Goal: Task Accomplishment & Management: Manage account settings

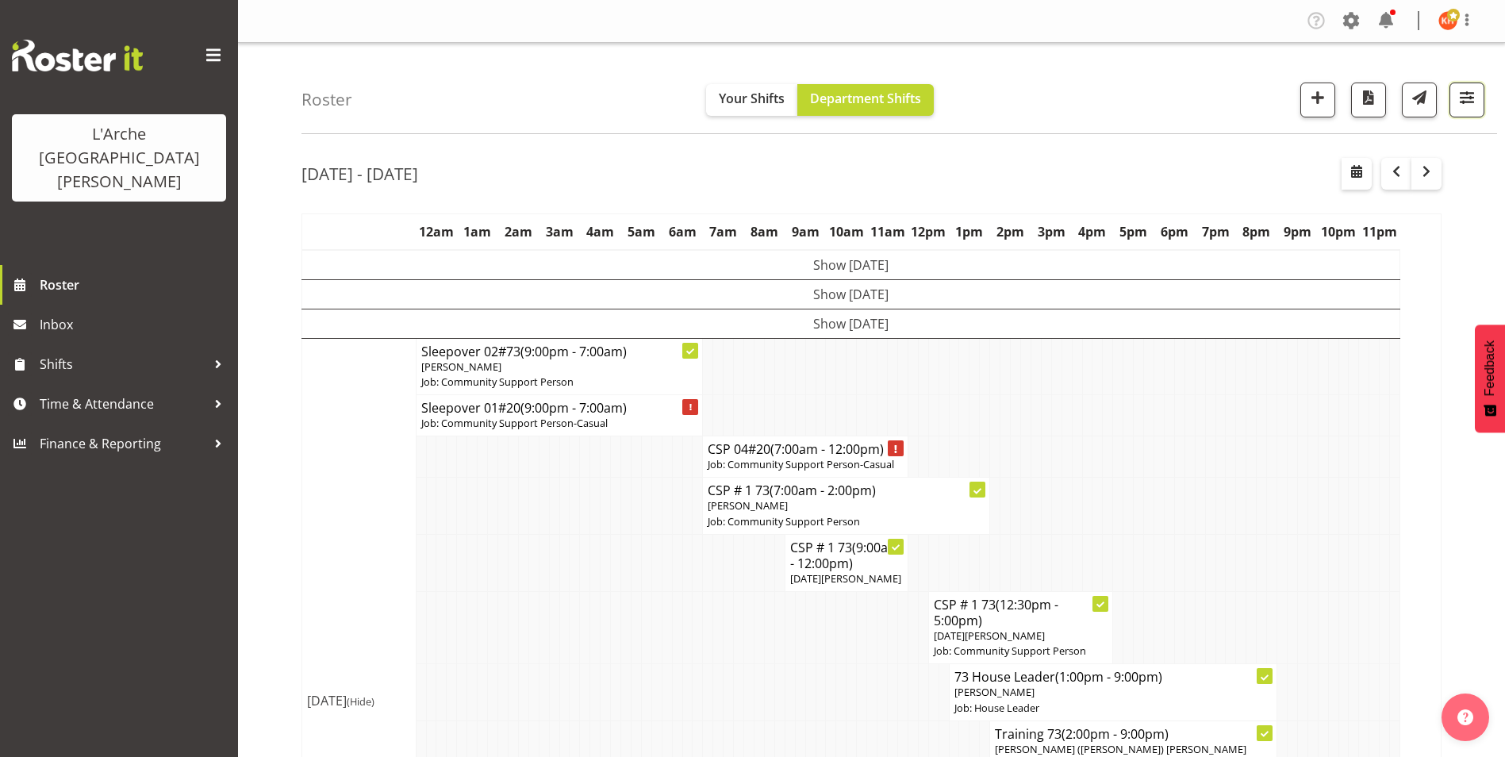
click at [1467, 94] on span "button" at bounding box center [1466, 97] width 21 height 21
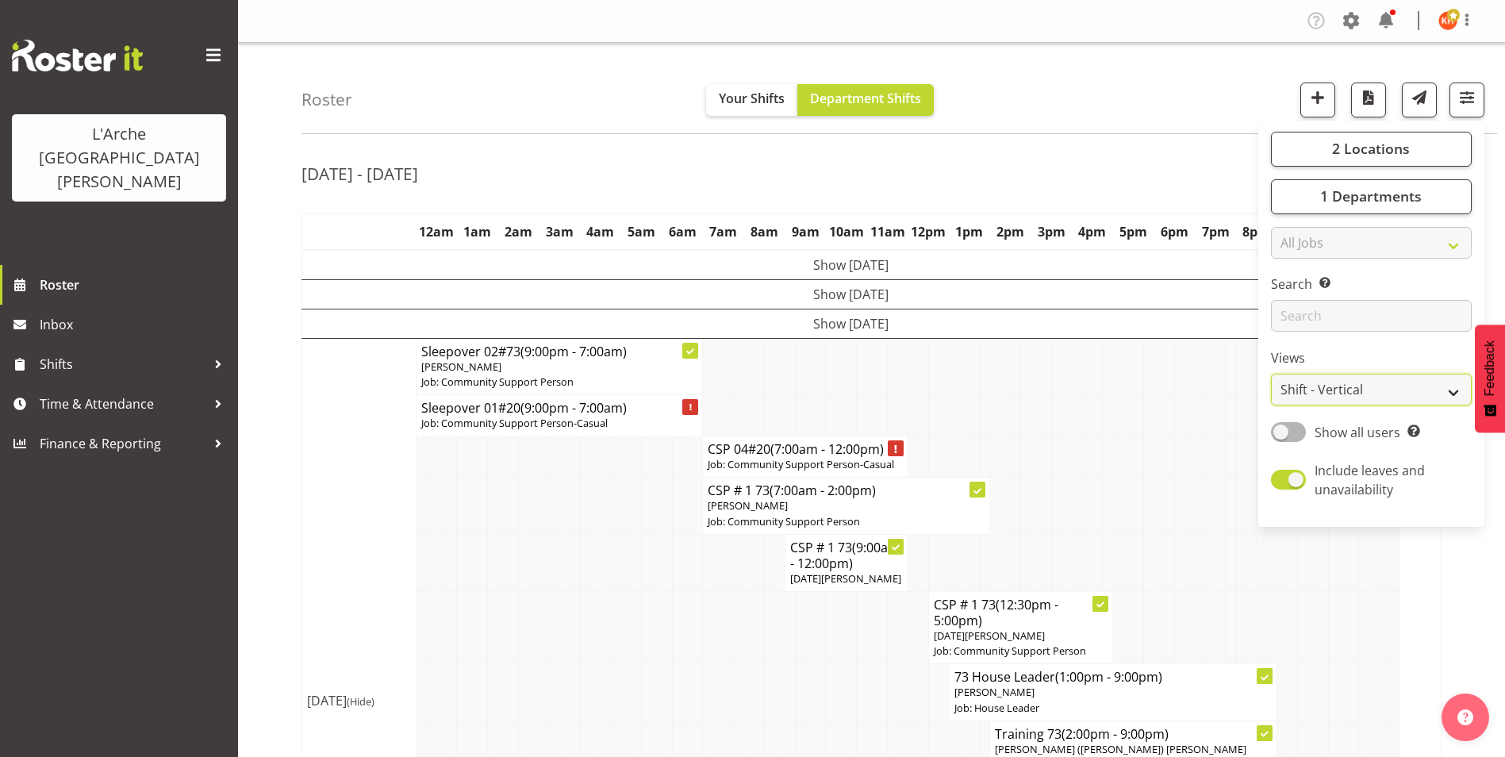
click at [1348, 389] on select "Staff Role Shift - Horizontal Shift - Vertical Staff - Location" at bounding box center [1371, 390] width 201 height 32
select select "staff"
click at [1271, 374] on select "Staff Role Shift - Horizontal Shift - Vertical Staff - Location" at bounding box center [1371, 390] width 201 height 32
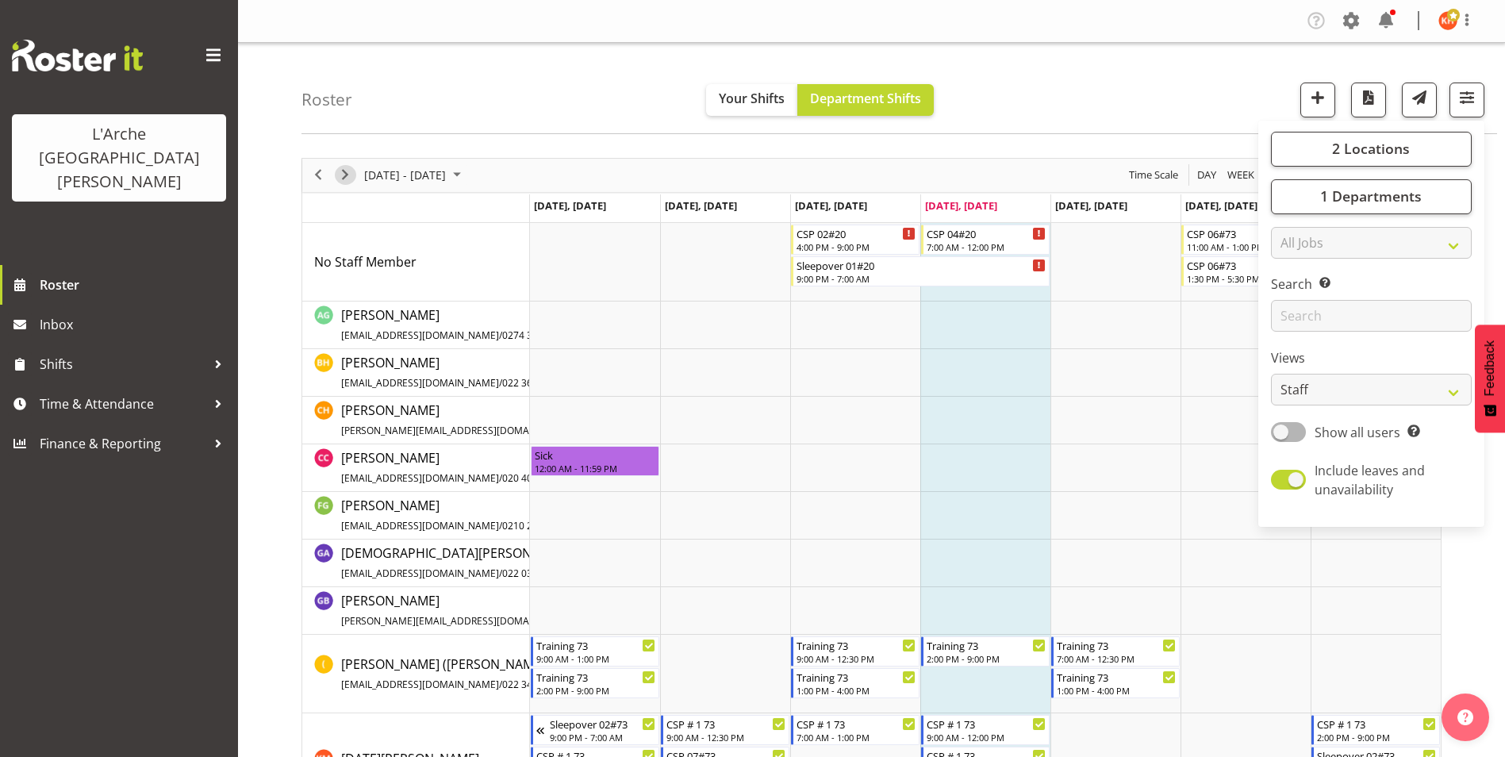
click at [345, 171] on span "Next" at bounding box center [345, 175] width 19 height 20
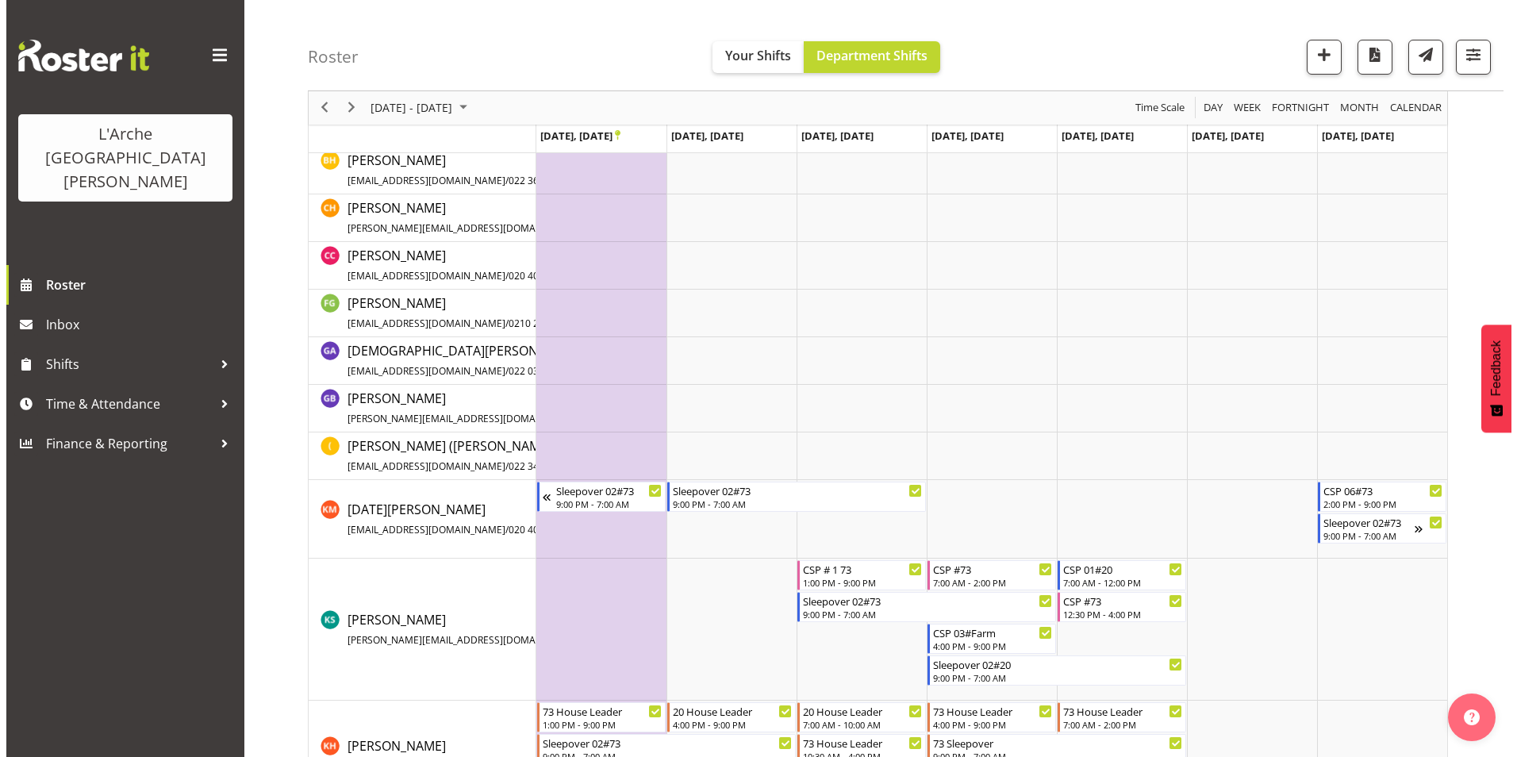
scroll to position [238, 0]
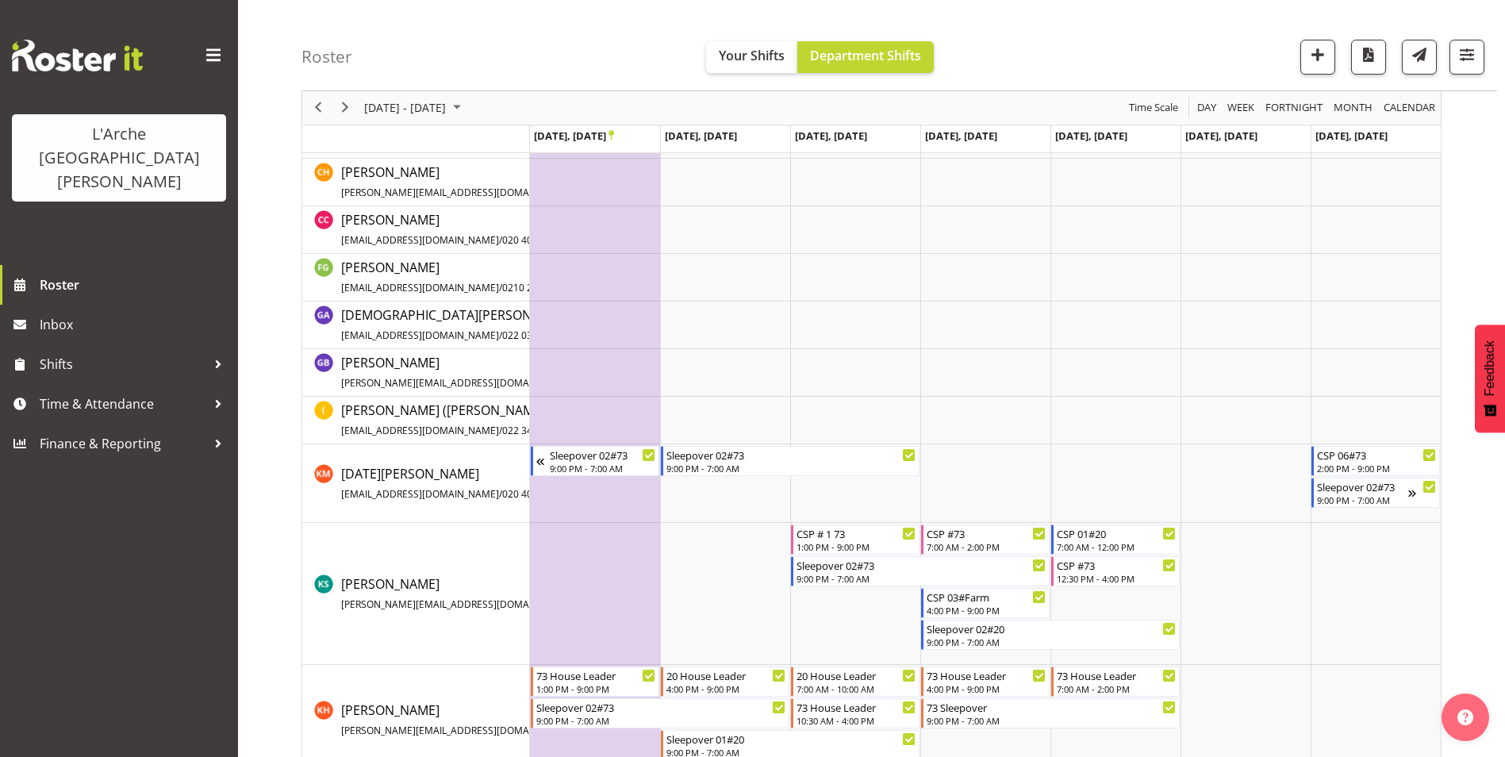
click at [579, 491] on td "Timeline Week of September 25, 2025" at bounding box center [595, 483] width 130 height 79
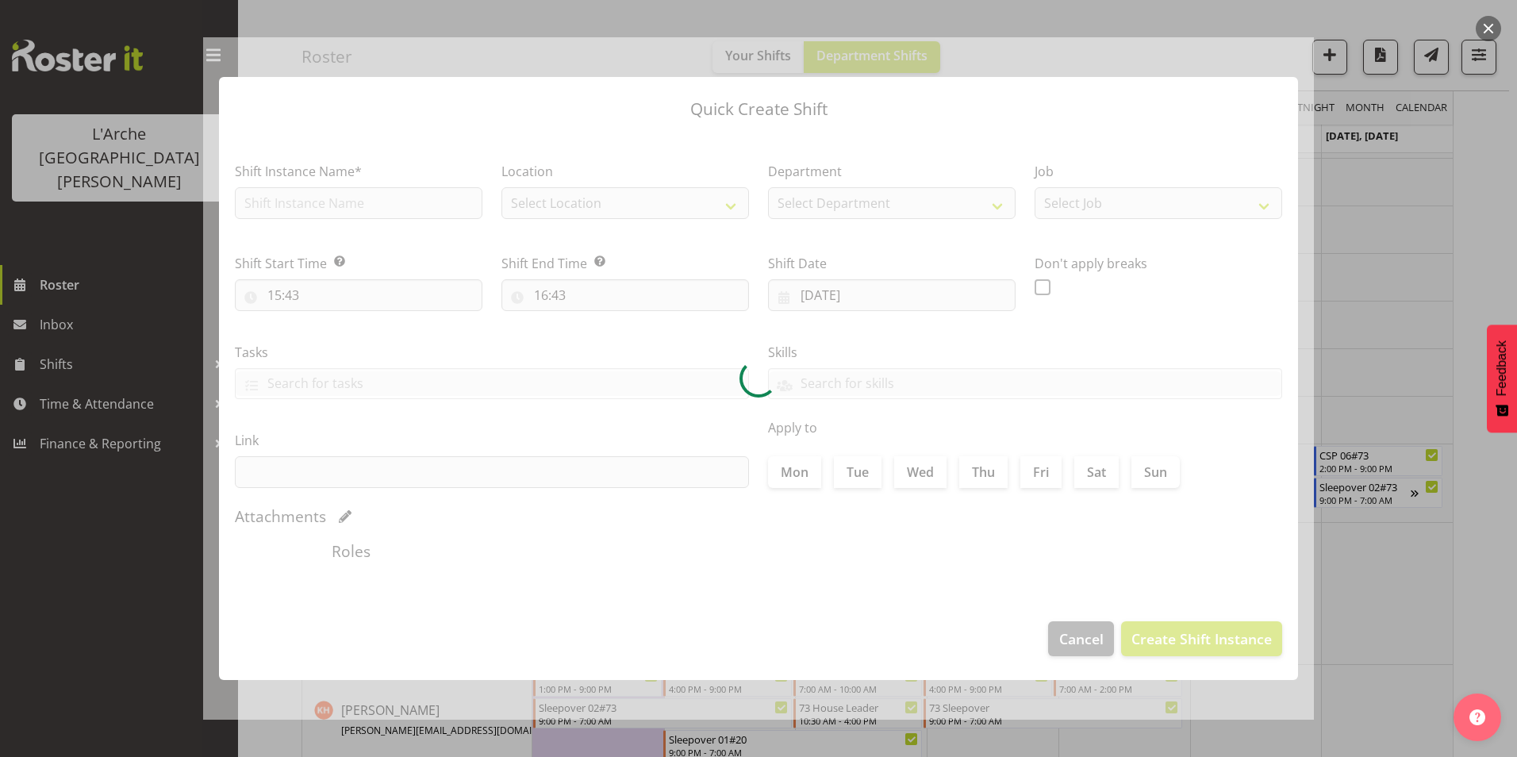
type input "[DATE]"
checkbox input "true"
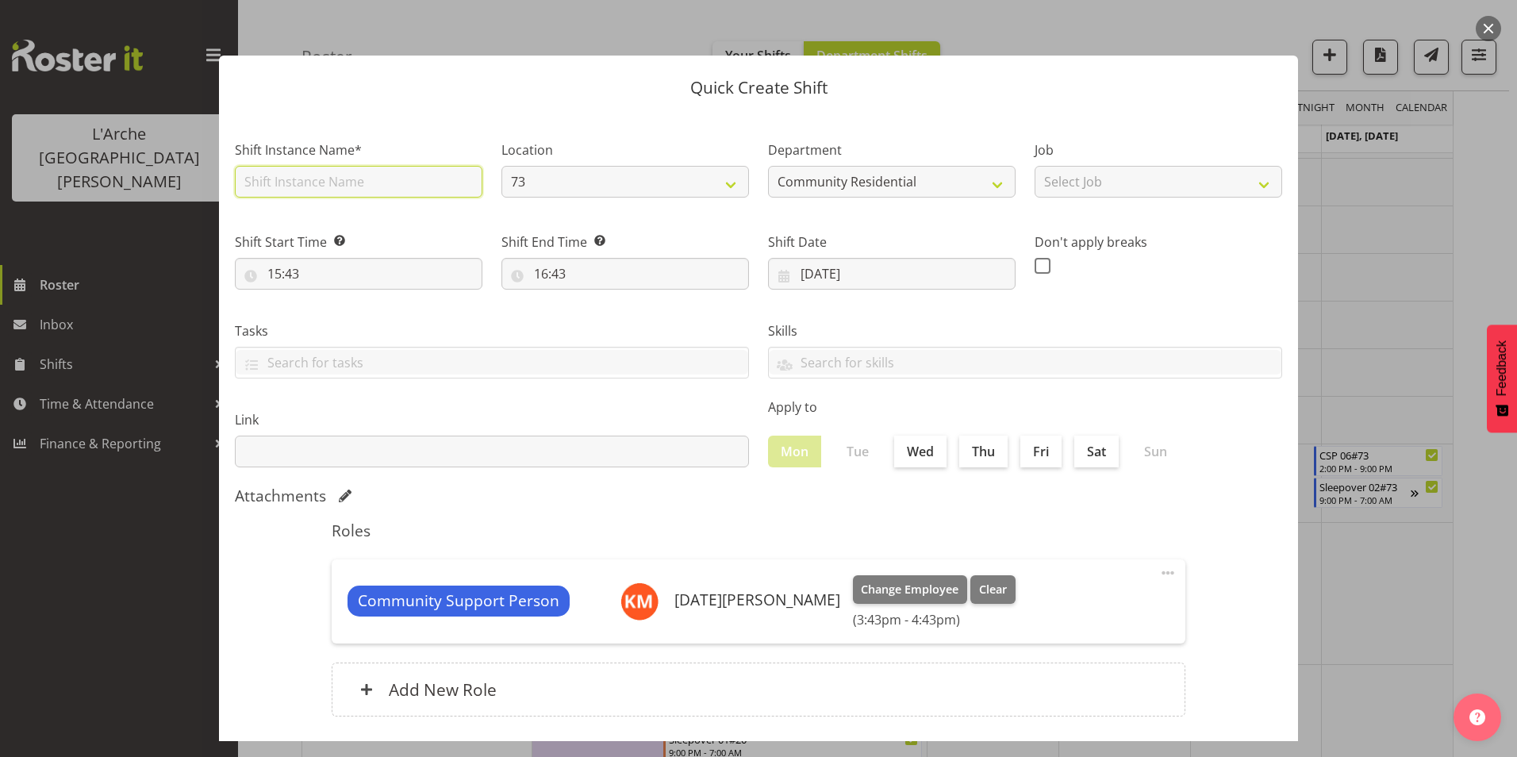
click at [301, 181] on input "text" at bounding box center [358, 182] width 247 height 32
type input "CSP # 1 73"
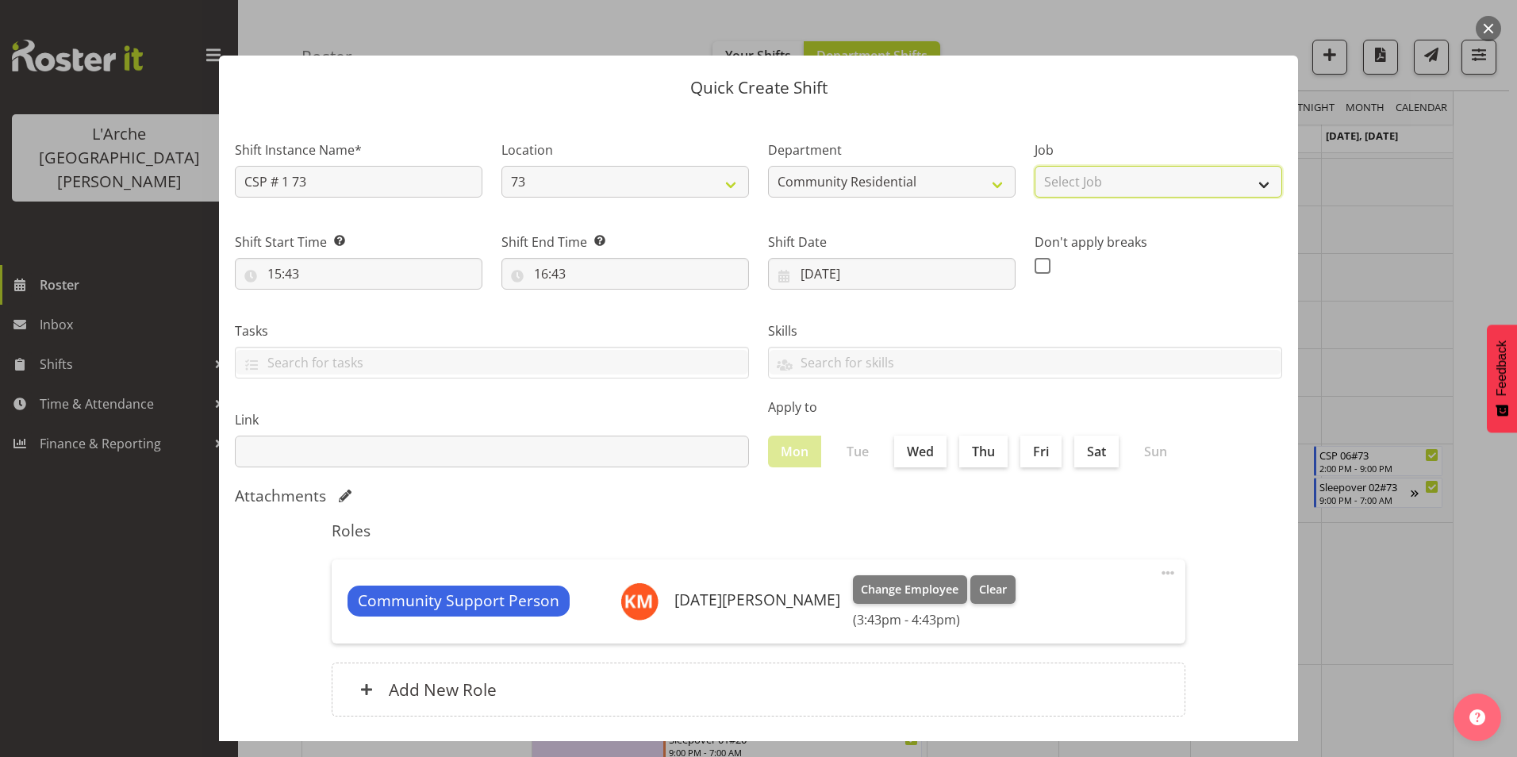
click at [1052, 177] on select "Select Job Accounts Admin Art Coordinator Community Leader Community Support Pe…" at bounding box center [1157, 182] width 247 height 32
select select "2"
click at [1034, 166] on select "Select Job Accounts Admin Art Coordinator Community Leader Community Support Pe…" at bounding box center [1157, 182] width 247 height 32
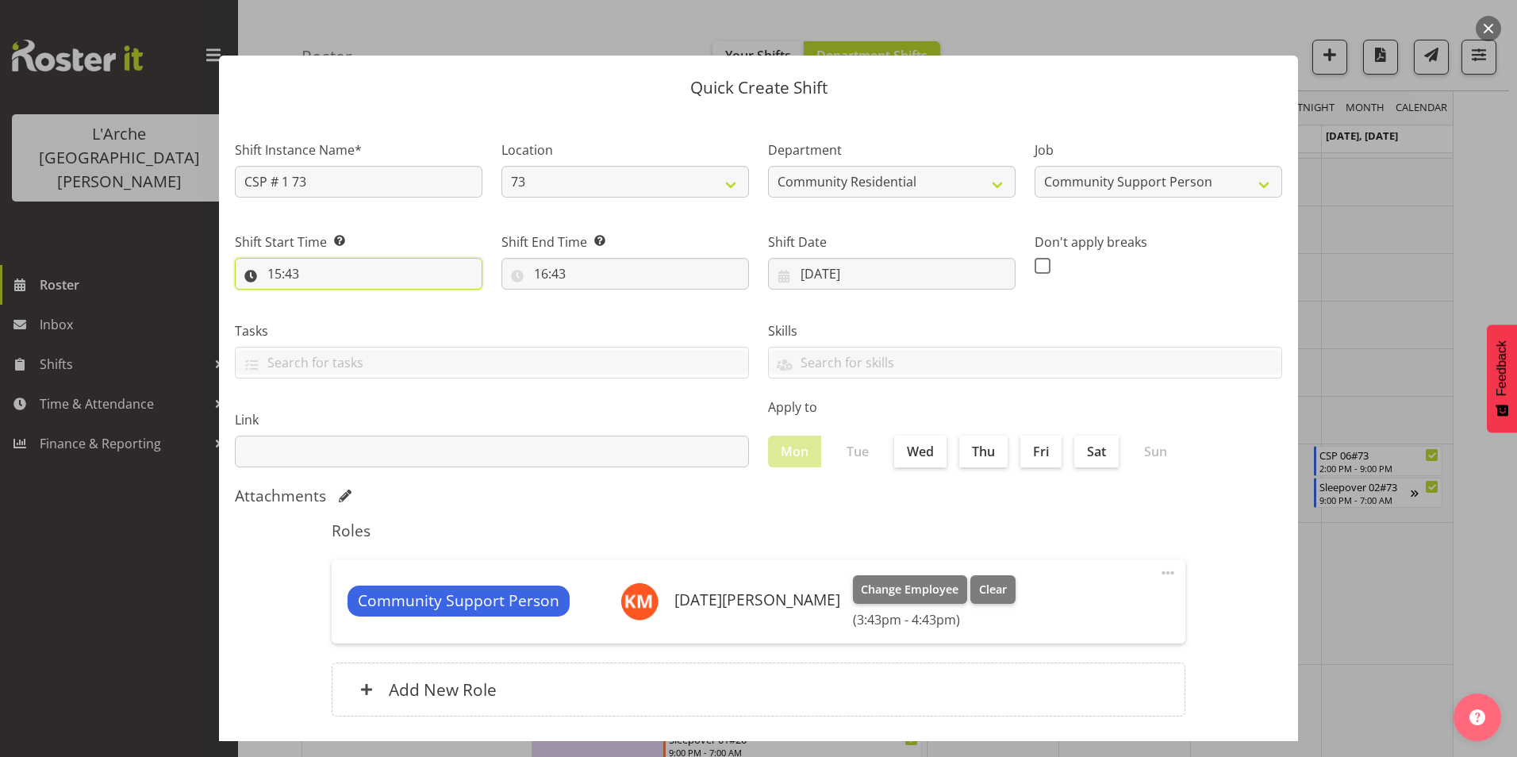
click at [271, 269] on input "15:43" at bounding box center [358, 274] width 247 height 32
click at [342, 316] on select "00 01 02 03 04 05 06 07 08 09 10 11 12 13 14 15 16 17 18 19 20 21 22 23" at bounding box center [343, 315] width 36 height 32
select select "7"
click at [325, 299] on select "00 01 02 03 04 05 06 07 08 09 10 11 12 13 14 15 16 17 18 19 20 21 22 23" at bounding box center [343, 315] width 36 height 32
type input "07:43"
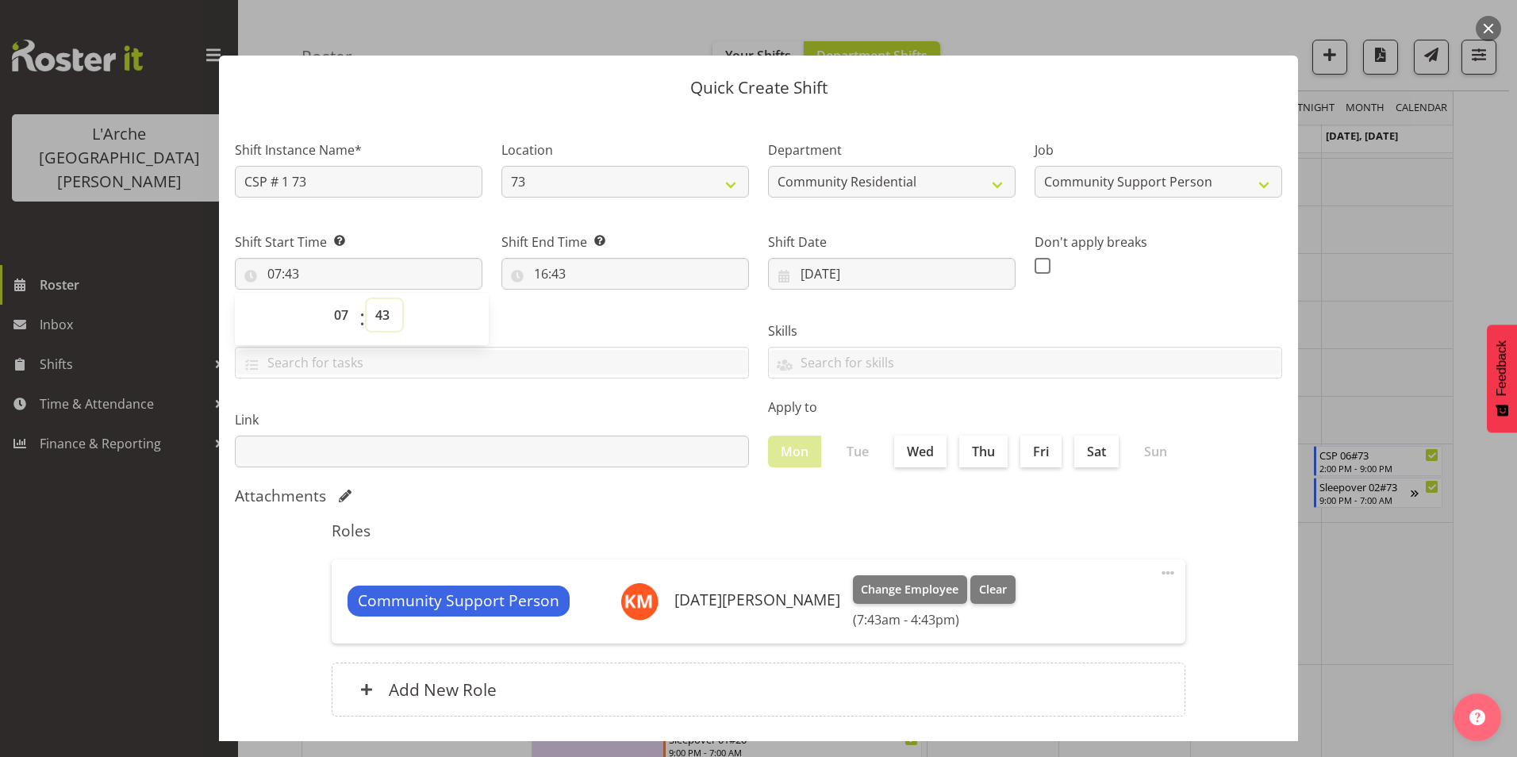
click at [382, 316] on select "00 01 02 03 04 05 06 07 08 09 10 11 12 13 14 15 16 17 18 19 20 21 22 23 24 25 2…" at bounding box center [384, 315] width 36 height 32
select select "0"
click at [366, 299] on select "00 01 02 03 04 05 06 07 08 09 10 11 12 13 14 15 16 17 18 19 20 21 22 23 24 25 2…" at bounding box center [384, 315] width 36 height 32
type input "07:00"
click at [543, 270] on input "16:43" at bounding box center [624, 274] width 247 height 32
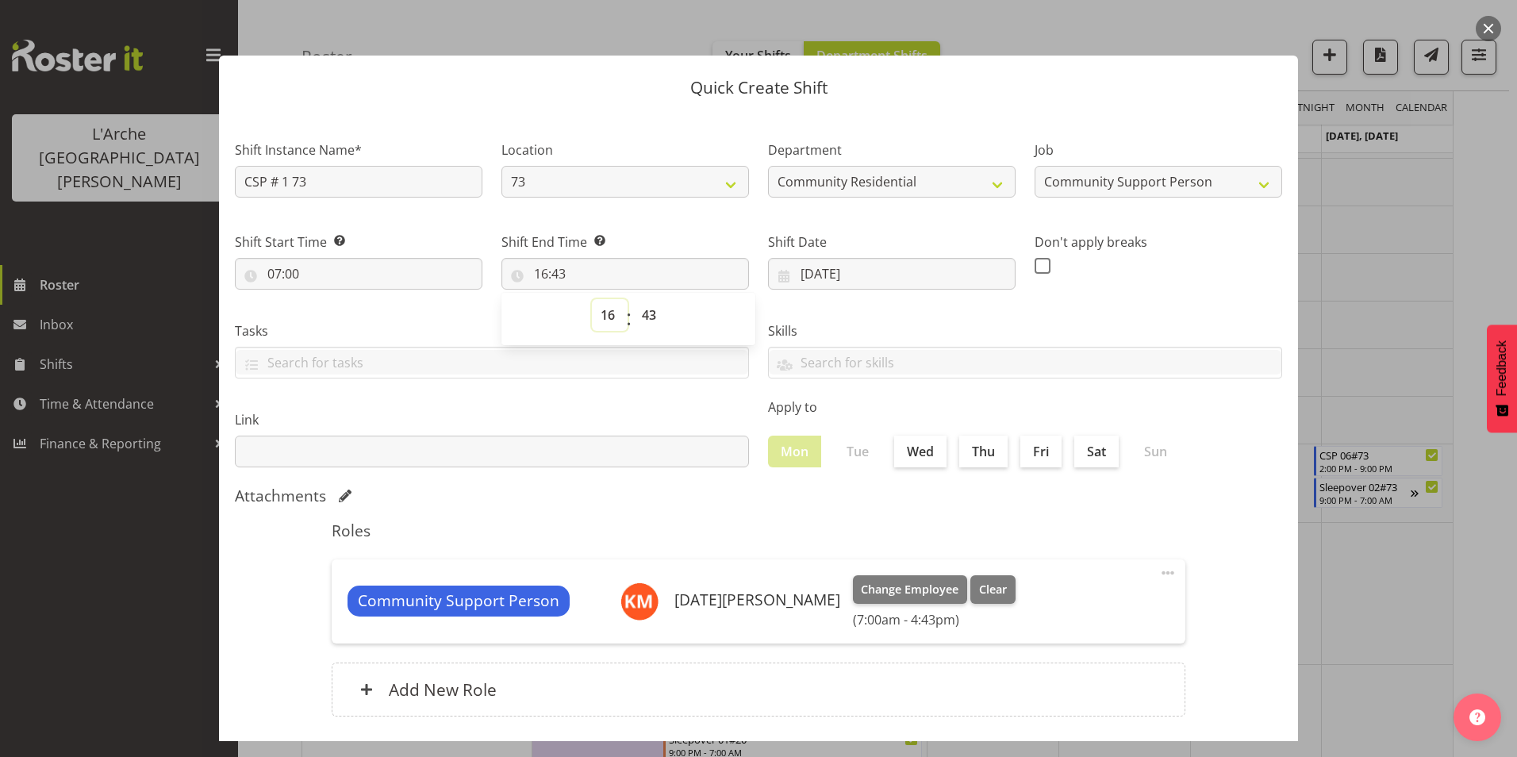
click at [603, 313] on select "00 01 02 03 04 05 06 07 08 09 10 11 12 13 14 15 16 17 18 19 20 21 22 23" at bounding box center [610, 315] width 36 height 32
select select "13"
click at [592, 299] on select "00 01 02 03 04 05 06 07 08 09 10 11 12 13 14 15 16 17 18 19 20 21 22 23" at bounding box center [610, 315] width 36 height 32
type input "13:43"
click at [650, 312] on select "00 01 02 03 04 05 06 07 08 09 10 11 12 13 14 15 16 17 18 19 20 21 22 23 24 25 2…" at bounding box center [651, 315] width 36 height 32
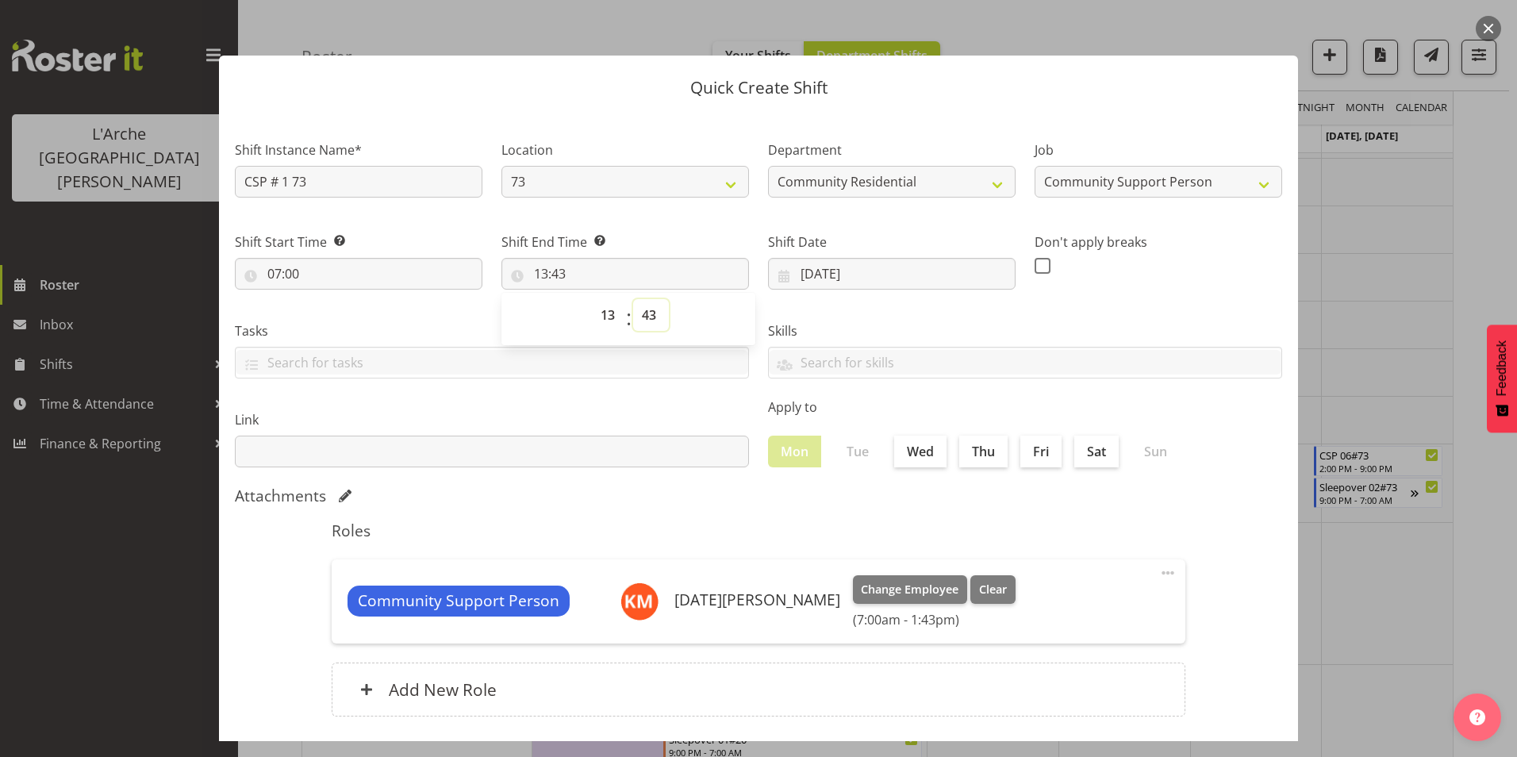
select select "0"
click at [633, 299] on select "00 01 02 03 04 05 06 07 08 09 10 11 12 13 14 15 16 17 18 19 20 21 22 23 24 25 2…" at bounding box center [651, 315] width 36 height 32
type input "13:00"
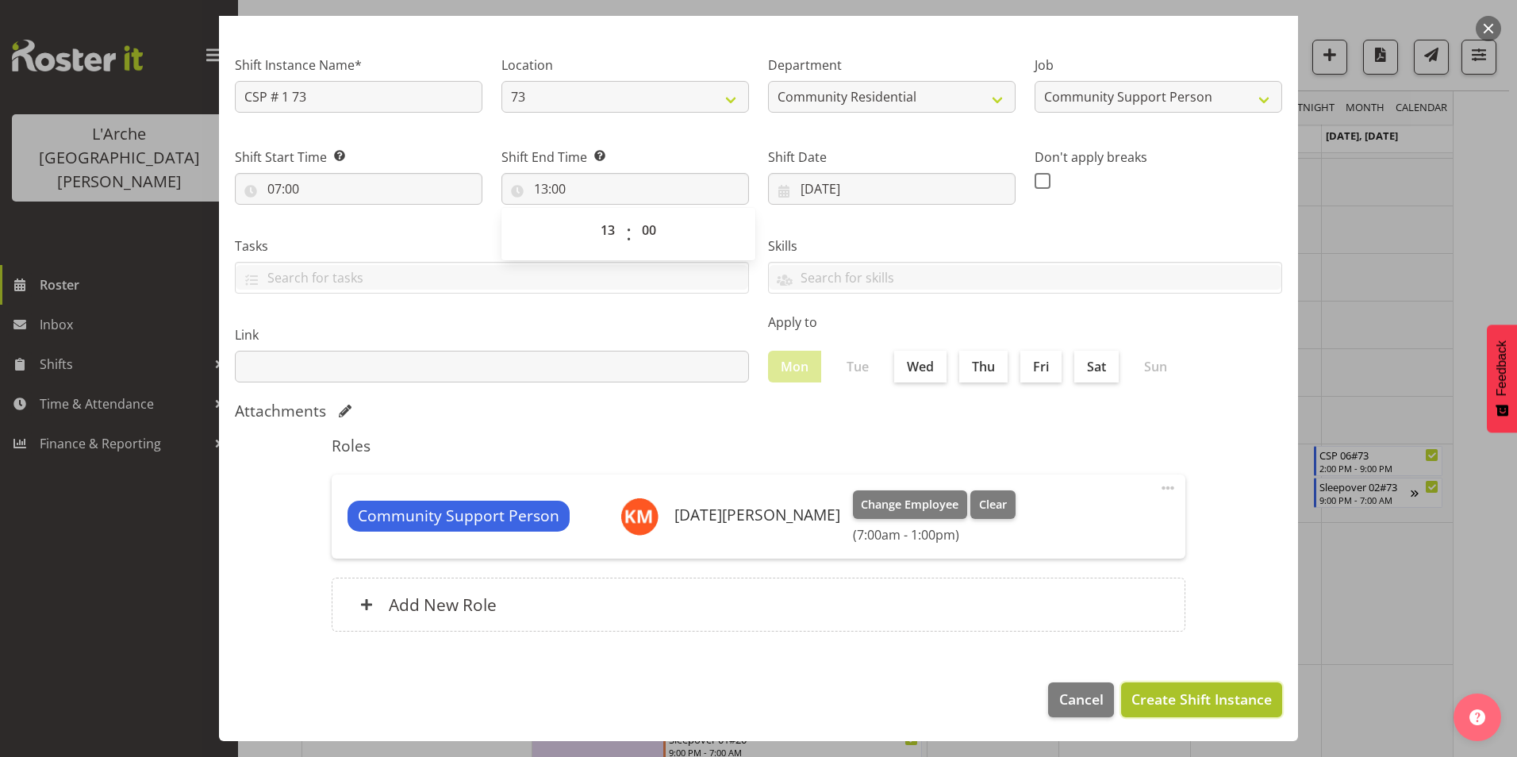
click at [1192, 696] on span "Create Shift Instance" at bounding box center [1201, 698] width 140 height 21
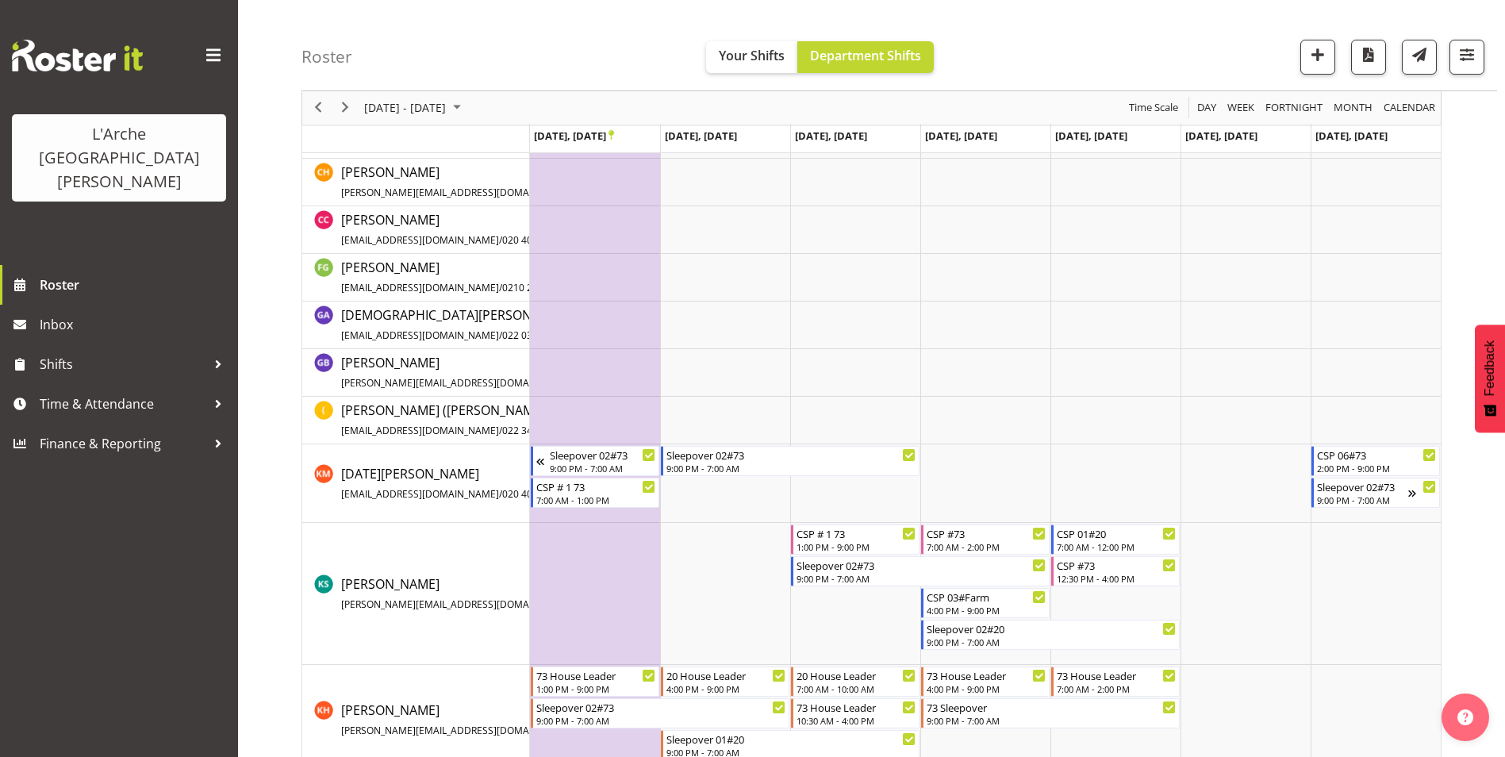
click at [581, 420] on td "Timeline Week of September 25, 2025" at bounding box center [595, 421] width 130 height 48
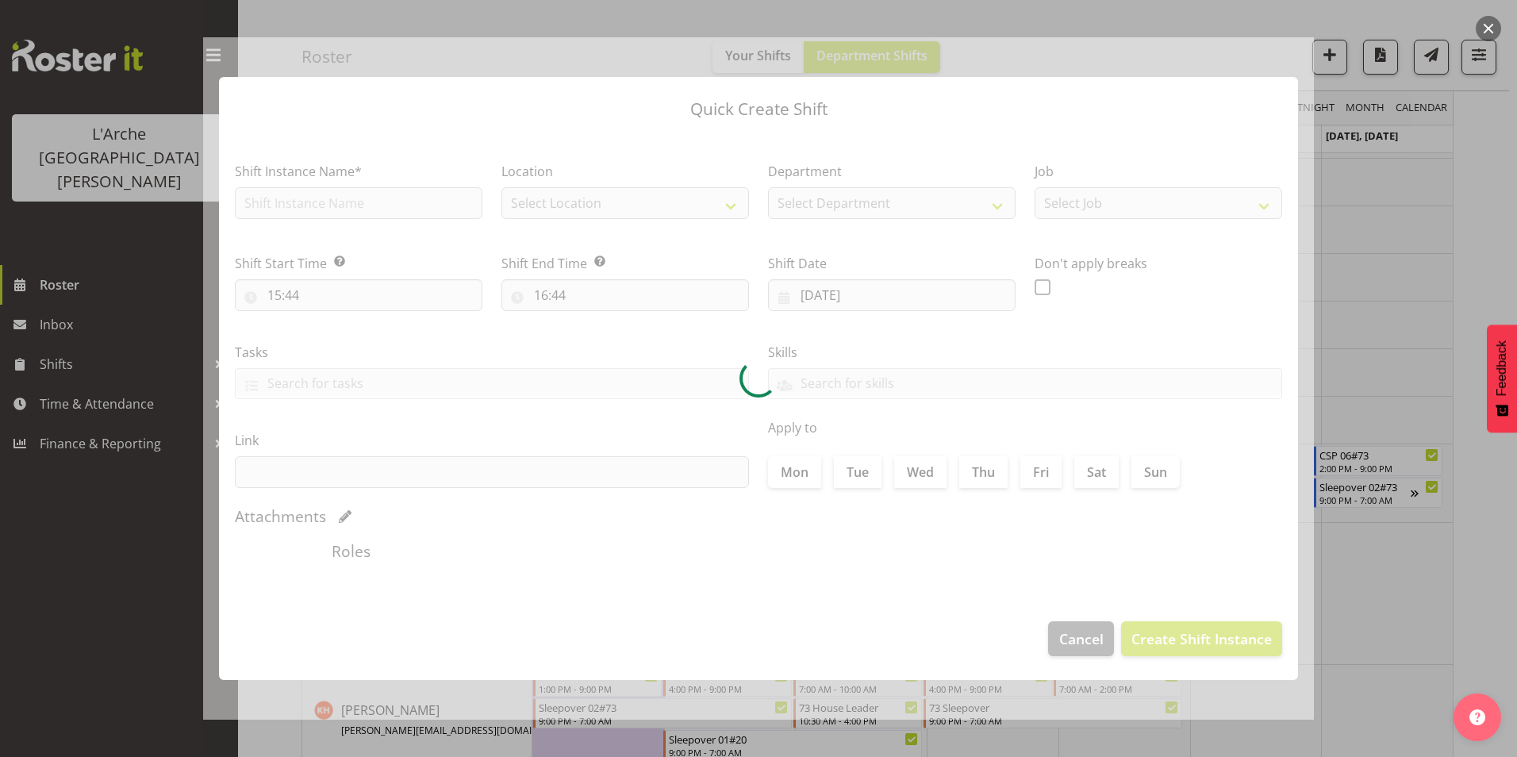
type input "[DATE]"
checkbox input "true"
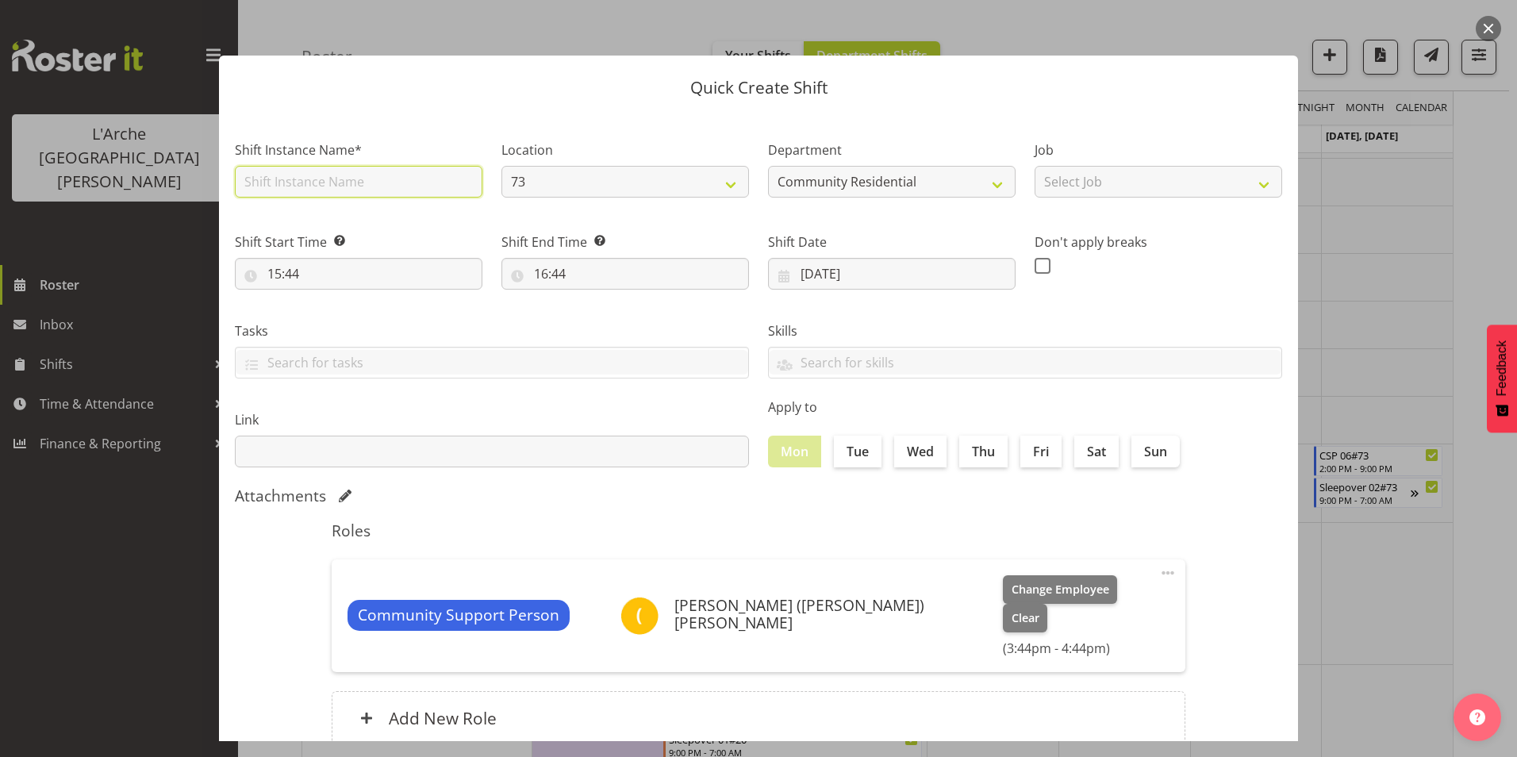
click at [321, 182] on input "text" at bounding box center [358, 182] width 247 height 32
type input "First aid course"
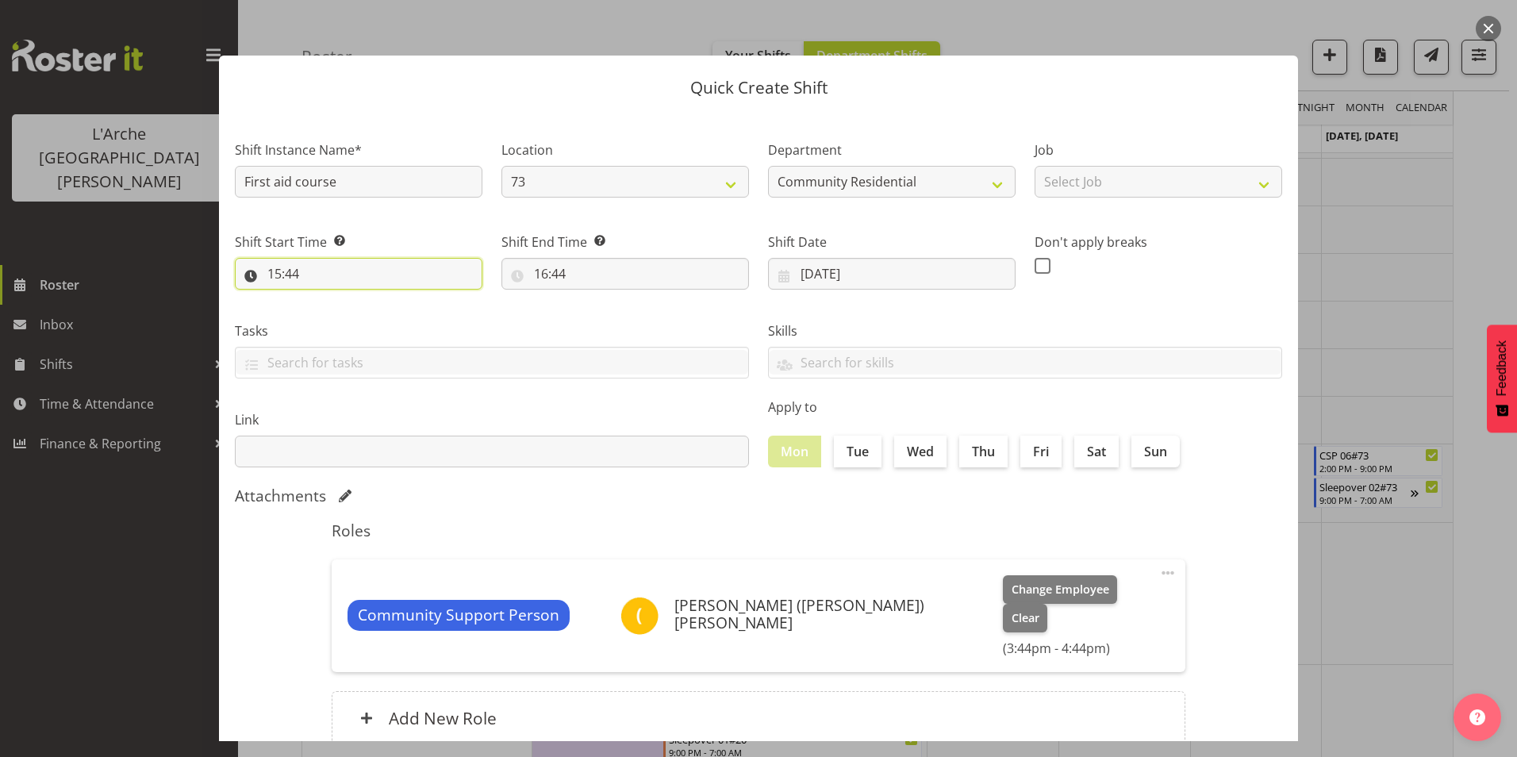
click at [279, 267] on input "15:44" at bounding box center [358, 274] width 247 height 32
drag, startPoint x: 339, startPoint y: 307, endPoint x: 345, endPoint y: 329, distance: 23.1
click at [339, 307] on select "00 01 02 03 04 05 06 07 08 09 10 11 12 13 14 15 16 17 18 19 20 21 22 23" at bounding box center [343, 315] width 36 height 32
select select "9"
click at [325, 299] on select "00 01 02 03 04 05 06 07 08 09 10 11 12 13 14 15 16 17 18 19 20 21 22 23" at bounding box center [343, 315] width 36 height 32
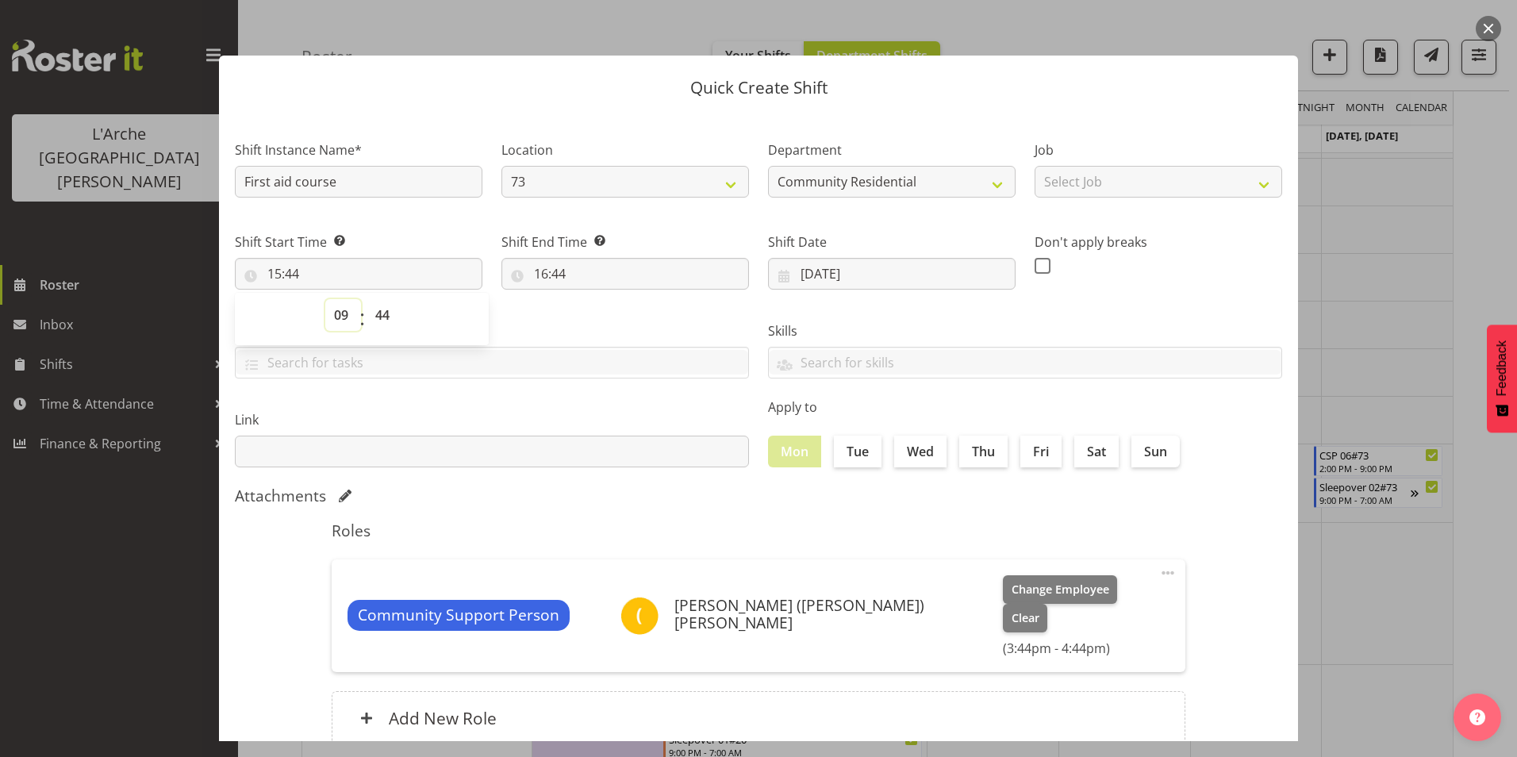
type input "09:44"
click at [385, 309] on select "00 01 02 03 04 05 06 07 08 09 10 11 12 13 14 15 16 17 18 19 20 21 22 23 24 25 2…" at bounding box center [384, 315] width 36 height 32
select select "0"
click at [366, 299] on select "00 01 02 03 04 05 06 07 08 09 10 11 12 13 14 15 16 17 18 19 20 21 22 23 24 25 2…" at bounding box center [384, 315] width 36 height 32
type input "09:00"
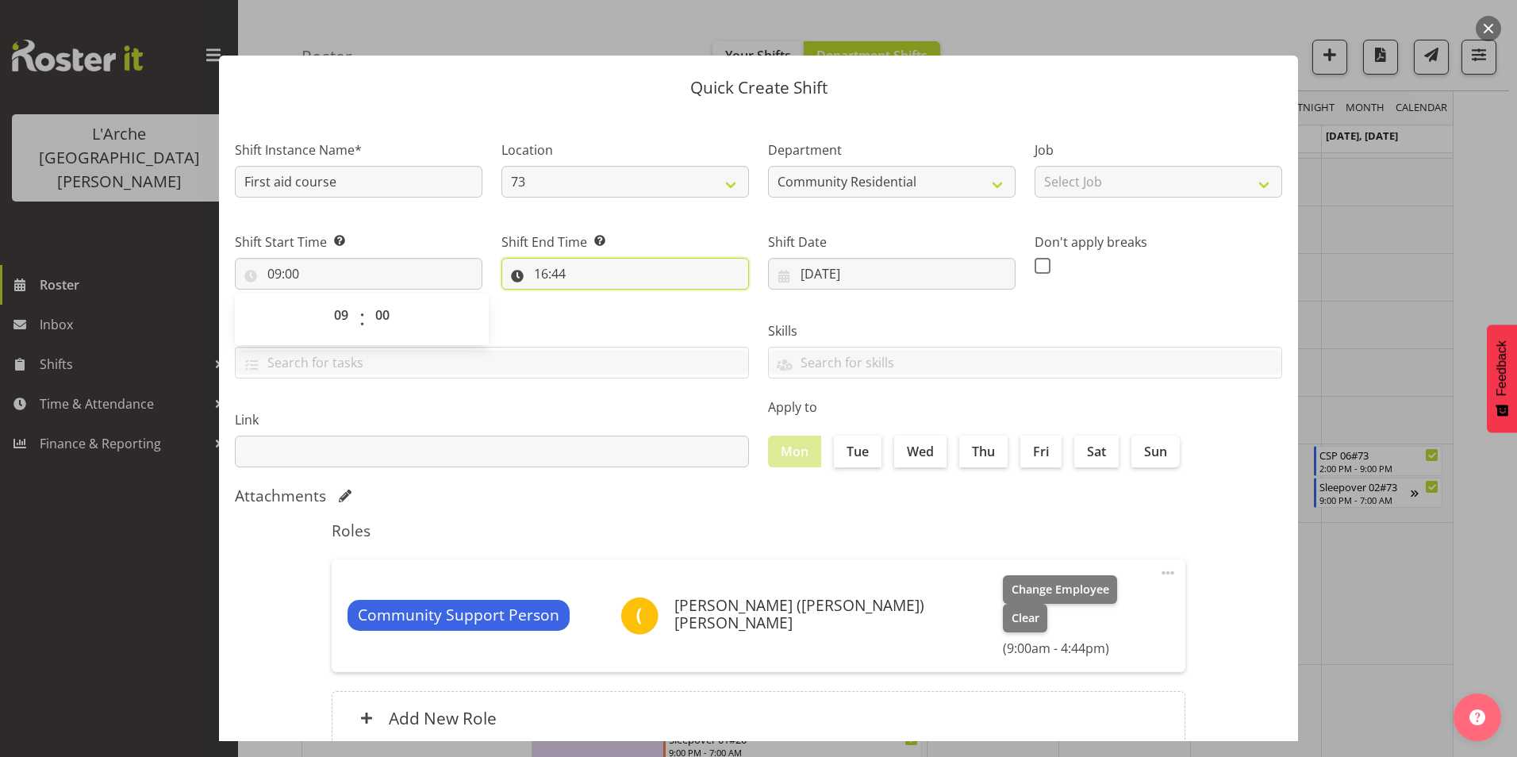
click at [537, 274] on input "16:44" at bounding box center [624, 274] width 247 height 32
click at [603, 316] on select "00 01 02 03 04 05 06 07 08 09 10 11 12 13 14 15 16 17 18 19 20 21 22 23" at bounding box center [610, 315] width 36 height 32
select select "17"
click at [592, 299] on select "00 01 02 03 04 05 06 07 08 09 10 11 12 13 14 15 16 17 18 19 20 21 22 23" at bounding box center [610, 315] width 36 height 32
type input "17:44"
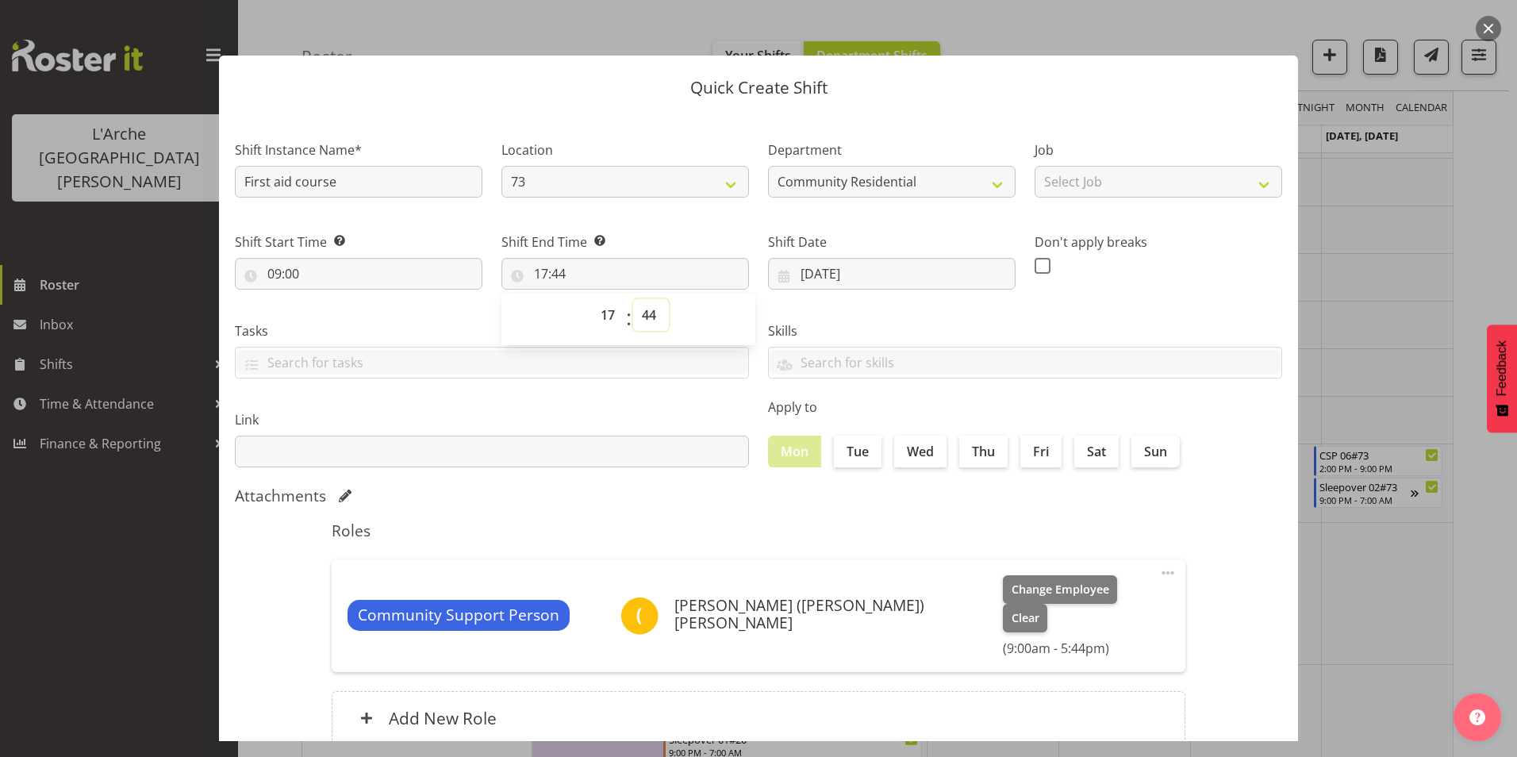
click at [651, 313] on select "00 01 02 03 04 05 06 07 08 09 10 11 12 13 14 15 16 17 18 19 20 21 22 23 24 25 2…" at bounding box center [651, 315] width 36 height 32
select select "0"
click at [633, 299] on select "00 01 02 03 04 05 06 07 08 09 10 11 12 13 14 15 16 17 18 19 20 21 22 23 24 25 2…" at bounding box center [651, 315] width 36 height 32
type input "17:00"
click at [283, 270] on input "09:00" at bounding box center [358, 274] width 247 height 32
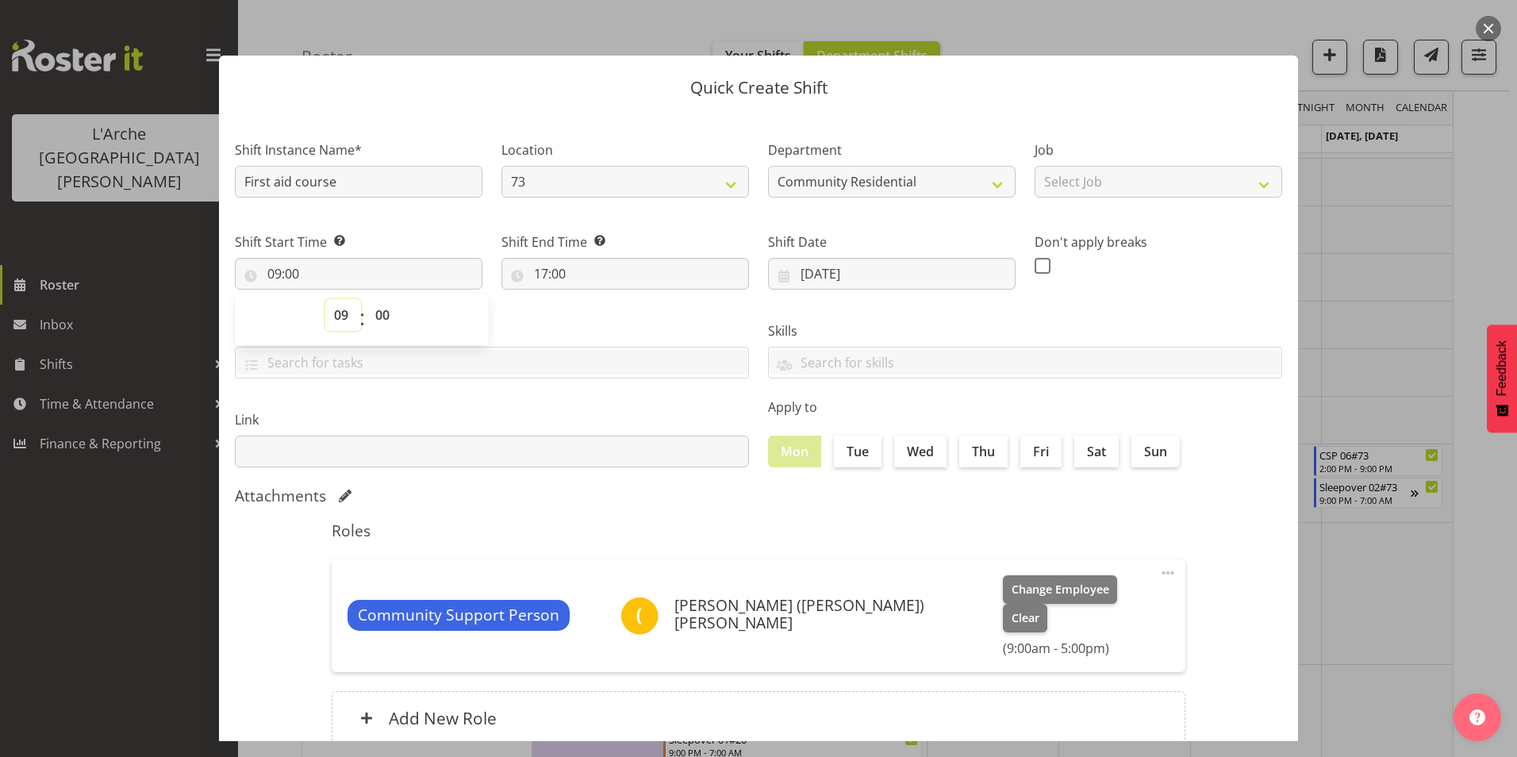
click at [339, 314] on select "00 01 02 03 04 05 06 07 08 09 10 11 12 13 14 15 16 17 18 19 20 21 22 23" at bounding box center [343, 315] width 36 height 32
select select "5"
click at [325, 299] on select "00 01 02 03 04 05 06 07 08 09 10 11 12 13 14 15 16 17 18 19 20 21 22 23" at bounding box center [343, 315] width 36 height 32
type input "05:00"
click at [340, 309] on select "00 01 02 03 04 05 06 07 08 09 10 11 12 13 14 15 16 17 18 19 20 21 22 23" at bounding box center [343, 315] width 36 height 32
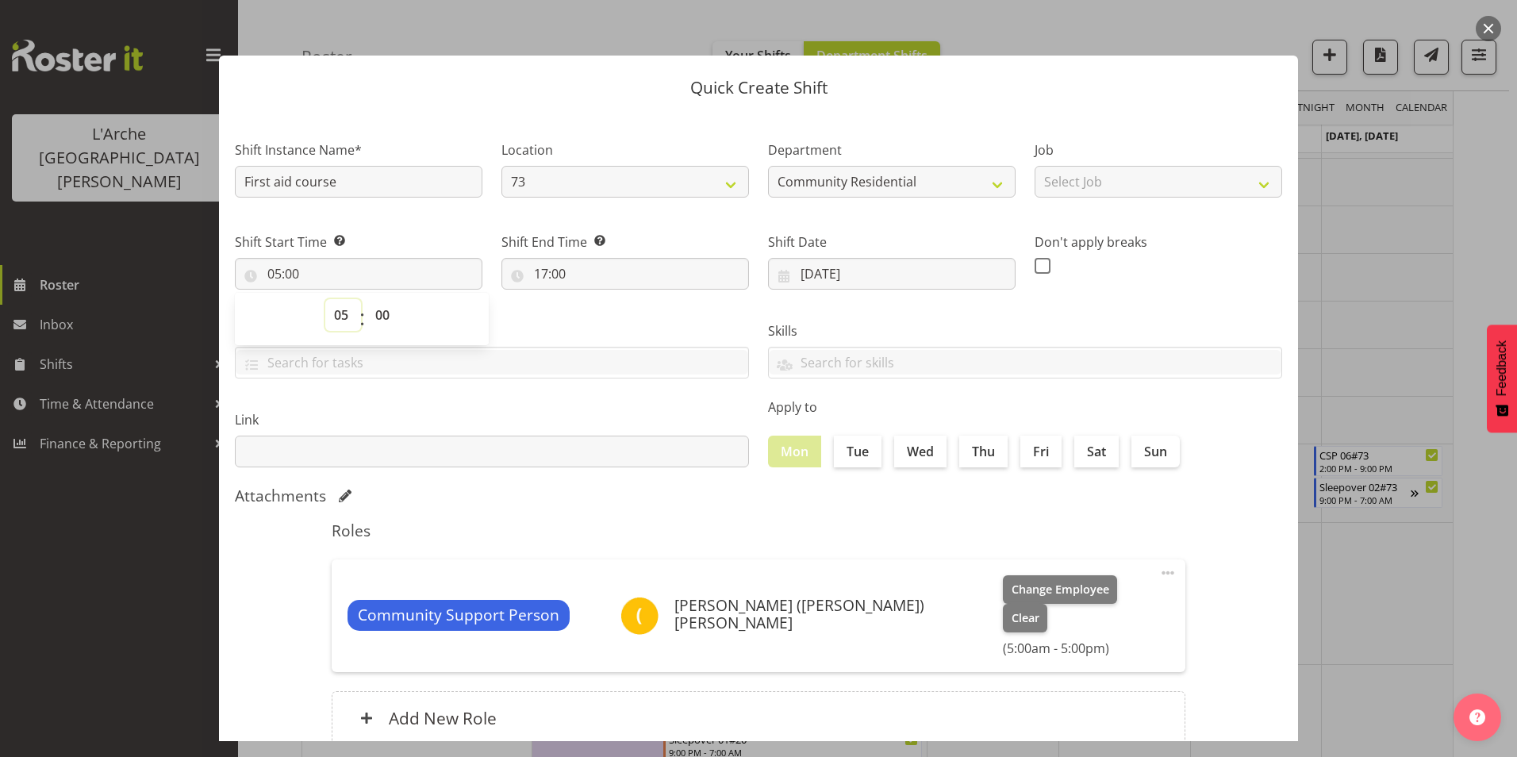
select select "8"
click at [325, 299] on select "00 01 02 03 04 05 06 07 08 09 10 11 12 13 14 15 16 17 18 19 20 21 22 23" at bounding box center [343, 315] width 36 height 32
type input "08:00"
click at [384, 313] on select "00 01 02 03 04 05 06 07 08 09 10 11 12 13 14 15 16 17 18 19 20 21 22 23 24 25 2…" at bounding box center [384, 315] width 36 height 32
select select "30"
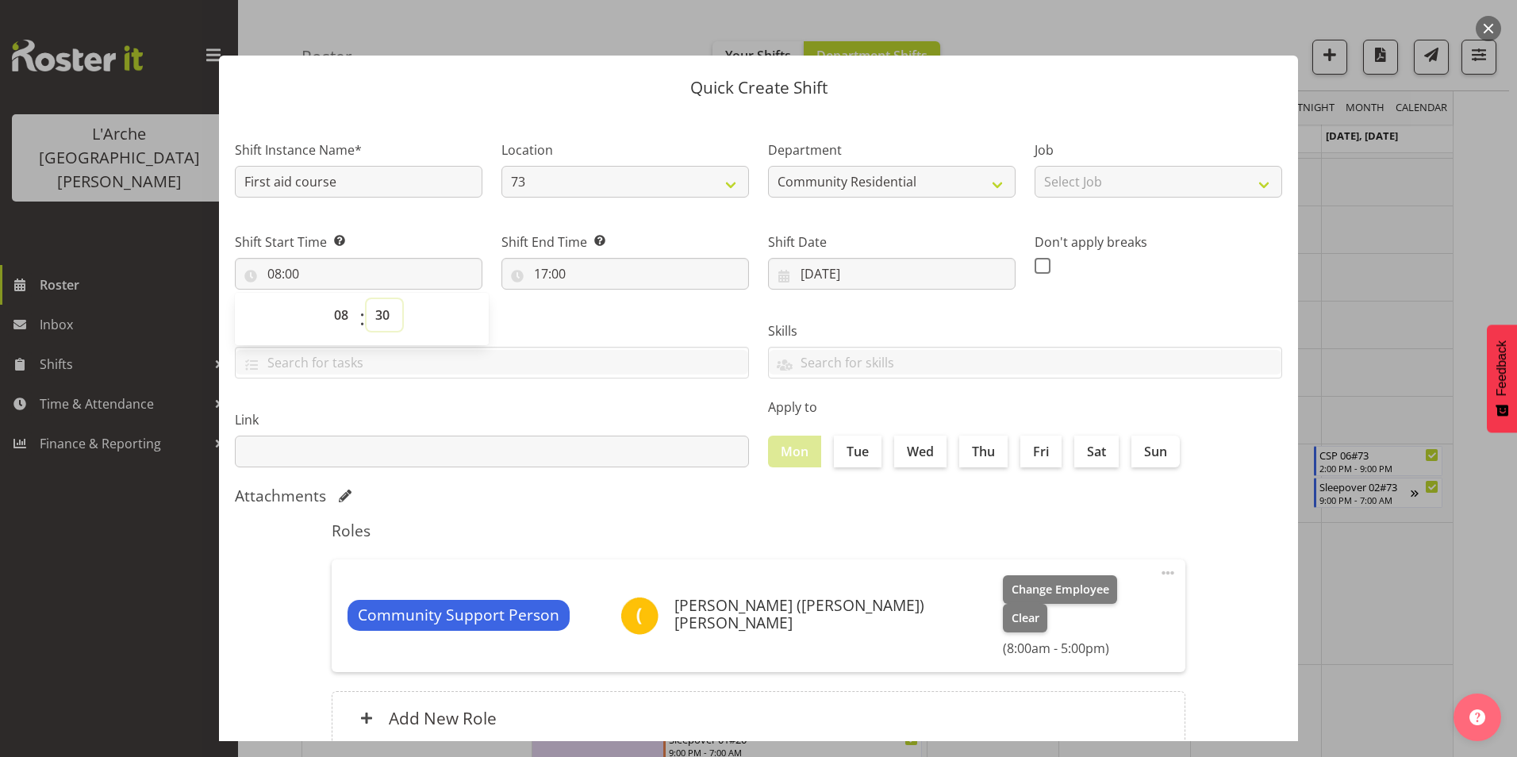
click at [366, 299] on select "00 01 02 03 04 05 06 07 08 09 10 11 12 13 14 15 16 17 18 19 20 21 22 23 24 25 2…" at bounding box center [384, 315] width 36 height 32
type input "08:30"
click at [1034, 263] on span at bounding box center [1042, 266] width 16 height 16
click at [1034, 263] on input "checkbox" at bounding box center [1039, 265] width 10 height 10
checkbox input "true"
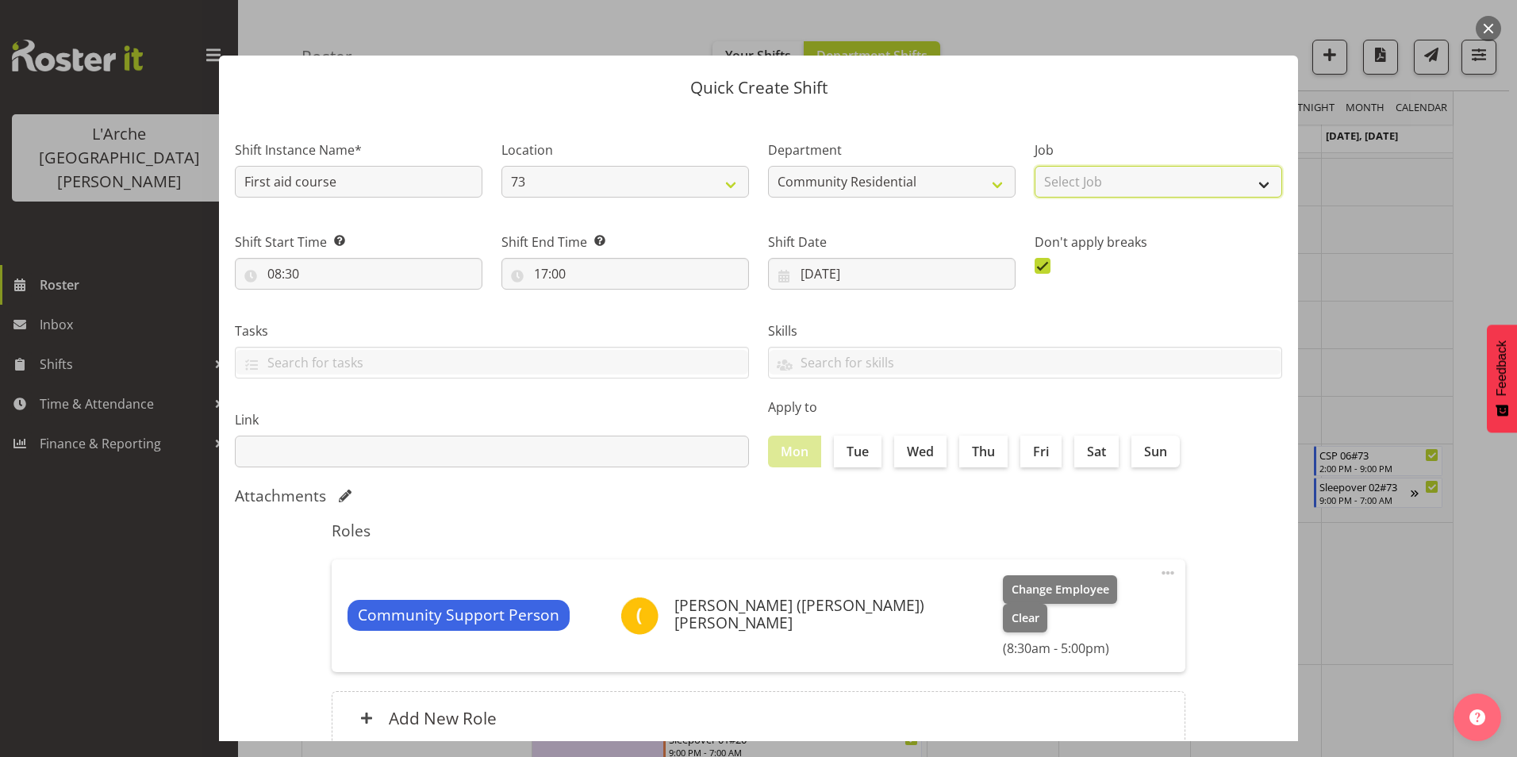
drag, startPoint x: 1113, startPoint y: 172, endPoint x: 1115, endPoint y: 182, distance: 10.6
click at [1113, 172] on select "Select Job Accounts Admin Art Coordinator Community Leader Community Support Pe…" at bounding box center [1157, 182] width 247 height 32
select select "2"
click at [1034, 166] on select "Select Job Accounts Admin Art Coordinator Community Leader Community Support Pe…" at bounding box center [1157, 182] width 247 height 32
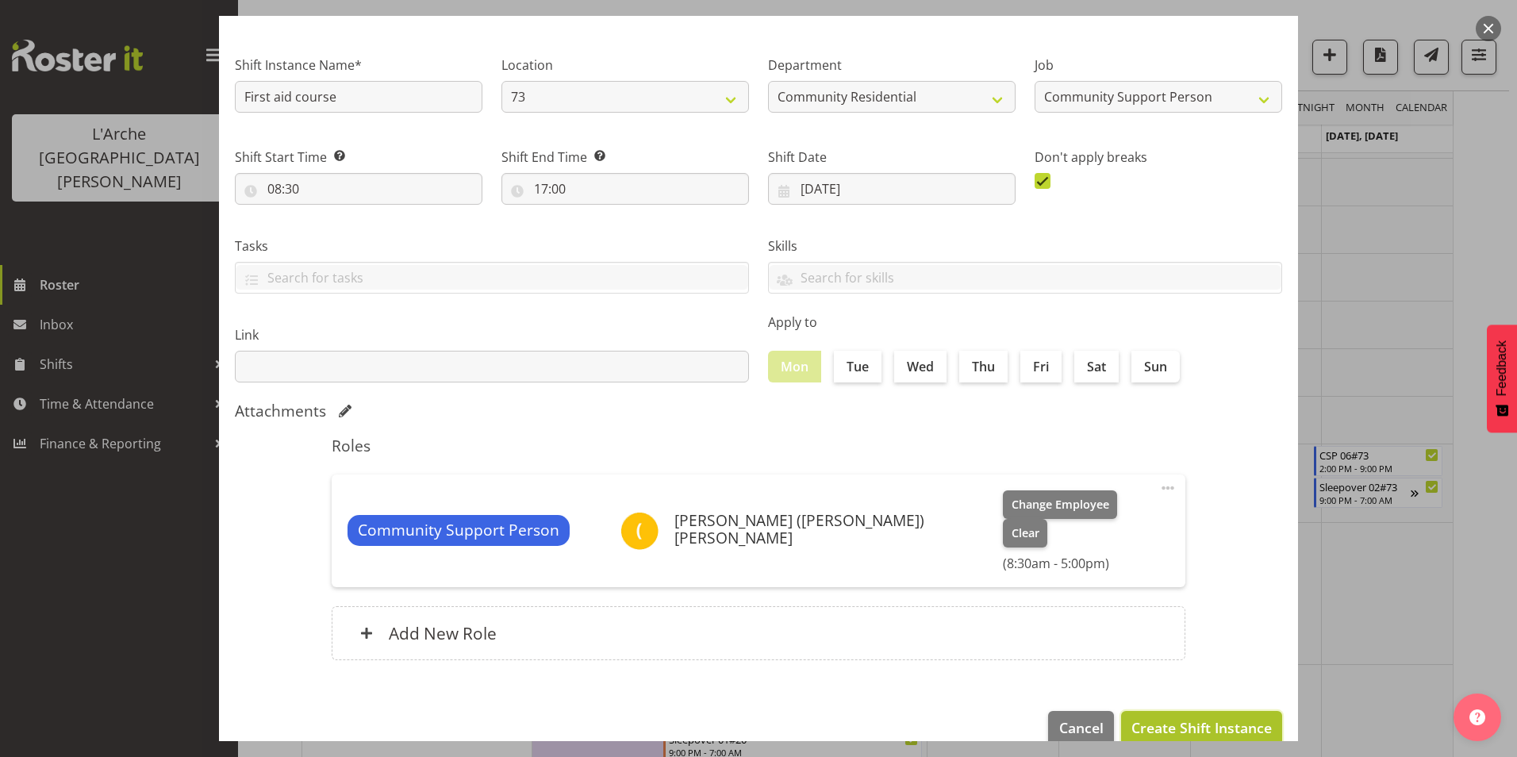
click at [1187, 717] on span "Create Shift Instance" at bounding box center [1201, 727] width 140 height 21
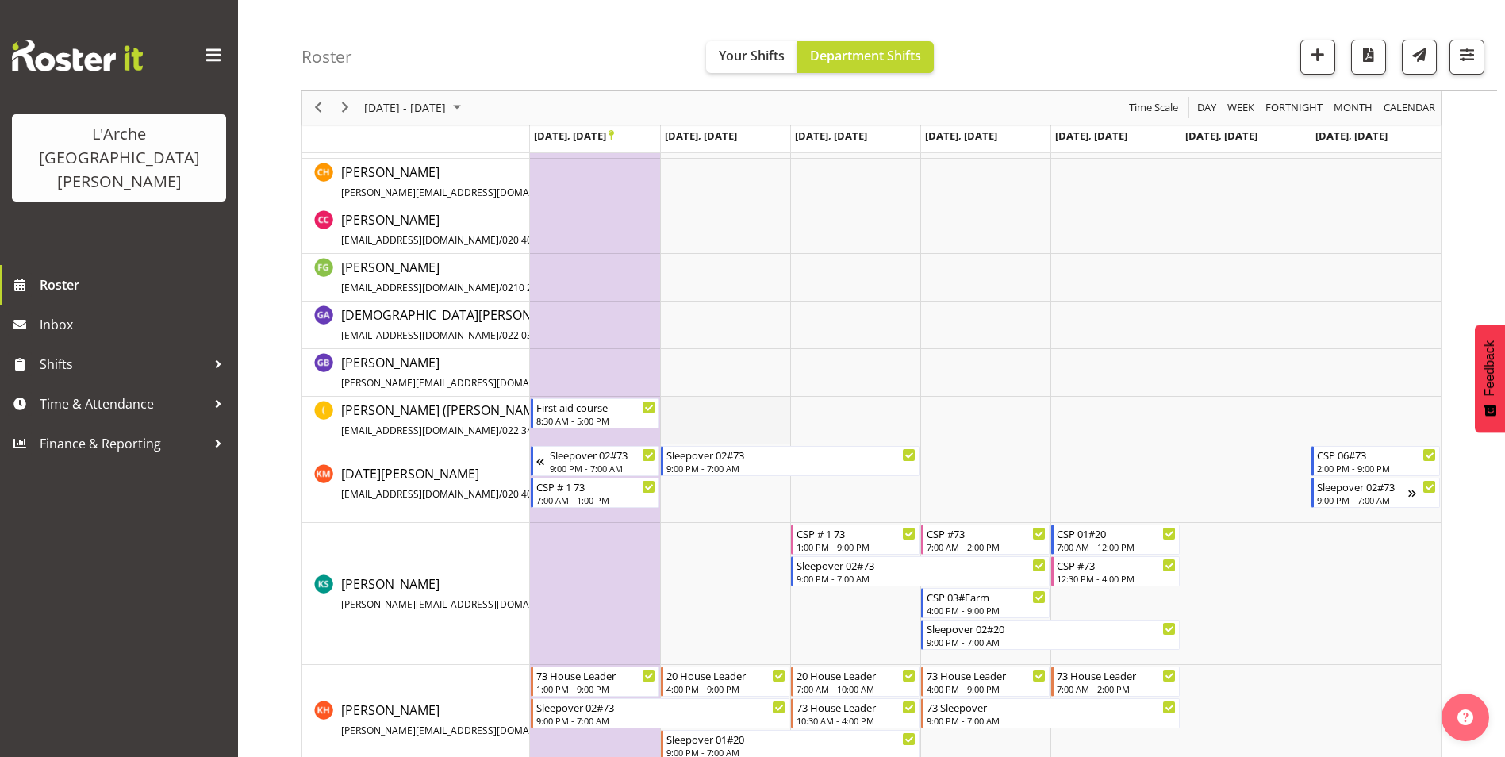
click at [700, 420] on td "Timeline Week of September 25, 2025" at bounding box center [725, 421] width 130 height 48
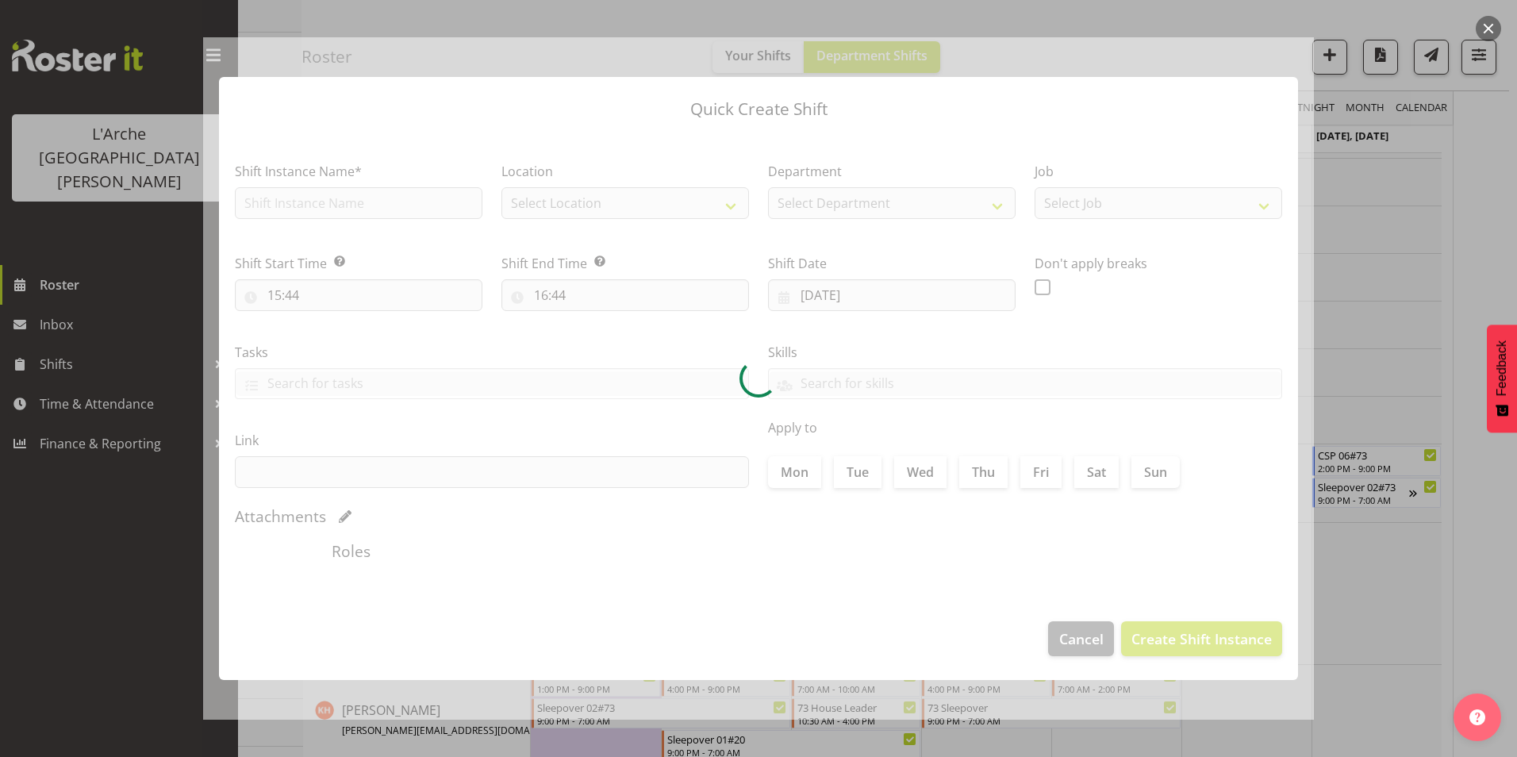
type input "[DATE]"
checkbox input "true"
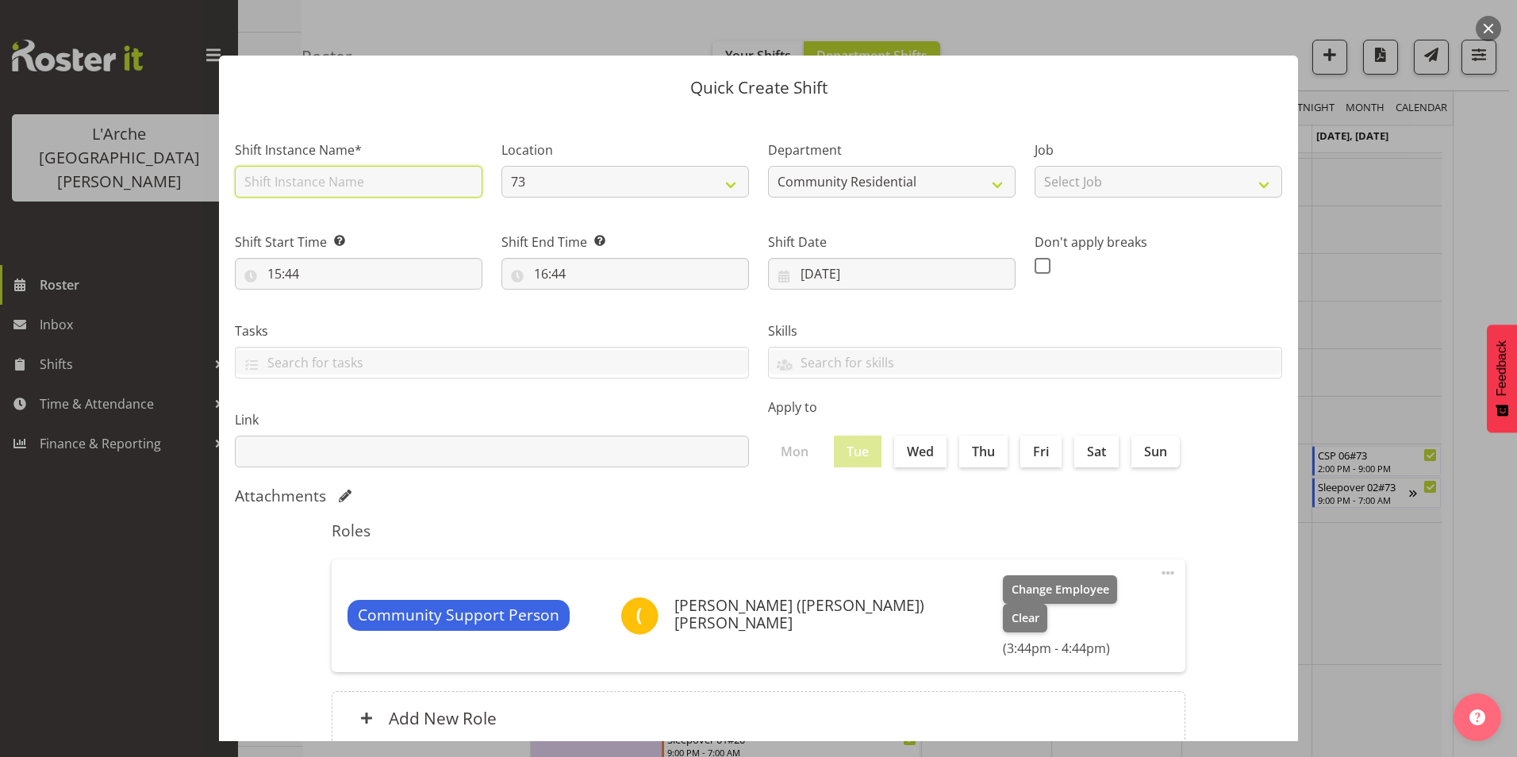
click at [294, 178] on input "text" at bounding box center [358, 182] width 247 height 32
type input "CSP # 1 73"
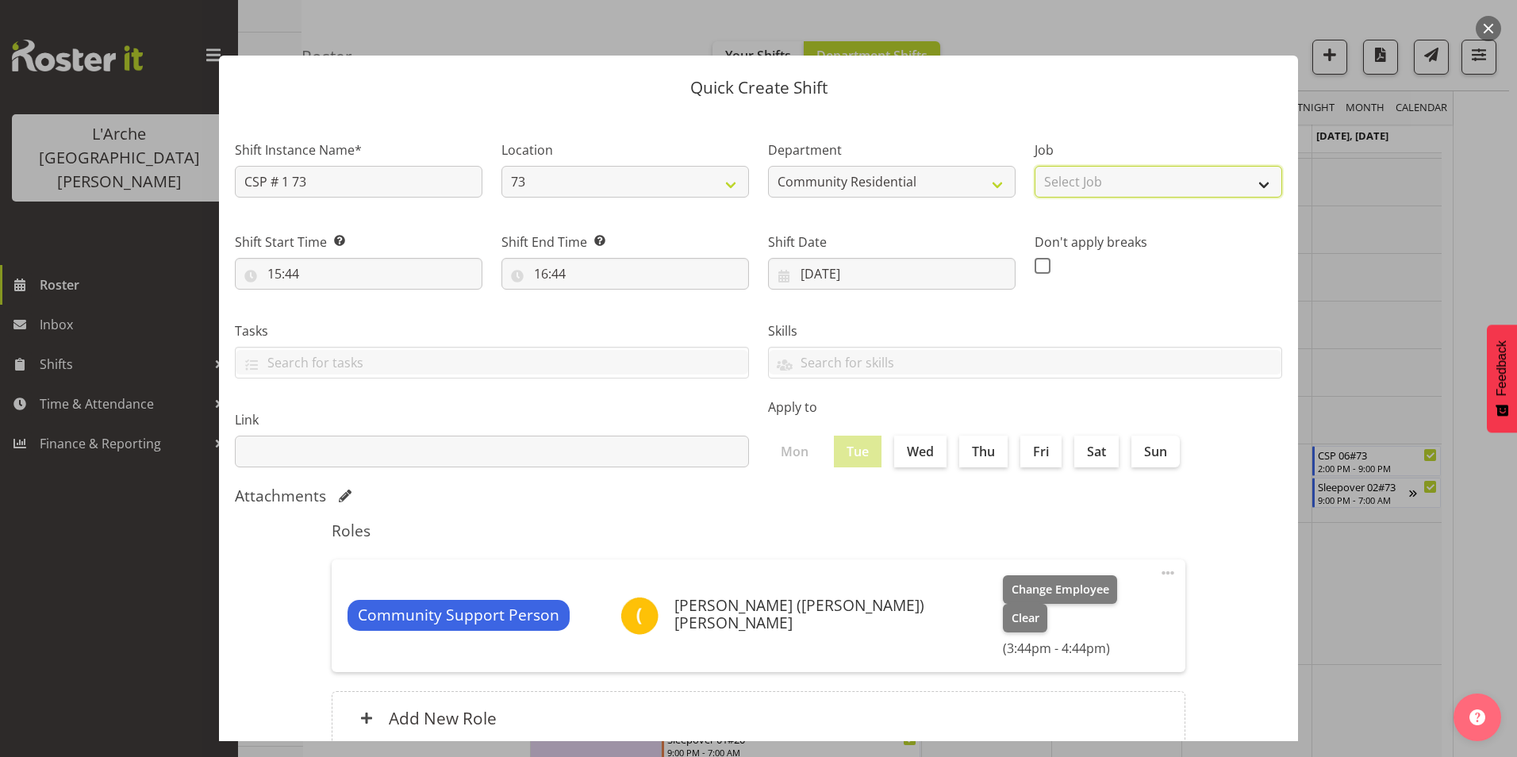
click at [1064, 182] on select "Select Job Accounts Admin Art Coordinator Community Leader Community Support Pe…" at bounding box center [1157, 182] width 247 height 32
select select "2"
click at [1034, 166] on select "Select Job Accounts Admin Art Coordinator Community Leader Community Support Pe…" at bounding box center [1157, 182] width 247 height 32
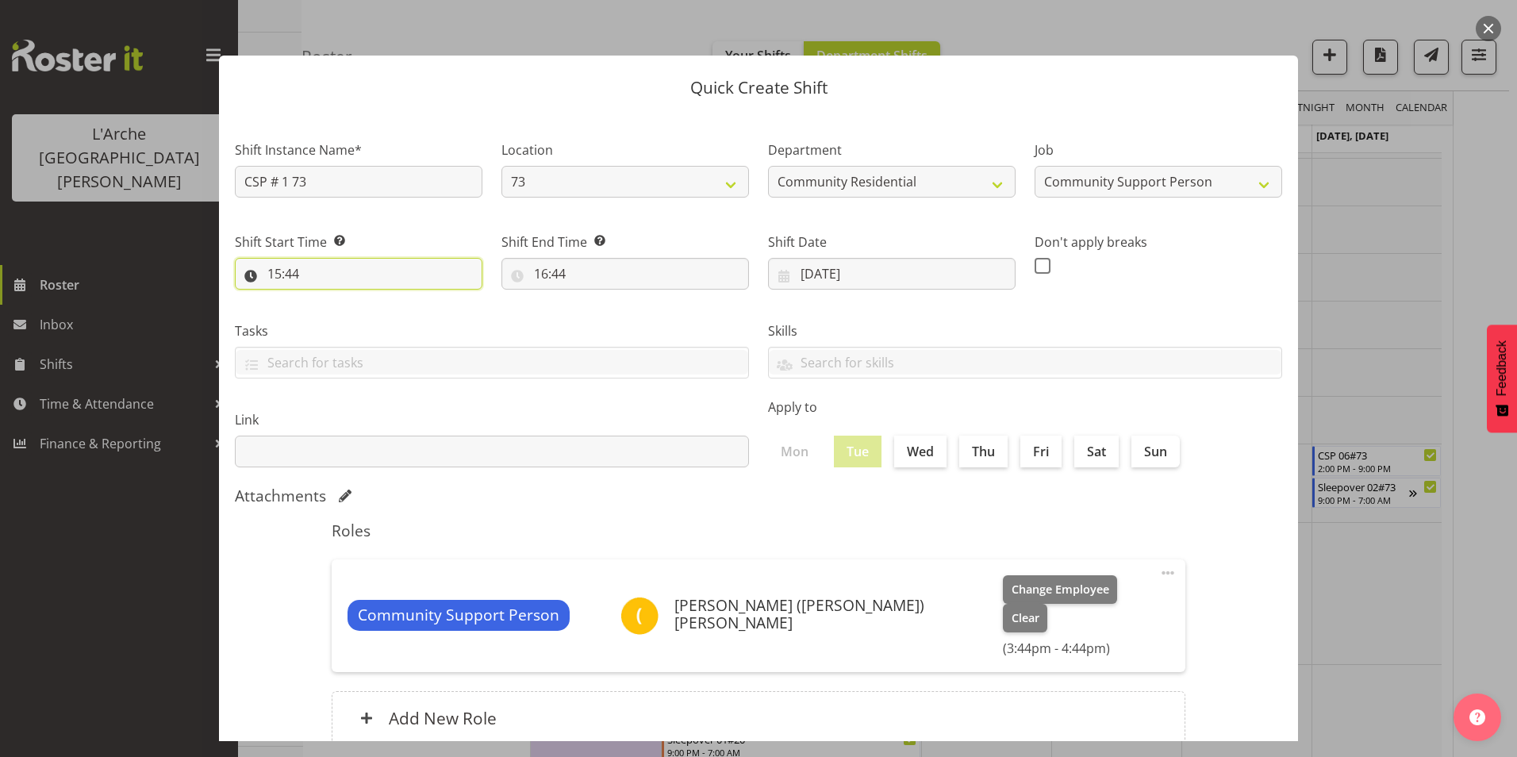
click at [275, 274] on input "15:44" at bounding box center [358, 274] width 247 height 32
click at [345, 313] on select "00 01 02 03 04 05 06 07 08 09 10 11 12 13 14 15 16 17 18 19 20 21 22 23" at bounding box center [343, 315] width 36 height 32
select select "8"
click at [325, 299] on select "00 01 02 03 04 05 06 07 08 09 10 11 12 13 14 15 16 17 18 19 20 21 22 23" at bounding box center [343, 315] width 36 height 32
type input "08:44"
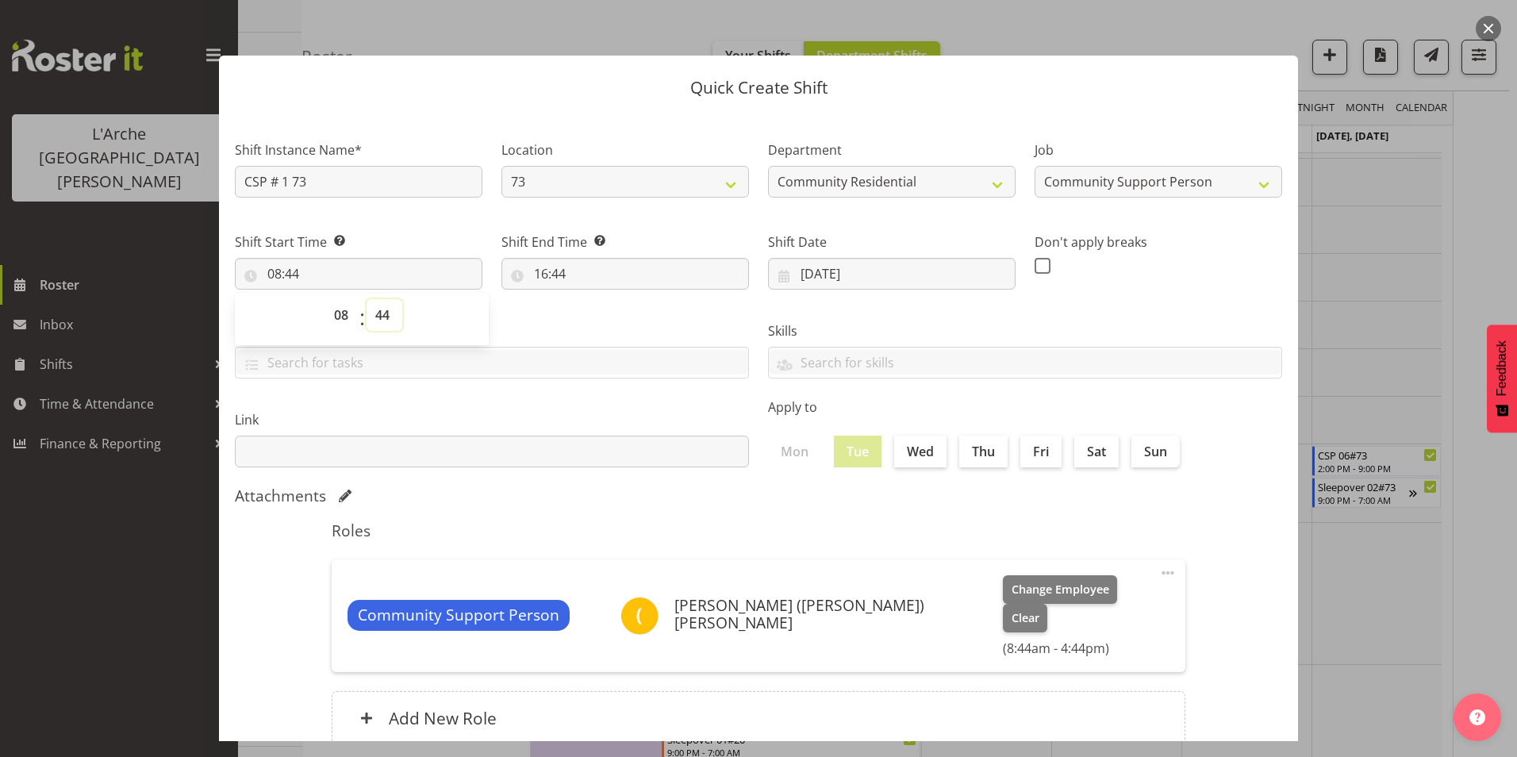
click at [385, 317] on select "00 01 02 03 04 05 06 07 08 09 10 11 12 13 14 15 16 17 18 19 20 21 22 23 24 25 2…" at bounding box center [384, 315] width 36 height 32
select select "30"
click at [366, 299] on select "00 01 02 03 04 05 06 07 08 09 10 11 12 13 14 15 16 17 18 19 20 21 22 23 24 25 2…" at bounding box center [384, 315] width 36 height 32
type input "08:30"
click at [539, 268] on input "16:44" at bounding box center [624, 274] width 247 height 32
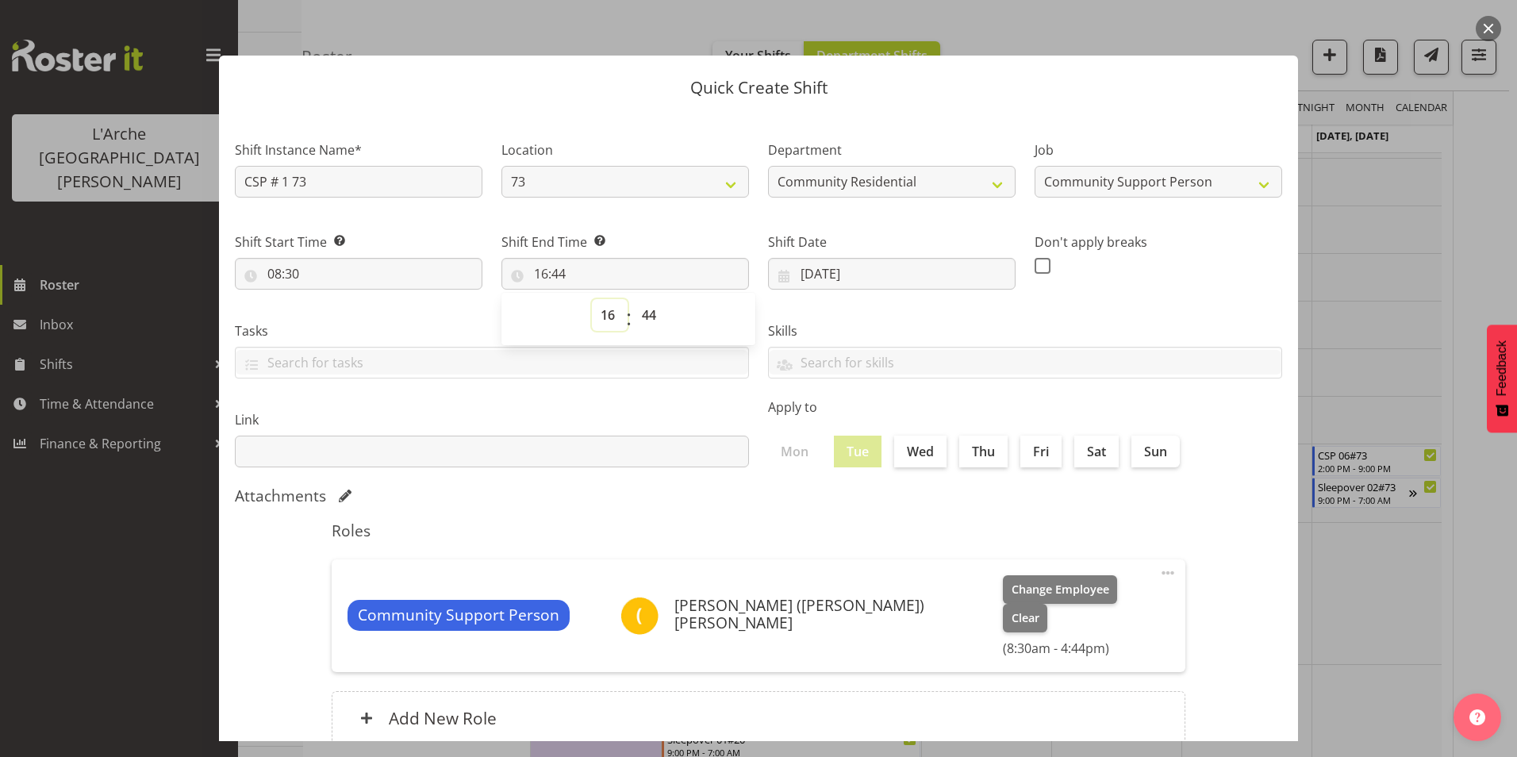
click at [608, 314] on select "00 01 02 03 04 05 06 07 08 09 10 11 12 13 14 15 16 17 18 19 20 21 22 23" at bounding box center [610, 315] width 36 height 32
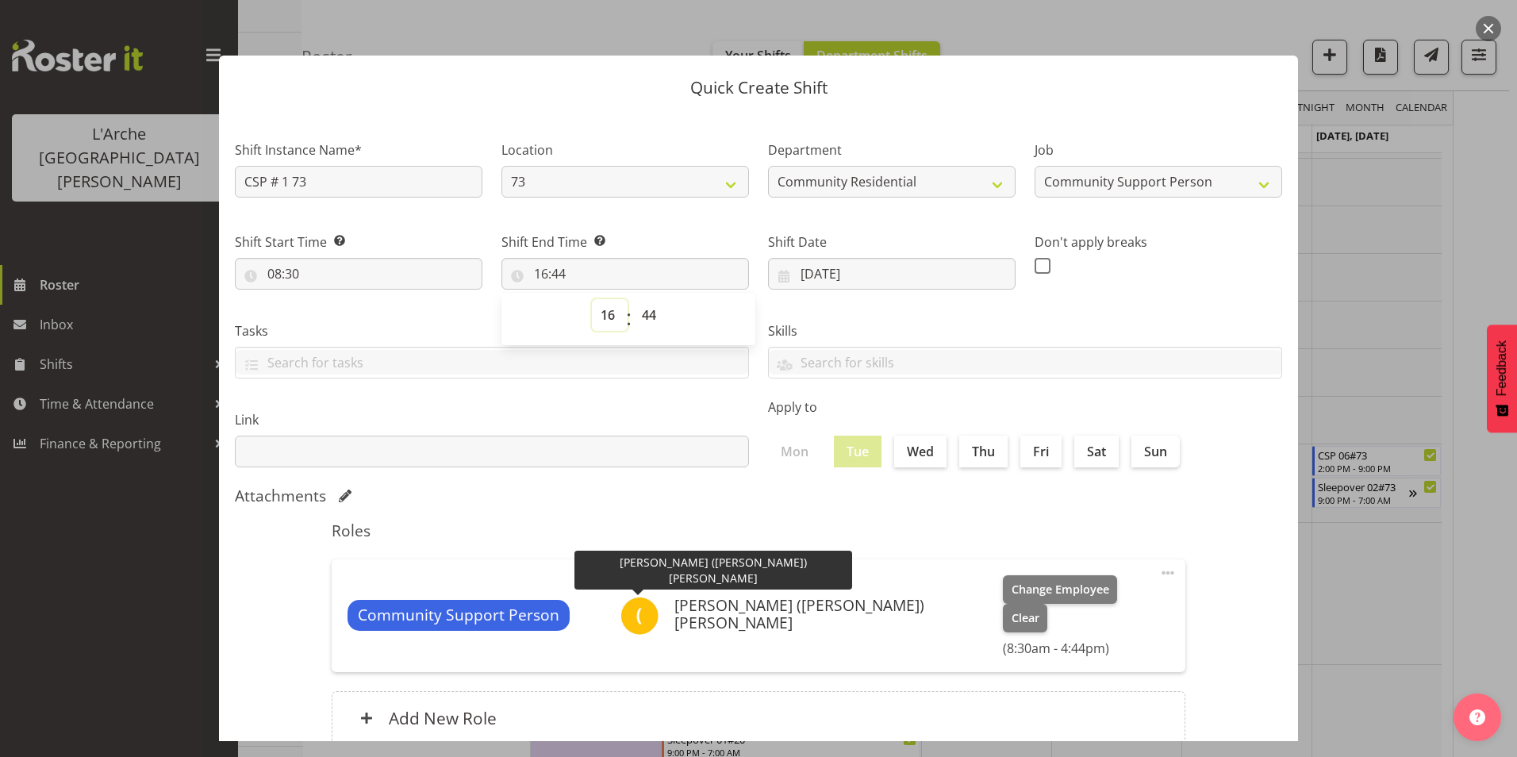
select select "14"
click at [592, 299] on select "00 01 02 03 04 05 06 07 08 09 10 11 12 13 14 15 16 17 18 19 20 21 22 23" at bounding box center [610, 315] width 36 height 32
type input "14:44"
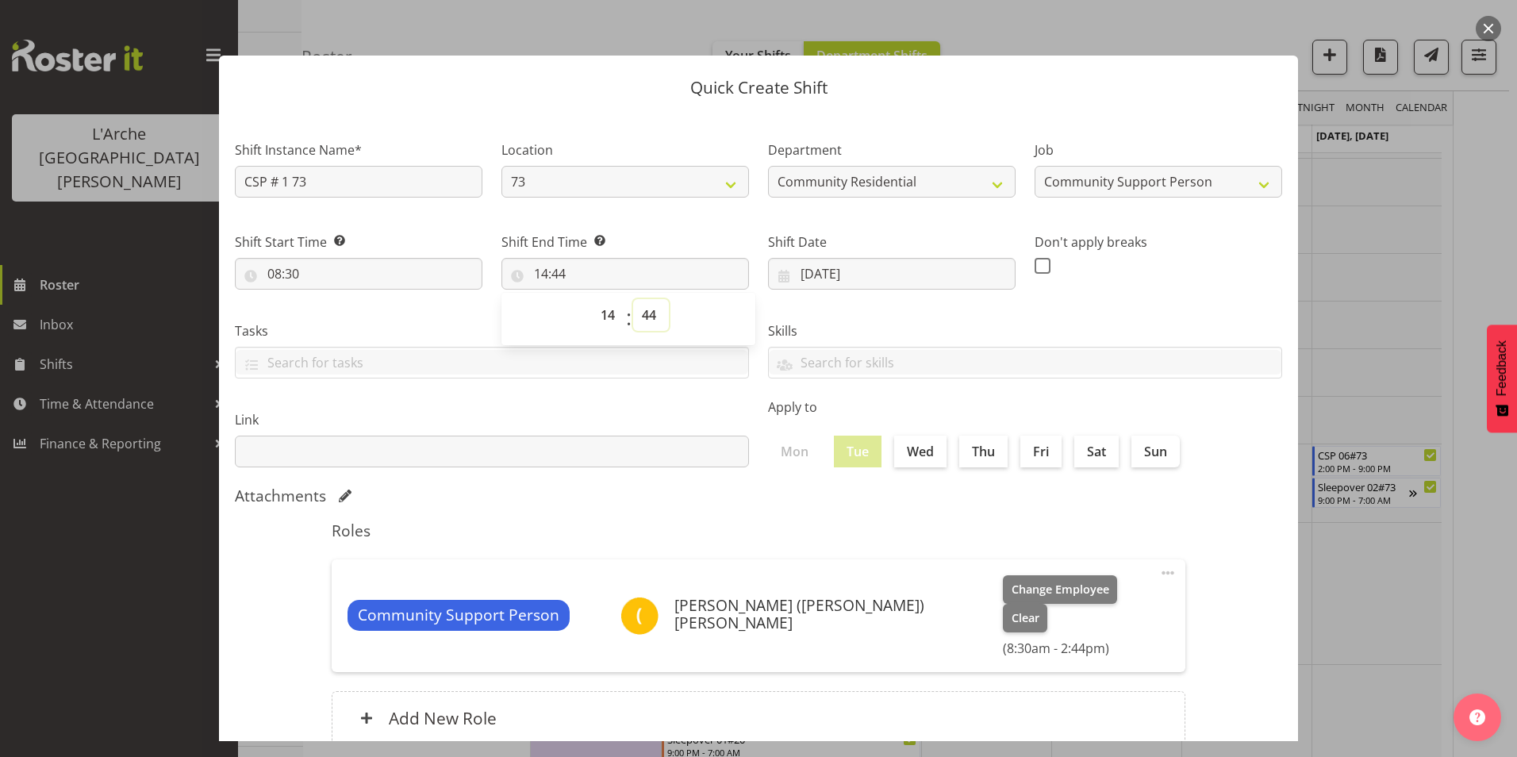
click at [649, 312] on select "00 01 02 03 04 05 06 07 08 09 10 11 12 13 14 15 16 17 18 19 20 21 22 23 24 25 2…" at bounding box center [651, 315] width 36 height 32
select select "0"
click at [633, 299] on select "00 01 02 03 04 05 06 07 08 09 10 11 12 13 14 15 16 17 18 19 20 21 22 23 24 25 2…" at bounding box center [651, 315] width 36 height 32
type input "14:00"
click at [1034, 266] on span at bounding box center [1042, 266] width 16 height 16
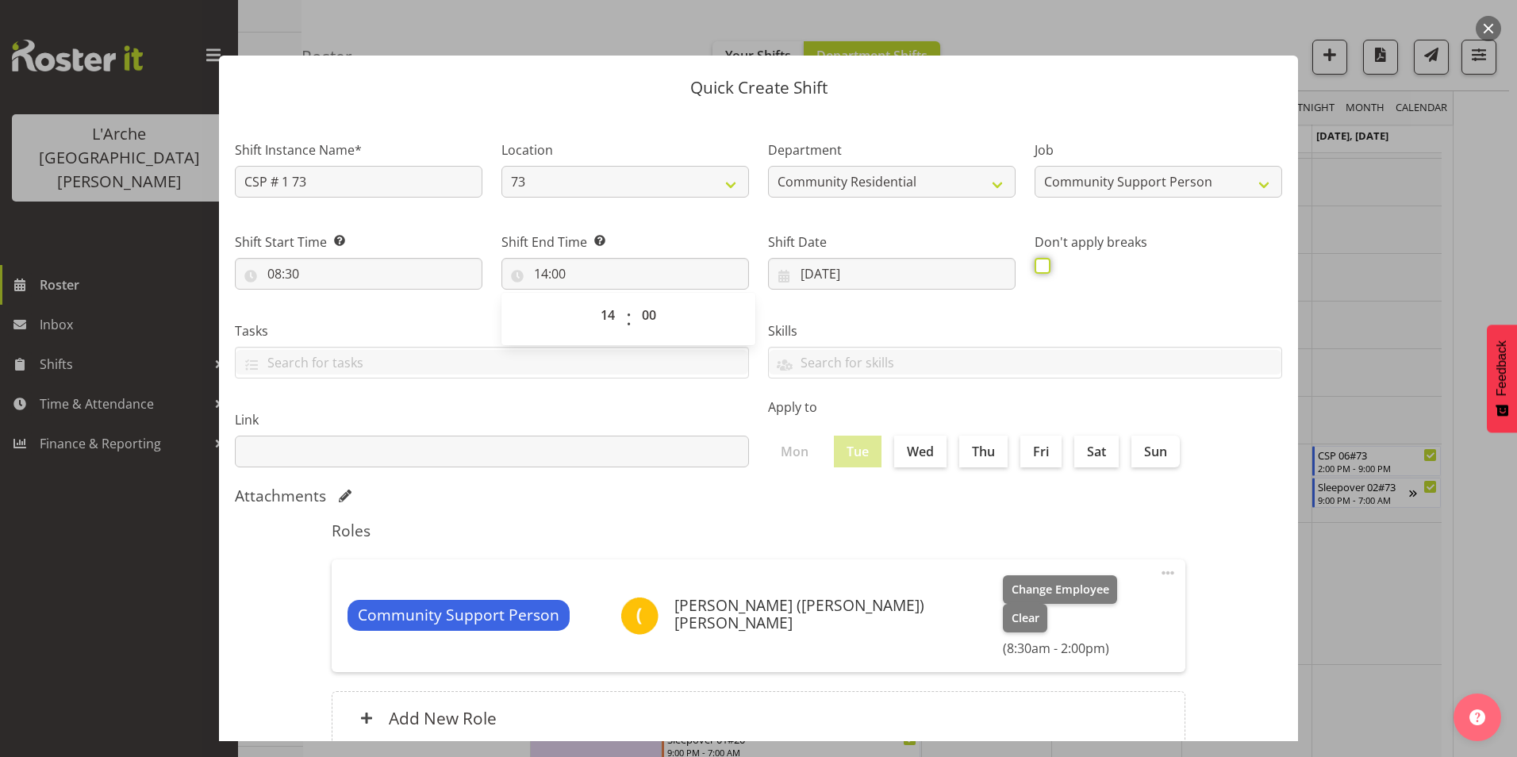
click at [1034, 266] on input "checkbox" at bounding box center [1039, 265] width 10 height 10
checkbox input "true"
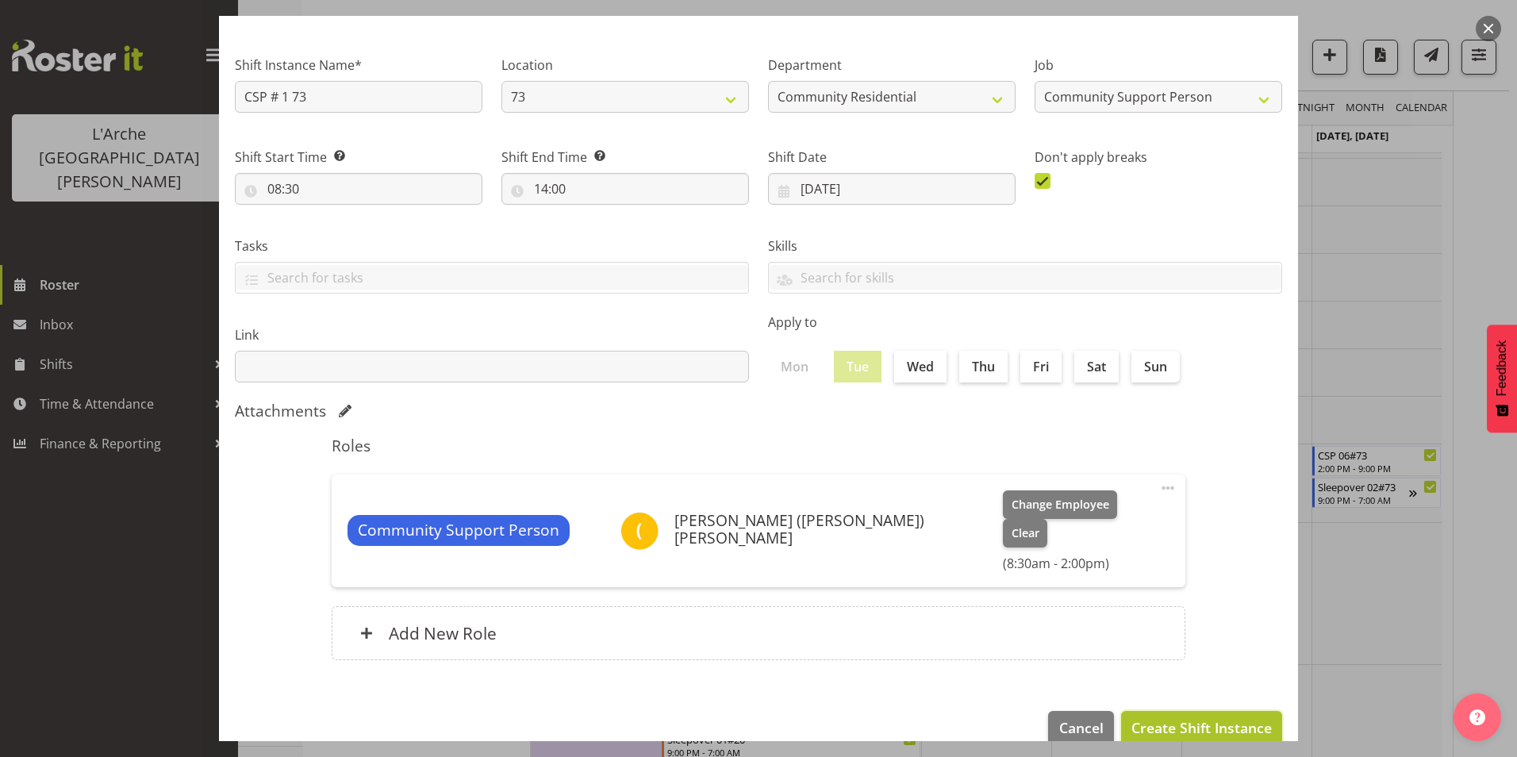
click at [1189, 717] on span "Create Shift Instance" at bounding box center [1201, 727] width 140 height 21
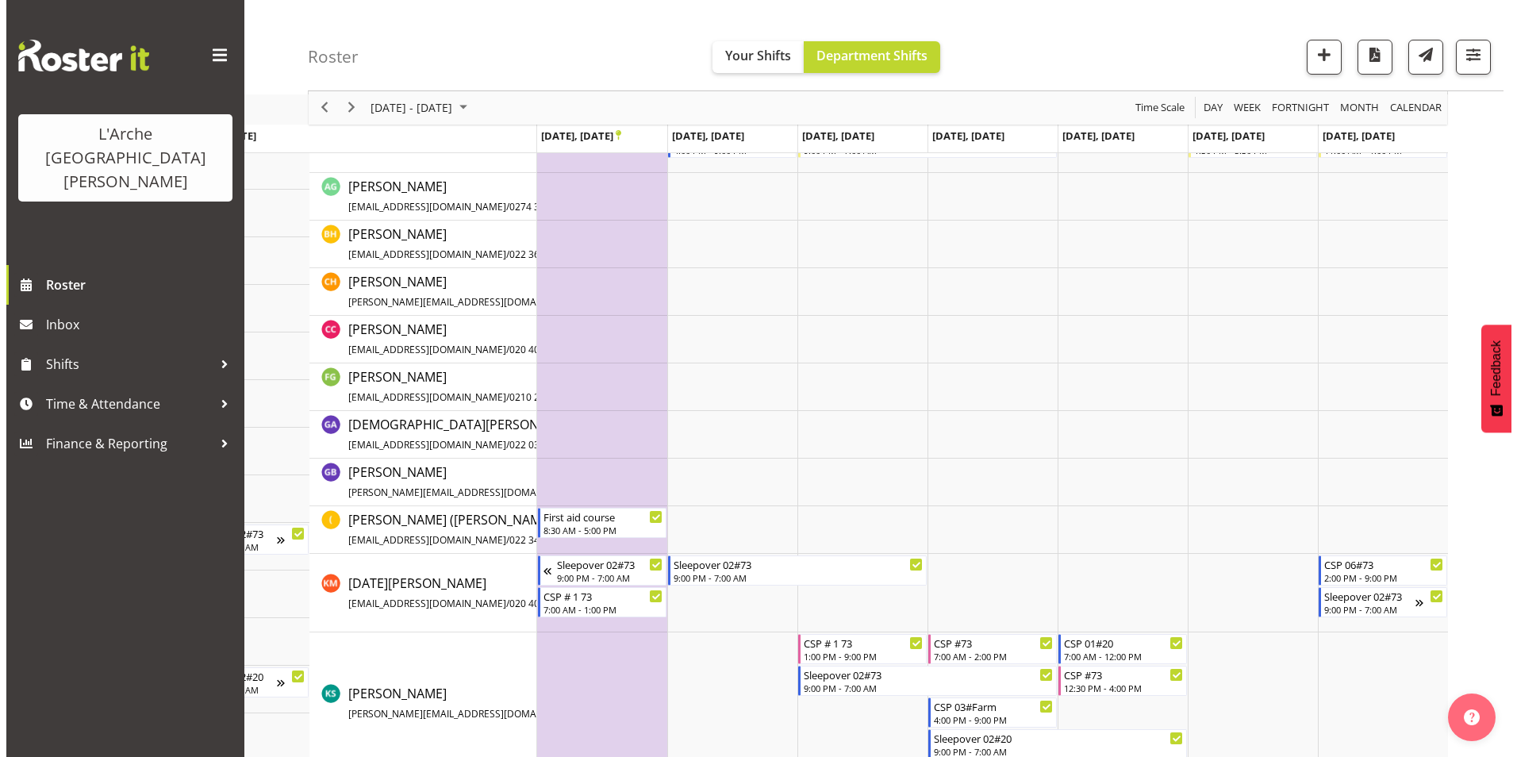
scroll to position [124, 0]
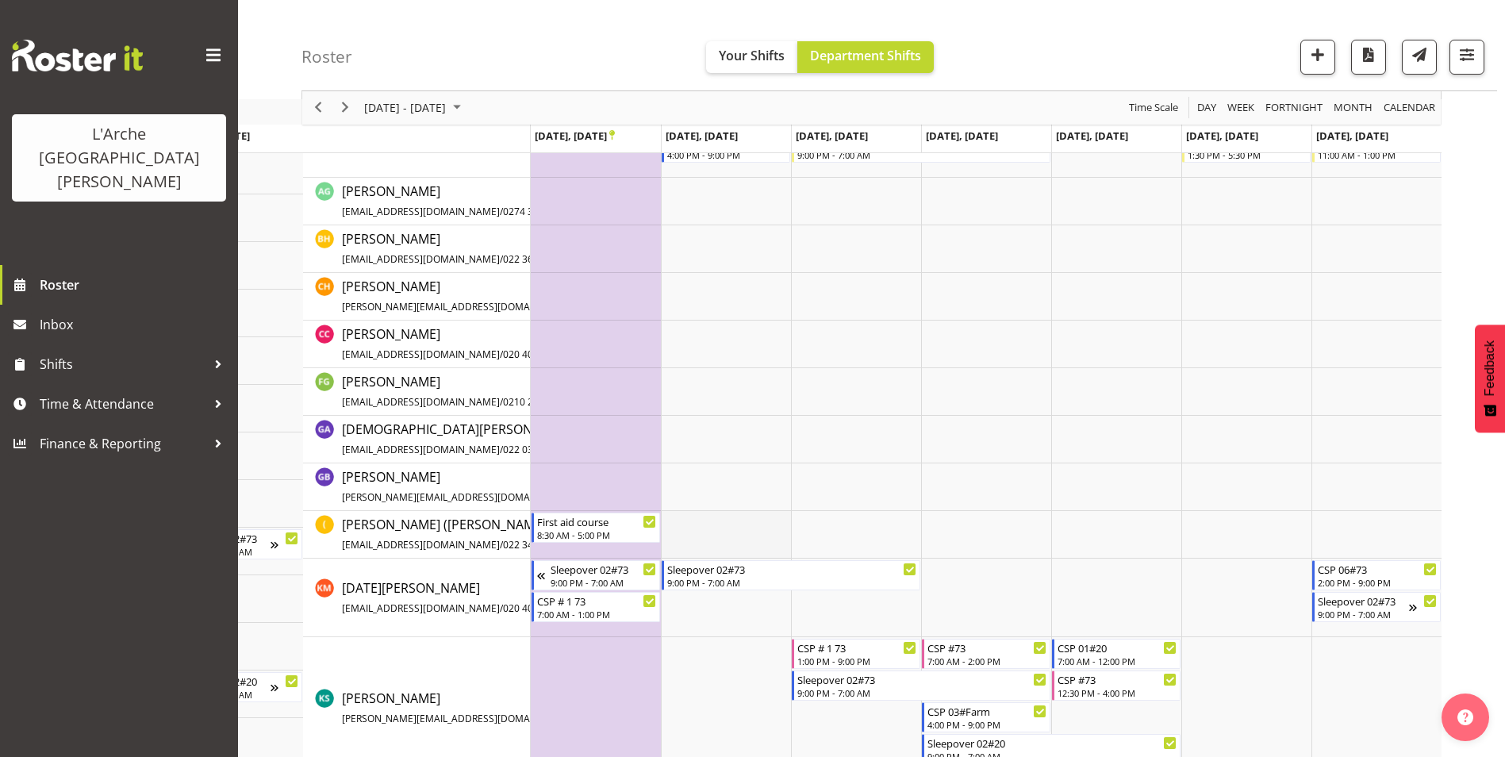
click at [696, 538] on td "Timeline Week of September 25, 2025" at bounding box center [726, 535] width 130 height 48
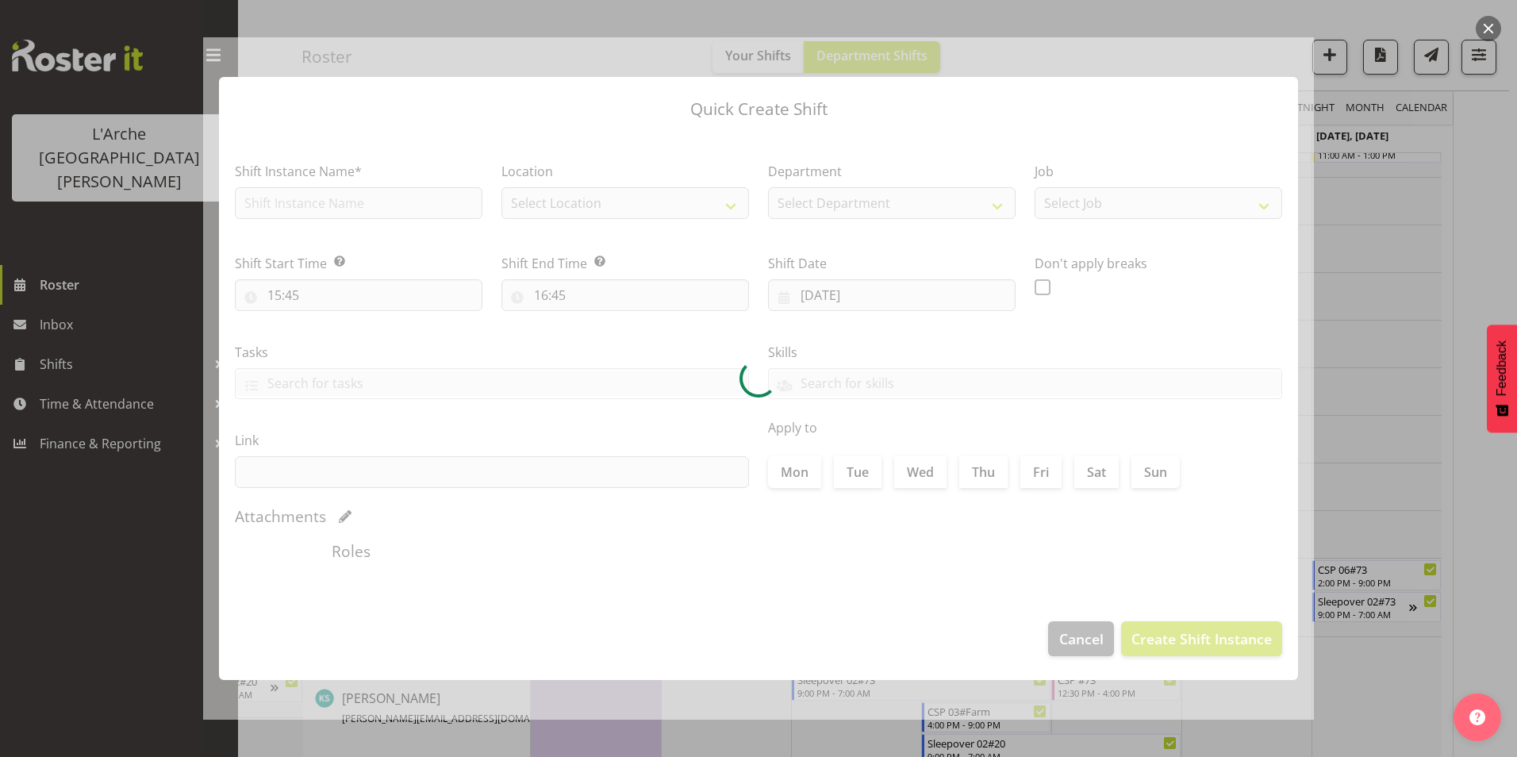
type input "[DATE]"
checkbox input "true"
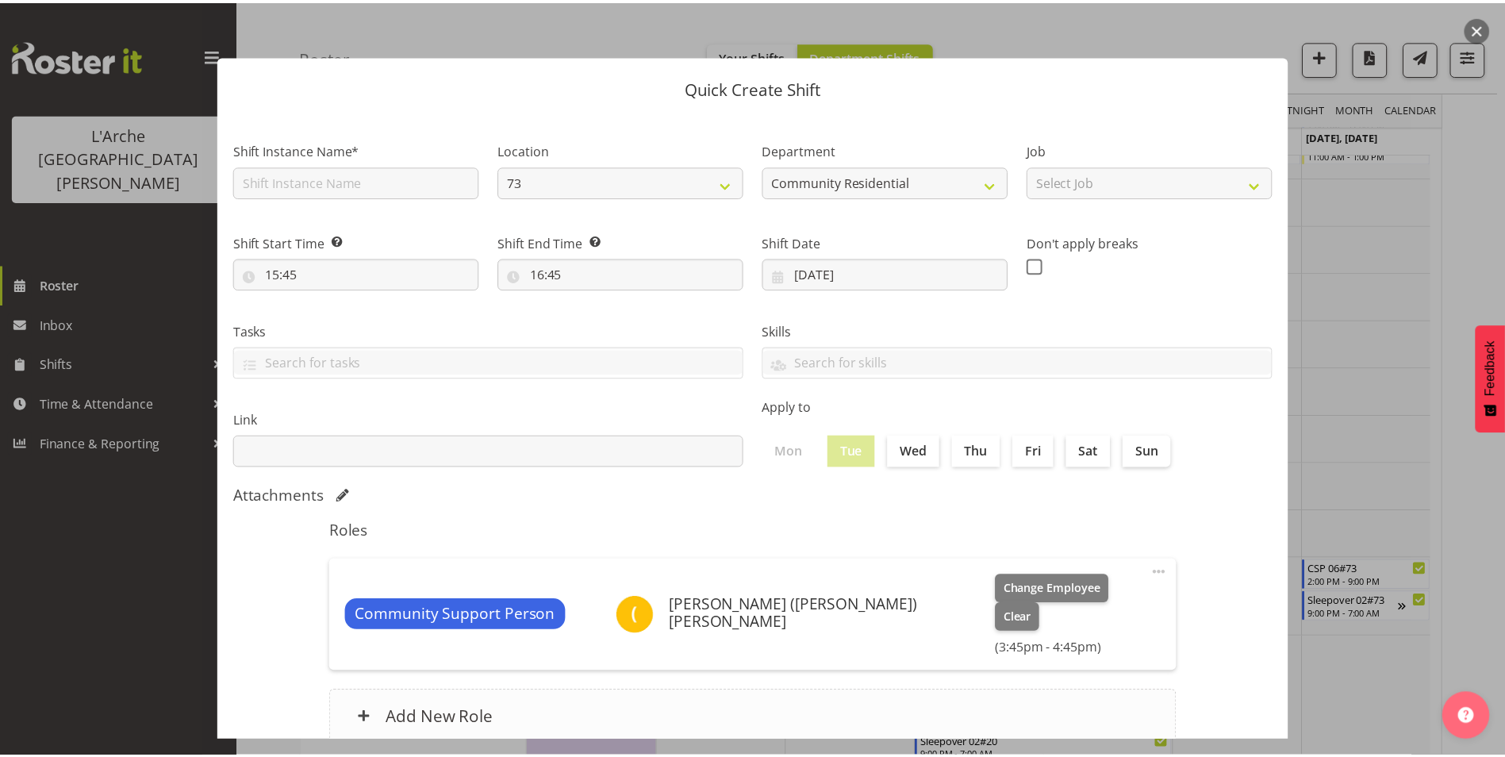
scroll to position [85, 0]
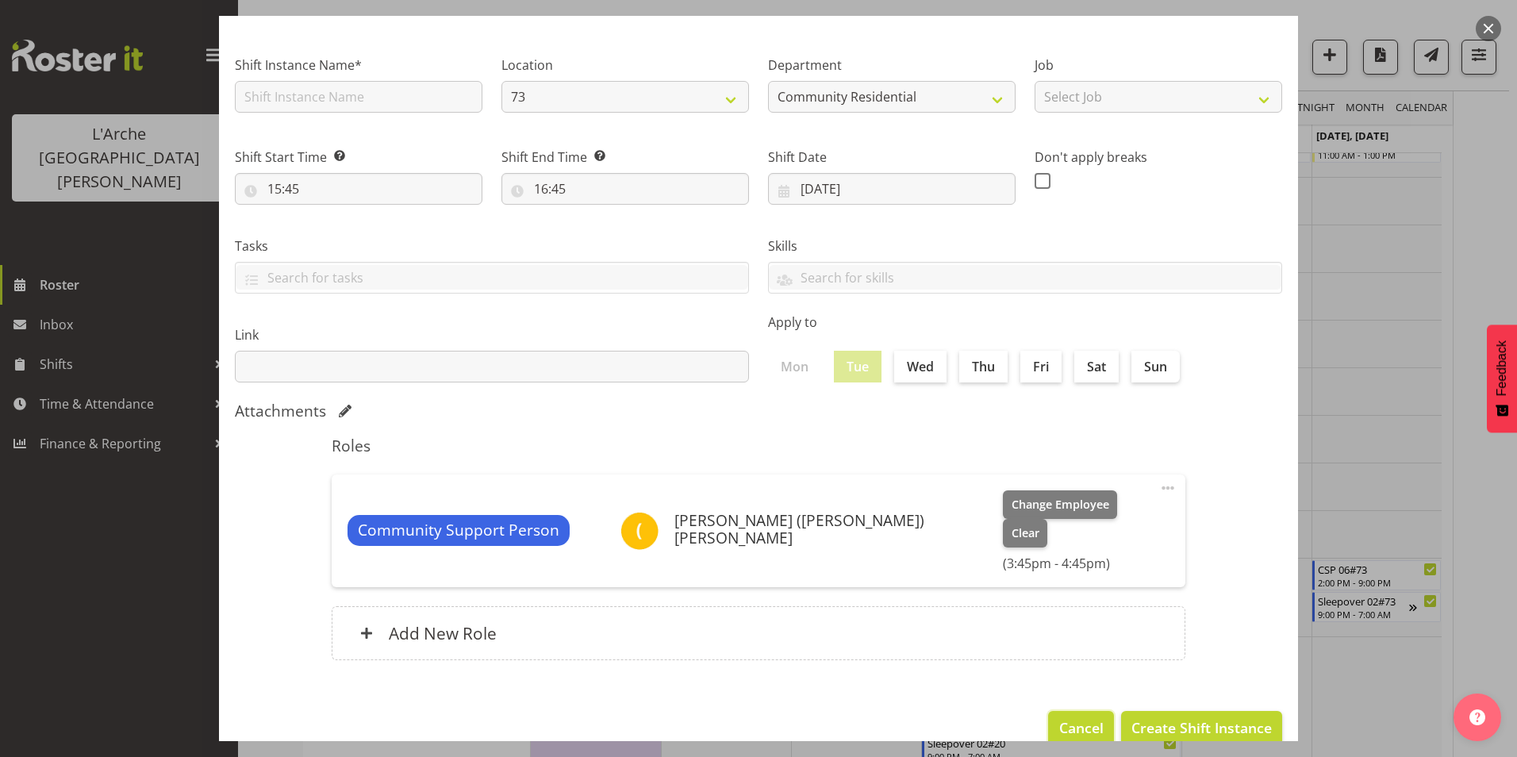
click at [1076, 717] on span "Cancel" at bounding box center [1081, 727] width 44 height 21
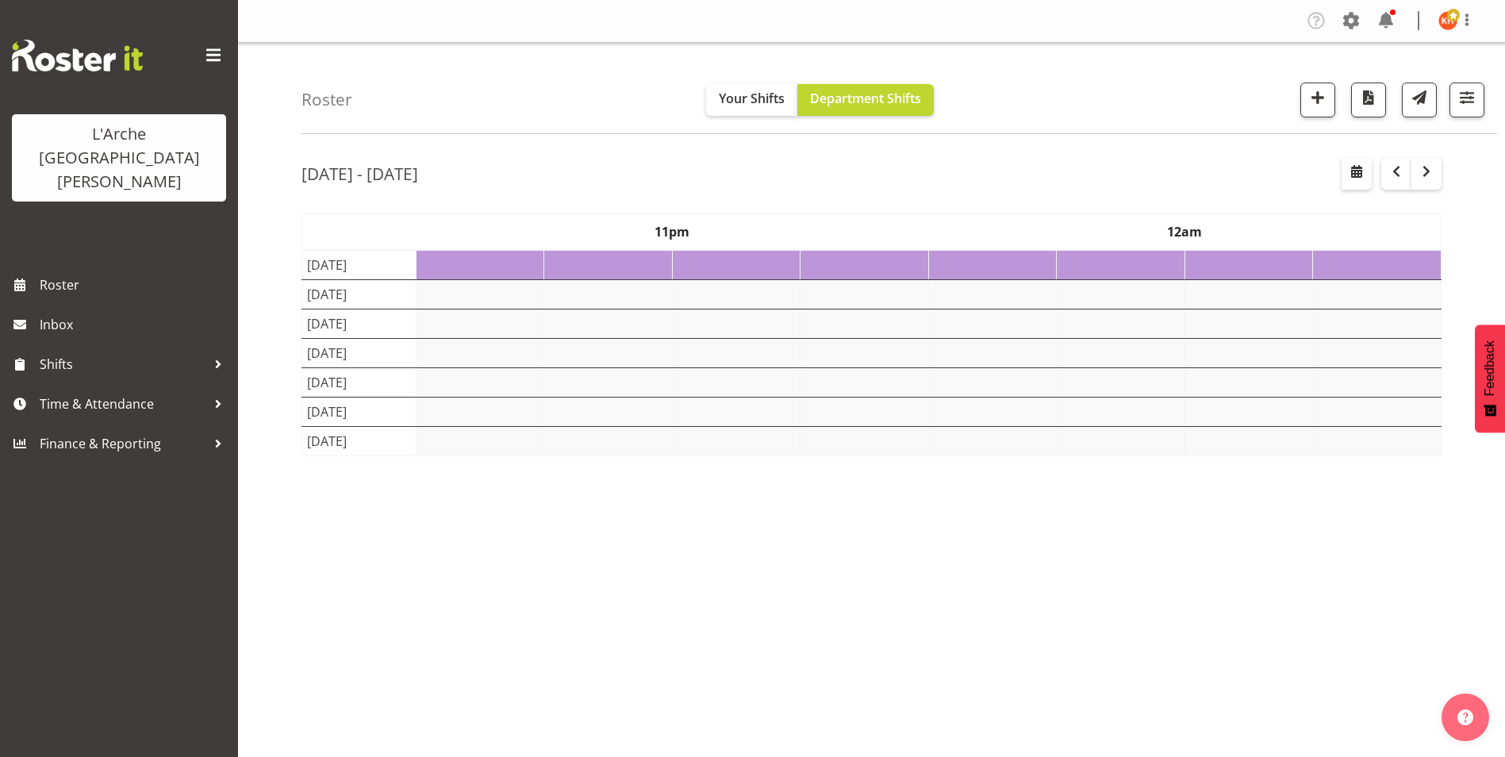
scroll to position [24, 0]
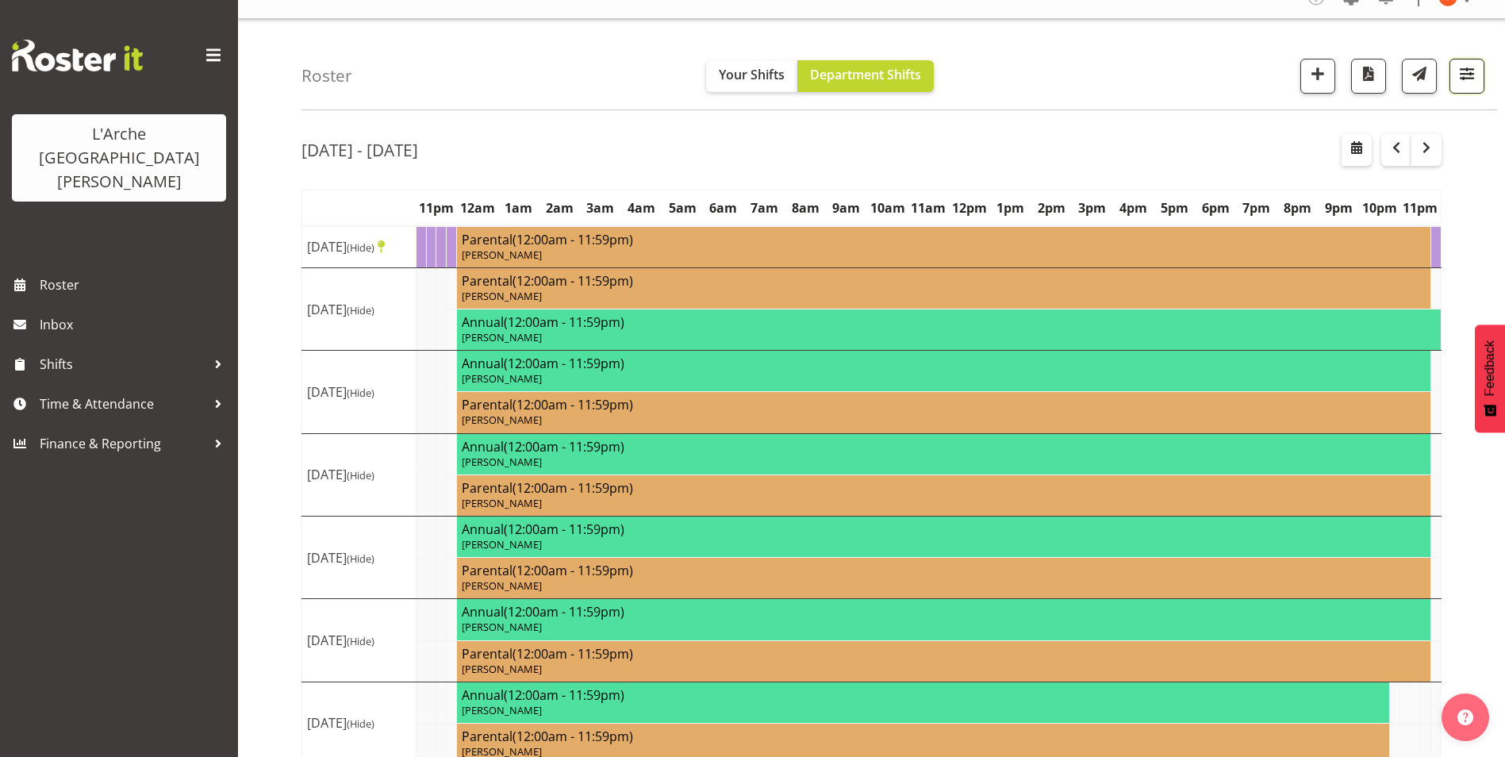
click at [1463, 67] on span "button" at bounding box center [1466, 73] width 21 height 21
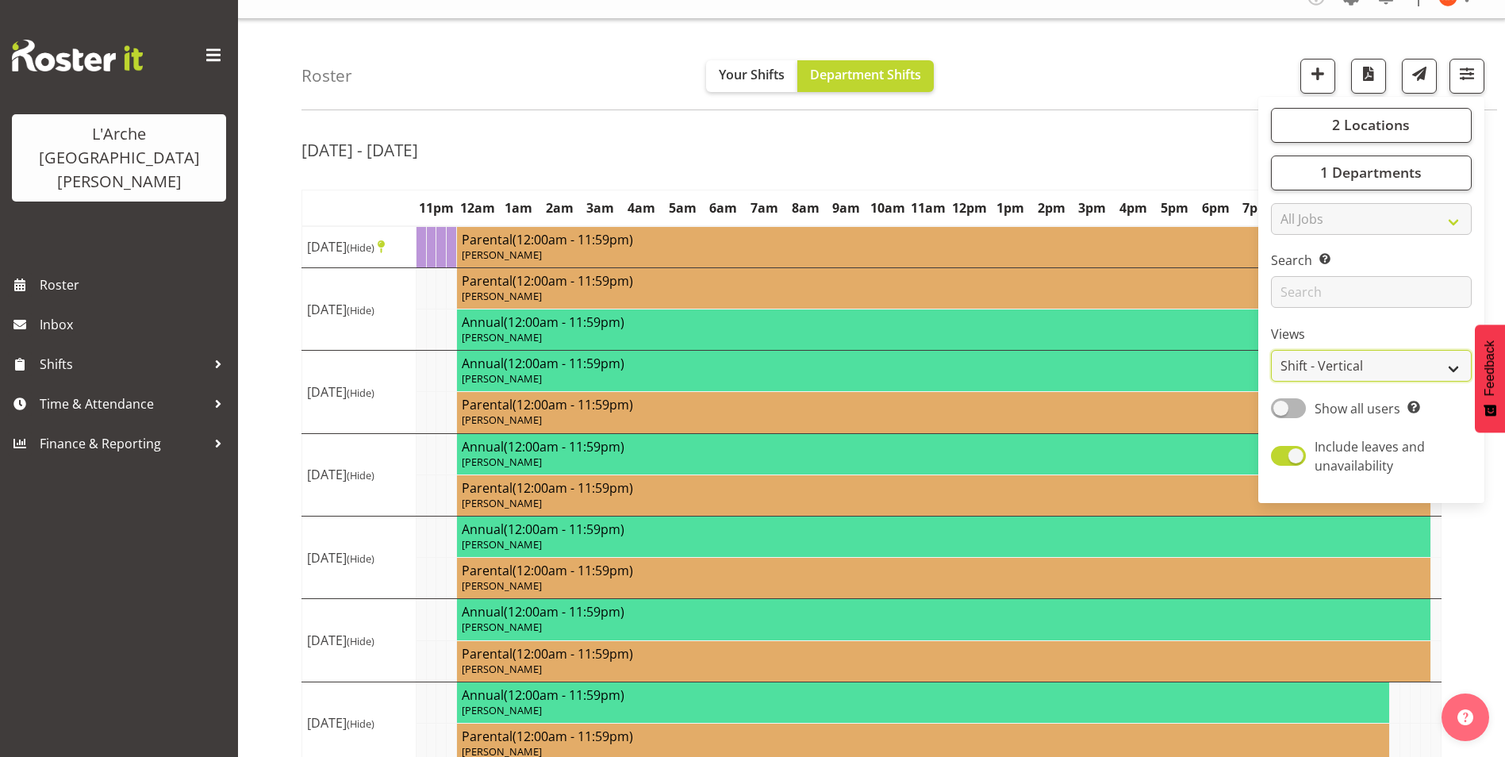
click at [1355, 359] on select "Staff Role Shift - Horizontal Shift - Vertical Staff - Location" at bounding box center [1371, 366] width 201 height 32
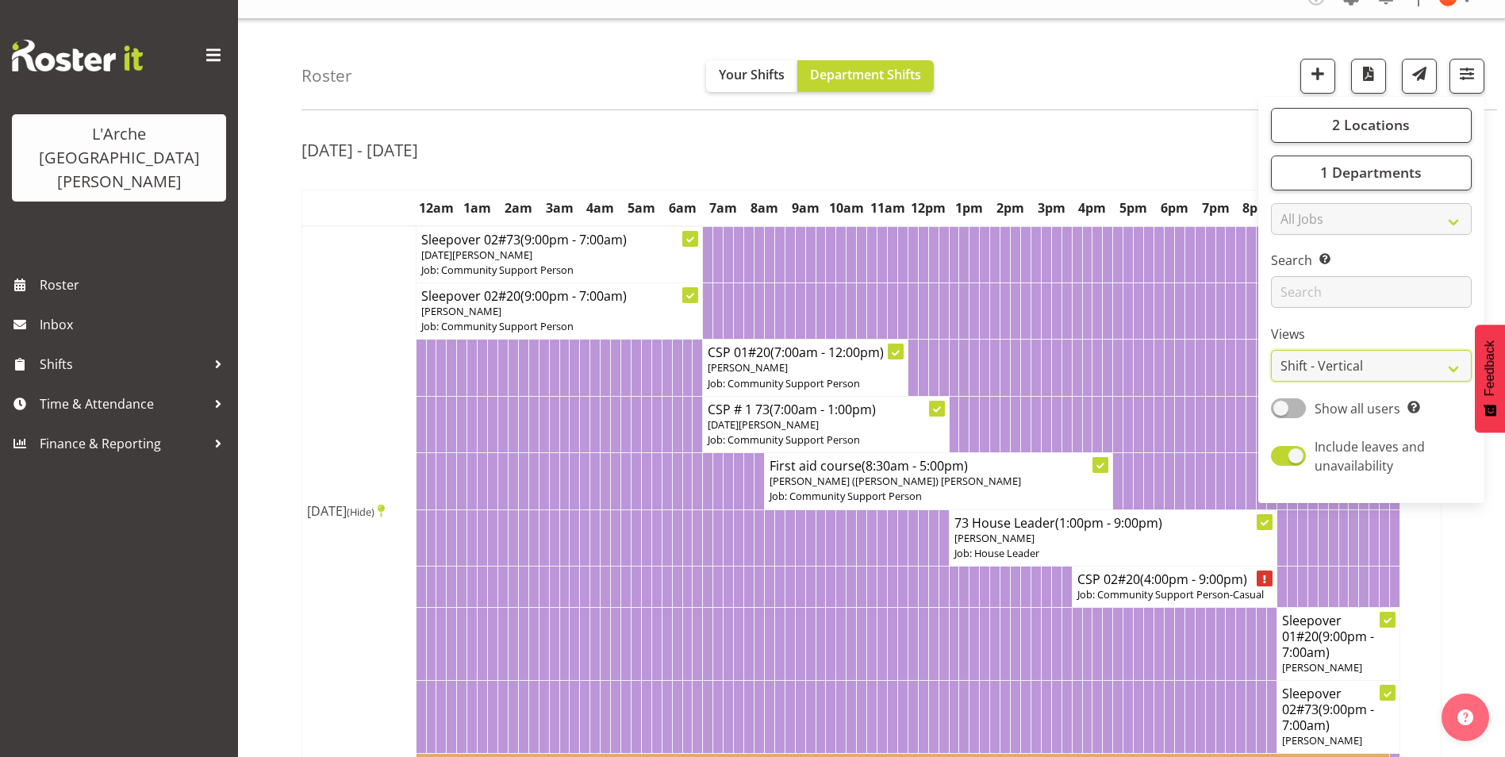
select select "staff"
click at [1271, 350] on select "Staff Role Shift - Horizontal Shift - Vertical Staff - Location" at bounding box center [1371, 366] width 201 height 32
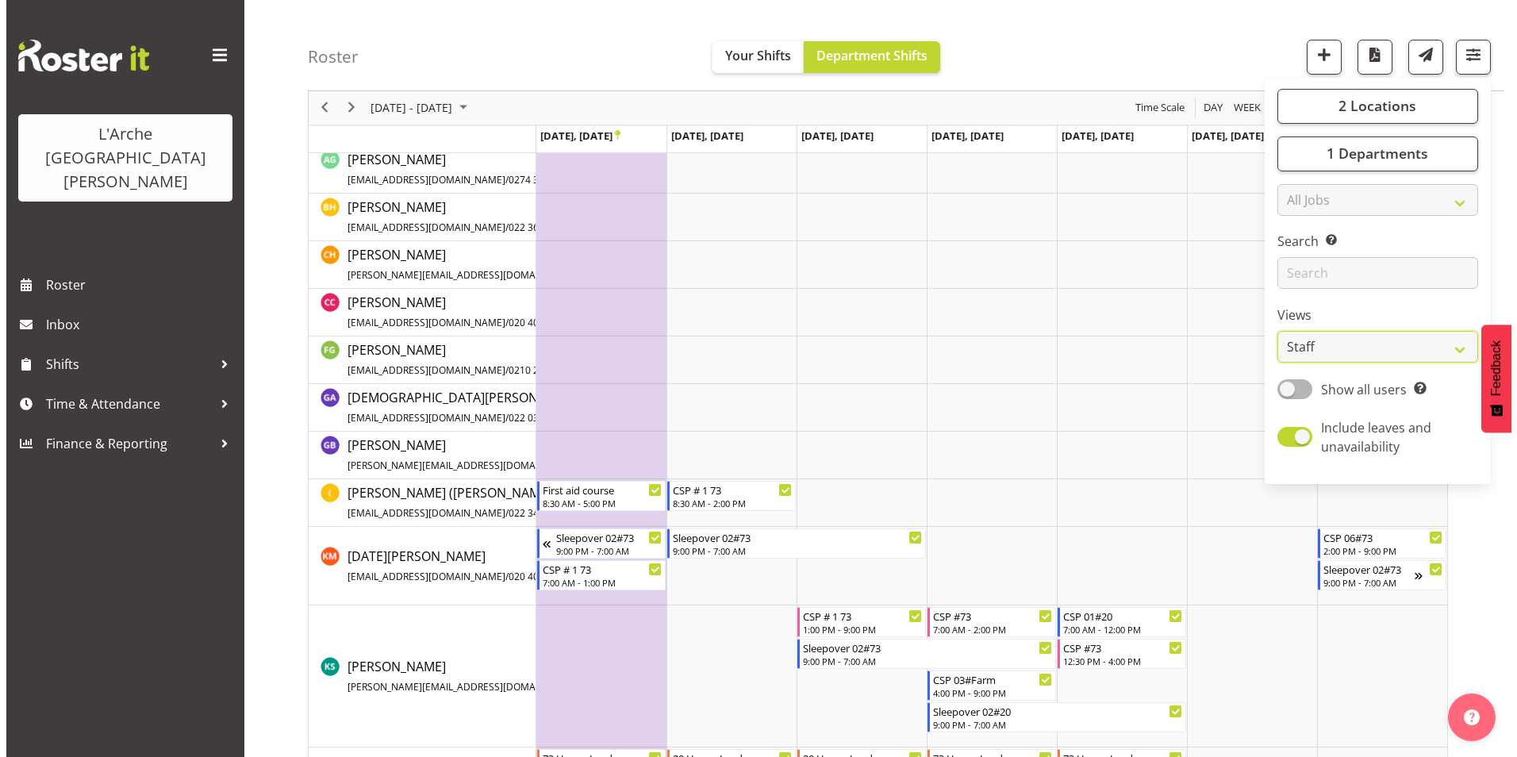
scroll to position [182, 0]
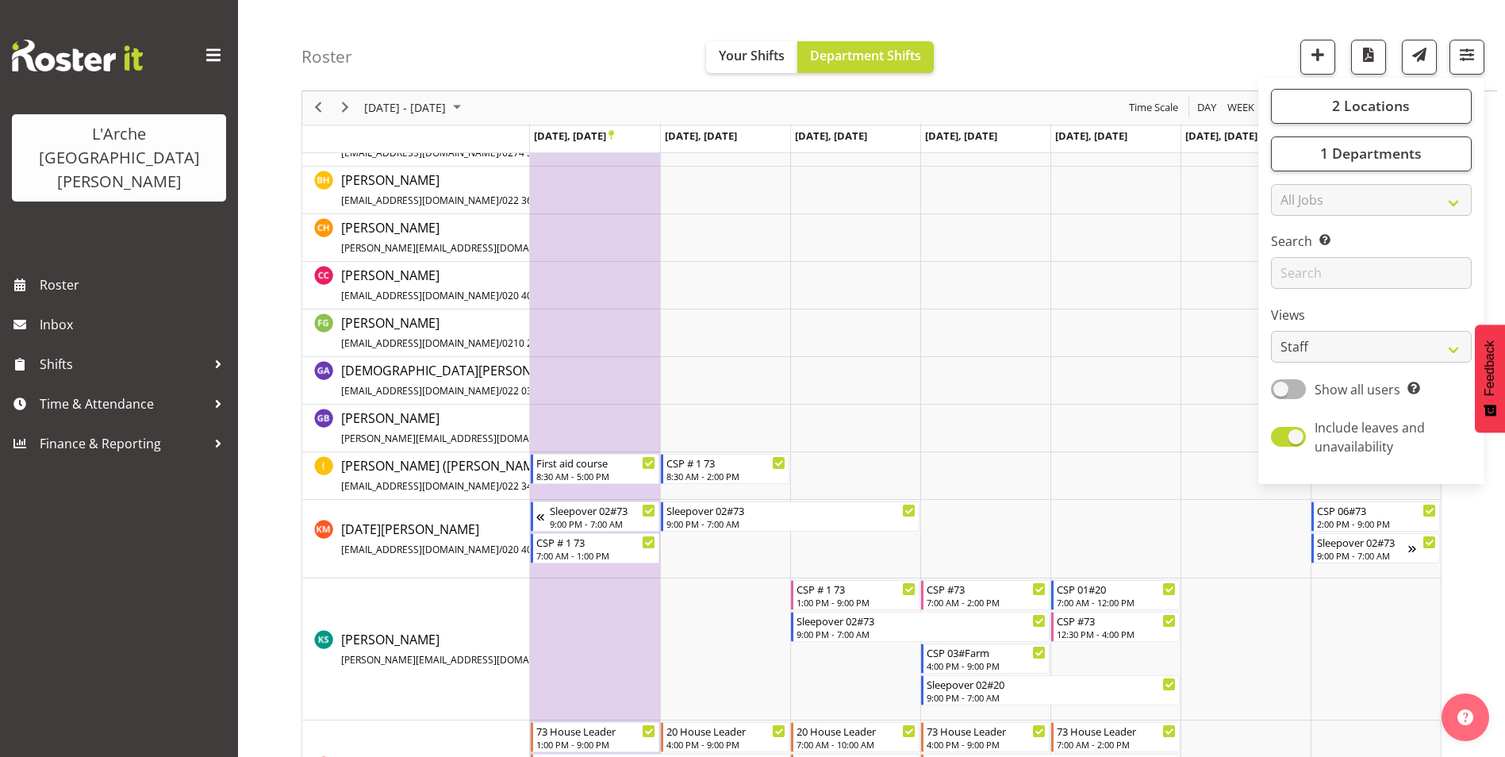
click at [627, 570] on td "Timeline Week of September 22, 2025" at bounding box center [595, 539] width 130 height 79
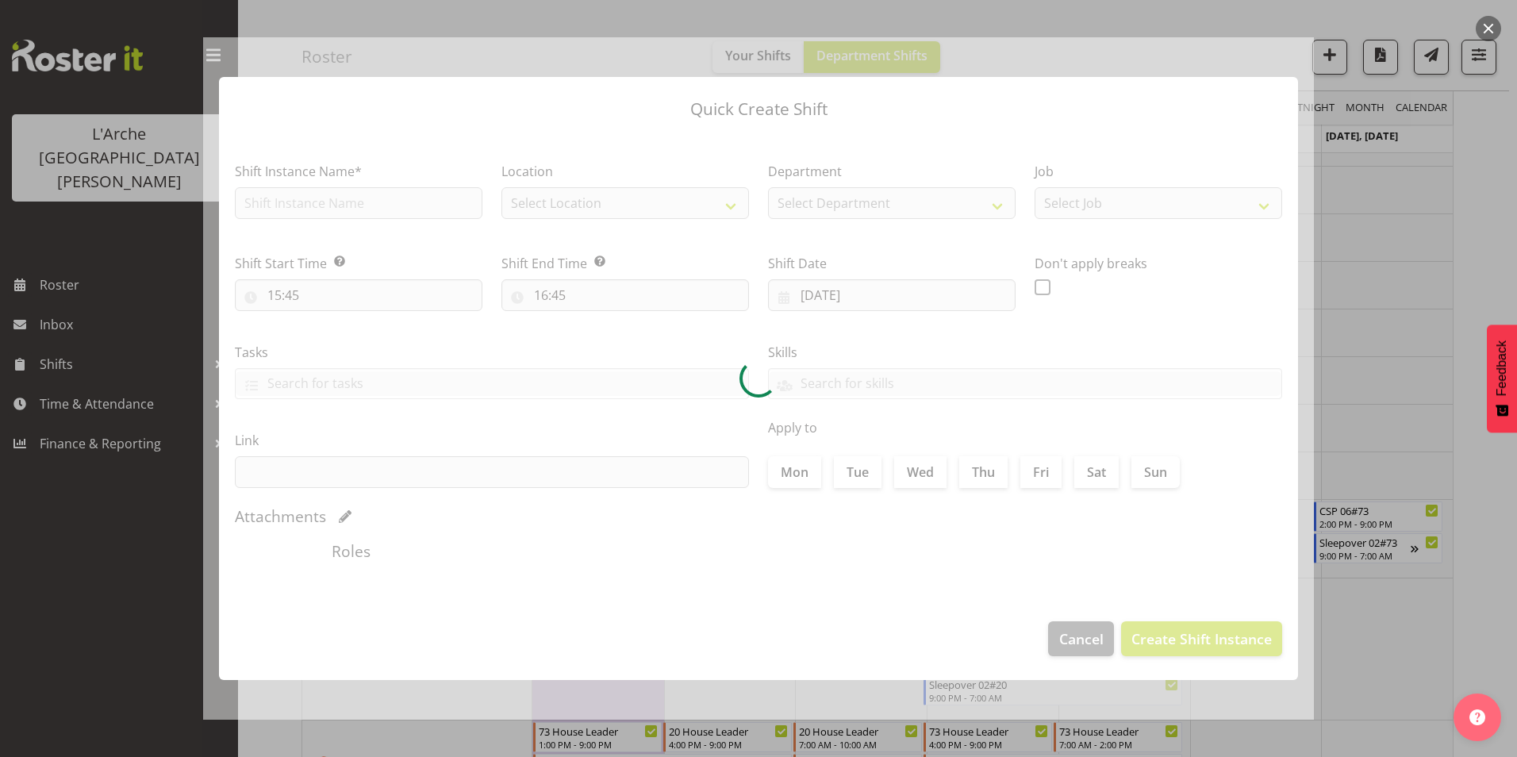
type input "[DATE]"
checkbox input "true"
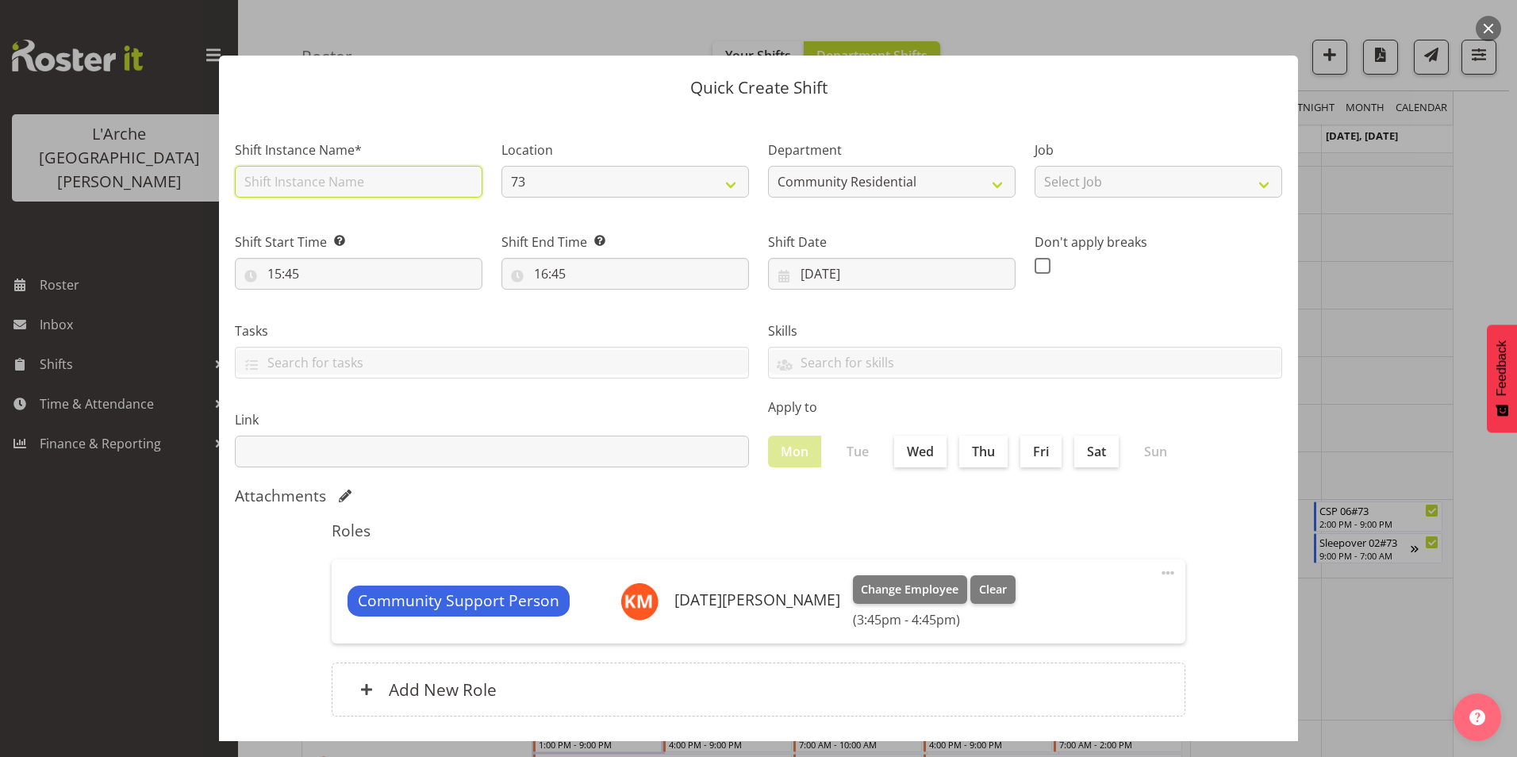
click at [331, 185] on input "text" at bounding box center [358, 182] width 247 height 32
type input "CSP # 1 73"
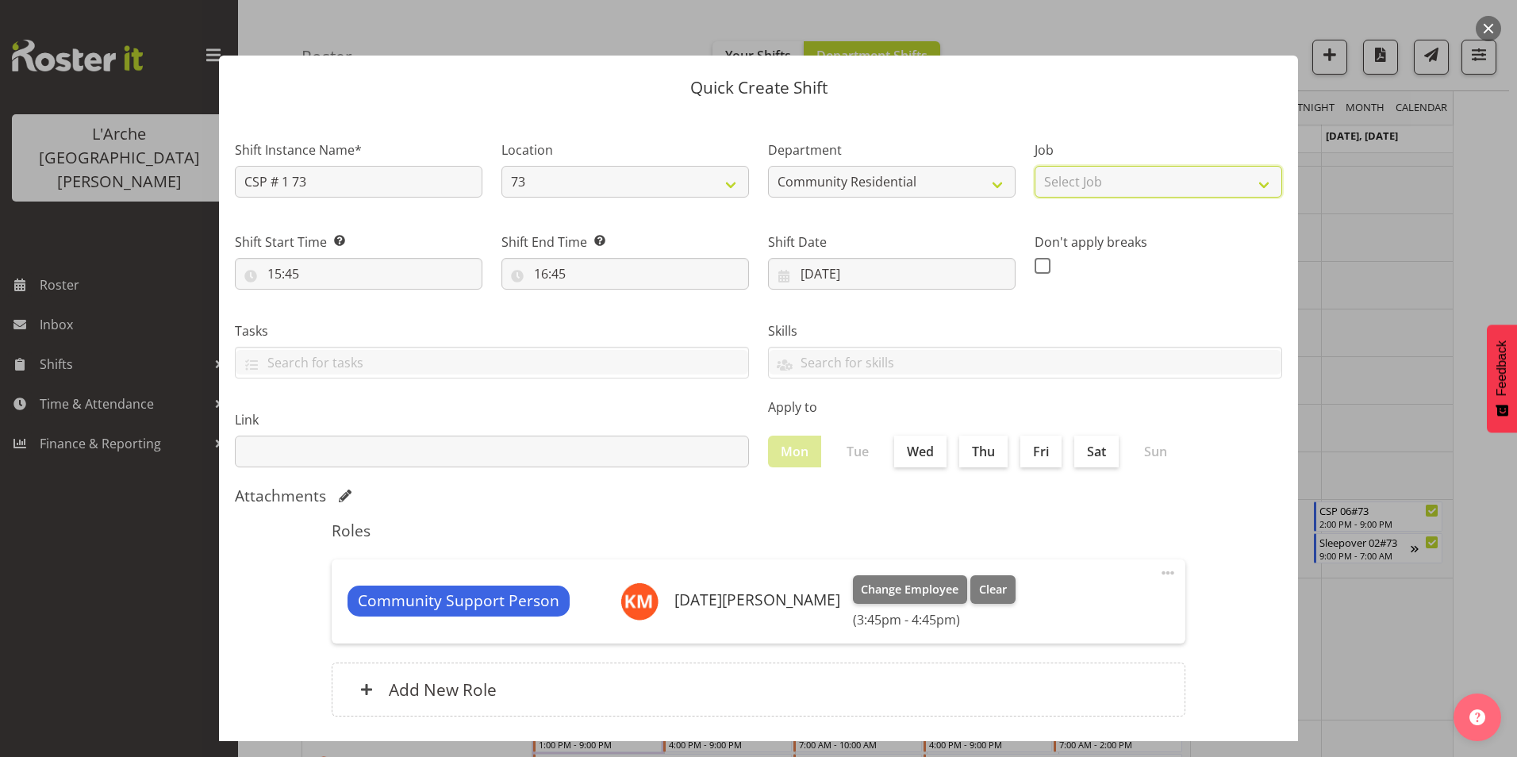
drag, startPoint x: 1048, startPoint y: 181, endPoint x: 1057, endPoint y: 199, distance: 20.2
click at [1048, 181] on select "Select Job Accounts Admin Art Coordinator Community Leader Community Support Pe…" at bounding box center [1157, 182] width 247 height 32
select select "2"
click at [1034, 166] on select "Select Job Accounts Admin Art Coordinator Community Leader Community Support Pe…" at bounding box center [1157, 182] width 247 height 32
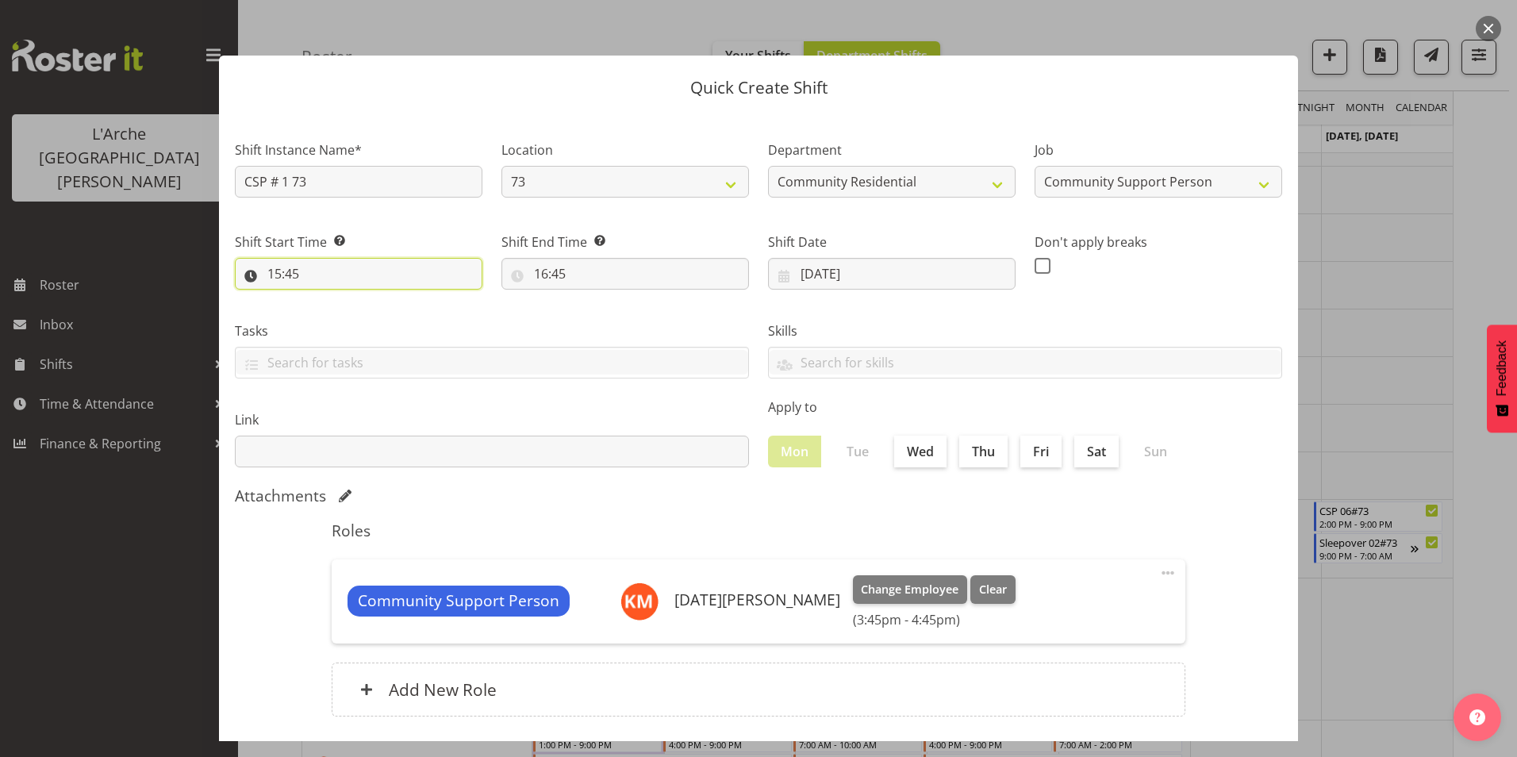
click at [276, 271] on input "15:45" at bounding box center [358, 274] width 247 height 32
click at [343, 313] on select "00 01 02 03 04 05 06 07 08 09 10 11 12 13 14 15 16 17 18 19 20 21 22 23" at bounding box center [343, 315] width 36 height 32
select select "13"
click at [325, 299] on select "00 01 02 03 04 05 06 07 08 09 10 11 12 13 14 15 16 17 18 19 20 21 22 23" at bounding box center [343, 315] width 36 height 32
type input "13:45"
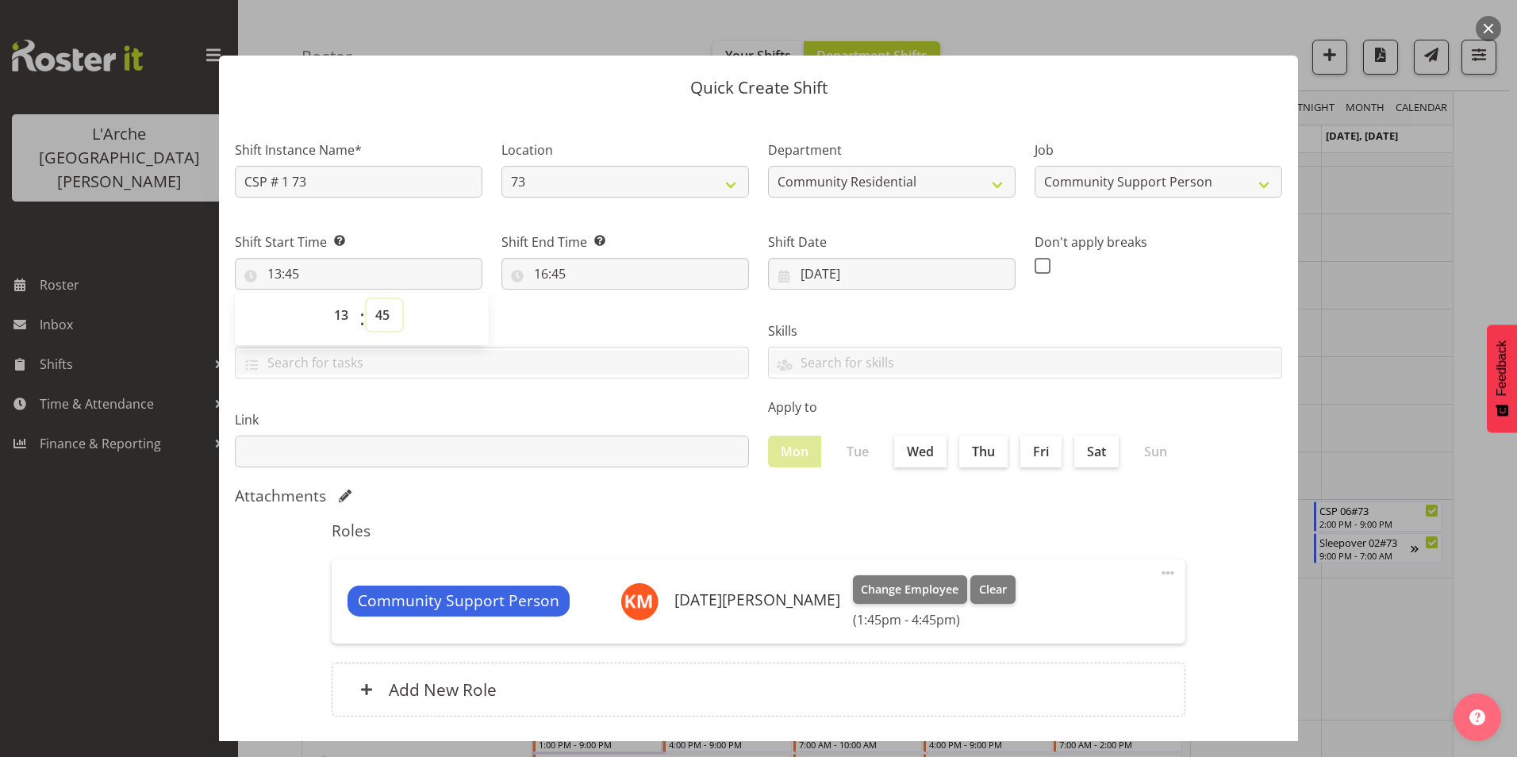
click at [387, 310] on select "00 01 02 03 04 05 06 07 08 09 10 11 12 13 14 15 16 17 18 19 20 21 22 23 24 25 2…" at bounding box center [384, 315] width 36 height 32
select select "30"
click at [366, 299] on select "00 01 02 03 04 05 06 07 08 09 10 11 12 13 14 15 16 17 18 19 20 21 22 23 24 25 2…" at bounding box center [384, 315] width 36 height 32
type input "13:30"
click at [553, 270] on input "16:45" at bounding box center [624, 274] width 247 height 32
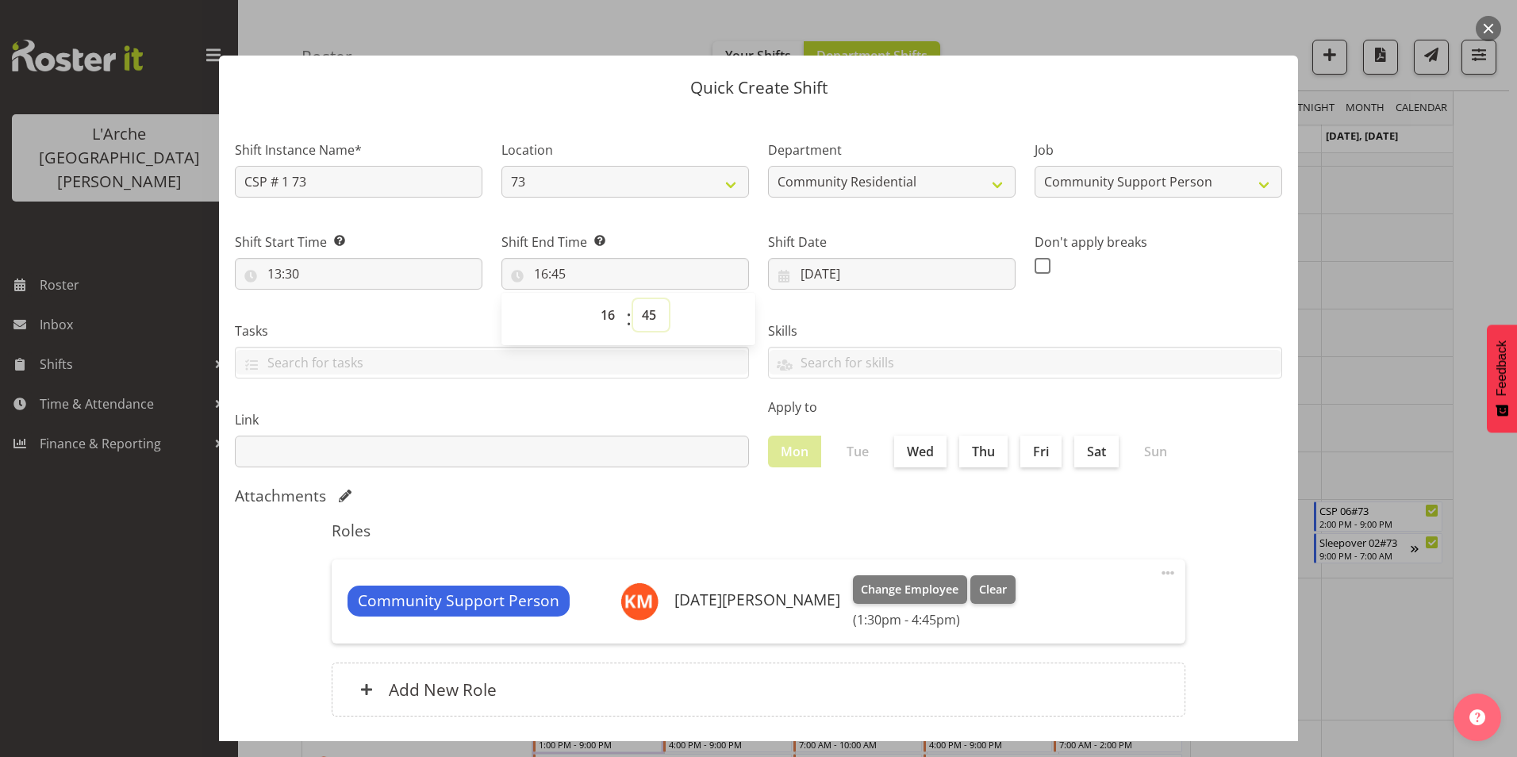
click at [652, 313] on select "00 01 02 03 04 05 06 07 08 09 10 11 12 13 14 15 16 17 18 19 20 21 22 23 24 25 2…" at bounding box center [651, 315] width 36 height 32
select select "0"
click at [633, 299] on select "00 01 02 03 04 05 06 07 08 09 10 11 12 13 14 15 16 17 18 19 20 21 22 23 24 25 2…" at bounding box center [651, 315] width 36 height 32
type input "16:00"
click at [1034, 267] on span at bounding box center [1042, 266] width 16 height 16
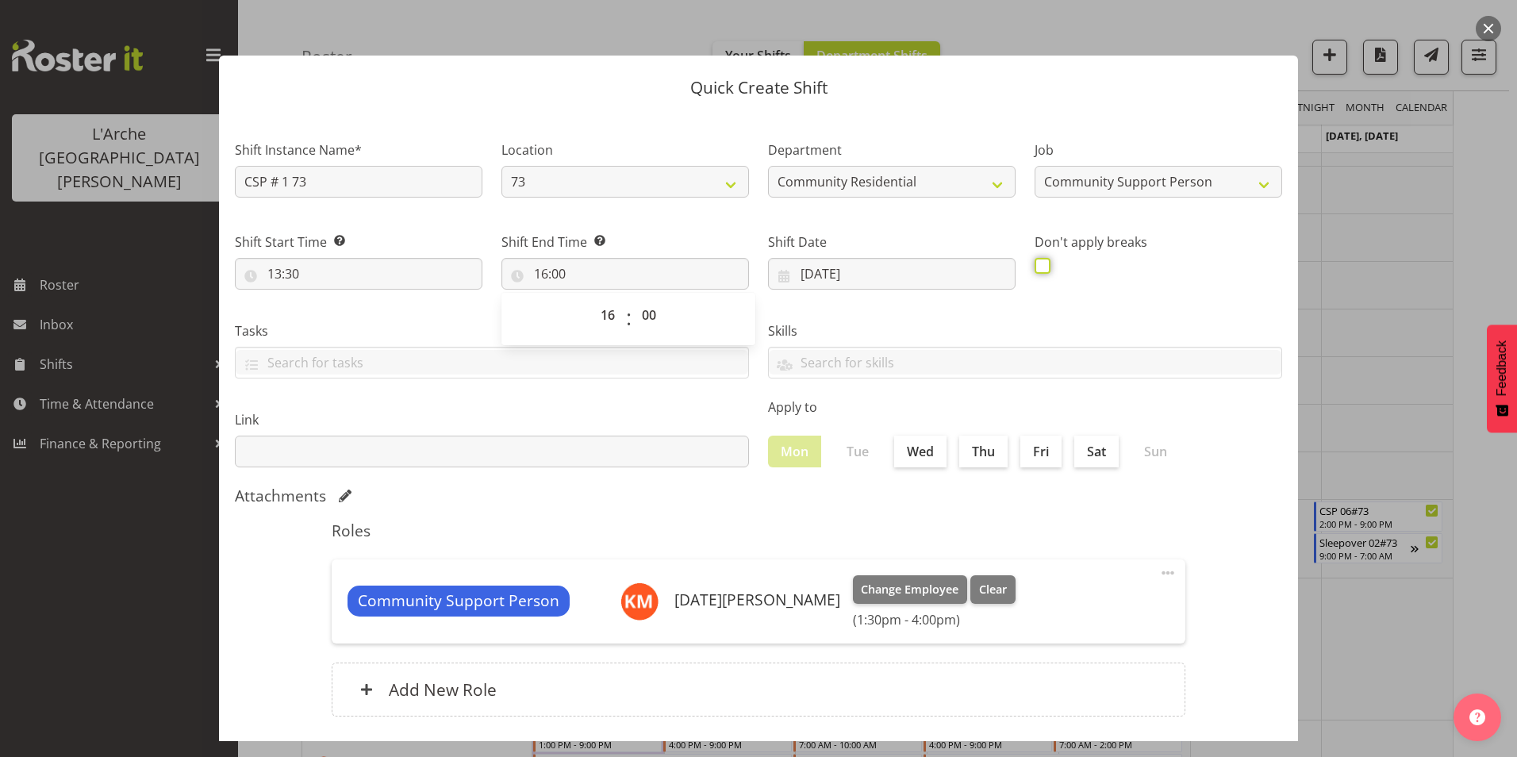
click at [1034, 267] on input "checkbox" at bounding box center [1039, 265] width 10 height 10
checkbox input "true"
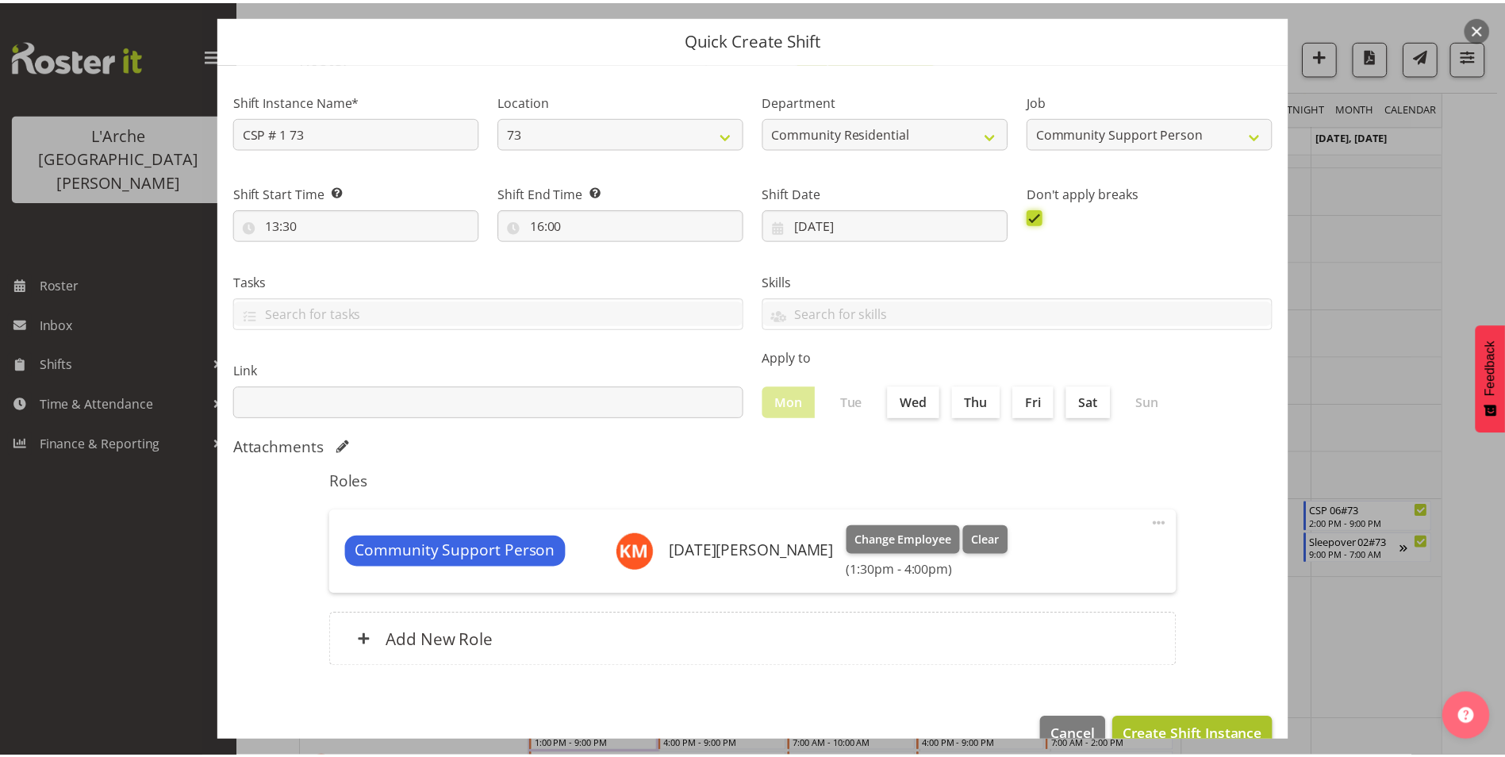
scroll to position [85, 0]
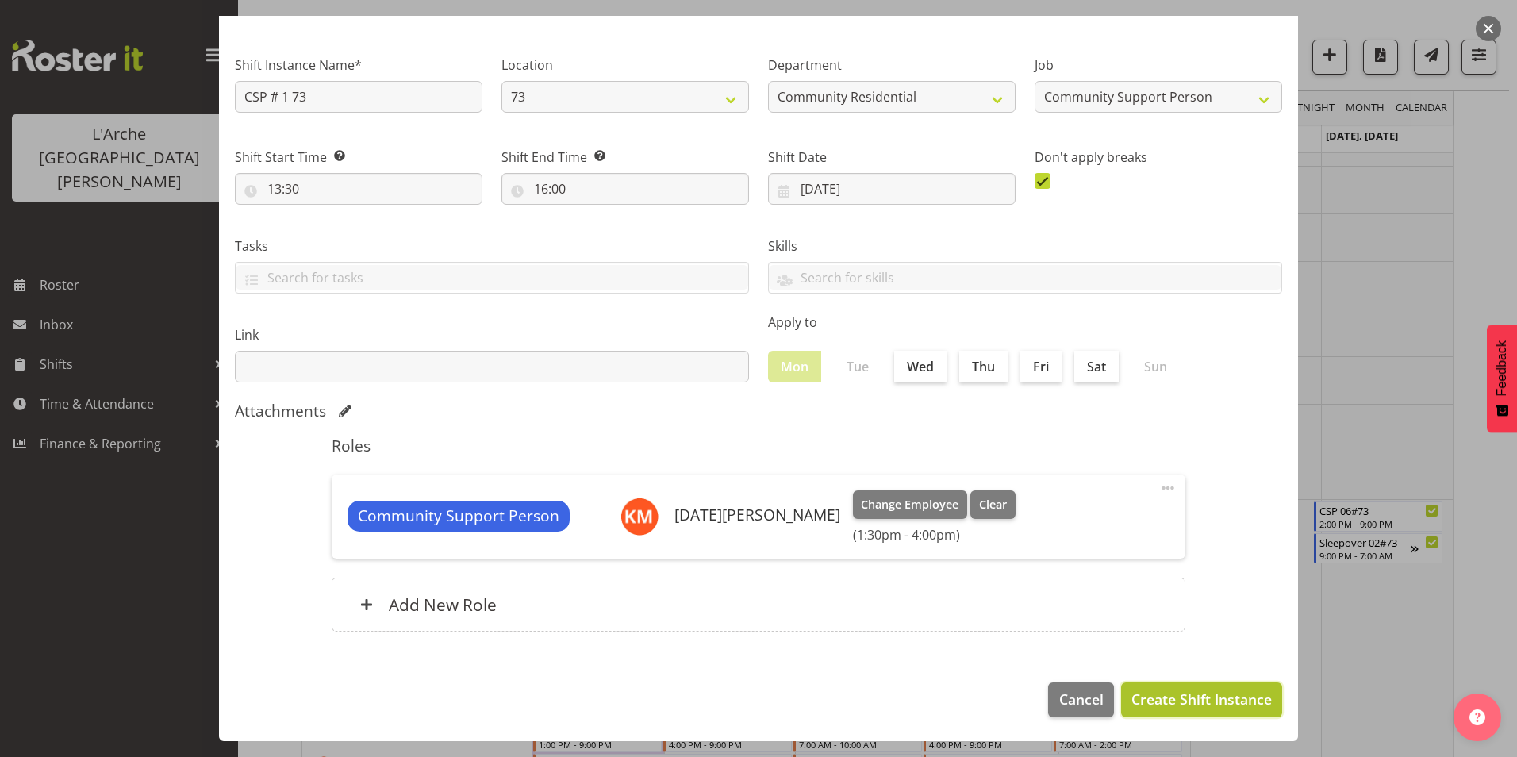
click at [1192, 697] on span "Create Shift Instance" at bounding box center [1201, 698] width 140 height 21
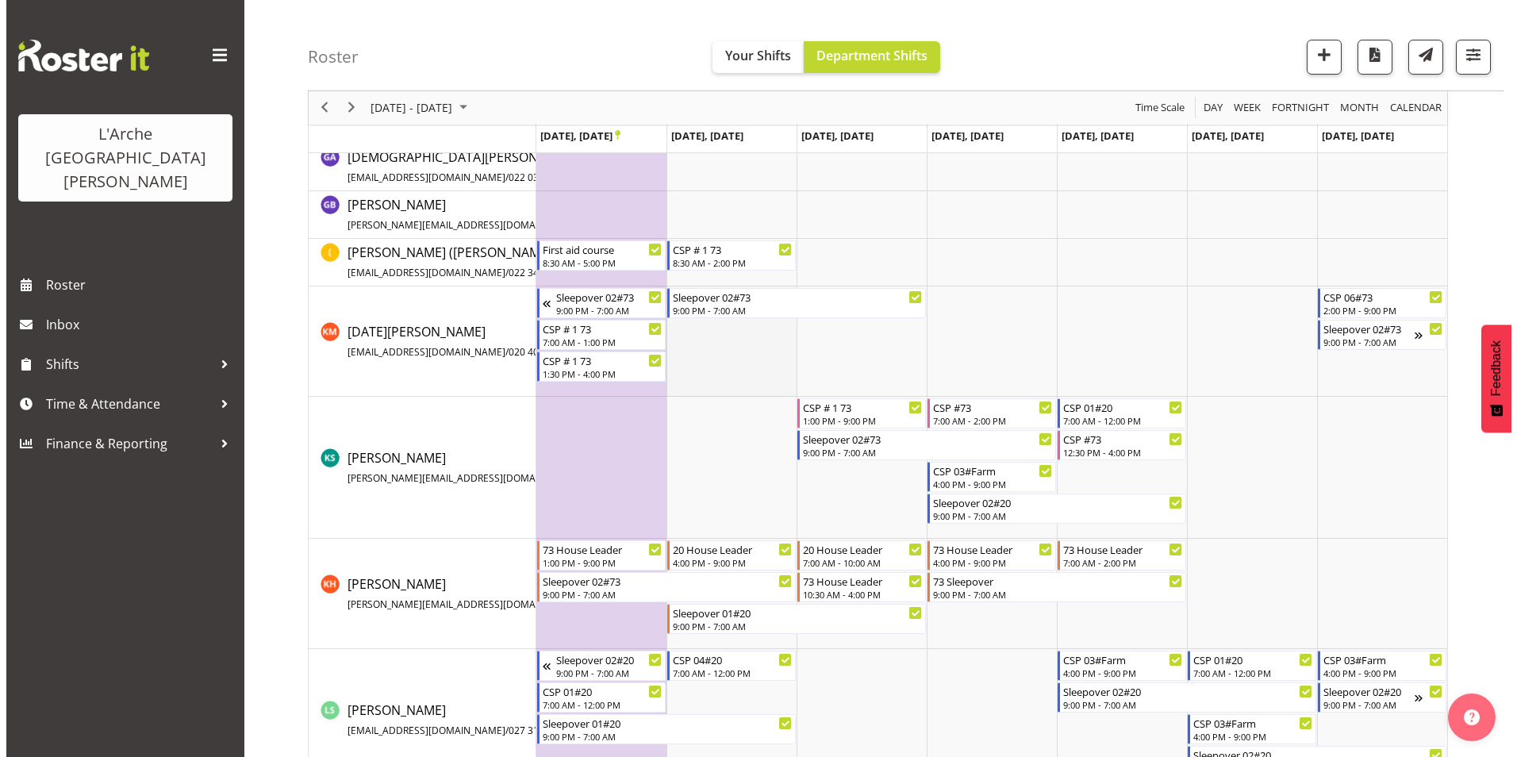
scroll to position [420, 0]
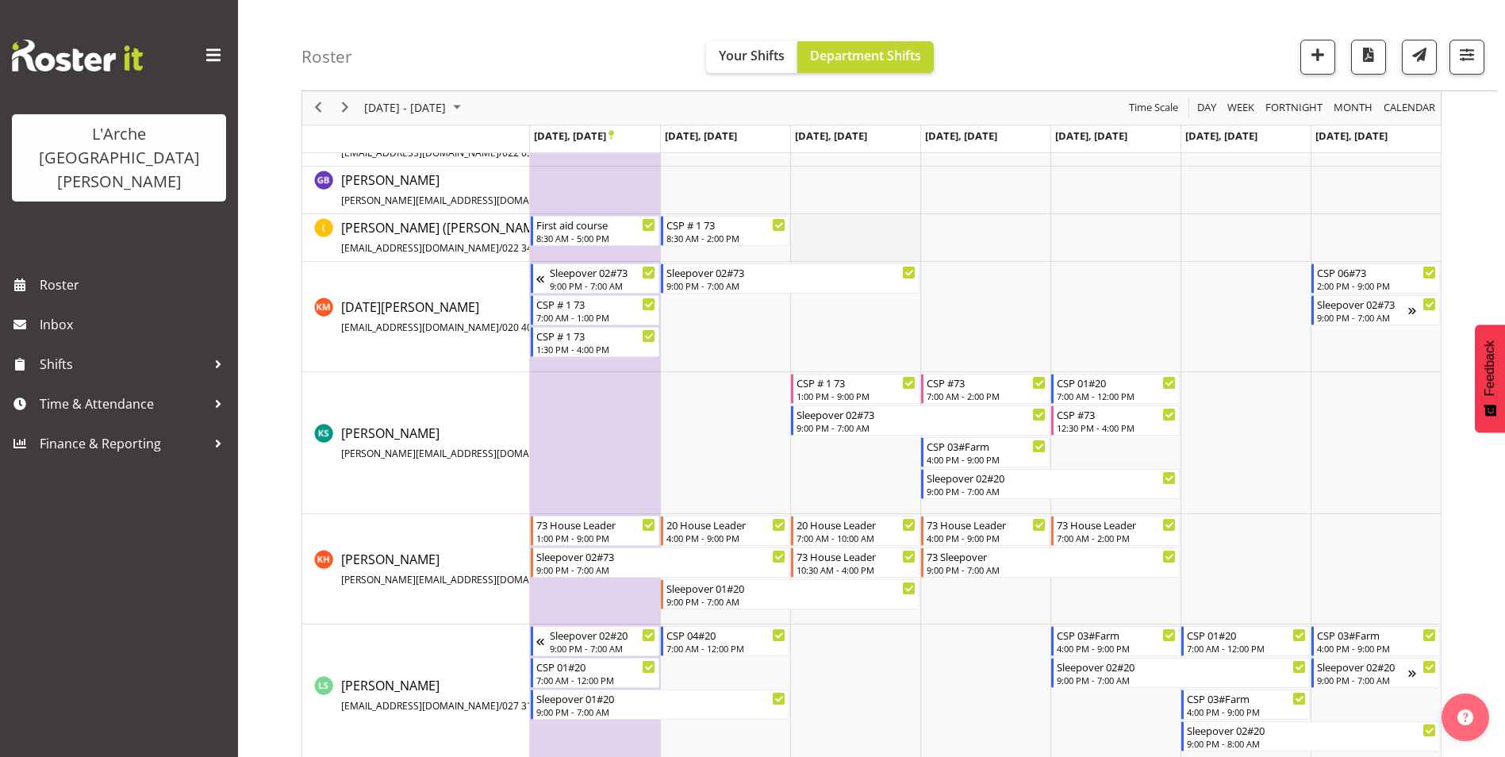
click at [835, 231] on td "Timeline Week of September 22, 2025" at bounding box center [855, 238] width 130 height 48
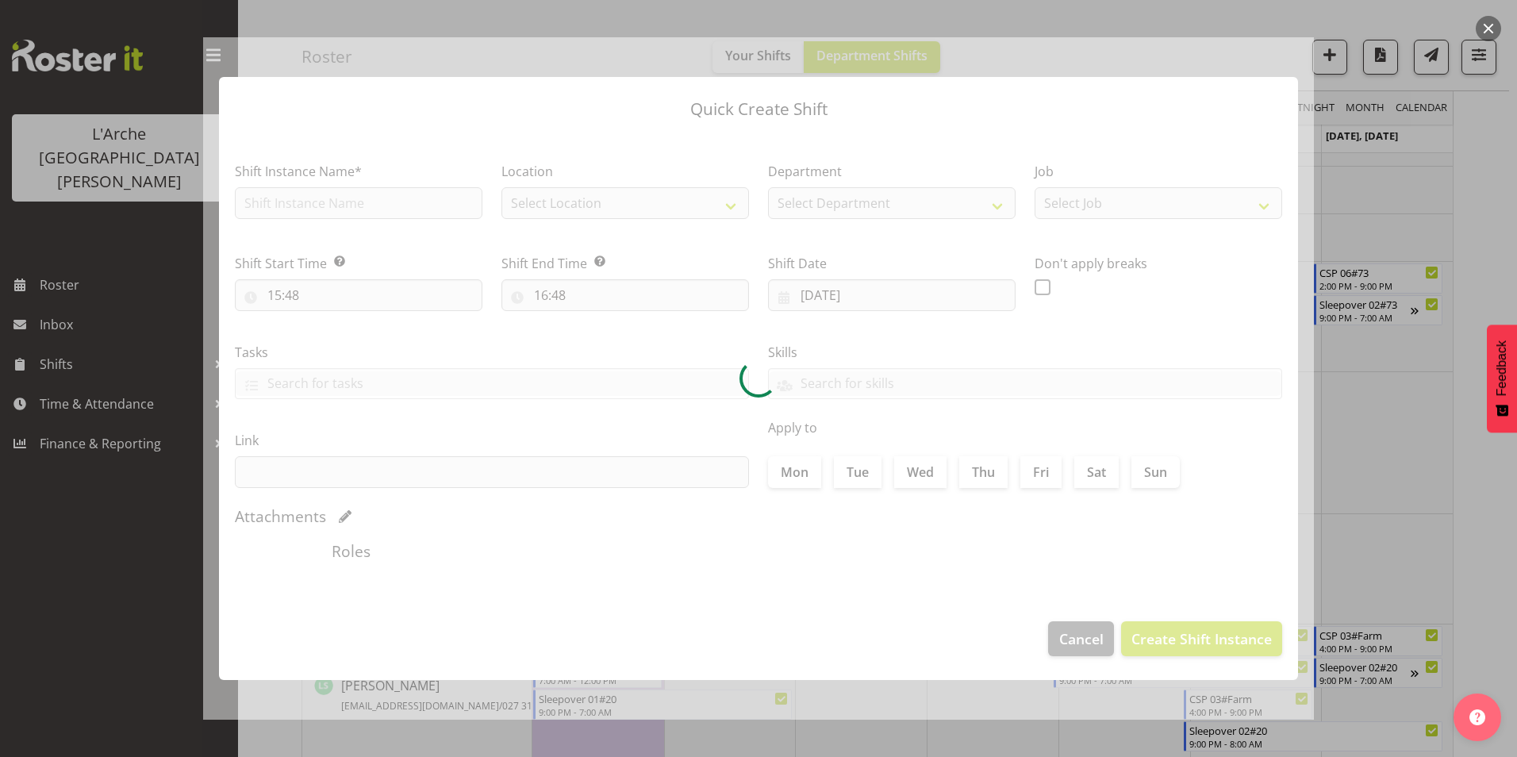
type input "[DATE]"
checkbox input "true"
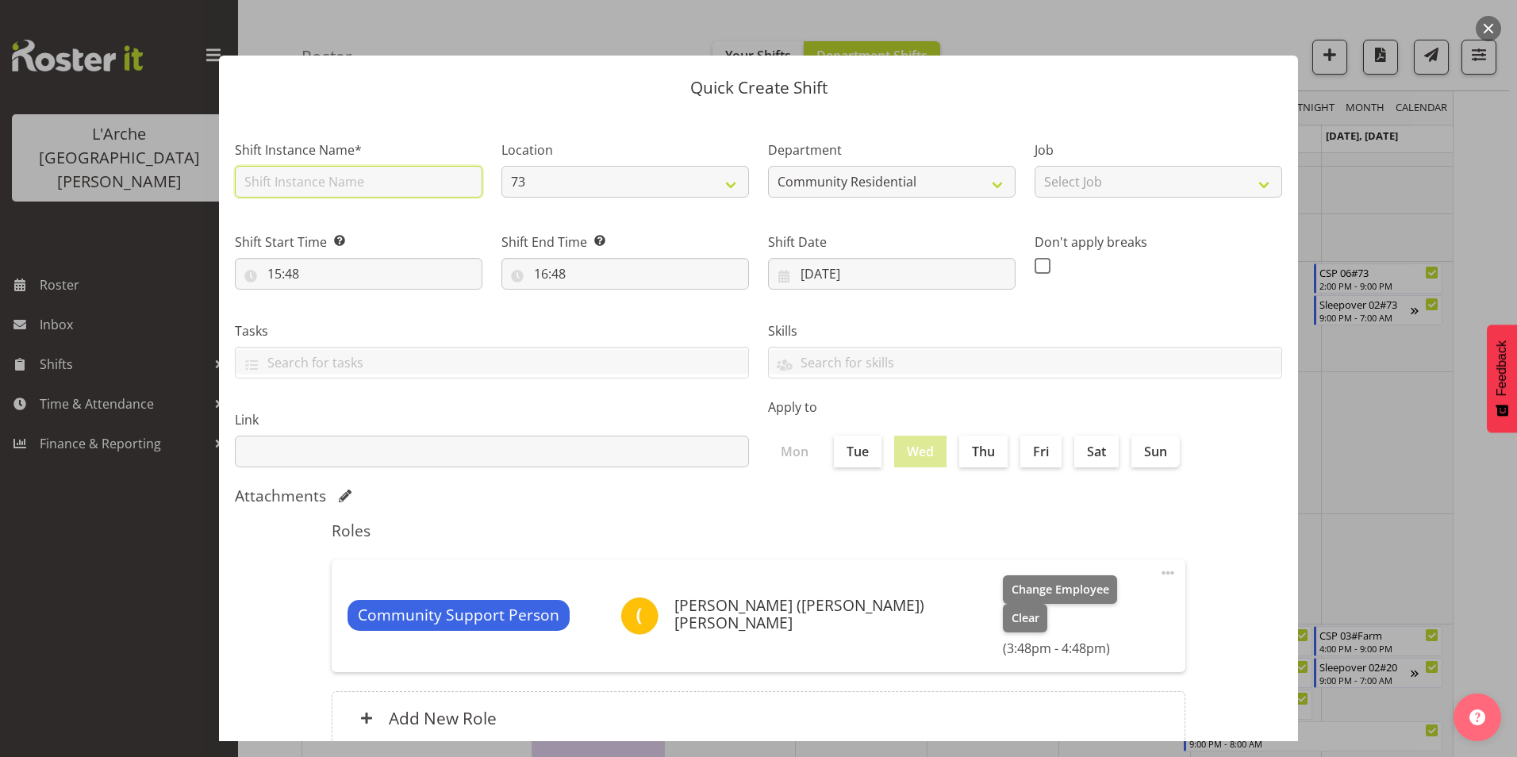
click at [310, 181] on input "text" at bounding box center [358, 182] width 247 height 32
type input "CSP # 1 73"
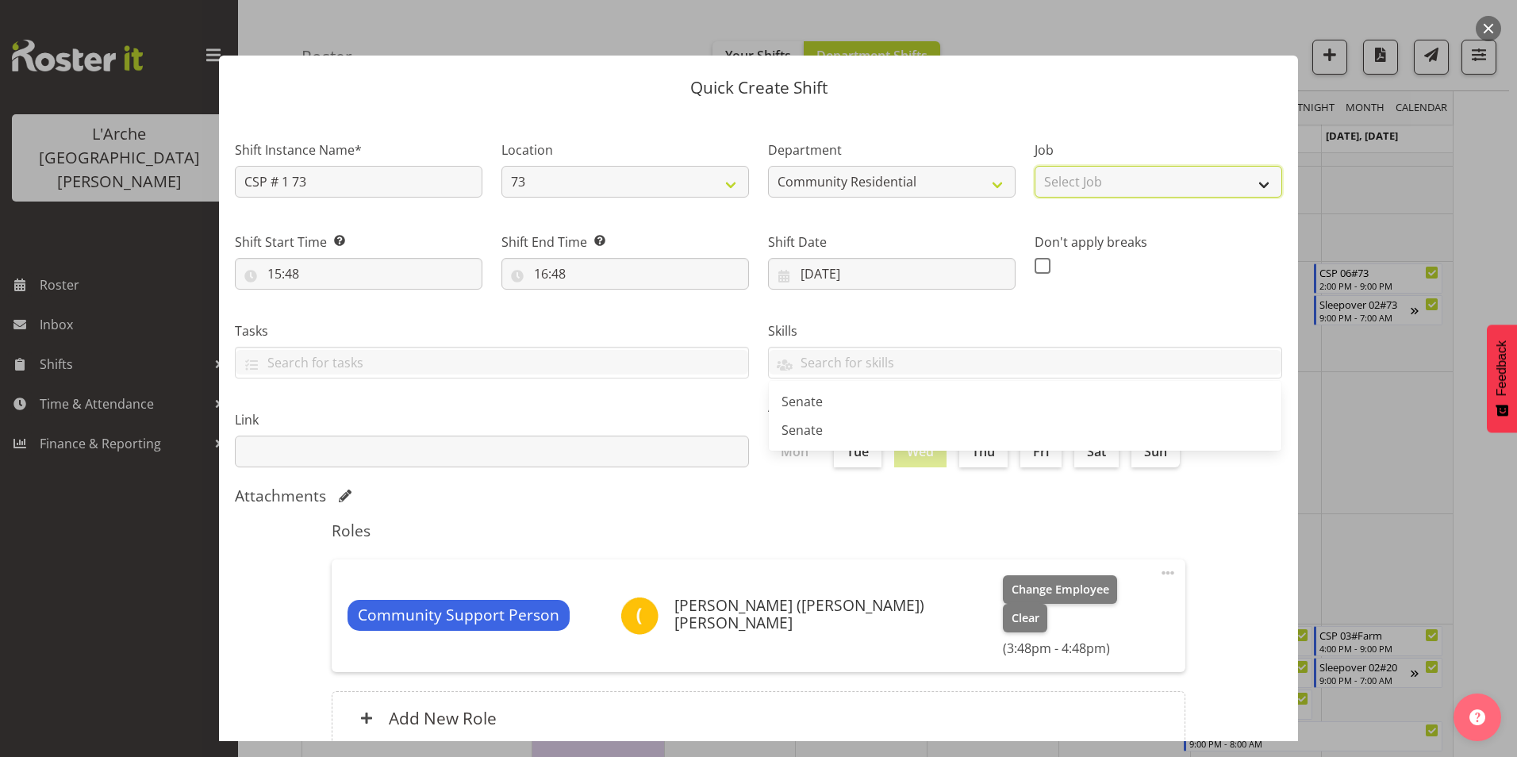
click at [1137, 180] on select "Select Job Accounts Admin Art Coordinator Community Leader Community Support Pe…" at bounding box center [1157, 182] width 247 height 32
select select "2"
click at [1034, 166] on select "Select Job Accounts Admin Art Coordinator Community Leader Community Support Pe…" at bounding box center [1157, 182] width 247 height 32
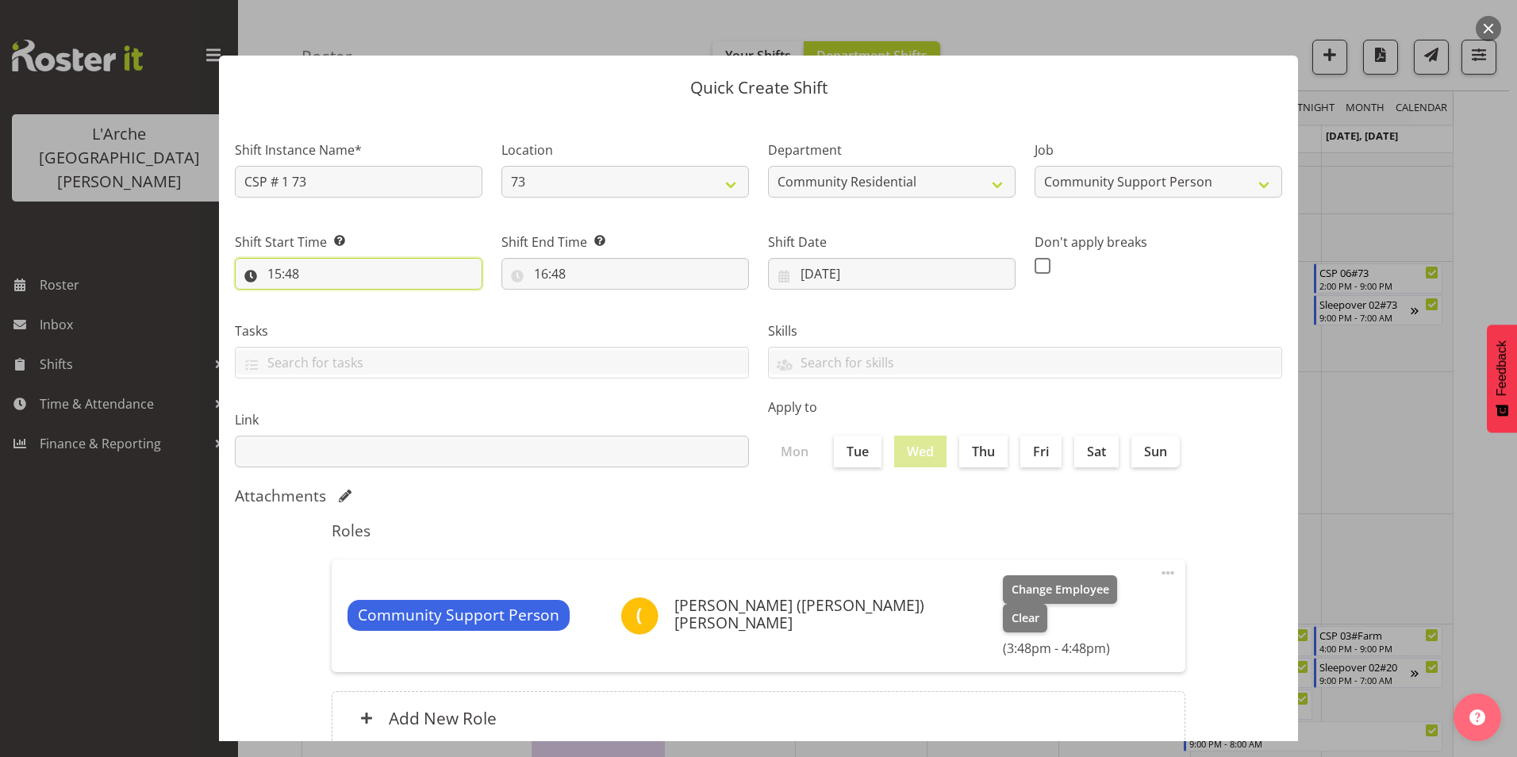
click at [277, 270] on input "15:48" at bounding box center [358, 274] width 247 height 32
click at [339, 314] on select "00 01 02 03 04 05 06 07 08 09 10 11 12 13 14 15 16 17 18 19 20 21 22 23" at bounding box center [343, 315] width 36 height 32
select select "8"
click at [325, 299] on select "00 01 02 03 04 05 06 07 08 09 10 11 12 13 14 15 16 17 18 19 20 21 22 23" at bounding box center [343, 315] width 36 height 32
type input "08:48"
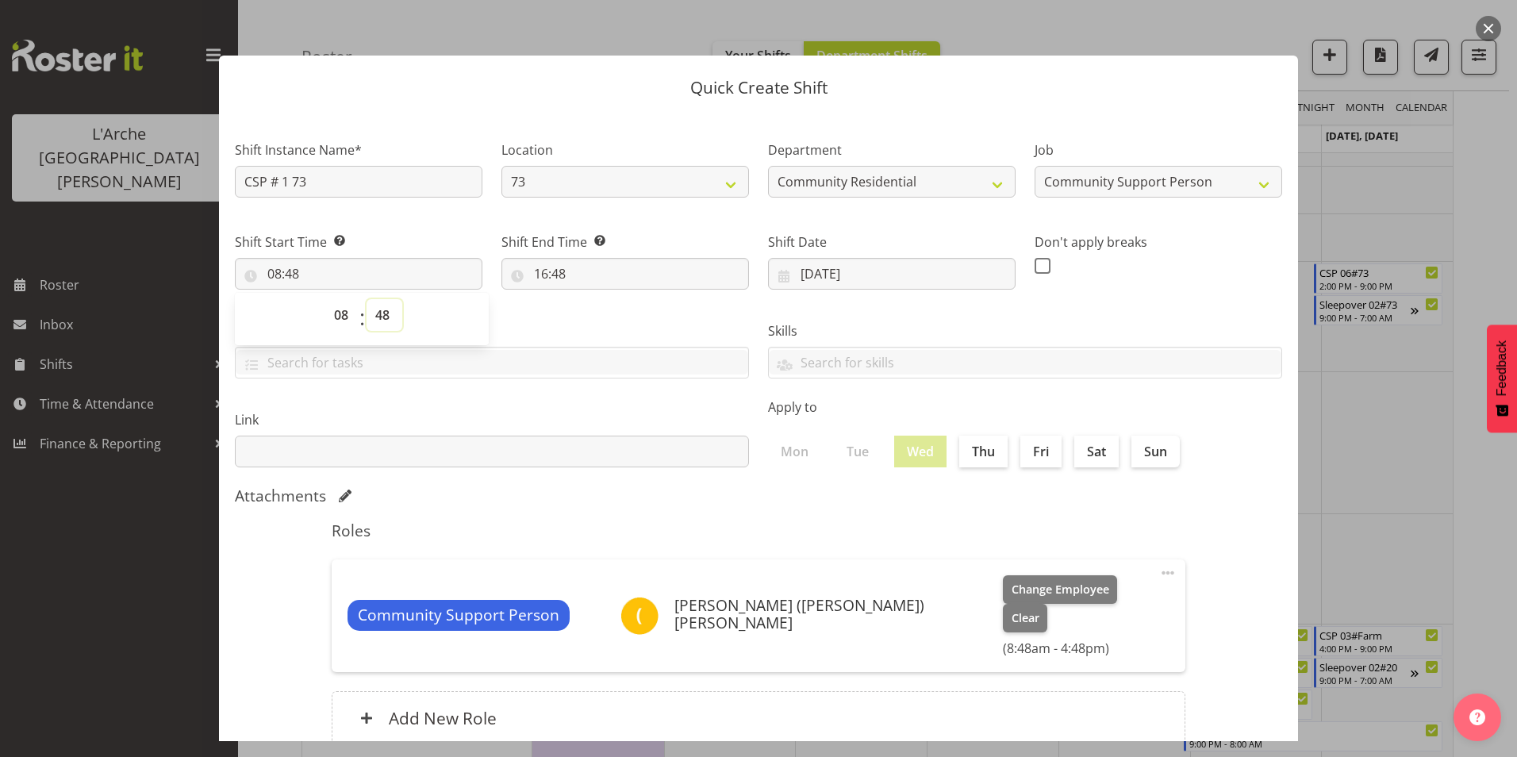
click at [385, 310] on select "00 01 02 03 04 05 06 07 08 09 10 11 12 13 14 15 16 17 18 19 20 21 22 23 24 25 2…" at bounding box center [384, 315] width 36 height 32
select select "30"
click at [366, 299] on select "00 01 02 03 04 05 06 07 08 09 10 11 12 13 14 15 16 17 18 19 20 21 22 23 24 25 2…" at bounding box center [384, 315] width 36 height 32
type input "08:30"
click at [519, 316] on div "Tasks" at bounding box center [491, 343] width 533 height 89
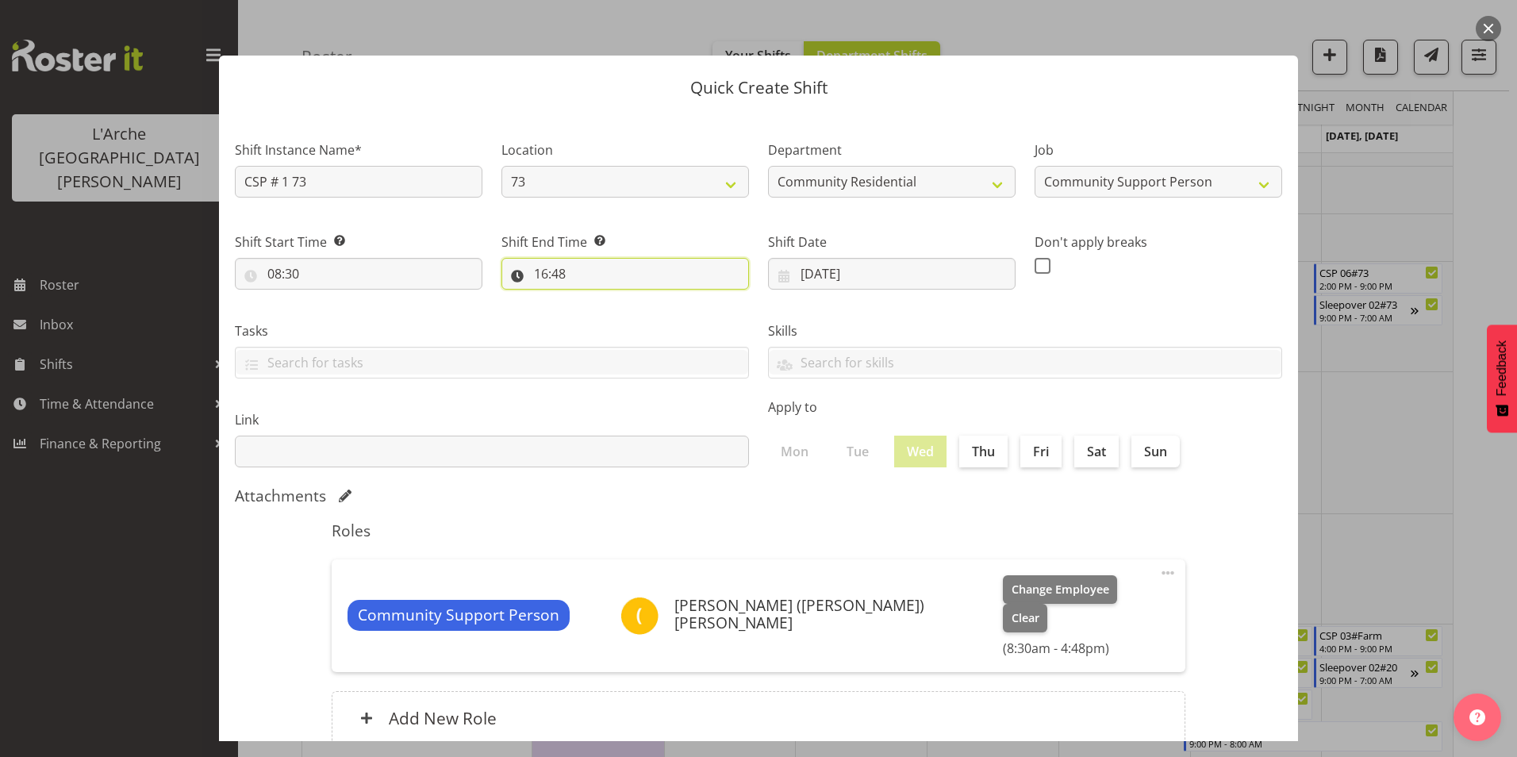
click at [538, 270] on input "16:48" at bounding box center [624, 274] width 247 height 32
click at [605, 312] on select "00 01 02 03 04 05 06 07 08 09 10 11 12 13 14 15 16 17 18 19 20 21 22 23" at bounding box center [610, 315] width 36 height 32
select select "12"
click at [592, 299] on select "00 01 02 03 04 05 06 07 08 09 10 11 12 13 14 15 16 17 18 19 20 21 22 23" at bounding box center [610, 315] width 36 height 32
type input "12:48"
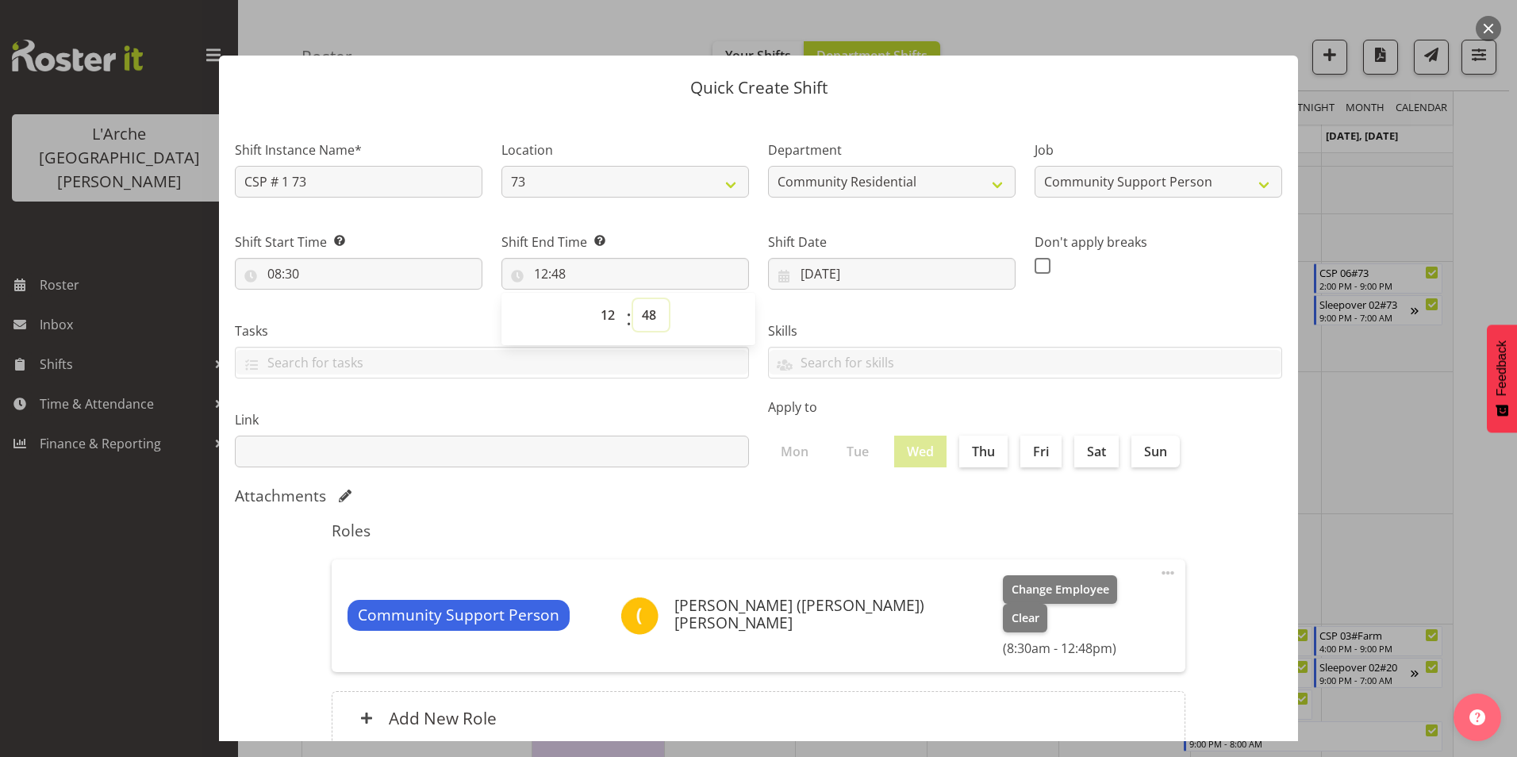
click at [648, 312] on select "00 01 02 03 04 05 06 07 08 09 10 11 12 13 14 15 16 17 18 19 20 21 22 23 24 25 2…" at bounding box center [651, 315] width 36 height 32
select select "30"
click at [633, 299] on select "00 01 02 03 04 05 06 07 08 09 10 11 12 13 14 15 16 17 18 19 20 21 22 23 24 25 2…" at bounding box center [651, 315] width 36 height 32
type input "12:30"
click at [1037, 262] on span at bounding box center [1042, 266] width 16 height 16
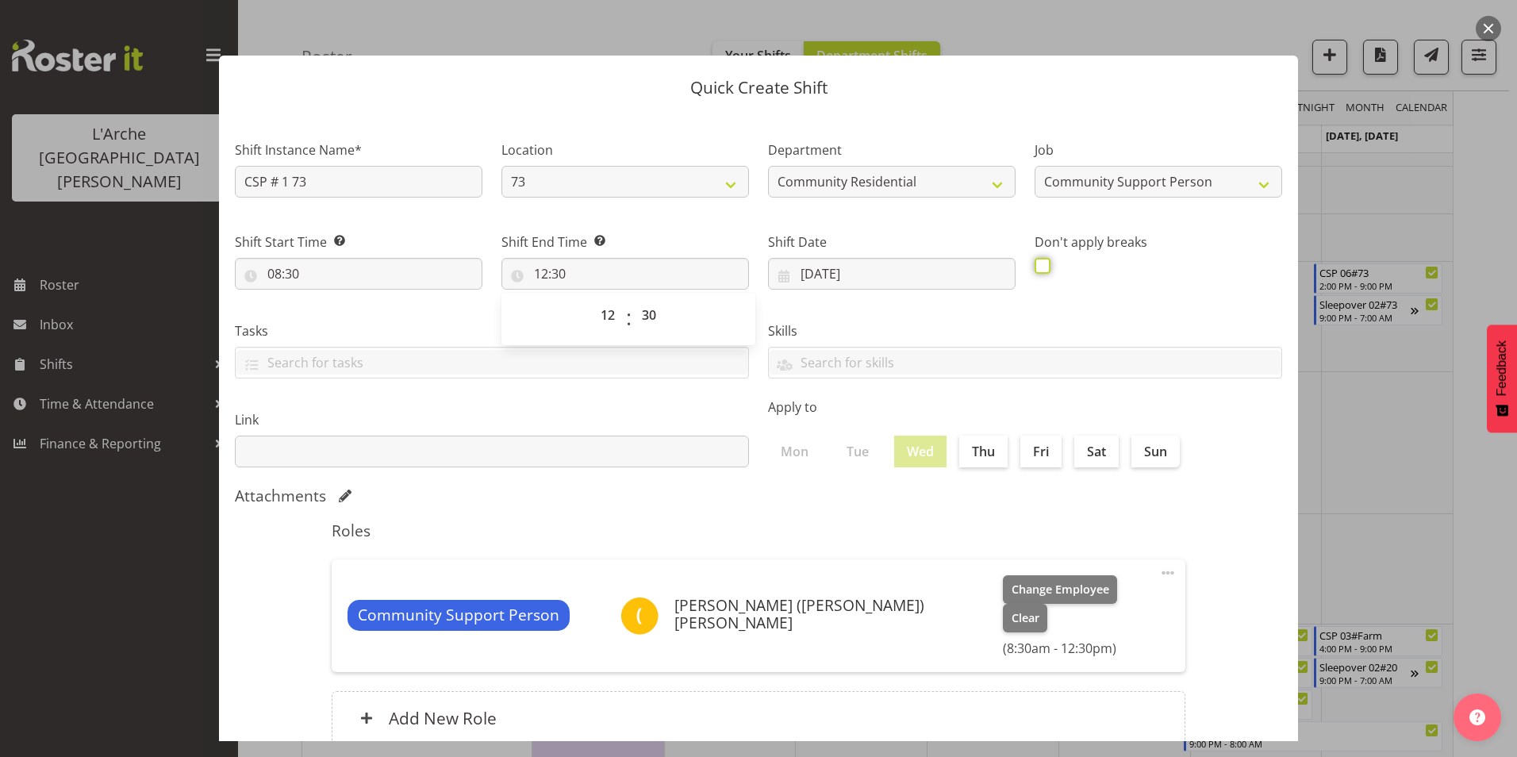
click at [1037, 262] on input "checkbox" at bounding box center [1039, 265] width 10 height 10
checkbox input "true"
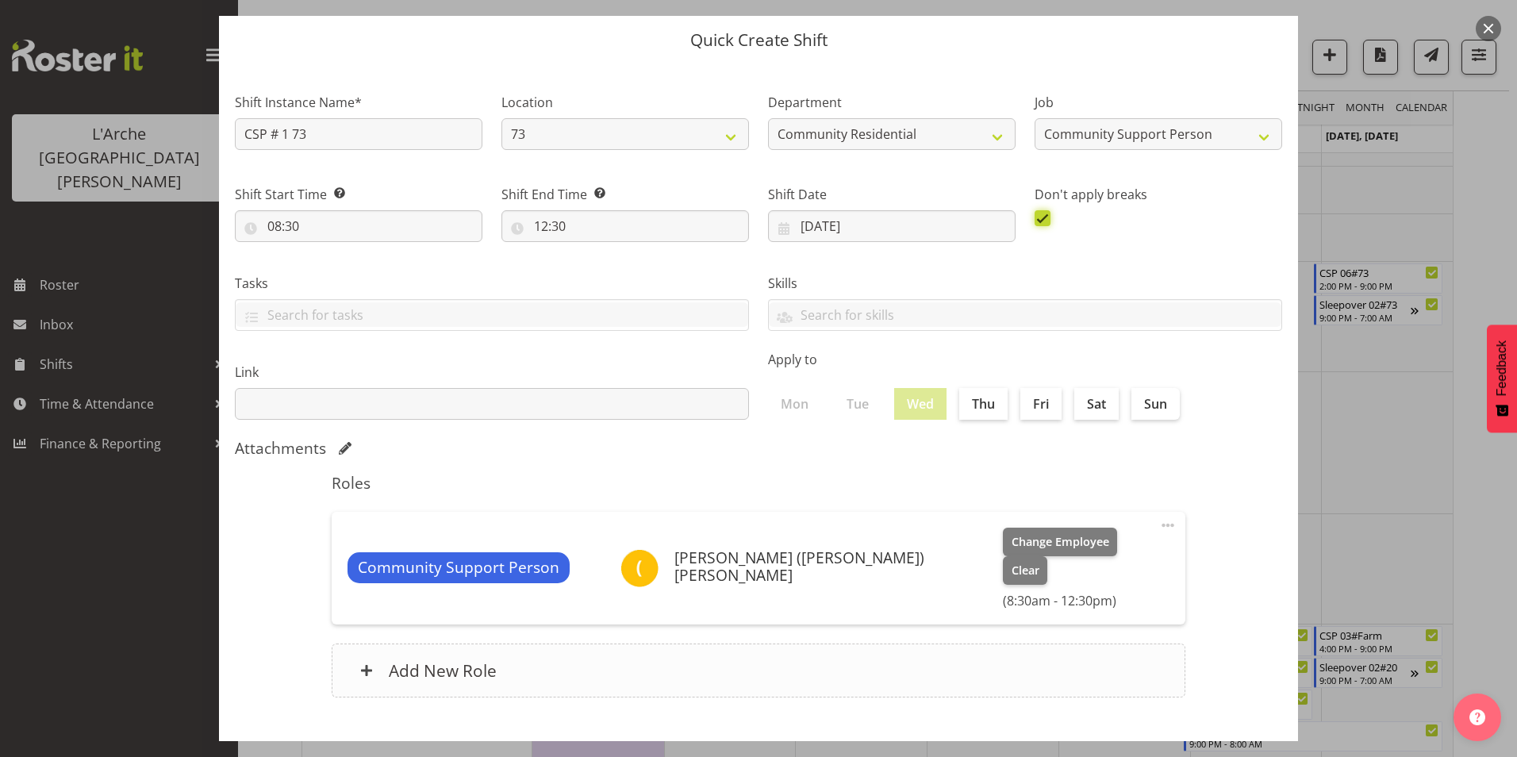
scroll to position [85, 0]
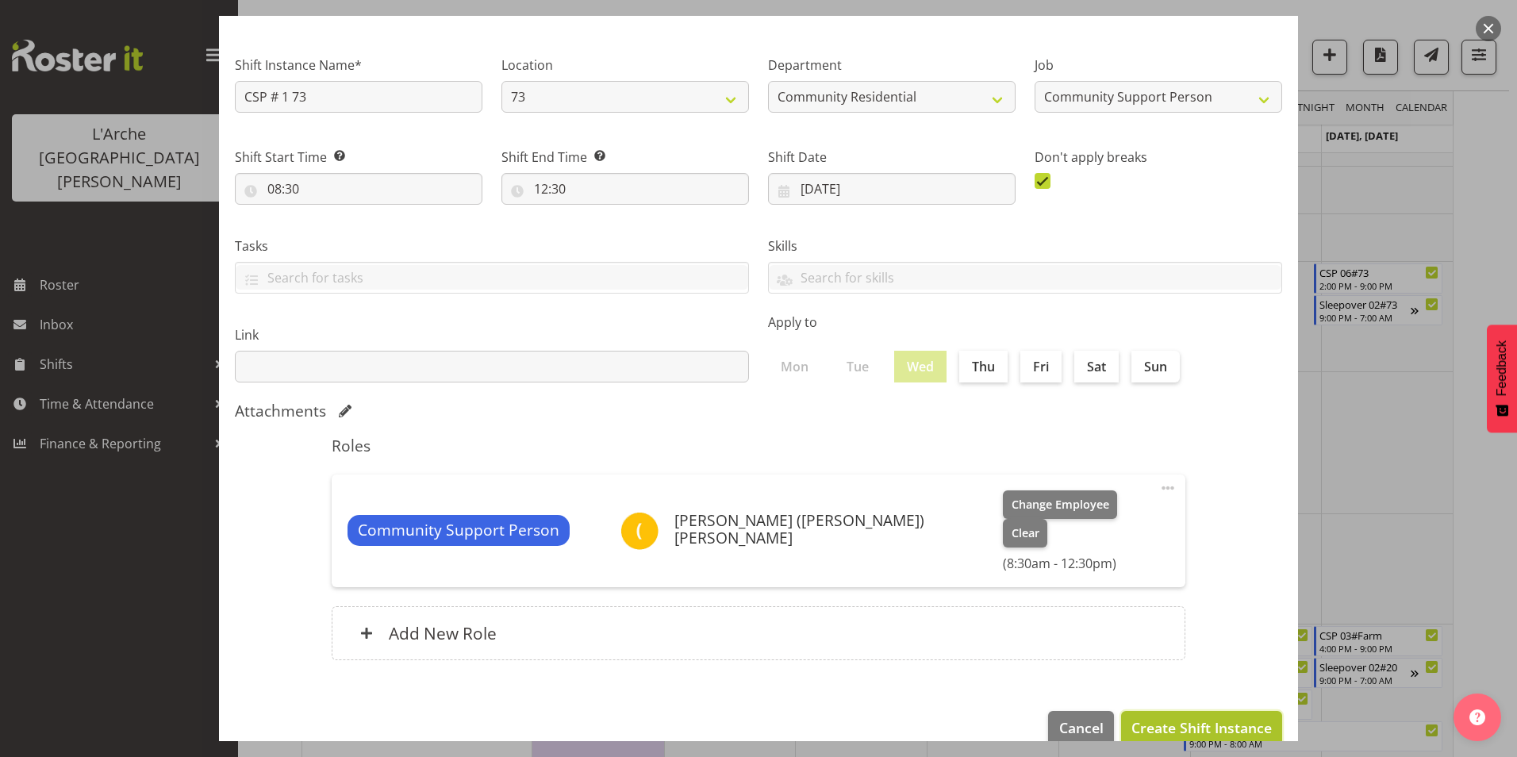
click at [1145, 717] on span "Create Shift Instance" at bounding box center [1201, 727] width 140 height 21
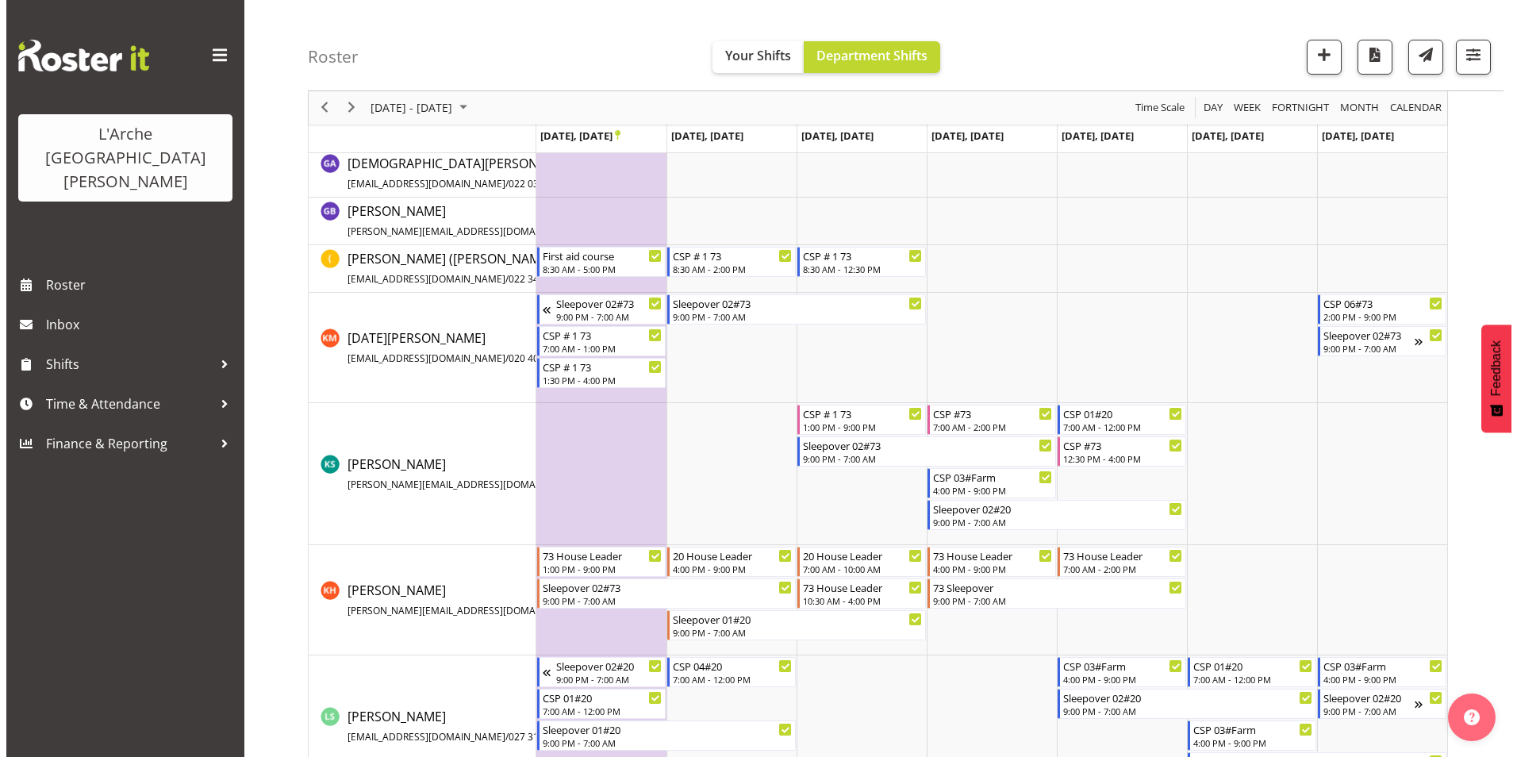
scroll to position [420, 0]
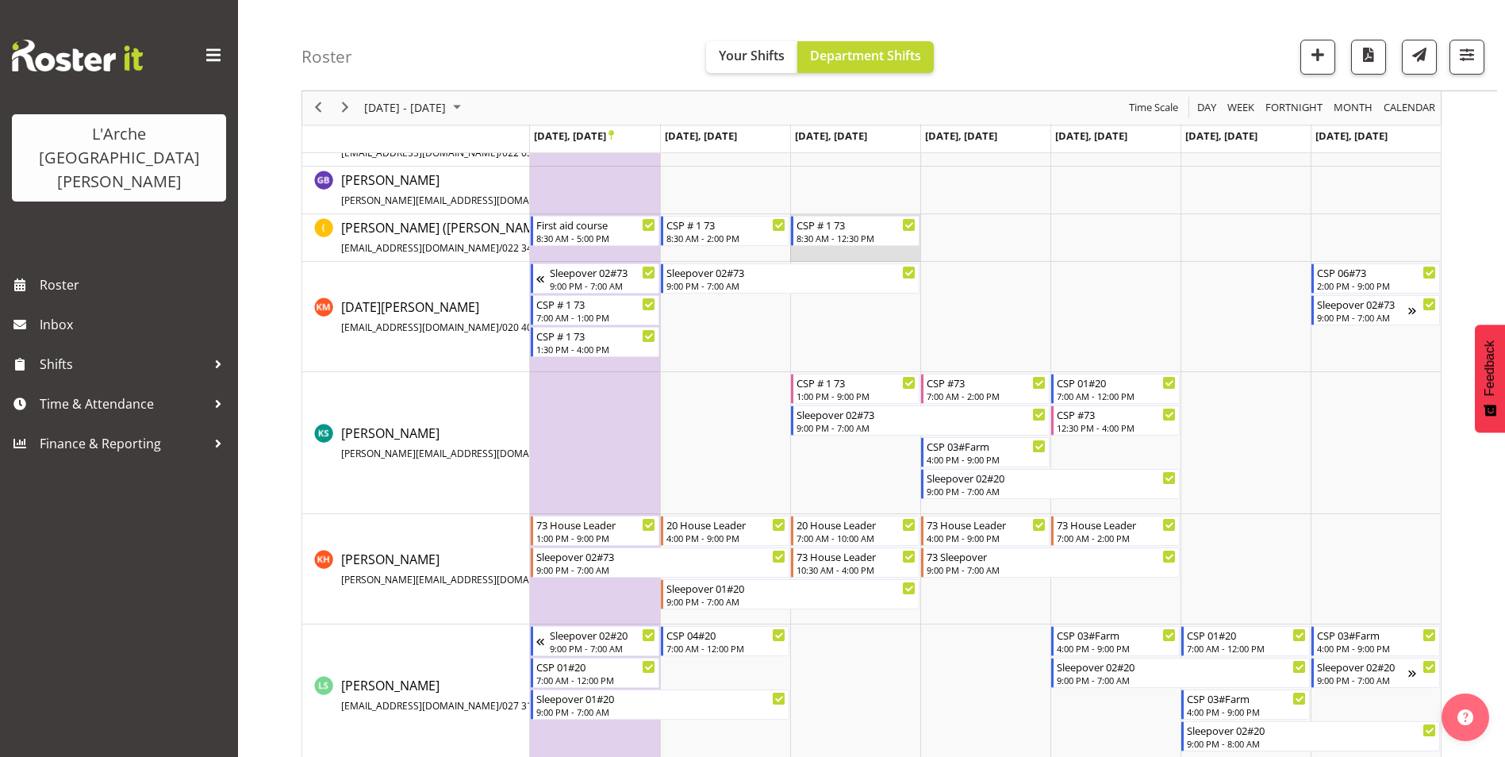
click at [815, 254] on td "Timeline Week of September 22, 2025" at bounding box center [855, 238] width 130 height 48
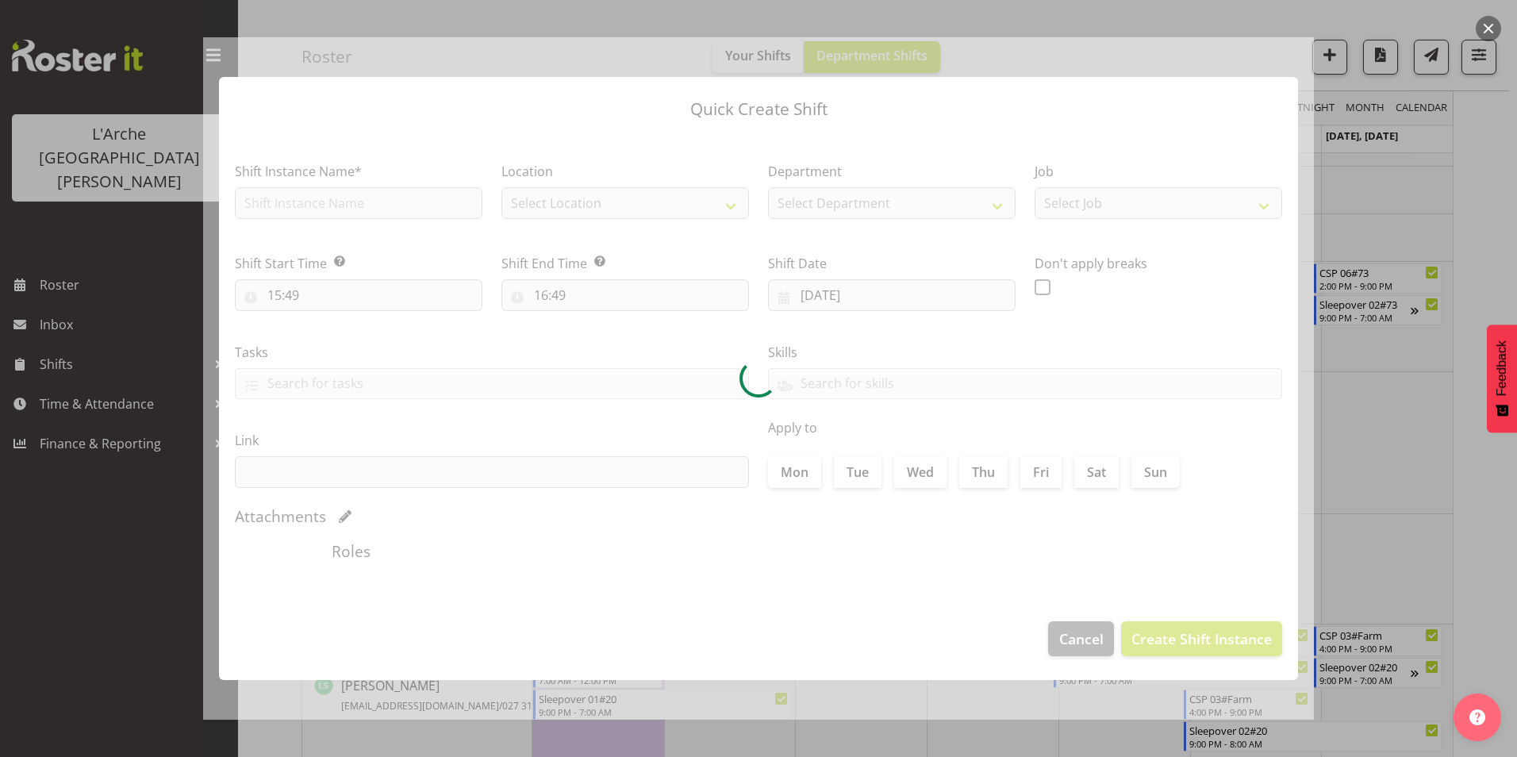
type input "[DATE]"
checkbox input "true"
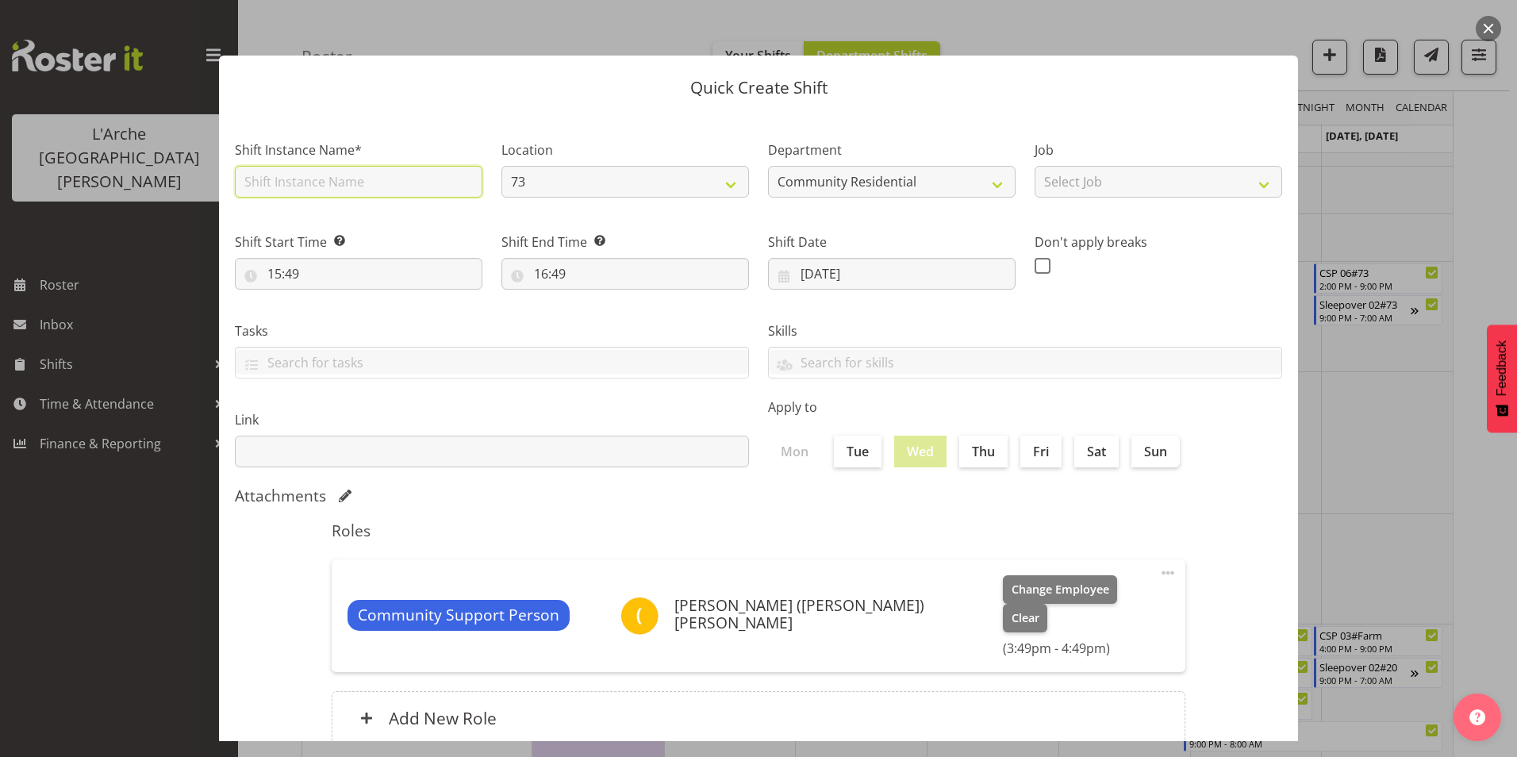
click at [305, 182] on input "text" at bounding box center [358, 182] width 247 height 32
type input "CSP # 1 73"
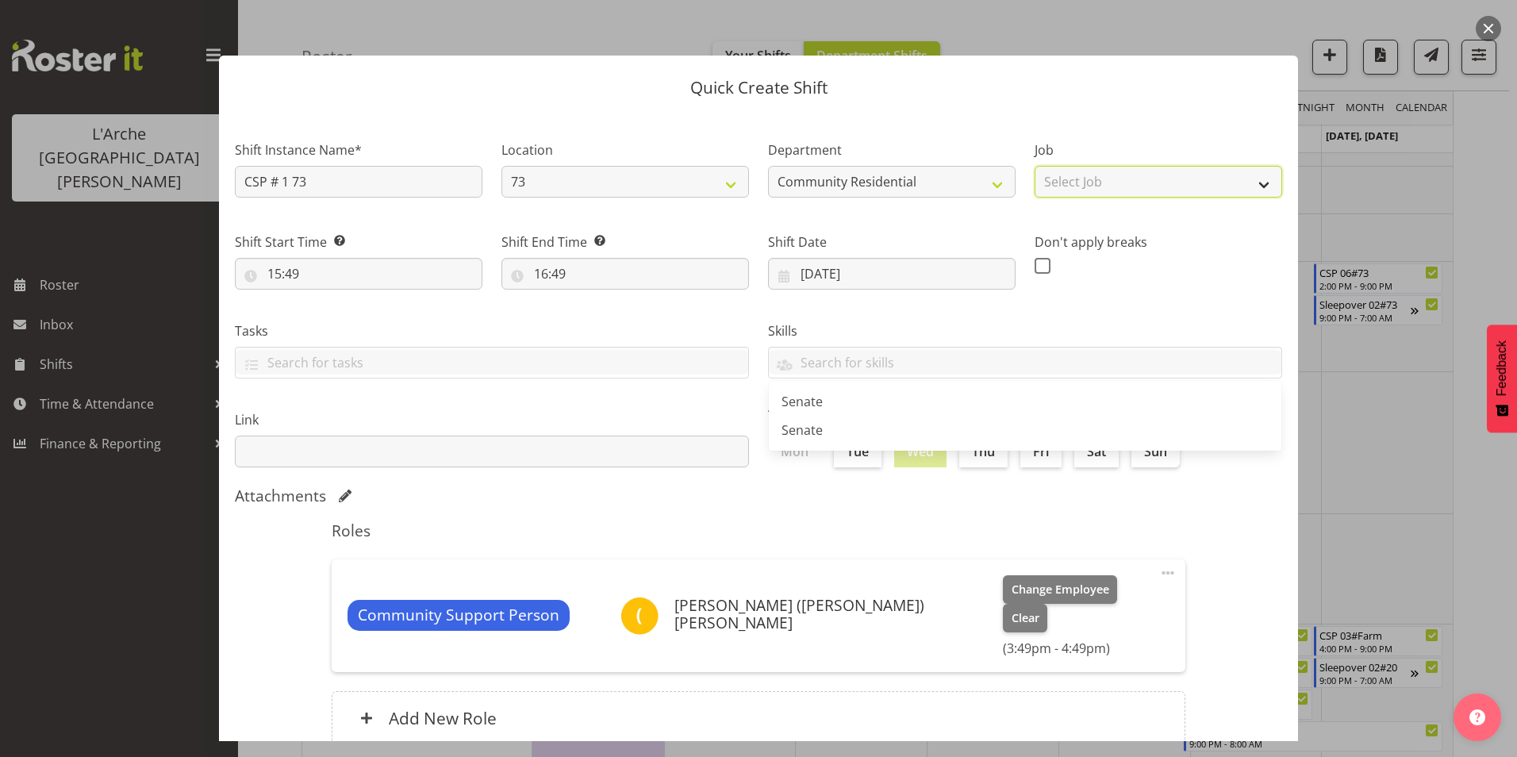
click at [1095, 183] on select "Select Job Accounts Admin Art Coordinator Community Leader Community Support Pe…" at bounding box center [1157, 182] width 247 height 32
select select "2"
click at [1034, 166] on select "Select Job Accounts Admin Art Coordinator Community Leader Community Support Pe…" at bounding box center [1157, 182] width 247 height 32
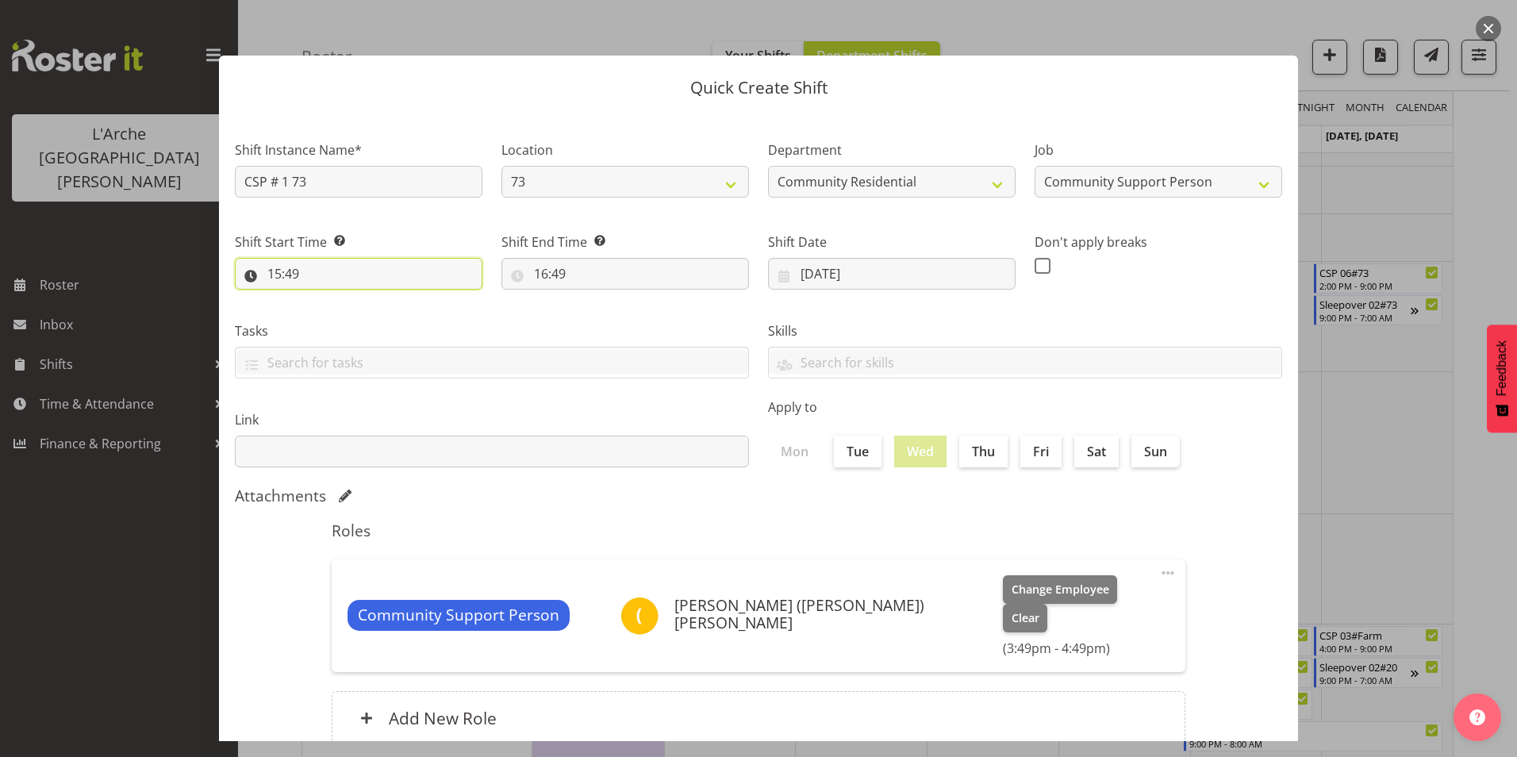
click at [276, 271] on input "15:49" at bounding box center [358, 274] width 247 height 32
click at [338, 315] on select "00 01 02 03 04 05 06 07 08 09 10 11 12 13 14 15 16 17 18 19 20 21 22 23" at bounding box center [343, 315] width 36 height 32
select select "13"
click at [325, 299] on select "00 01 02 03 04 05 06 07 08 09 10 11 12 13 14 15 16 17 18 19 20 21 22 23" at bounding box center [343, 315] width 36 height 32
type input "13:49"
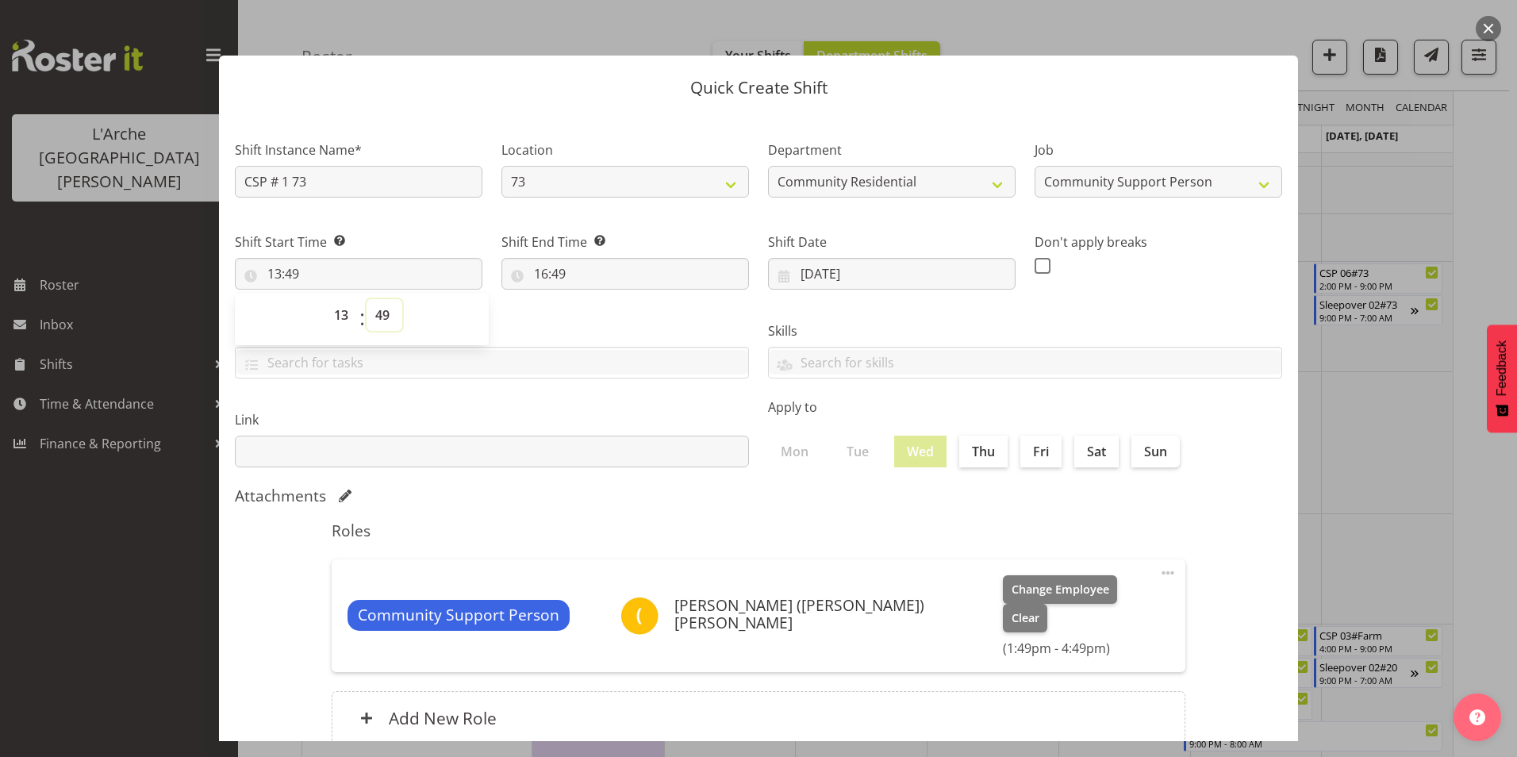
click at [385, 308] on select "00 01 02 03 04 05 06 07 08 09 10 11 12 13 14 15 16 17 18 19 20 21 22 23 24 25 2…" at bounding box center [384, 315] width 36 height 32
select select "0"
click at [366, 299] on select "00 01 02 03 04 05 06 07 08 09 10 11 12 13 14 15 16 17 18 19 20 21 22 23 24 25 2…" at bounding box center [384, 315] width 36 height 32
type input "13:00"
click at [537, 274] on input "16:49" at bounding box center [624, 274] width 247 height 32
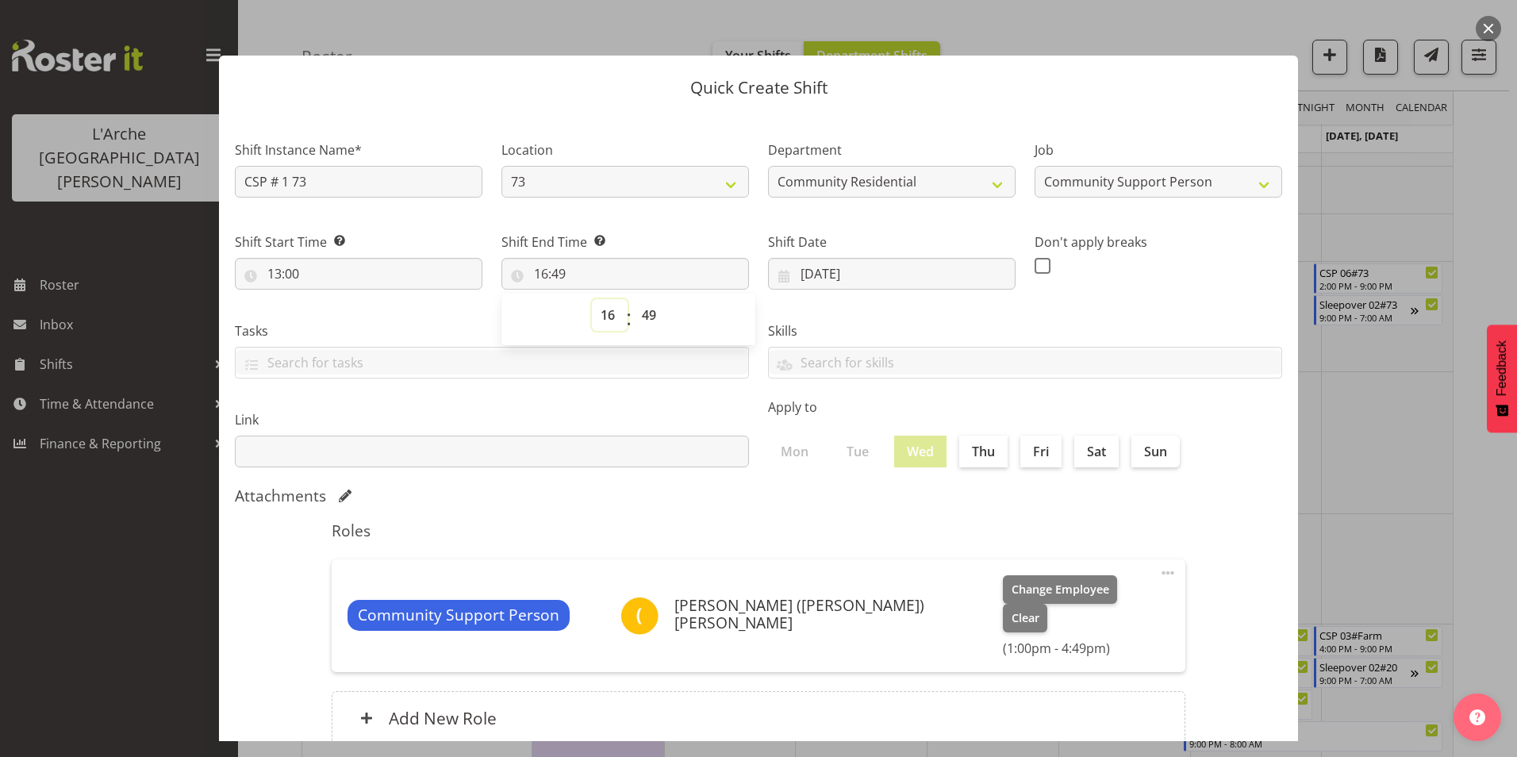
click at [607, 315] on select "00 01 02 03 04 05 06 07 08 09 10 11 12 13 14 15 16 17 18 19 20 21 22 23" at bounding box center [610, 315] width 36 height 32
select select "17"
click at [592, 299] on select "00 01 02 03 04 05 06 07 08 09 10 11 12 13 14 15 16 17 18 19 20 21 22 23" at bounding box center [610, 315] width 36 height 32
type input "17:49"
click at [646, 318] on select "00 01 02 03 04 05 06 07 08 09 10 11 12 13 14 15 16 17 18 19 20 21 22 23 24 25 2…" at bounding box center [651, 315] width 36 height 32
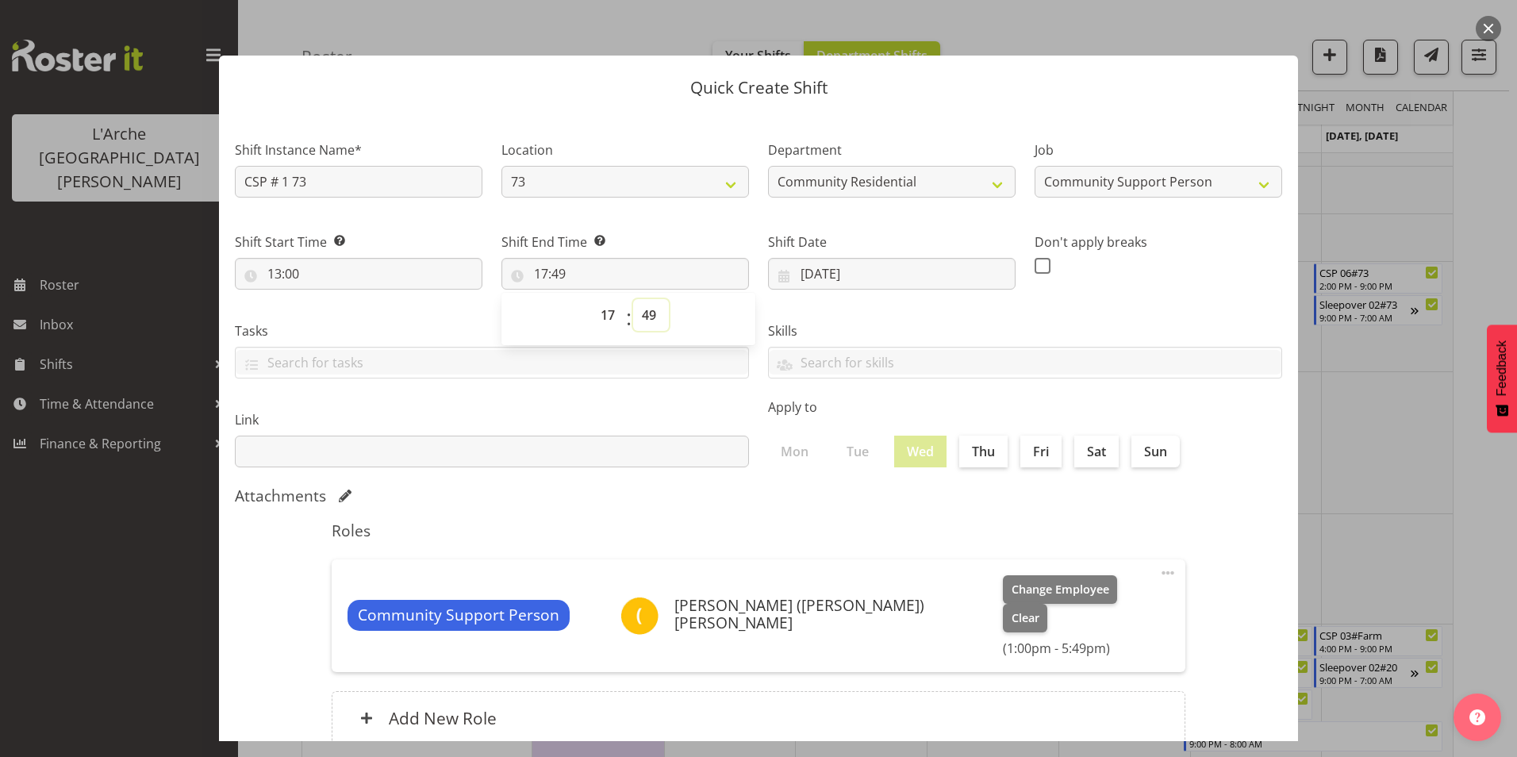
click at [642, 308] on select "00 01 02 03 04 05 06 07 08 09 10 11 12 13 14 15 16 17 18 19 20 21 22 23 24 25 2…" at bounding box center [651, 315] width 36 height 32
select select "0"
click at [633, 299] on select "00 01 02 03 04 05 06 07 08 09 10 11 12 13 14 15 16 17 18 19 20 21 22 23 24 25 2…" at bounding box center [651, 315] width 36 height 32
type input "17:00"
click at [1034, 264] on span at bounding box center [1042, 266] width 16 height 16
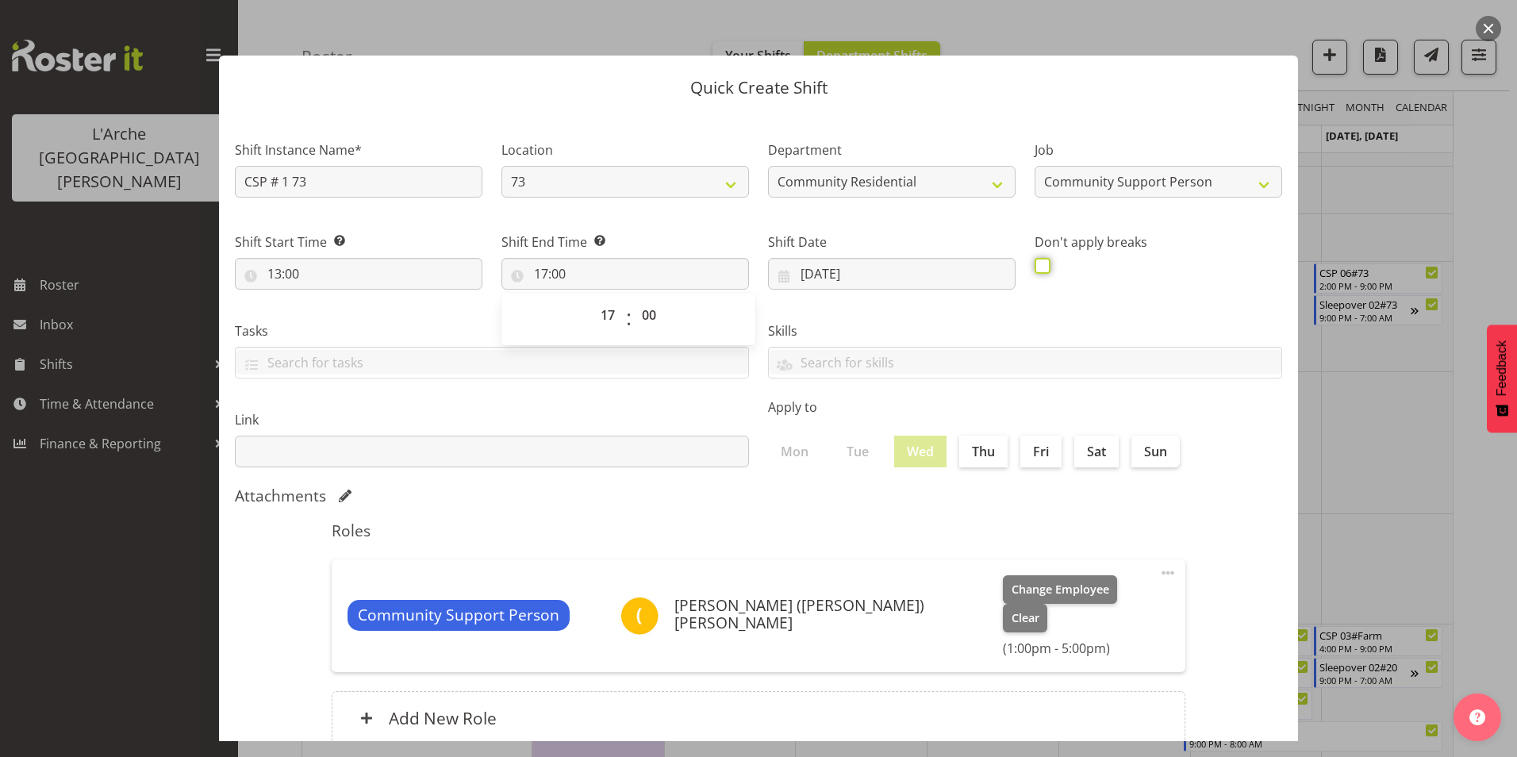
click at [1034, 264] on input "checkbox" at bounding box center [1039, 265] width 10 height 10
checkbox input "true"
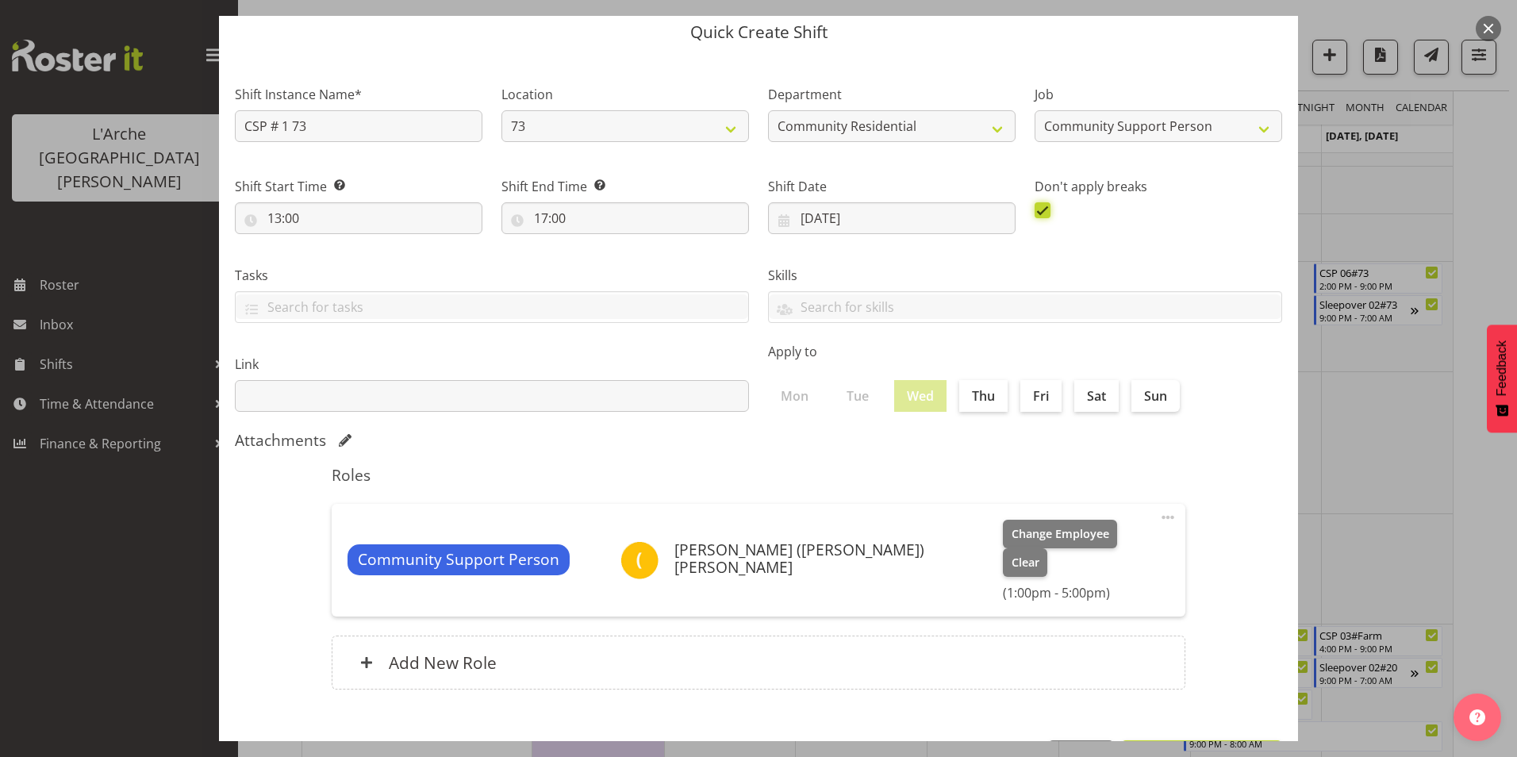
scroll to position [85, 0]
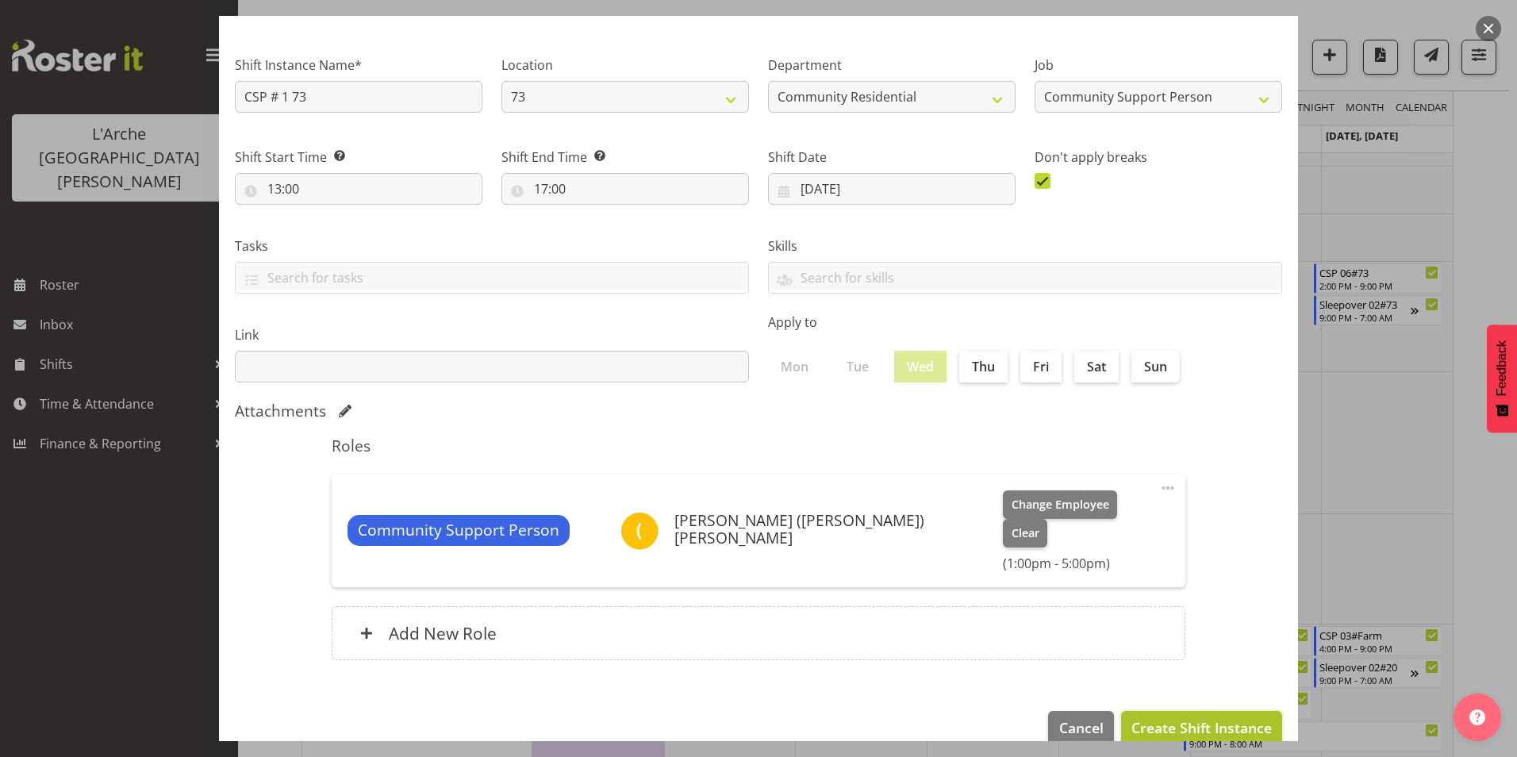
click at [1214, 717] on span "Create Shift Instance" at bounding box center [1201, 727] width 140 height 21
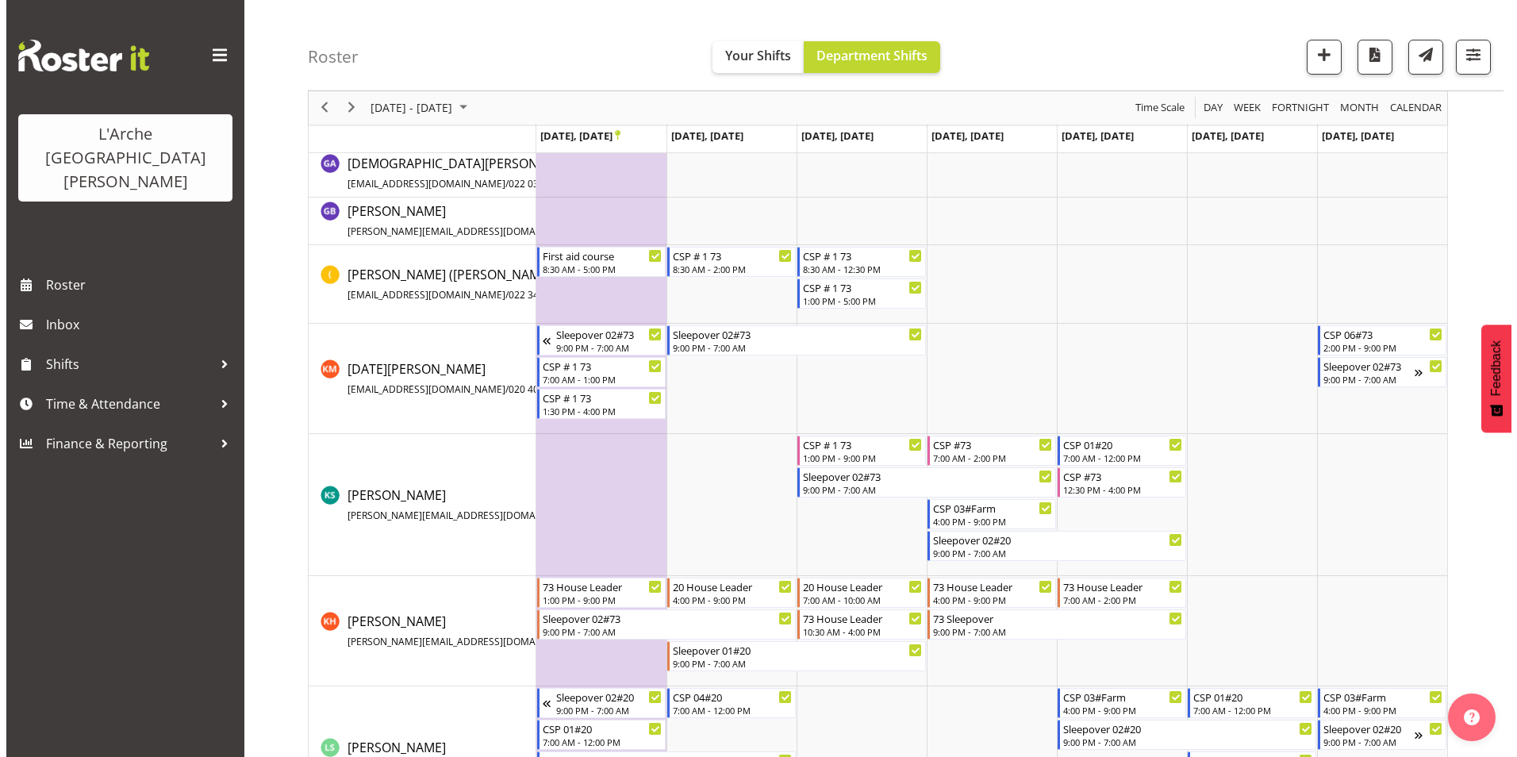
scroll to position [420, 0]
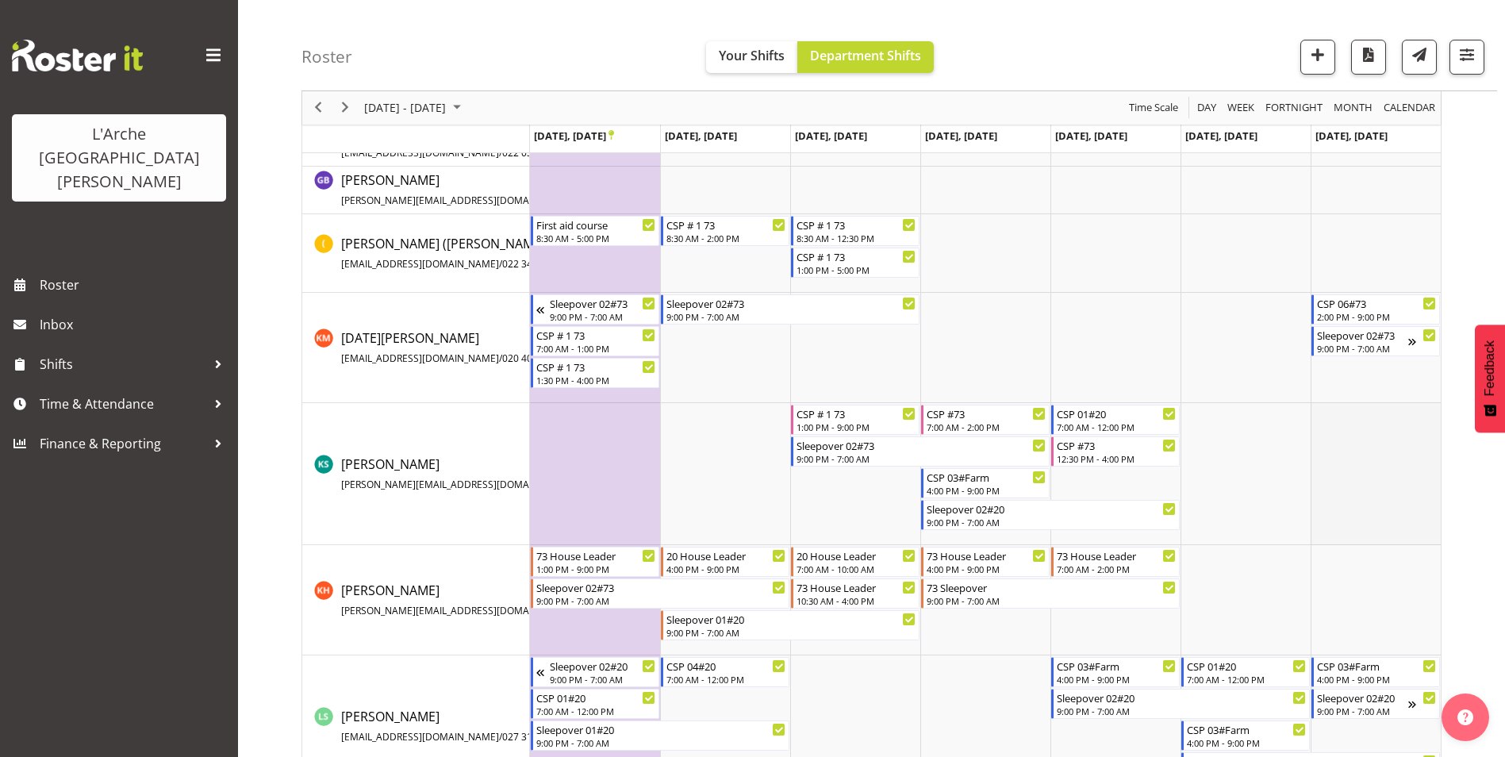
click at [1369, 458] on td "Timeline Week of September 22, 2025" at bounding box center [1375, 474] width 130 height 142
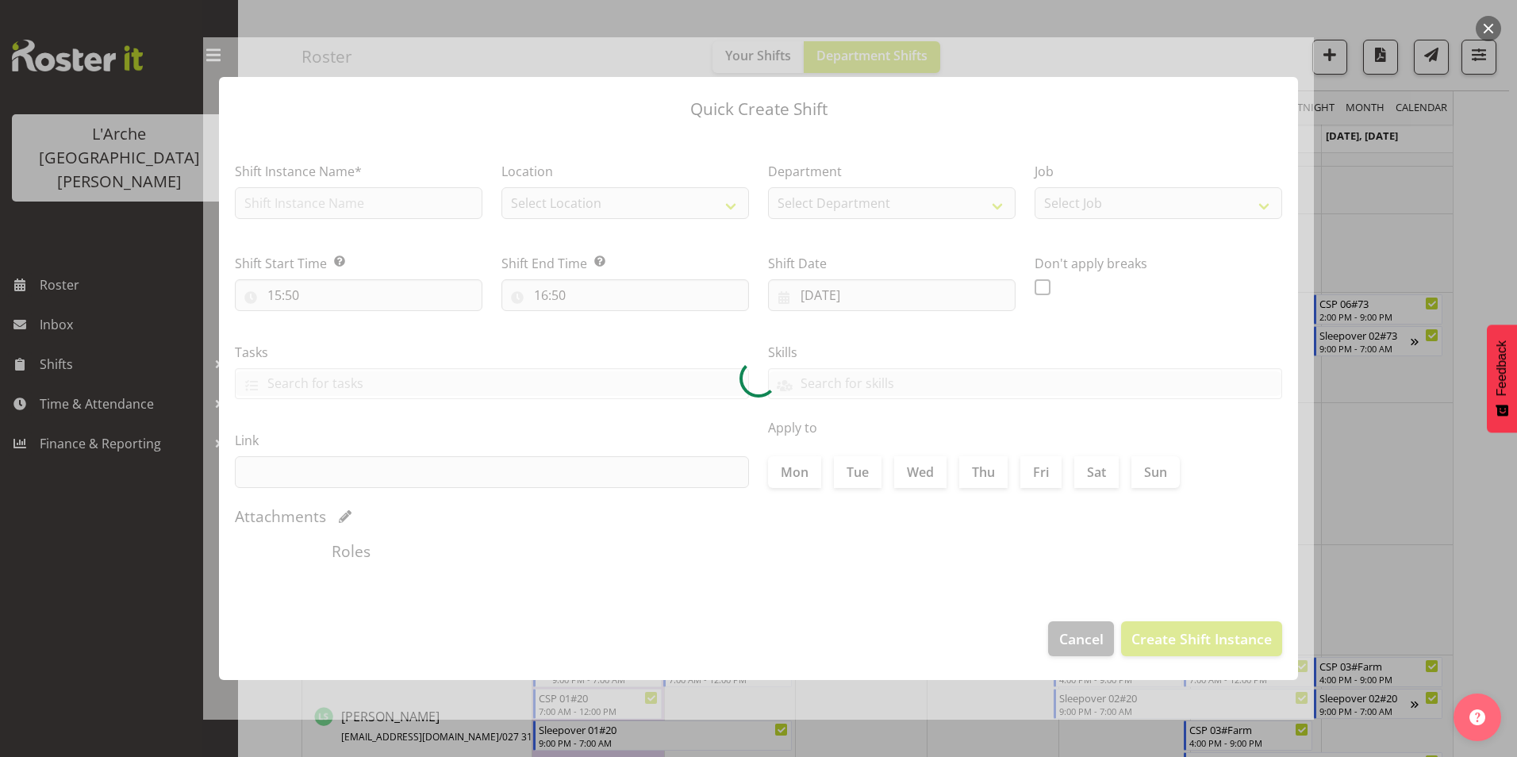
type input "[DATE]"
checkbox input "true"
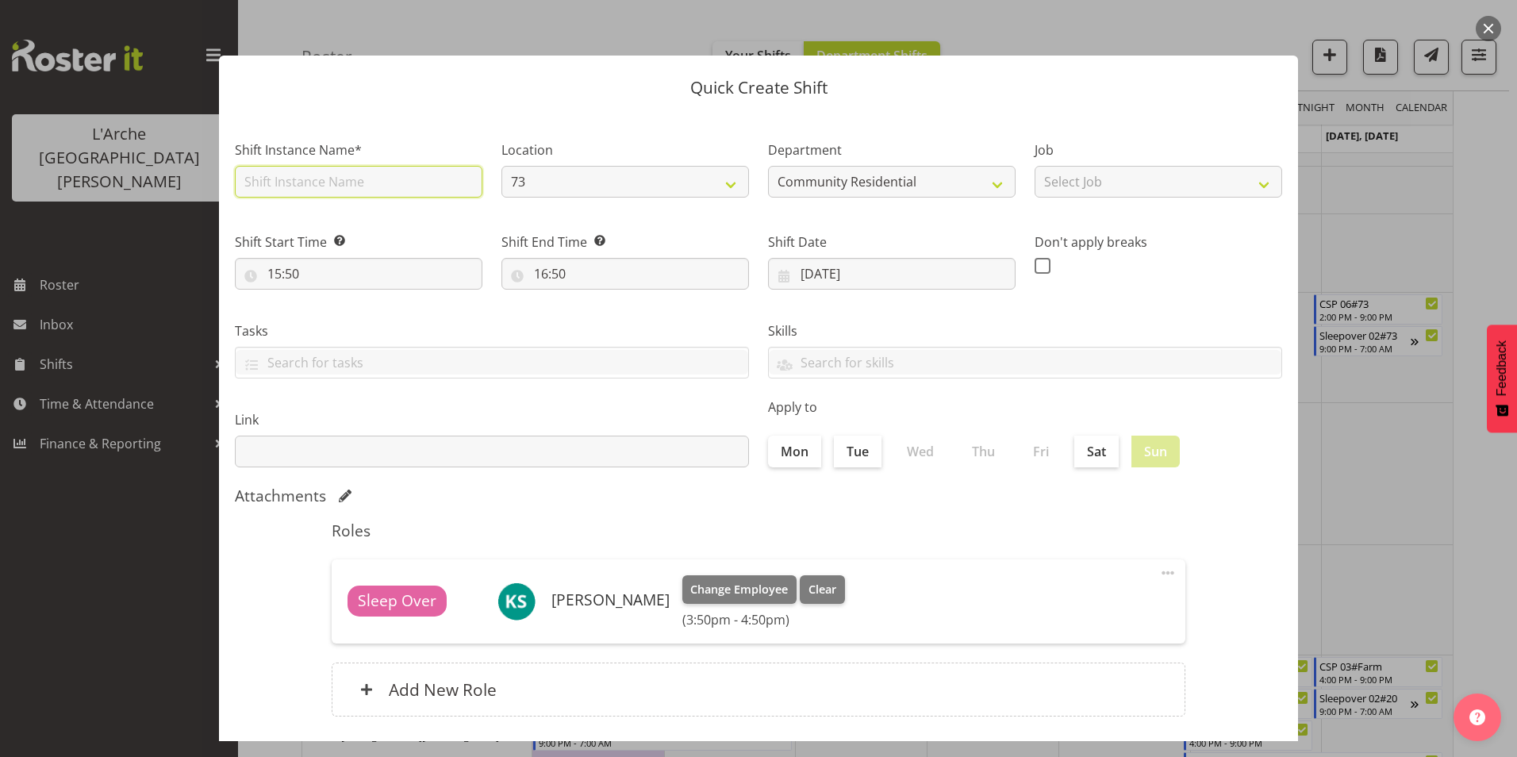
click at [272, 185] on input "text" at bounding box center [358, 182] width 247 height 32
type input "CSP # 1 73"
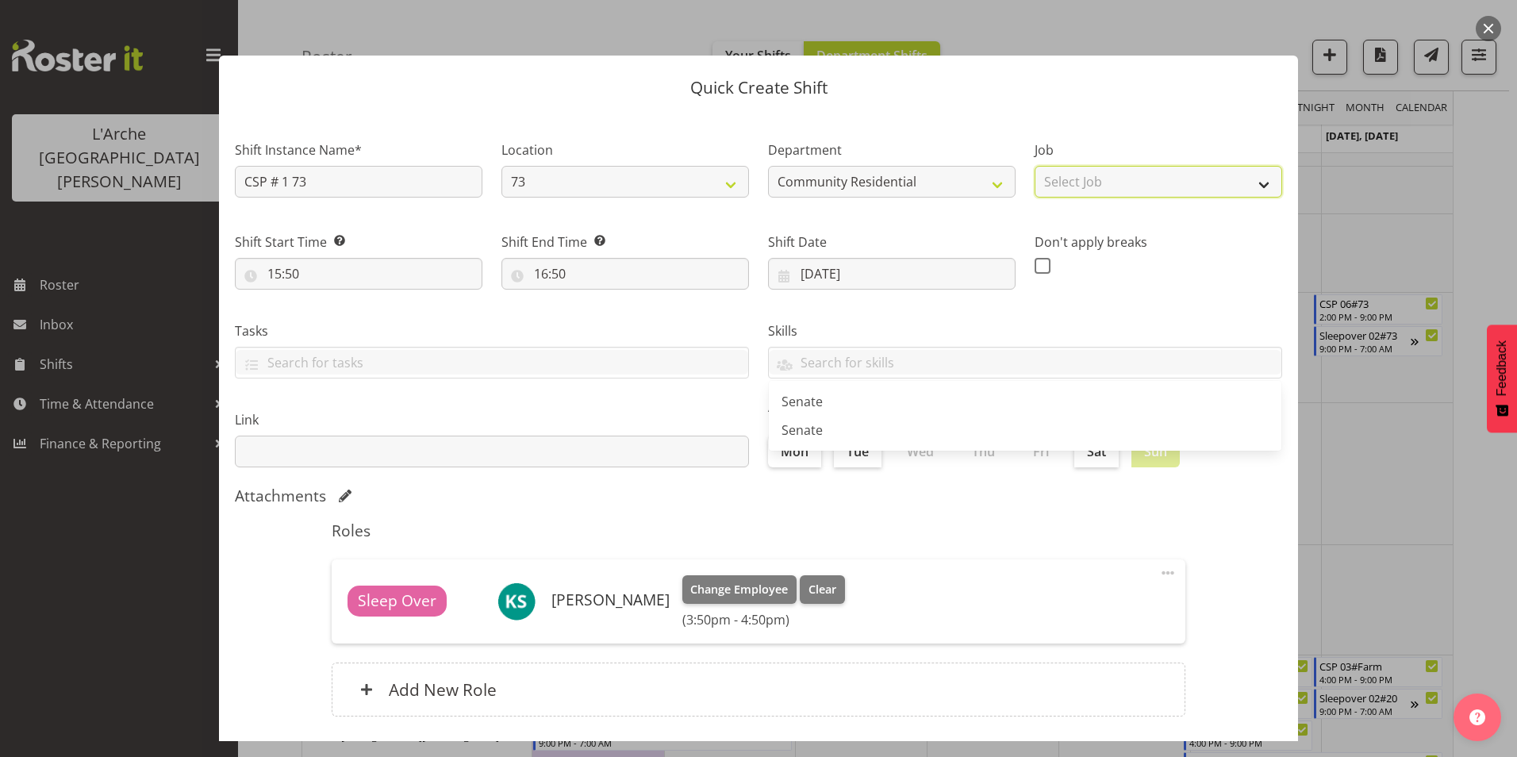
click at [1070, 179] on select "Select Job Accounts Admin Art Coordinator Community Leader Community Support Pe…" at bounding box center [1157, 182] width 247 height 32
select select "2"
click at [1034, 166] on select "Select Job Accounts Admin Art Coordinator Community Leader Community Support Pe…" at bounding box center [1157, 182] width 247 height 32
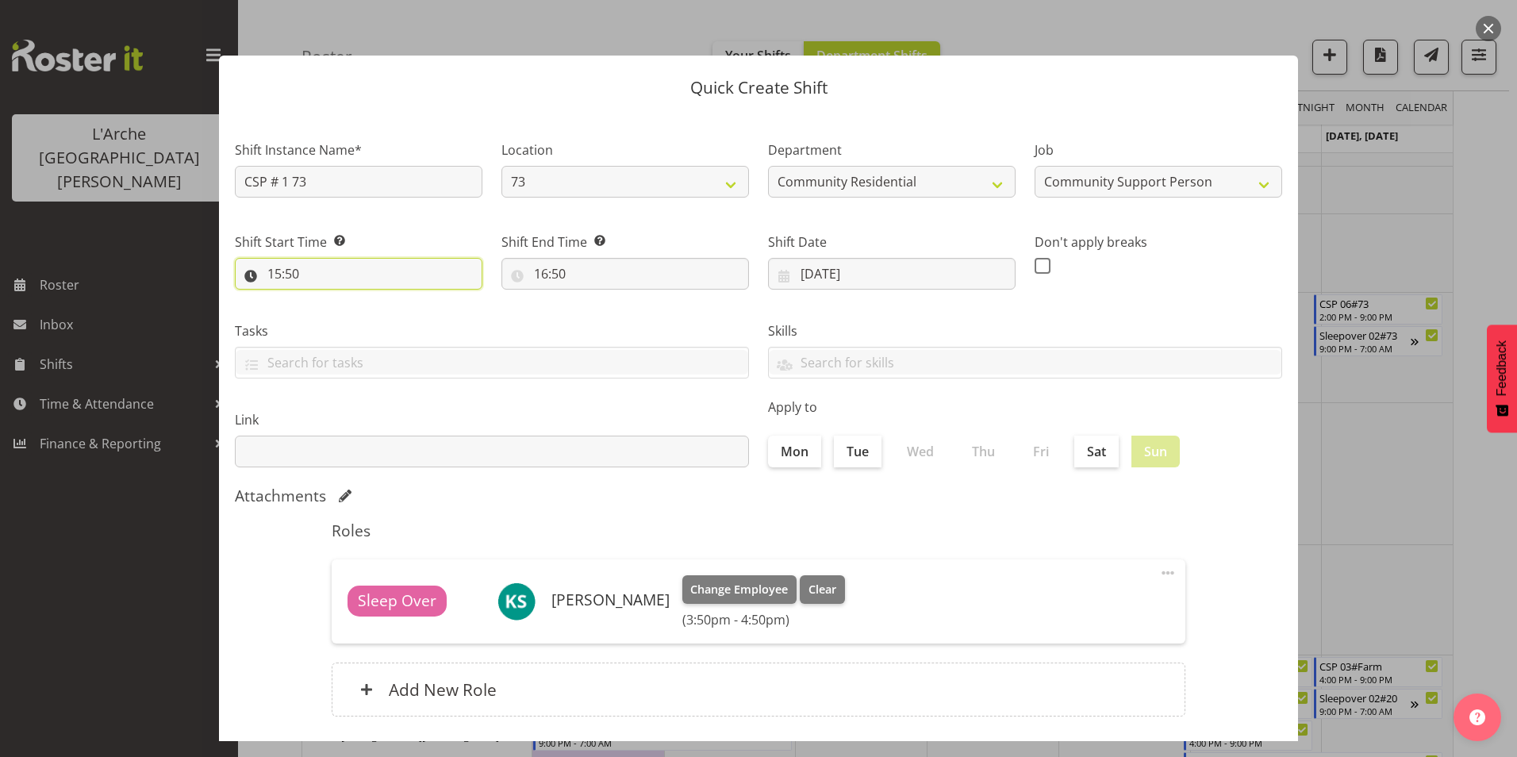
click at [277, 273] on input "15:50" at bounding box center [358, 274] width 247 height 32
click at [343, 322] on select "00 01 02 03 04 05 06 07 08 09 10 11 12 13 14 15 16 17 18 19 20 21 22 23" at bounding box center [343, 315] width 36 height 32
select select "9"
click at [325, 299] on select "00 01 02 03 04 05 06 07 08 09 10 11 12 13 14 15 16 17 18 19 20 21 22 23" at bounding box center [343, 315] width 36 height 32
type input "09:50"
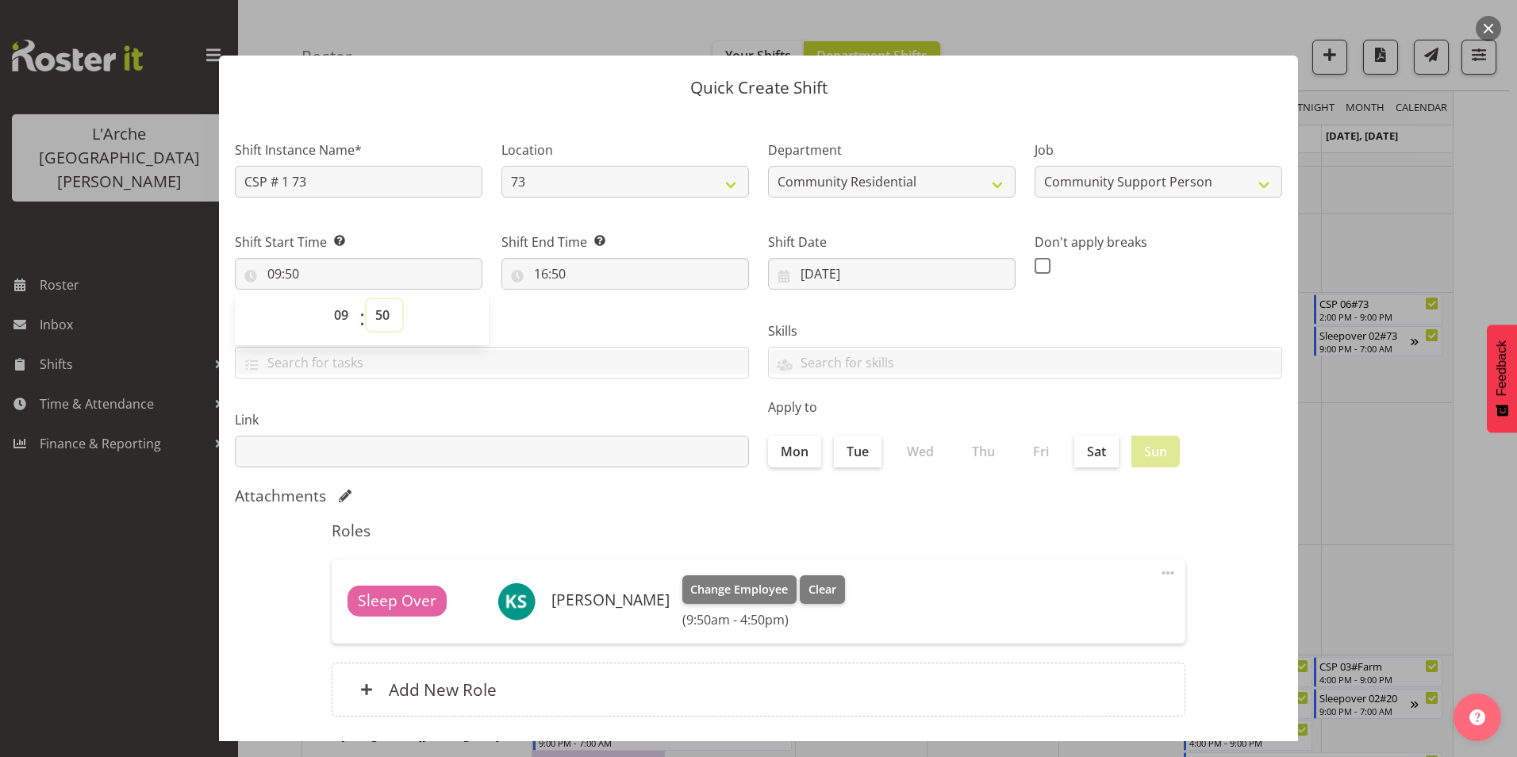
click at [388, 311] on select "00 01 02 03 04 05 06 07 08 09 10 11 12 13 14 15 16 17 18 19 20 21 22 23 24 25 2…" at bounding box center [384, 315] width 36 height 32
select select "0"
click at [366, 299] on select "00 01 02 03 04 05 06 07 08 09 10 11 12 13 14 15 16 17 18 19 20 21 22 23 24 25 2…" at bounding box center [384, 315] width 36 height 32
type input "09:00"
click at [545, 270] on input "16:50" at bounding box center [624, 274] width 247 height 32
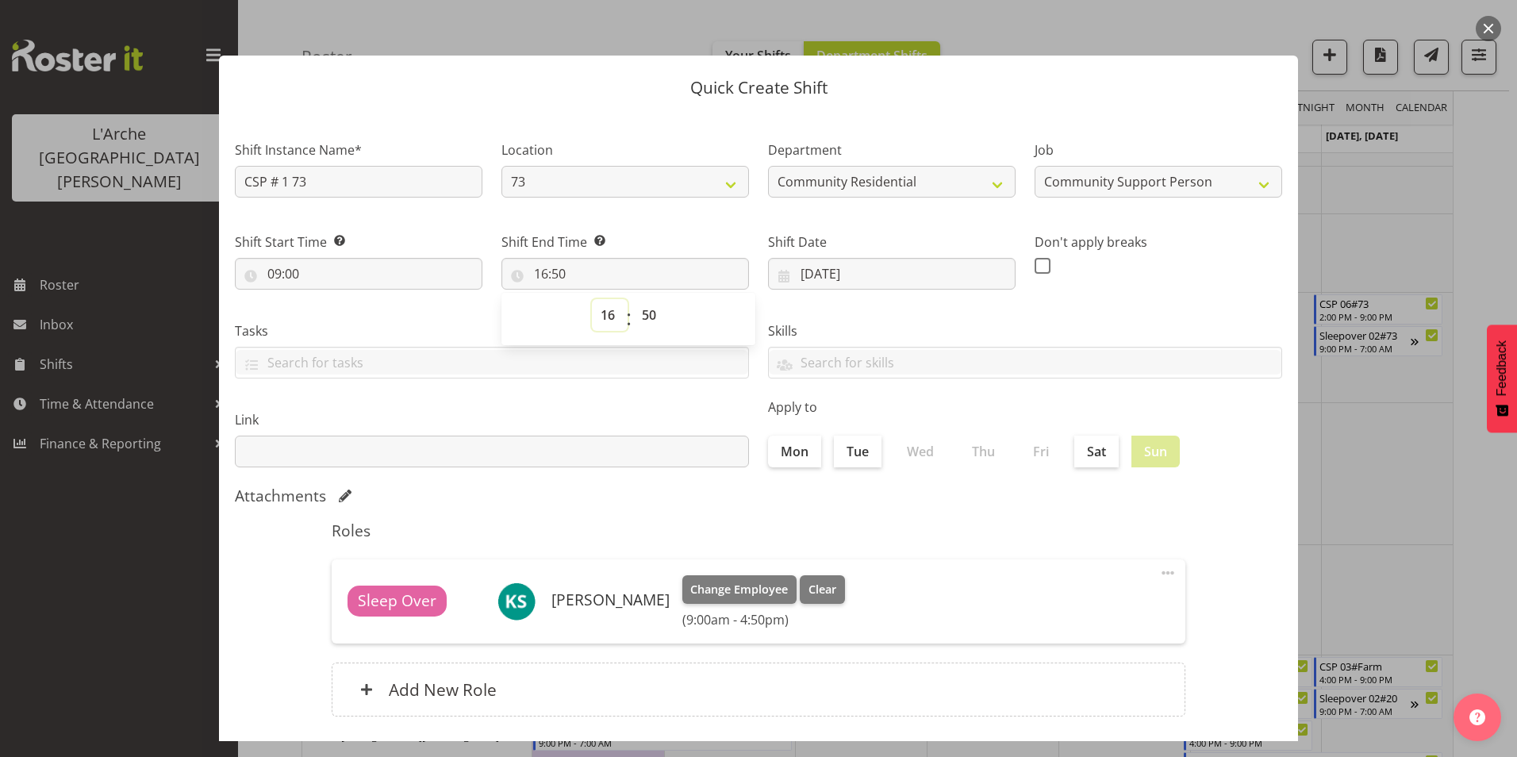
click at [603, 315] on select "00 01 02 03 04 05 06 07 08 09 10 11 12 13 14 15 16 17 18 19 20 21 22 23" at bounding box center [610, 315] width 36 height 32
select select "14"
click at [592, 299] on select "00 01 02 03 04 05 06 07 08 09 10 11 12 13 14 15 16 17 18 19 20 21 22 23" at bounding box center [610, 315] width 36 height 32
type input "14:50"
click at [644, 313] on select "00 01 02 03 04 05 06 07 08 09 10 11 12 13 14 15 16 17 18 19 20 21 22 23 24 25 2…" at bounding box center [651, 315] width 36 height 32
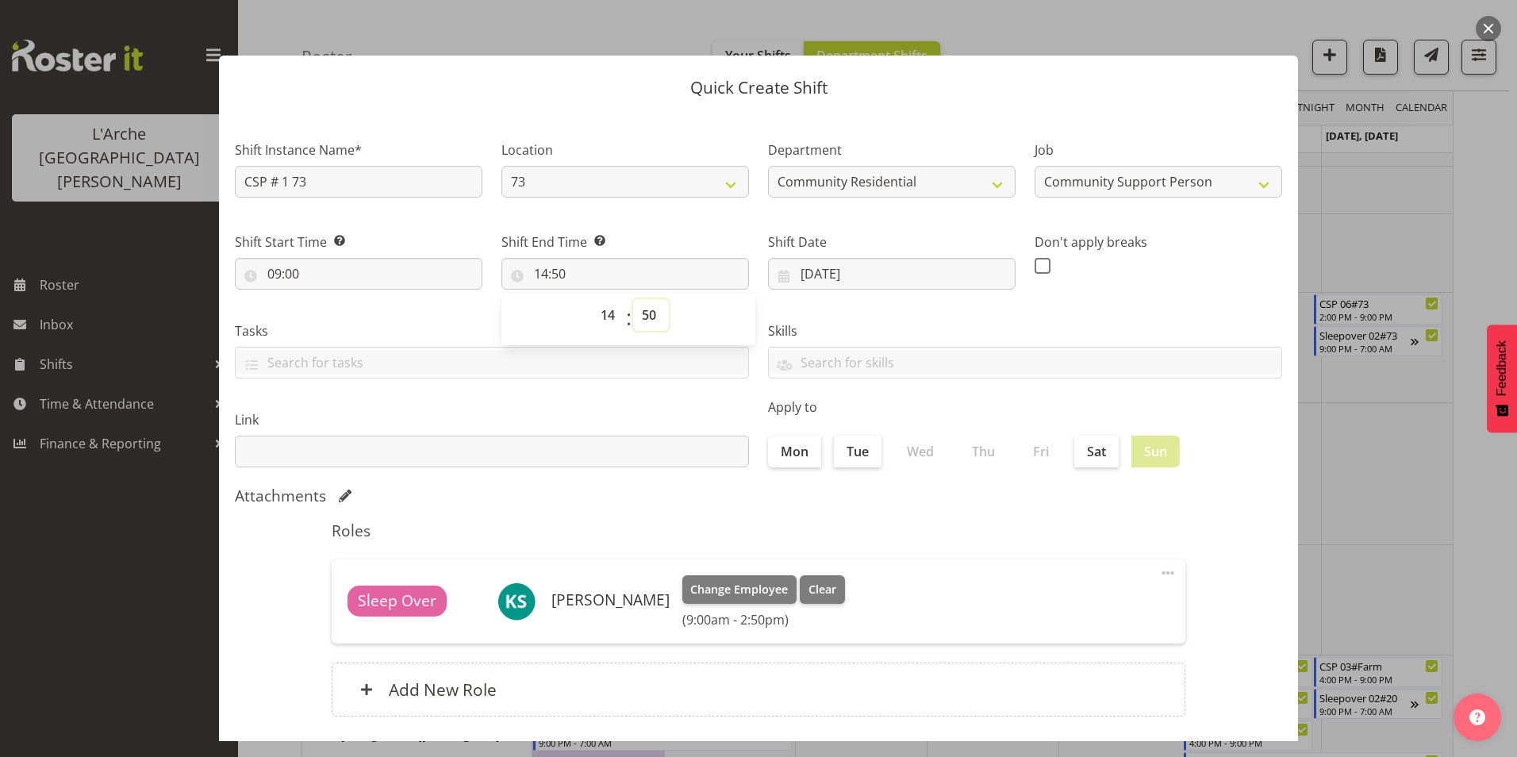
click at [644, 313] on select "00 01 02 03 04 05 06 07 08 09 10 11 12 13 14 15 16 17 18 19 20 21 22 23 24 25 2…" at bounding box center [651, 315] width 36 height 32
click at [645, 307] on select "00 01 02 03 04 05 06 07 08 09 10 11 12 13 14 15 16 17 18 19 20 21 22 23 24 25 2…" at bounding box center [651, 315] width 36 height 32
select select "0"
click at [633, 299] on select "00 01 02 03 04 05 06 07 08 09 10 11 12 13 14 15 16 17 18 19 20 21 22 23 24 25 2…" at bounding box center [651, 315] width 36 height 32
type input "14:00"
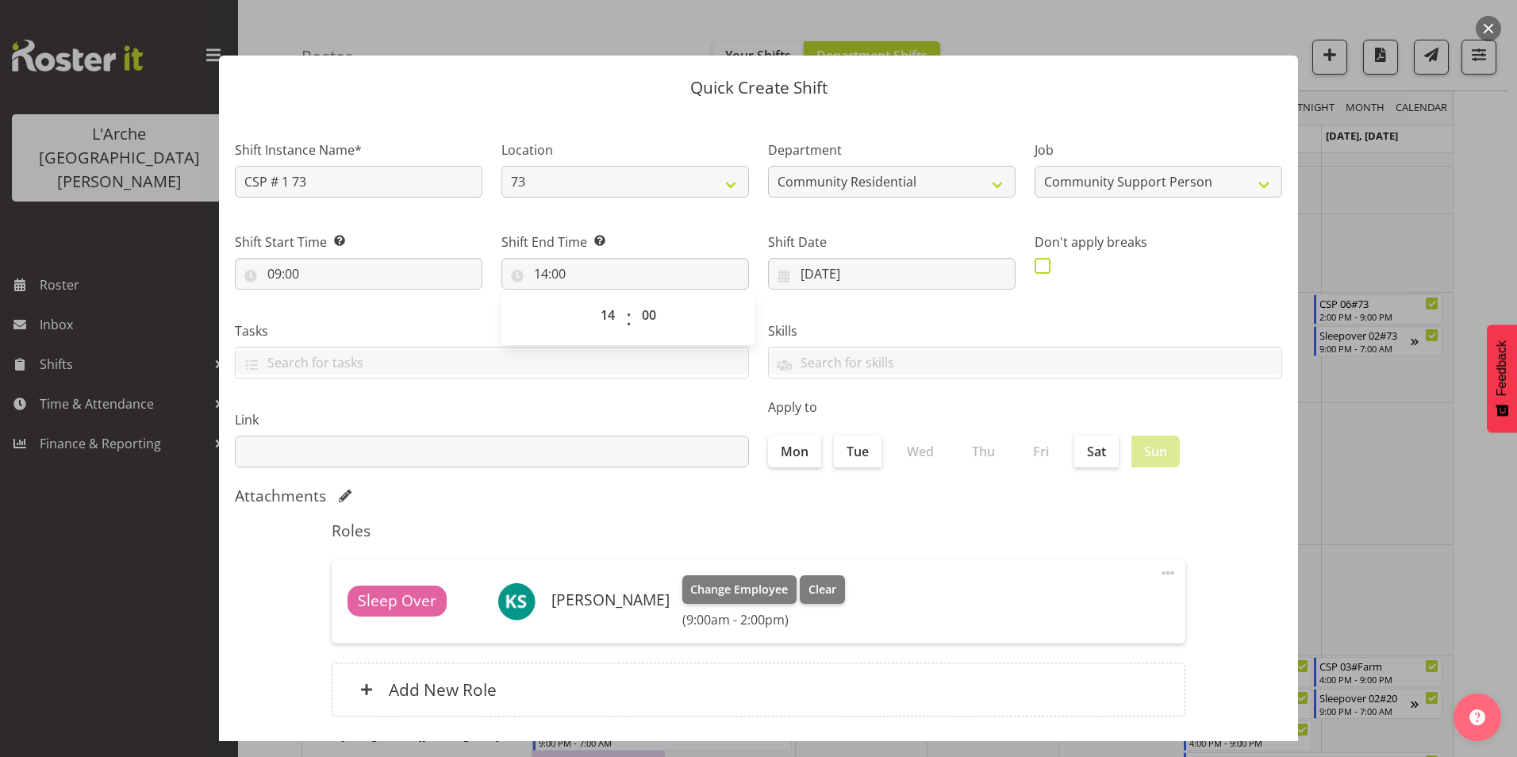
click at [1038, 263] on span at bounding box center [1042, 266] width 16 height 16
click at [1038, 263] on input "checkbox" at bounding box center [1039, 265] width 10 height 10
checkbox input "true"
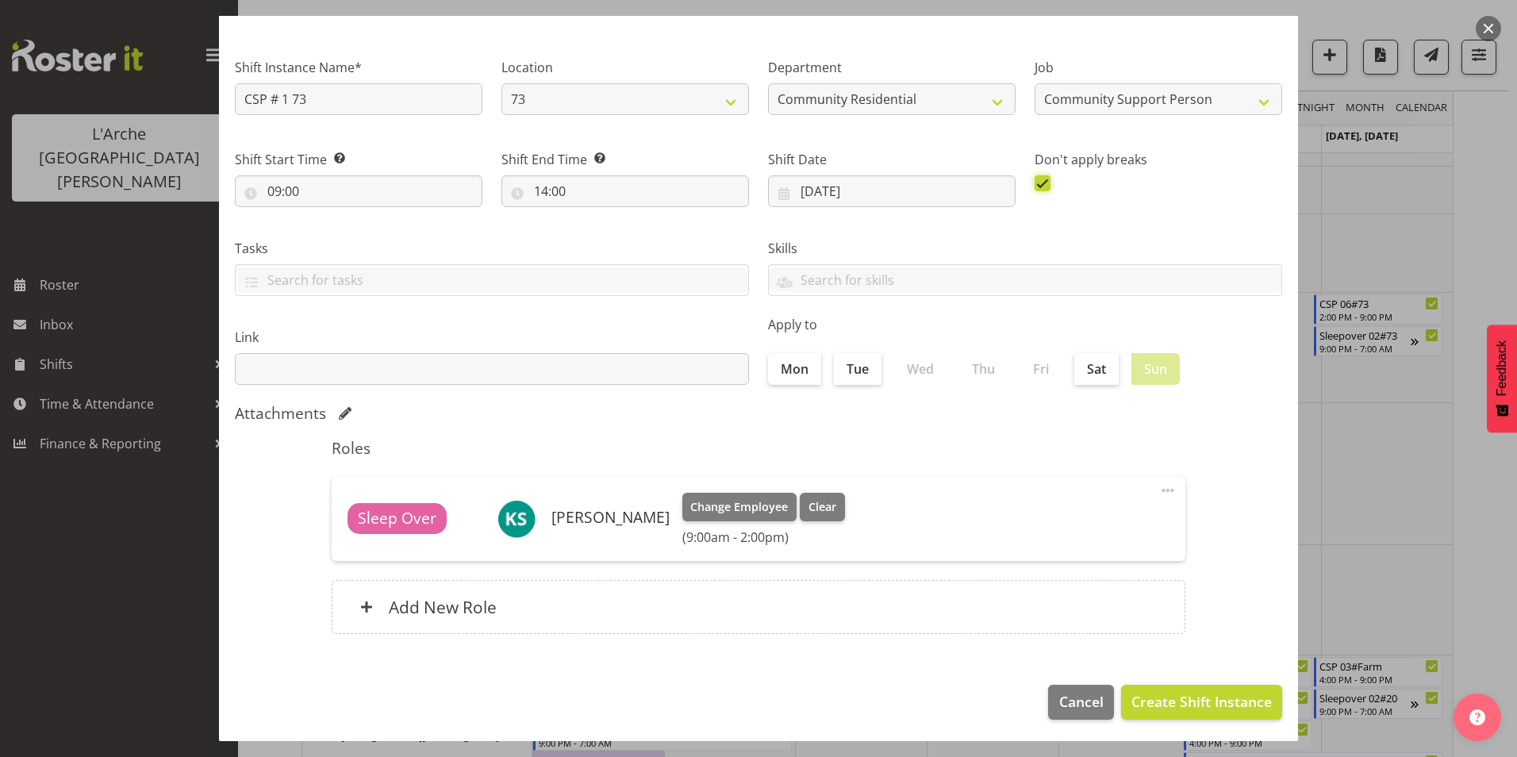
scroll to position [85, 0]
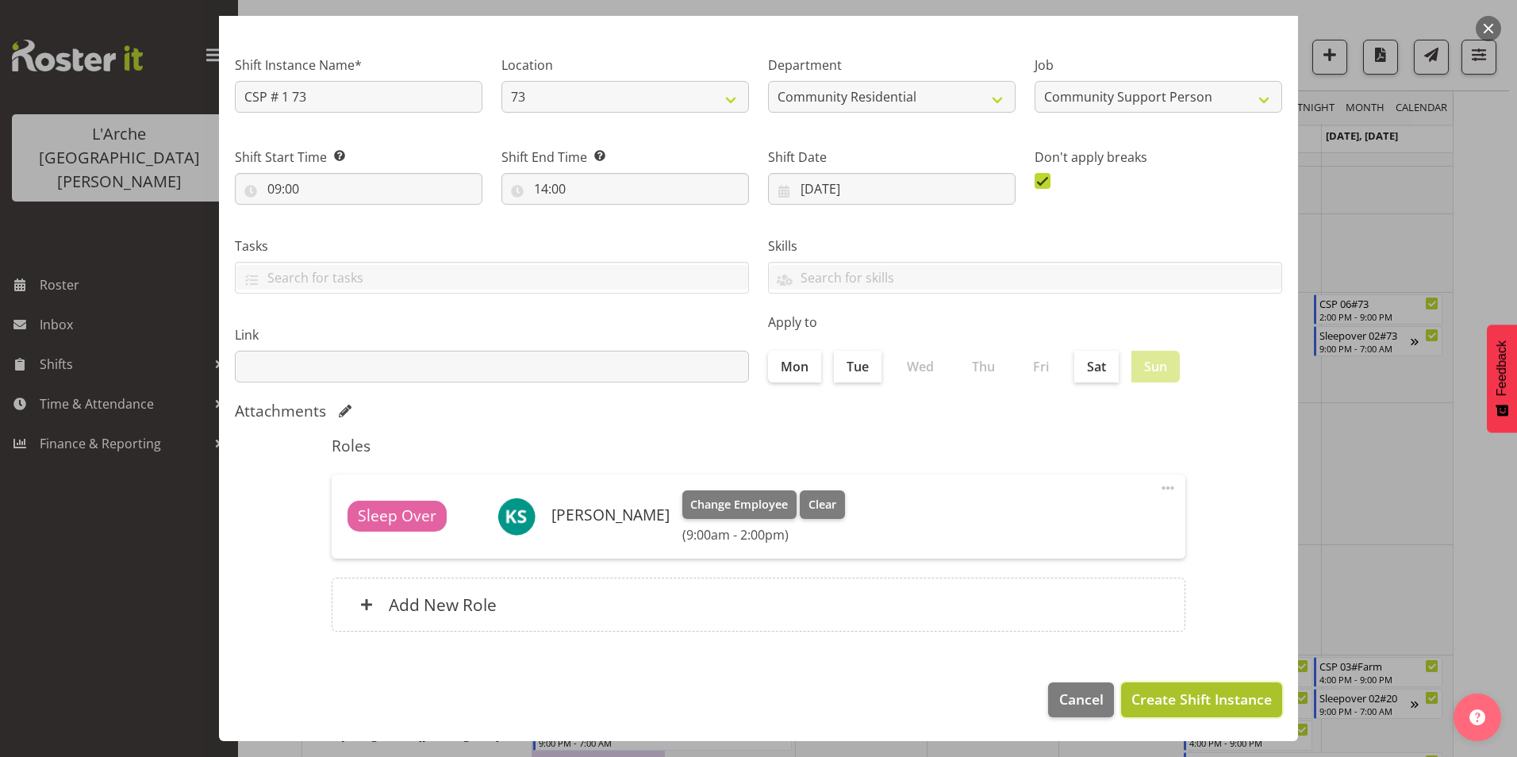
click at [1206, 696] on span "Create Shift Instance" at bounding box center [1201, 698] width 140 height 21
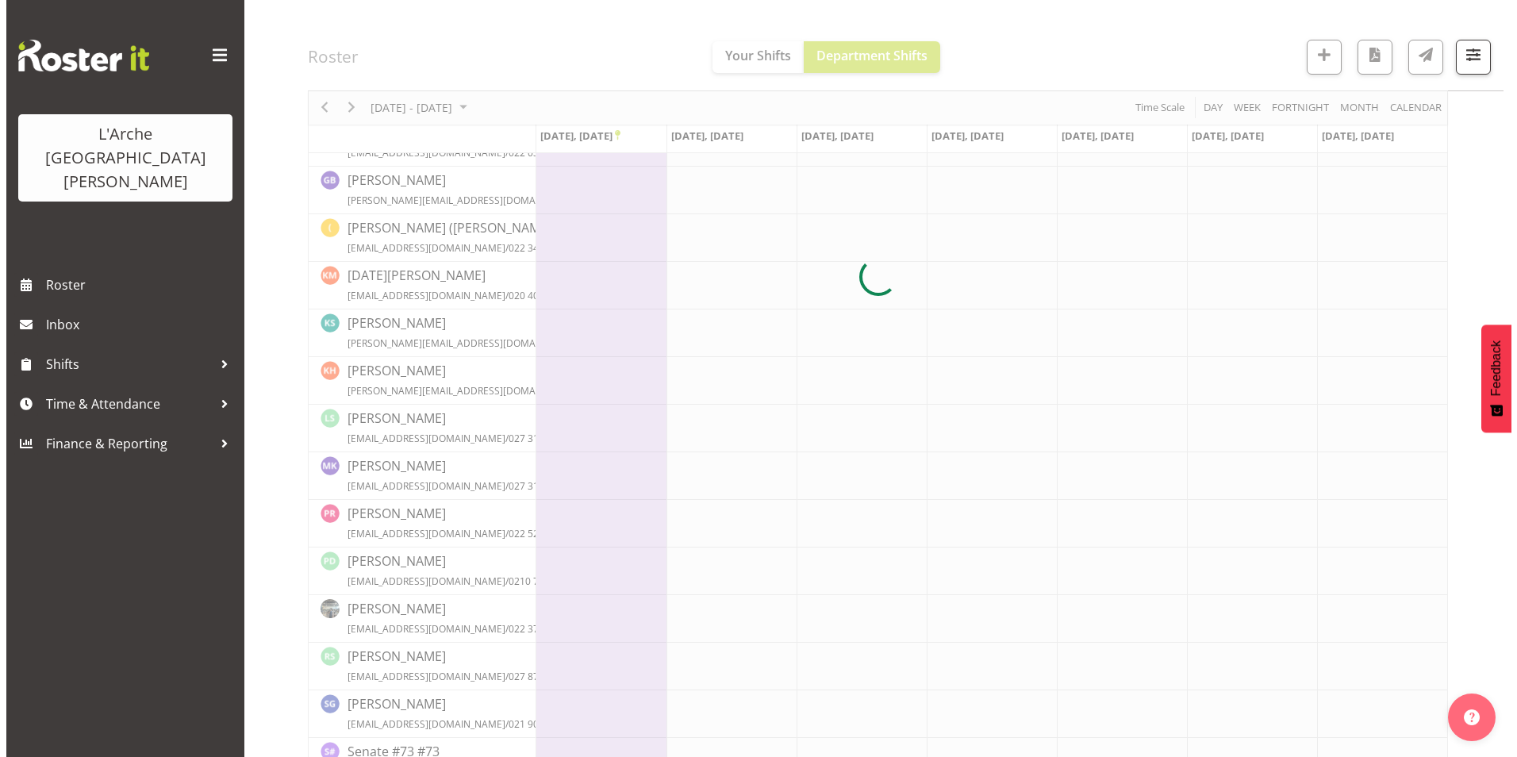
scroll to position [420, 0]
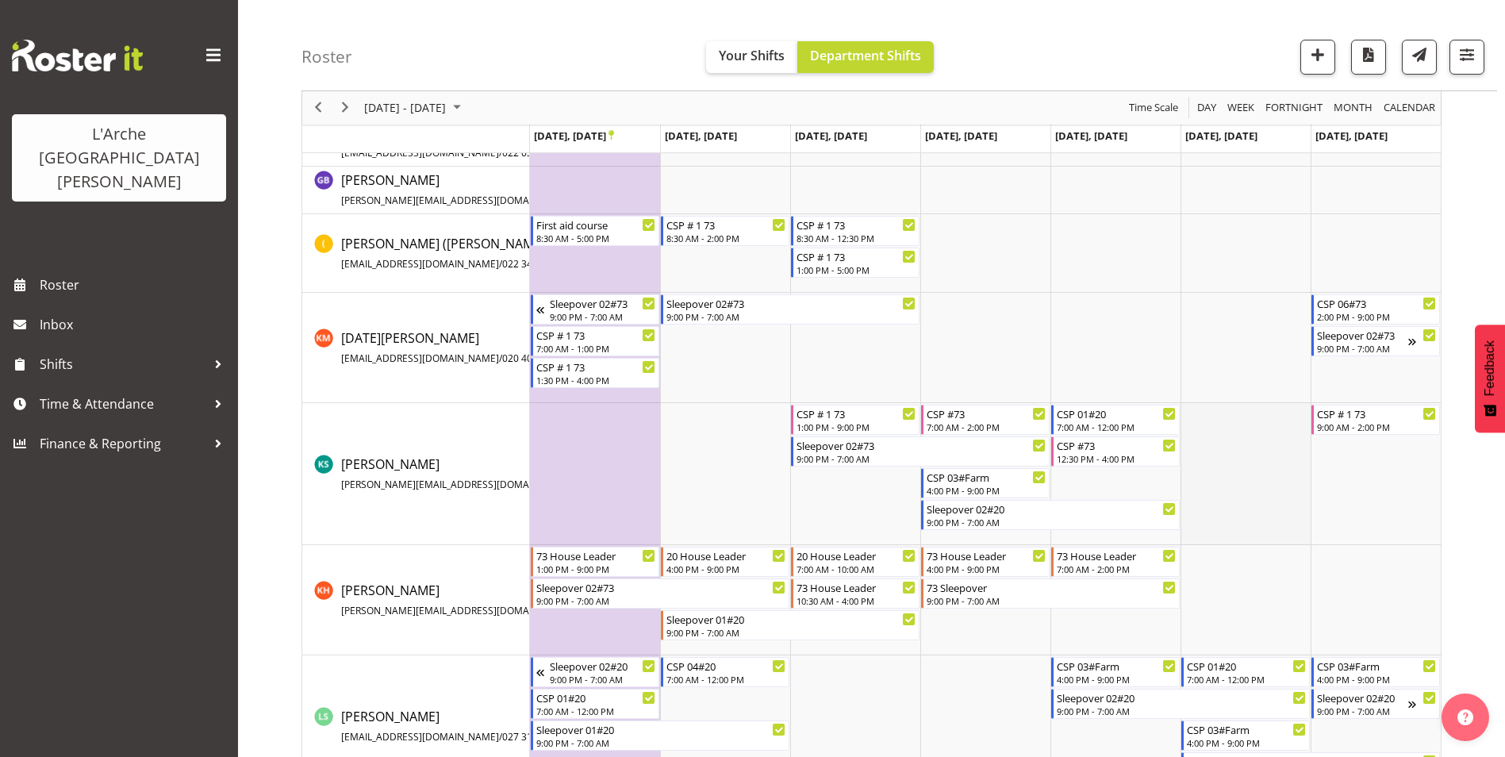
click at [1222, 429] on td "Timeline Week of September 22, 2025" at bounding box center [1245, 474] width 130 height 142
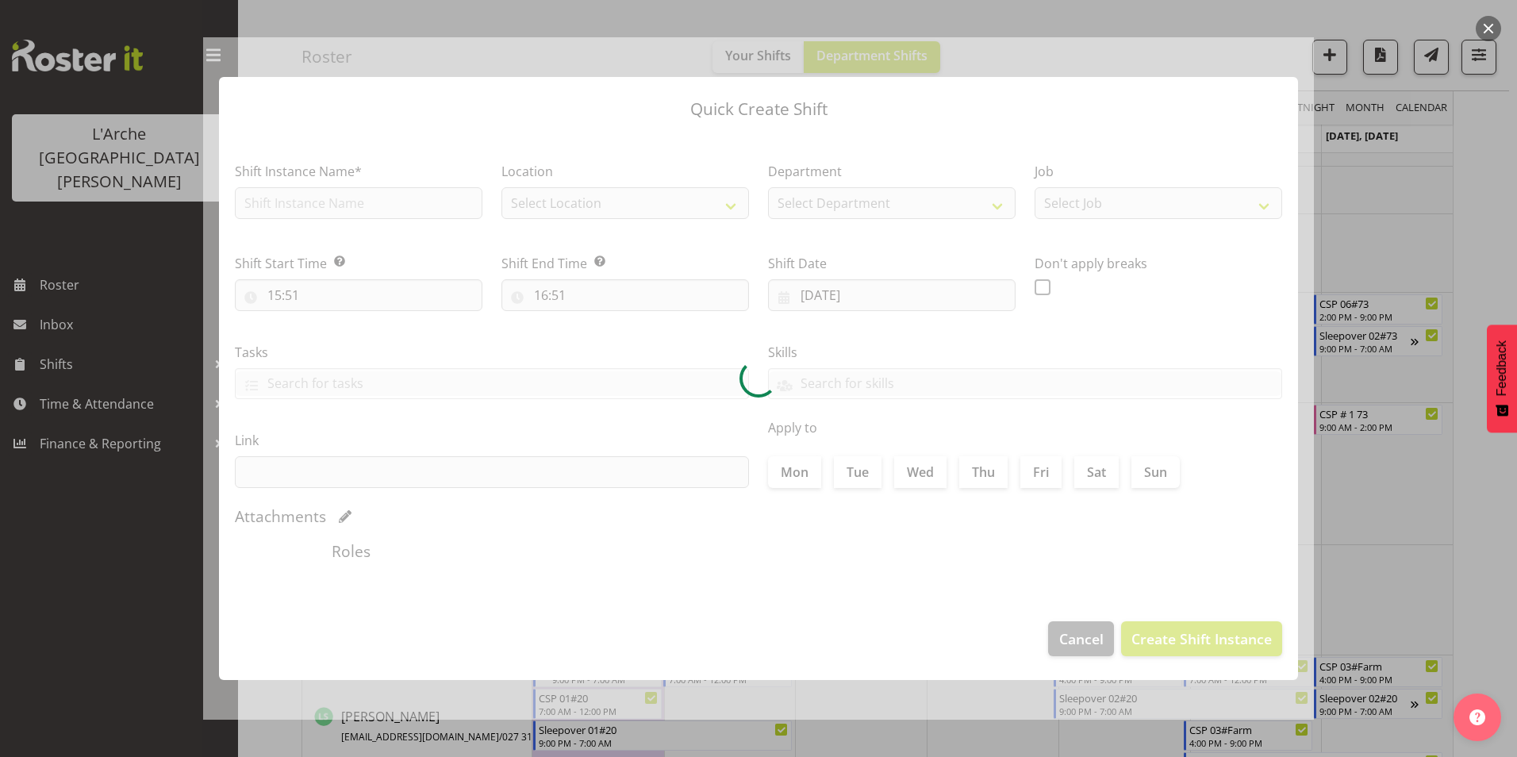
type input "[DATE]"
checkbox input "true"
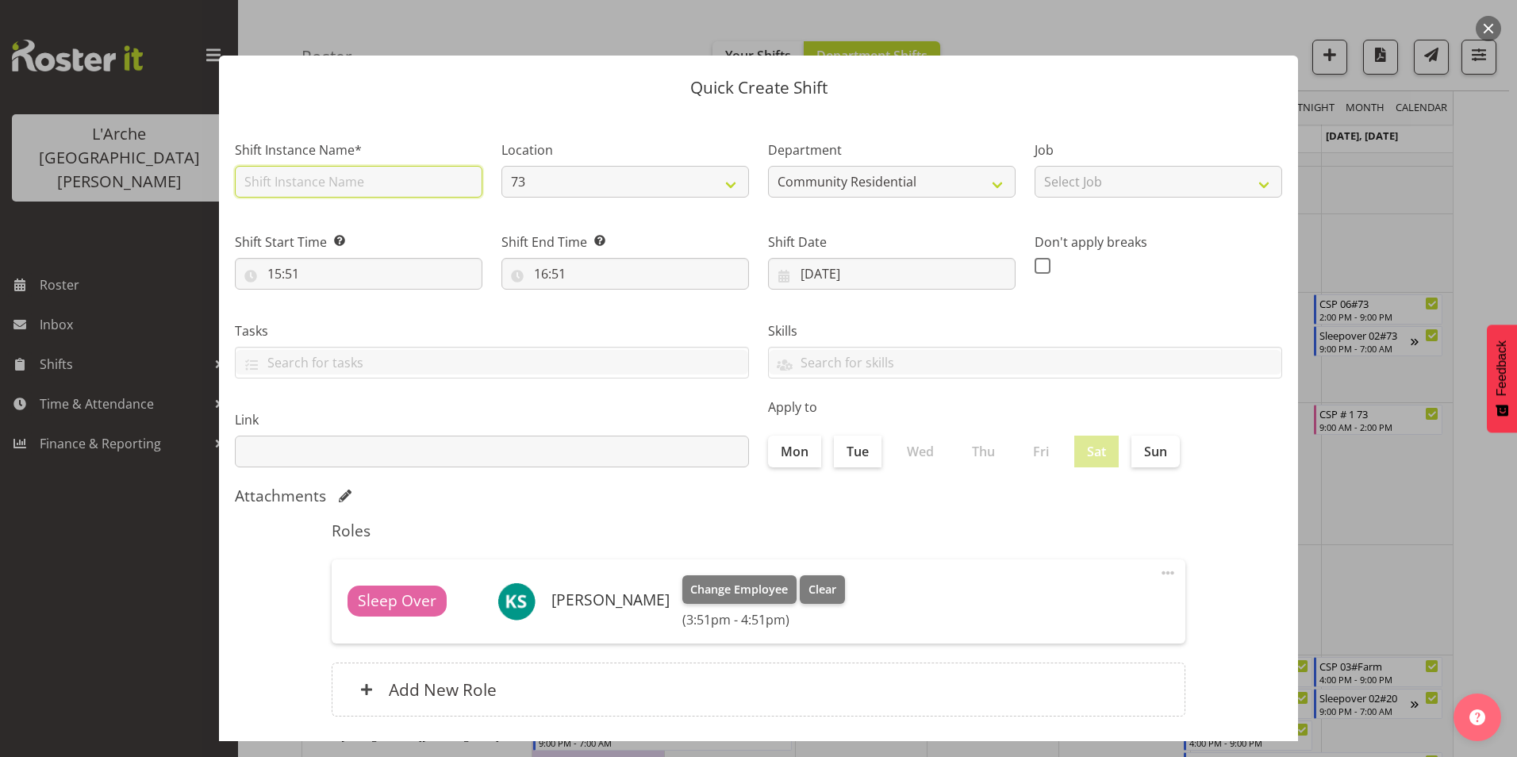
click at [310, 182] on input "text" at bounding box center [358, 182] width 247 height 32
type input "CSP 01#73"
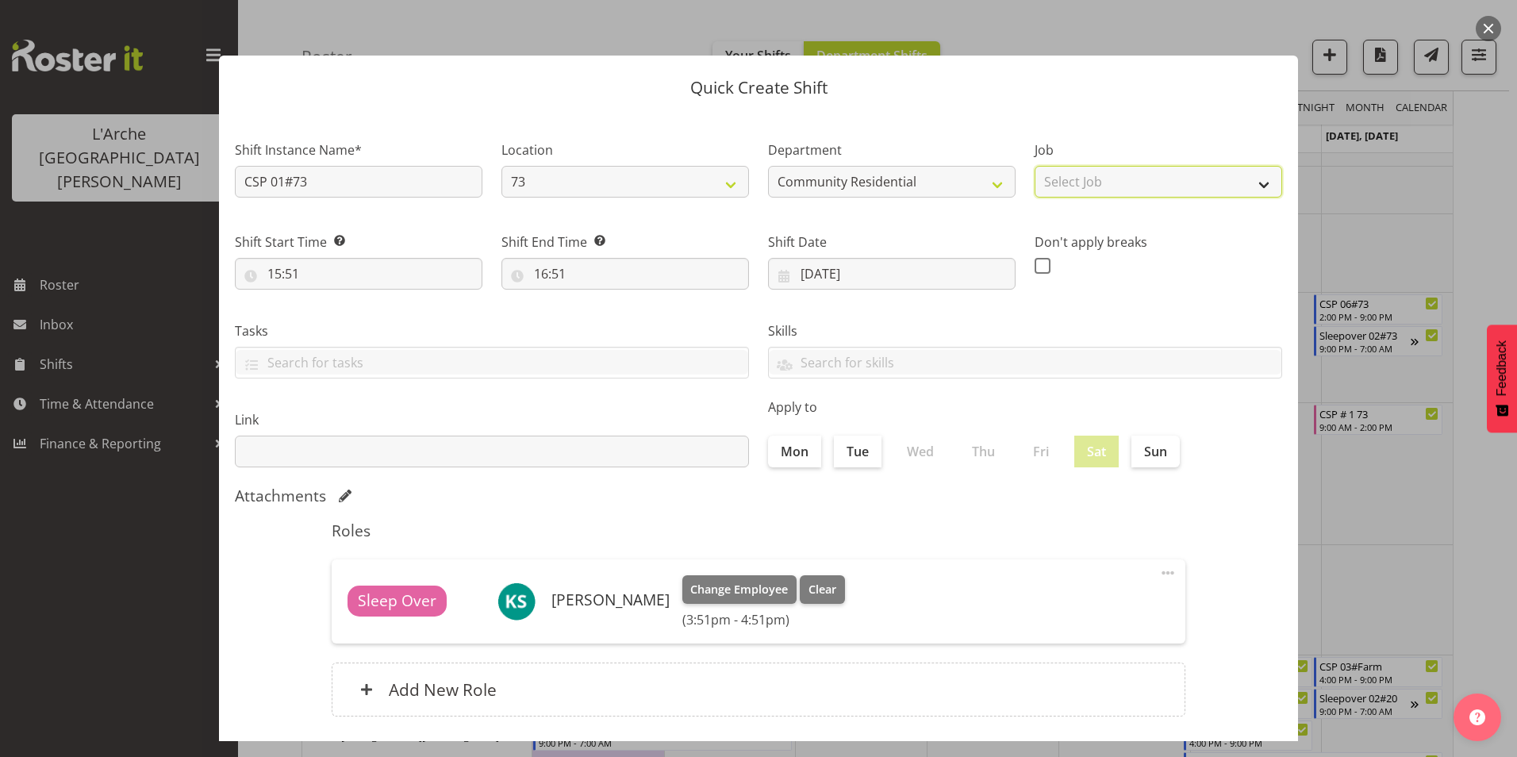
click at [1151, 186] on select "Select Job Accounts Admin Art Coordinator Community Leader Community Support Pe…" at bounding box center [1157, 182] width 247 height 32
select select "2"
click at [1034, 166] on select "Select Job Accounts Admin Art Coordinator Community Leader Community Support Pe…" at bounding box center [1157, 182] width 247 height 32
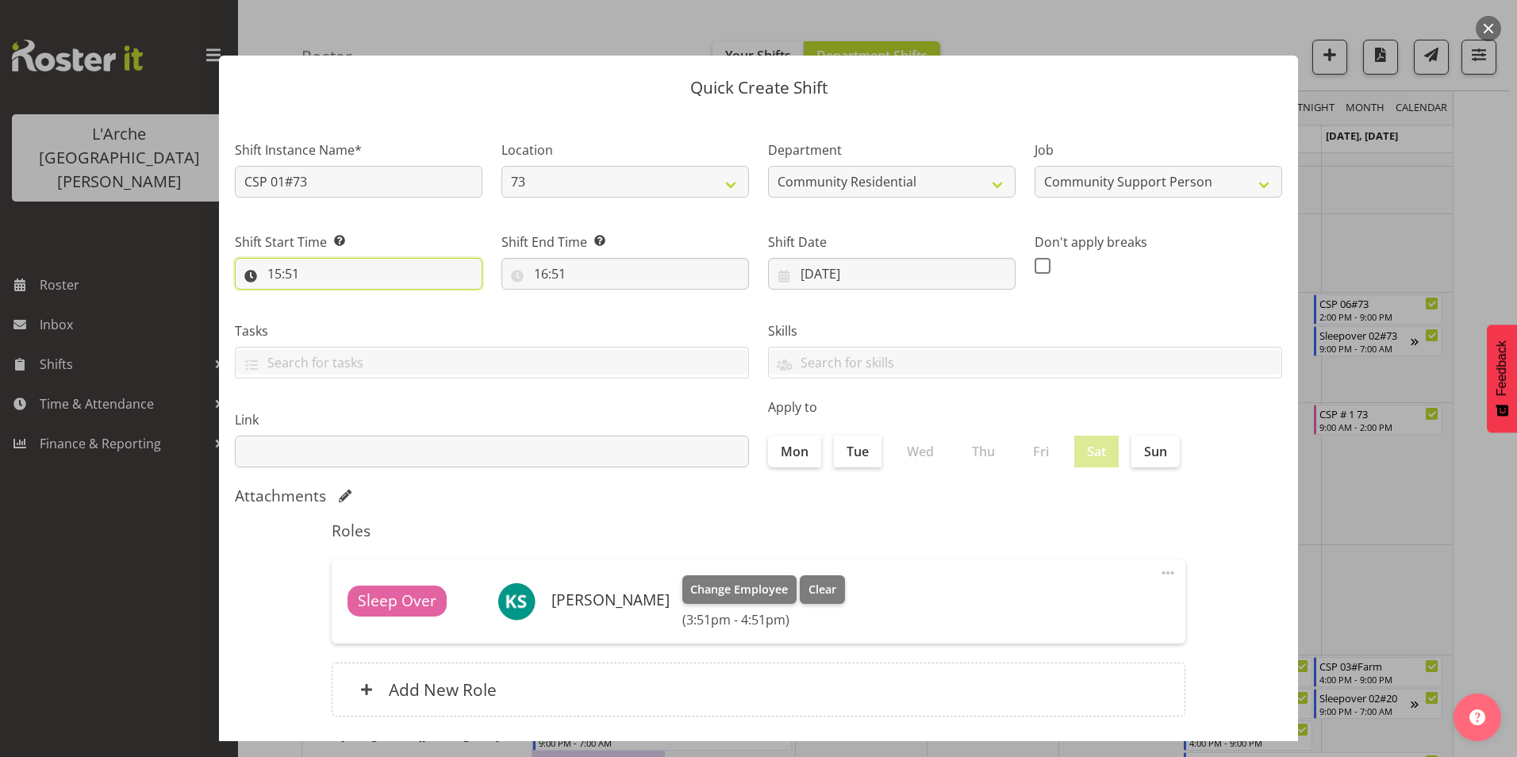
click at [275, 272] on input "15:51" at bounding box center [358, 274] width 247 height 32
click at [343, 320] on select "00 01 02 03 04 05 06 07 08 09 10 11 12 13 14 15 16 17 18 19 20 21 22 23" at bounding box center [343, 315] width 36 height 32
select select "9"
click at [325, 299] on select "00 01 02 03 04 05 06 07 08 09 10 11 12 13 14 15 16 17 18 19 20 21 22 23" at bounding box center [343, 315] width 36 height 32
type input "09:51"
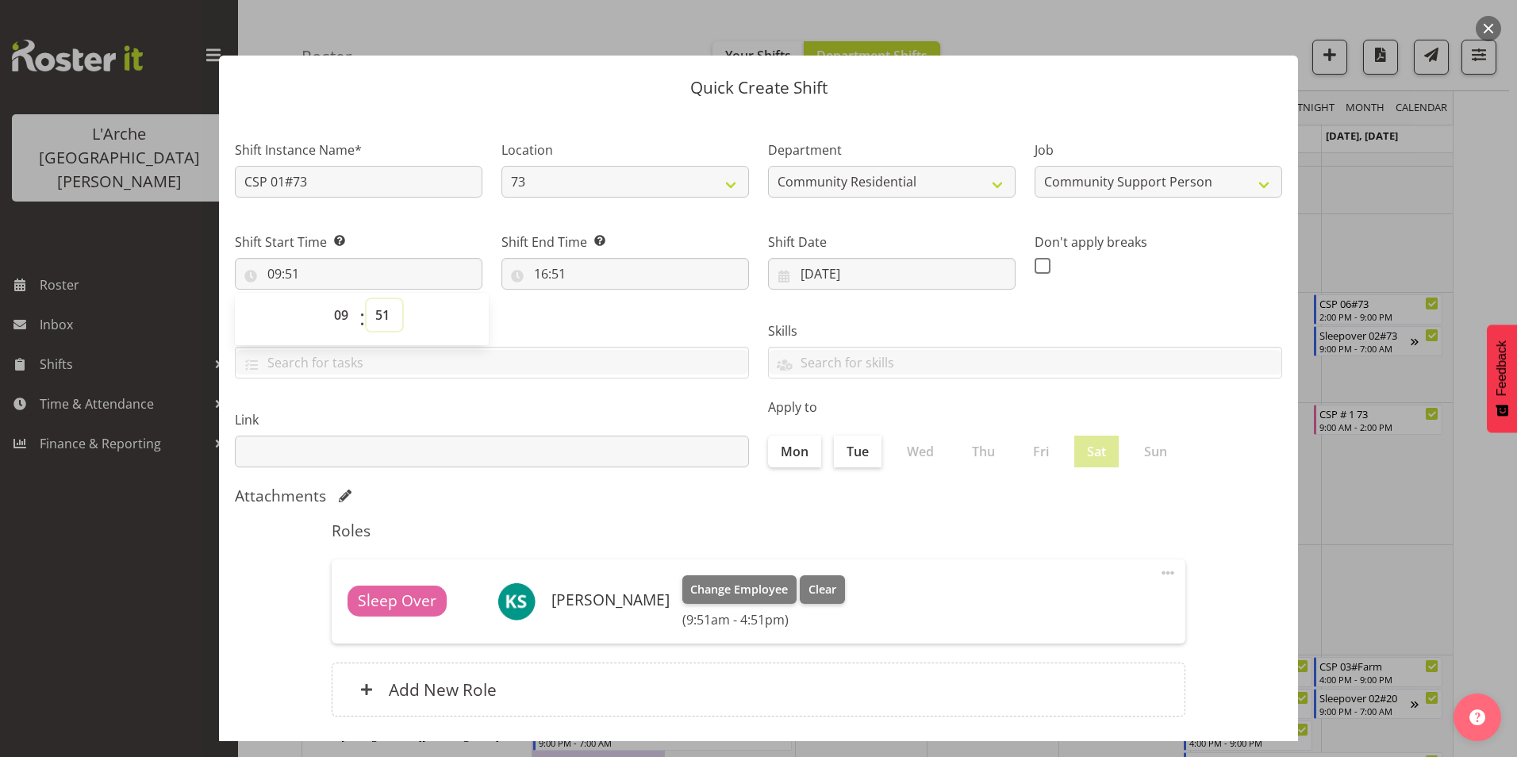
click at [378, 311] on select "00 01 02 03 04 05 06 07 08 09 10 11 12 13 14 15 16 17 18 19 20 21 22 23 24 25 2…" at bounding box center [384, 315] width 36 height 32
select select "0"
click at [366, 299] on select "00 01 02 03 04 05 06 07 08 09 10 11 12 13 14 15 16 17 18 19 20 21 22 23 24 25 2…" at bounding box center [384, 315] width 36 height 32
type input "09:00"
click at [541, 277] on input "16:51" at bounding box center [624, 274] width 247 height 32
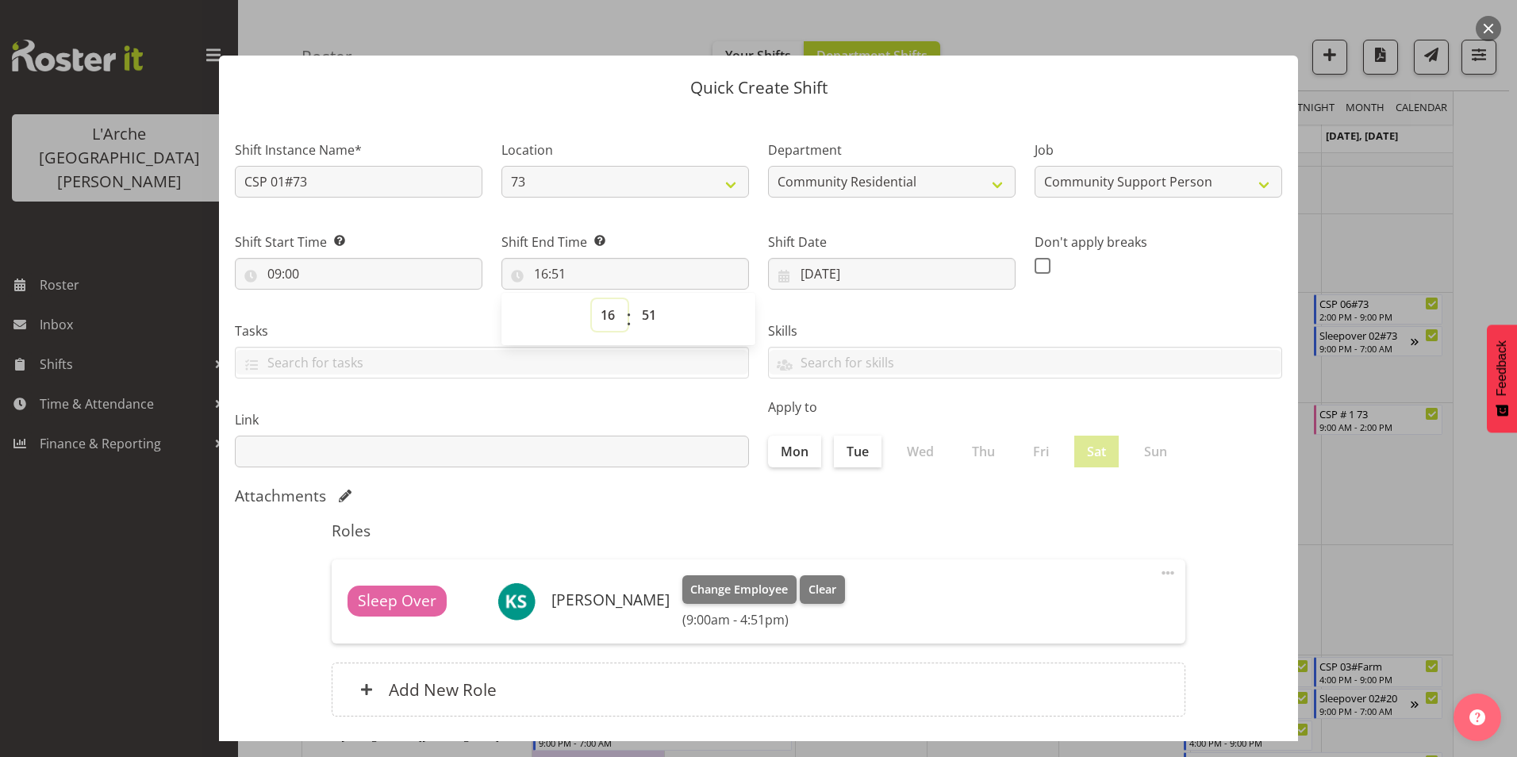
click at [604, 316] on select "00 01 02 03 04 05 06 07 08 09 10 11 12 13 14 15 16 17 18 19 20 21 22 23" at bounding box center [610, 315] width 36 height 32
select select "12"
click at [592, 299] on select "00 01 02 03 04 05 06 07 08 09 10 11 12 13 14 15 16 17 18 19 20 21 22 23" at bounding box center [610, 315] width 36 height 32
type input "12:51"
click at [647, 312] on select "00 01 02 03 04 05 06 07 08 09 10 11 12 13 14 15 16 17 18 19 20 21 22 23 24 25 2…" at bounding box center [651, 315] width 36 height 32
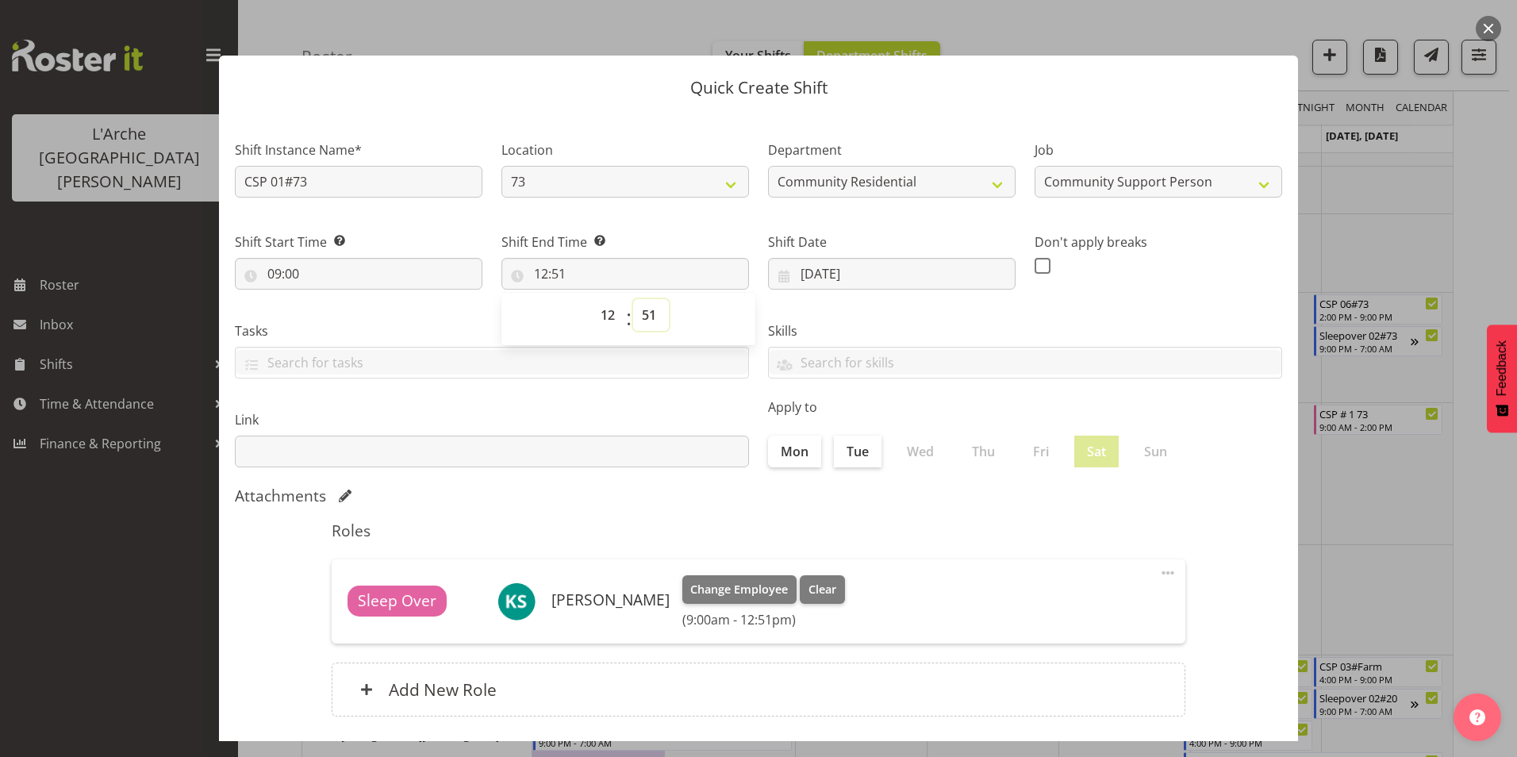
select select "30"
click at [633, 299] on select "00 01 02 03 04 05 06 07 08 09 10 11 12 13 14 15 16 17 18 19 20 21 22 23 24 25 2…" at bounding box center [651, 315] width 36 height 32
type input "12:30"
click at [1037, 264] on span at bounding box center [1042, 266] width 16 height 16
click at [1037, 264] on input "checkbox" at bounding box center [1039, 265] width 10 height 10
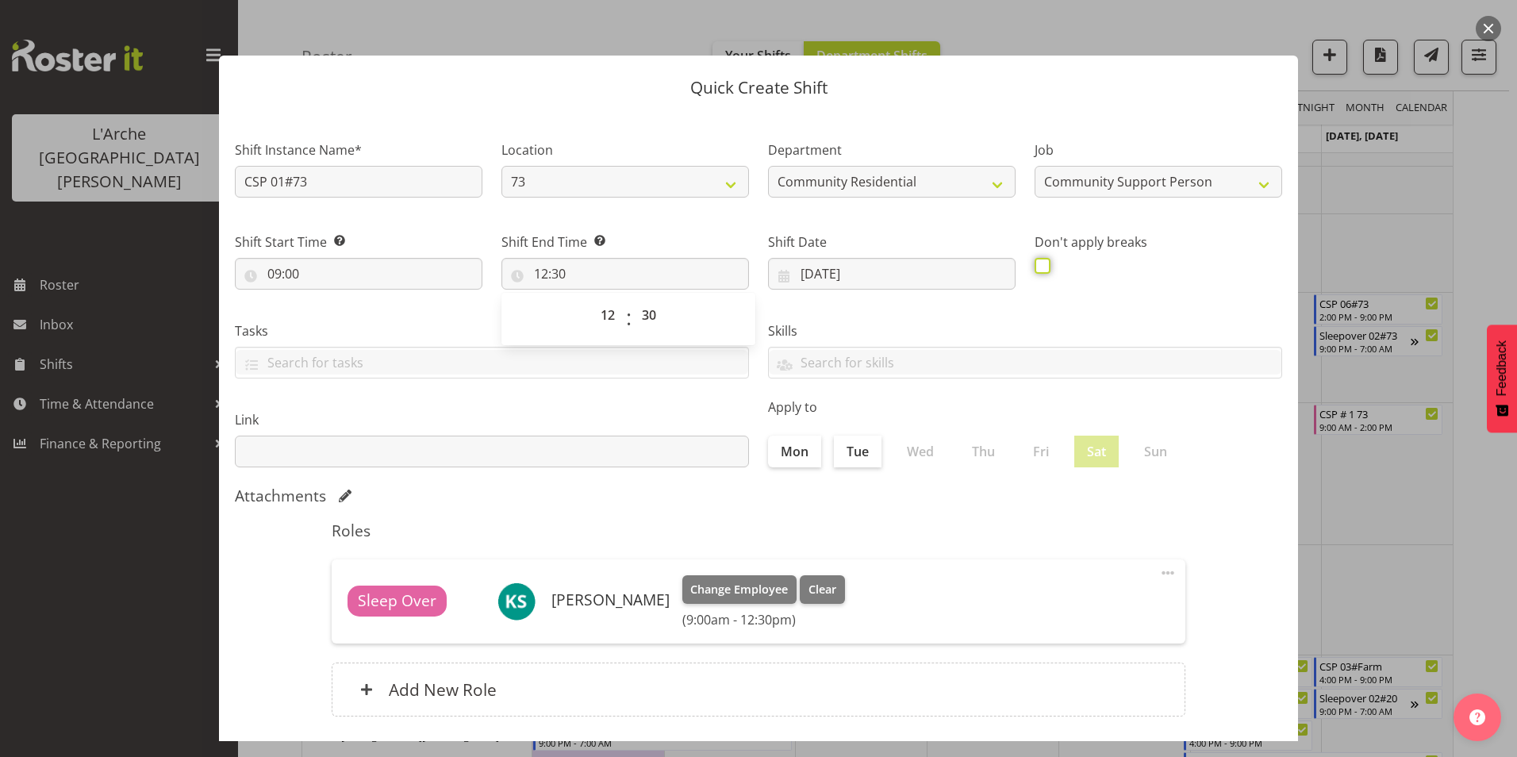
checkbox input "true"
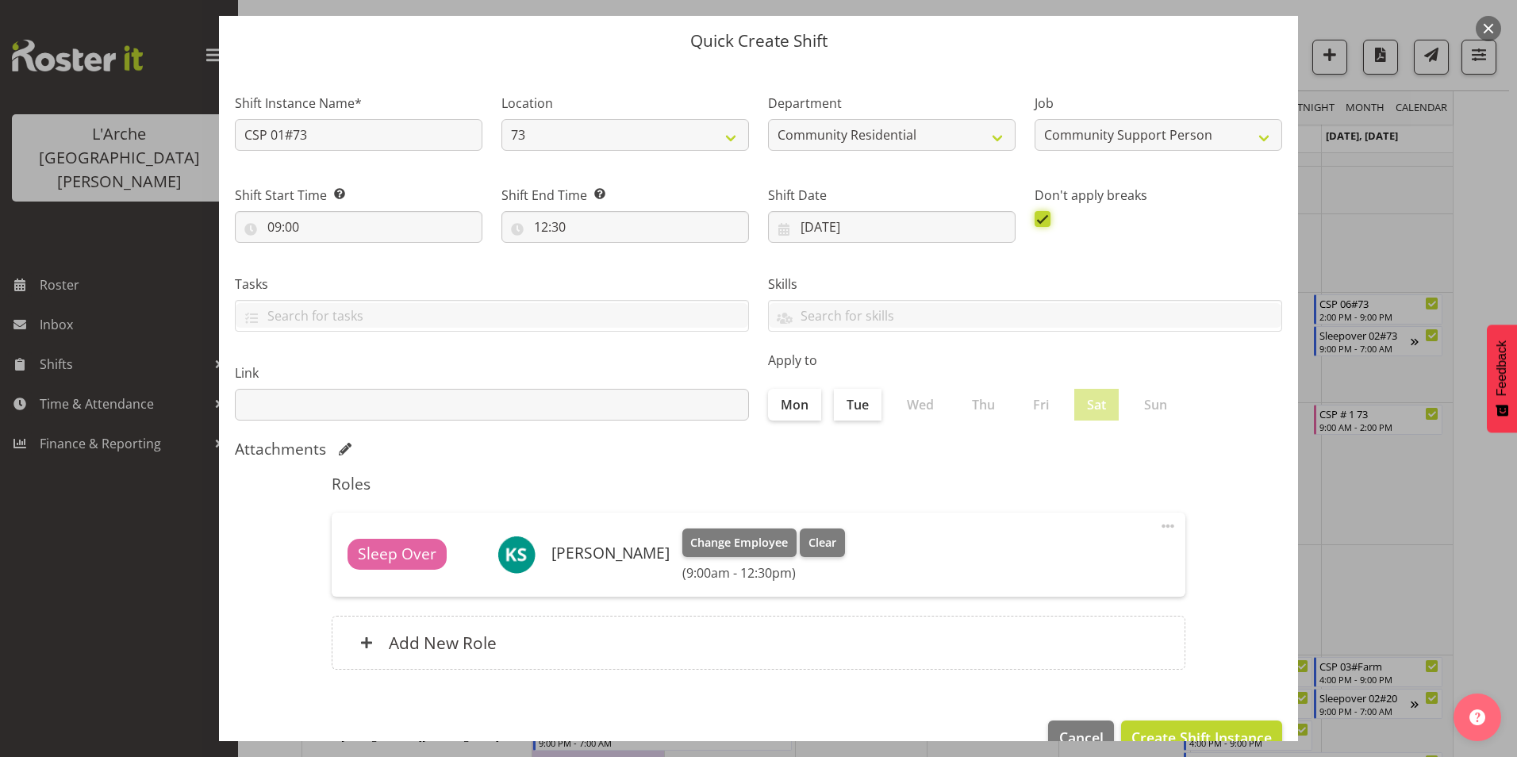
scroll to position [85, 0]
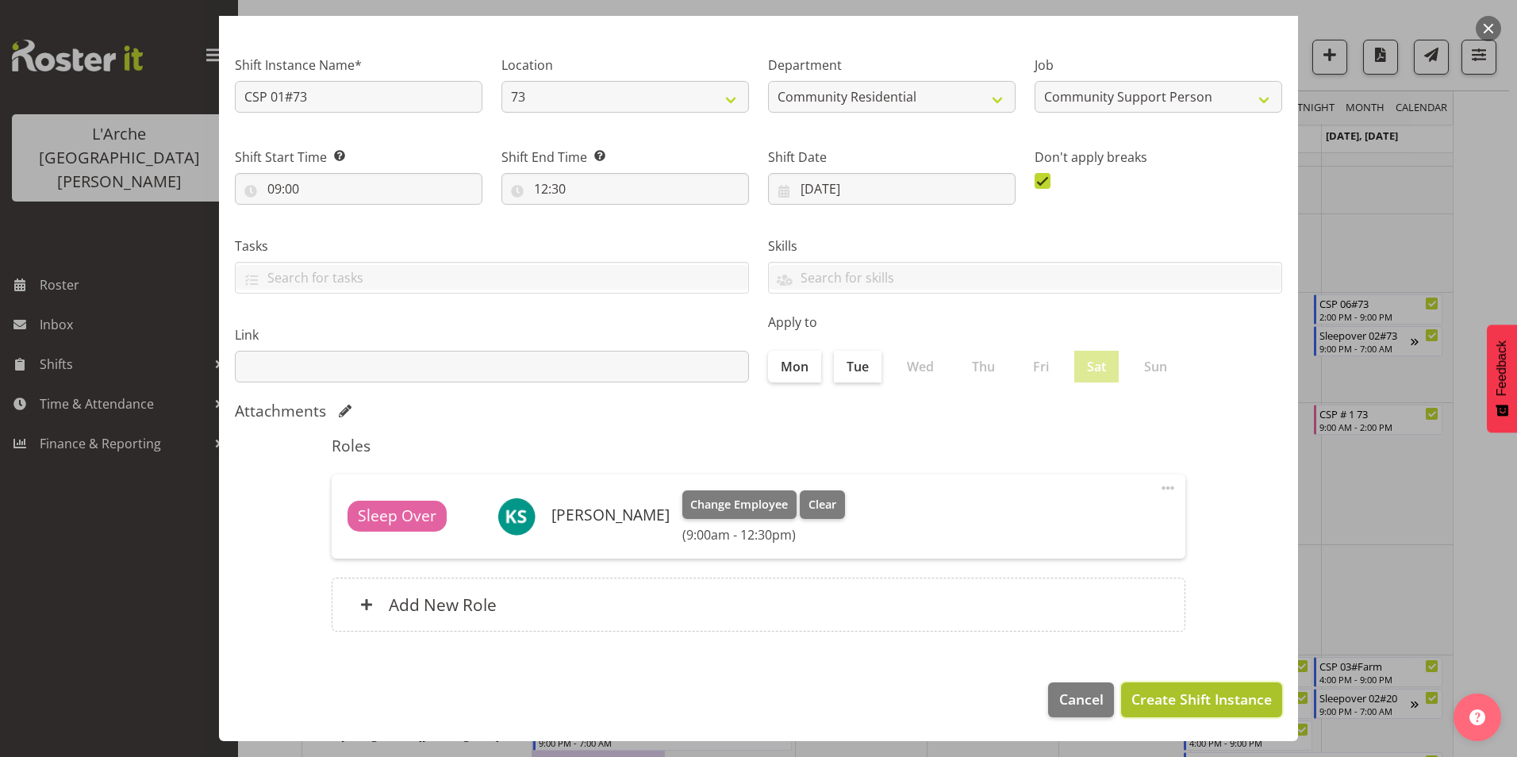
click at [1164, 692] on span "Create Shift Instance" at bounding box center [1201, 698] width 140 height 21
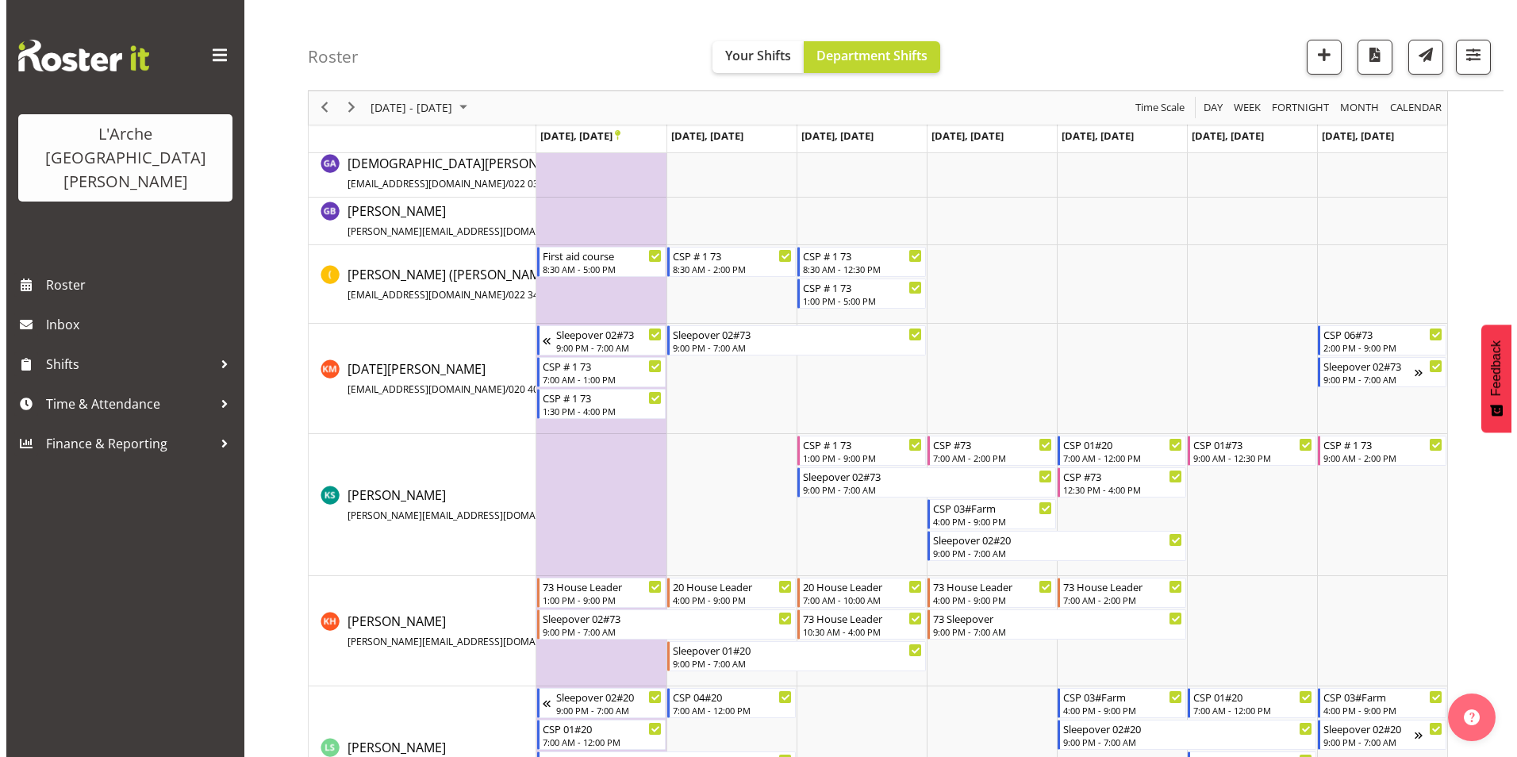
scroll to position [420, 0]
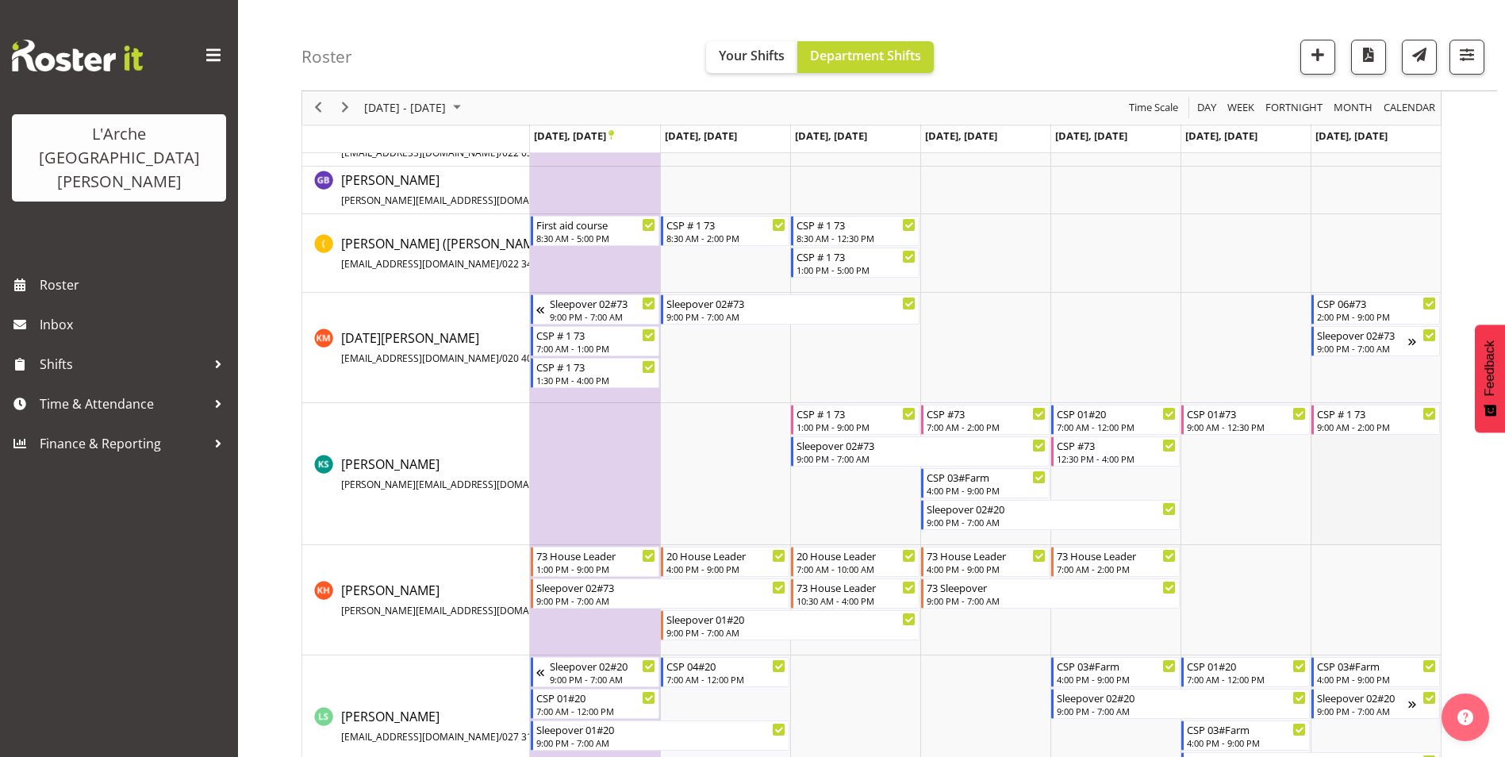
click at [1360, 482] on td "Timeline Week of September 22, 2025" at bounding box center [1375, 474] width 130 height 142
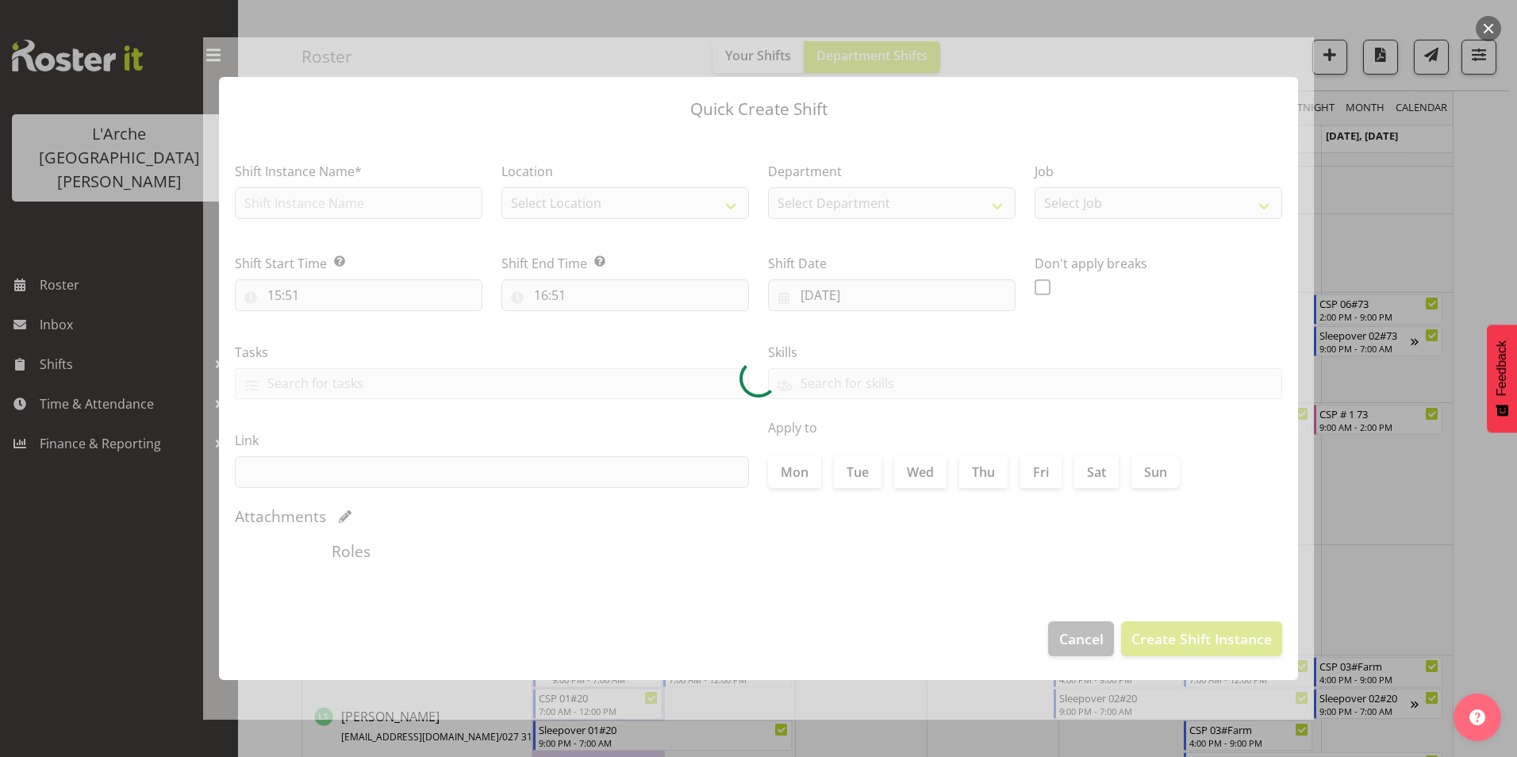
type input "[DATE]"
checkbox input "true"
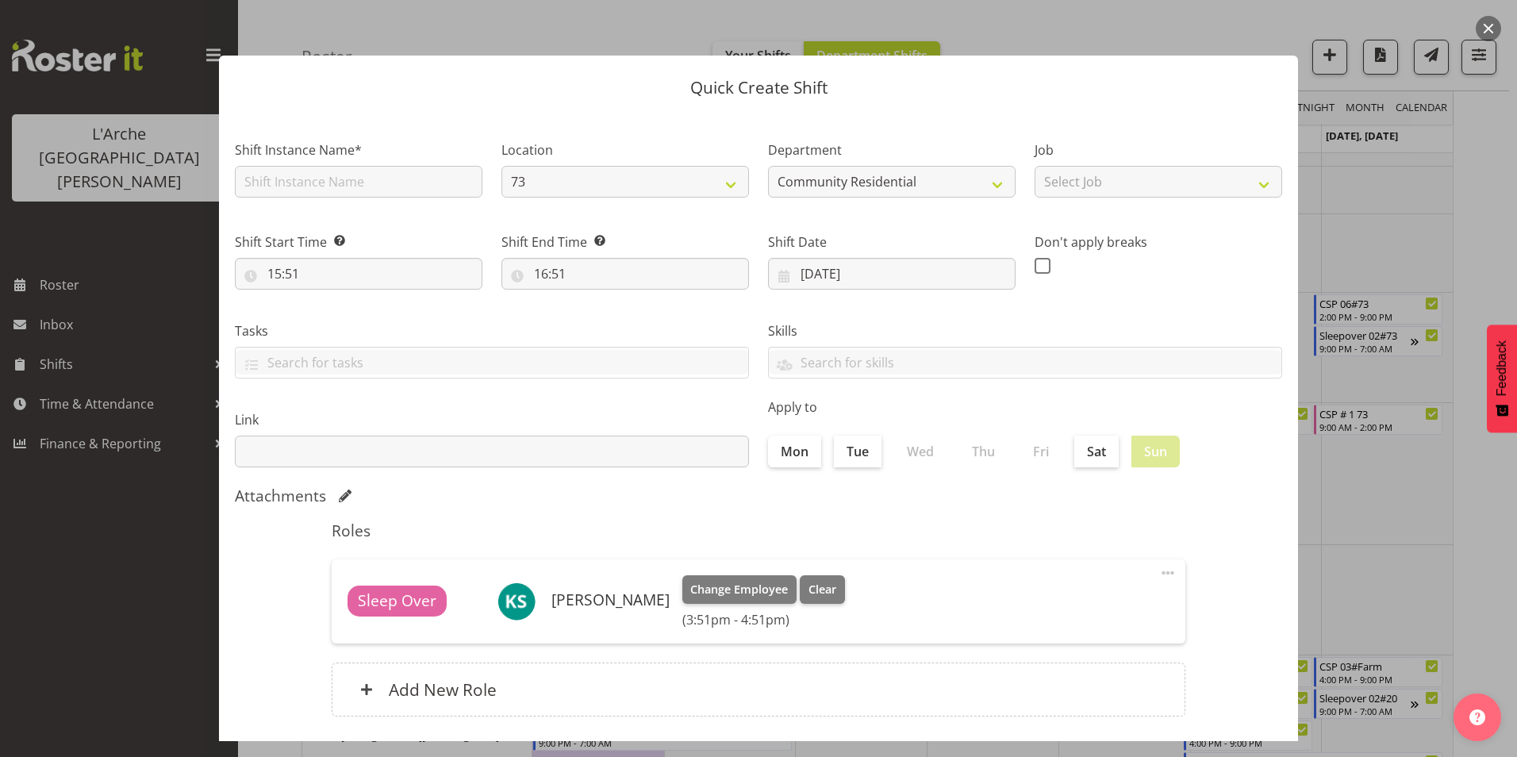
click at [1365, 228] on div at bounding box center [758, 378] width 1517 height 757
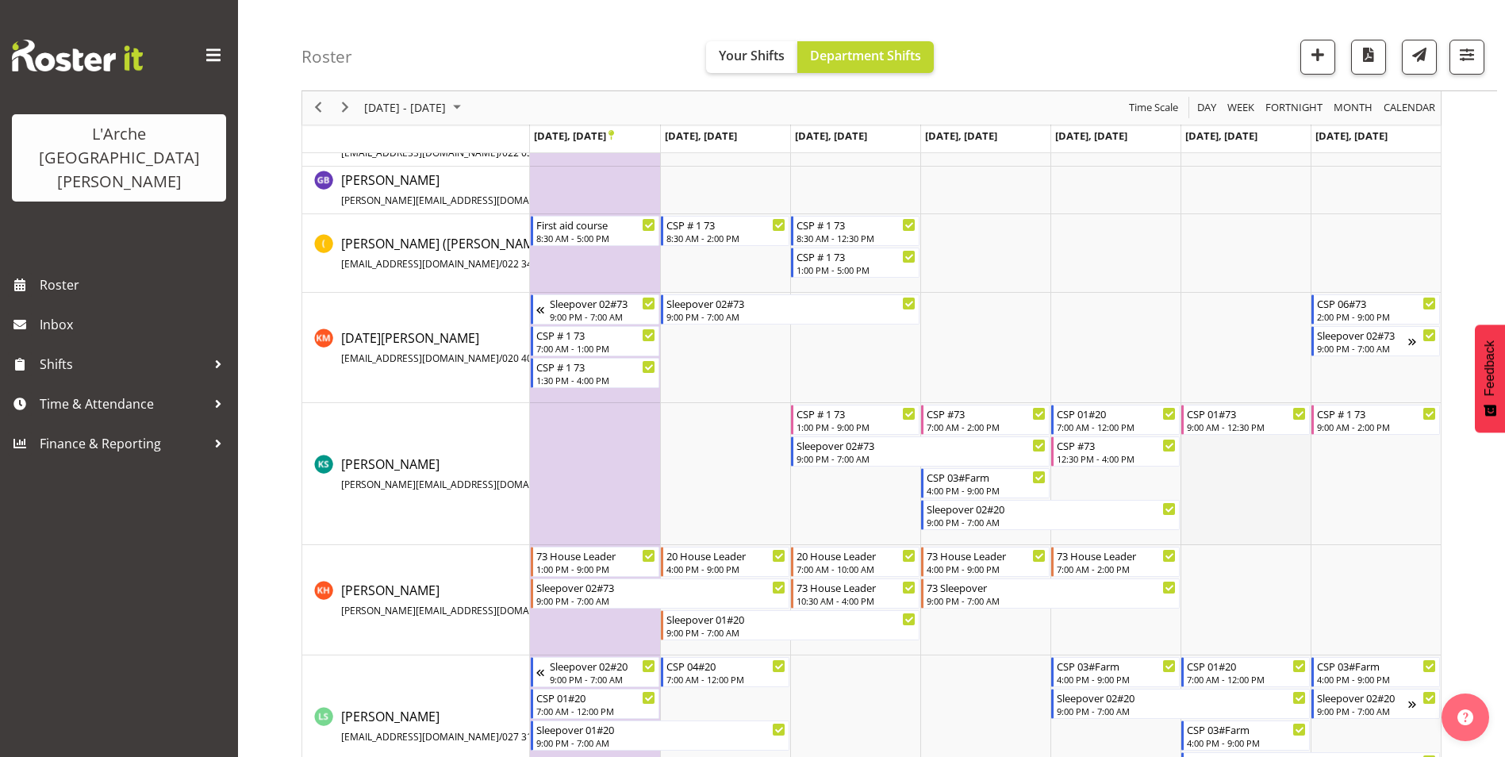
click at [1247, 469] on td "Timeline Week of September 22, 2025" at bounding box center [1245, 474] width 130 height 142
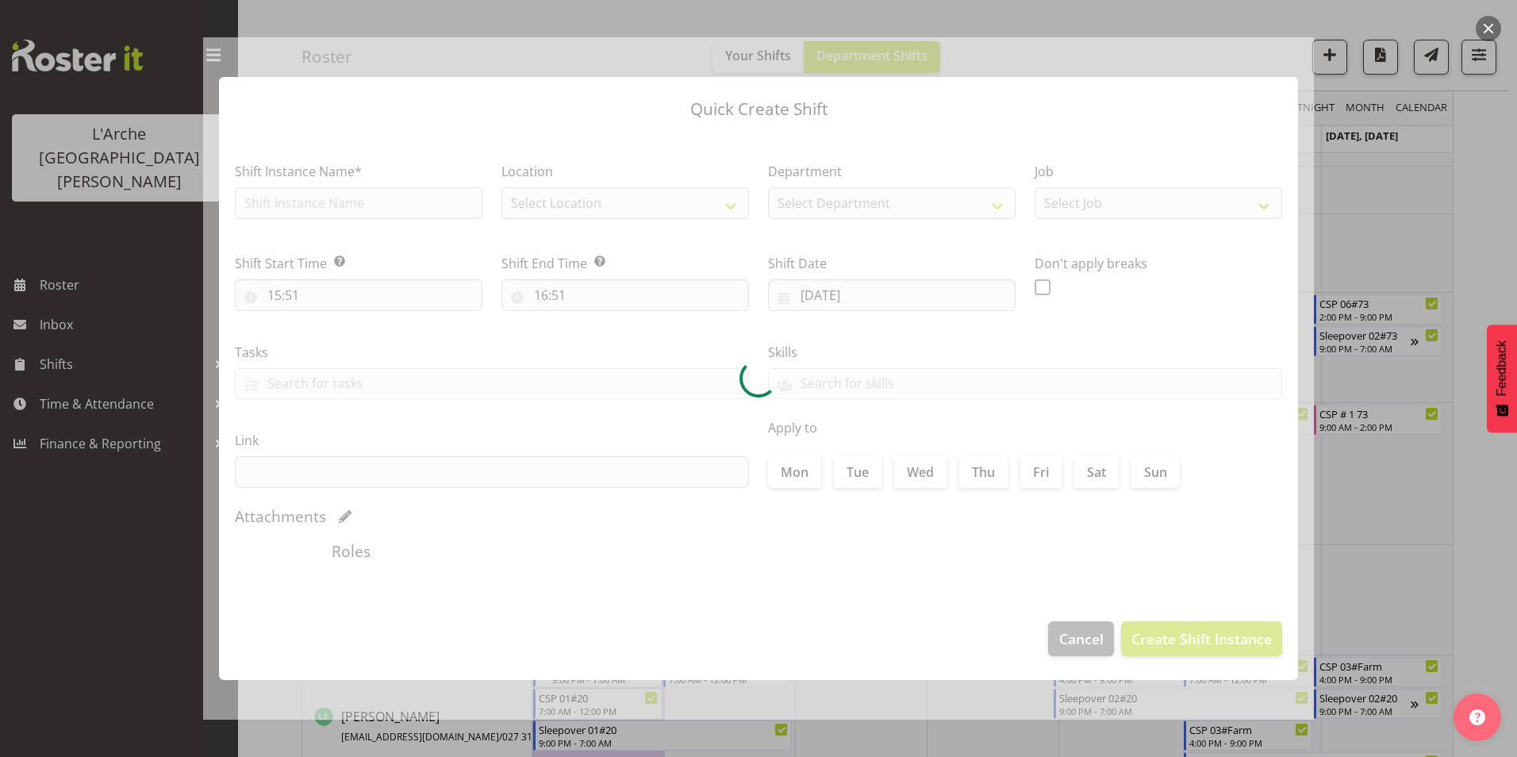
type input "[DATE]"
checkbox input "true"
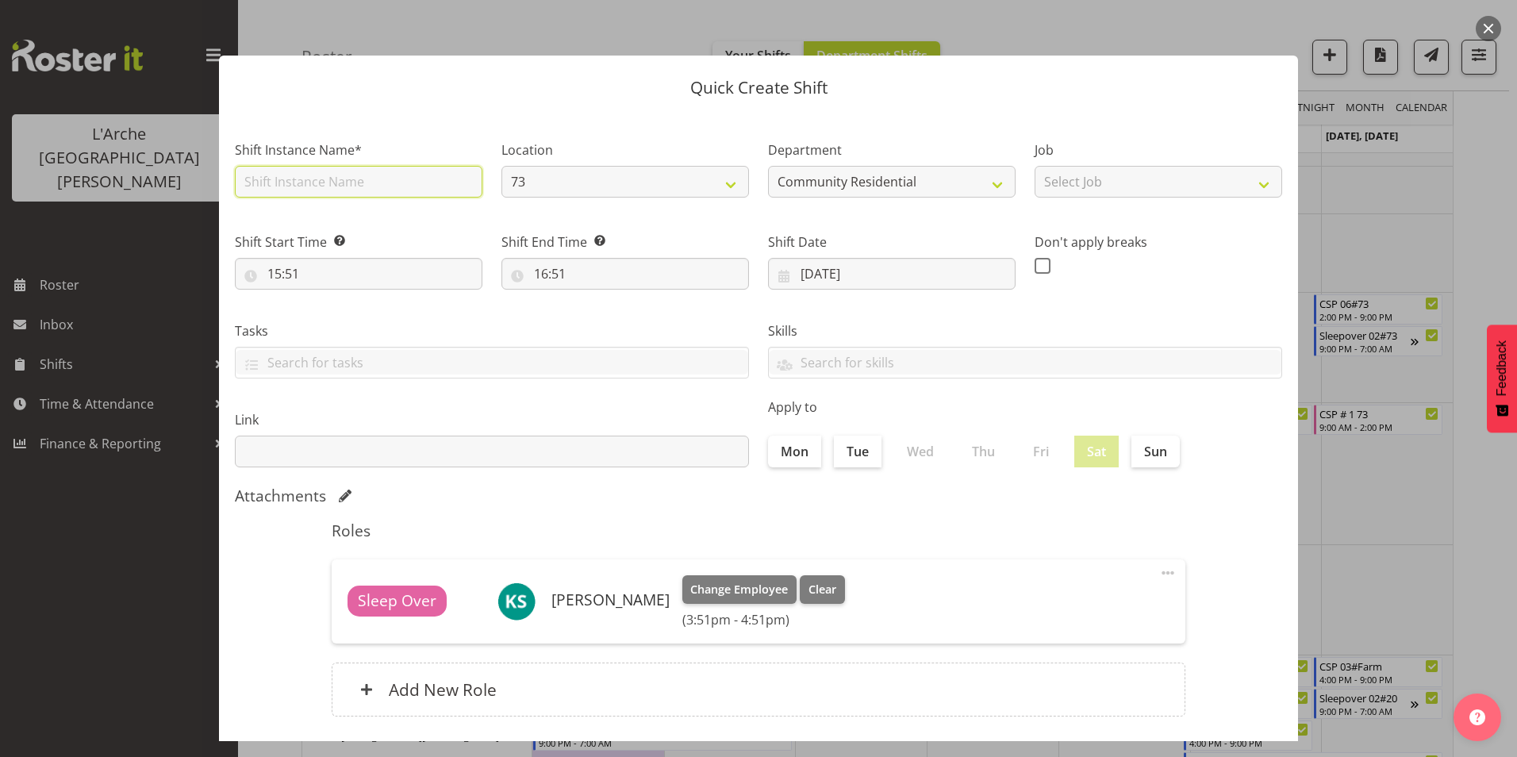
click at [324, 175] on input "text" at bounding box center [358, 182] width 247 height 32
type input "CSP # 1 73"
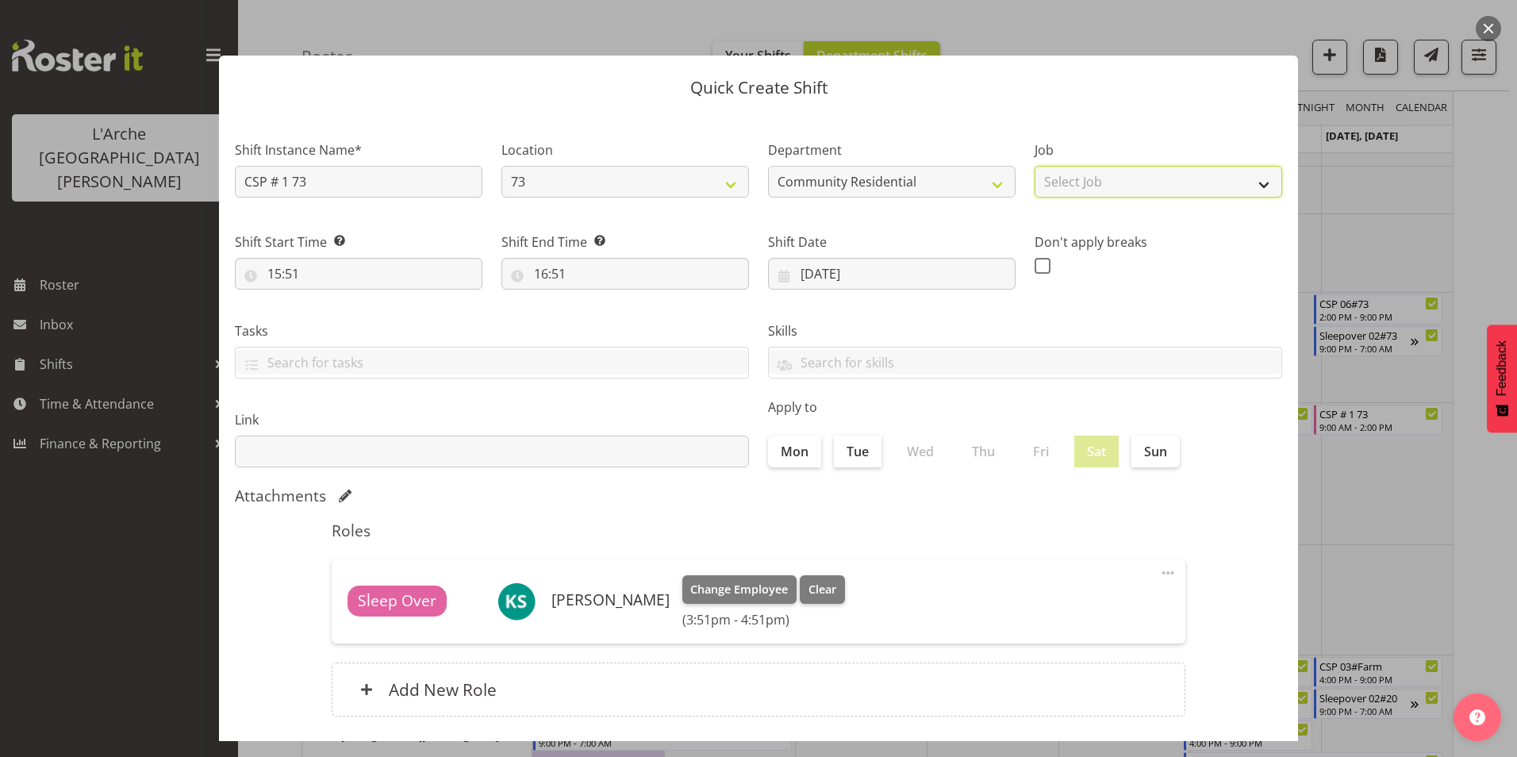
click at [1156, 177] on select "Select Job Accounts Admin Art Coordinator Community Leader Community Support Pe…" at bounding box center [1157, 182] width 247 height 32
select select "2"
click at [1034, 166] on select "Select Job Accounts Admin Art Coordinator Community Leader Community Support Pe…" at bounding box center [1157, 182] width 247 height 32
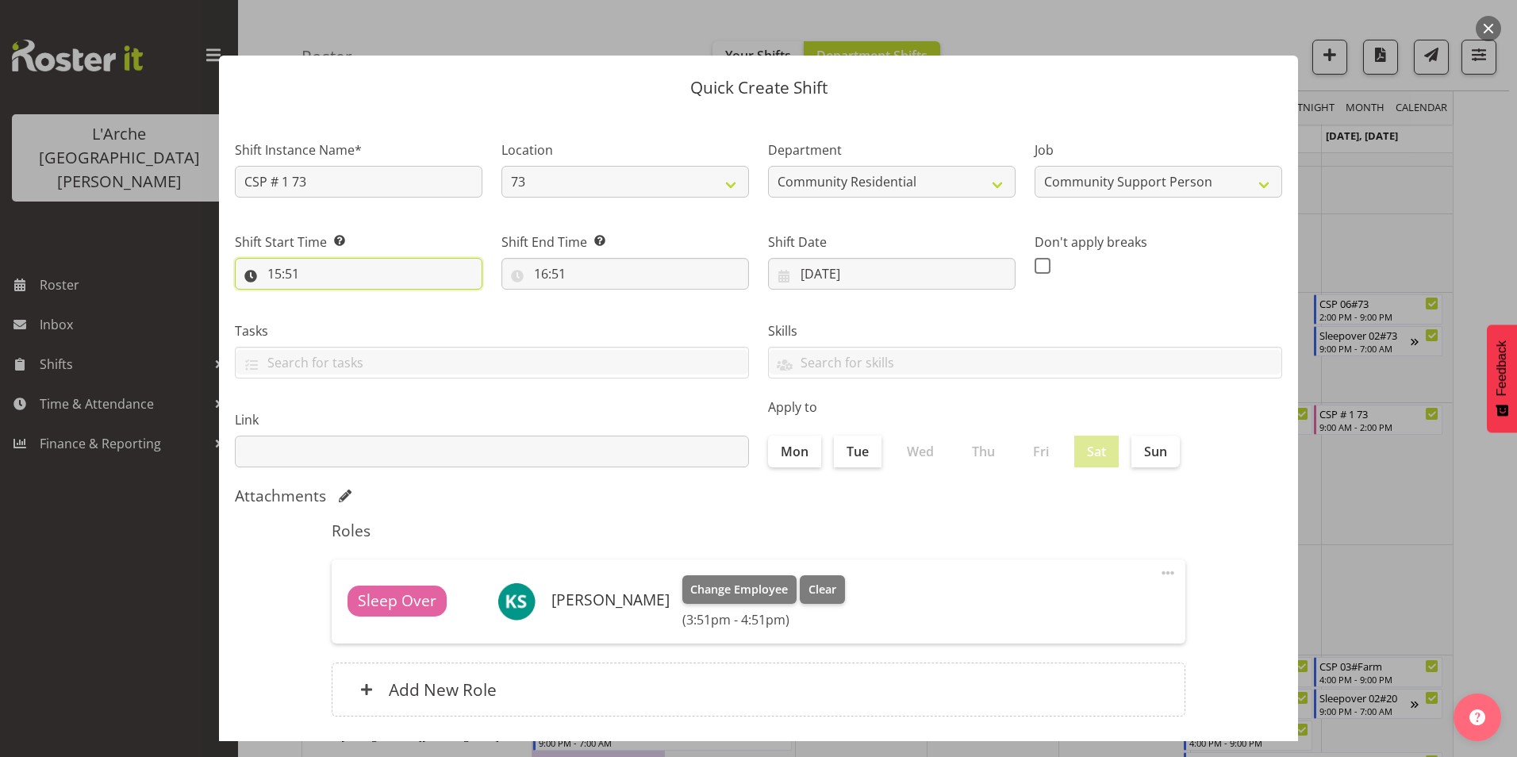
click at [278, 271] on input "15:51" at bounding box center [358, 274] width 247 height 32
click at [341, 309] on select "00 01 02 03 04 05 06 07 08 09 10 11 12 13 14 15 16 17 18 19 20 21 22 23" at bounding box center [343, 315] width 36 height 32
select select "13"
click at [325, 299] on select "00 01 02 03 04 05 06 07 08 09 10 11 12 13 14 15 16 17 18 19 20 21 22 23" at bounding box center [343, 315] width 36 height 32
type input "13:51"
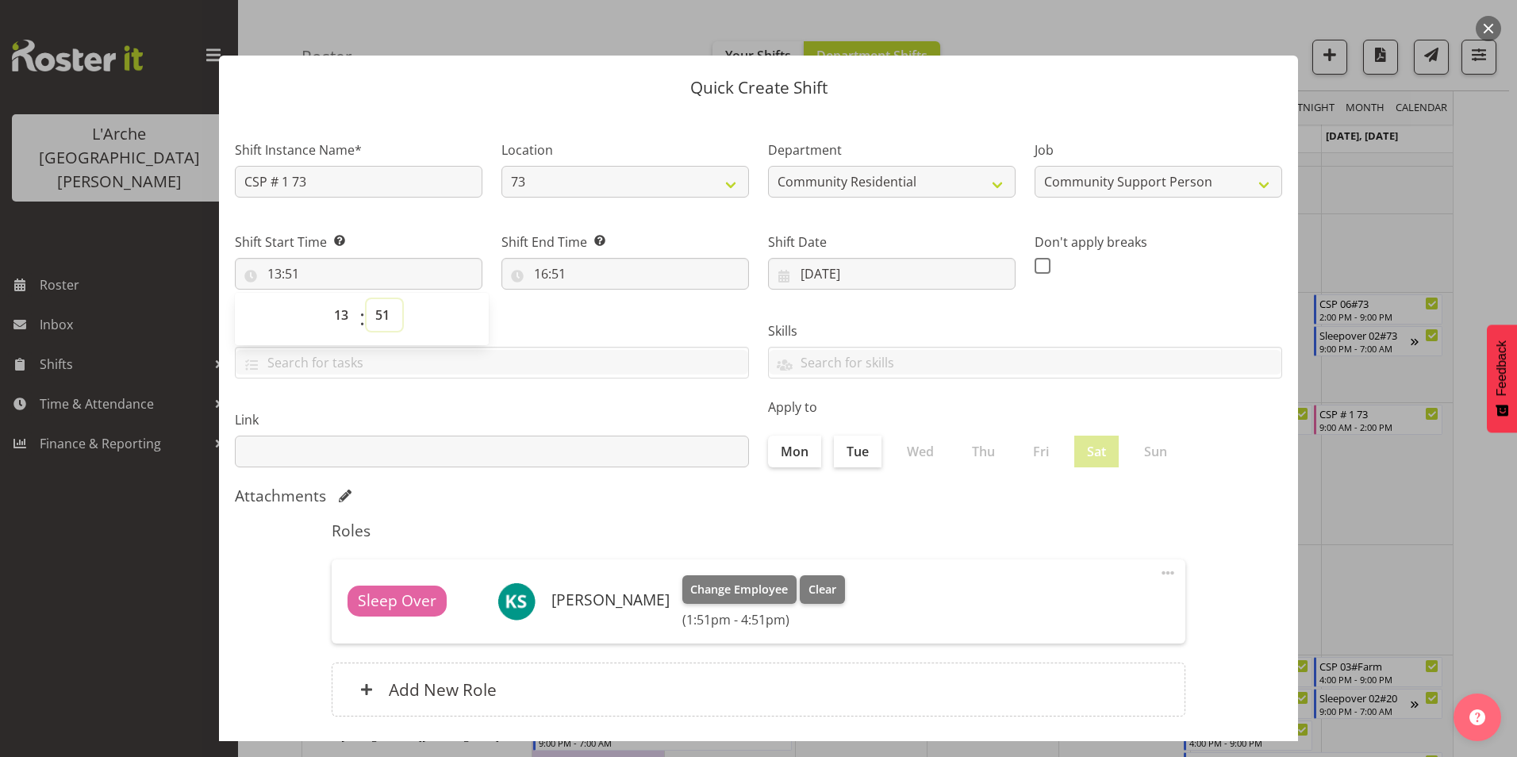
click at [386, 313] on select "00 01 02 03 04 05 06 07 08 09 10 11 12 13 14 15 16 17 18 19 20 21 22 23 24 25 2…" at bounding box center [384, 315] width 36 height 32
select select "0"
click at [366, 299] on select "00 01 02 03 04 05 06 07 08 09 10 11 12 13 14 15 16 17 18 19 20 21 22 23 24 25 2…" at bounding box center [384, 315] width 36 height 32
type input "13:00"
click at [542, 270] on input "16:51" at bounding box center [624, 274] width 247 height 32
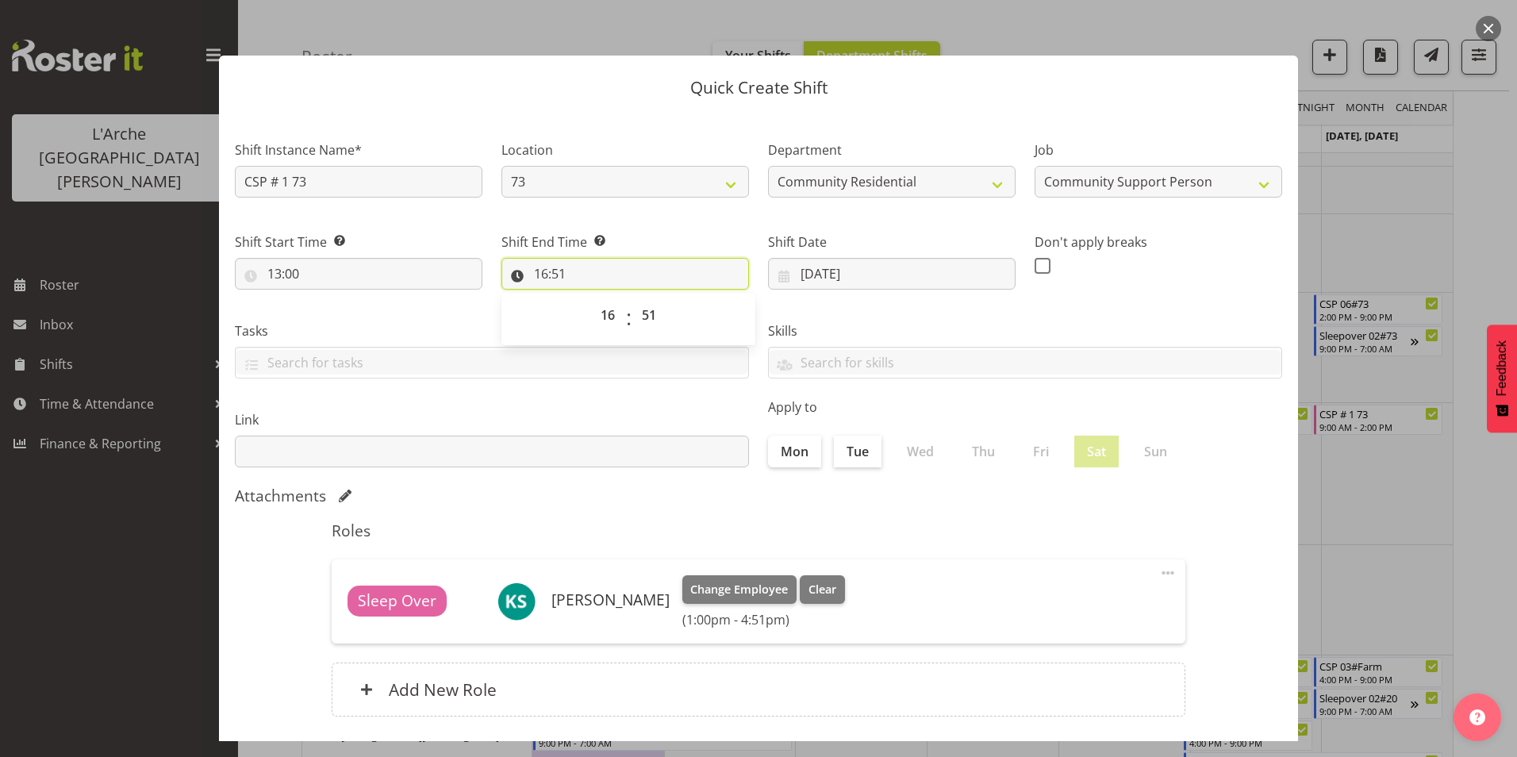
click at [561, 268] on input "16:51" at bounding box center [624, 274] width 247 height 32
click at [556, 268] on input "16:51" at bounding box center [624, 274] width 247 height 32
click at [644, 313] on select "00 01 02 03 04 05 06 07 08 09 10 11 12 13 14 15 16 17 18 19 20 21 22 23 24 25 2…" at bounding box center [651, 315] width 36 height 32
select select "0"
click at [633, 299] on select "00 01 02 03 04 05 06 07 08 09 10 11 12 13 14 15 16 17 18 19 20 21 22 23 24 25 2…" at bounding box center [651, 315] width 36 height 32
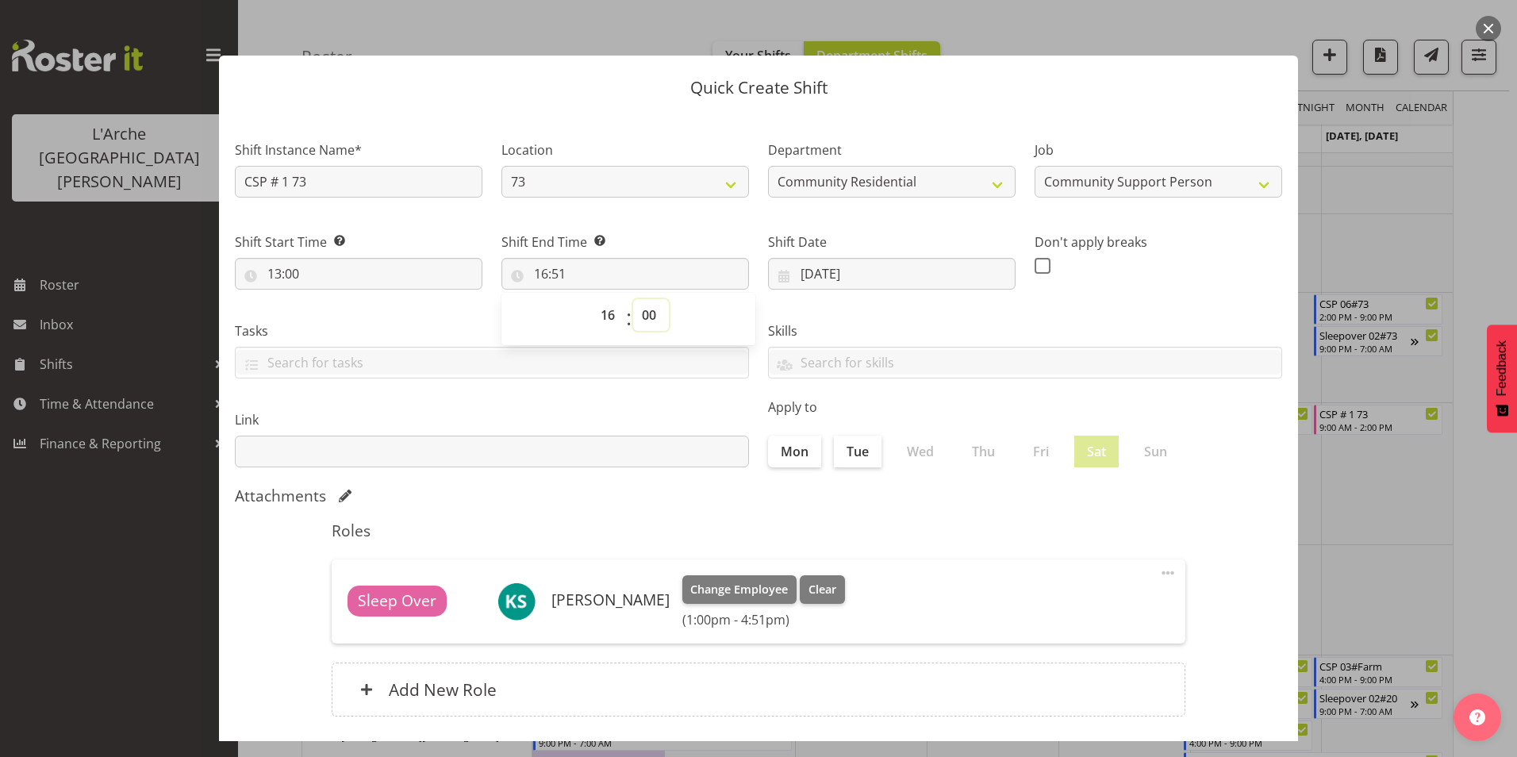
type input "16:00"
click at [1034, 267] on span at bounding box center [1042, 266] width 16 height 16
click at [1034, 267] on input "checkbox" at bounding box center [1039, 265] width 10 height 10
checkbox input "true"
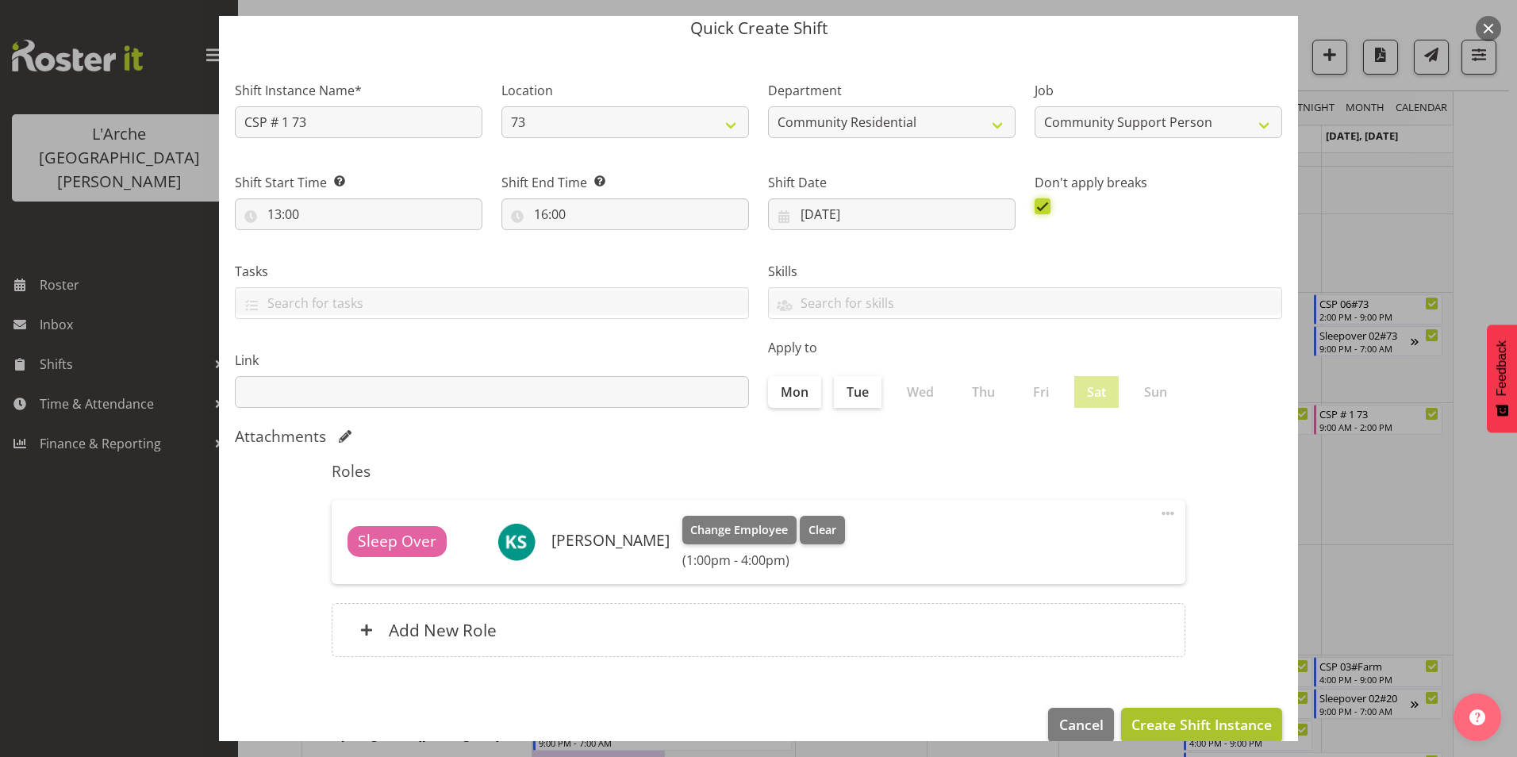
scroll to position [85, 0]
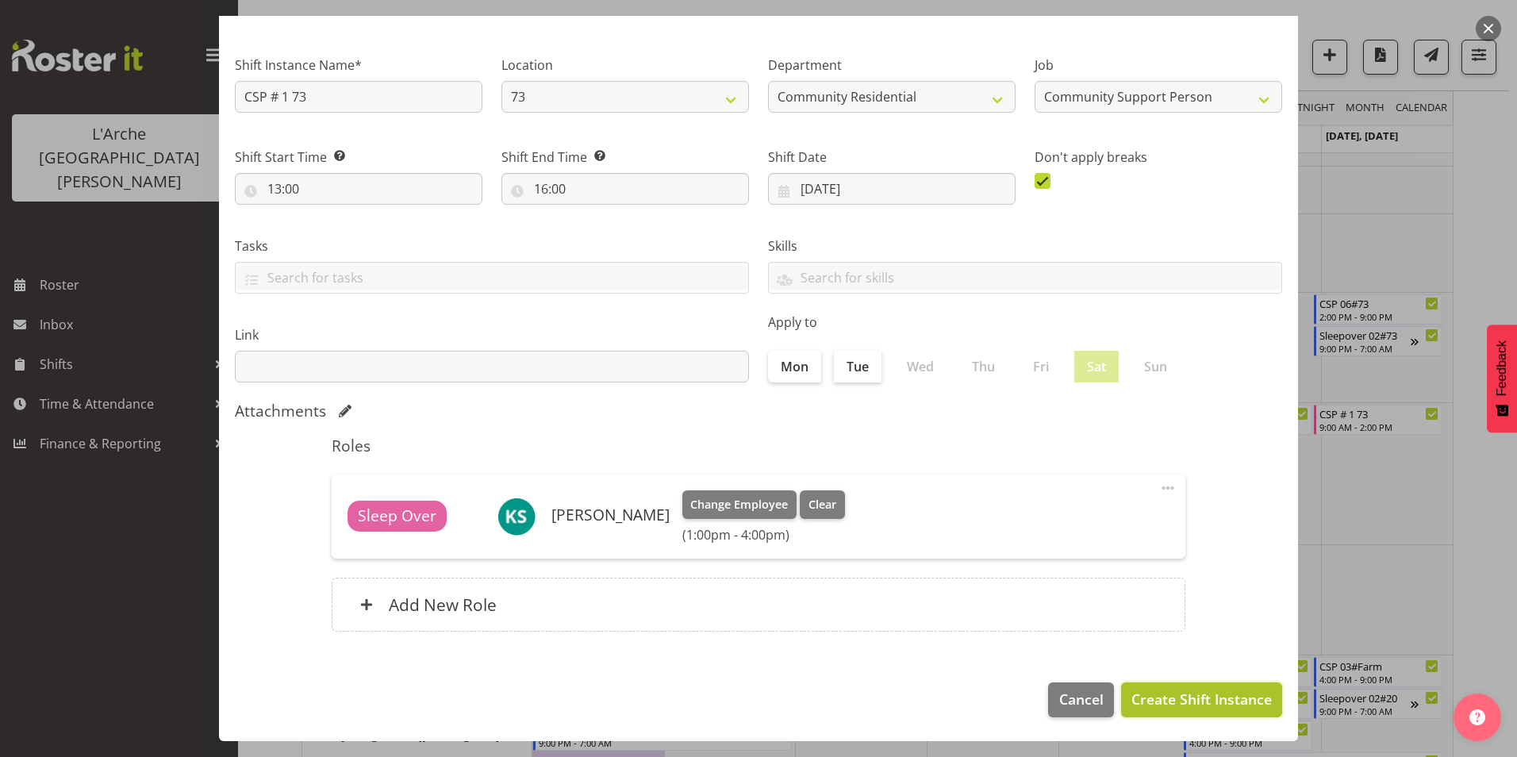
click at [1235, 696] on span "Create Shift Instance" at bounding box center [1201, 698] width 140 height 21
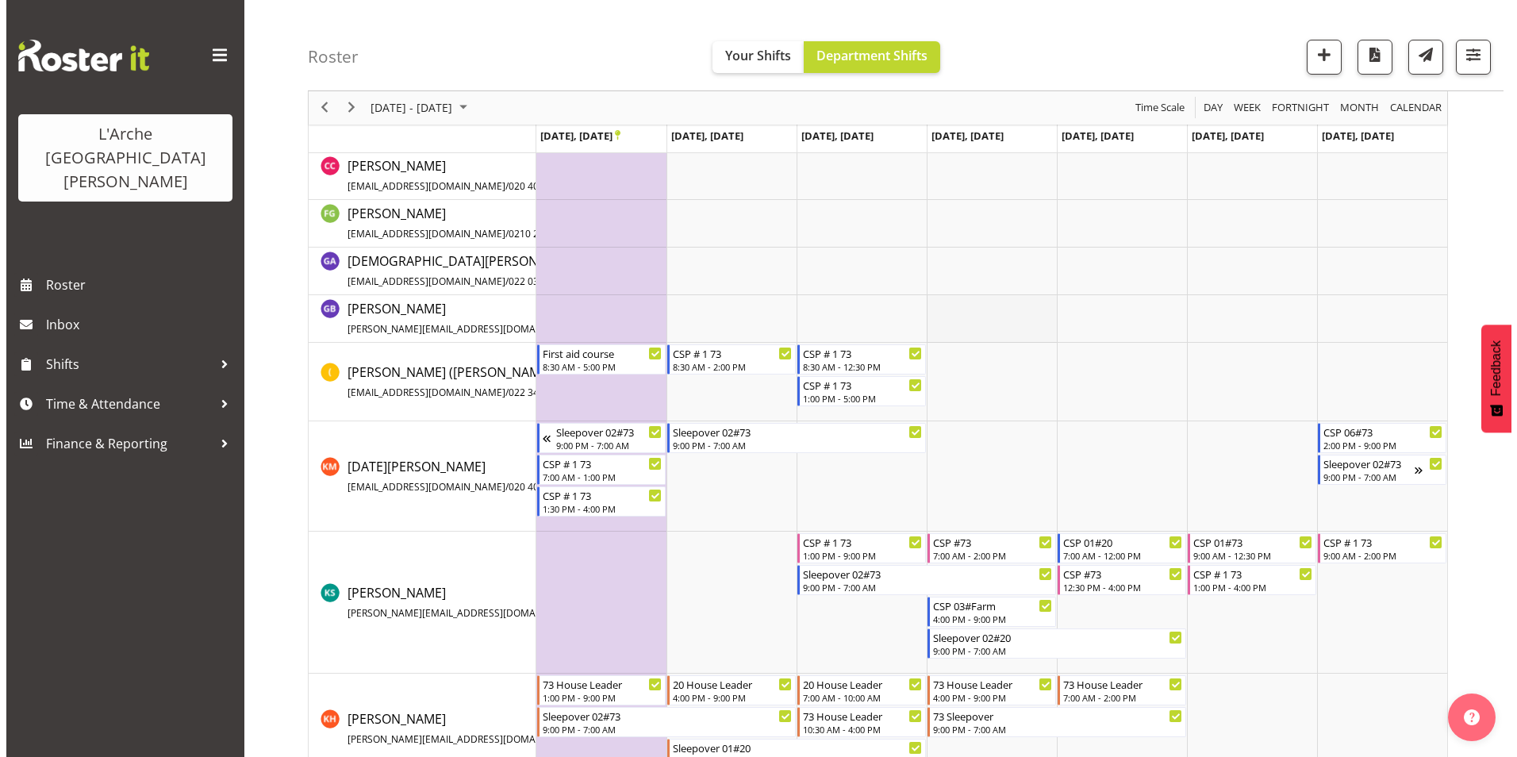
scroll to position [262, 0]
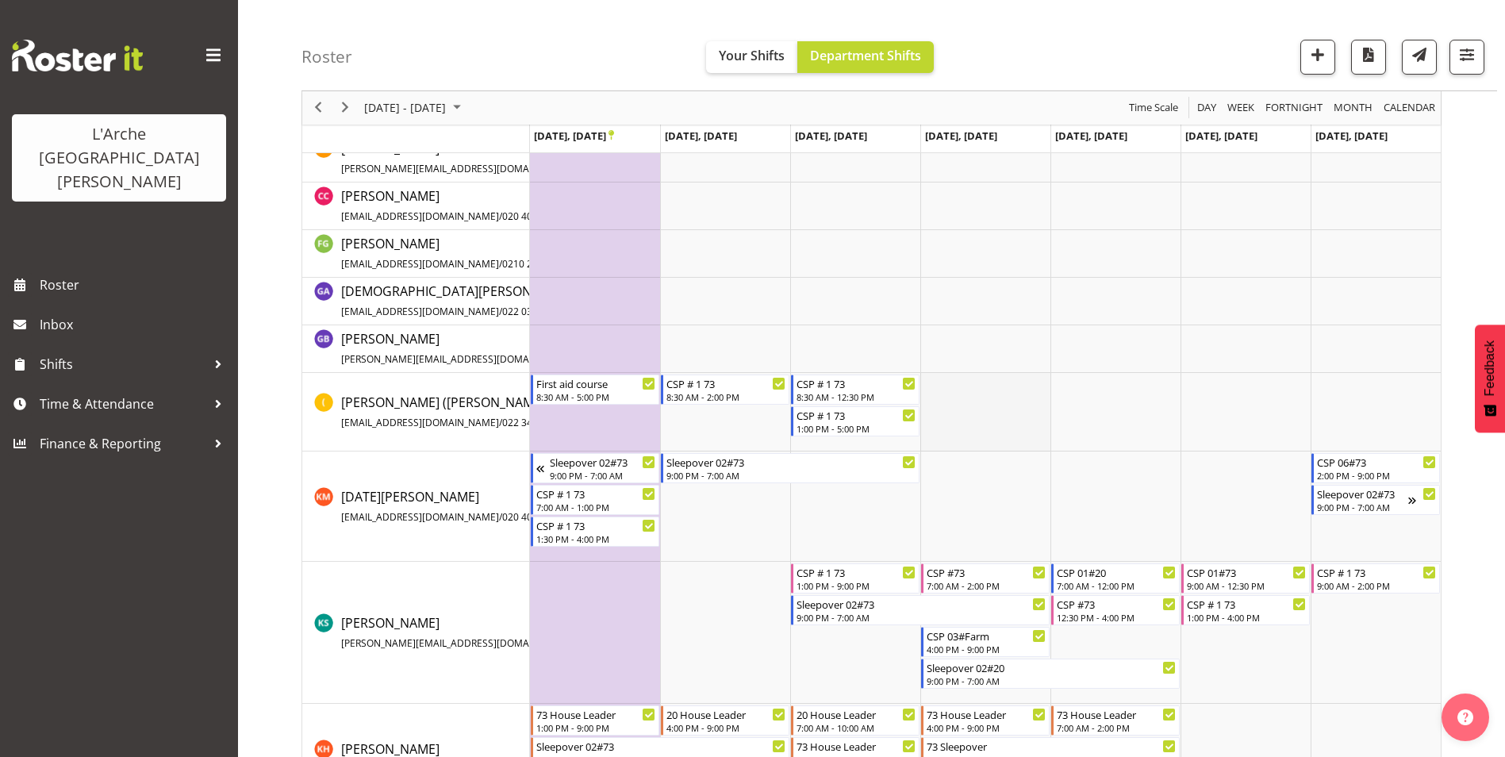
click at [976, 384] on td "Timeline Week of September 22, 2025" at bounding box center [985, 412] width 130 height 79
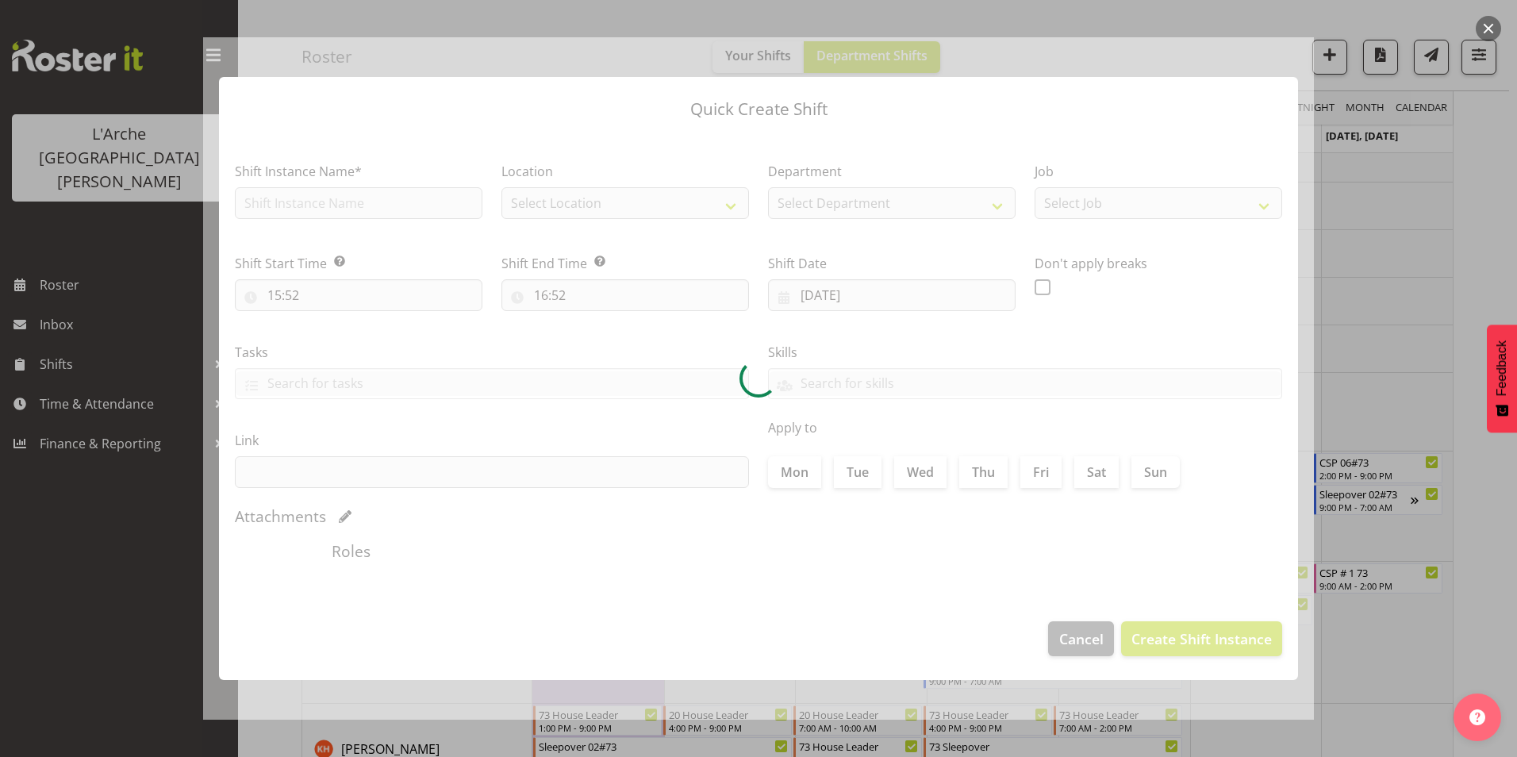
type input "[DATE]"
checkbox input "true"
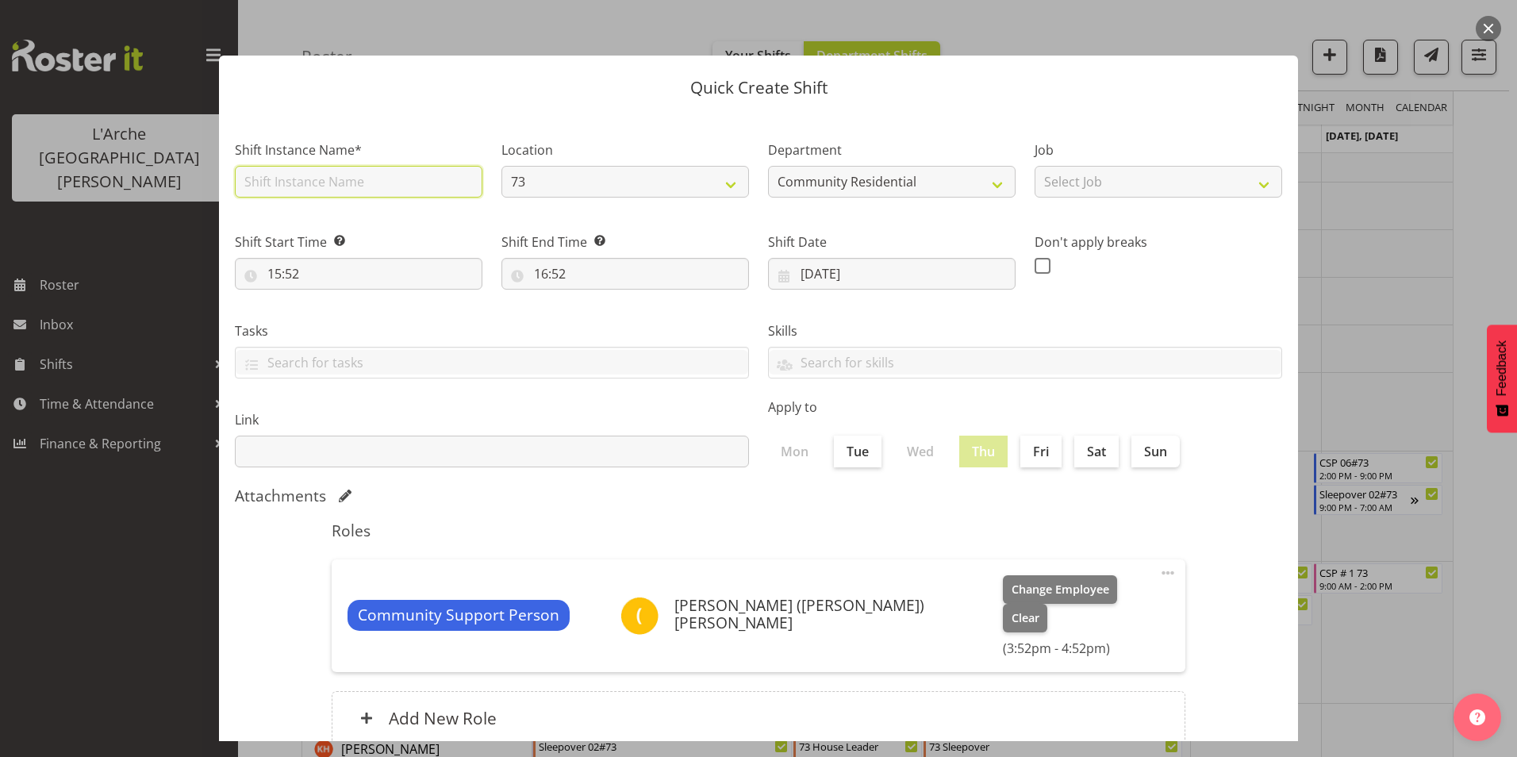
click at [326, 175] on input "text" at bounding box center [358, 182] width 247 height 32
type input "CSP # 1 73"
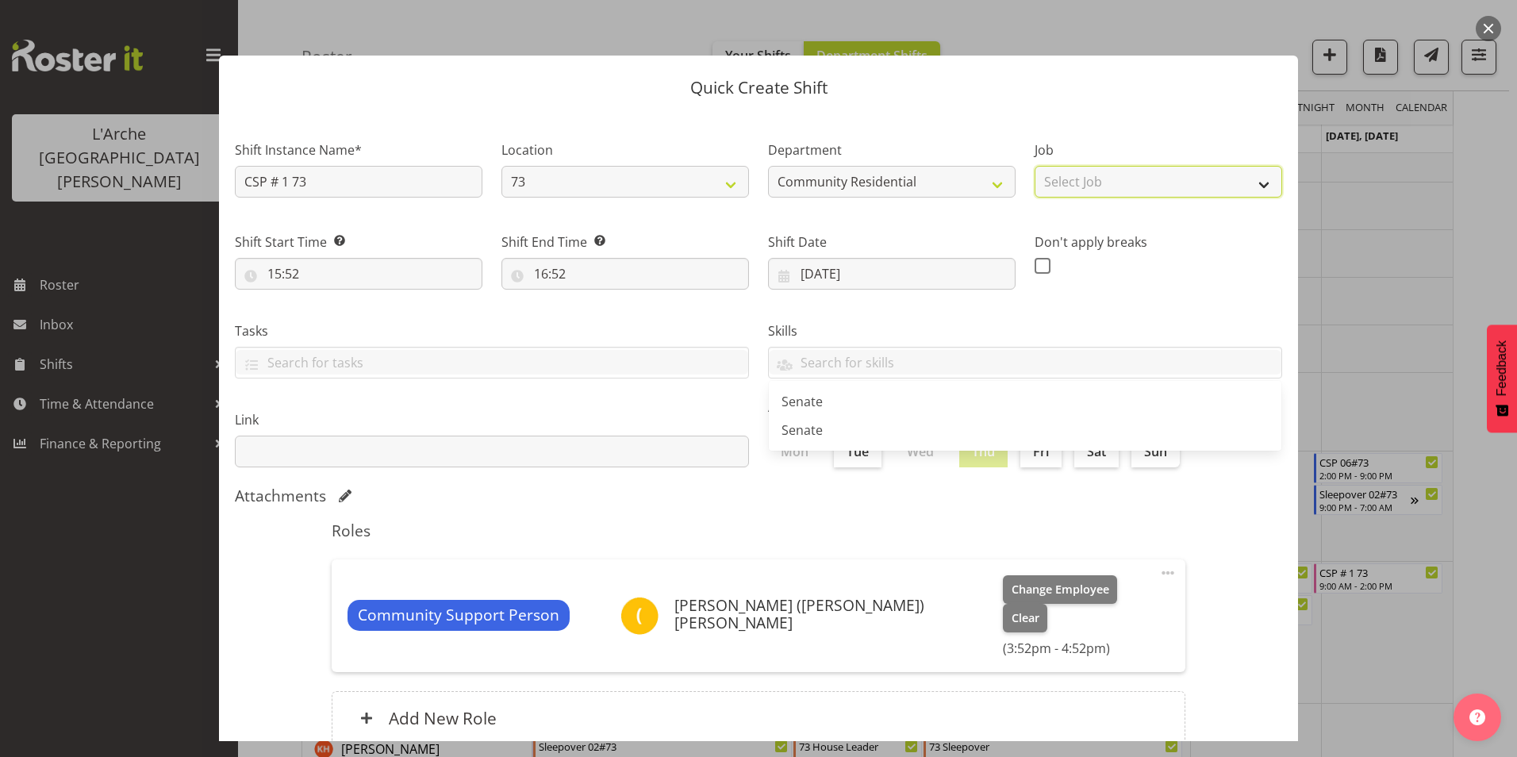
click at [1078, 174] on select "Select Job Accounts Admin Art Coordinator Community Leader Community Support Pe…" at bounding box center [1157, 182] width 247 height 32
select select "2"
click at [1034, 166] on select "Select Job Accounts Admin Art Coordinator Community Leader Community Support Pe…" at bounding box center [1157, 182] width 247 height 32
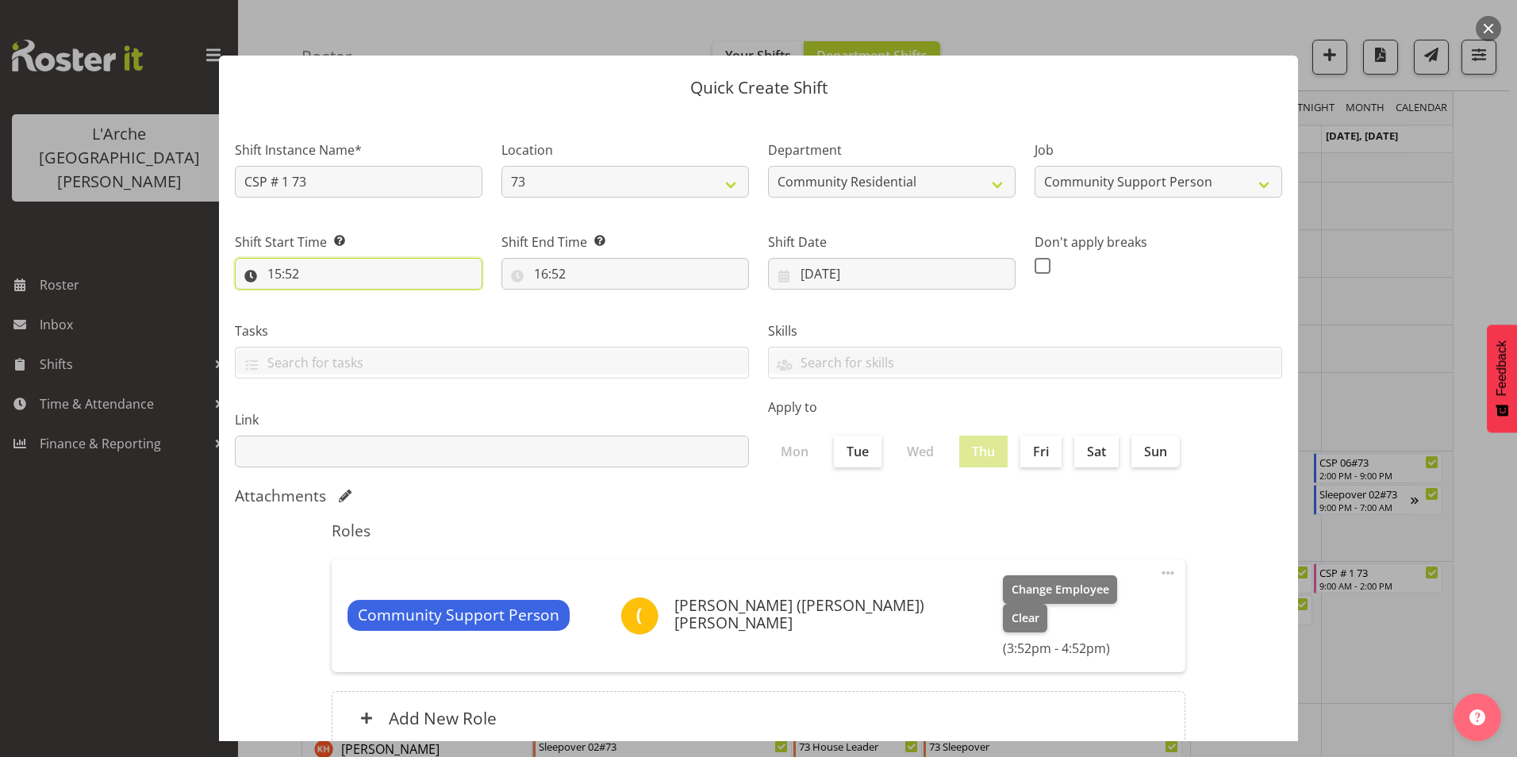
click at [271, 274] on input "15:52" at bounding box center [358, 274] width 247 height 32
click at [341, 307] on select "00 01 02 03 04 05 06 07 08 09 10 11 12 13 14 15 16 17 18 19 20 21 22 23" at bounding box center [343, 315] width 36 height 32
select select "8"
click at [325, 299] on select "00 01 02 03 04 05 06 07 08 09 10 11 12 13 14 15 16 17 18 19 20 21 22 23" at bounding box center [343, 315] width 36 height 32
type input "08:52"
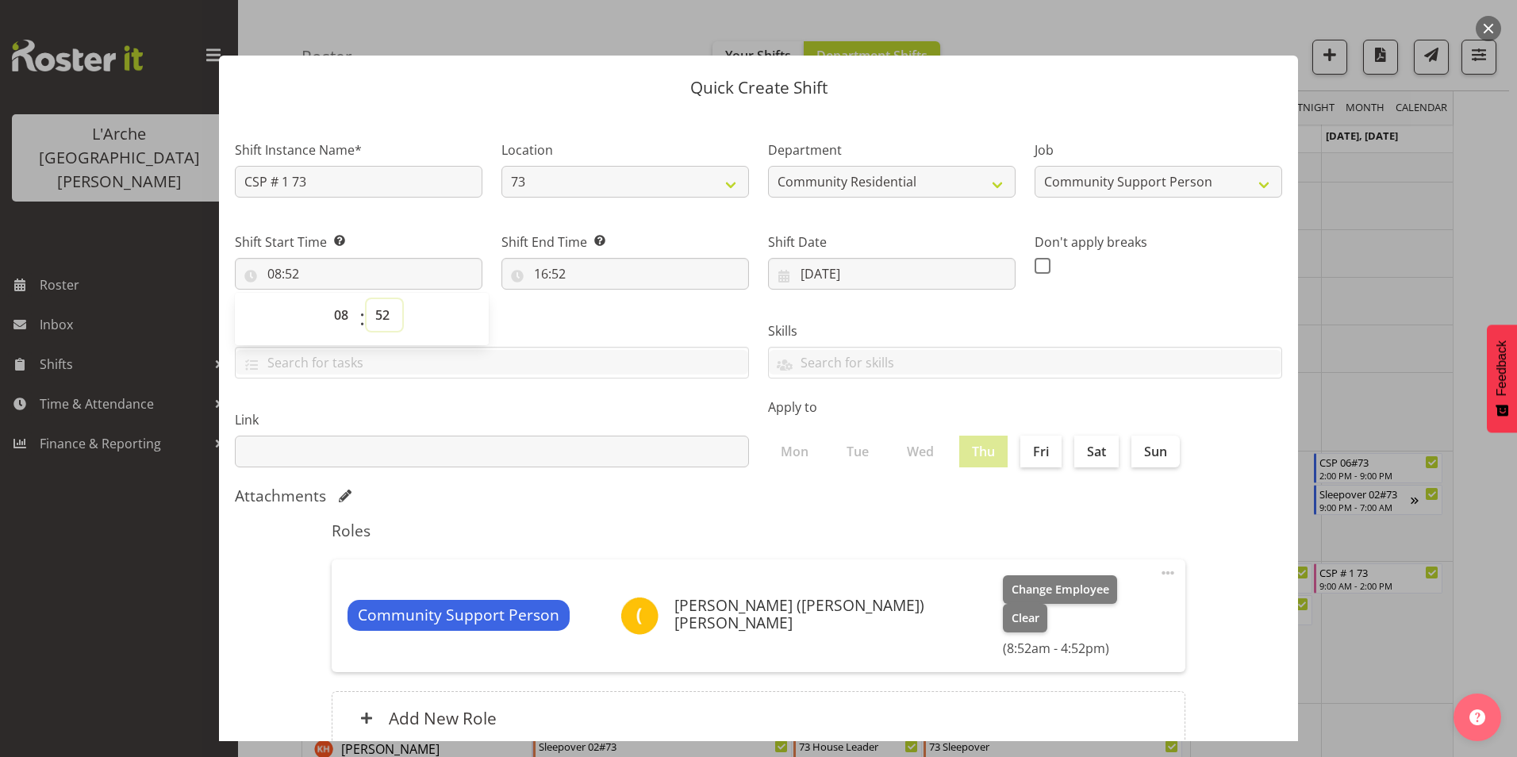
click at [384, 312] on select "00 01 02 03 04 05 06 07 08 09 10 11 12 13 14 15 16 17 18 19 20 21 22 23 24 25 2…" at bounding box center [384, 315] width 36 height 32
select select "30"
click at [366, 299] on select "00 01 02 03 04 05 06 07 08 09 10 11 12 13 14 15 16 17 18 19 20 21 22 23 24 25 2…" at bounding box center [384, 315] width 36 height 32
type input "08:30"
click at [515, 325] on label "Tasks" at bounding box center [492, 330] width 514 height 19
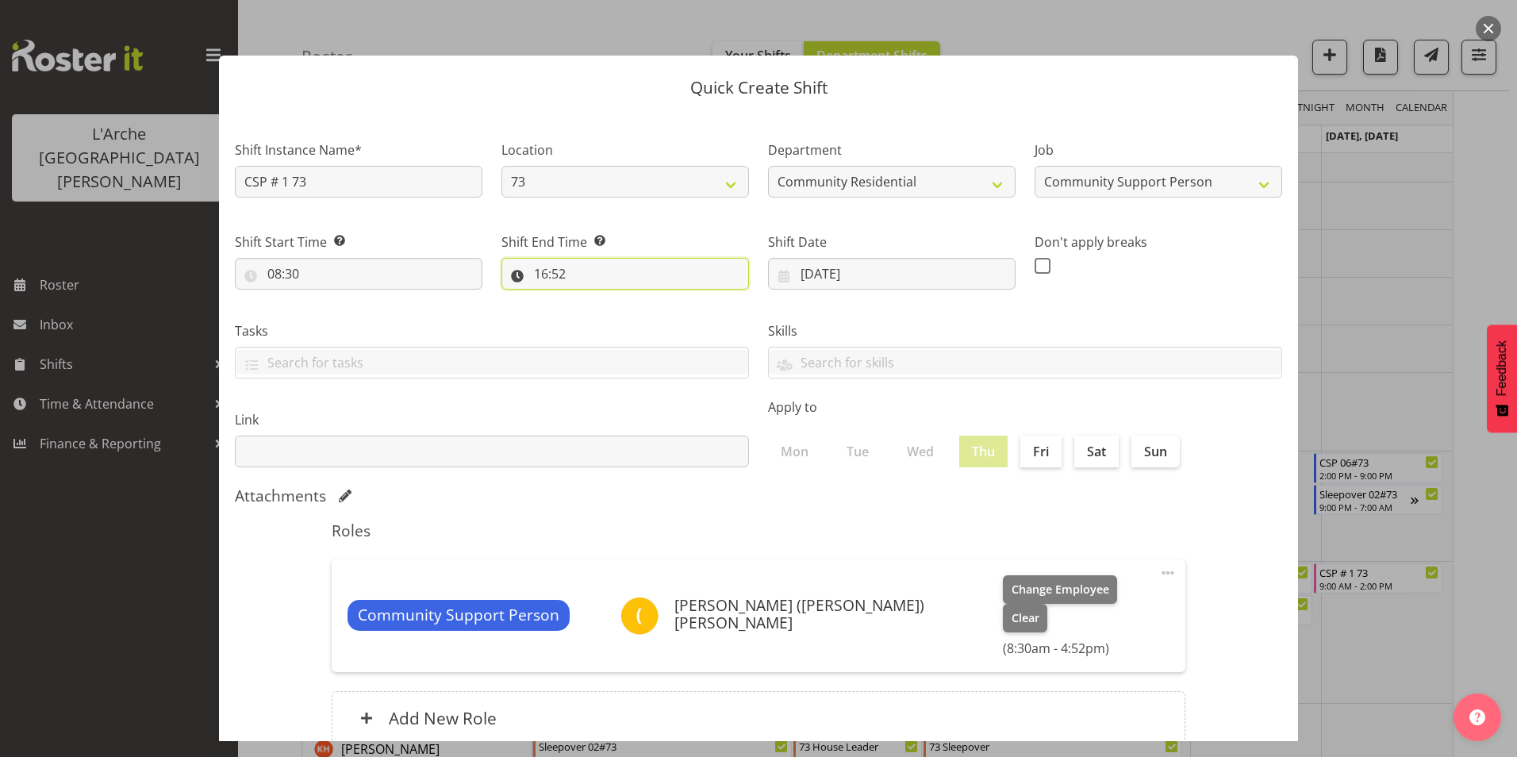
click at [539, 274] on input "16:52" at bounding box center [624, 274] width 247 height 32
click at [602, 312] on select "00 01 02 03 04 05 06 07 08 09 10 11 12 13 14 15 16 17 18 19 20 21 22 23" at bounding box center [610, 315] width 36 height 32
select select "14"
click at [592, 299] on select "00 01 02 03 04 05 06 07 08 09 10 11 12 13 14 15 16 17 18 19 20 21 22 23" at bounding box center [610, 315] width 36 height 32
type input "14:52"
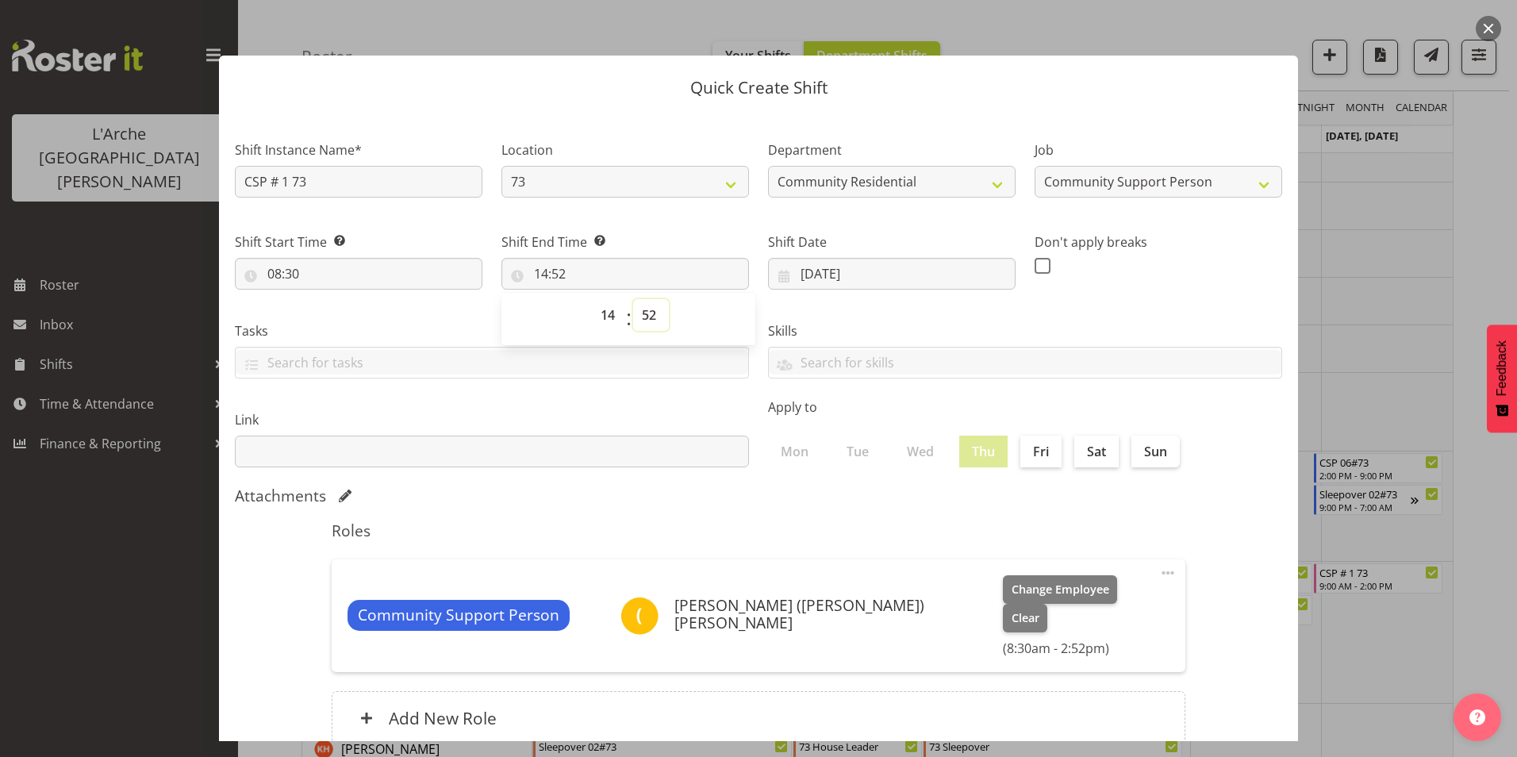
click at [643, 314] on select "00 01 02 03 04 05 06 07 08 09 10 11 12 13 14 15 16 17 18 19 20 21 22 23 24 25 2…" at bounding box center [651, 315] width 36 height 32
select select "0"
click at [633, 299] on select "00 01 02 03 04 05 06 07 08 09 10 11 12 13 14 15 16 17 18 19 20 21 22 23 24 25 2…" at bounding box center [651, 315] width 36 height 32
type input "14:00"
click at [1034, 271] on span at bounding box center [1042, 266] width 16 height 16
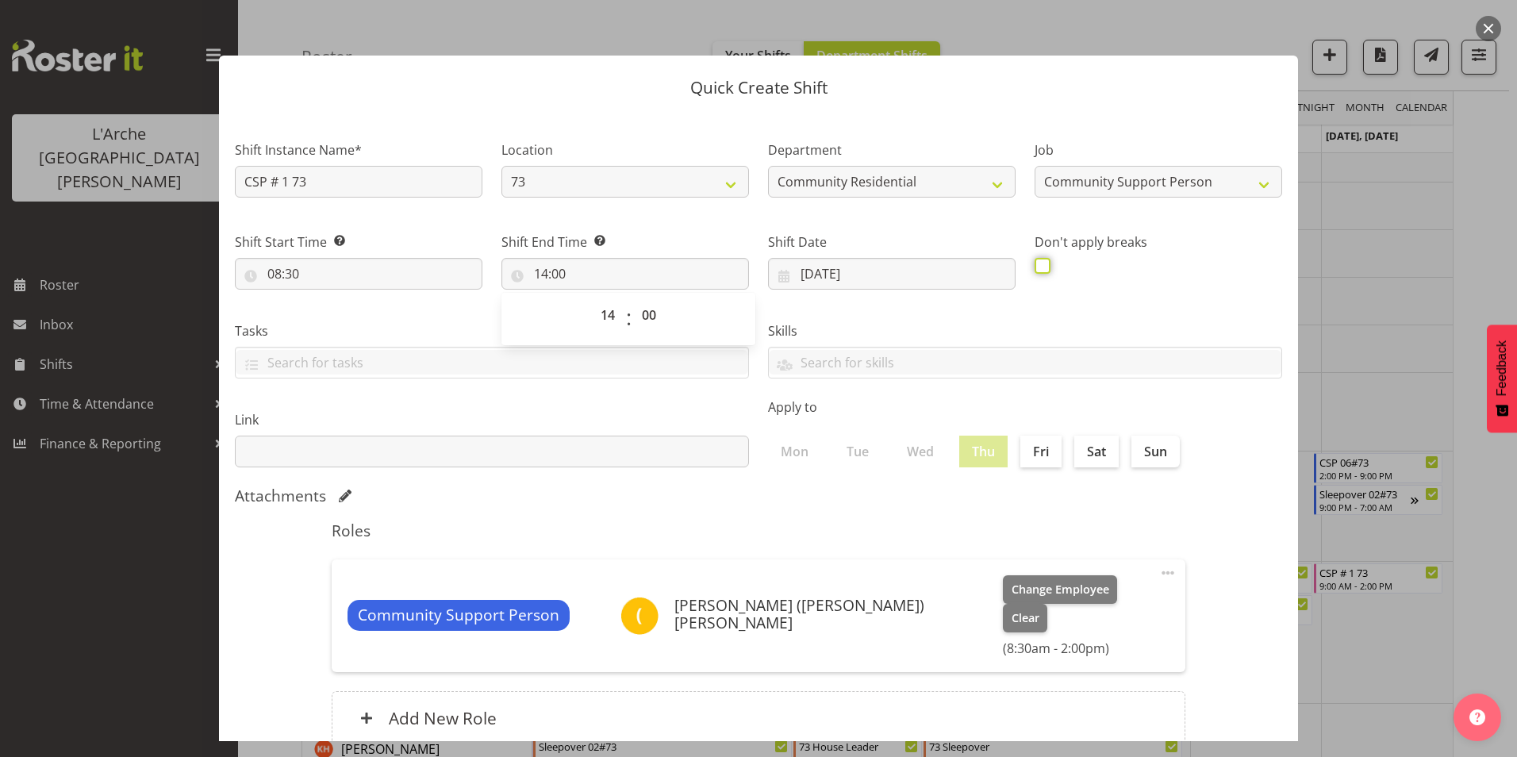
click at [1034, 270] on input "checkbox" at bounding box center [1039, 265] width 10 height 10
checkbox input "true"
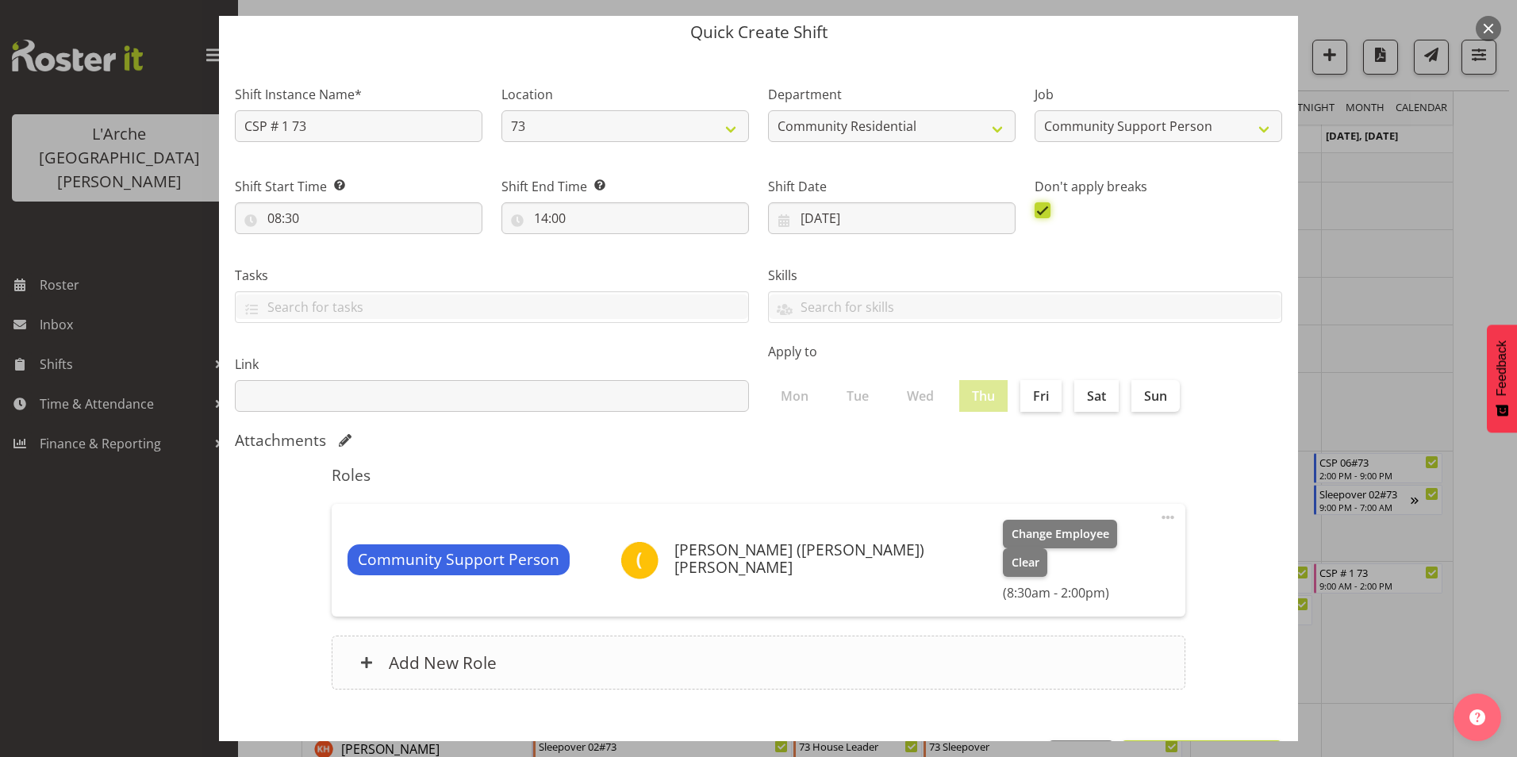
scroll to position [85, 0]
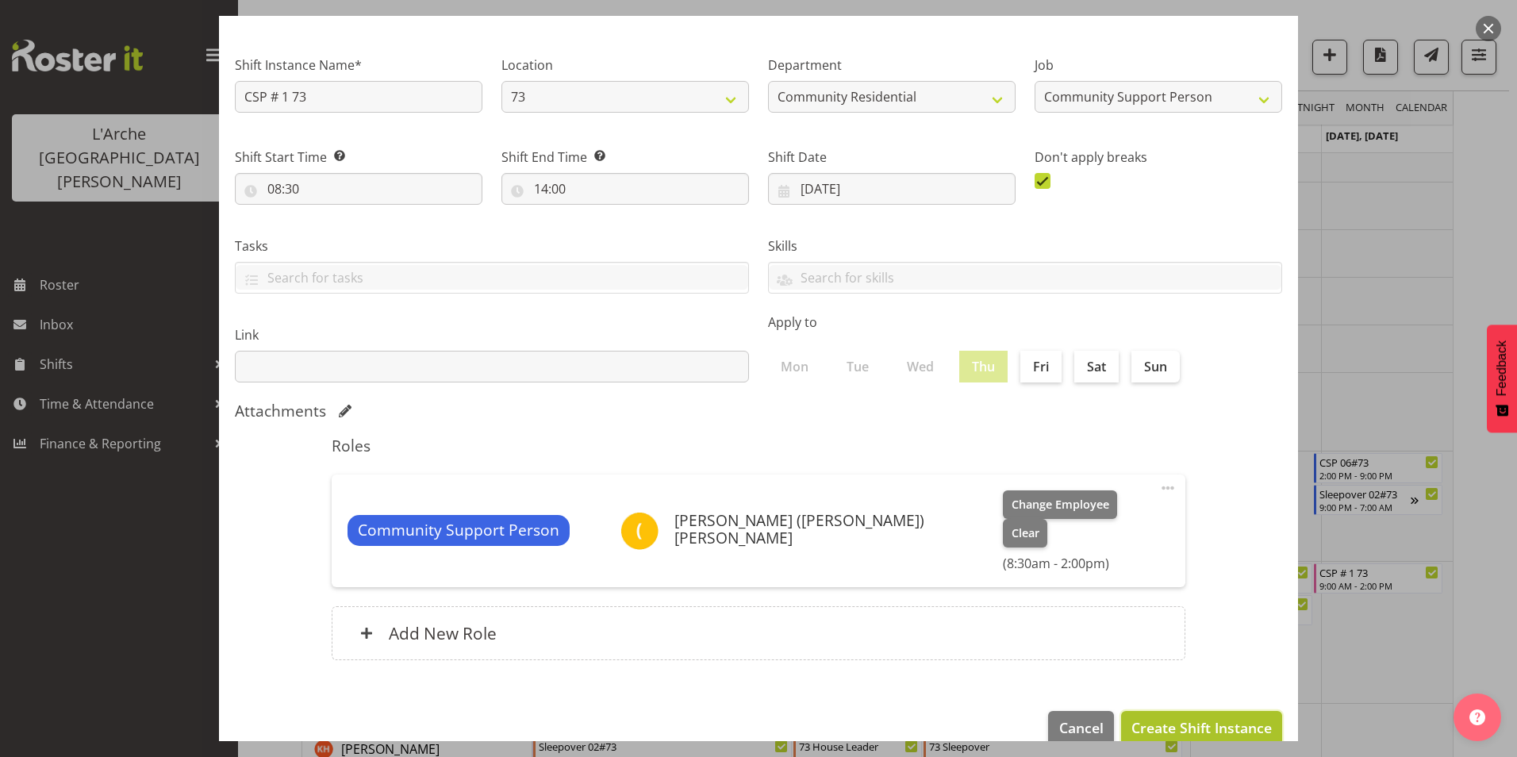
click at [1167, 717] on span "Create Shift Instance" at bounding box center [1201, 727] width 140 height 21
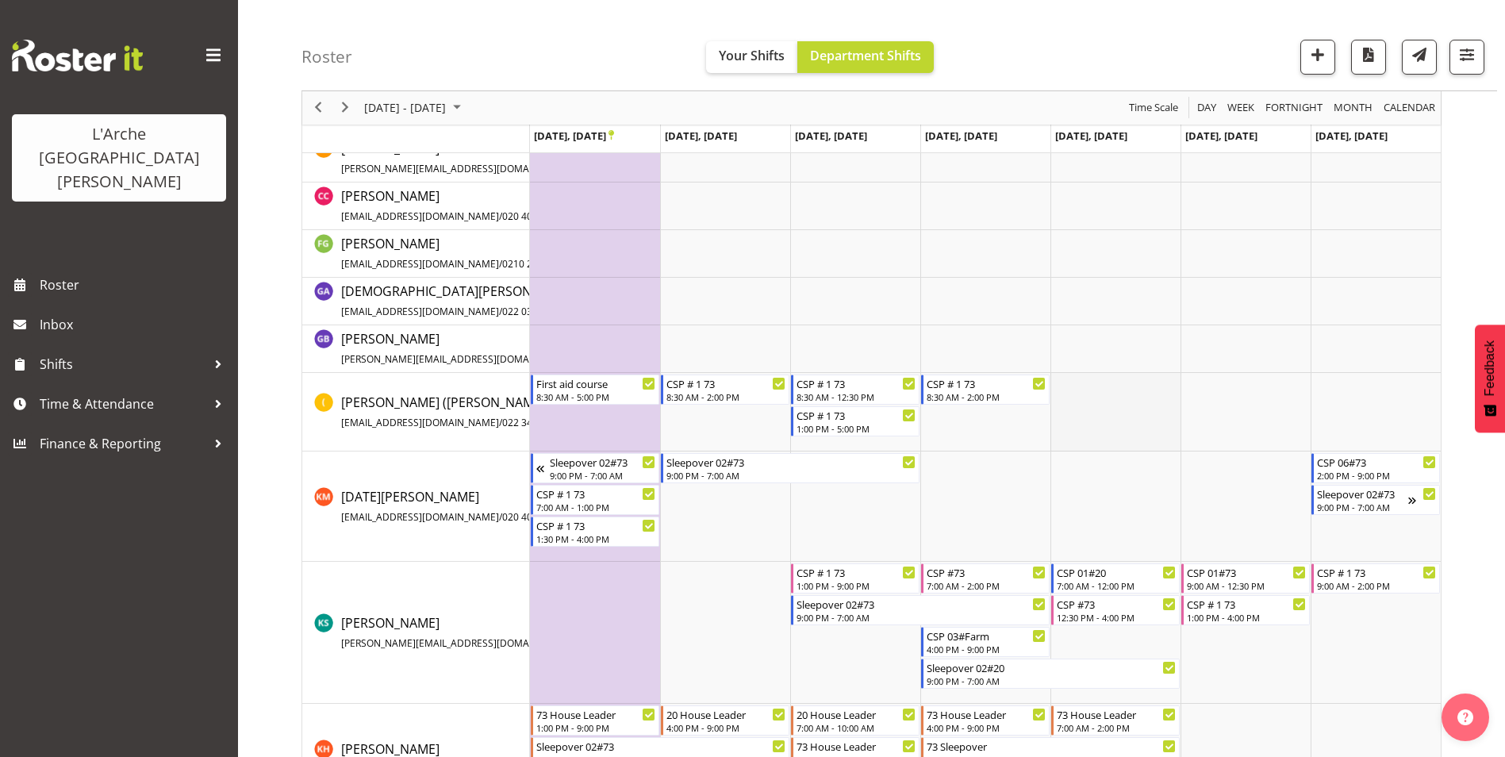
click at [1090, 401] on td "Timeline Week of September 22, 2025" at bounding box center [1115, 412] width 130 height 79
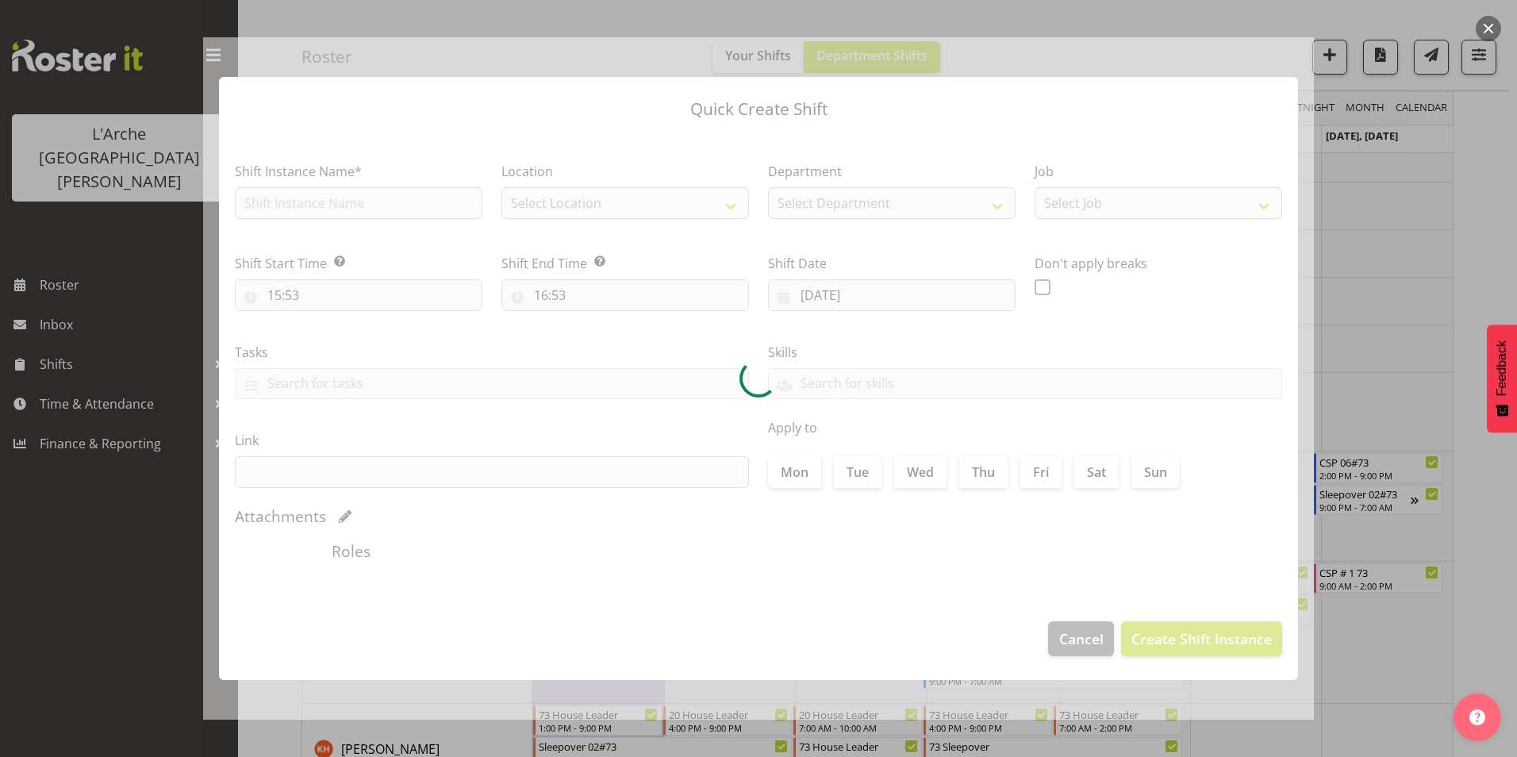
type input "[DATE]"
checkbox input "true"
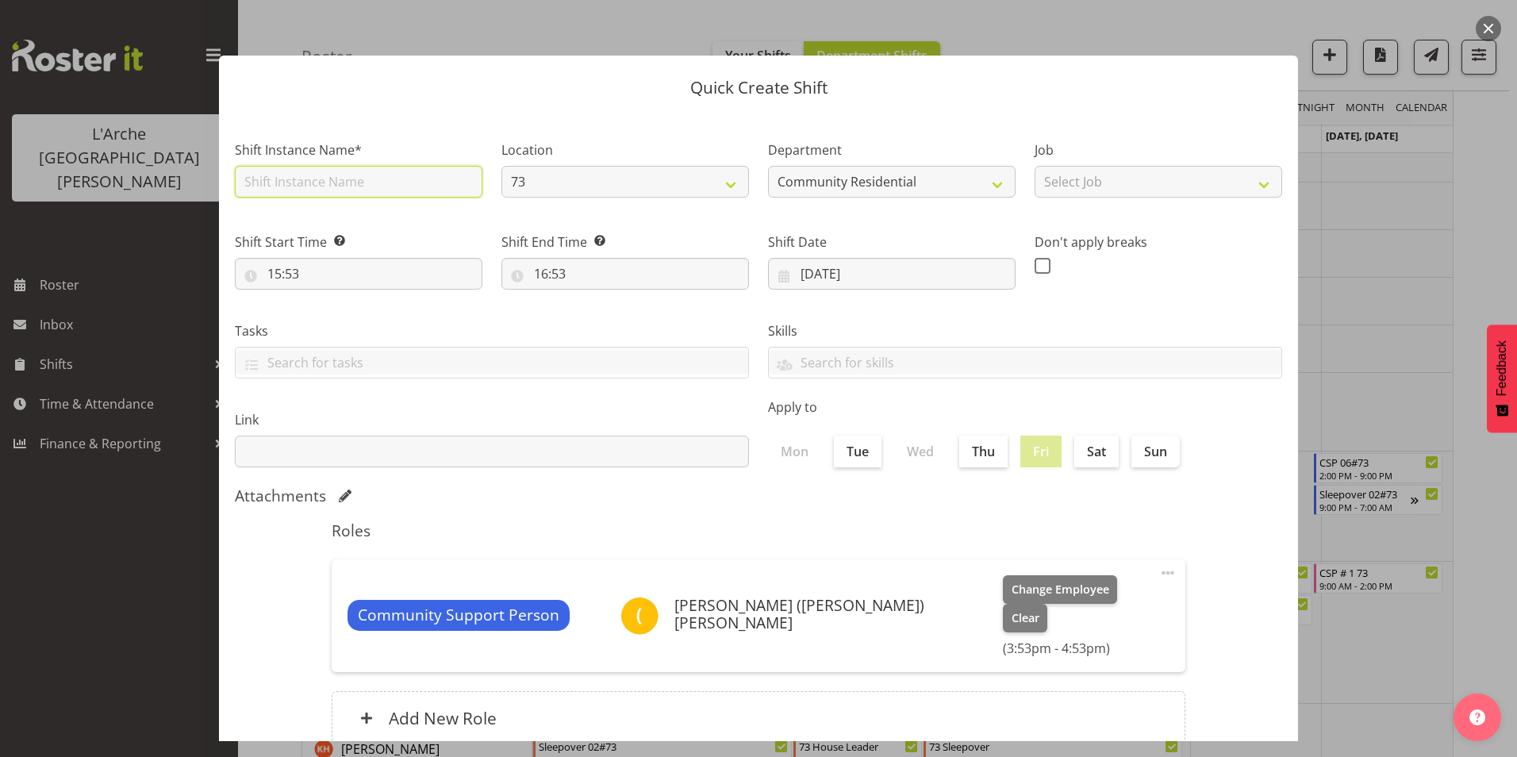
click at [295, 177] on input "text" at bounding box center [358, 182] width 247 height 32
type input "CSP # 1 73"
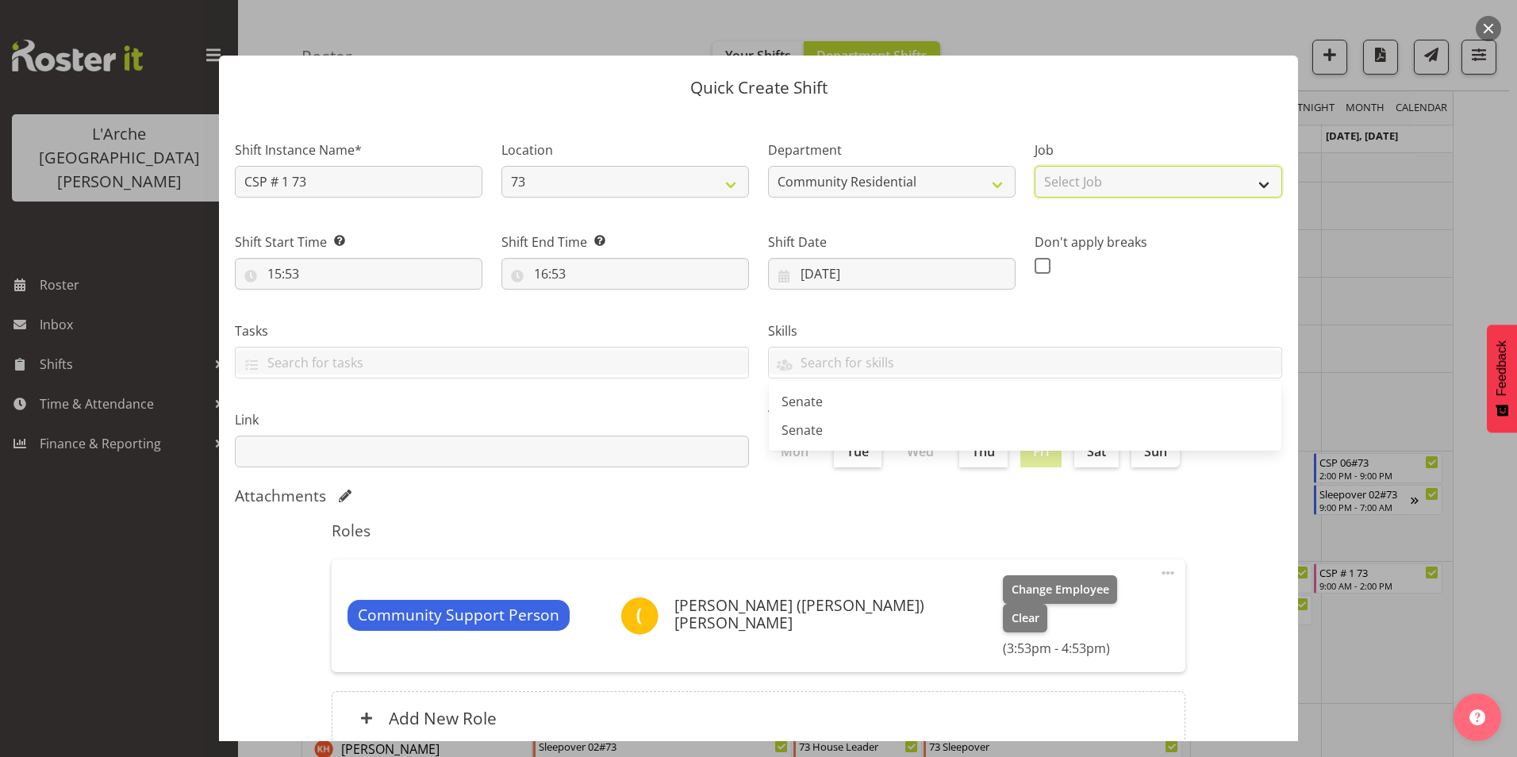
click at [1080, 180] on select "Select Job Accounts Admin Art Coordinator Community Leader Community Support Pe…" at bounding box center [1157, 182] width 247 height 32
select select "2"
click at [1034, 166] on select "Select Job Accounts Admin Art Coordinator Community Leader Community Support Pe…" at bounding box center [1157, 182] width 247 height 32
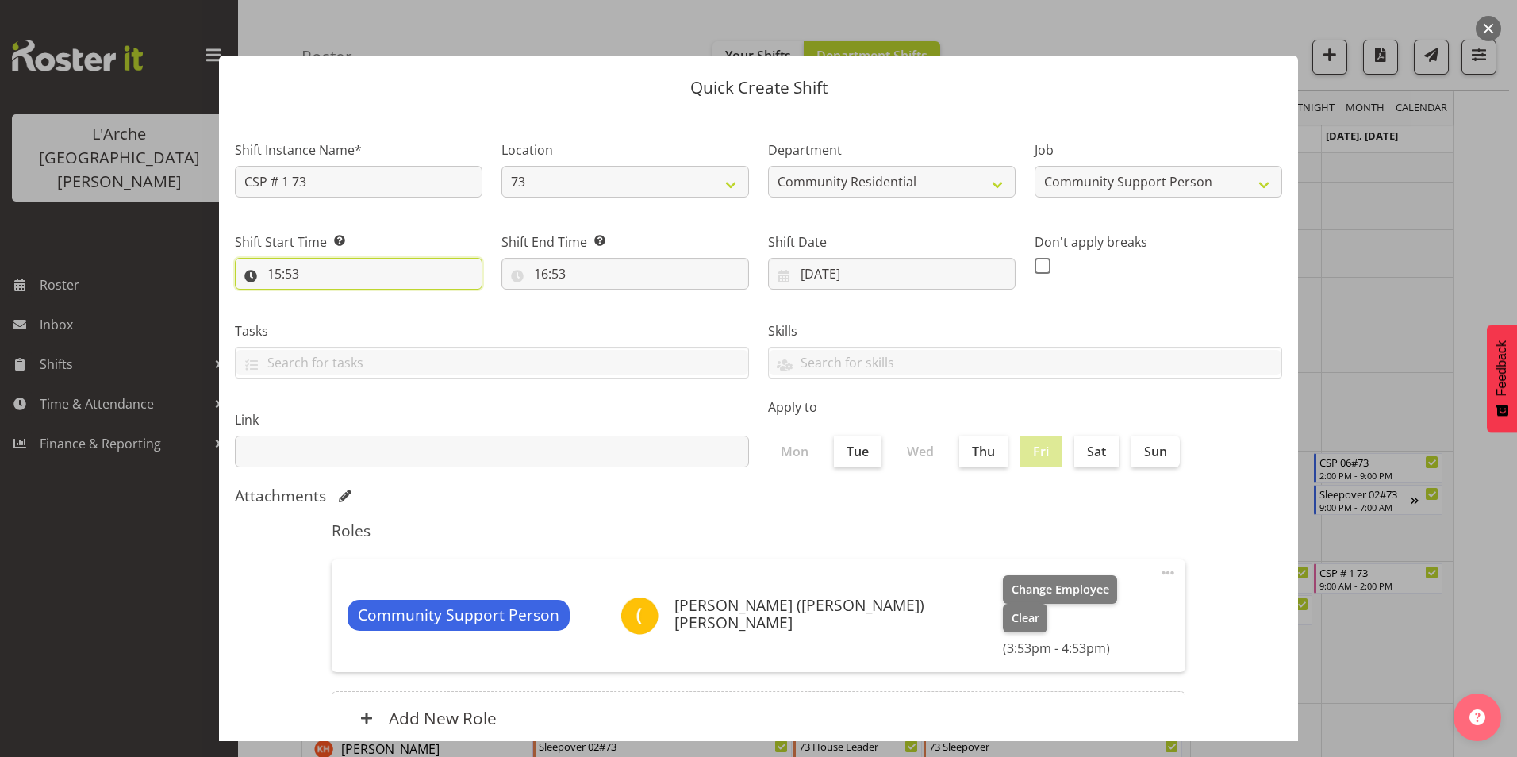
click at [279, 268] on input "15:53" at bounding box center [358, 274] width 247 height 32
click at [340, 313] on select "00 01 02 03 04 05 06 07 08 09 10 11 12 13 14 15 16 17 18 19 20 21 22 23" at bounding box center [343, 315] width 36 height 32
select select "9"
click at [325, 299] on select "00 01 02 03 04 05 06 07 08 09 10 11 12 13 14 15 16 17 18 19 20 21 22 23" at bounding box center [343, 315] width 36 height 32
type input "09:53"
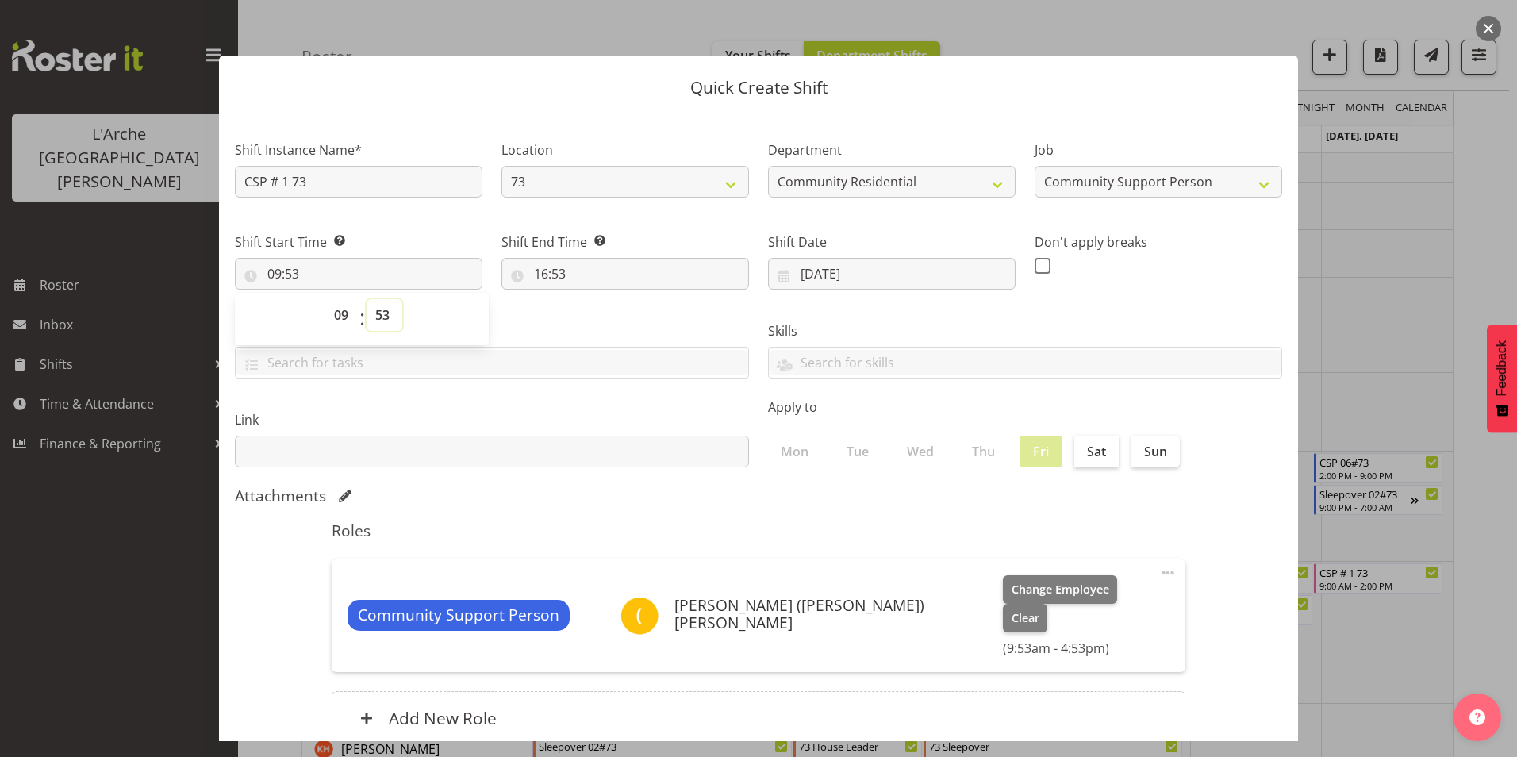
click at [382, 310] on select "00 01 02 03 04 05 06 07 08 09 10 11 12 13 14 15 16 17 18 19 20 21 22 23 24 25 2…" at bounding box center [384, 315] width 36 height 32
select select "0"
click at [366, 299] on select "00 01 02 03 04 05 06 07 08 09 10 11 12 13 14 15 16 17 18 19 20 21 22 23 24 25 2…" at bounding box center [384, 315] width 36 height 32
type input "09:00"
click at [542, 272] on input "16:53" at bounding box center [624, 274] width 247 height 32
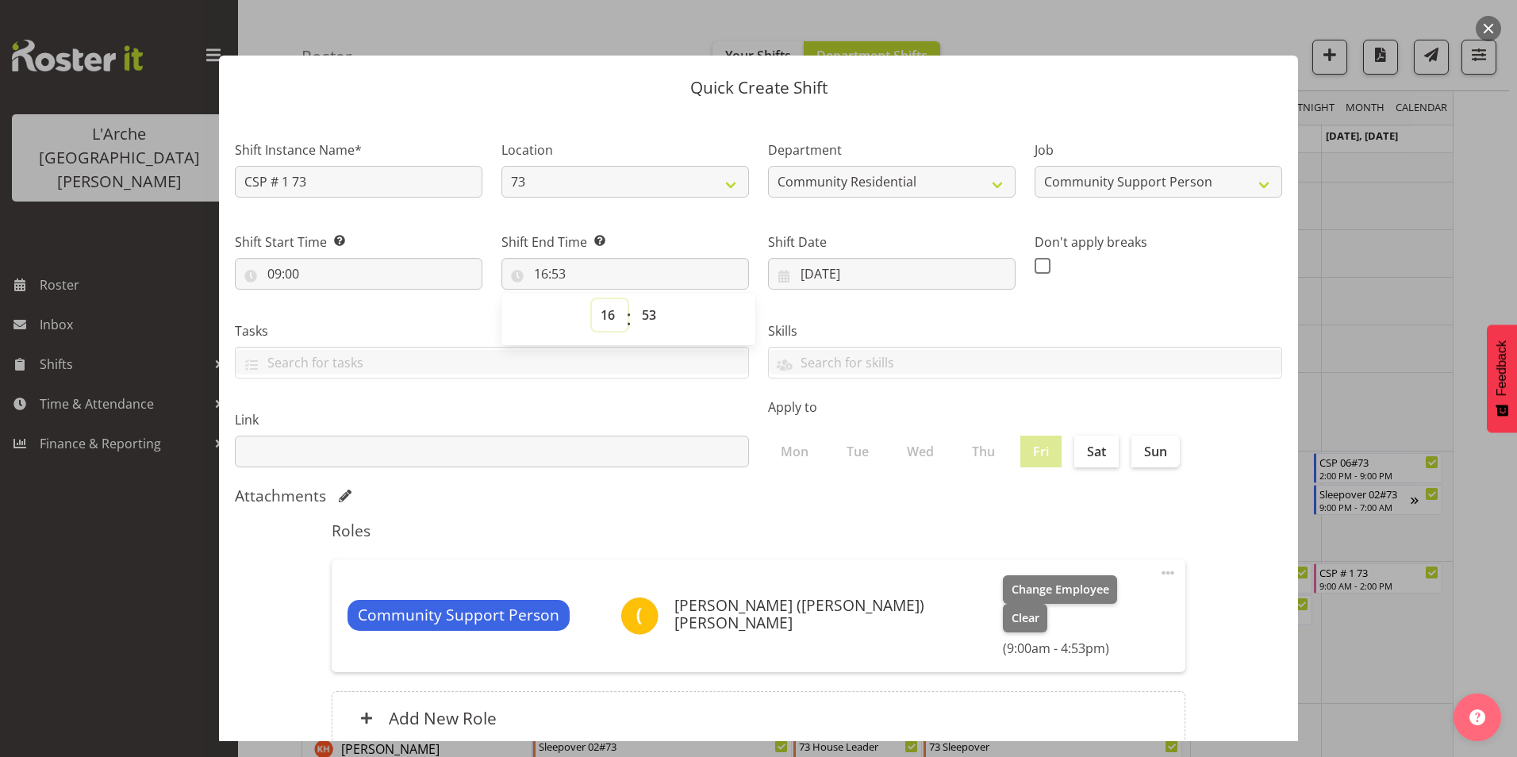
click at [610, 315] on select "00 01 02 03 04 05 06 07 08 09 10 11 12 13 14 15 16 17 18 19 20 21 22 23" at bounding box center [610, 315] width 36 height 32
select select "12"
click at [592, 299] on select "00 01 02 03 04 05 06 07 08 09 10 11 12 13 14 15 16 17 18 19 20 21 22 23" at bounding box center [610, 315] width 36 height 32
type input "12:53"
click at [646, 314] on select "00 01 02 03 04 05 06 07 08 09 10 11 12 13 14 15 16 17 18 19 20 21 22 23 24 25 2…" at bounding box center [651, 315] width 36 height 32
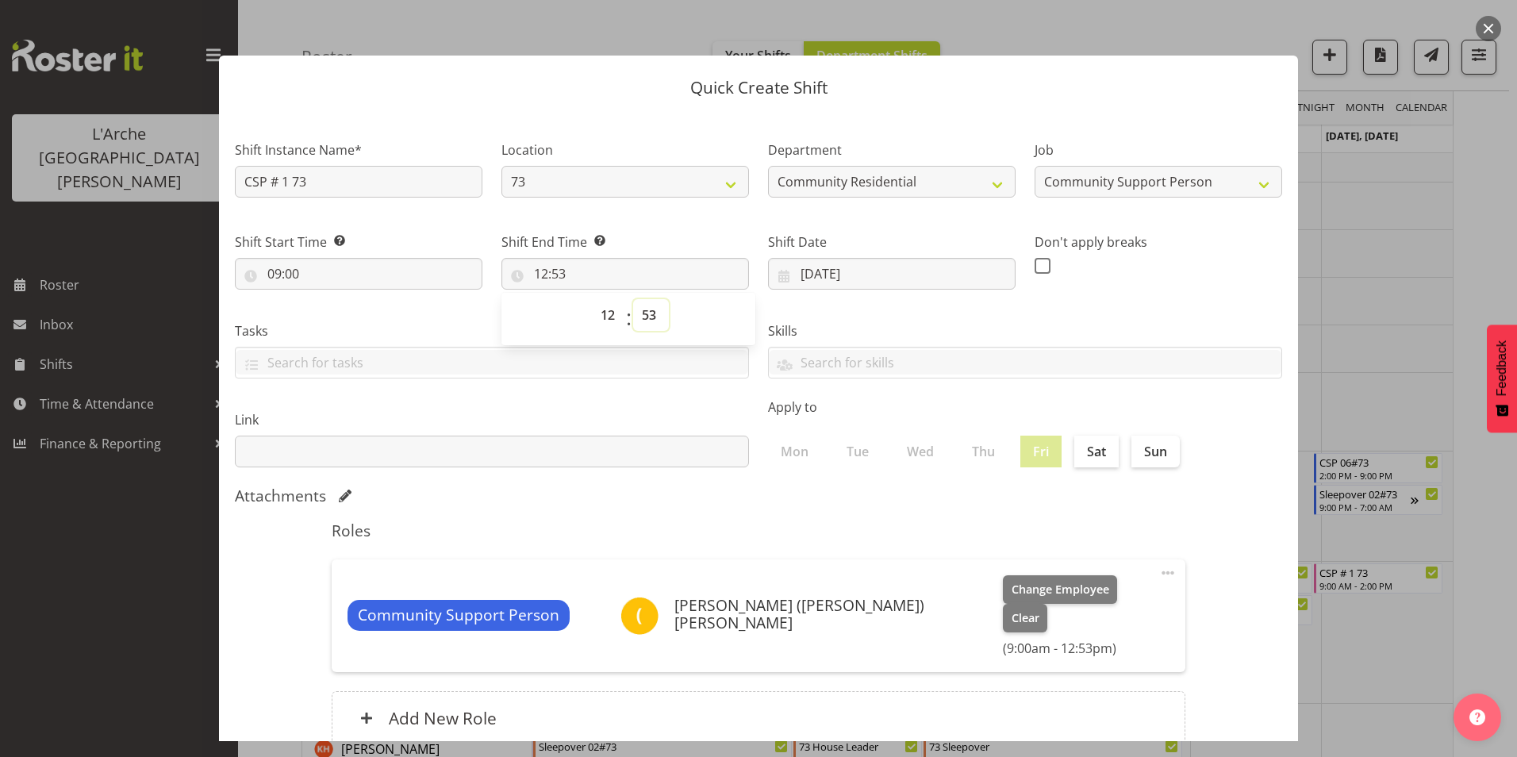
select select "30"
click at [633, 299] on select "00 01 02 03 04 05 06 07 08 09 10 11 12 13 14 15 16 17 18 19 20 21 22 23 24 25 2…" at bounding box center [651, 315] width 36 height 32
type input "12:30"
click at [1034, 263] on span at bounding box center [1042, 266] width 16 height 16
click at [1034, 263] on input "checkbox" at bounding box center [1039, 265] width 10 height 10
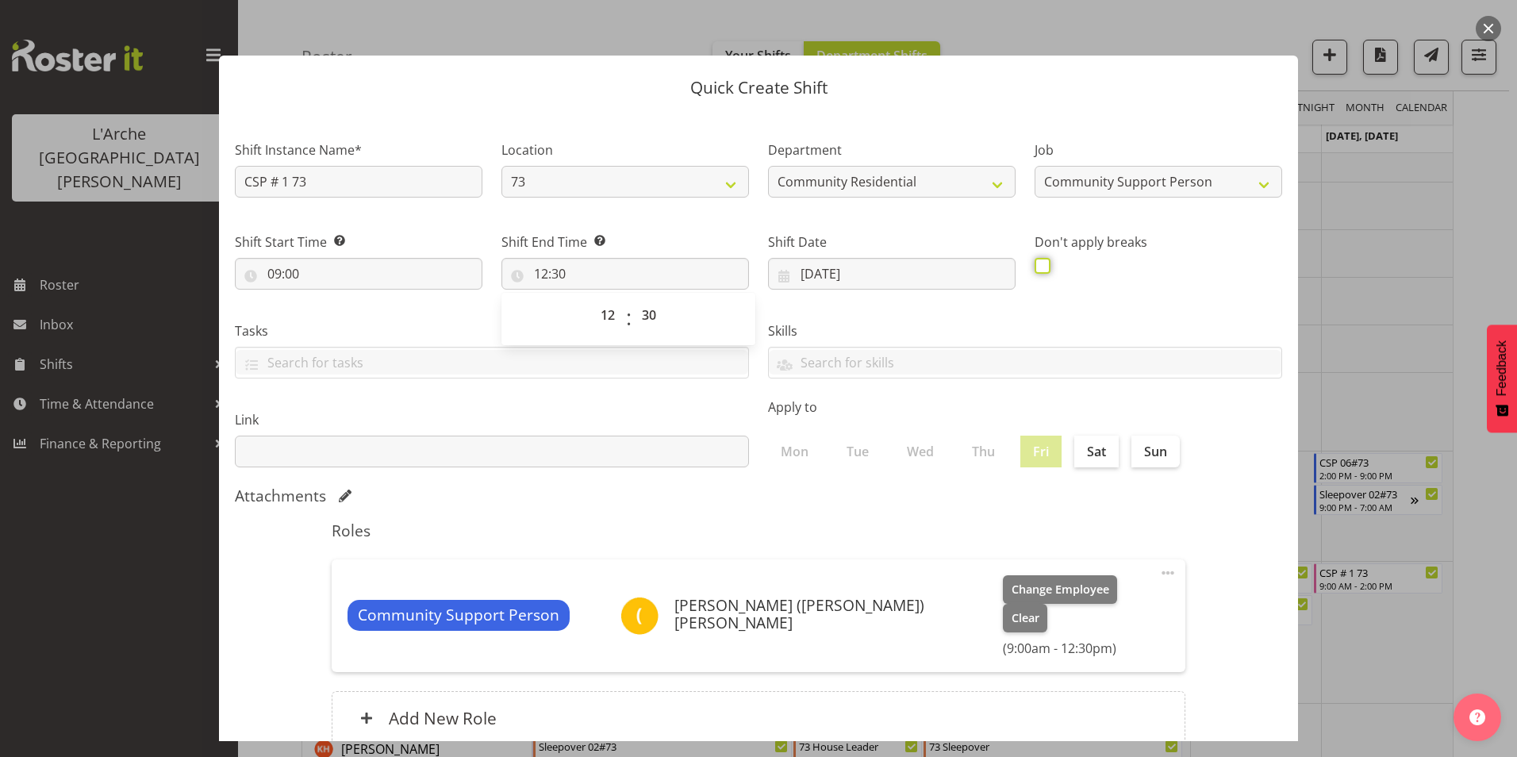
checkbox input "true"
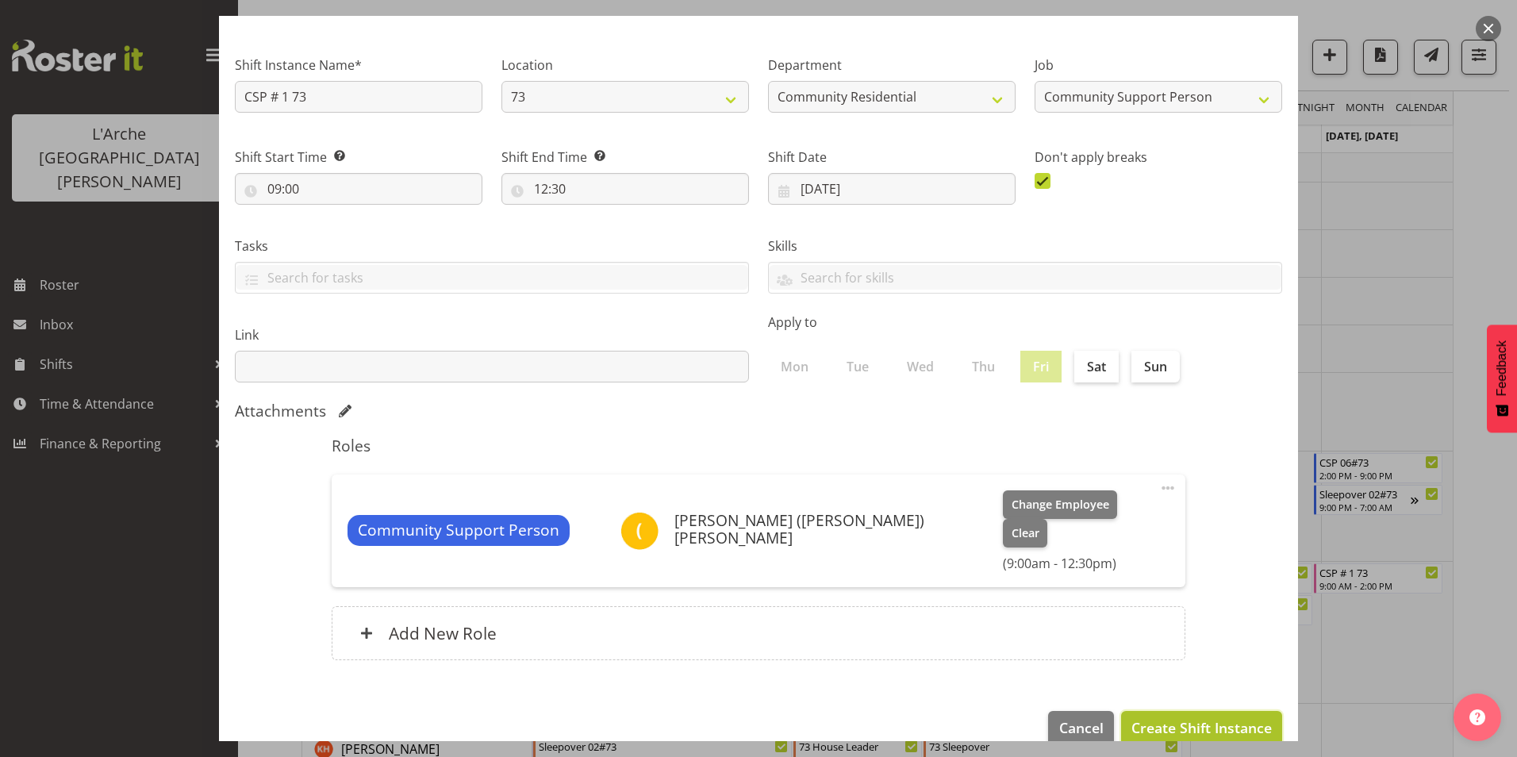
click at [1212, 717] on span "Create Shift Instance" at bounding box center [1201, 727] width 140 height 21
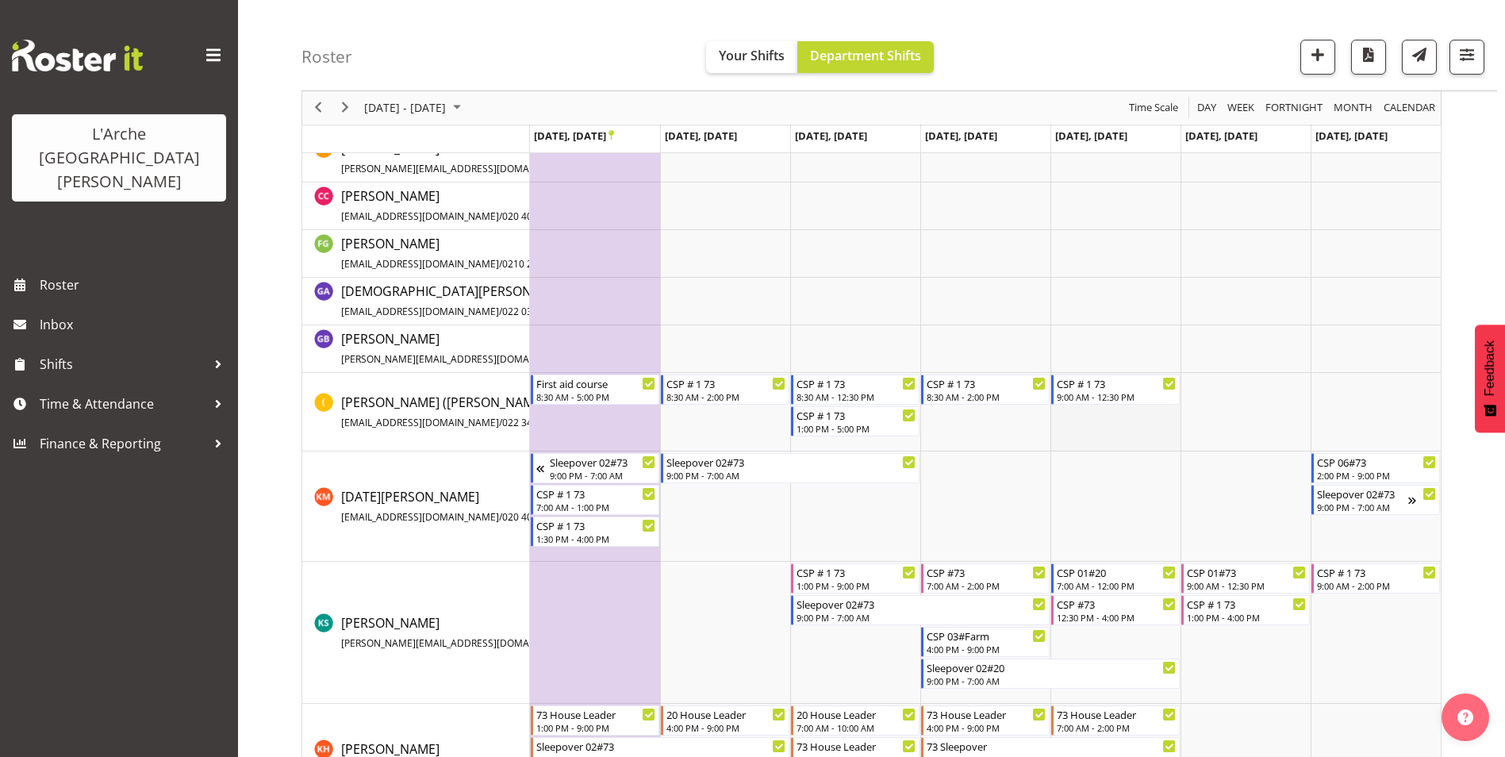
click at [1080, 429] on td "Timeline Week of September 22, 2025" at bounding box center [1115, 412] width 130 height 79
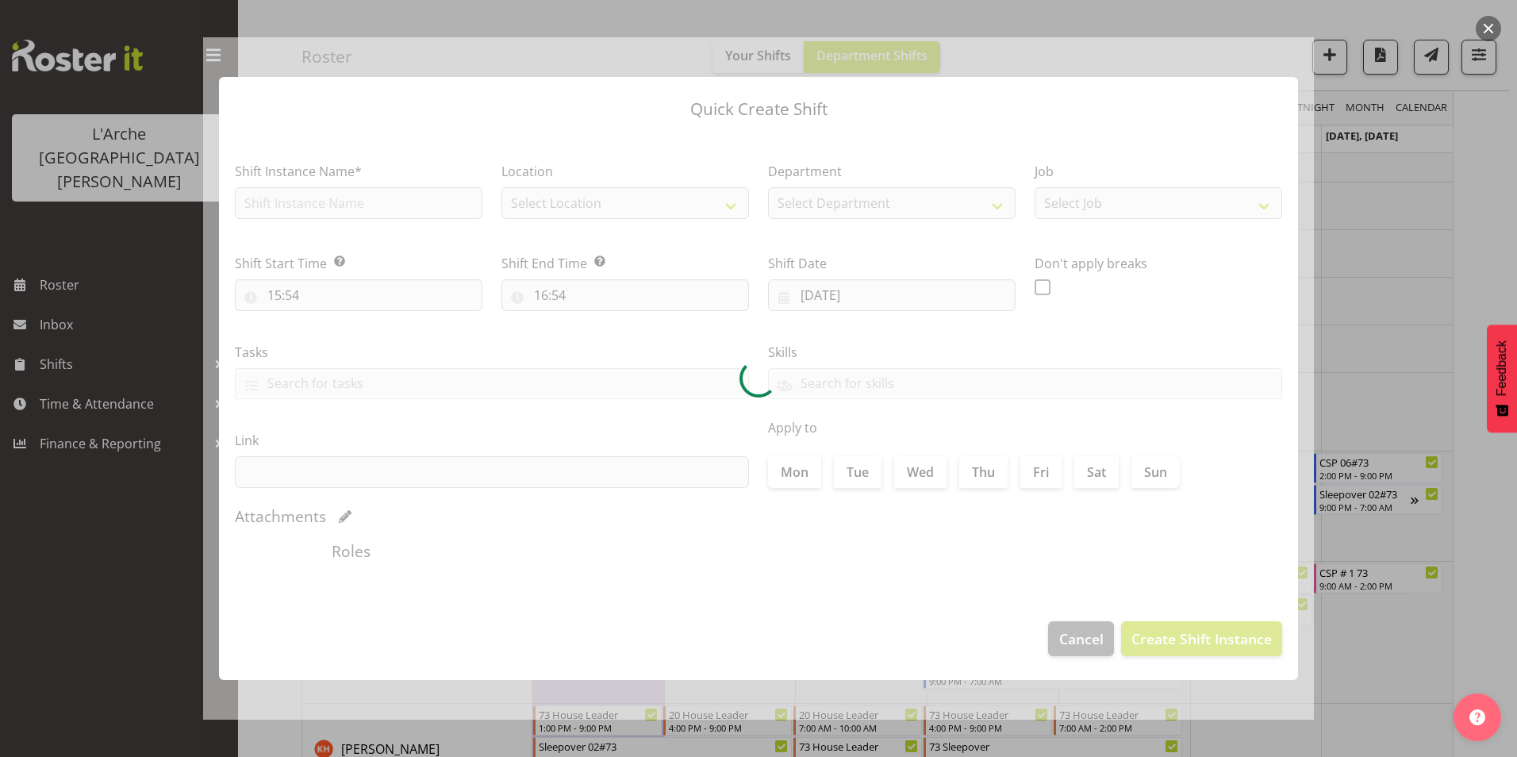
type input "[DATE]"
checkbox input "true"
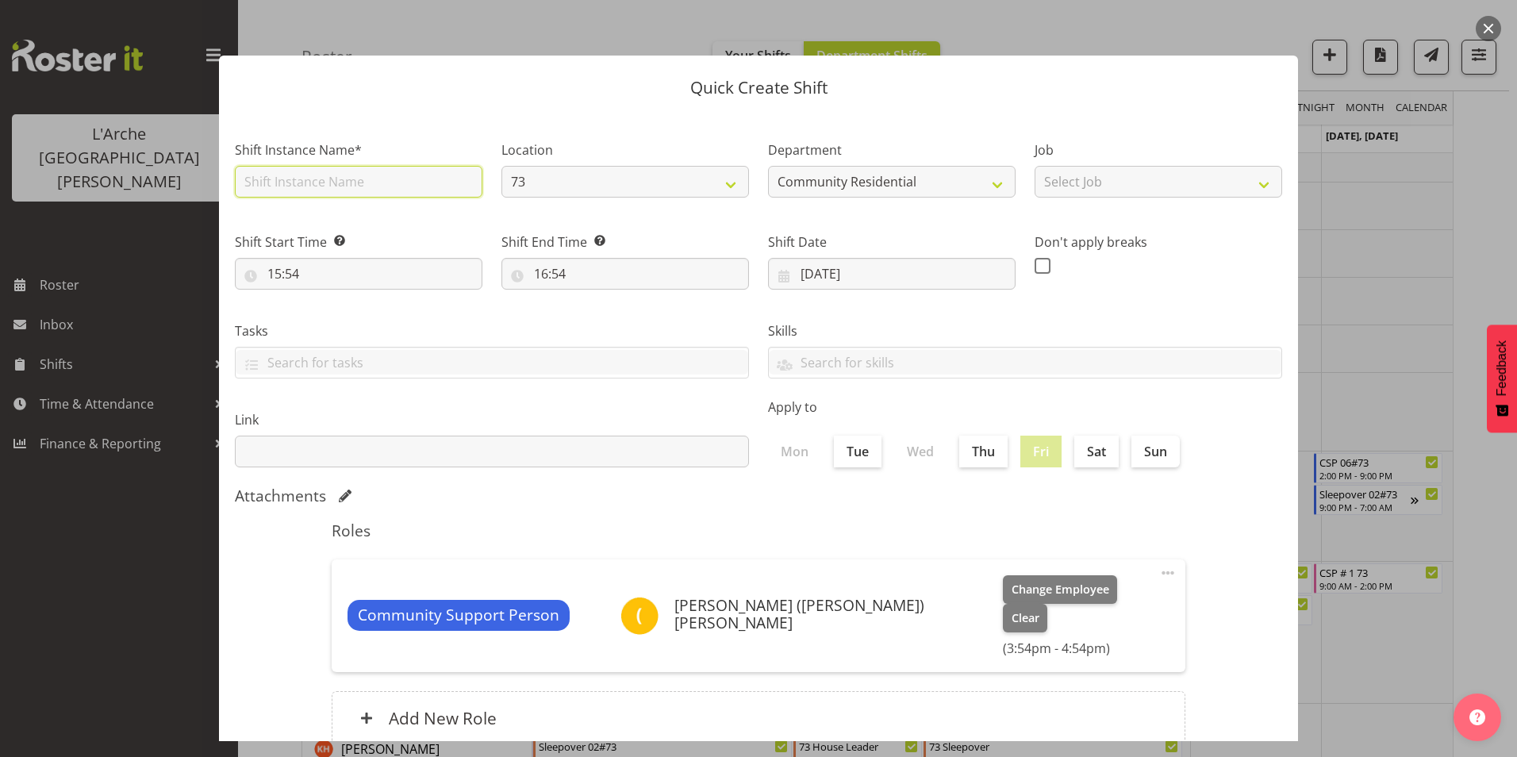
click at [275, 178] on input "text" at bounding box center [358, 182] width 247 height 32
type input "CSP # 1 73"
click at [1082, 201] on div "Job Select Job Accounts Admin Art Coordinator Community Leader Community Suppor…" at bounding box center [1158, 164] width 267 height 92
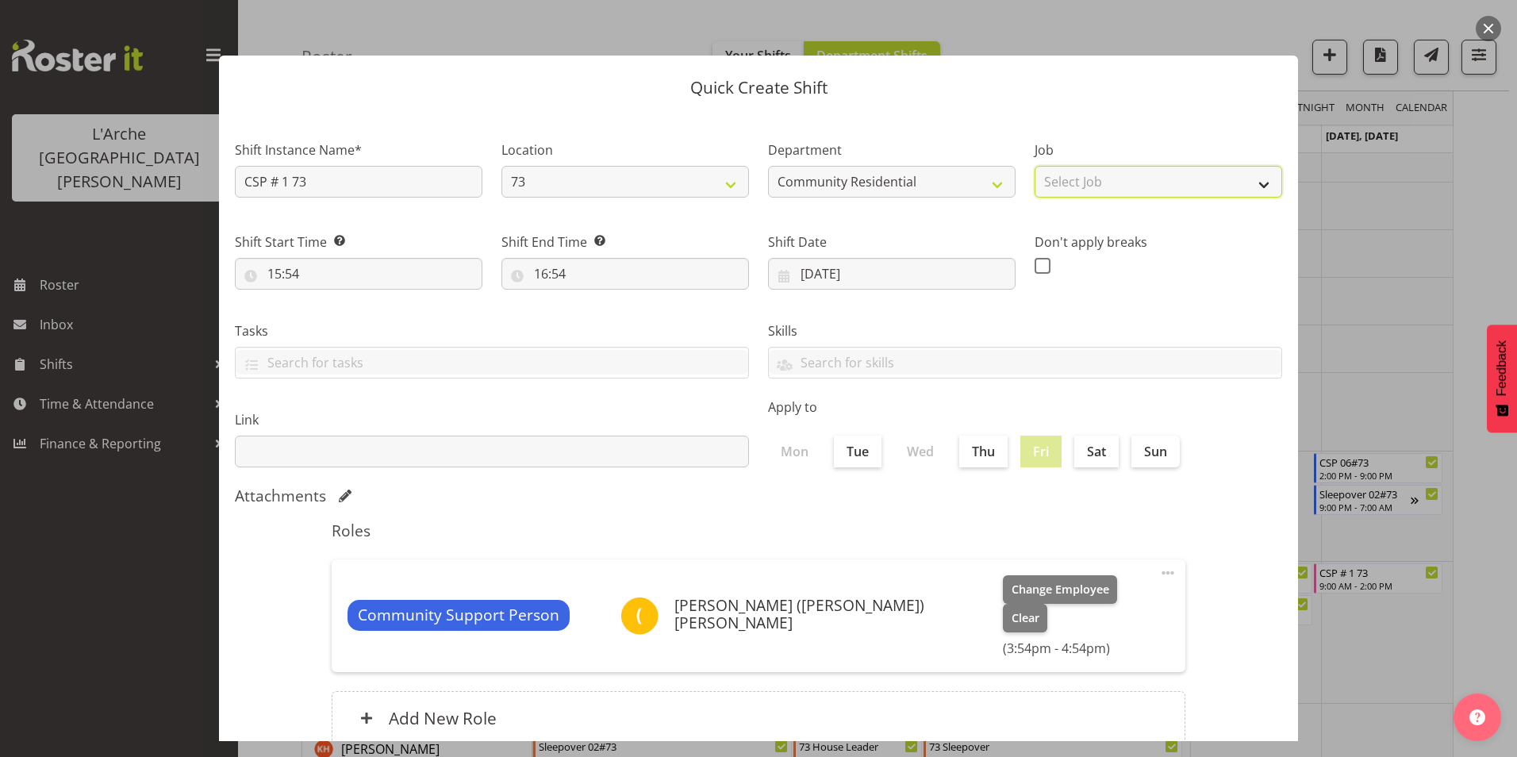
click at [1080, 182] on select "Select Job Accounts Admin Art Coordinator Community Leader Community Support Pe…" at bounding box center [1157, 182] width 247 height 32
select select "2"
click at [1034, 166] on select "Select Job Accounts Admin Art Coordinator Community Leader Community Support Pe…" at bounding box center [1157, 182] width 247 height 32
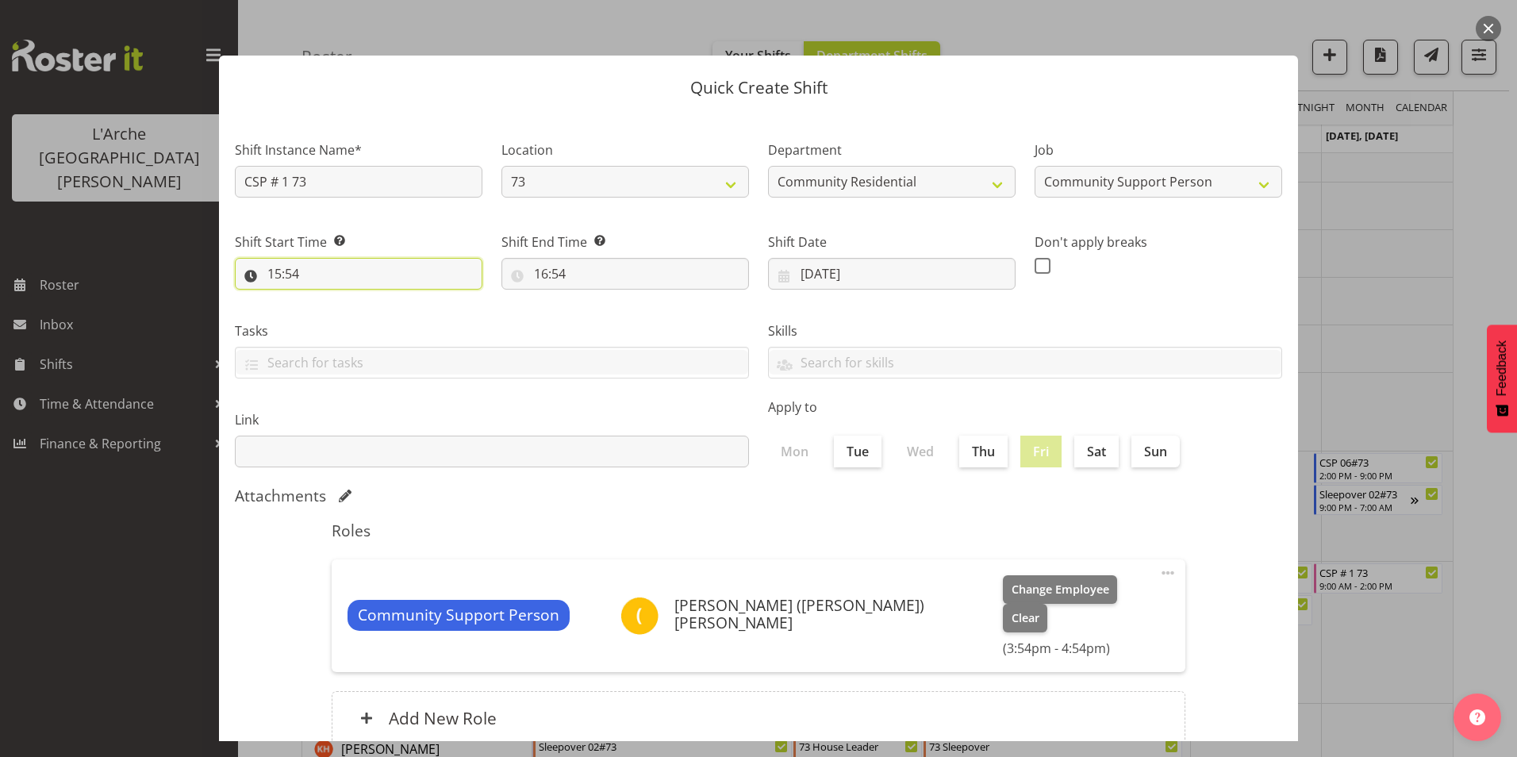
click at [277, 269] on input "15:54" at bounding box center [358, 274] width 247 height 32
click at [340, 313] on select "00 01 02 03 04 05 06 07 08 09 10 11 12 13 14 15 16 17 18 19 20 21 22 23" at bounding box center [343, 315] width 36 height 32
select select "13"
click at [325, 299] on select "00 01 02 03 04 05 06 07 08 09 10 11 12 13 14 15 16 17 18 19 20 21 22 23" at bounding box center [343, 315] width 36 height 32
type input "13:54"
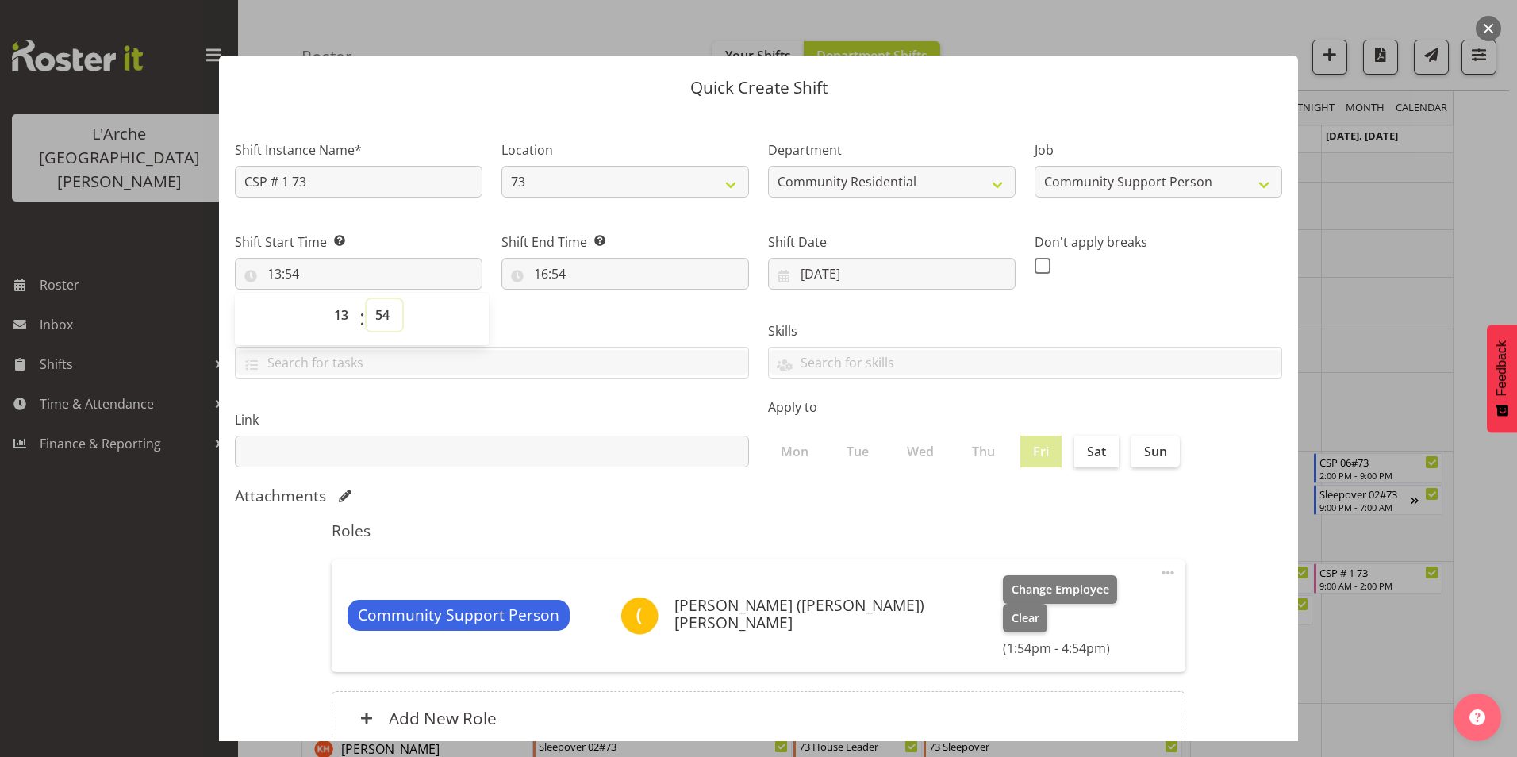
click at [382, 314] on select "00 01 02 03 04 05 06 07 08 09 10 11 12 13 14 15 16 17 18 19 20 21 22 23 24 25 2…" at bounding box center [384, 315] width 36 height 32
select select "0"
click at [366, 299] on select "00 01 02 03 04 05 06 07 08 09 10 11 12 13 14 15 16 17 18 19 20 21 22 23 24 25 2…" at bounding box center [384, 315] width 36 height 32
type input "13:00"
click at [554, 272] on input "16:54" at bounding box center [624, 274] width 247 height 32
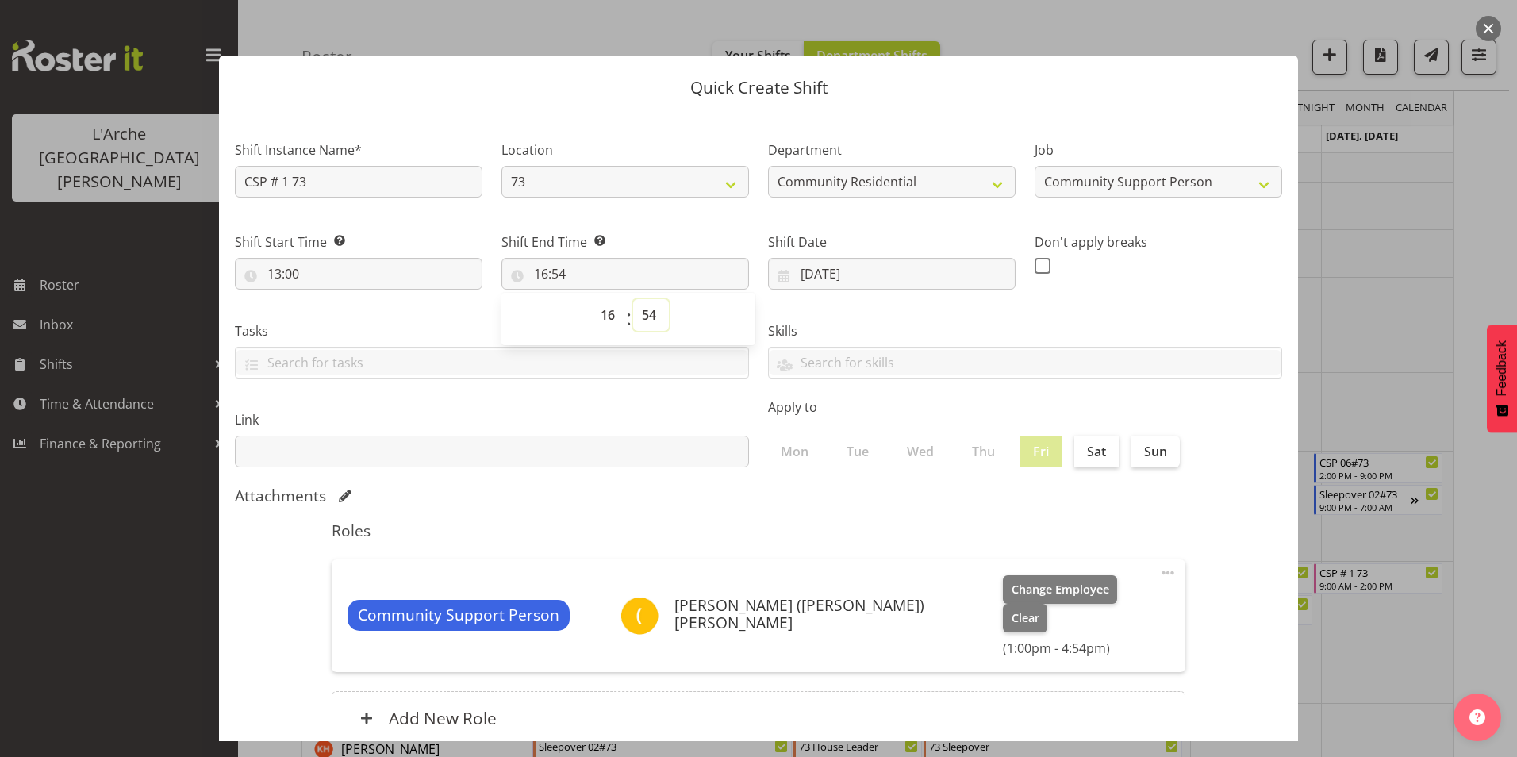
click at [646, 313] on select "00 01 02 03 04 05 06 07 08 09 10 11 12 13 14 15 16 17 18 19 20 21 22 23 24 25 2…" at bounding box center [651, 315] width 36 height 32
select select "0"
click at [633, 299] on select "00 01 02 03 04 05 06 07 08 09 10 11 12 13 14 15 16 17 18 19 20 21 22 23 24 25 2…" at bounding box center [651, 315] width 36 height 32
type input "16:00"
click at [1035, 265] on span at bounding box center [1042, 266] width 16 height 16
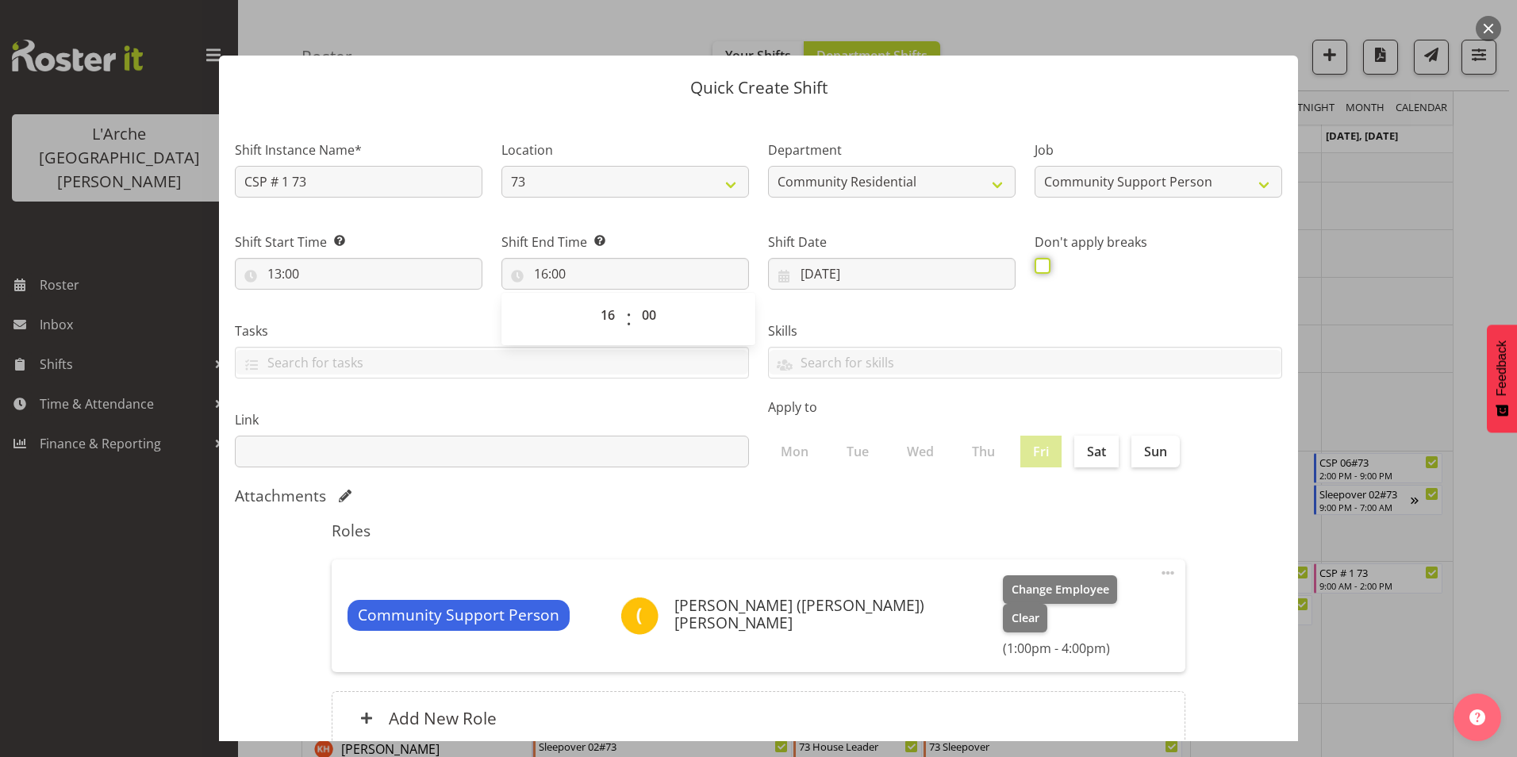
click at [1035, 265] on input "checkbox" at bounding box center [1039, 265] width 10 height 10
checkbox input "true"
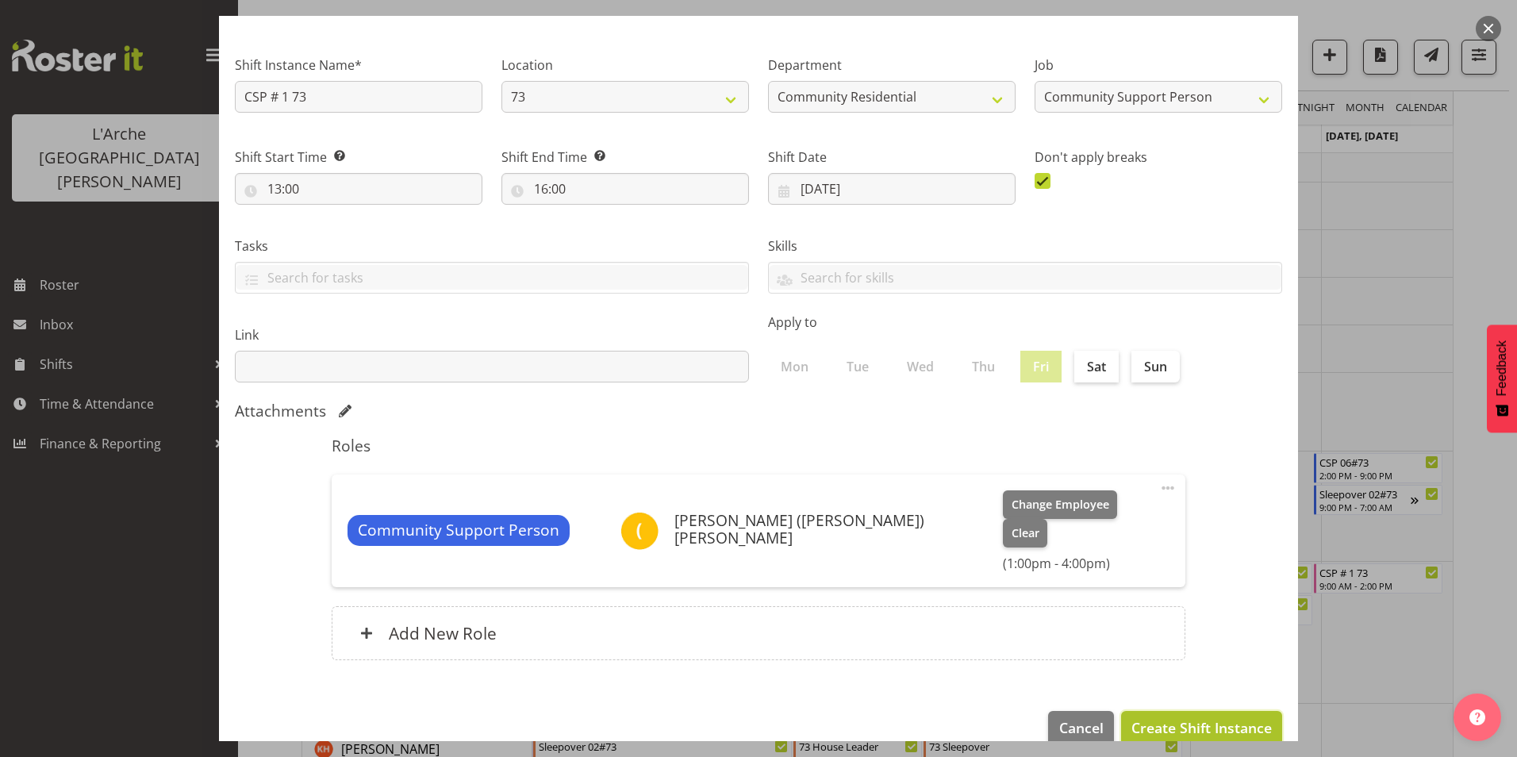
click at [1195, 717] on span "Create Shift Instance" at bounding box center [1201, 727] width 140 height 21
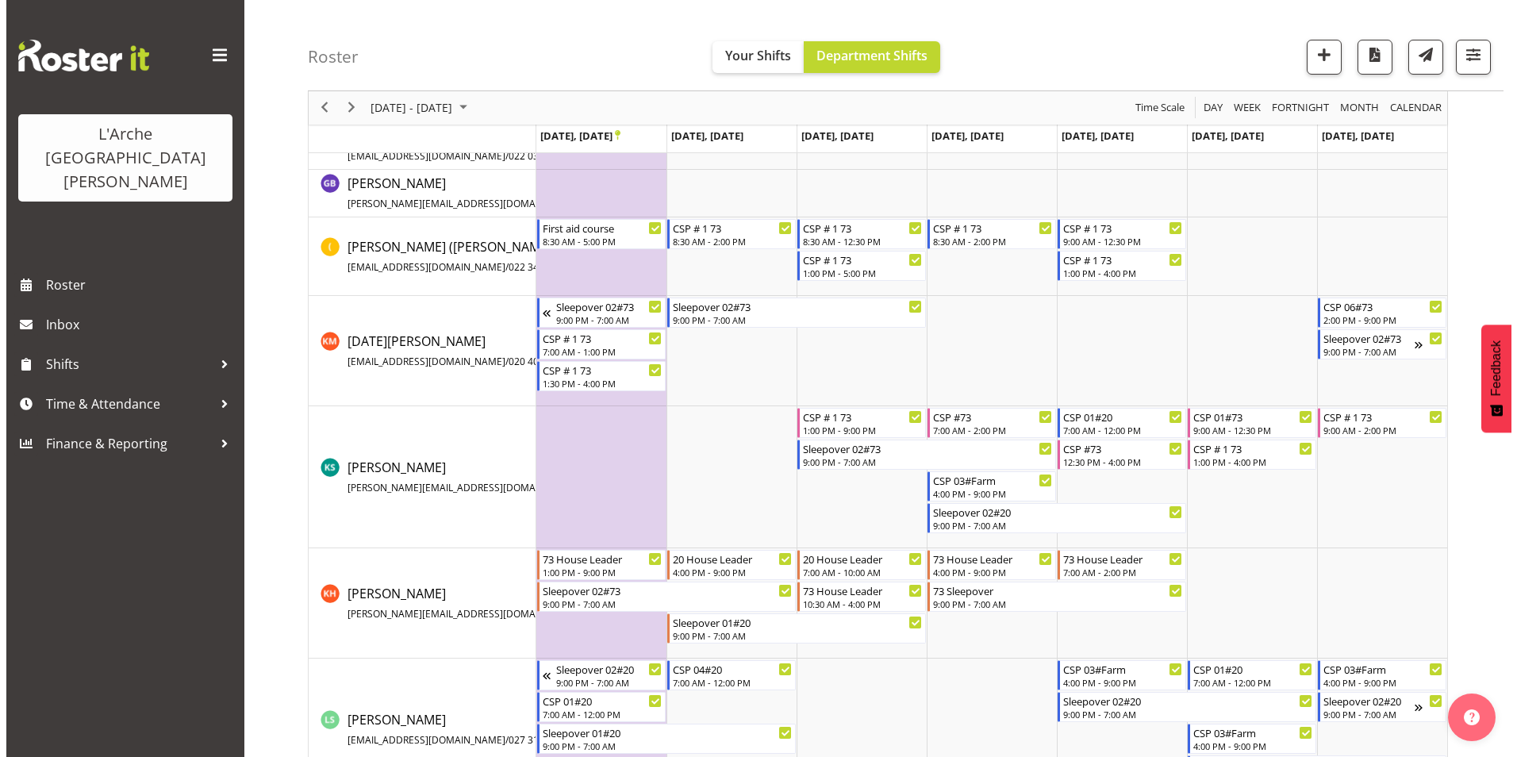
scroll to position [345, 0]
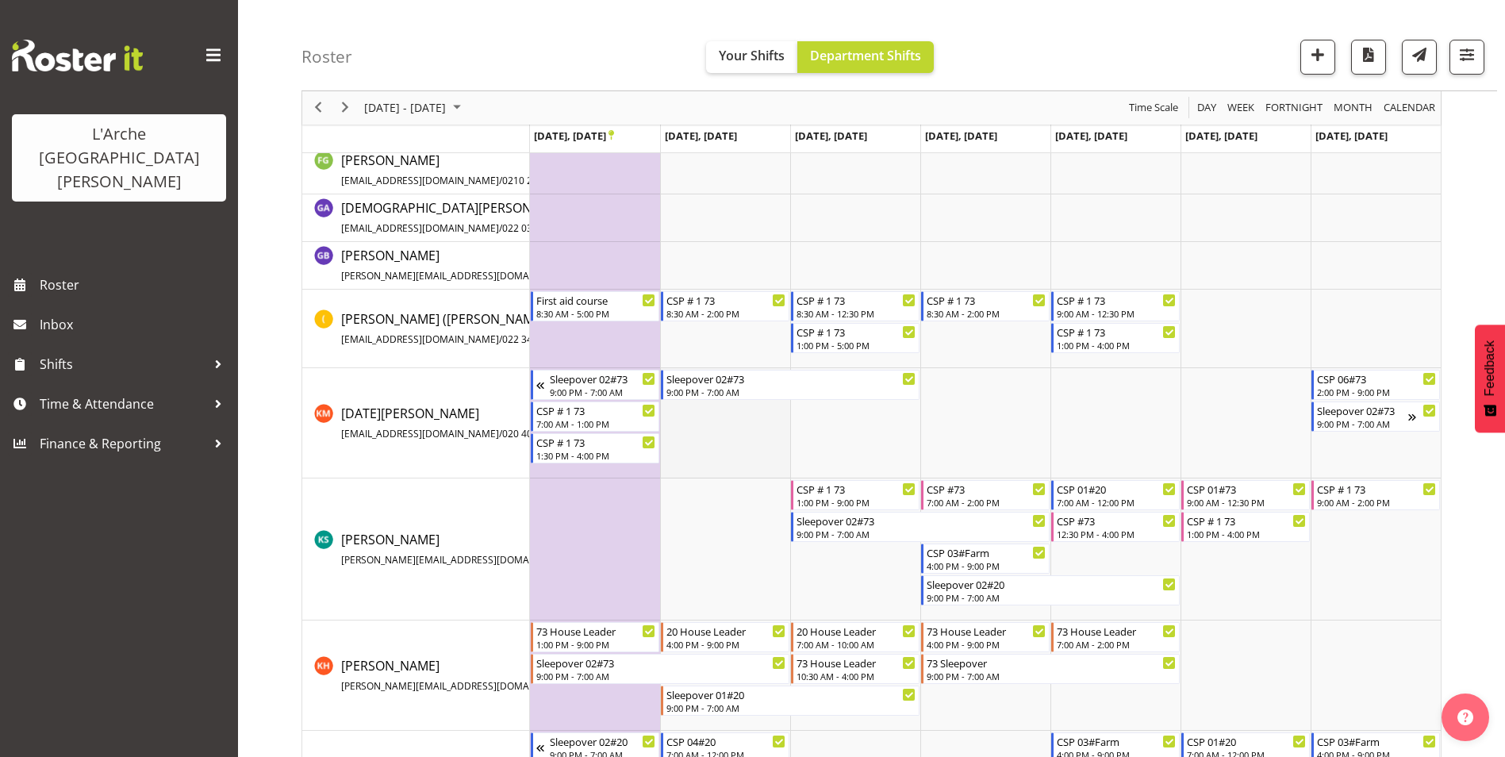
click at [700, 417] on td "Timeline Week of September 22, 2025" at bounding box center [725, 423] width 130 height 110
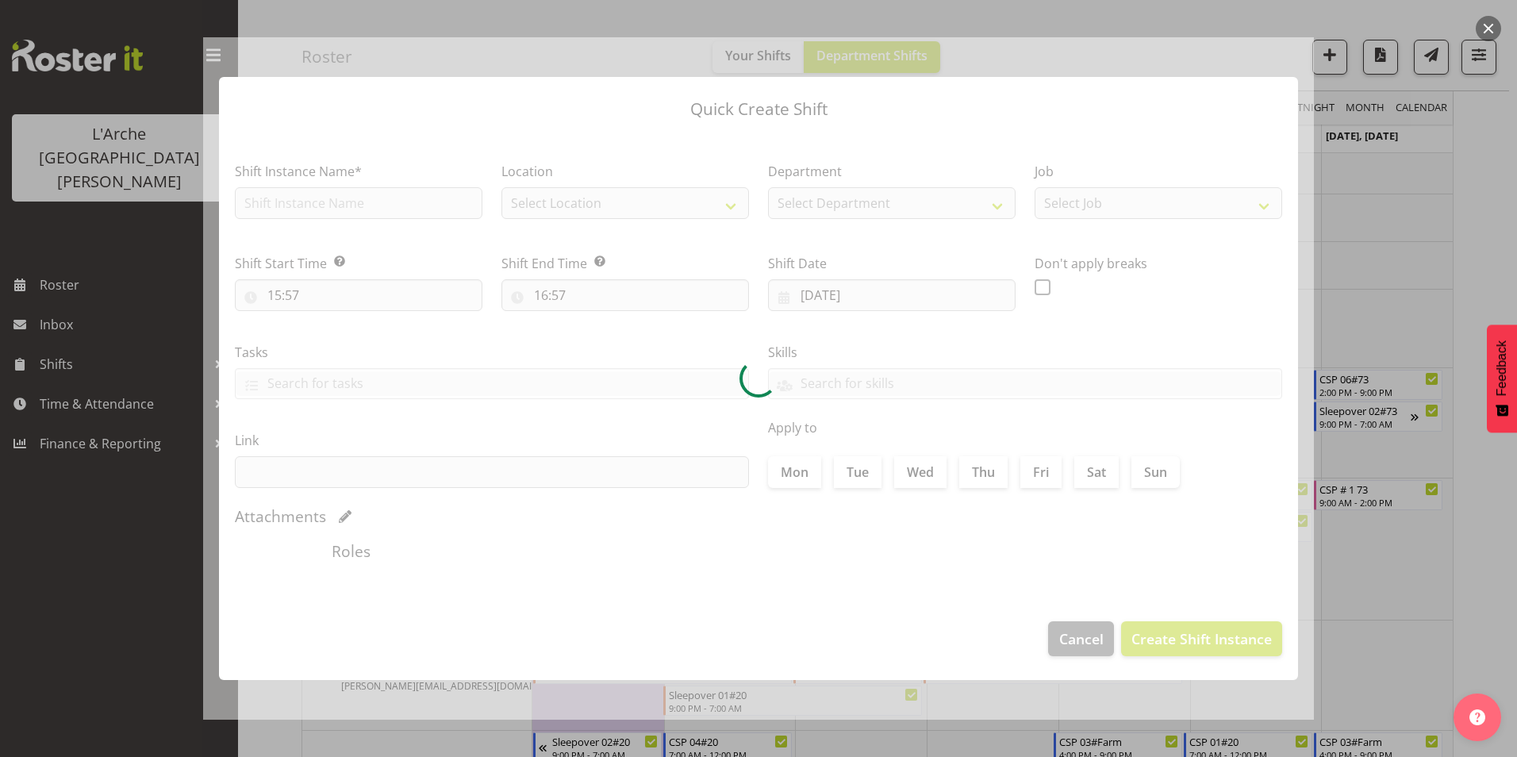
type input "[DATE]"
checkbox input "true"
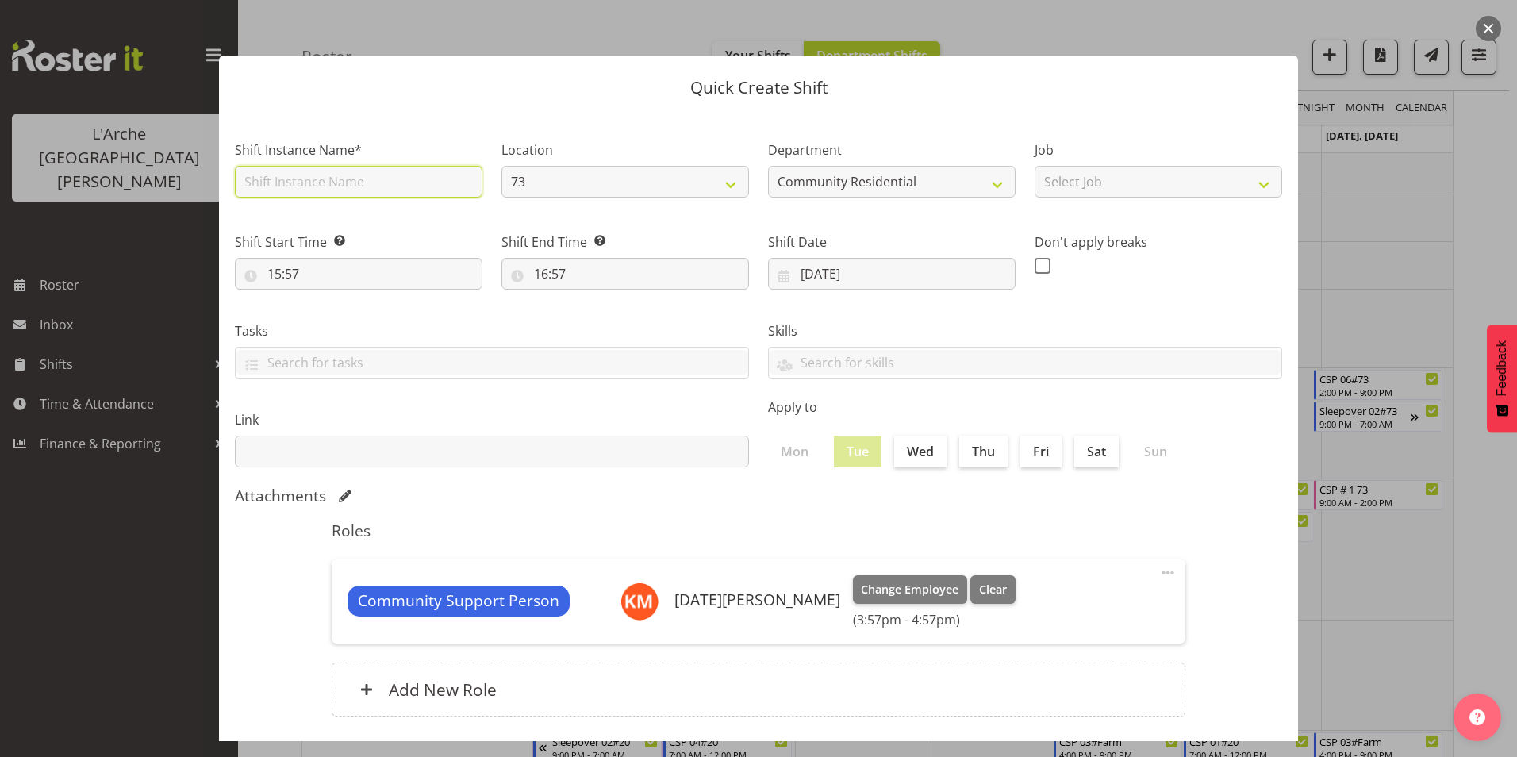
click at [293, 184] on input "text" at bounding box center [358, 182] width 247 height 32
type input "CSP # 1 73"
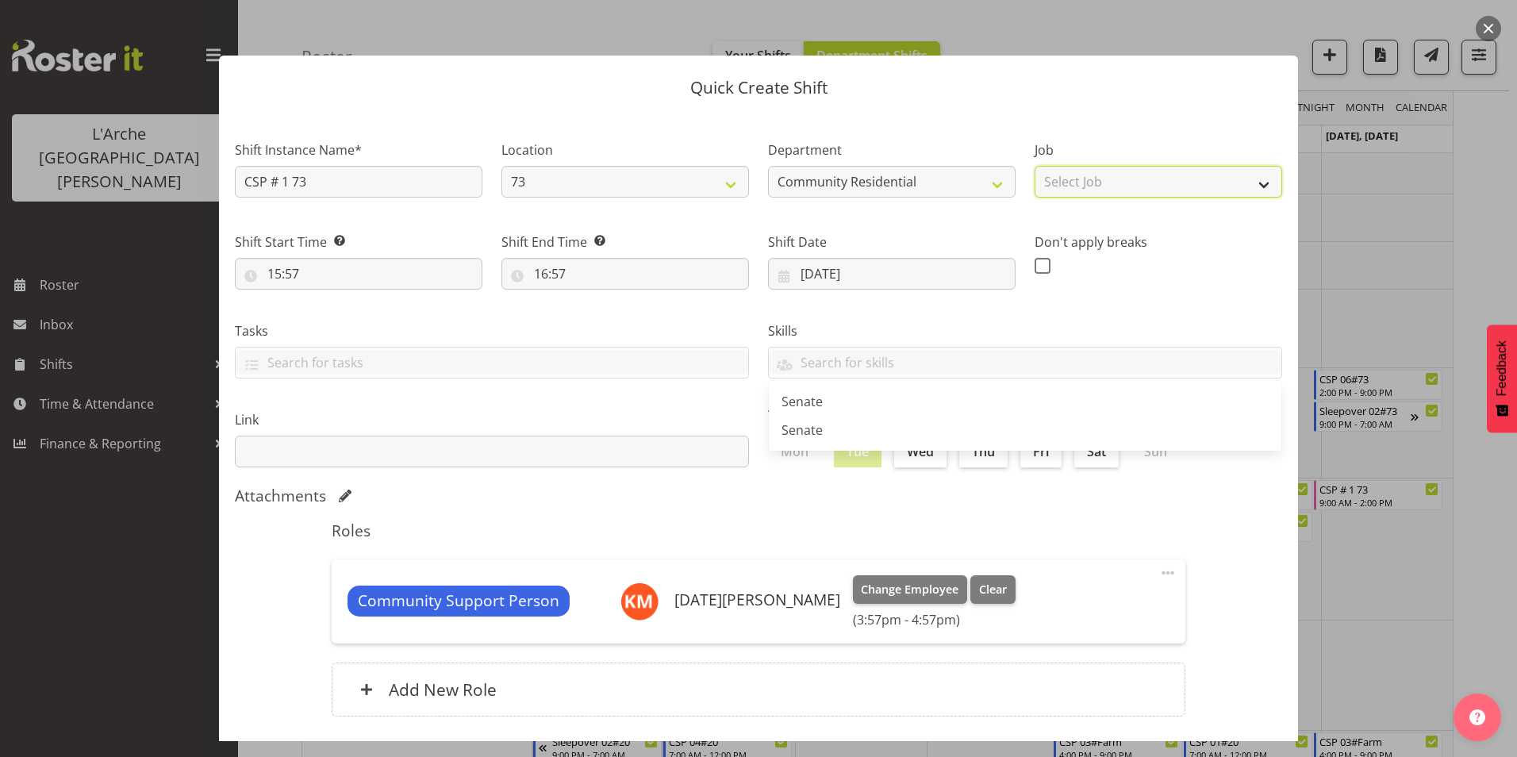
click at [1073, 185] on select "Select Job Accounts Admin Art Coordinator Community Leader Community Support Pe…" at bounding box center [1157, 182] width 247 height 32
select select "2"
click at [1034, 166] on select "Select Job Accounts Admin Art Coordinator Community Leader Community Support Pe…" at bounding box center [1157, 182] width 247 height 32
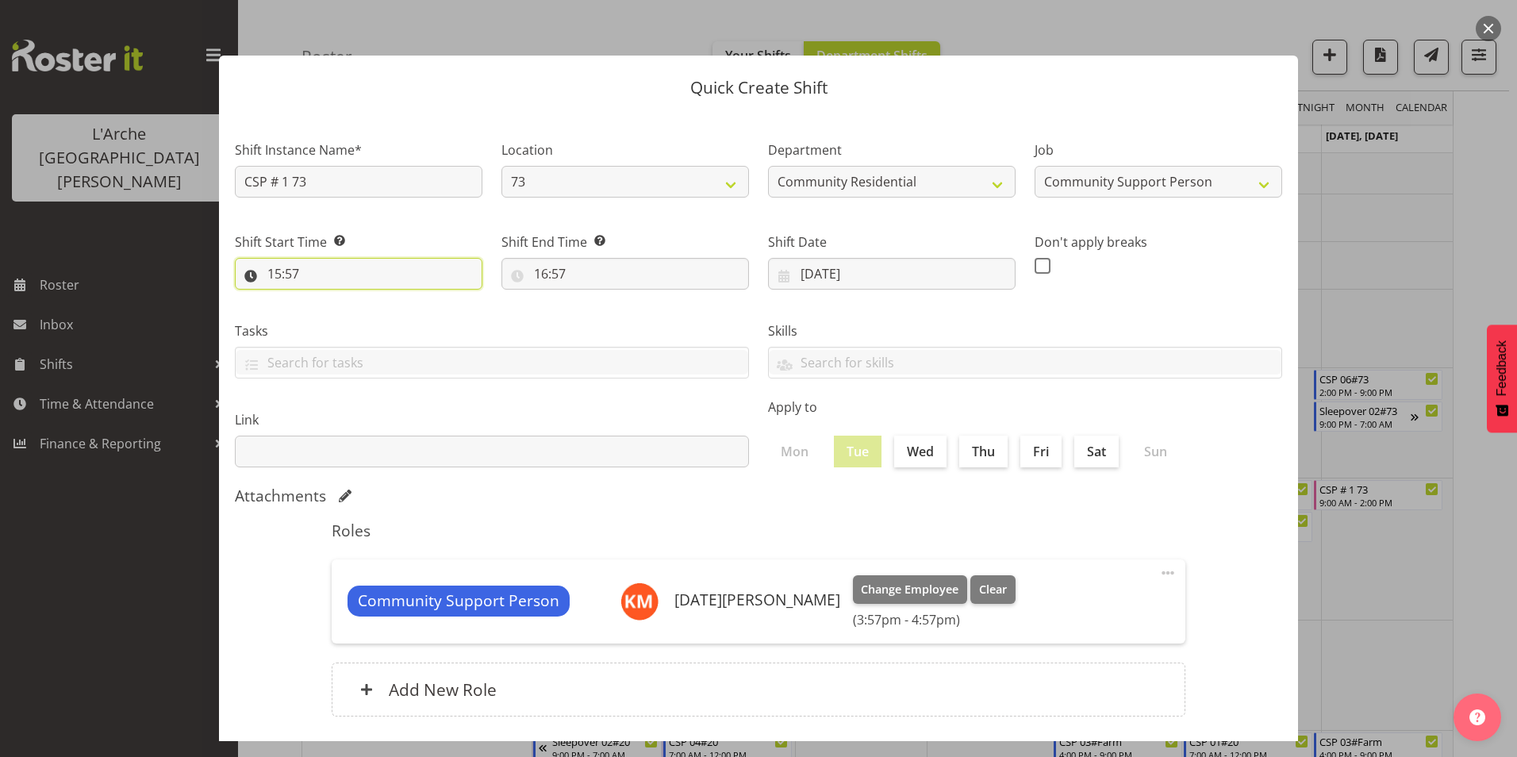
click at [280, 270] on input "15:57" at bounding box center [358, 274] width 247 height 32
click at [339, 316] on select "00 01 02 03 04 05 06 07 08 09 10 11 12 13 14 15 16 17 18 19 20 21 22 23" at bounding box center [343, 315] width 36 height 32
select select "7"
click at [325, 299] on select "00 01 02 03 04 05 06 07 08 09 10 11 12 13 14 15 16 17 18 19 20 21 22 23" at bounding box center [343, 315] width 36 height 32
type input "07:57"
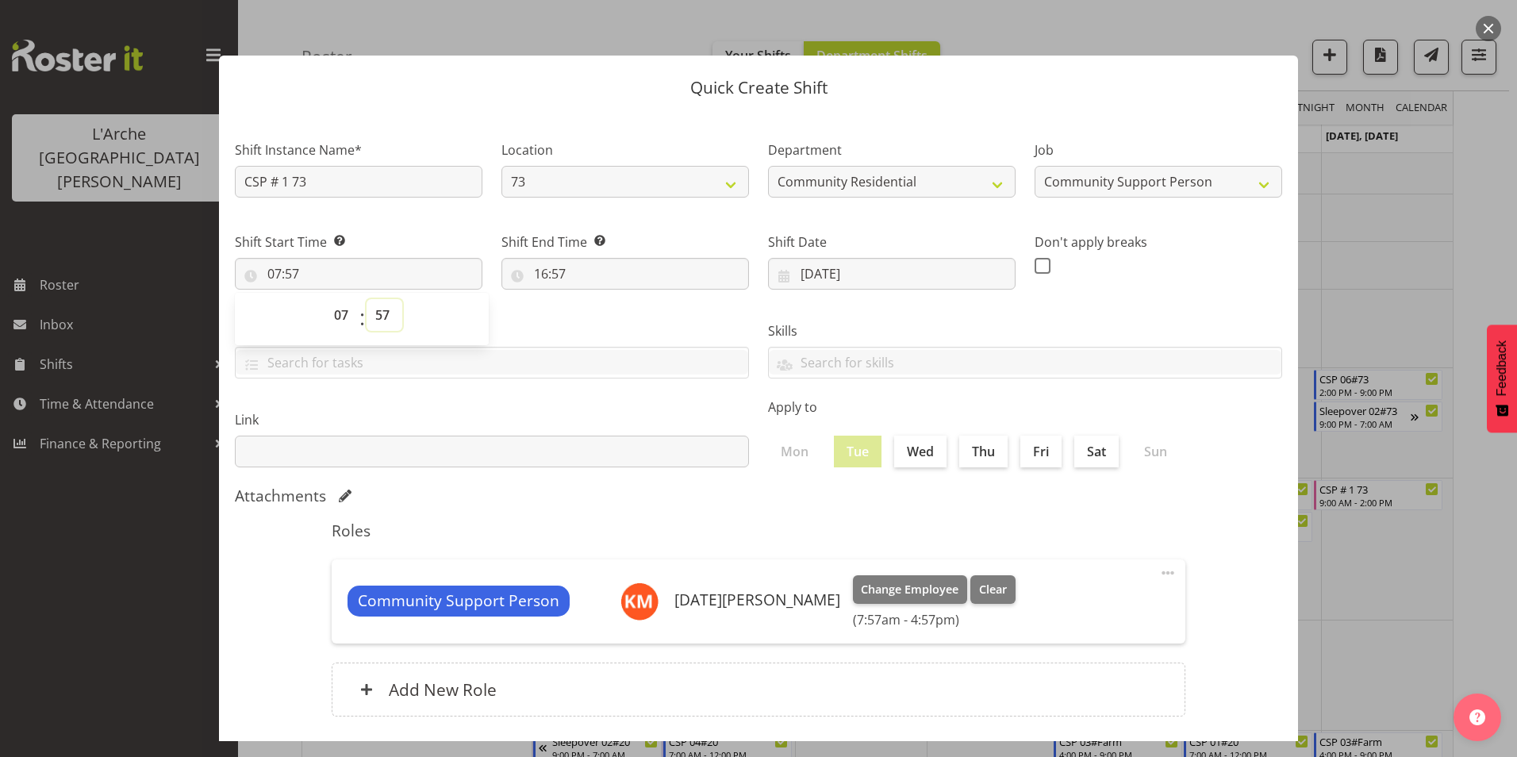
drag, startPoint x: 382, startPoint y: 314, endPoint x: 381, endPoint y: 330, distance: 15.9
click at [382, 314] on select "00 01 02 03 04 05 06 07 08 09 10 11 12 13 14 15 16 17 18 19 20 21 22 23 24 25 2…" at bounding box center [384, 315] width 36 height 32
select select "0"
click at [366, 299] on select "00 01 02 03 04 05 06 07 08 09 10 11 12 13 14 15 16 17 18 19 20 21 22 23 24 25 2…" at bounding box center [384, 315] width 36 height 32
type input "07:00"
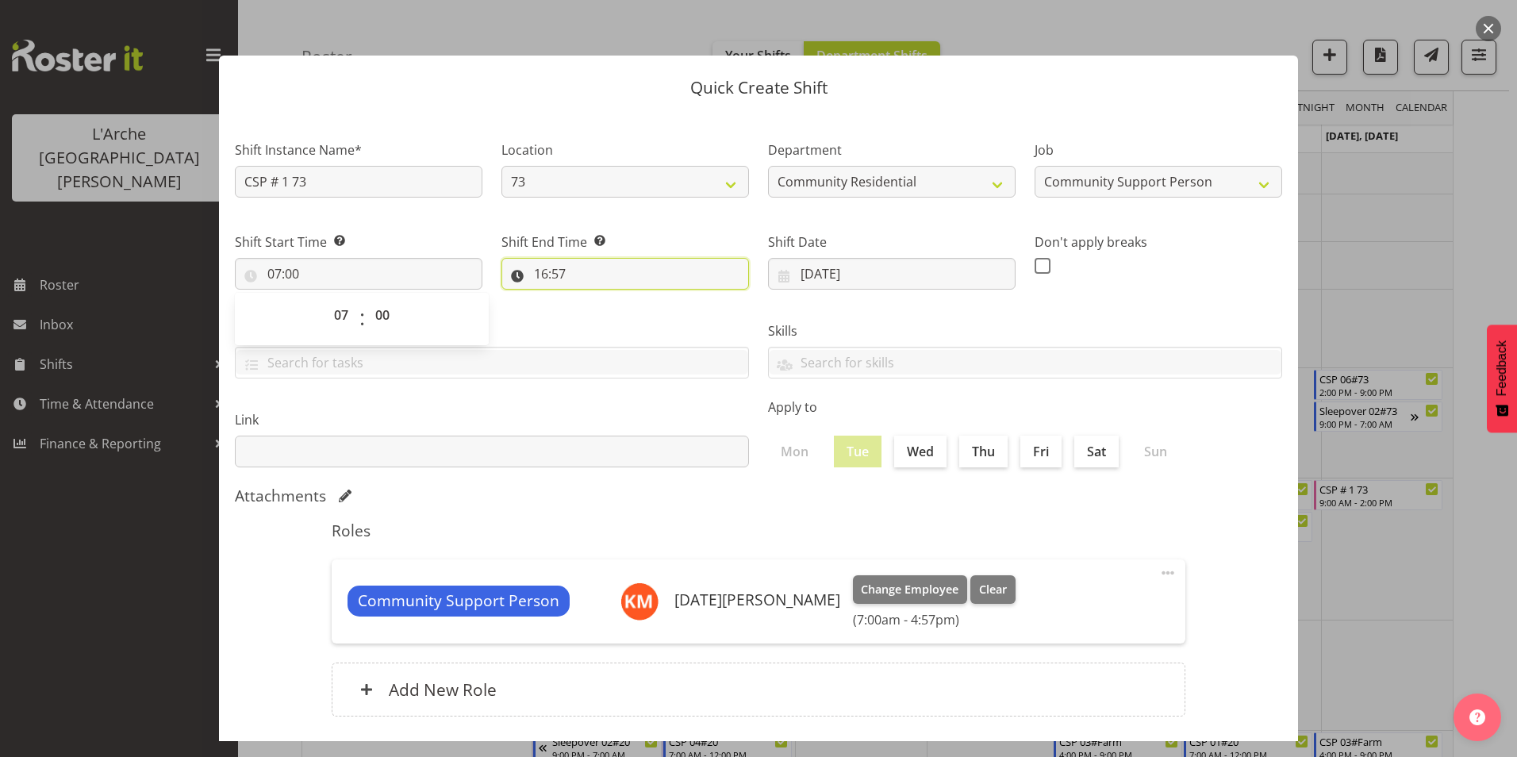
click at [544, 270] on input "16:57" at bounding box center [624, 274] width 247 height 32
click at [600, 313] on select "00 01 02 03 04 05 06 07 08 09 10 11 12 13 14 15 16 17 18 19 20 21 22 23" at bounding box center [610, 315] width 36 height 32
select select "10"
click at [592, 299] on select "00 01 02 03 04 05 06 07 08 09 10 11 12 13 14 15 16 17 18 19 20 21 22 23" at bounding box center [610, 315] width 36 height 32
type input "10:57"
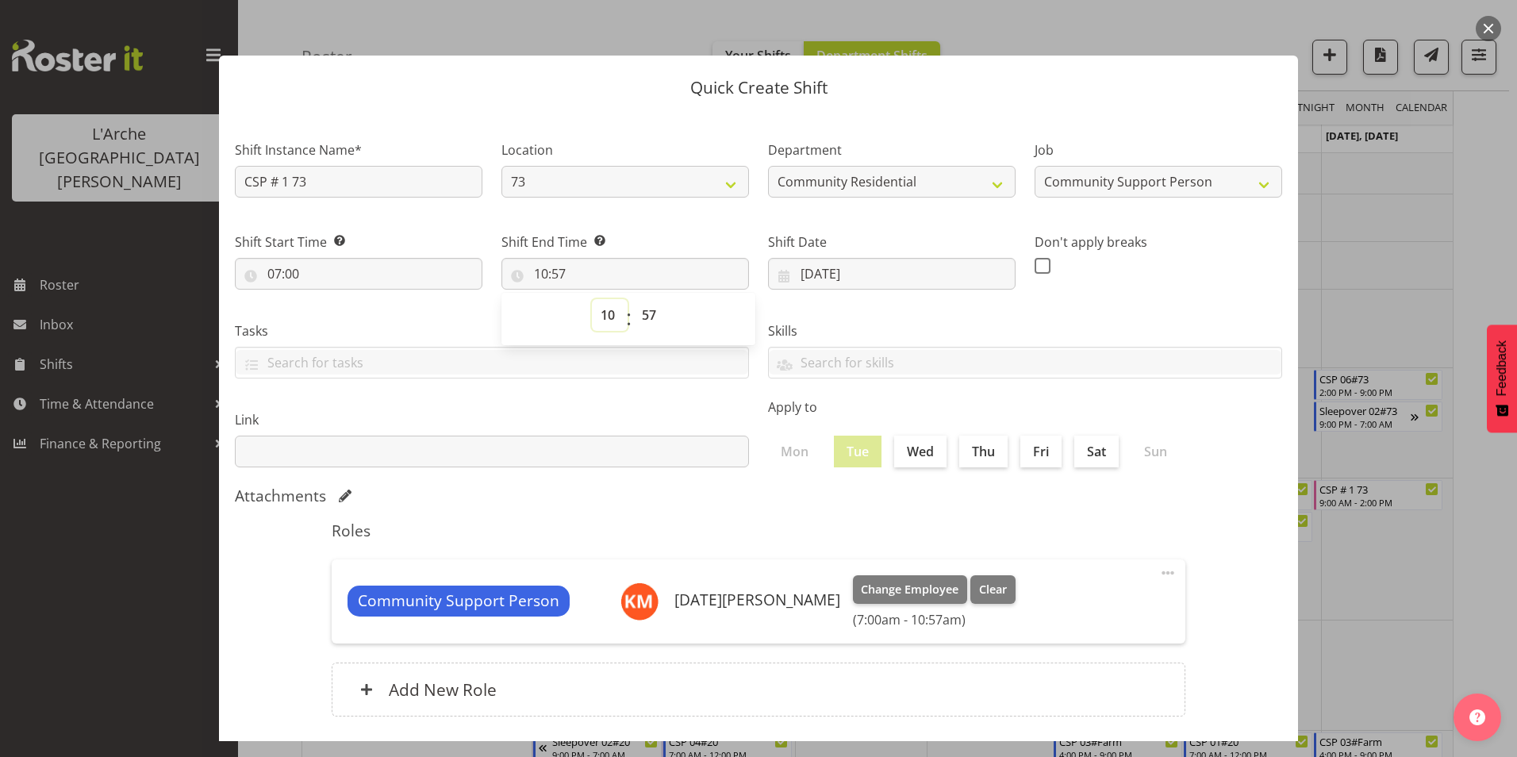
click at [608, 311] on select "00 01 02 03 04 05 06 07 08 09 10 11 12 13 14 15 16 17 18 19 20 21 22 23" at bounding box center [610, 315] width 36 height 32
select select "12"
click at [592, 299] on select "00 01 02 03 04 05 06 07 08 09 10 11 12 13 14 15 16 17 18 19 20 21 22 23" at bounding box center [610, 315] width 36 height 32
type input "12:57"
click at [646, 311] on select "00 01 02 03 04 05 06 07 08 09 10 11 12 13 14 15 16 17 18 19 20 21 22 23 24 25 2…" at bounding box center [651, 315] width 36 height 32
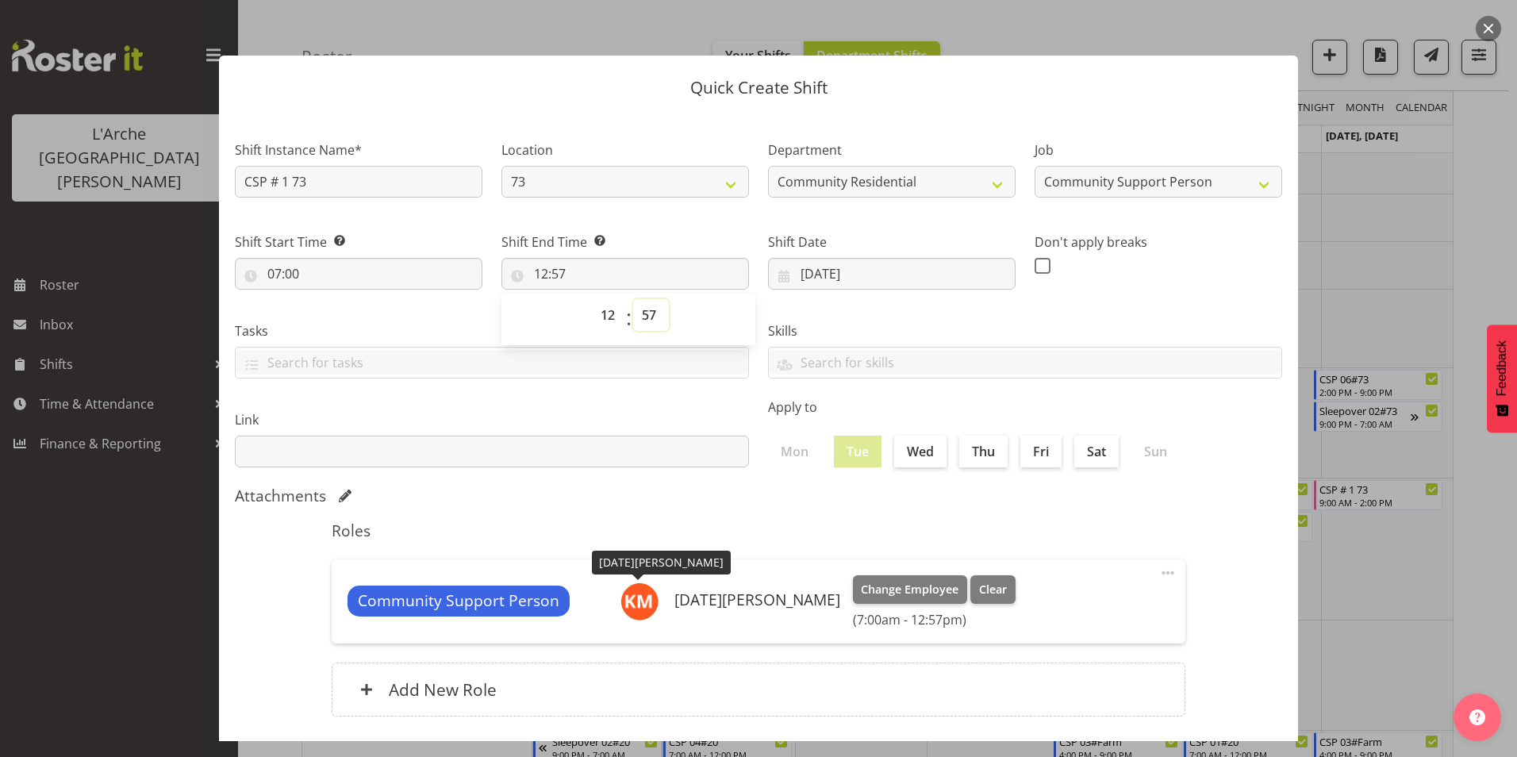
select select "30"
click at [633, 299] on select "00 01 02 03 04 05 06 07 08 09 10 11 12 13 14 15 16 17 18 19 20 21 22 23 24 25 2…" at bounding box center [651, 315] width 36 height 32
type input "12:30"
click at [1034, 263] on span at bounding box center [1042, 266] width 16 height 16
click at [1034, 263] on input "checkbox" at bounding box center [1039, 265] width 10 height 10
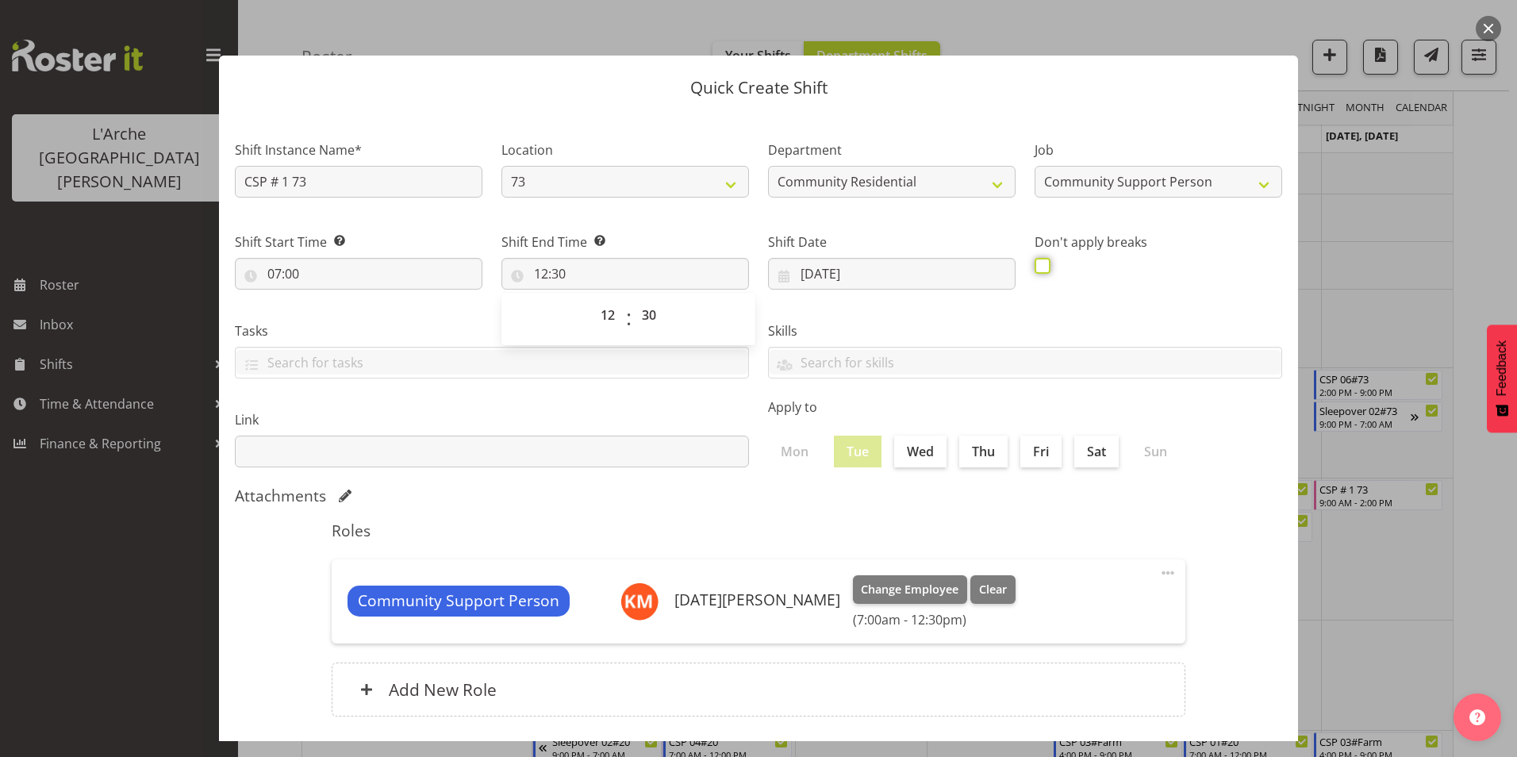
checkbox input "true"
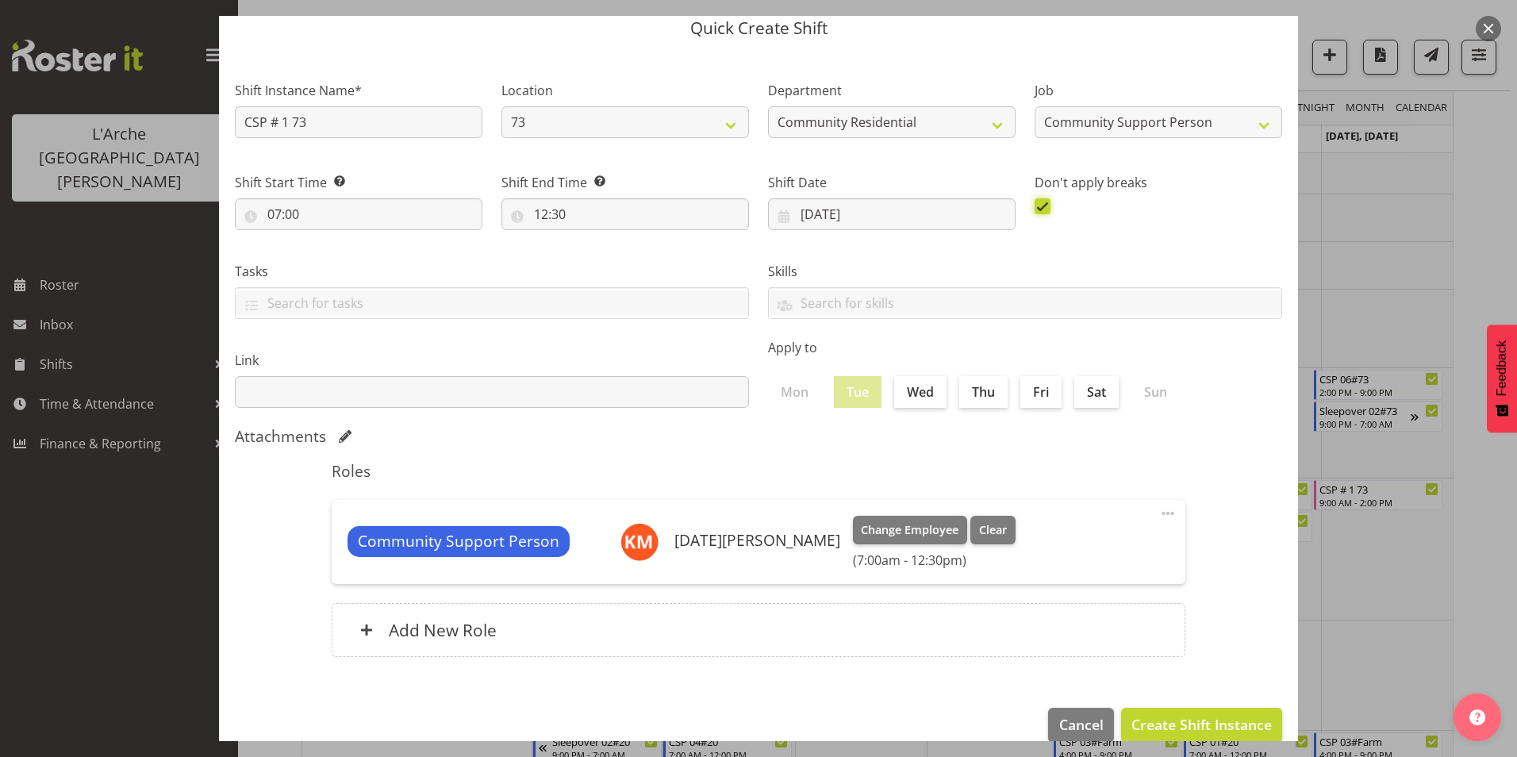
scroll to position [85, 0]
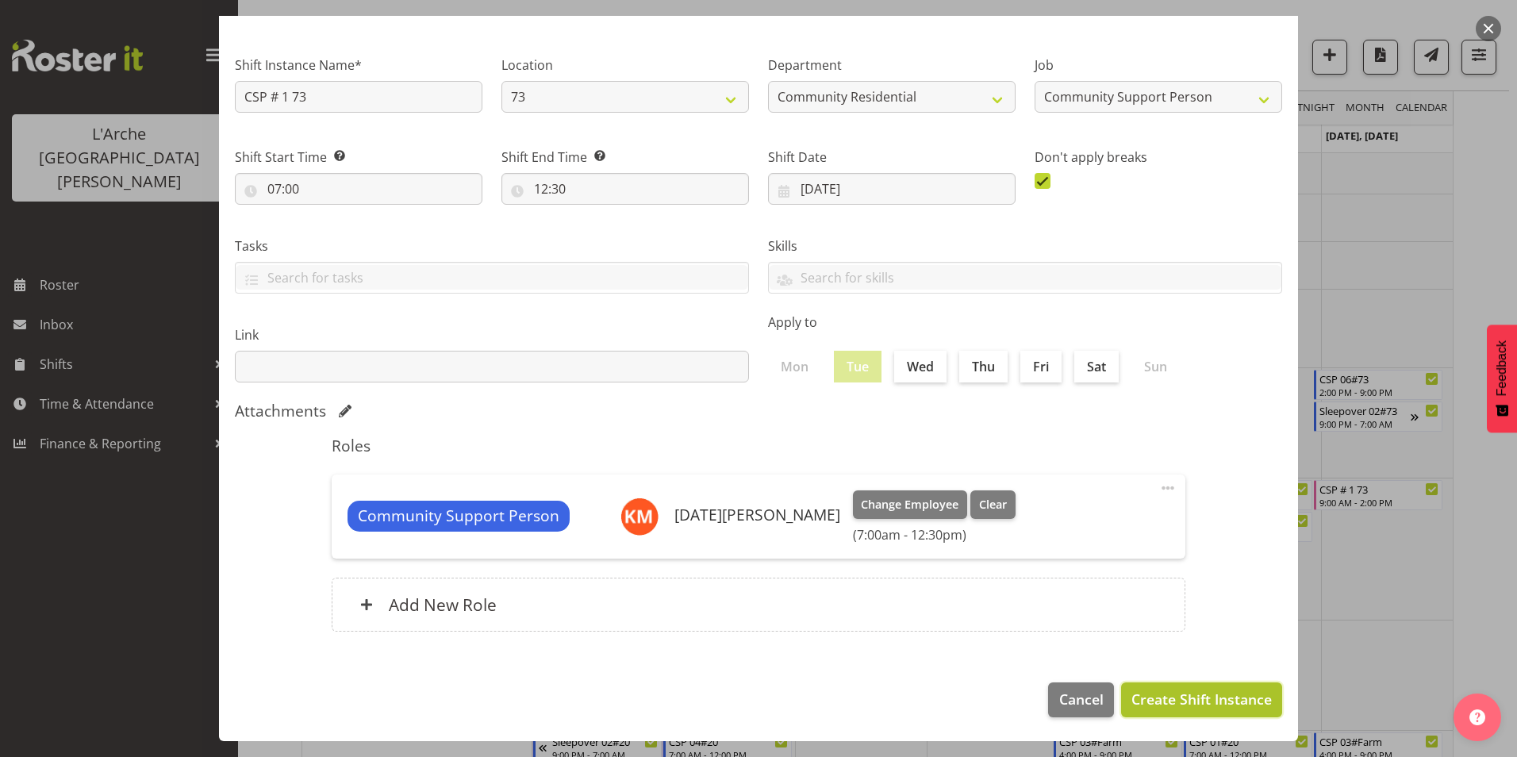
click at [1207, 701] on span "Create Shift Instance" at bounding box center [1201, 698] width 140 height 21
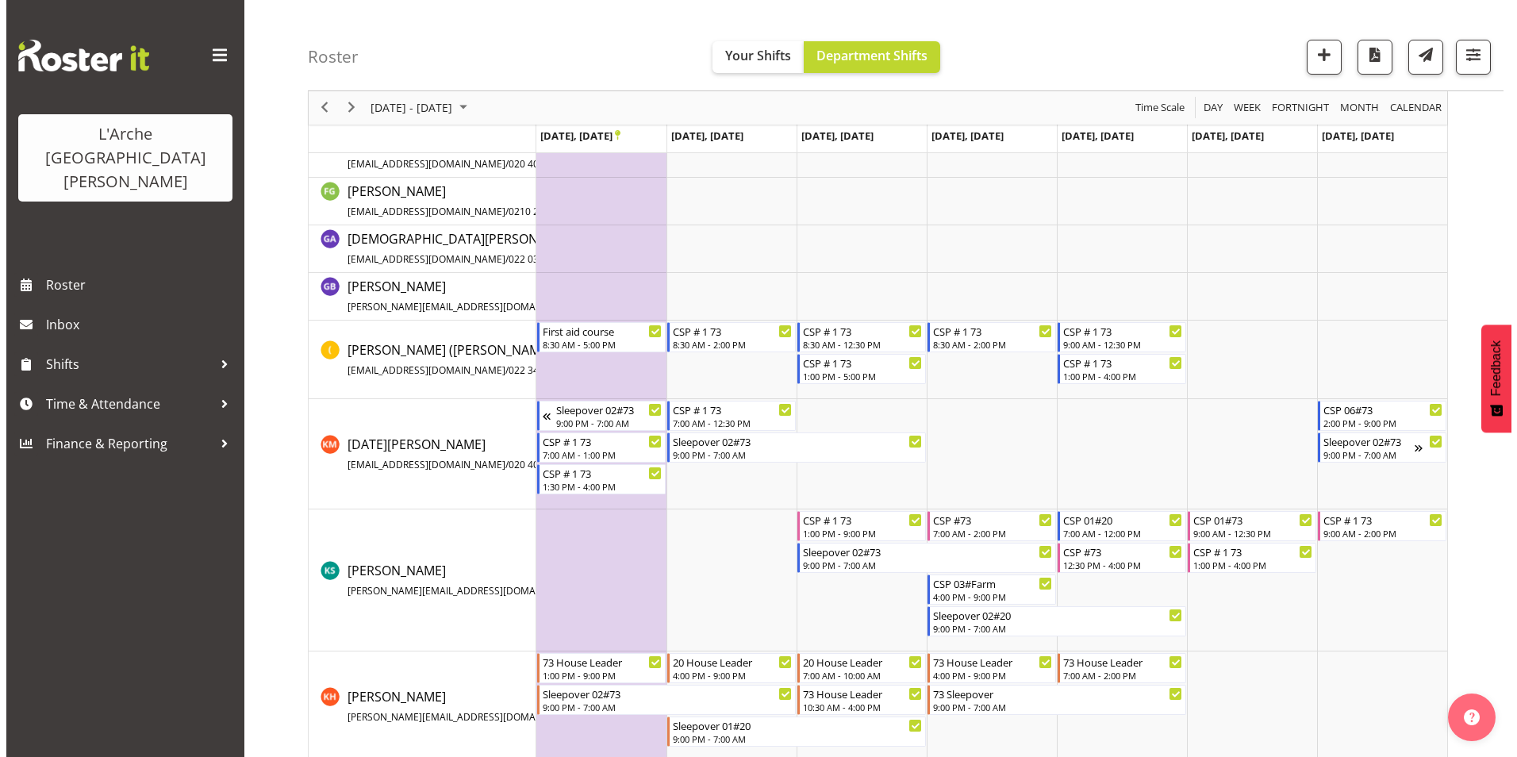
scroll to position [345, 0]
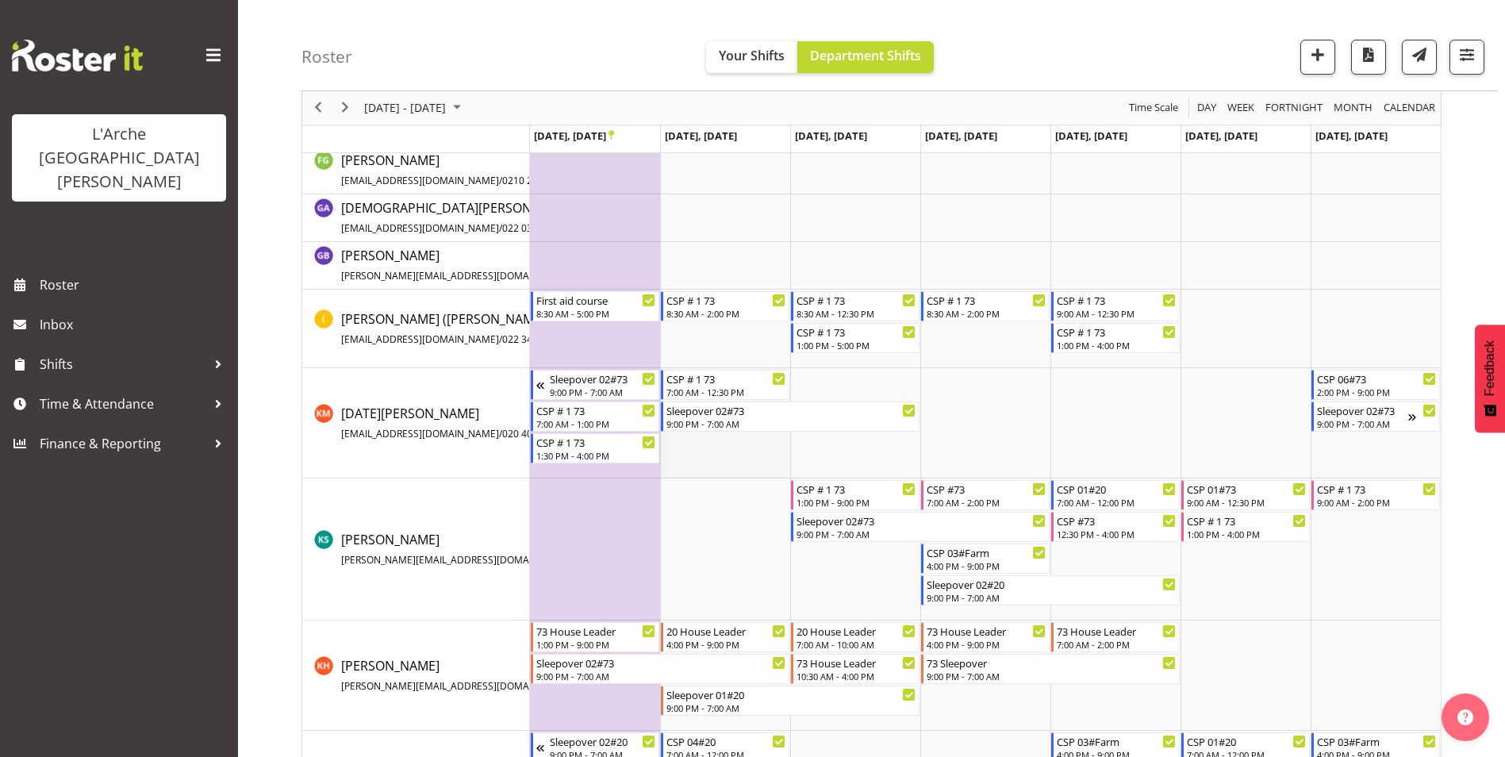
click at [708, 439] on td "Timeline Week of September 22, 2025" at bounding box center [725, 423] width 130 height 110
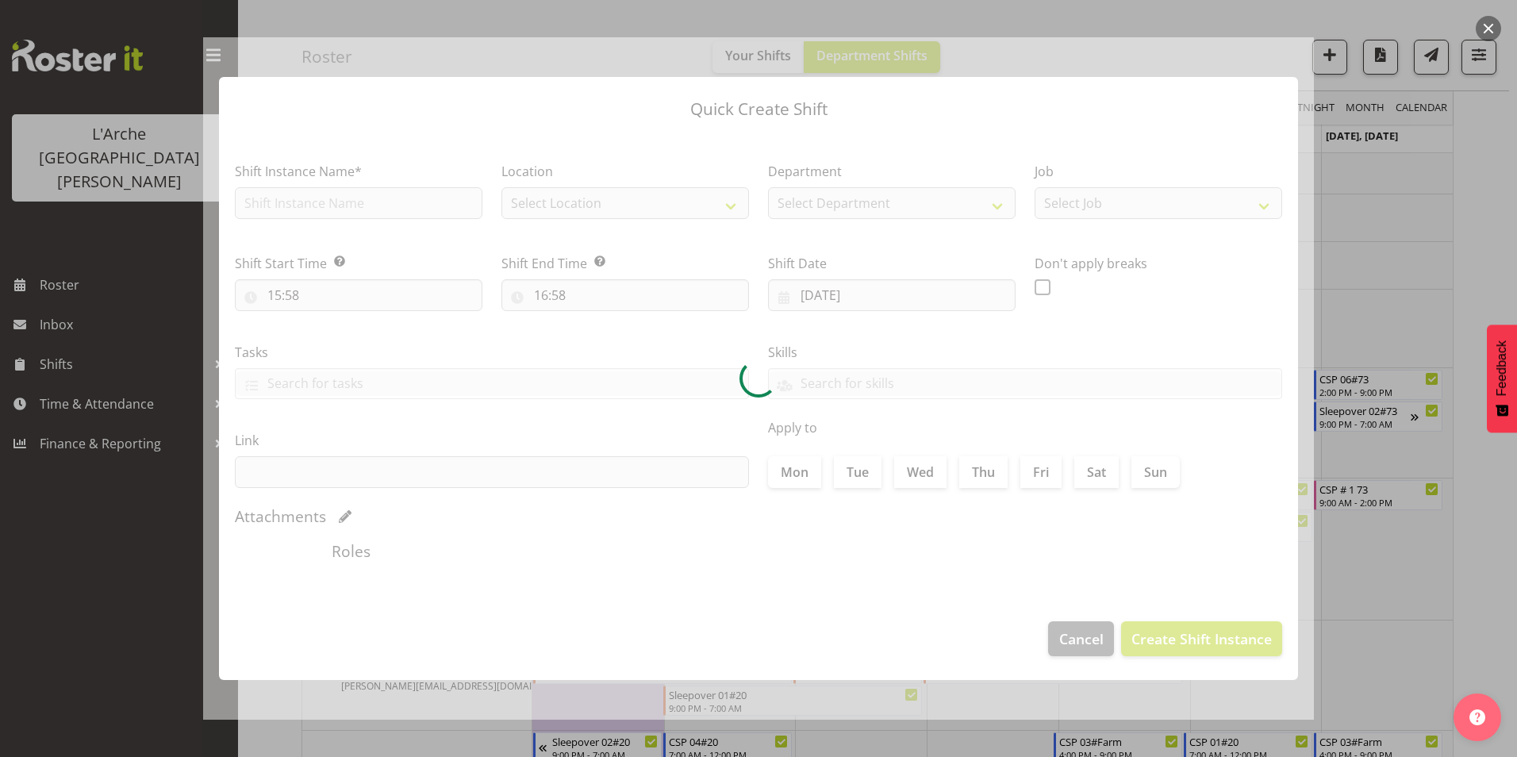
type input "[DATE]"
checkbox input "true"
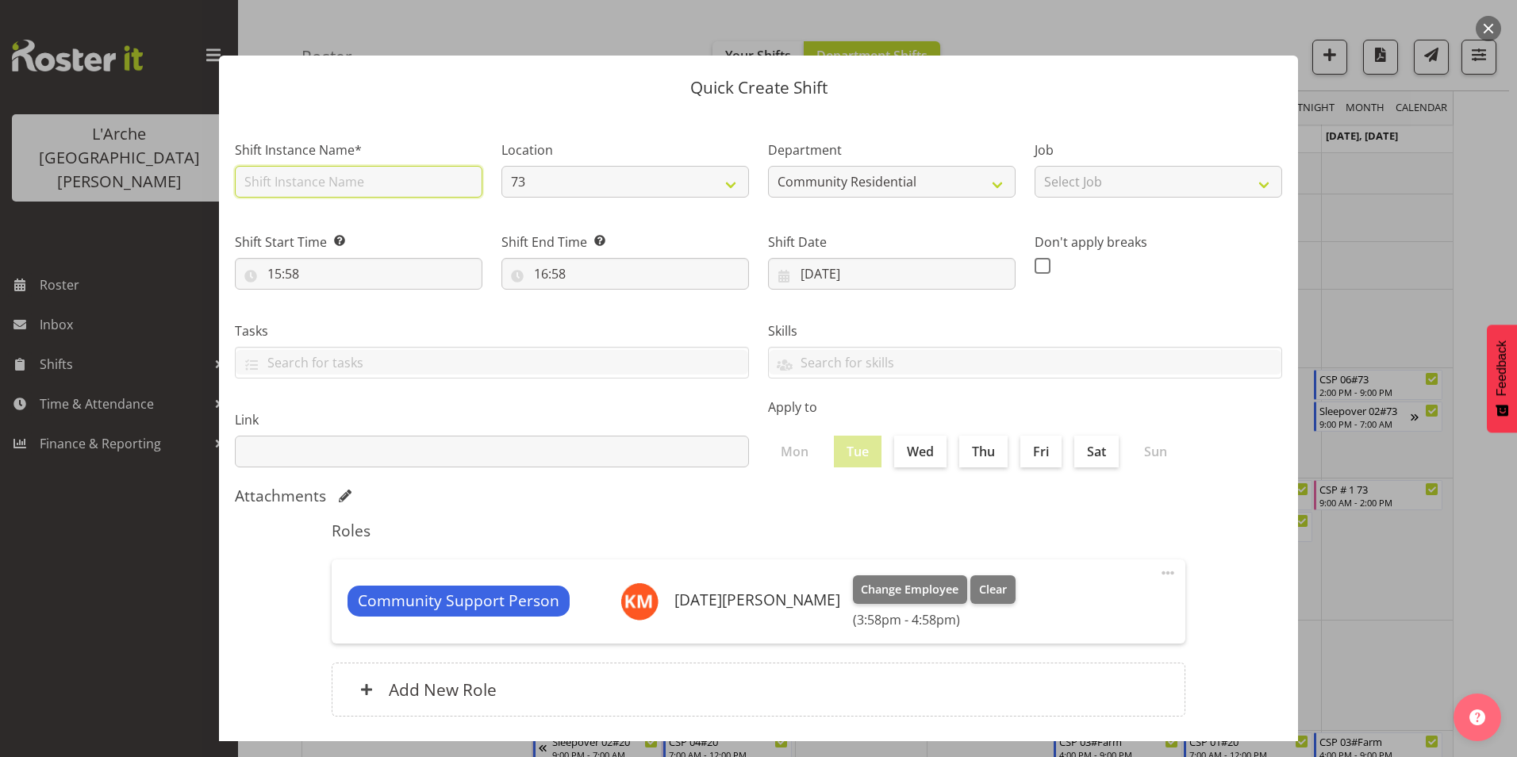
click at [322, 179] on input "text" at bounding box center [358, 182] width 247 height 32
type input "CSP # 1 73"
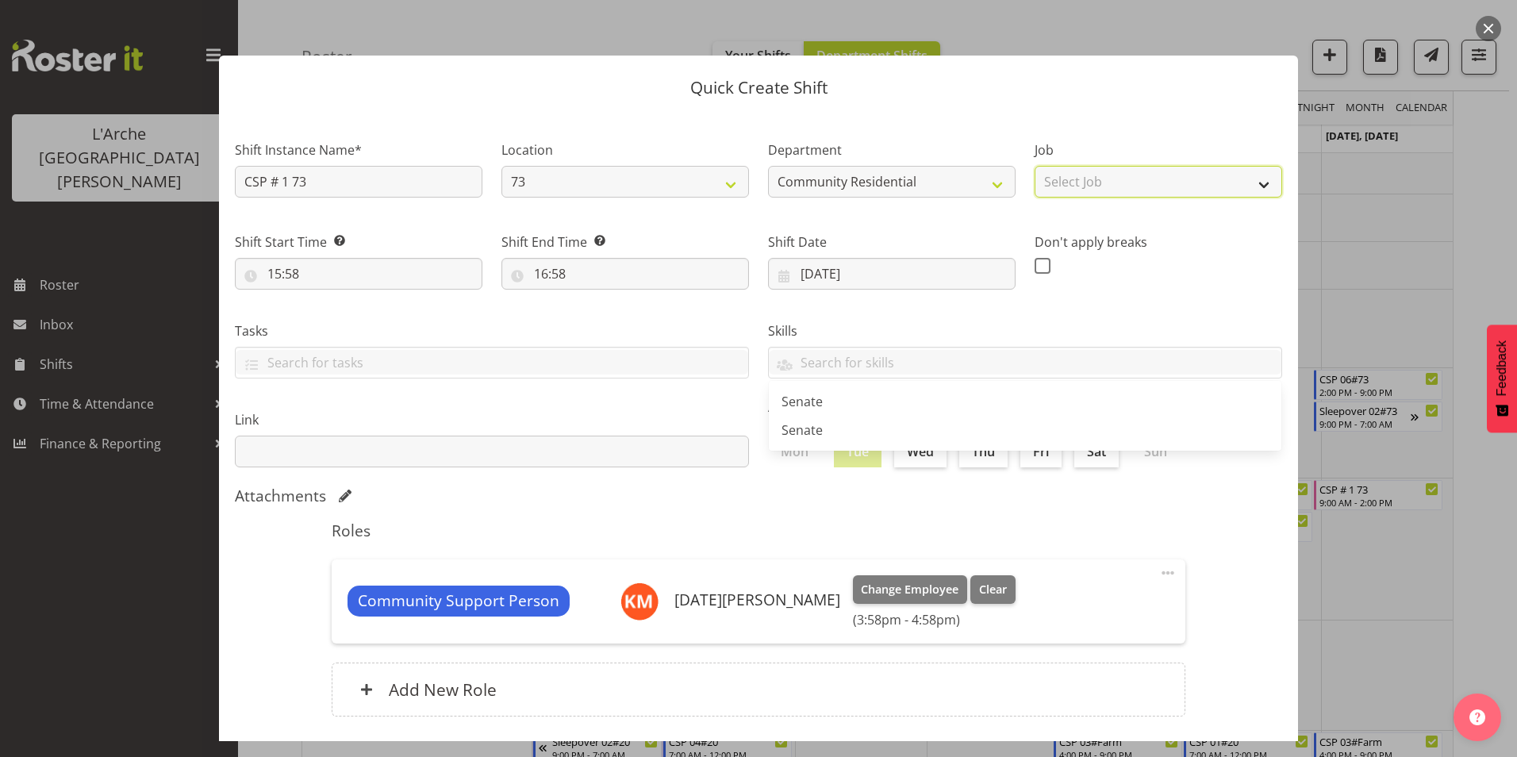
click at [1133, 186] on select "Select Job Accounts Admin Art Coordinator Community Leader Community Support Pe…" at bounding box center [1157, 182] width 247 height 32
select select "2"
click at [1034, 166] on select "Select Job Accounts Admin Art Coordinator Community Leader Community Support Pe…" at bounding box center [1157, 182] width 247 height 32
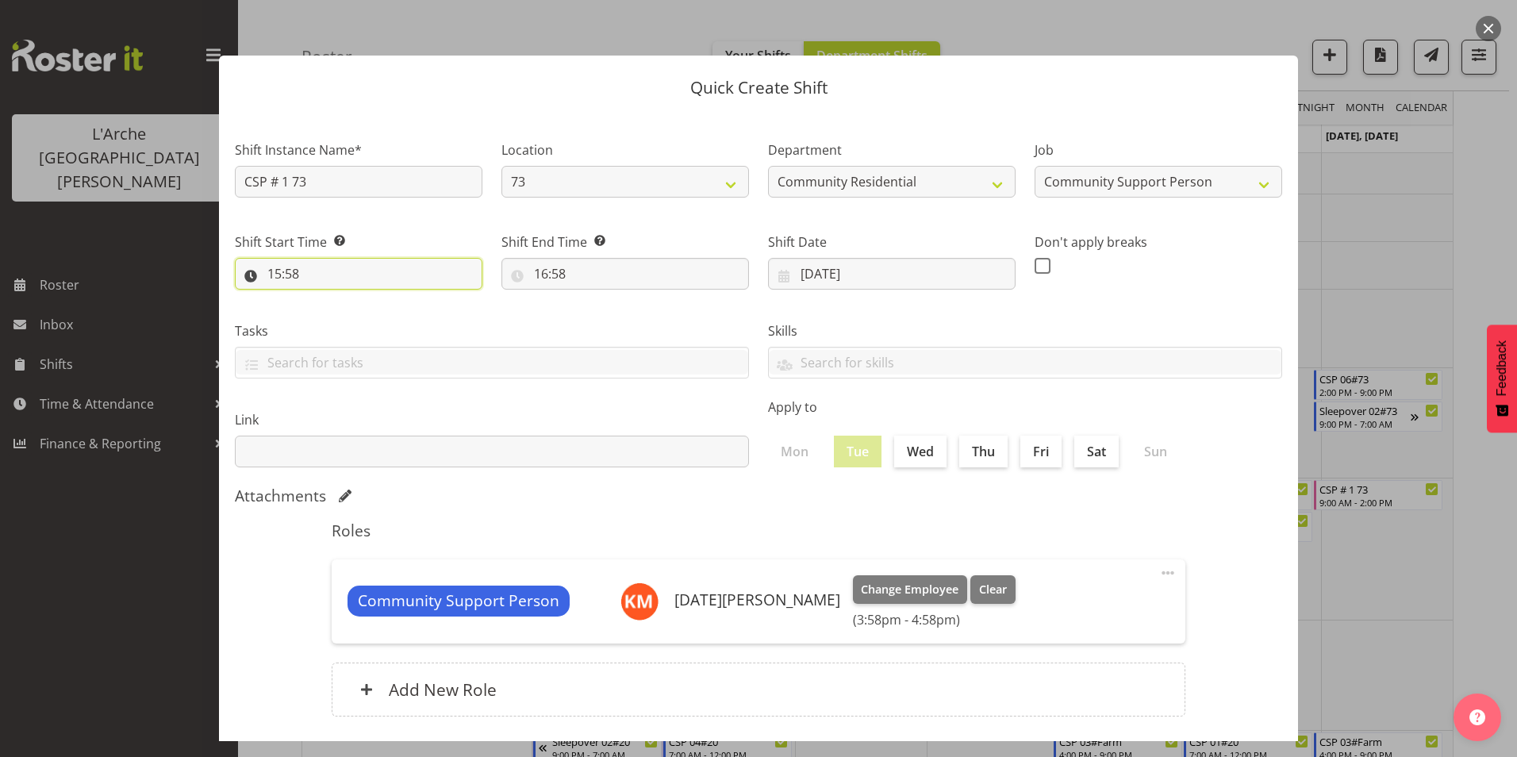
click at [277, 271] on input "15:58" at bounding box center [358, 274] width 247 height 32
click at [342, 304] on select "00 01 02 03 04 05 06 07 08 09 10 11 12 13 14 15 16 17 18 19 20 21 22 23" at bounding box center [343, 315] width 36 height 32
select select "13"
click at [325, 299] on select "00 01 02 03 04 05 06 07 08 09 10 11 12 13 14 15 16 17 18 19 20 21 22 23" at bounding box center [343, 315] width 36 height 32
type input "13:58"
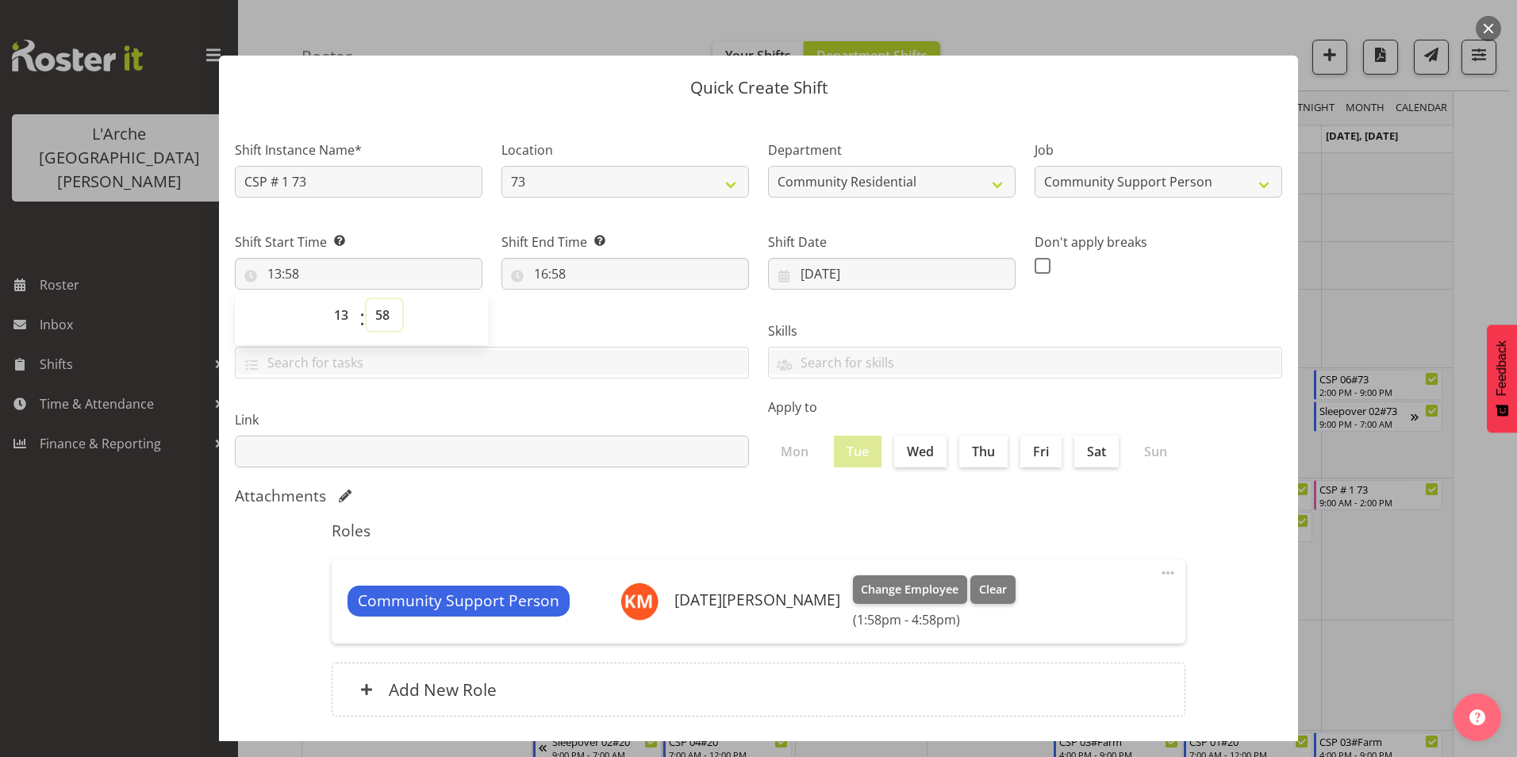
click at [383, 313] on select "00 01 02 03 04 05 06 07 08 09 10 11 12 13 14 15 16 17 18 19 20 21 22 23 24 25 2…" at bounding box center [384, 315] width 36 height 32
select select "0"
click at [366, 299] on select "00 01 02 03 04 05 06 07 08 09 10 11 12 13 14 15 16 17 18 19 20 21 22 23 24 25 2…" at bounding box center [384, 315] width 36 height 32
type input "13:00"
click at [556, 267] on input "16:58" at bounding box center [624, 274] width 247 height 32
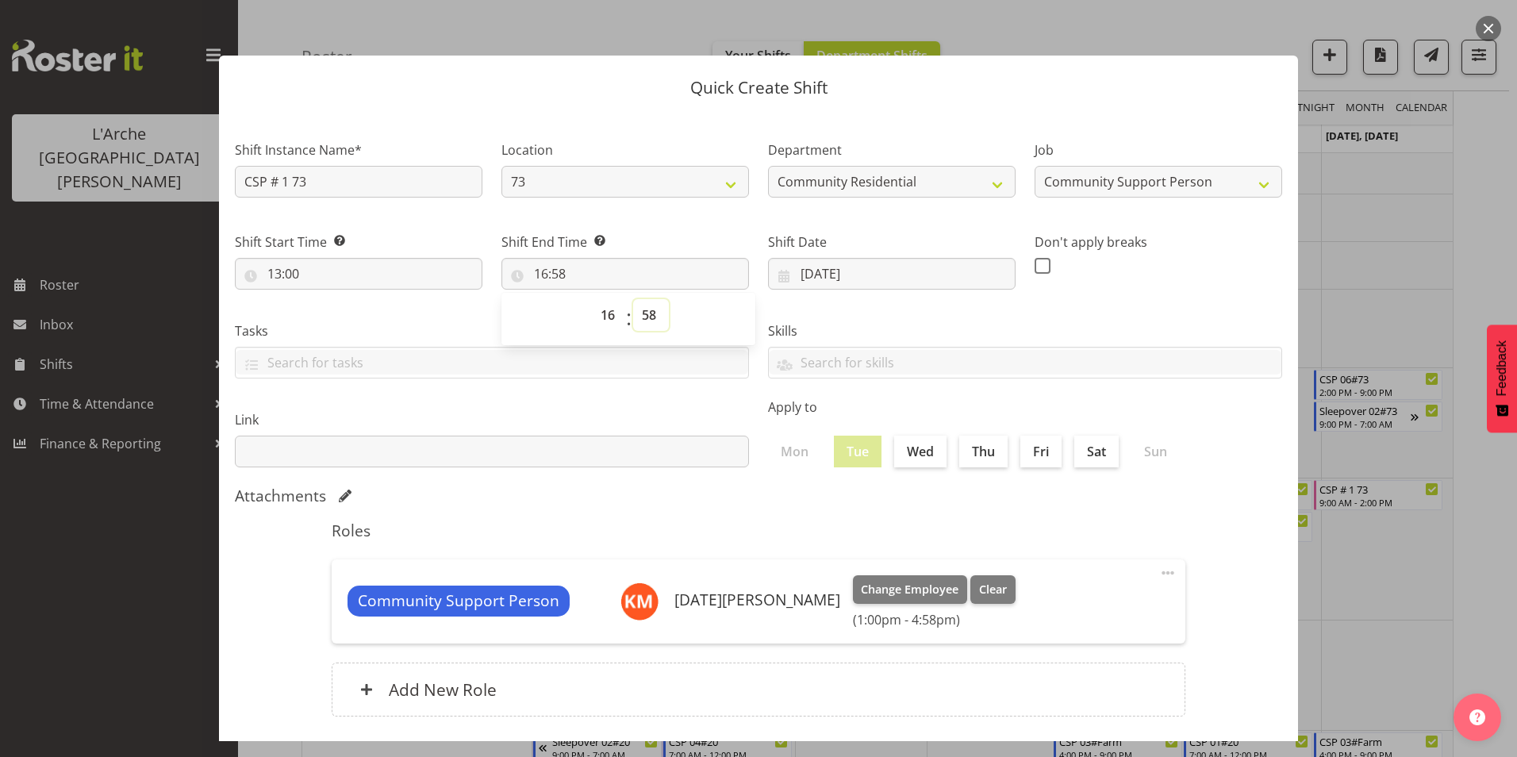
click at [642, 316] on select "00 01 02 03 04 05 06 07 08 09 10 11 12 13 14 15 16 17 18 19 20 21 22 23 24 25 2…" at bounding box center [651, 315] width 36 height 32
select select "0"
click at [633, 299] on select "00 01 02 03 04 05 06 07 08 09 10 11 12 13 14 15 16 17 18 19 20 21 22 23 24 25 2…" at bounding box center [651, 315] width 36 height 32
type input "16:00"
click at [1036, 263] on span at bounding box center [1042, 266] width 16 height 16
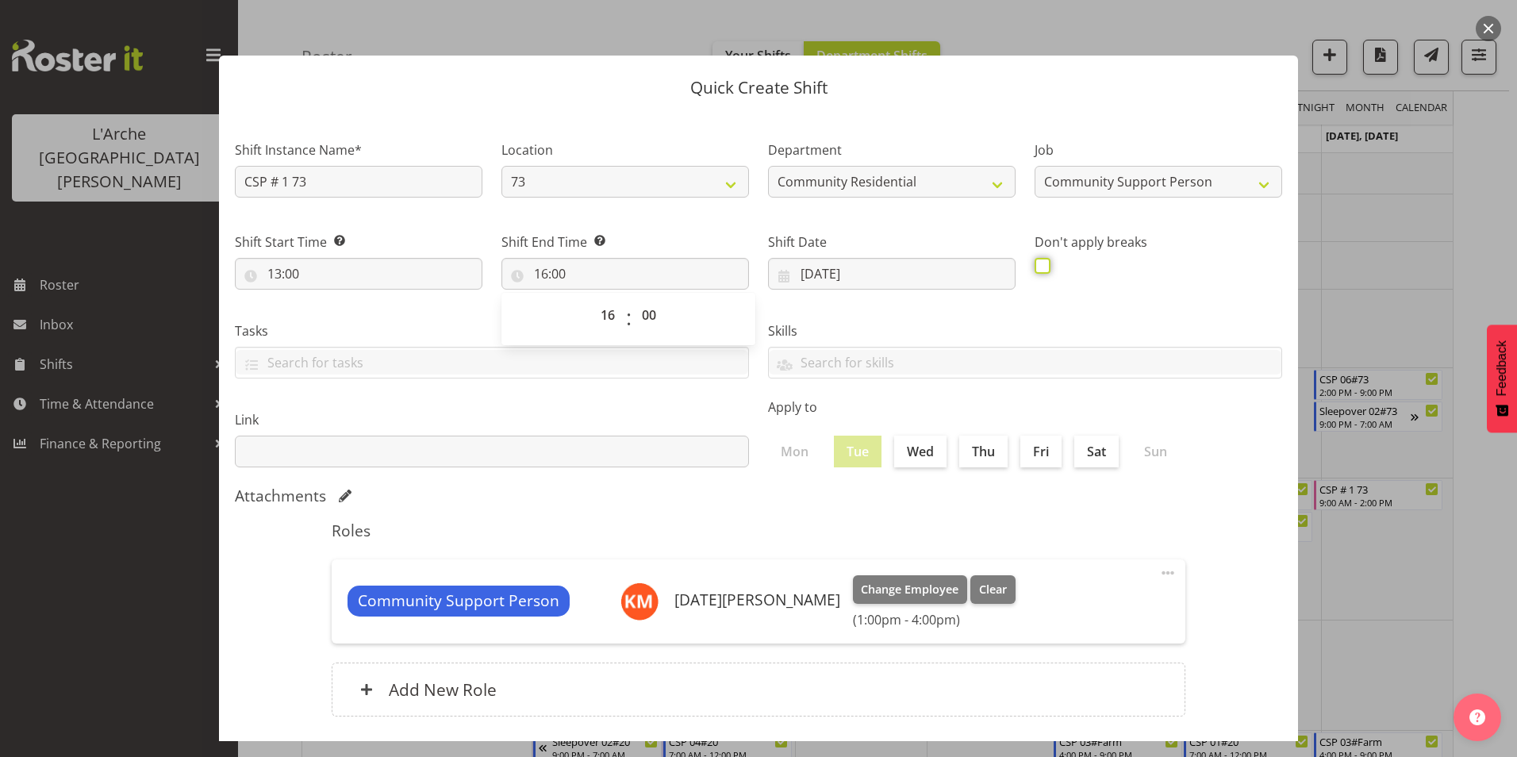
click at [1036, 263] on input "checkbox" at bounding box center [1039, 265] width 10 height 10
checkbox input "true"
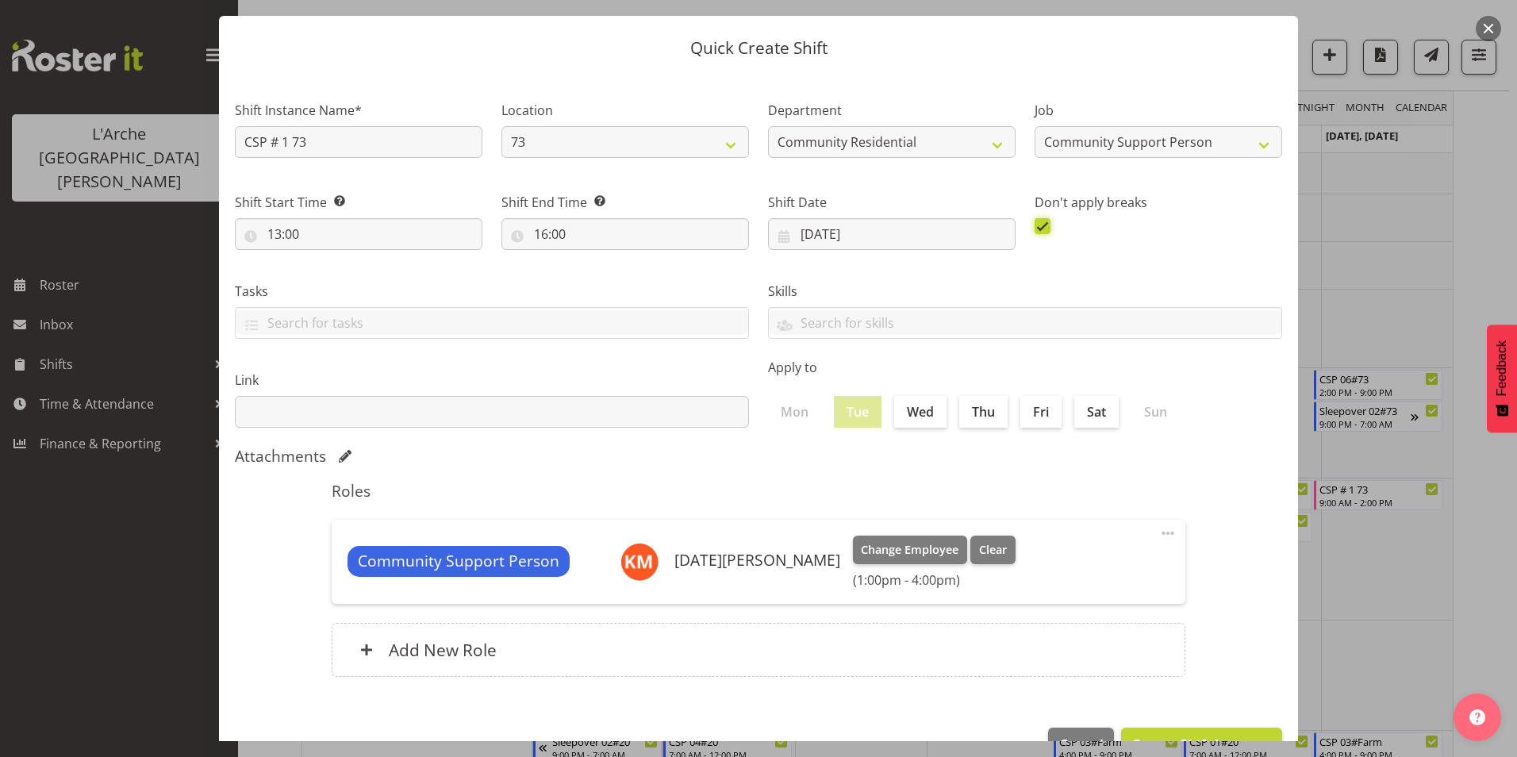
scroll to position [85, 0]
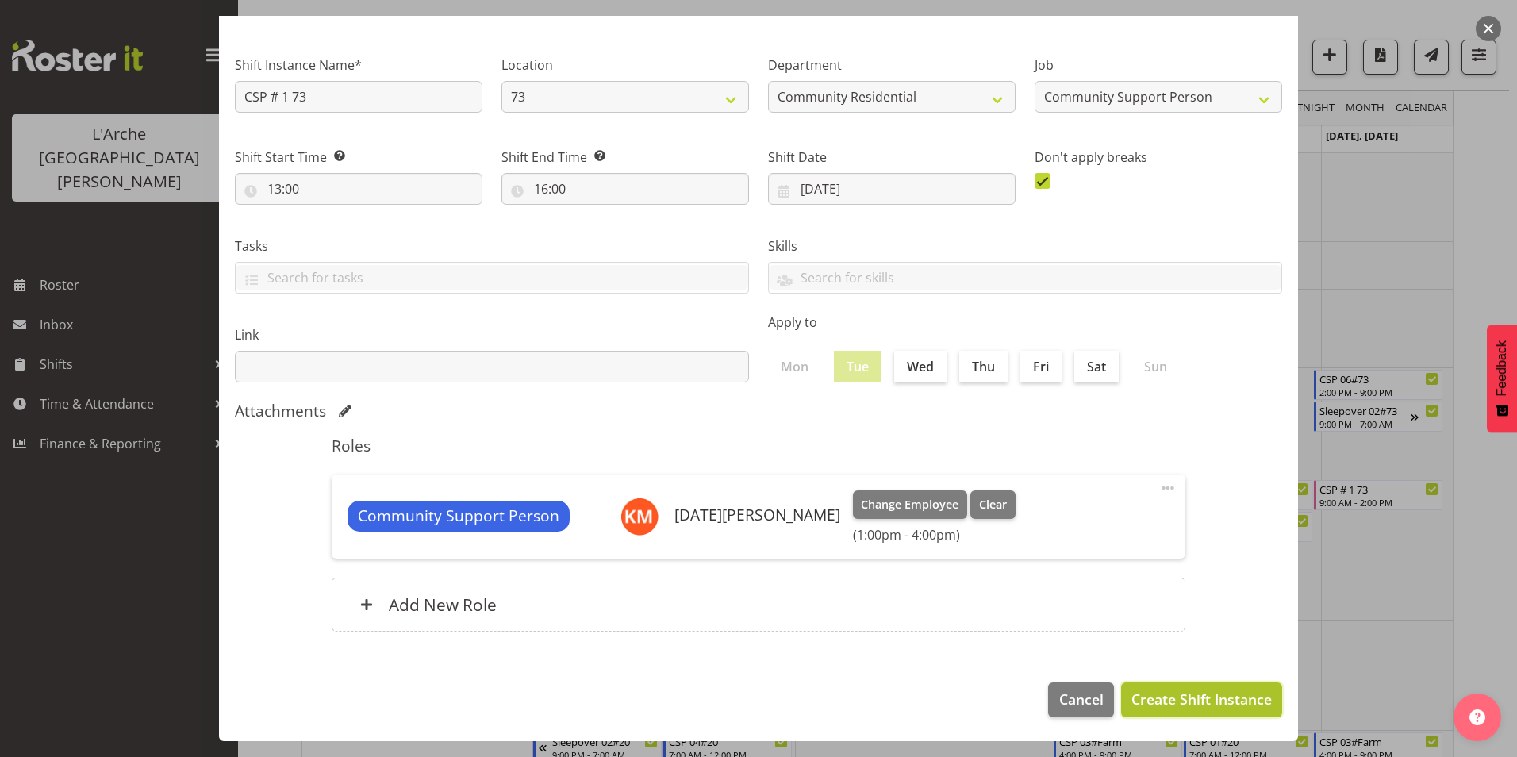
click at [1207, 696] on span "Create Shift Instance" at bounding box center [1201, 698] width 140 height 21
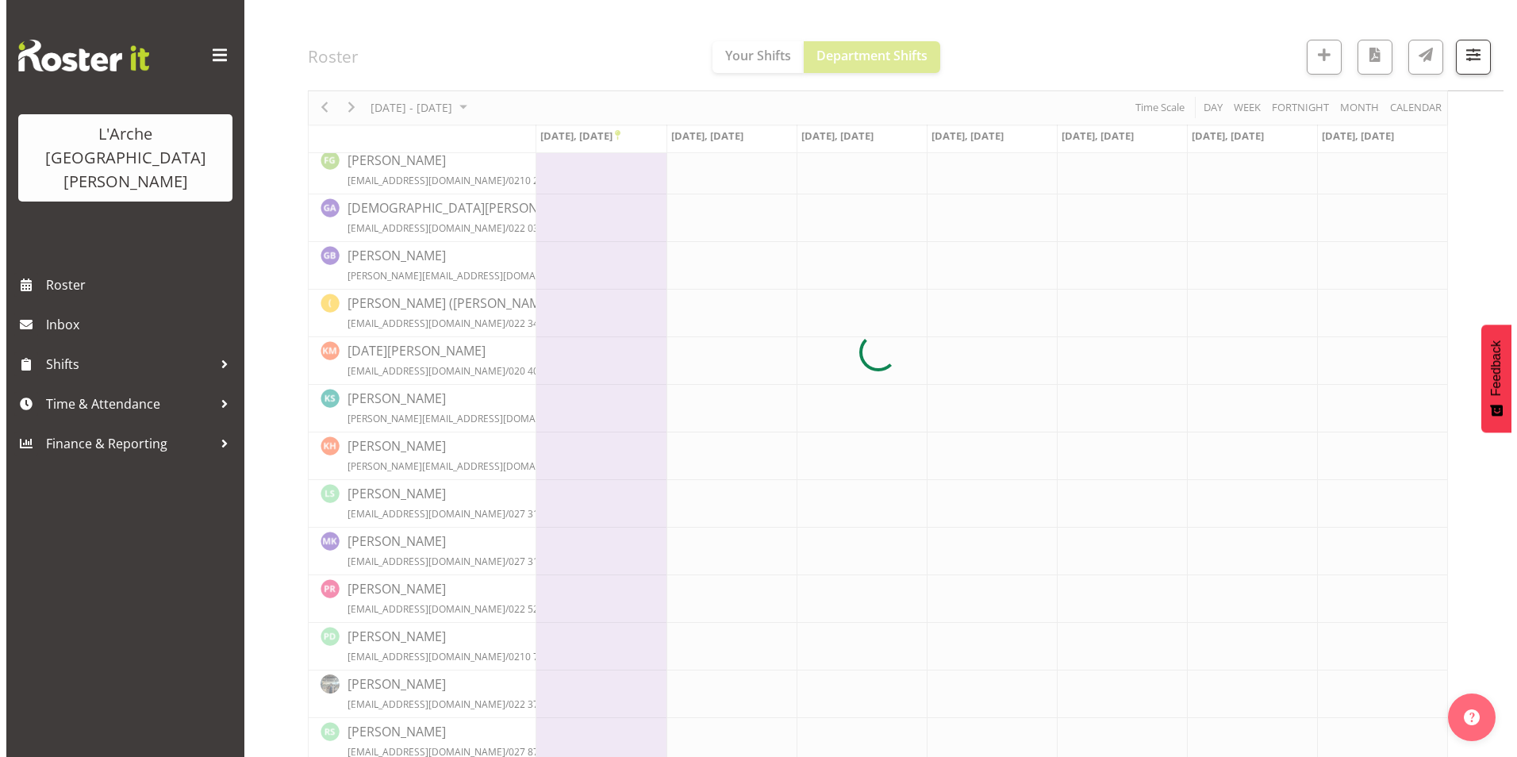
scroll to position [345, 0]
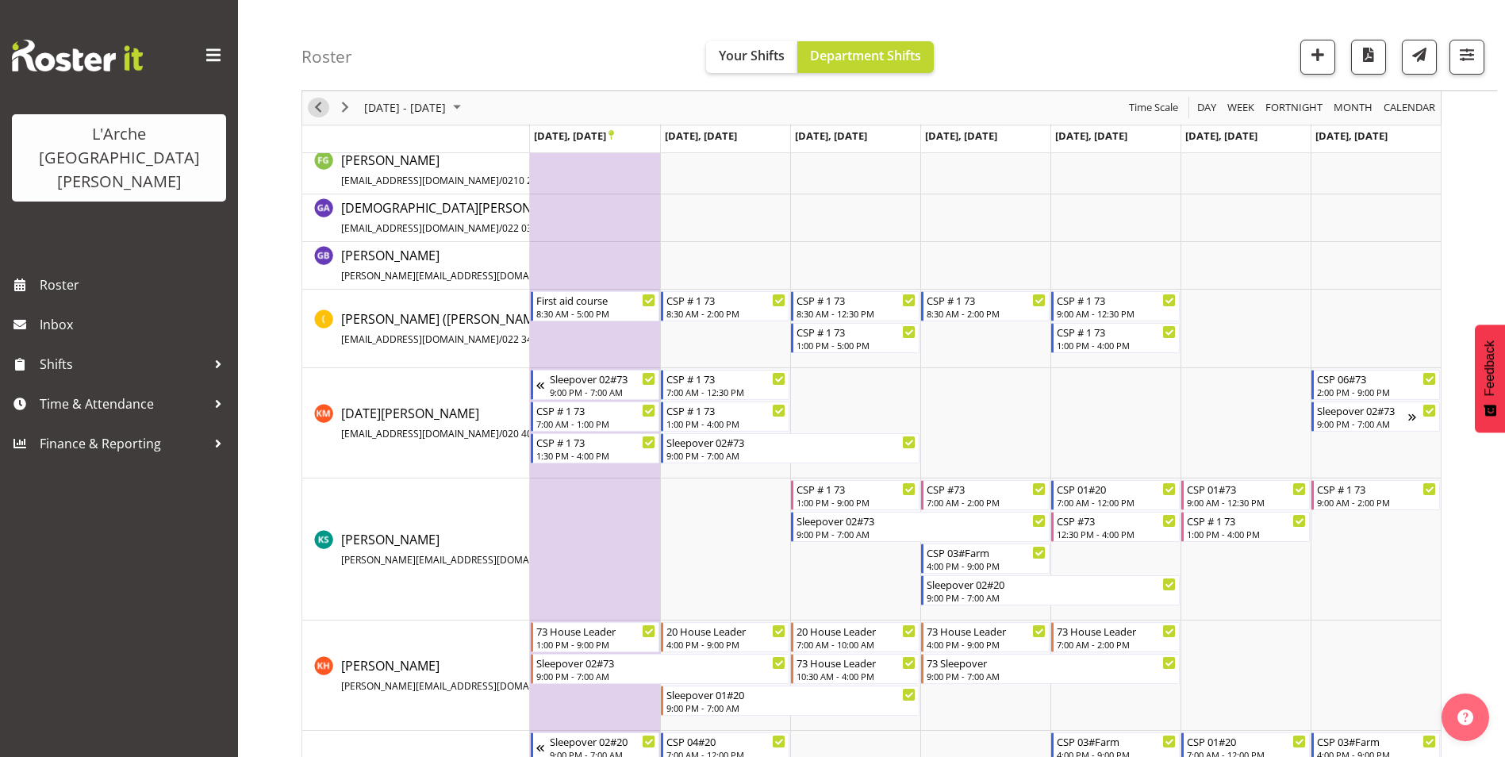
click at [316, 106] on span "Previous" at bounding box center [318, 108] width 19 height 20
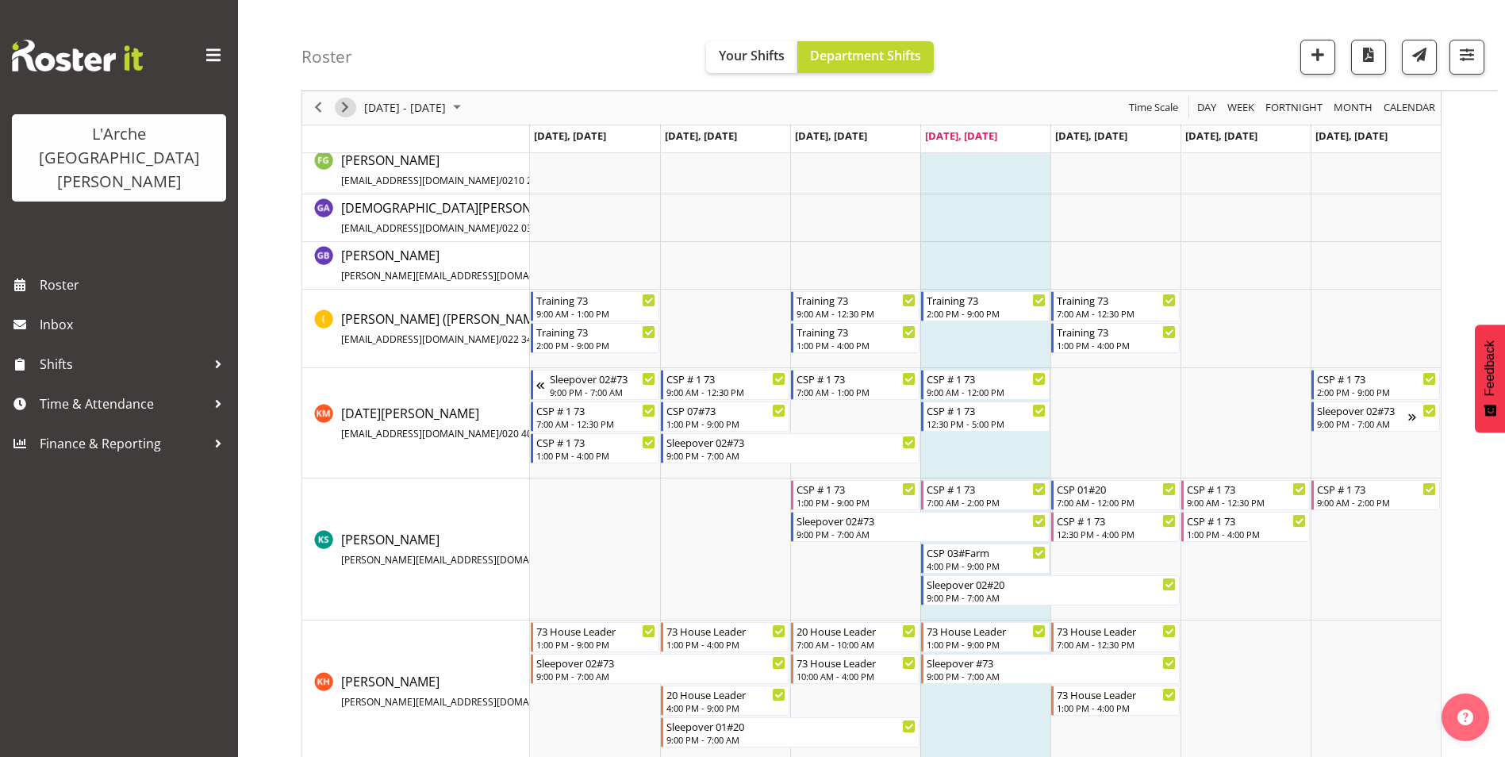
click at [347, 109] on span "Next" at bounding box center [345, 108] width 19 height 20
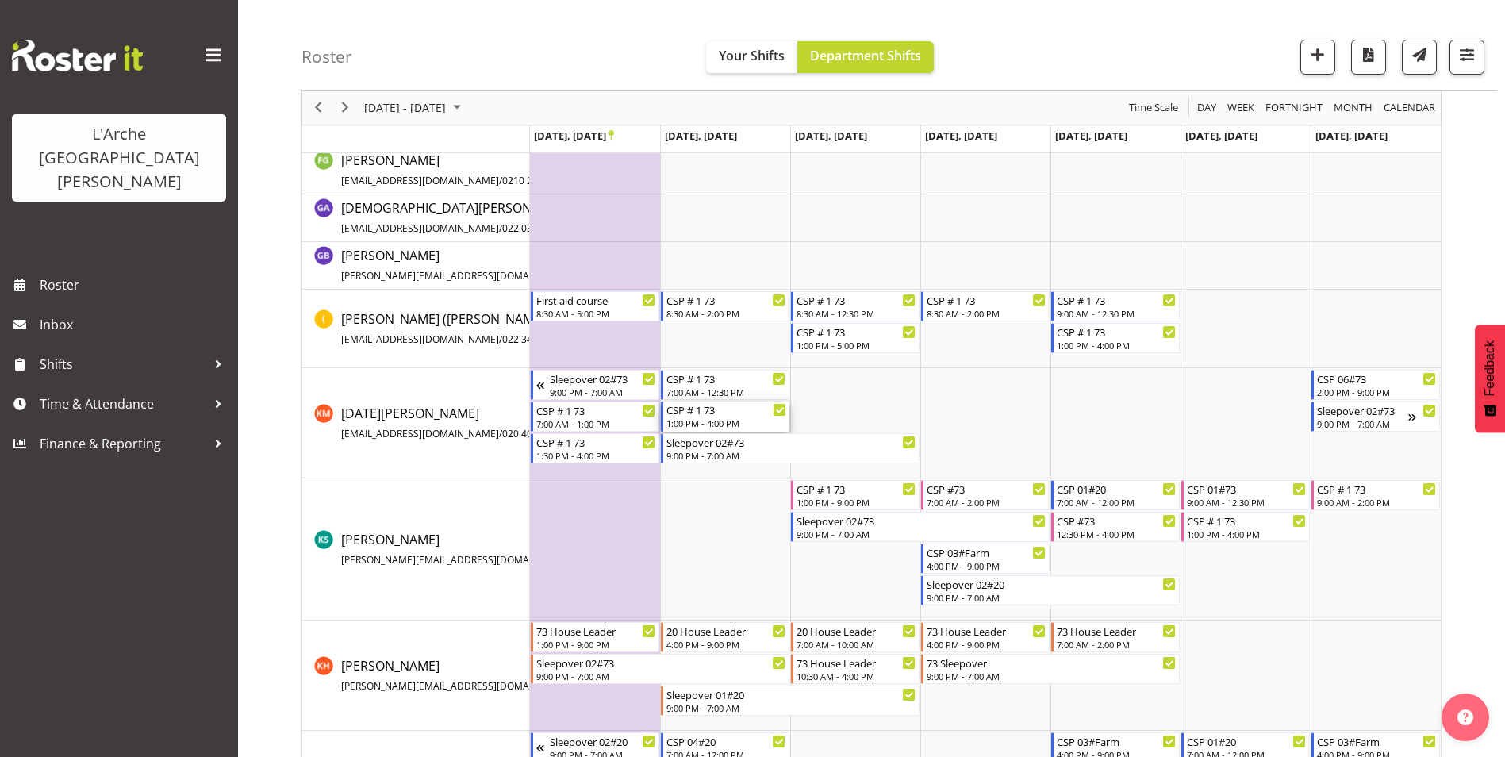
click at [740, 417] on div "1:00 PM - 4:00 PM" at bounding box center [726, 422] width 120 height 13
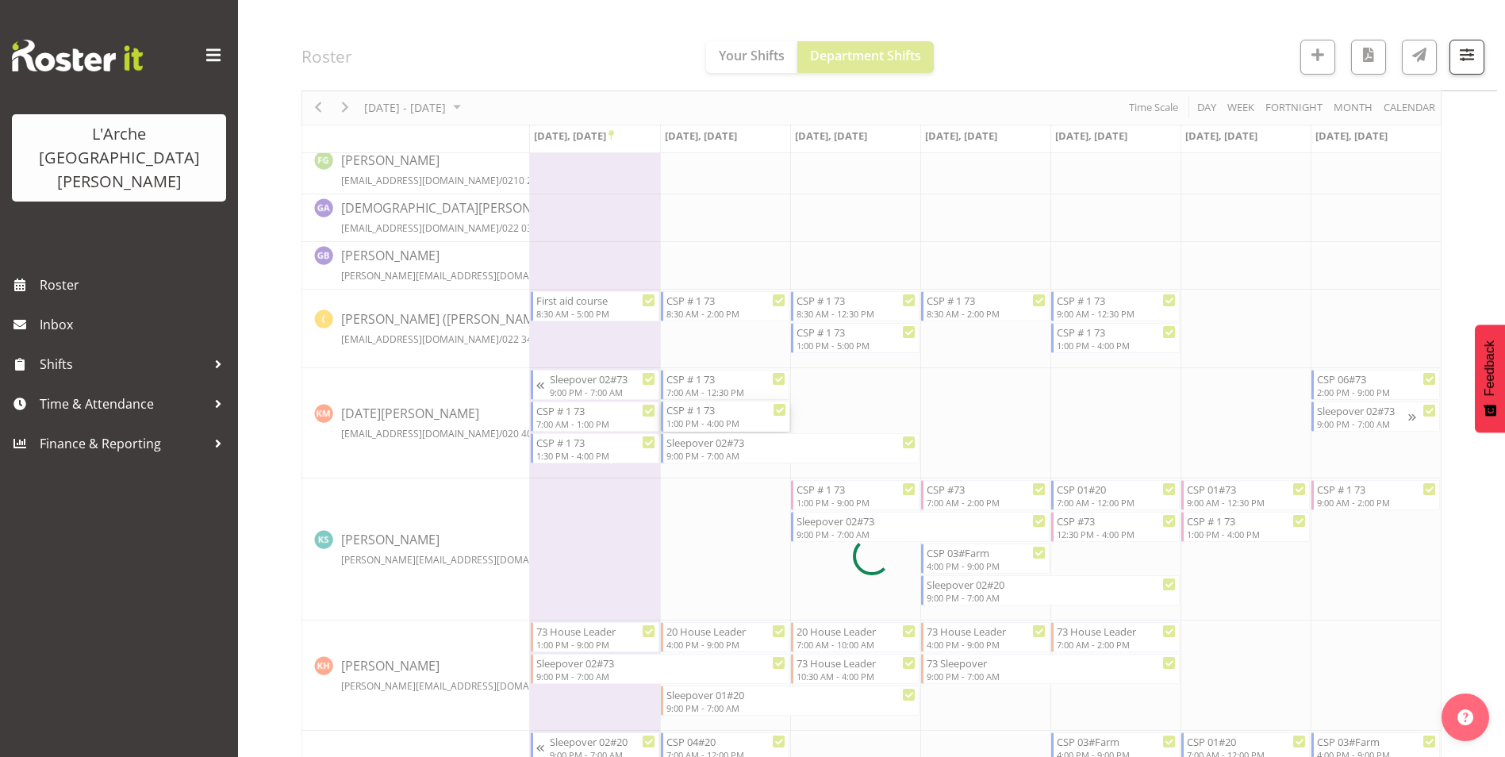
select select
select select "8"
select select "2025"
select select "16"
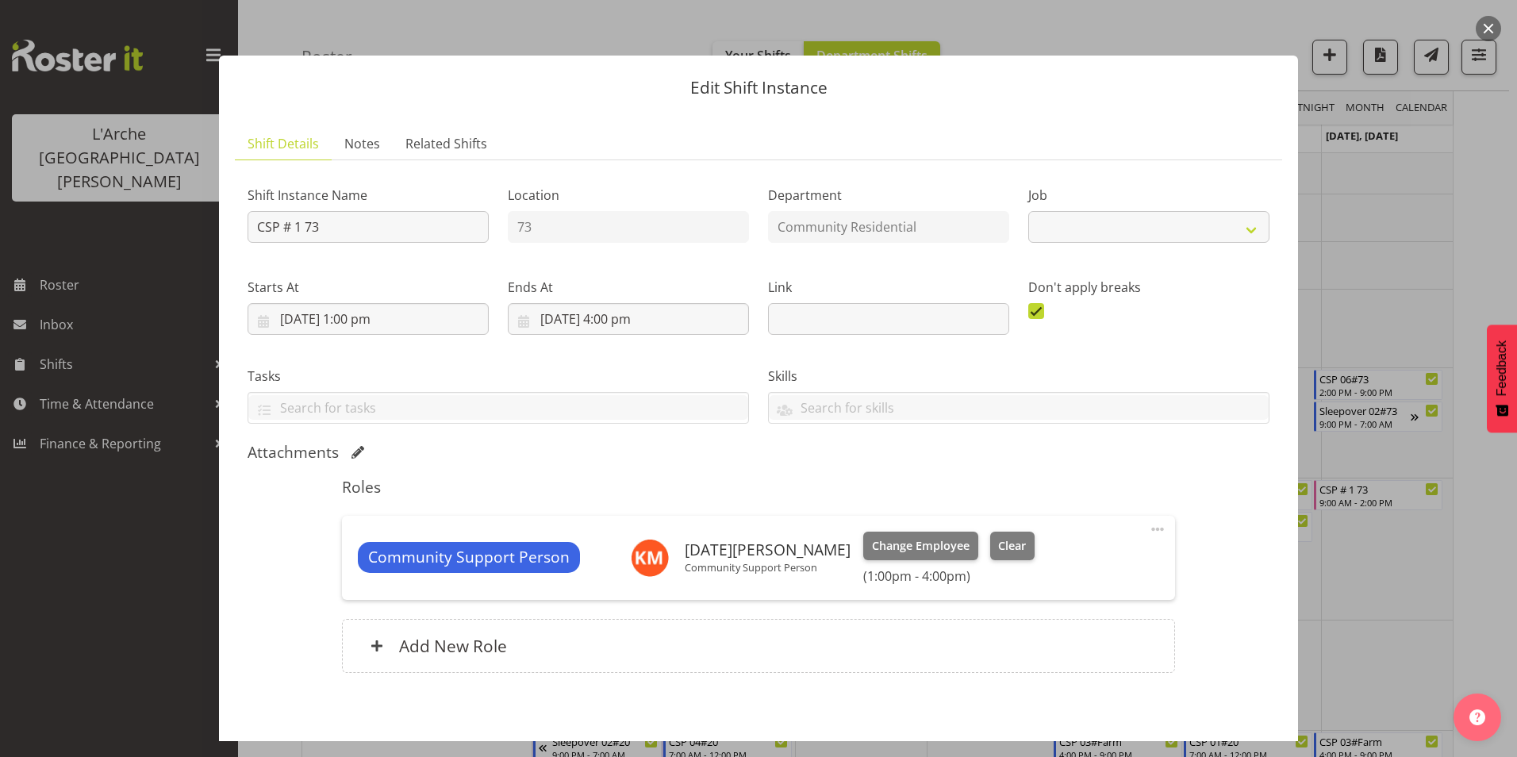
select select "2"
click at [614, 316] on input "[DATE] 4:00 pm" at bounding box center [628, 319] width 241 height 32
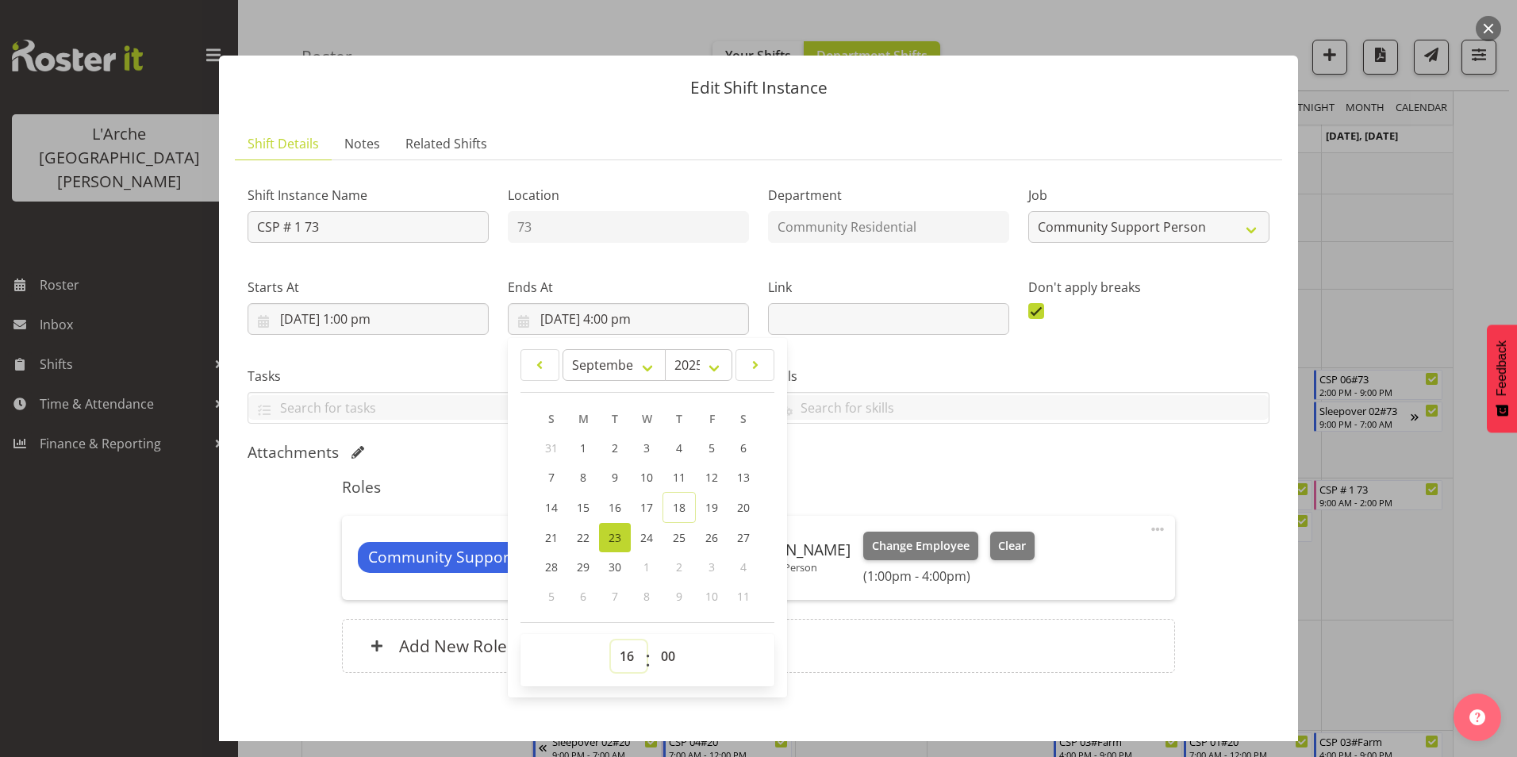
click at [625, 649] on select "00 01 02 03 04 05 06 07 08 09 10 11 12 13 14 15 16 17 18 19 20 21 22 23" at bounding box center [629, 656] width 36 height 32
select select "21"
click at [611, 640] on select "00 01 02 03 04 05 06 07 08 09 10 11 12 13 14 15 16 17 18 19 20 21 22 23" at bounding box center [629, 656] width 36 height 32
type input "[DATE] 9:00 pm"
click at [851, 481] on h5 "Roles" at bounding box center [758, 486] width 832 height 19
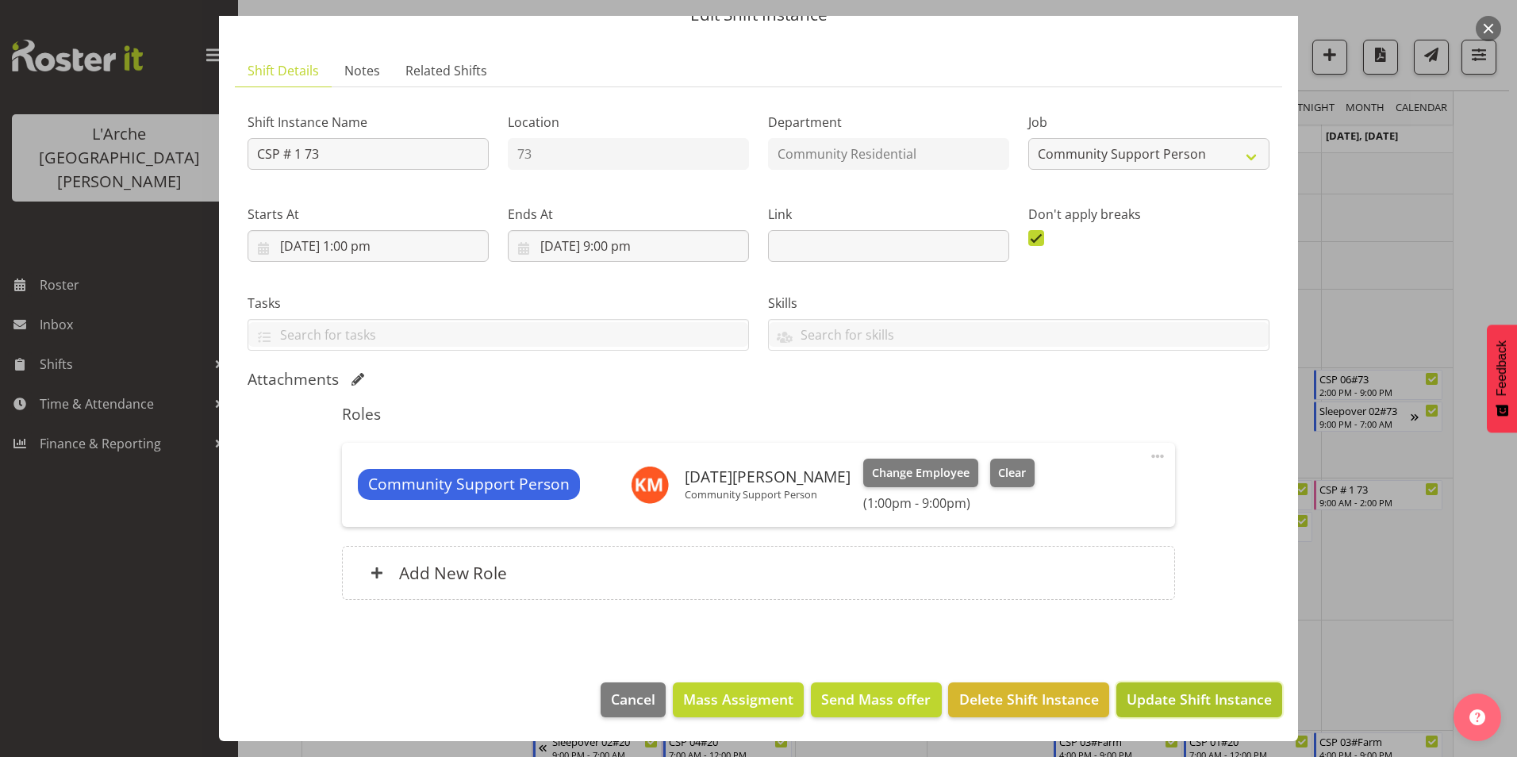
click at [1142, 701] on span "Update Shift Instance" at bounding box center [1198, 698] width 145 height 21
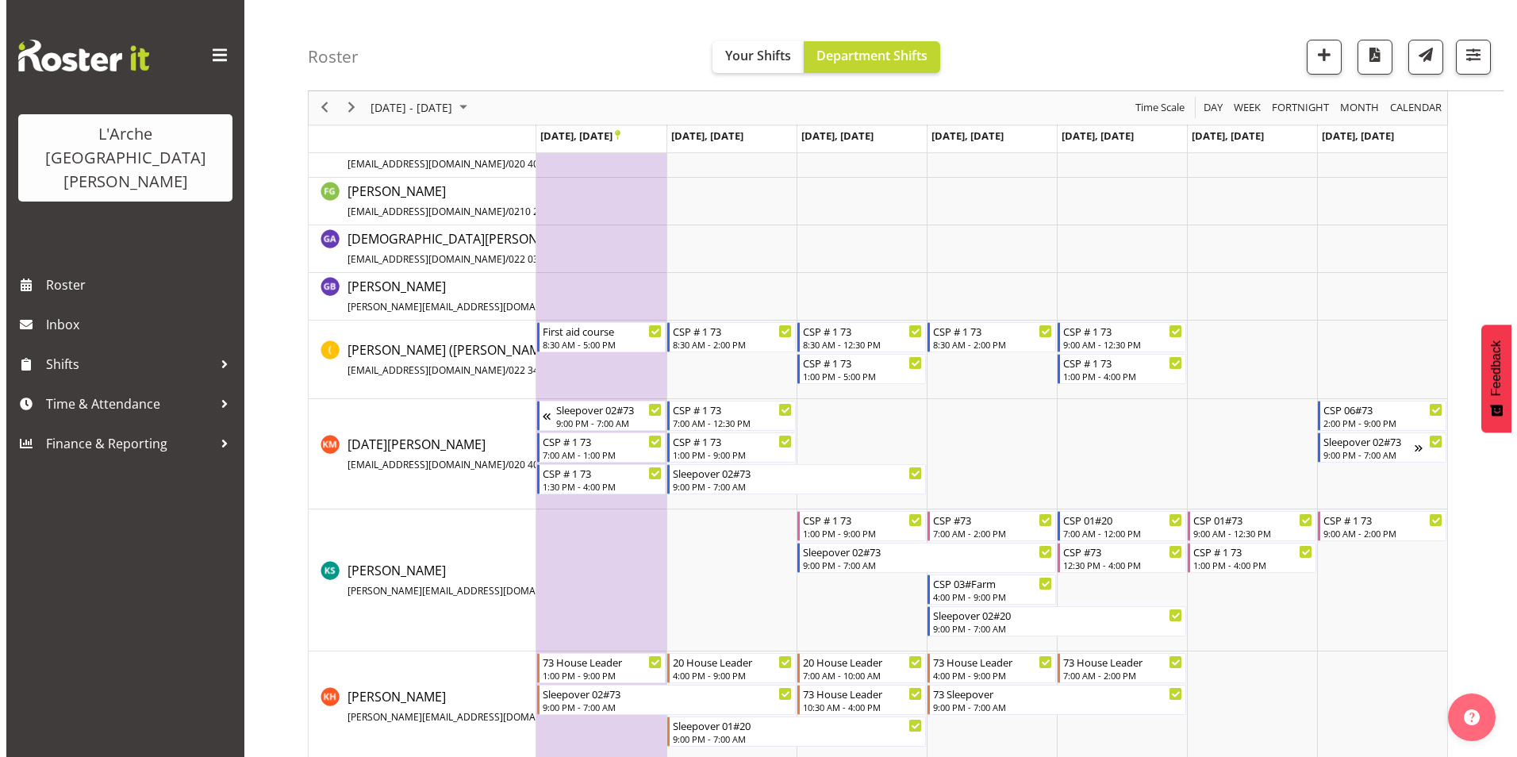
scroll to position [345, 0]
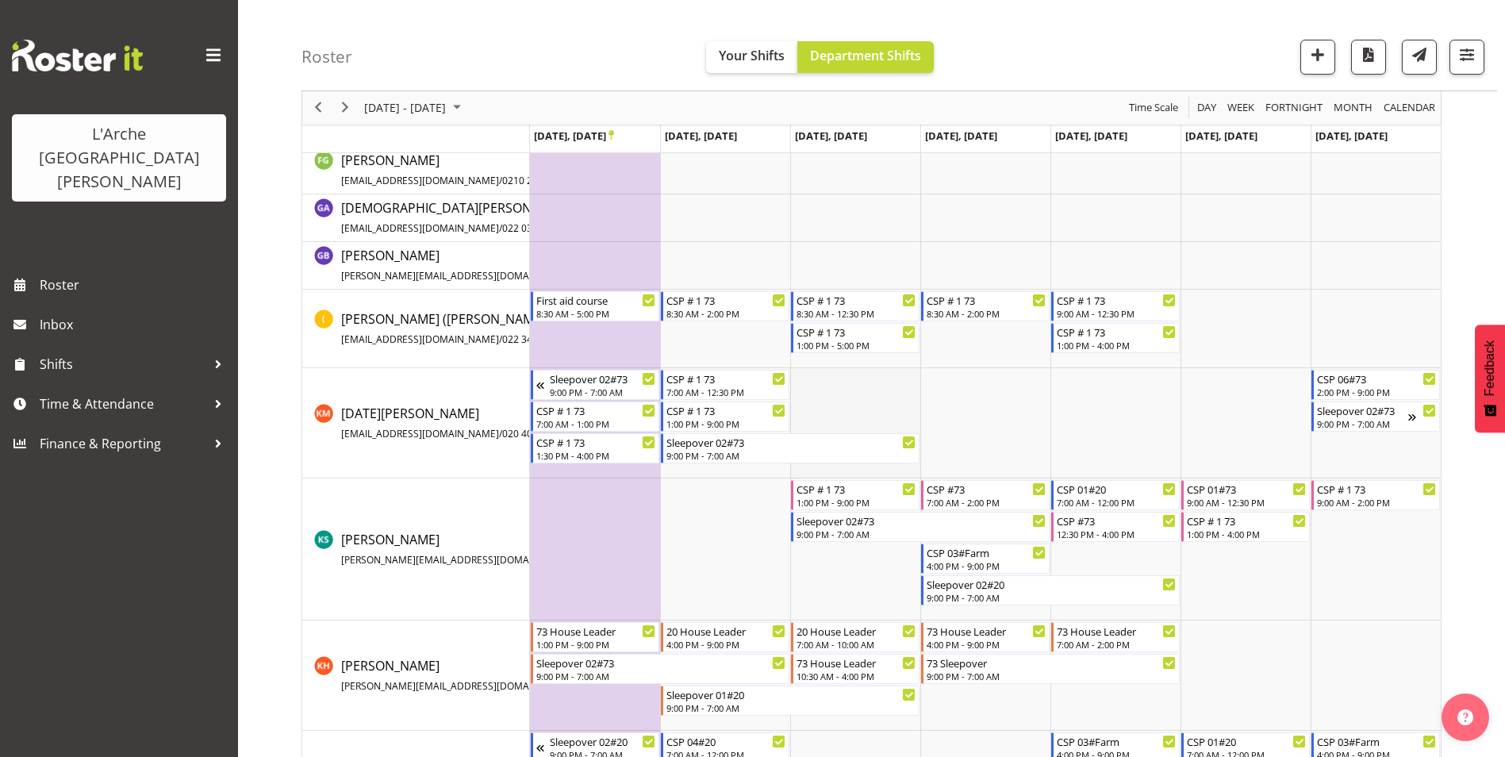
click at [831, 403] on td "Timeline Week of September 22, 2025" at bounding box center [855, 423] width 130 height 110
select select "15"
select select "59"
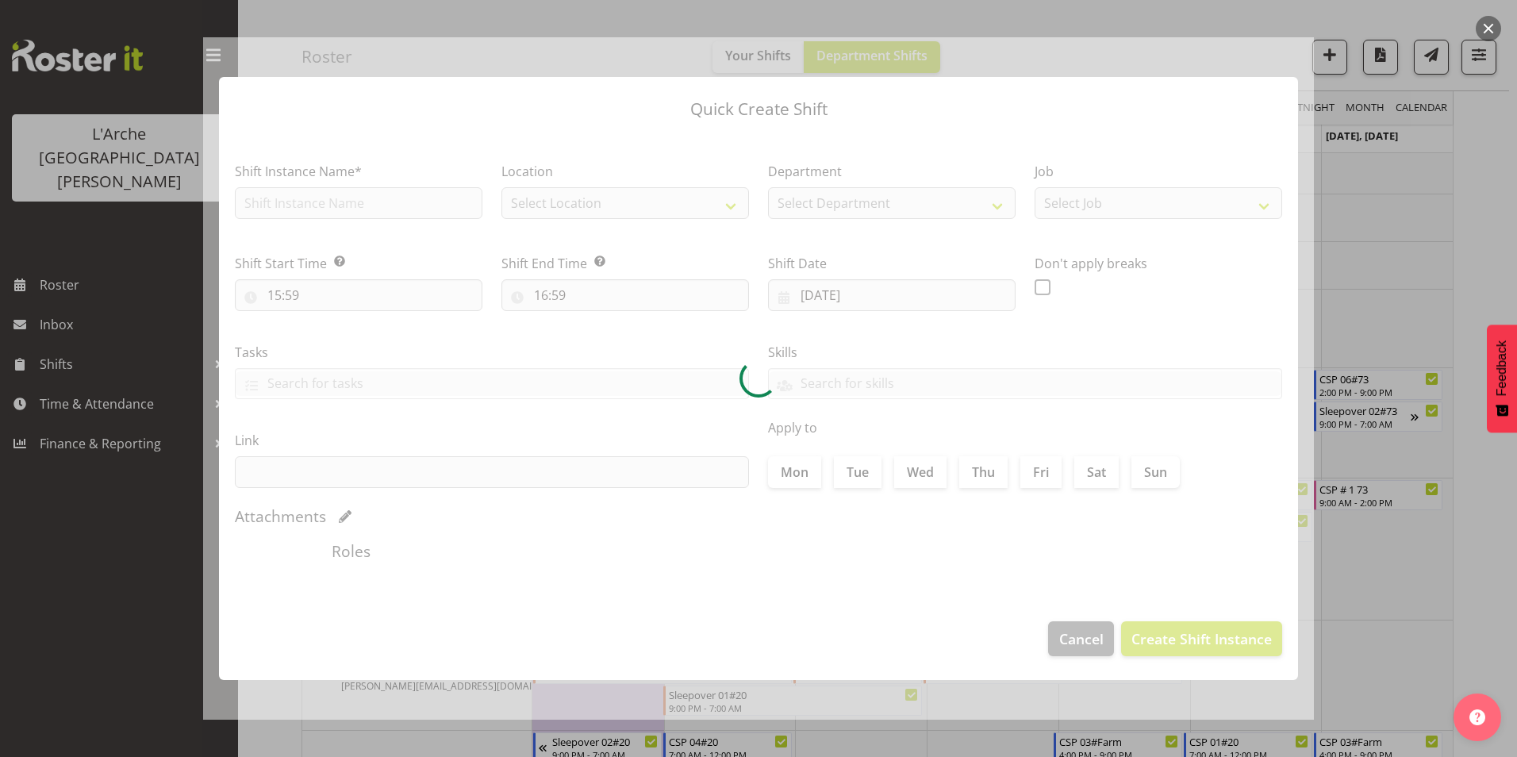
type input "[DATE]"
checkbox input "true"
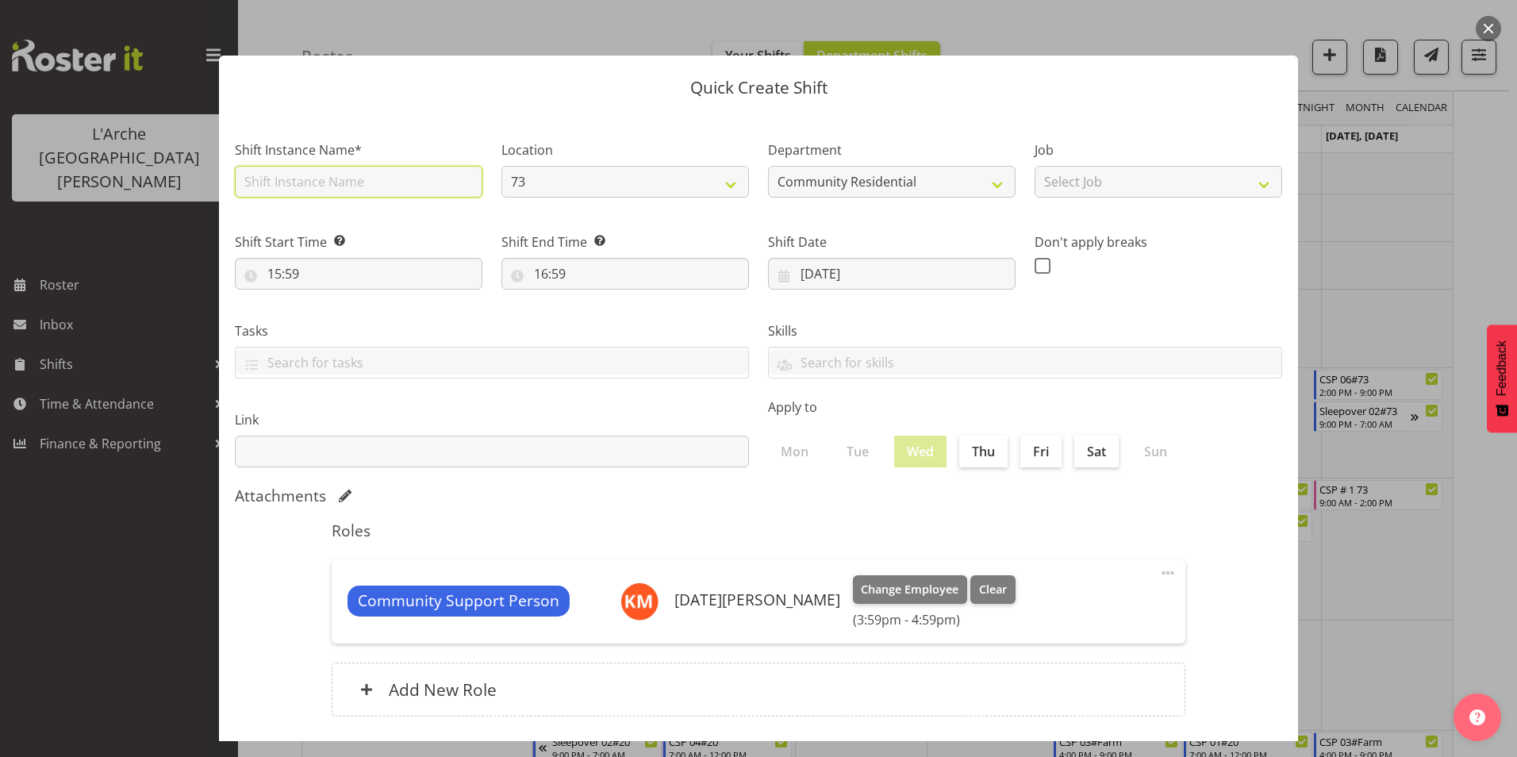
click at [332, 174] on input "text" at bounding box center [358, 182] width 247 height 32
type input "CSP # 1 73"
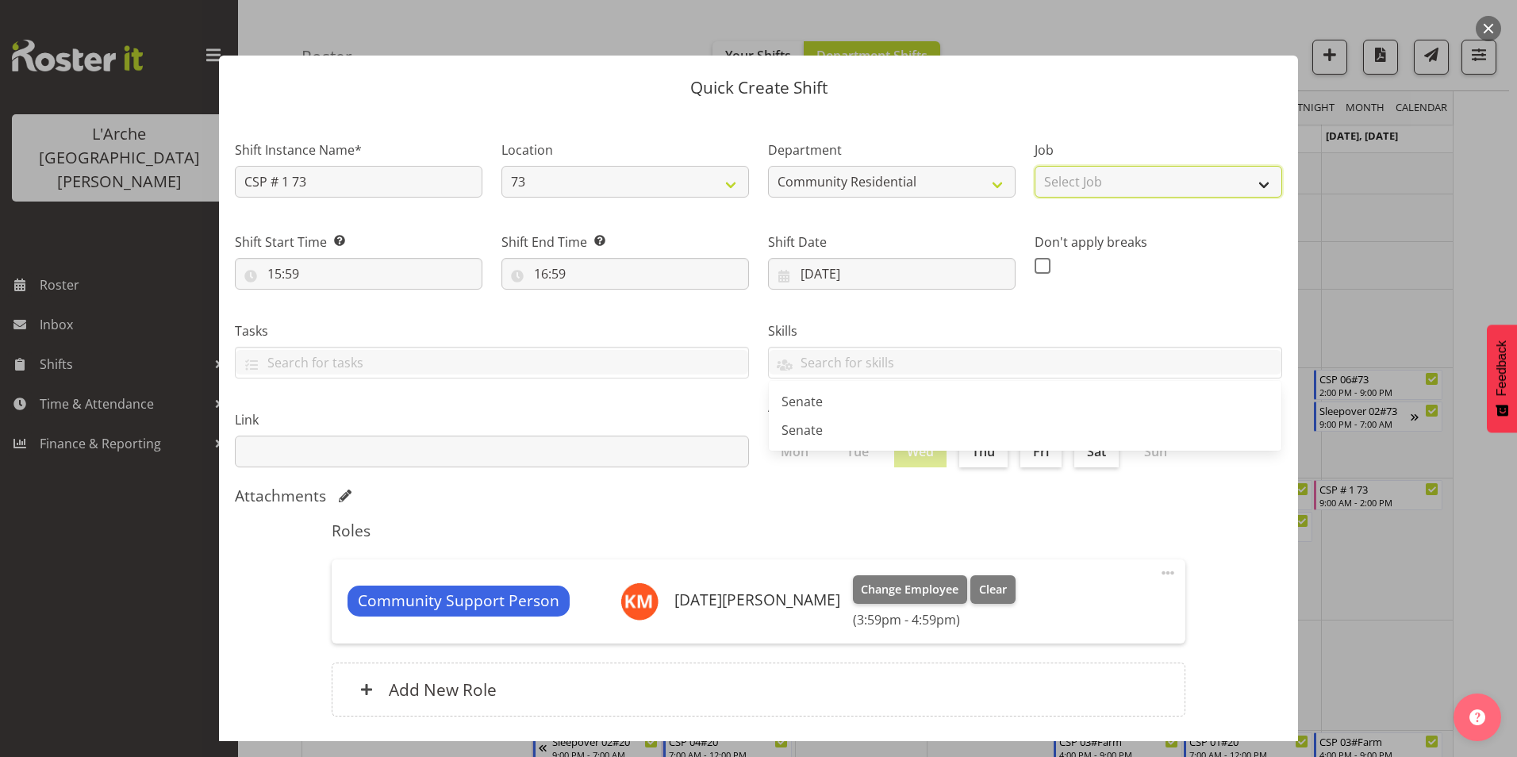
click at [1046, 179] on select "Select Job Accounts Admin Art Coordinator Community Leader Community Support Pe…" at bounding box center [1157, 182] width 247 height 32
select select "2"
click at [1034, 166] on select "Select Job Accounts Admin Art Coordinator Community Leader Community Support Pe…" at bounding box center [1157, 182] width 247 height 32
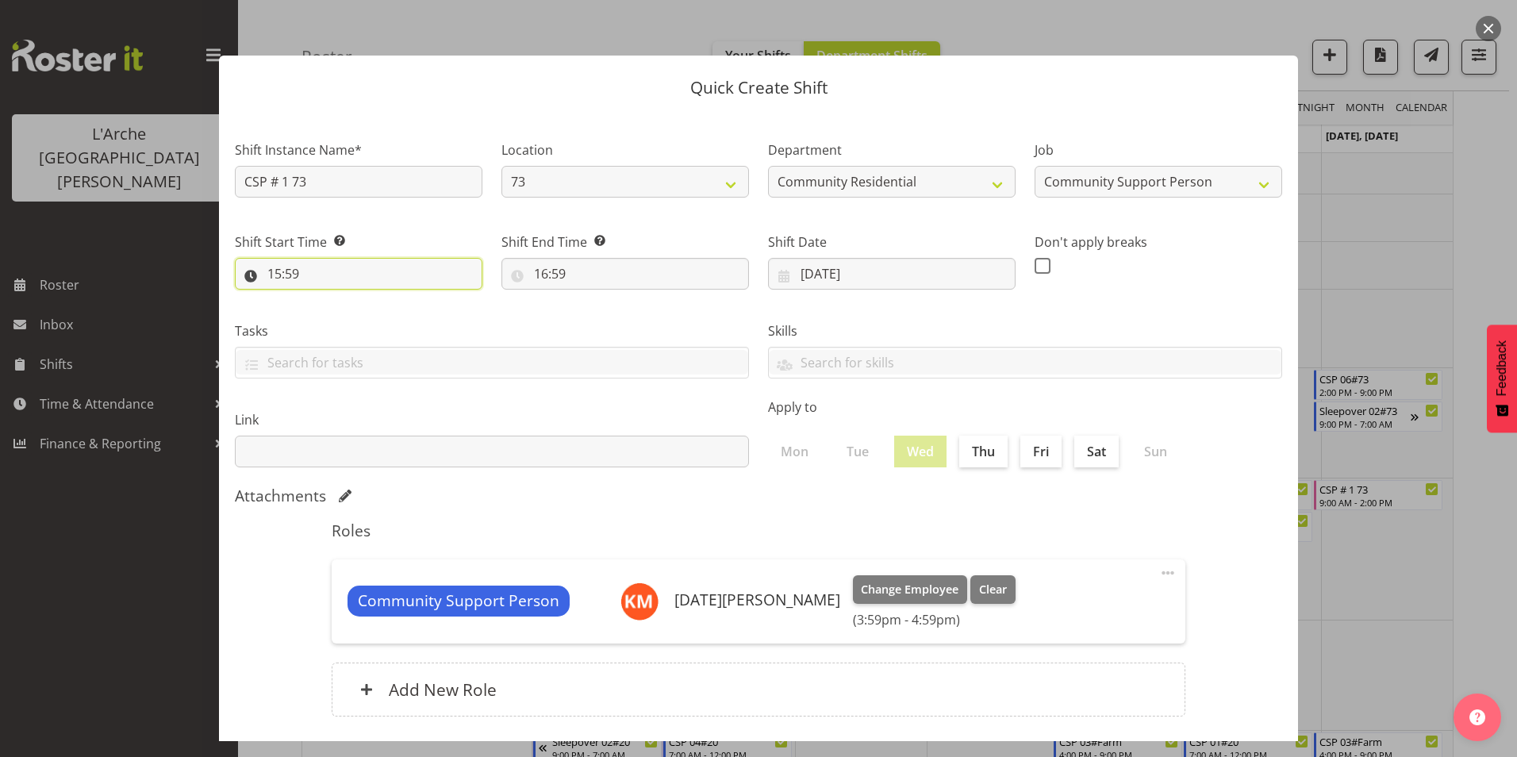
click at [273, 267] on input "15:59" at bounding box center [358, 274] width 247 height 32
click at [347, 312] on select "00 01 02 03 04 05 06 07 08 09 10 11 12 13 14 15 16 17 18 19 20 21 22 23" at bounding box center [343, 315] width 36 height 32
select select "7"
click at [325, 299] on select "00 01 02 03 04 05 06 07 08 09 10 11 12 13 14 15 16 17 18 19 20 21 22 23" at bounding box center [343, 315] width 36 height 32
type input "07:59"
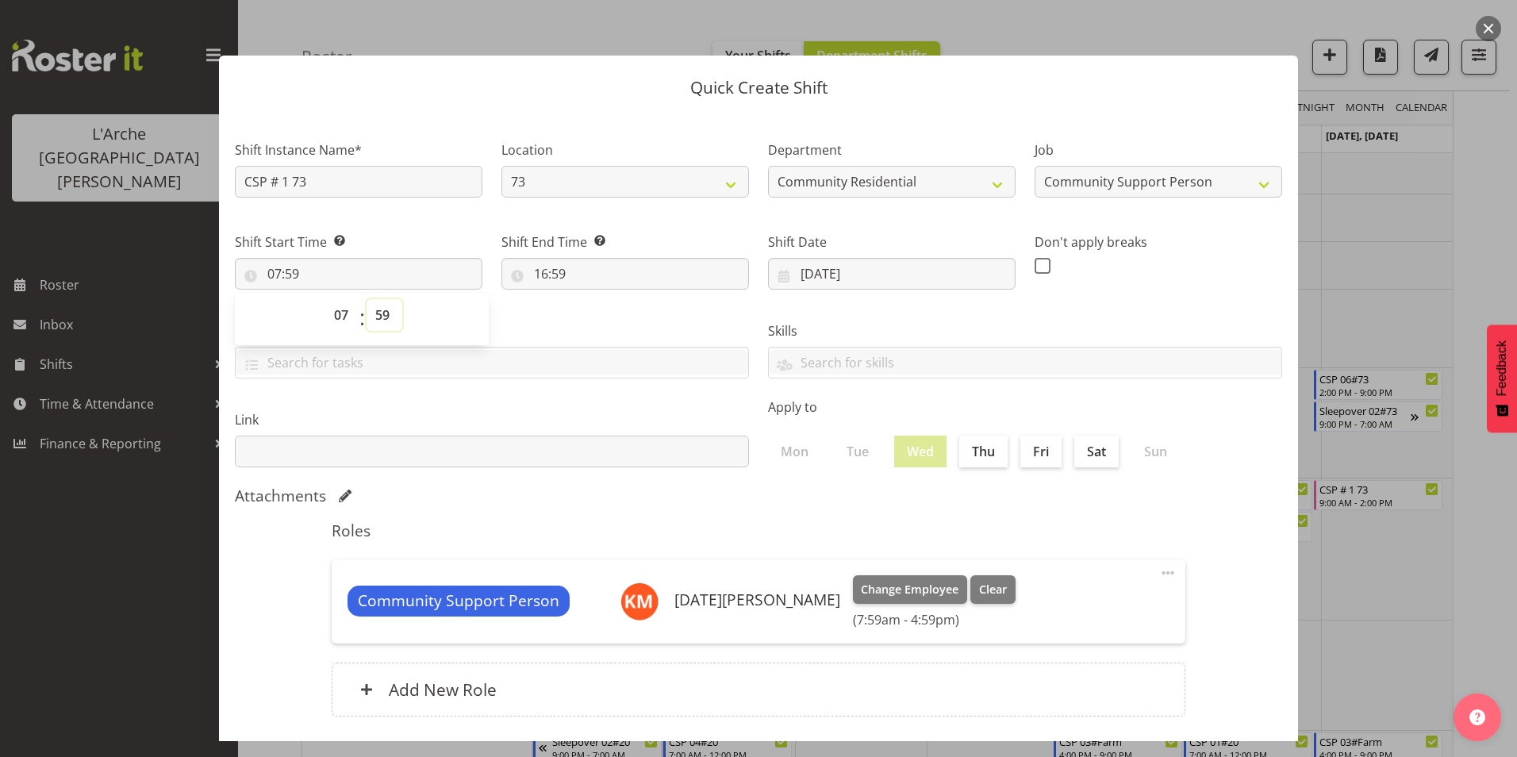
click at [387, 313] on select "00 01 02 03 04 05 06 07 08 09 10 11 12 13 14 15 16 17 18 19 20 21 22 23 24 25 2…" at bounding box center [384, 315] width 36 height 32
select select "0"
click at [366, 299] on select "00 01 02 03 04 05 06 07 08 09 10 11 12 13 14 15 16 17 18 19 20 21 22 23 24 25 2…" at bounding box center [384, 315] width 36 height 32
type input "07:00"
click at [541, 270] on input "16:59" at bounding box center [624, 274] width 247 height 32
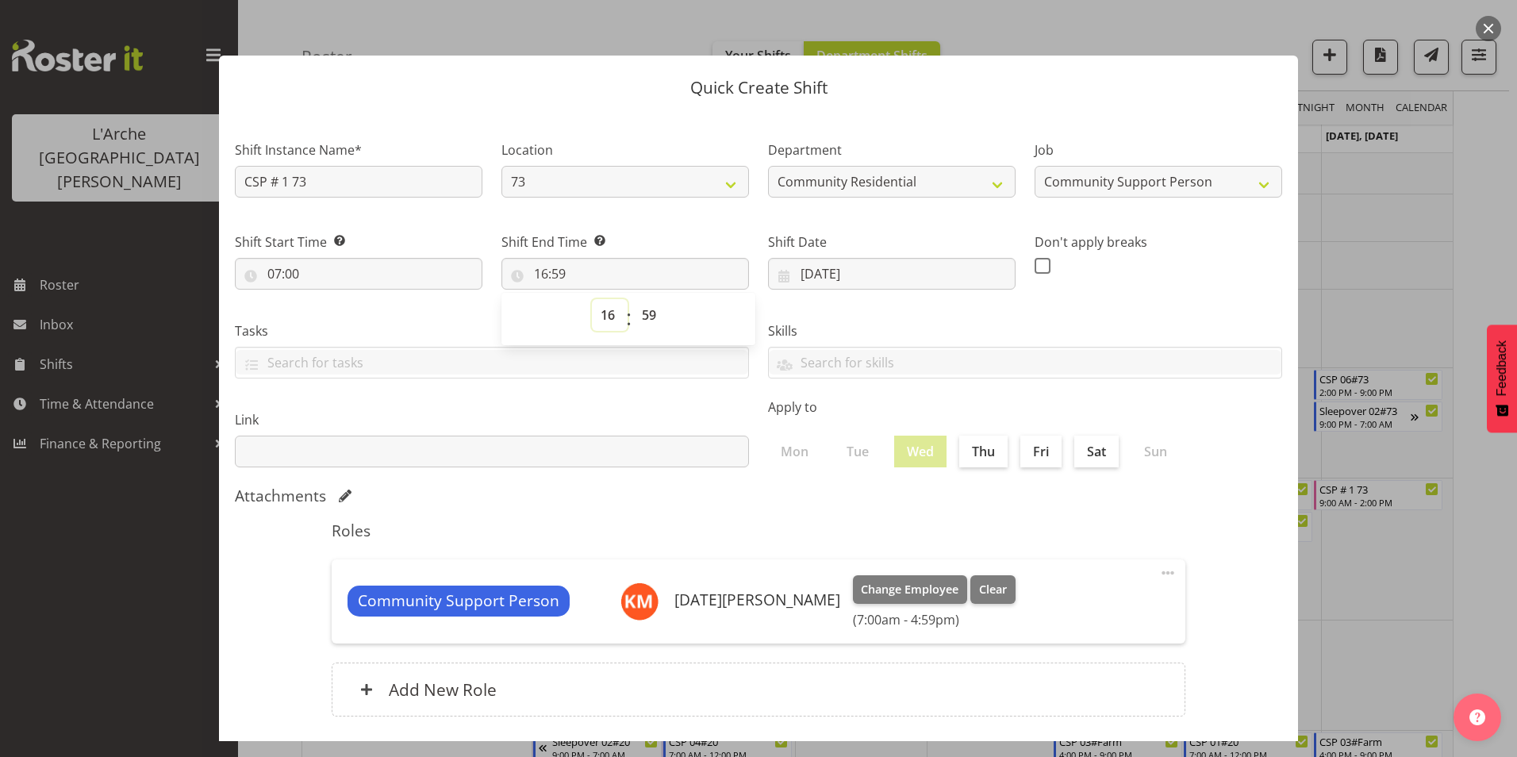
click at [609, 314] on select "00 01 02 03 04 05 06 07 08 09 10 11 12 13 14 15 16 17 18 19 20 21 22 23" at bounding box center [610, 315] width 36 height 32
select select "13"
click at [592, 299] on select "00 01 02 03 04 05 06 07 08 09 10 11 12 13 14 15 16 17 18 19 20 21 22 23" at bounding box center [610, 315] width 36 height 32
type input "13:59"
click at [646, 310] on select "00 01 02 03 04 05 06 07 08 09 10 11 12 13 14 15 16 17 18 19 20 21 22 23 24 25 2…" at bounding box center [651, 315] width 36 height 32
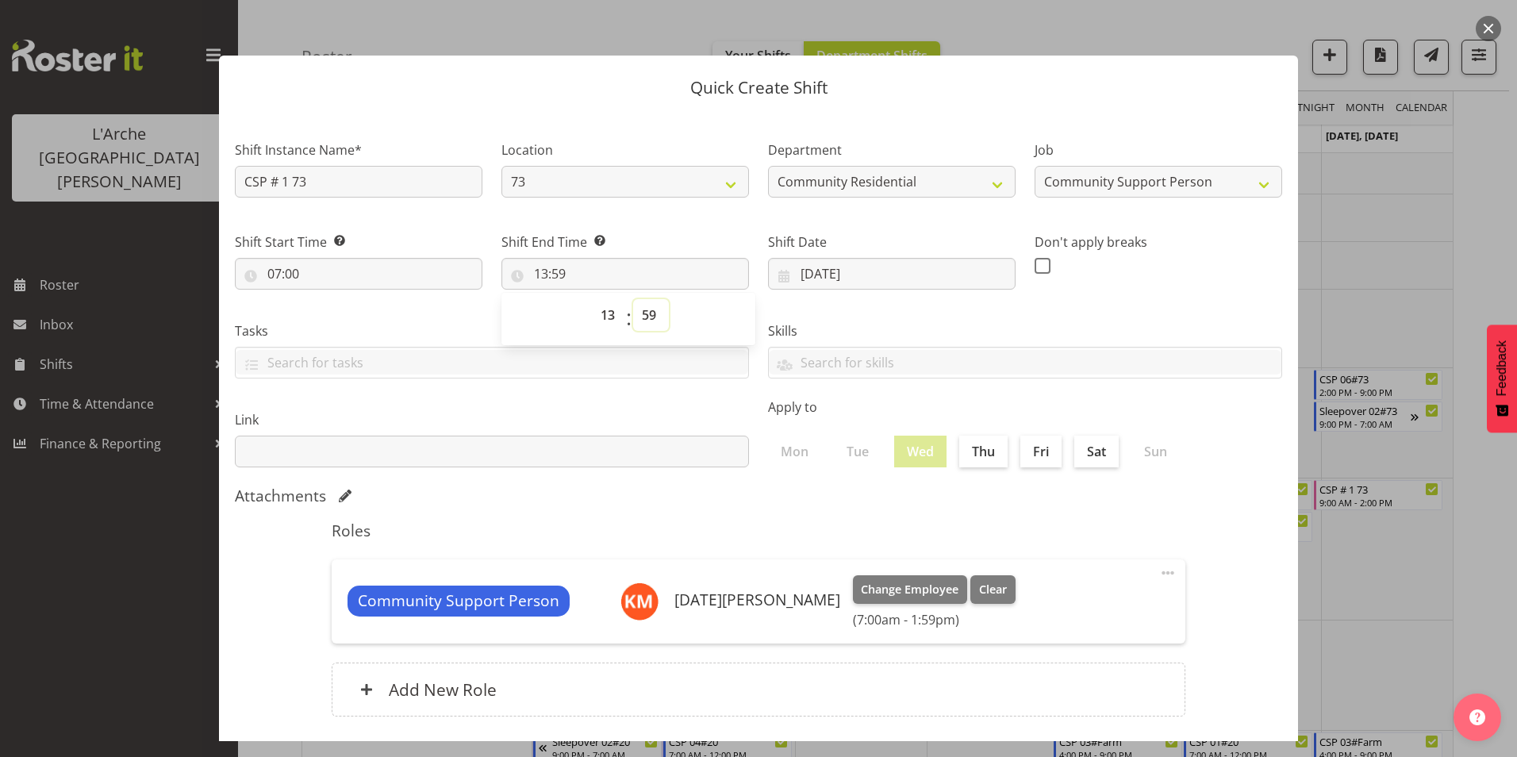
select select "0"
click at [633, 299] on select "00 01 02 03 04 05 06 07 08 09 10 11 12 13 14 15 16 17 18 19 20 21 22 23 24 25 2…" at bounding box center [651, 315] width 36 height 32
type input "13:00"
click at [1034, 266] on span at bounding box center [1042, 266] width 16 height 16
click at [1034, 266] on input "checkbox" at bounding box center [1039, 265] width 10 height 10
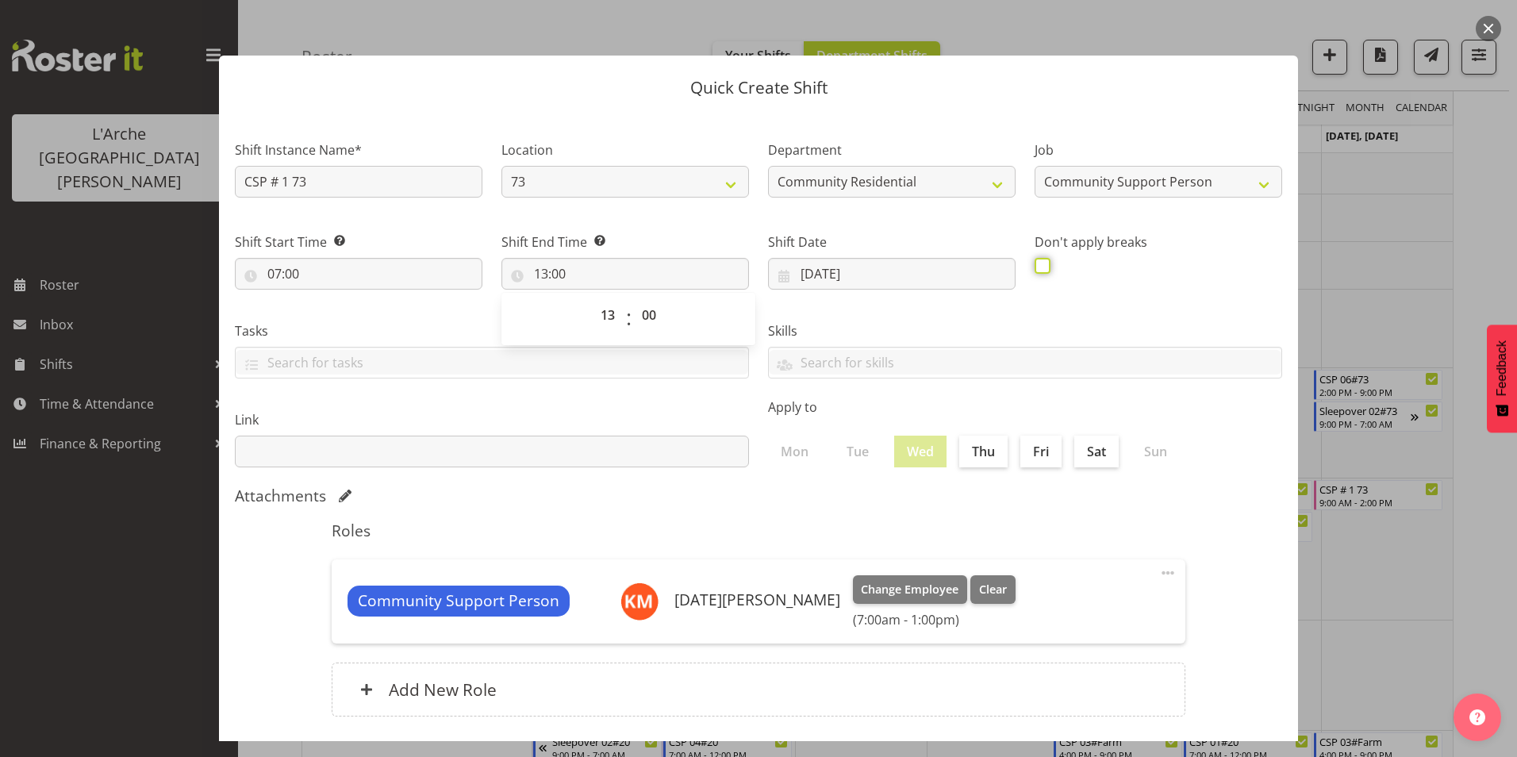
checkbox input "true"
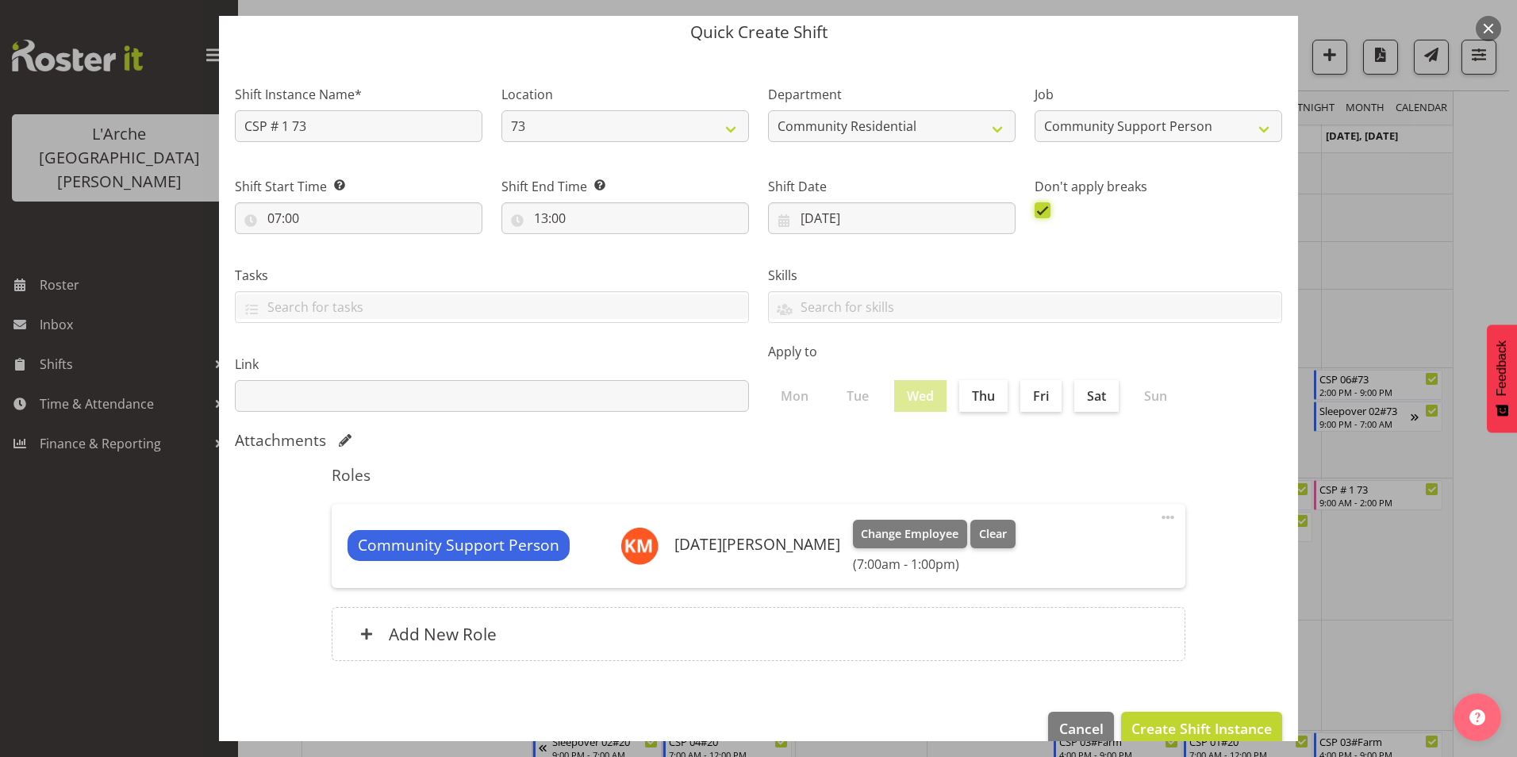
scroll to position [85, 0]
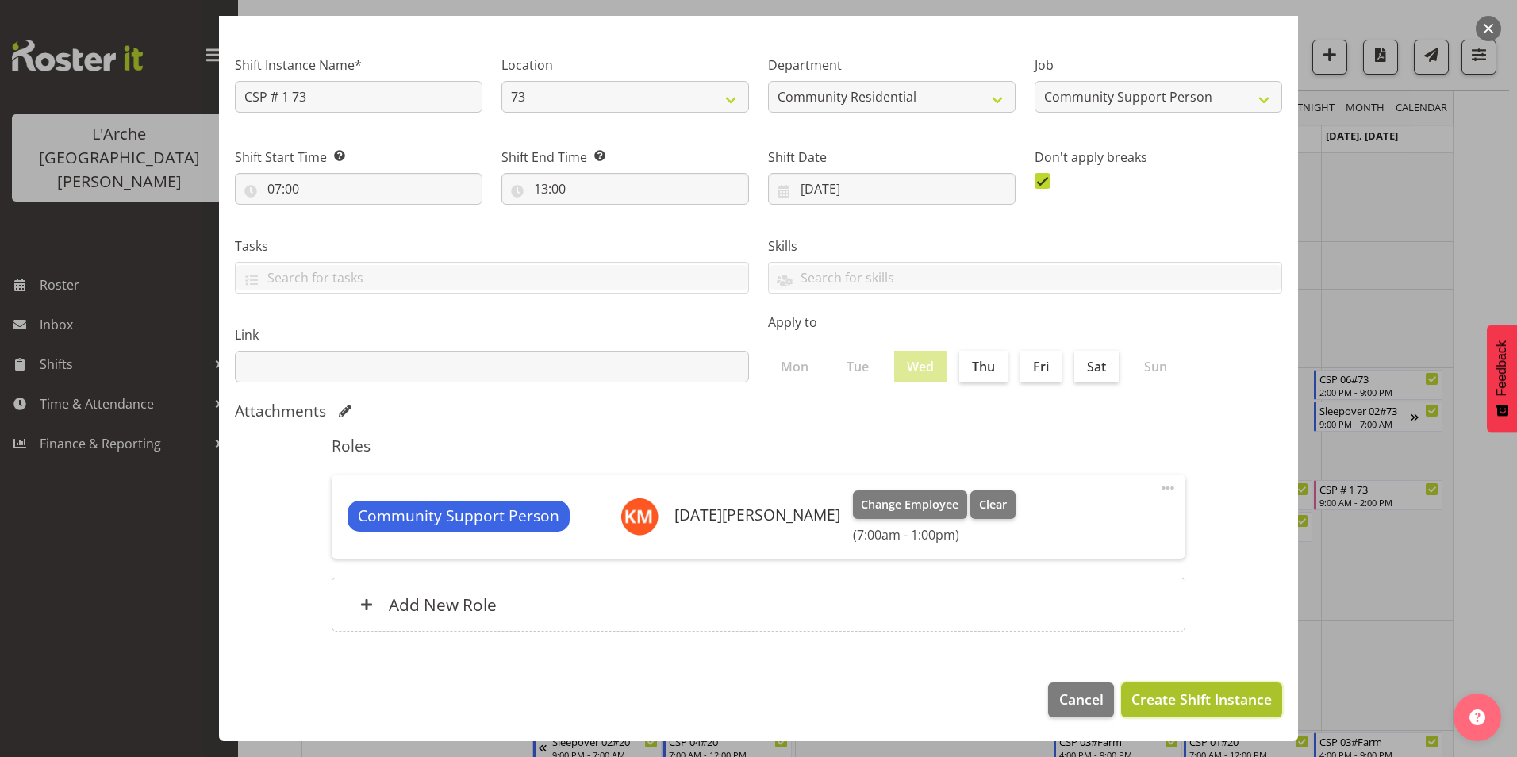
click at [1202, 690] on span "Create Shift Instance" at bounding box center [1201, 698] width 140 height 21
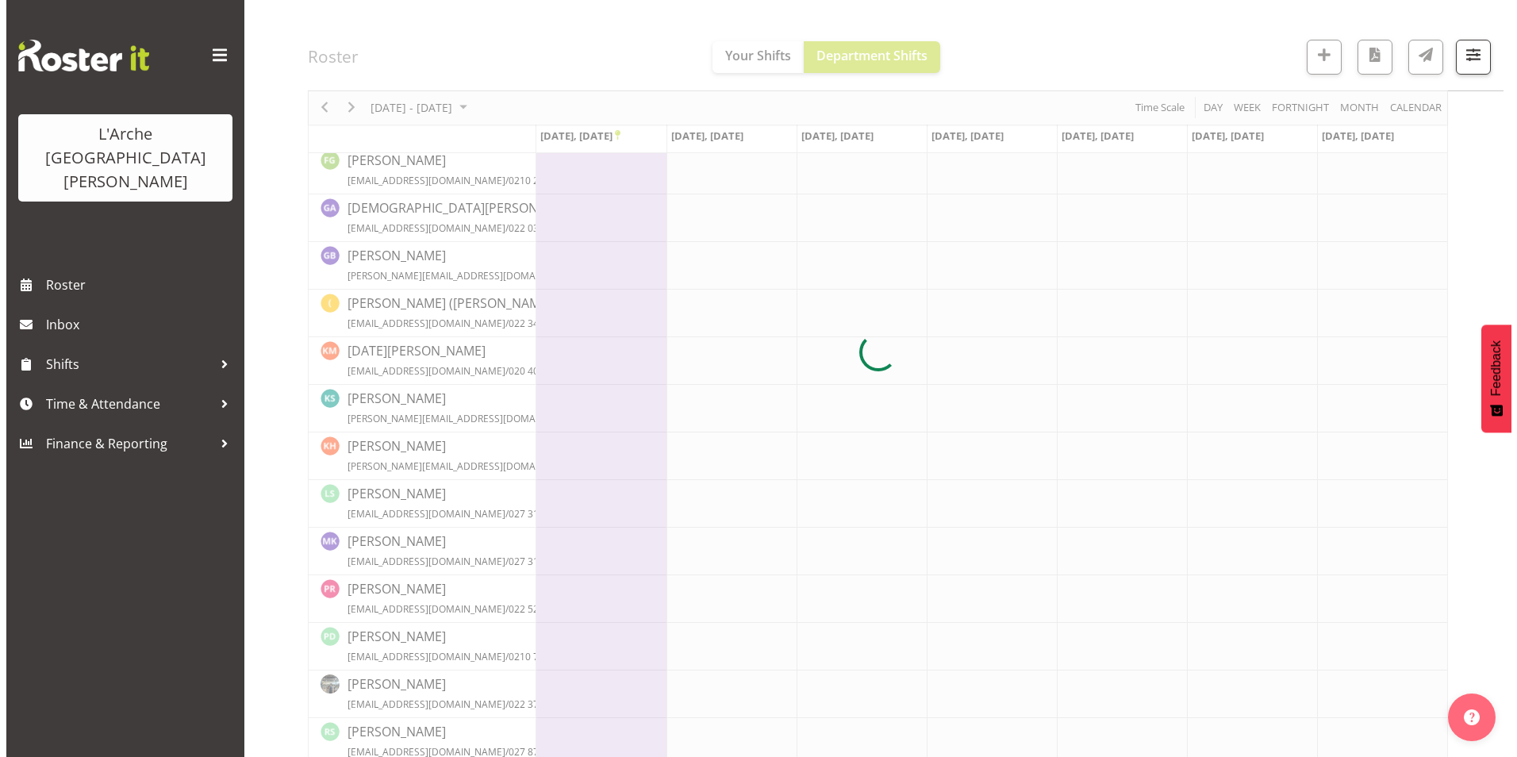
scroll to position [345, 0]
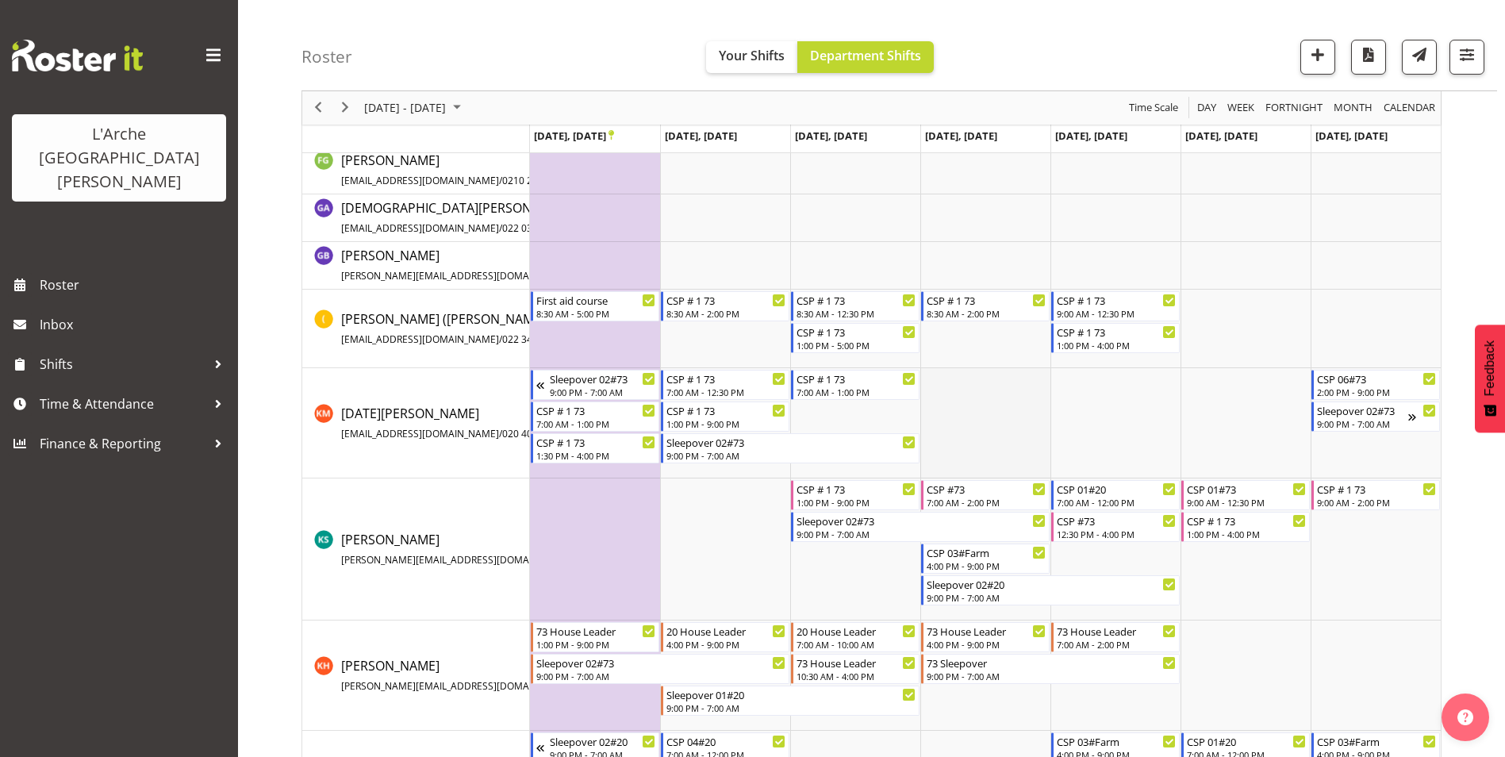
click at [979, 416] on td "Timeline Week of September 22, 2025" at bounding box center [985, 423] width 130 height 110
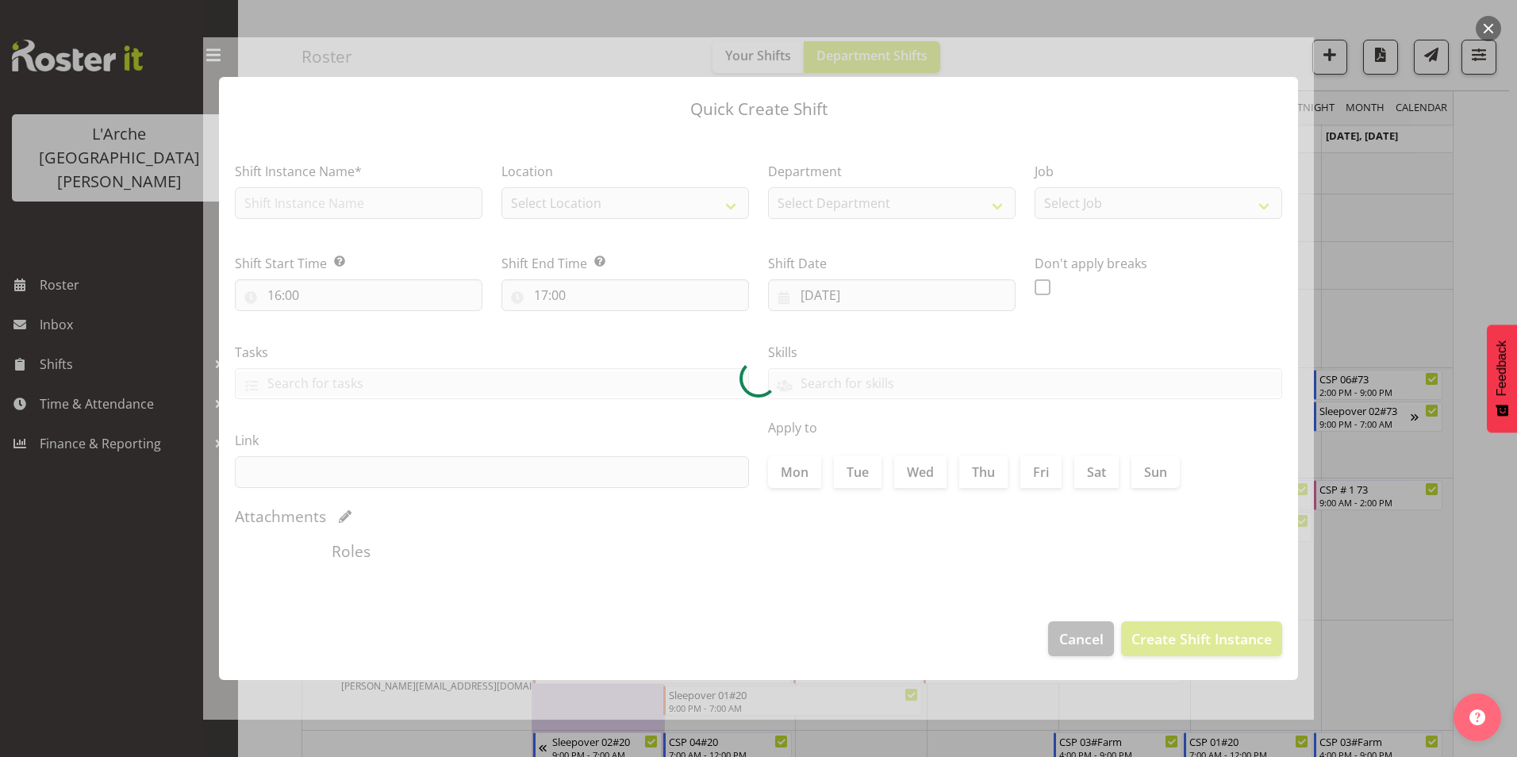
type input "[DATE]"
checkbox input "true"
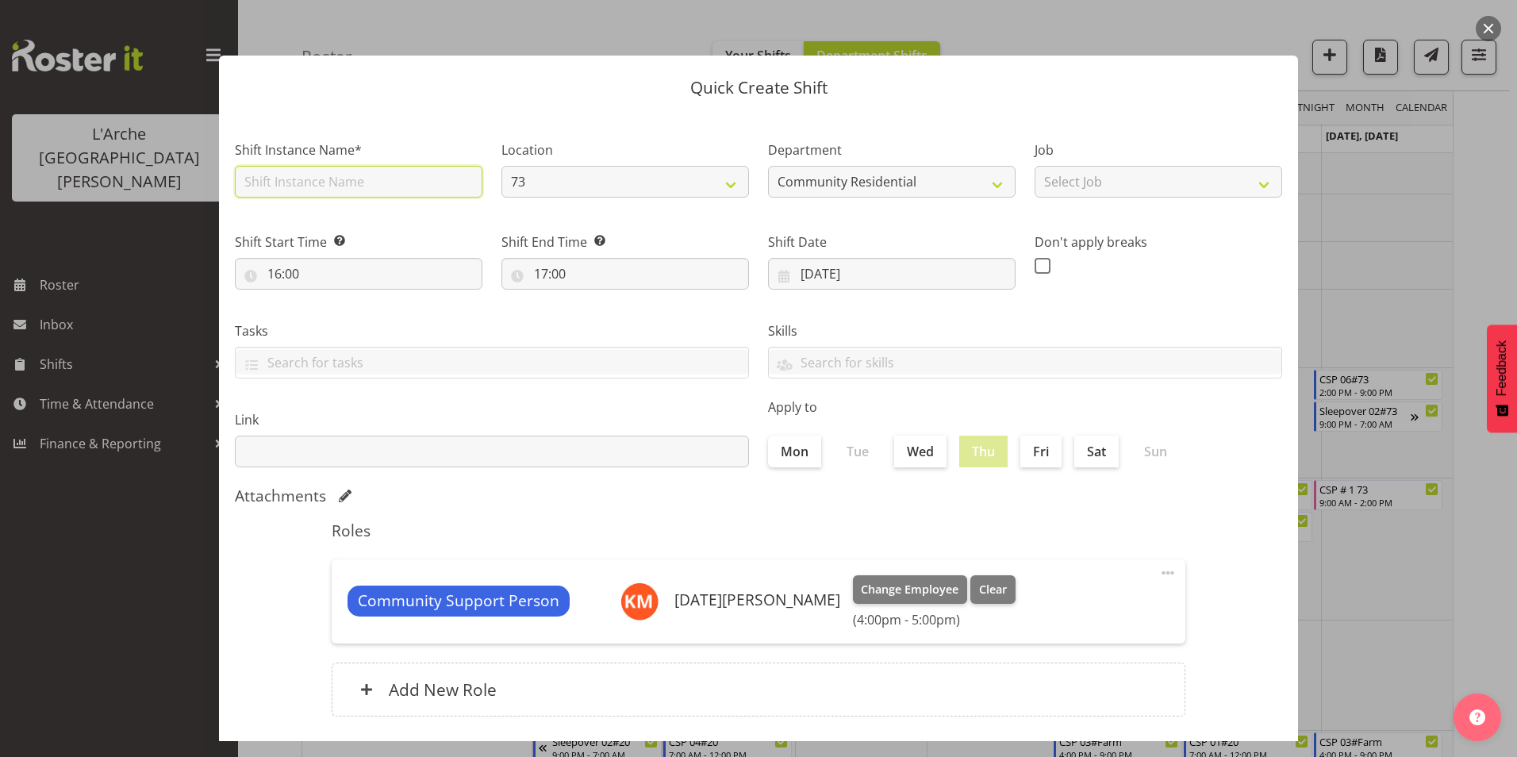
click at [396, 184] on input "text" at bounding box center [358, 182] width 247 height 32
type input "CSP # 1 73"
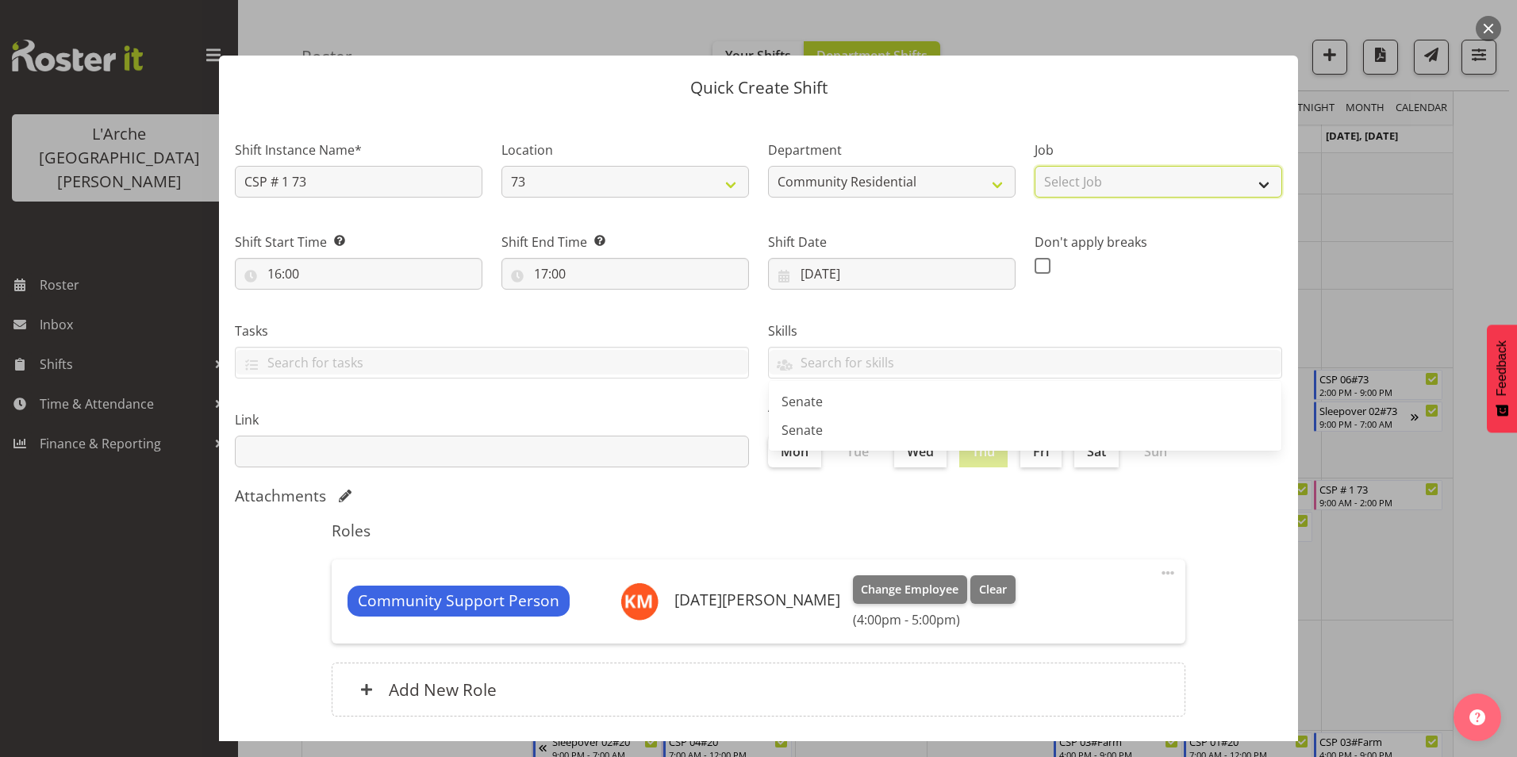
click at [1060, 183] on select "Select Job Accounts Admin Art Coordinator Community Leader Community Support Pe…" at bounding box center [1157, 182] width 247 height 32
select select "2"
click at [1034, 166] on select "Select Job Accounts Admin Art Coordinator Community Leader Community Support Pe…" at bounding box center [1157, 182] width 247 height 32
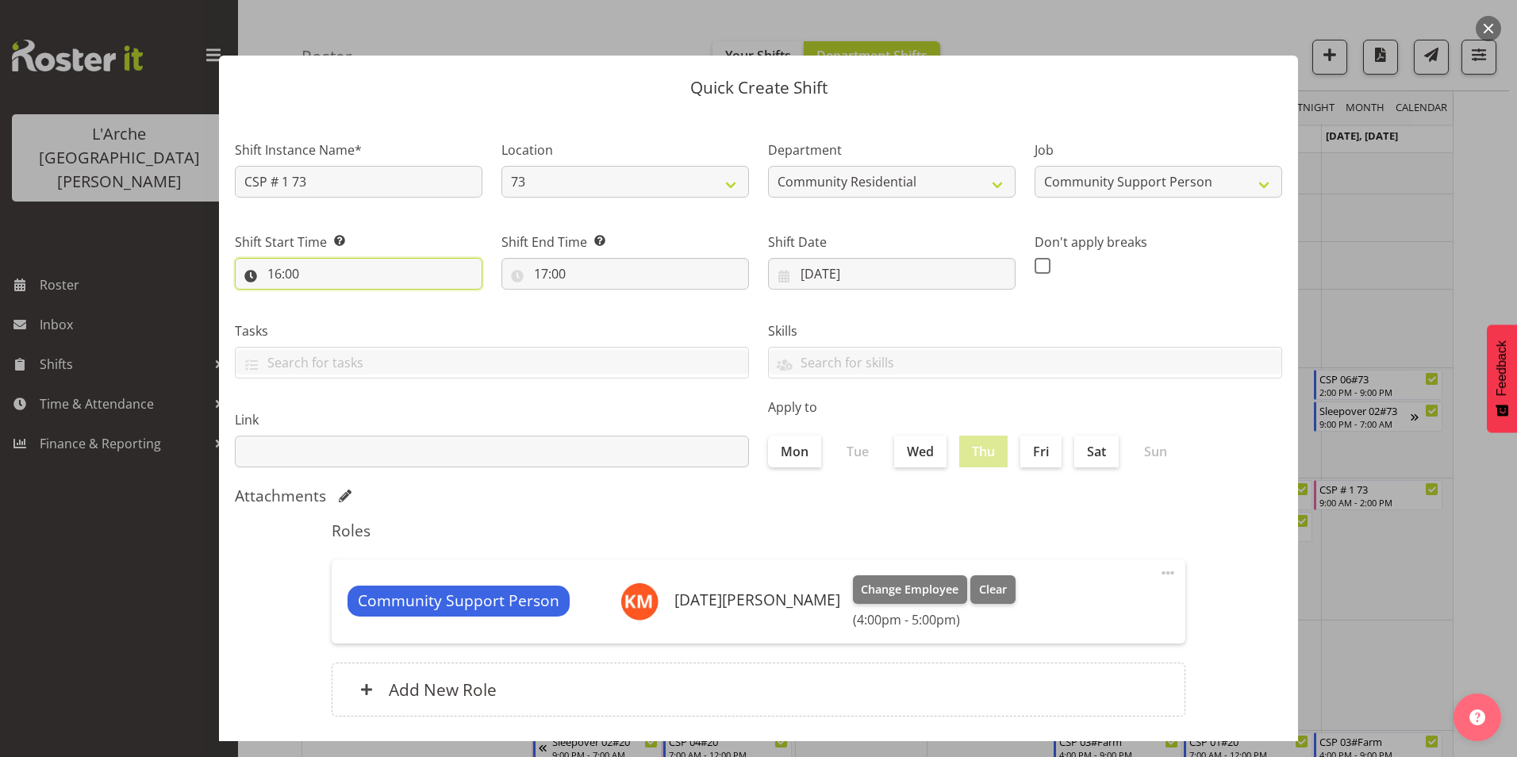
click at [277, 274] on input "16:00" at bounding box center [358, 274] width 247 height 32
click at [343, 313] on select "00 01 02 03 04 05 06 07 08 09 10 11 12 13 14 15 16 17 18 19 20 21 22 23" at bounding box center [343, 315] width 36 height 32
select select "9"
click at [325, 299] on select "00 01 02 03 04 05 06 07 08 09 10 11 12 13 14 15 16 17 18 19 20 21 22 23" at bounding box center [343, 315] width 36 height 32
type input "09:00"
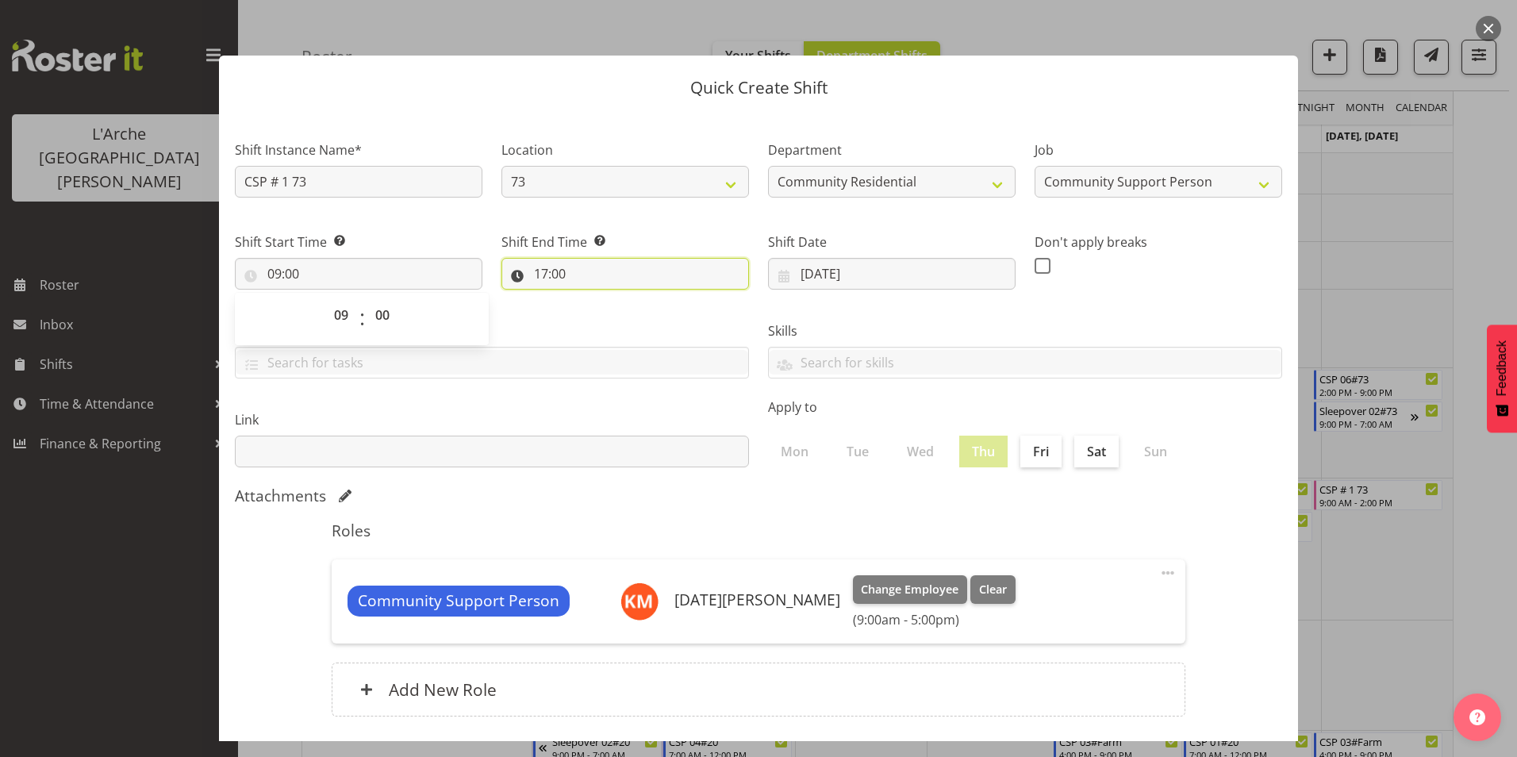
click at [543, 269] on input "17:00" at bounding box center [624, 274] width 247 height 32
click at [604, 312] on select "00 01 02 03 04 05 06 07 08 09 10 11 12 13 14 15 16 17 18 19 20 21 22 23" at bounding box center [610, 315] width 36 height 32
select select "12"
click at [592, 299] on select "00 01 02 03 04 05 06 07 08 09 10 11 12 13 14 15 16 17 18 19 20 21 22 23" at bounding box center [610, 315] width 36 height 32
type input "12:00"
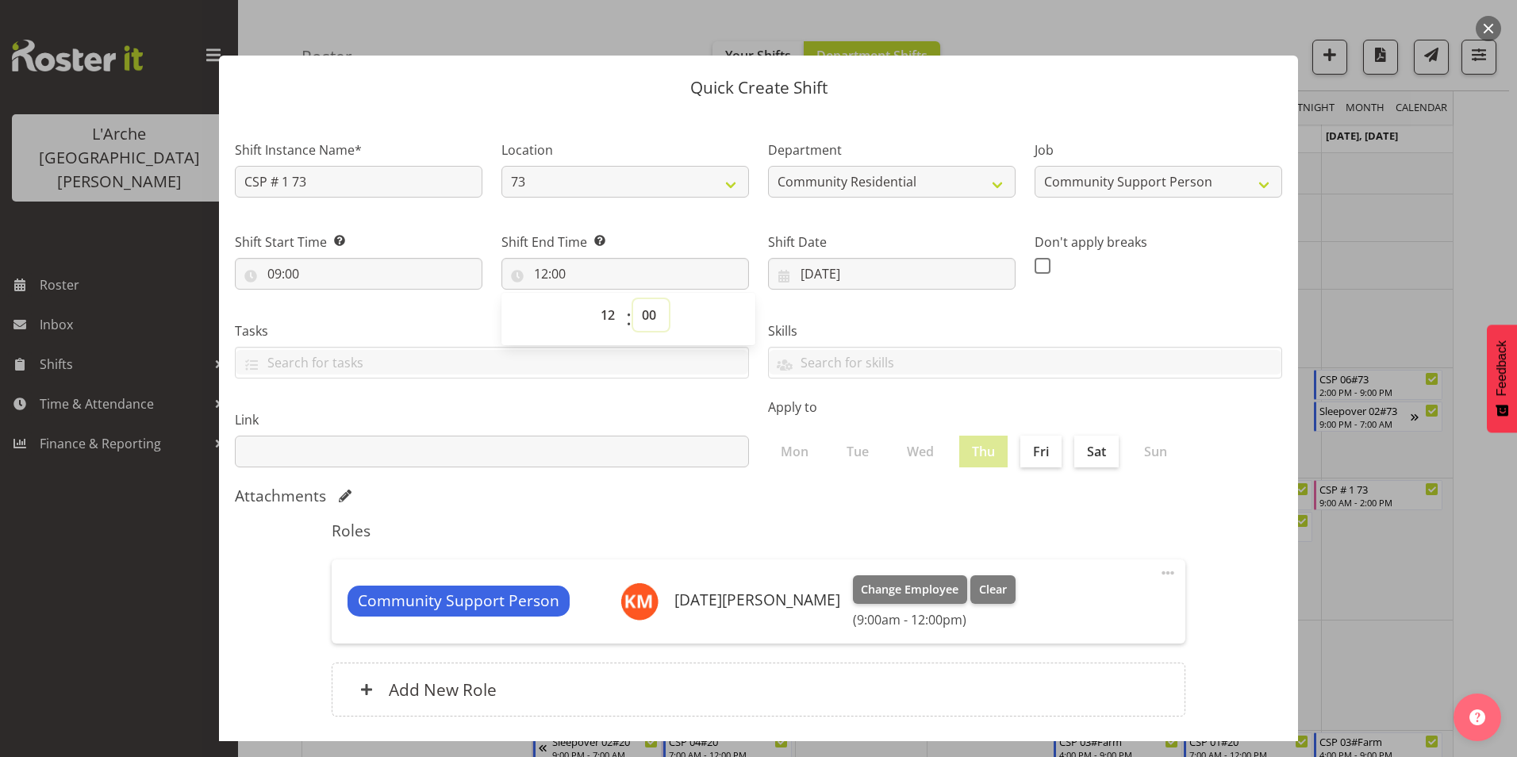
click at [644, 314] on select "00 01 02 03 04 05 06 07 08 09 10 11 12 13 14 15 16 17 18 19 20 21 22 23 24 25 2…" at bounding box center [651, 315] width 36 height 32
select select "30"
click at [633, 299] on select "00 01 02 03 04 05 06 07 08 09 10 11 12 13 14 15 16 17 18 19 20 21 22 23 24 25 2…" at bounding box center [651, 315] width 36 height 32
type input "12:30"
click at [1034, 267] on span at bounding box center [1042, 266] width 16 height 16
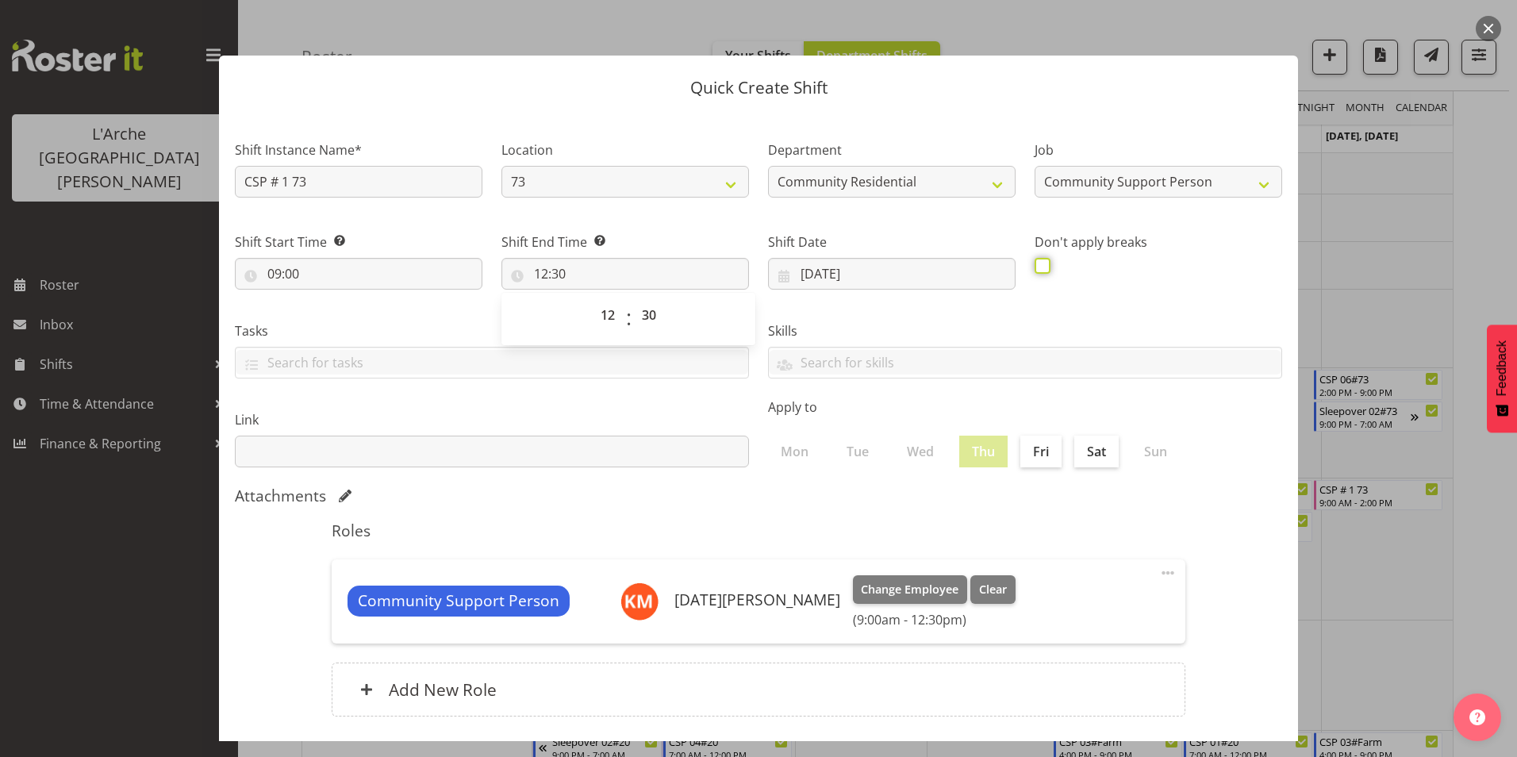
click at [1034, 267] on input "checkbox" at bounding box center [1039, 265] width 10 height 10
checkbox input "true"
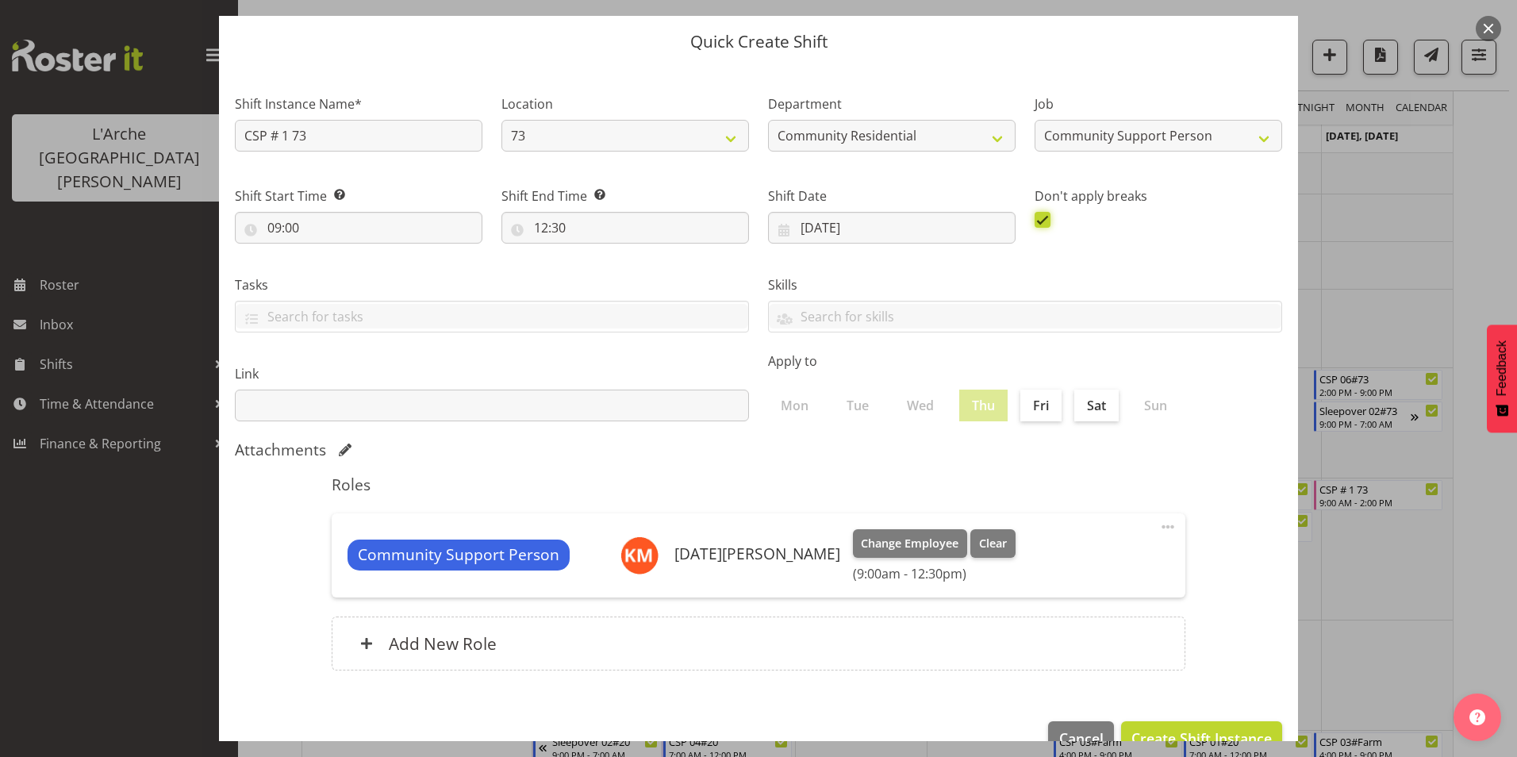
scroll to position [85, 0]
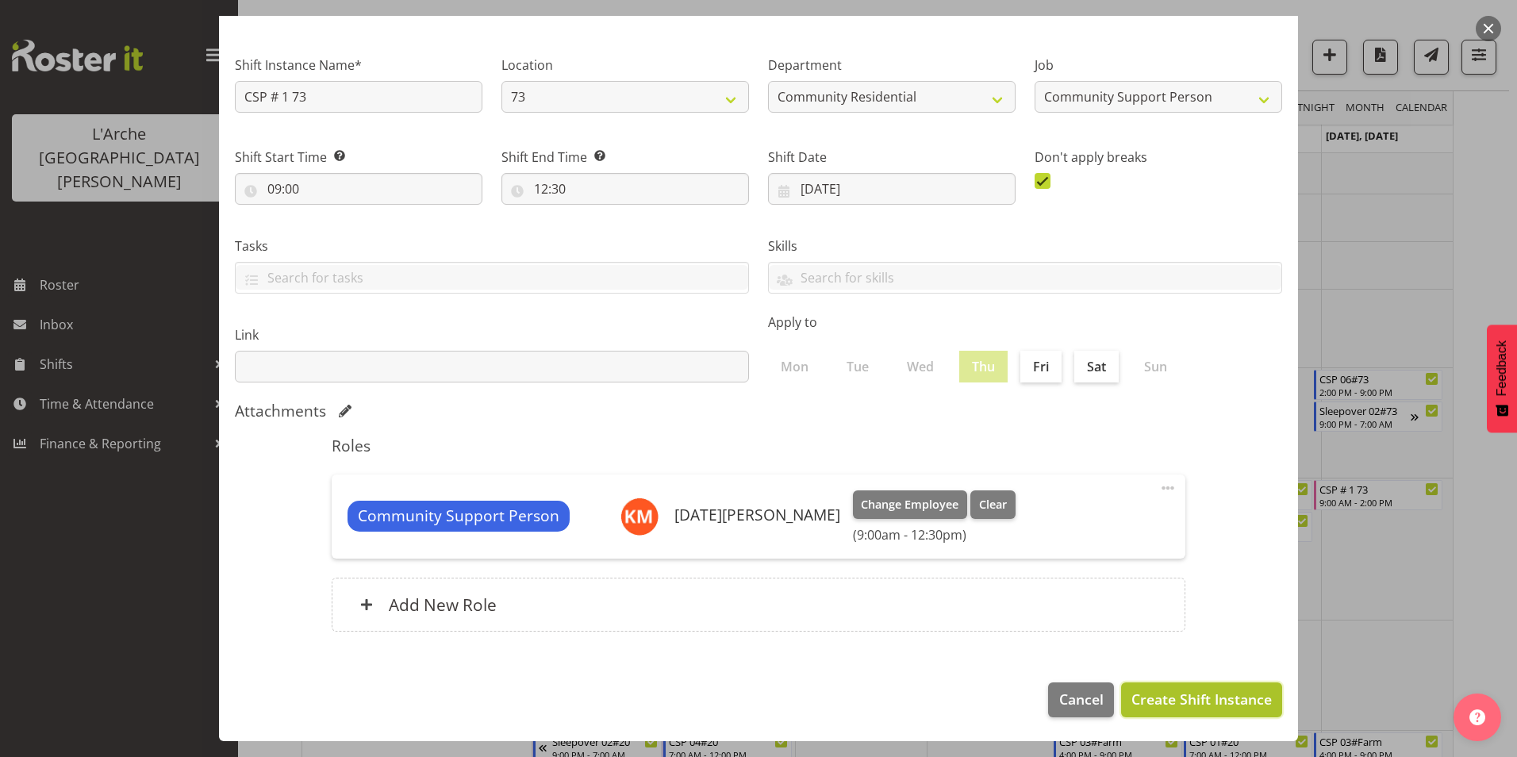
click at [1208, 692] on span "Create Shift Instance" at bounding box center [1201, 698] width 140 height 21
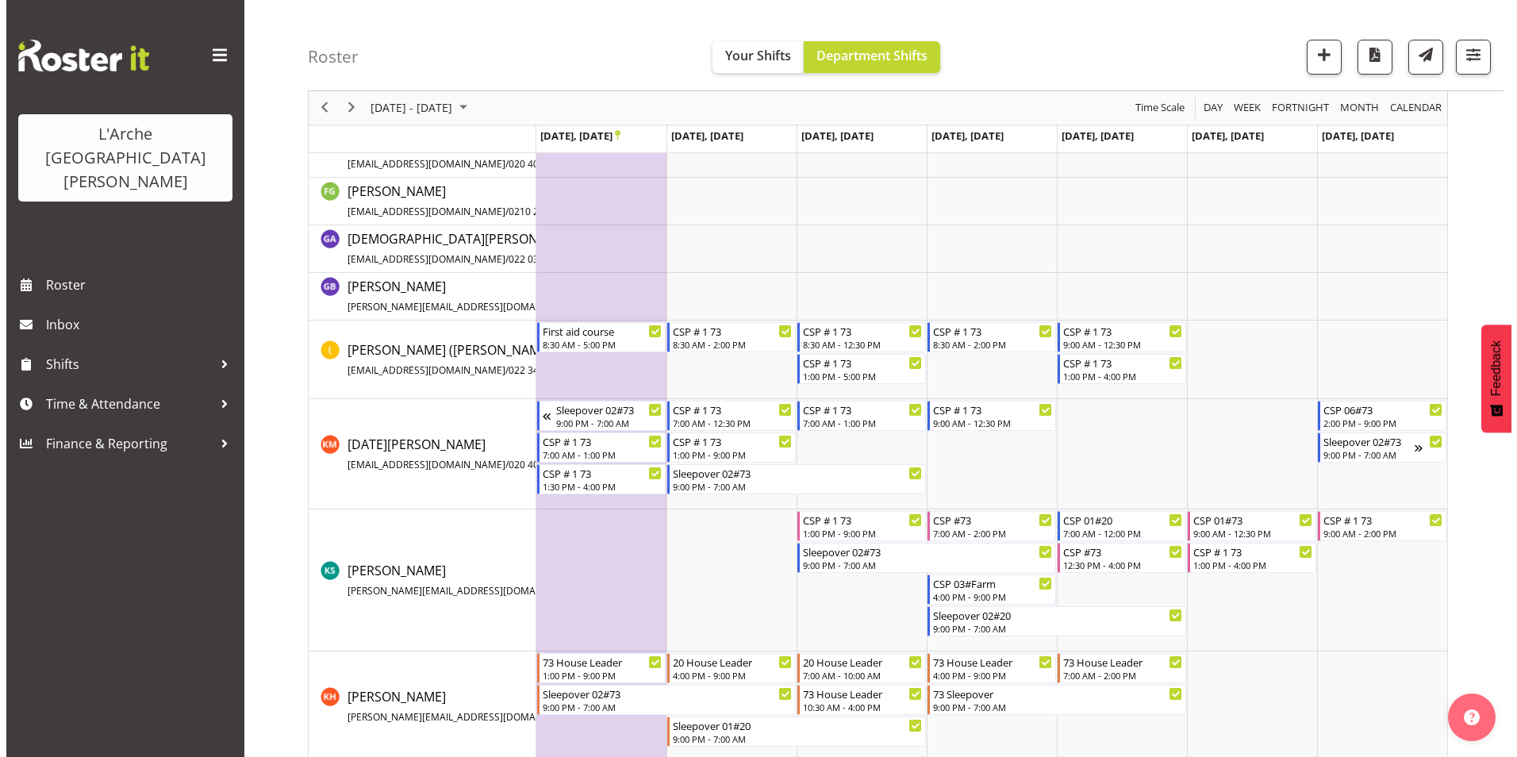
scroll to position [345, 0]
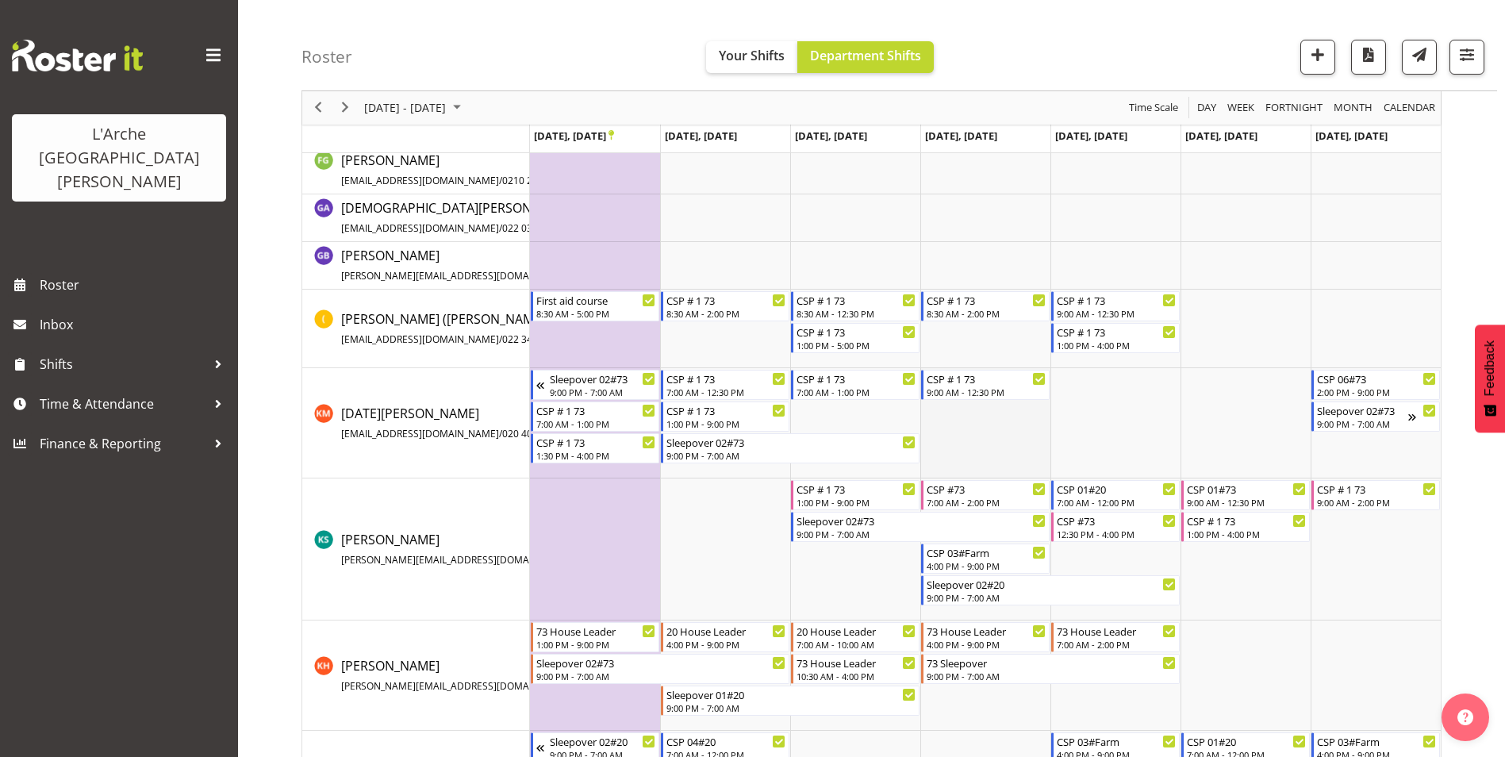
click at [958, 444] on td "Timeline Week of September 22, 2025" at bounding box center [985, 423] width 130 height 110
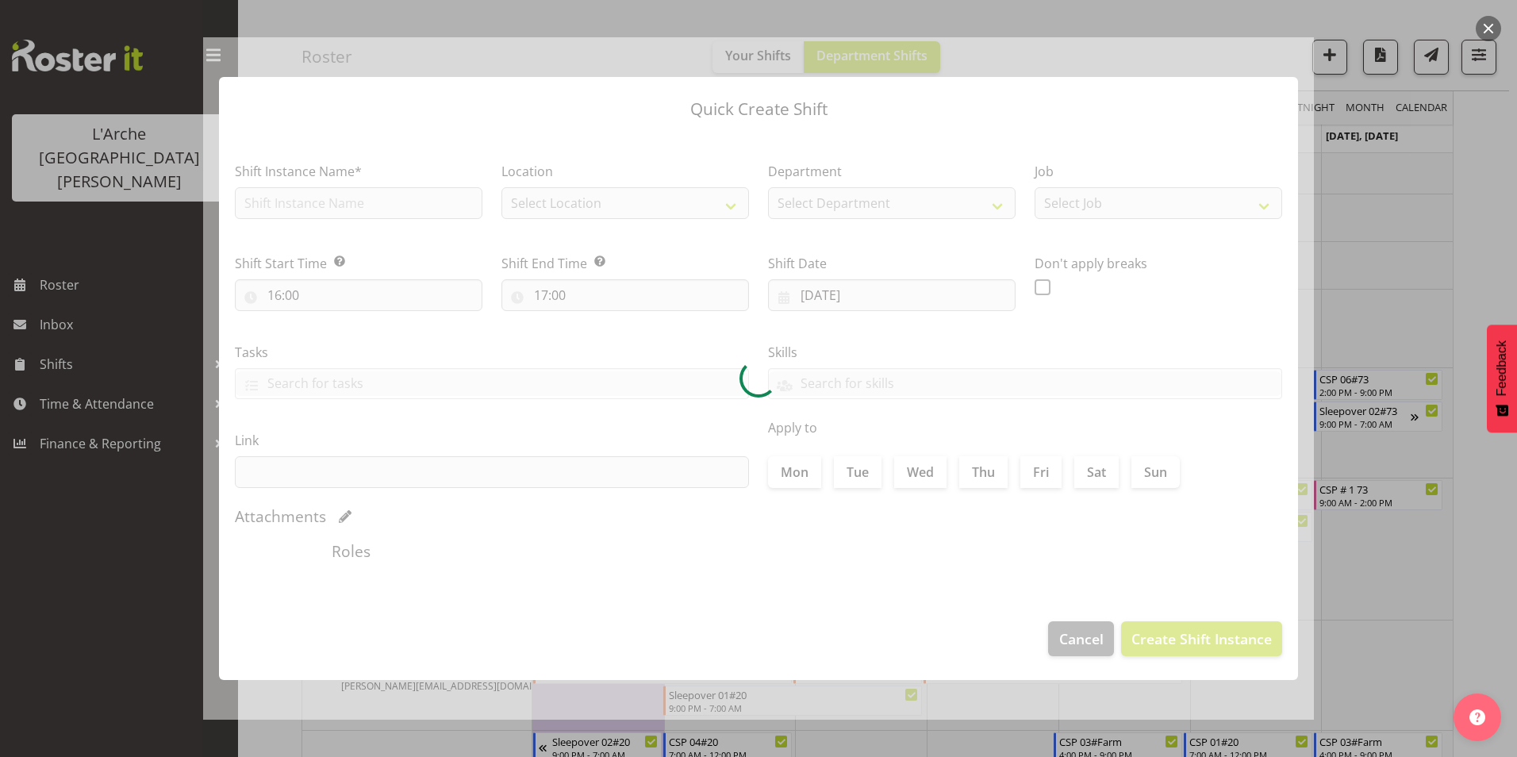
type input "[DATE]"
checkbox input "true"
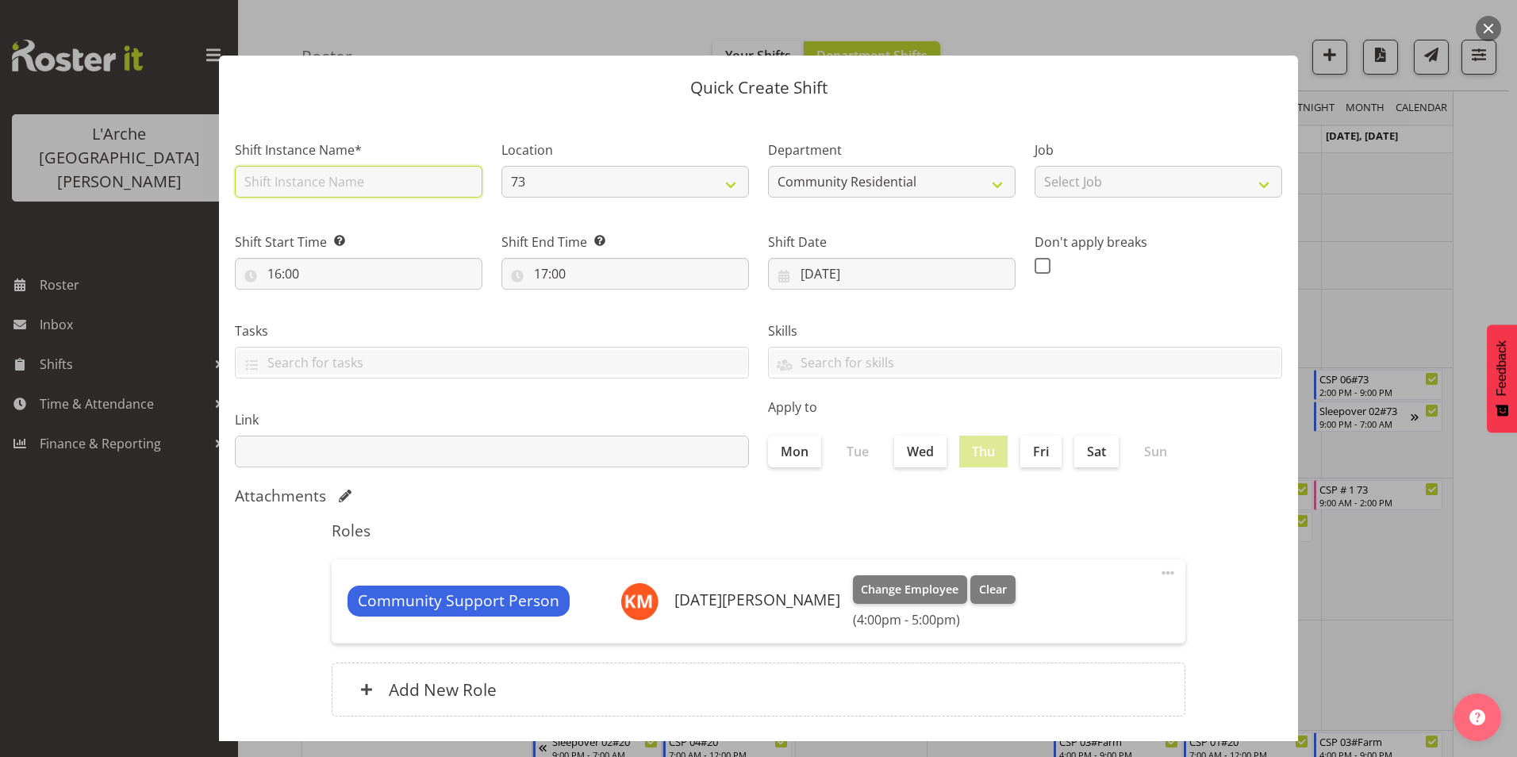
click at [358, 186] on input "text" at bounding box center [358, 182] width 247 height 32
type input "CSP # 1 73"
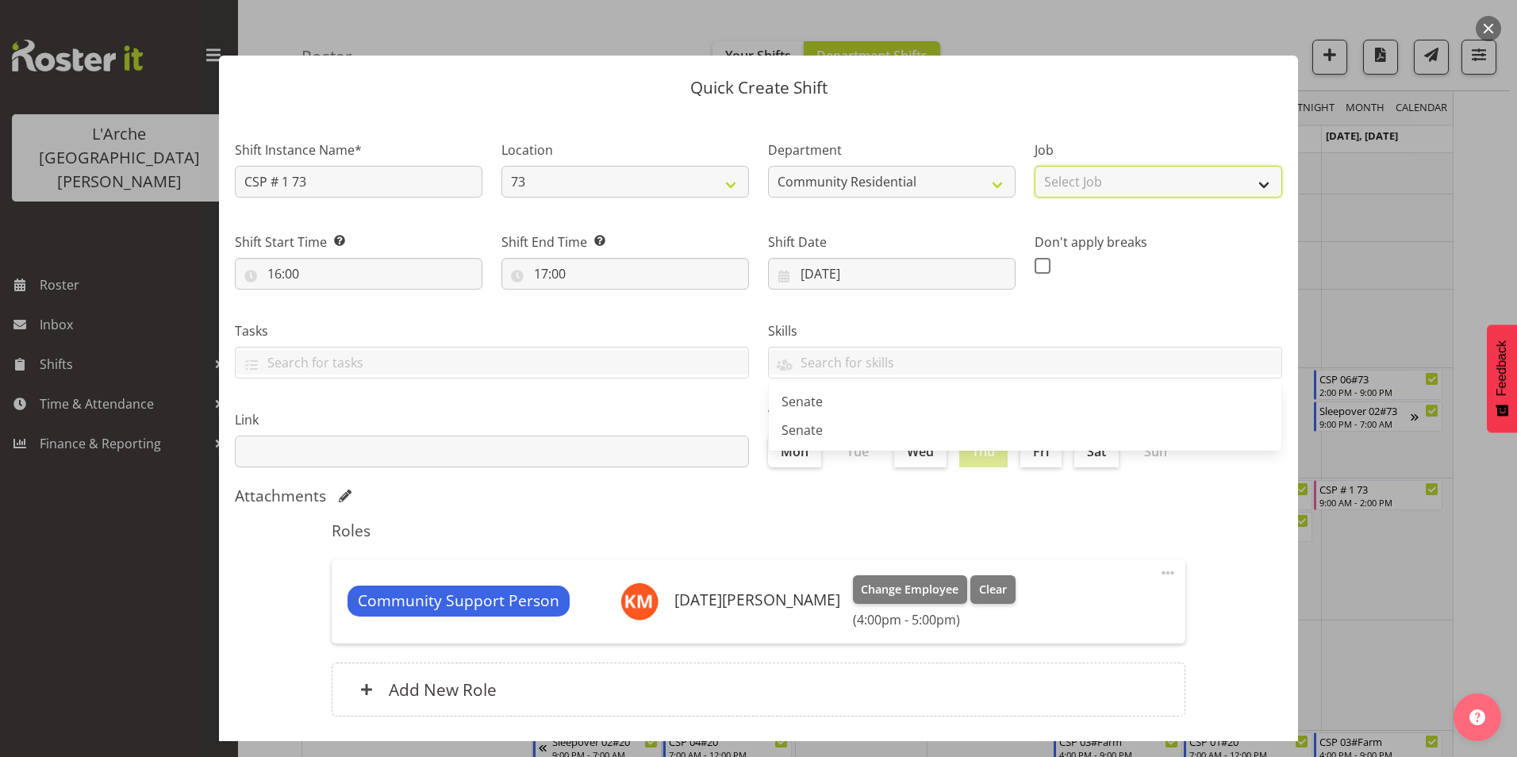
click at [1091, 178] on select "Select Job Accounts Admin Art Coordinator Community Leader Community Support Pe…" at bounding box center [1157, 182] width 247 height 32
select select "2"
click at [1034, 166] on select "Select Job Accounts Admin Art Coordinator Community Leader Community Support Pe…" at bounding box center [1157, 182] width 247 height 32
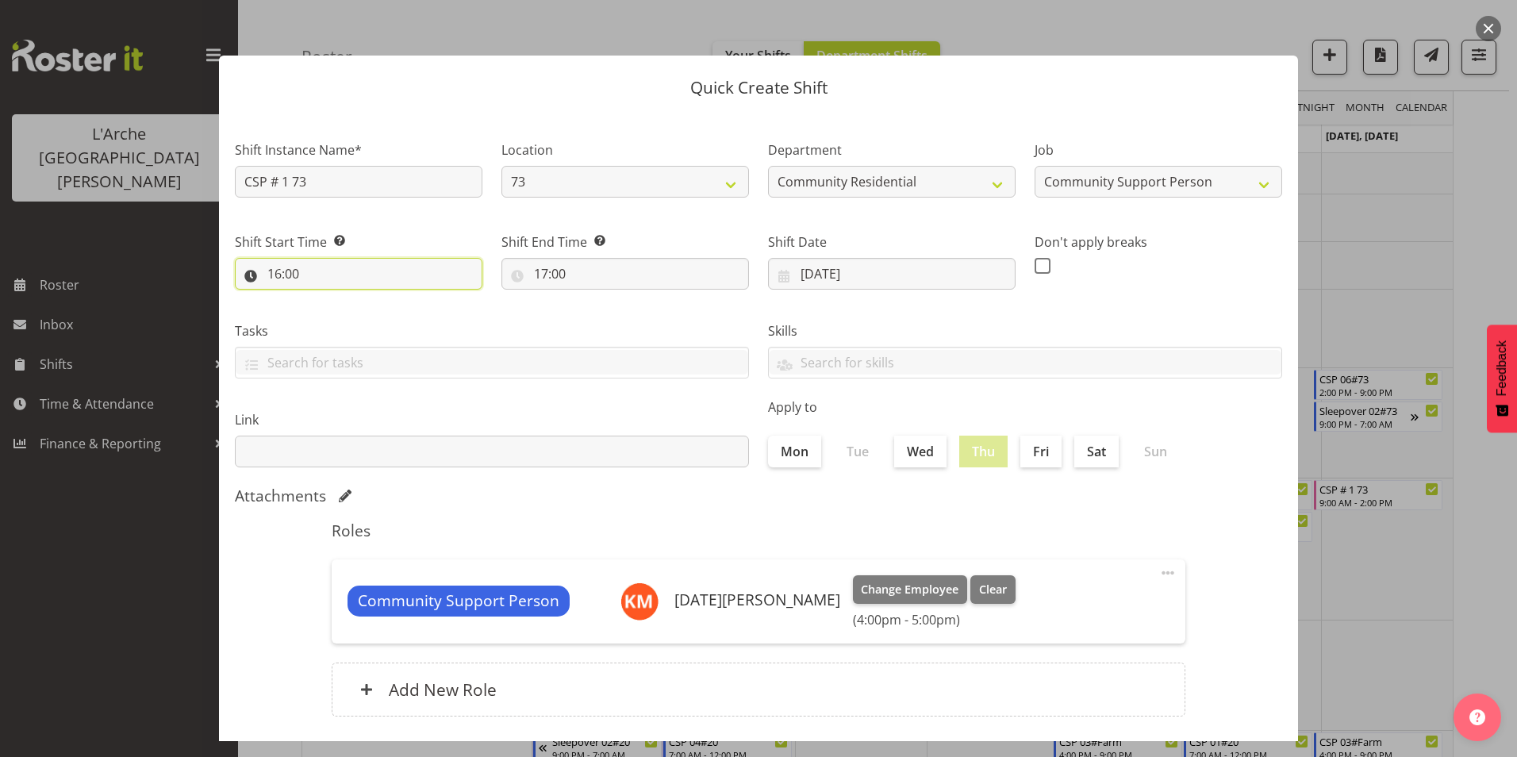
click at [274, 270] on input "16:00" at bounding box center [358, 274] width 247 height 32
click at [347, 312] on select "00 01 02 03 04 05 06 07 08 09 10 11 12 13 14 15 16 17 18 19 20 21 22 23" at bounding box center [343, 315] width 36 height 32
select select "13"
click at [325, 299] on select "00 01 02 03 04 05 06 07 08 09 10 11 12 13 14 15 16 17 18 19 20 21 22 23" at bounding box center [343, 315] width 36 height 32
type input "13:00"
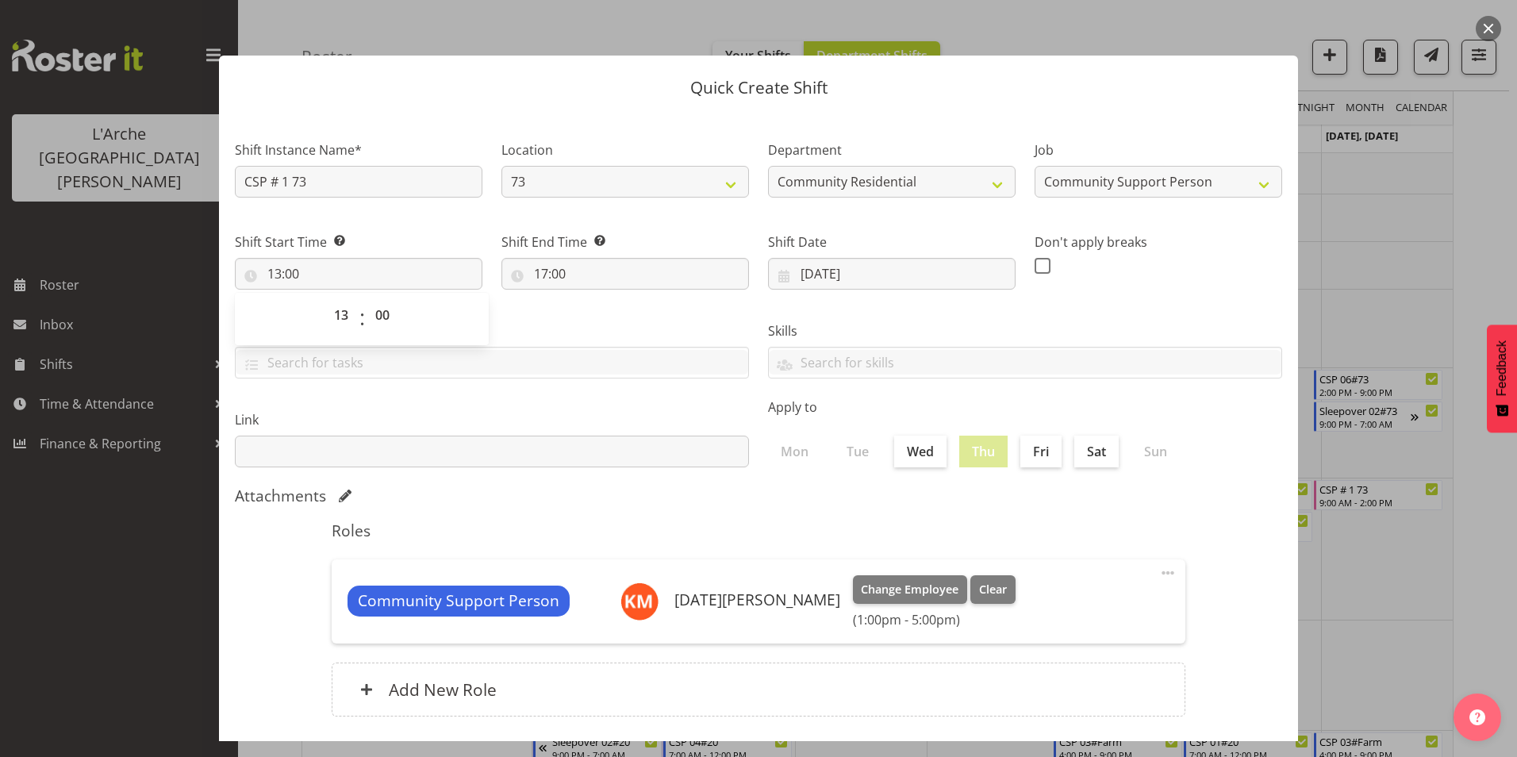
click at [537, 313] on div "Tasks" at bounding box center [491, 343] width 533 height 89
click at [1034, 263] on span at bounding box center [1042, 266] width 16 height 16
click at [1034, 263] on input "checkbox" at bounding box center [1039, 265] width 10 height 10
checkbox input "true"
click at [540, 268] on input "17:00" at bounding box center [624, 274] width 247 height 32
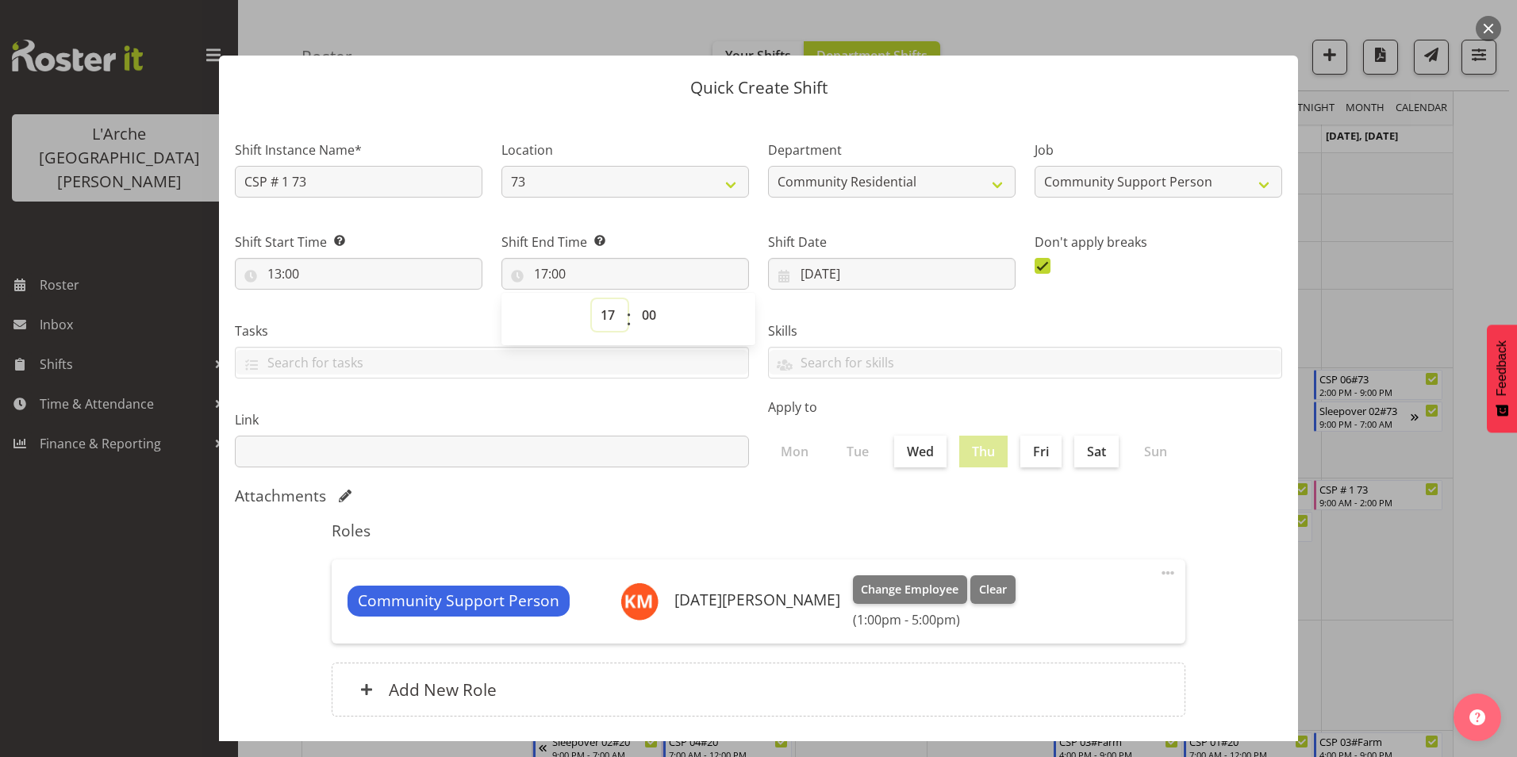
click at [610, 313] on select "00 01 02 03 04 05 06 07 08 09 10 11 12 13 14 15 16 17 18 19 20 21 22 23" at bounding box center [610, 315] width 36 height 32
select select "16"
click at [592, 299] on select "00 01 02 03 04 05 06 07 08 09 10 11 12 13 14 15 16 17 18 19 20 21 22 23" at bounding box center [610, 315] width 36 height 32
type input "16:00"
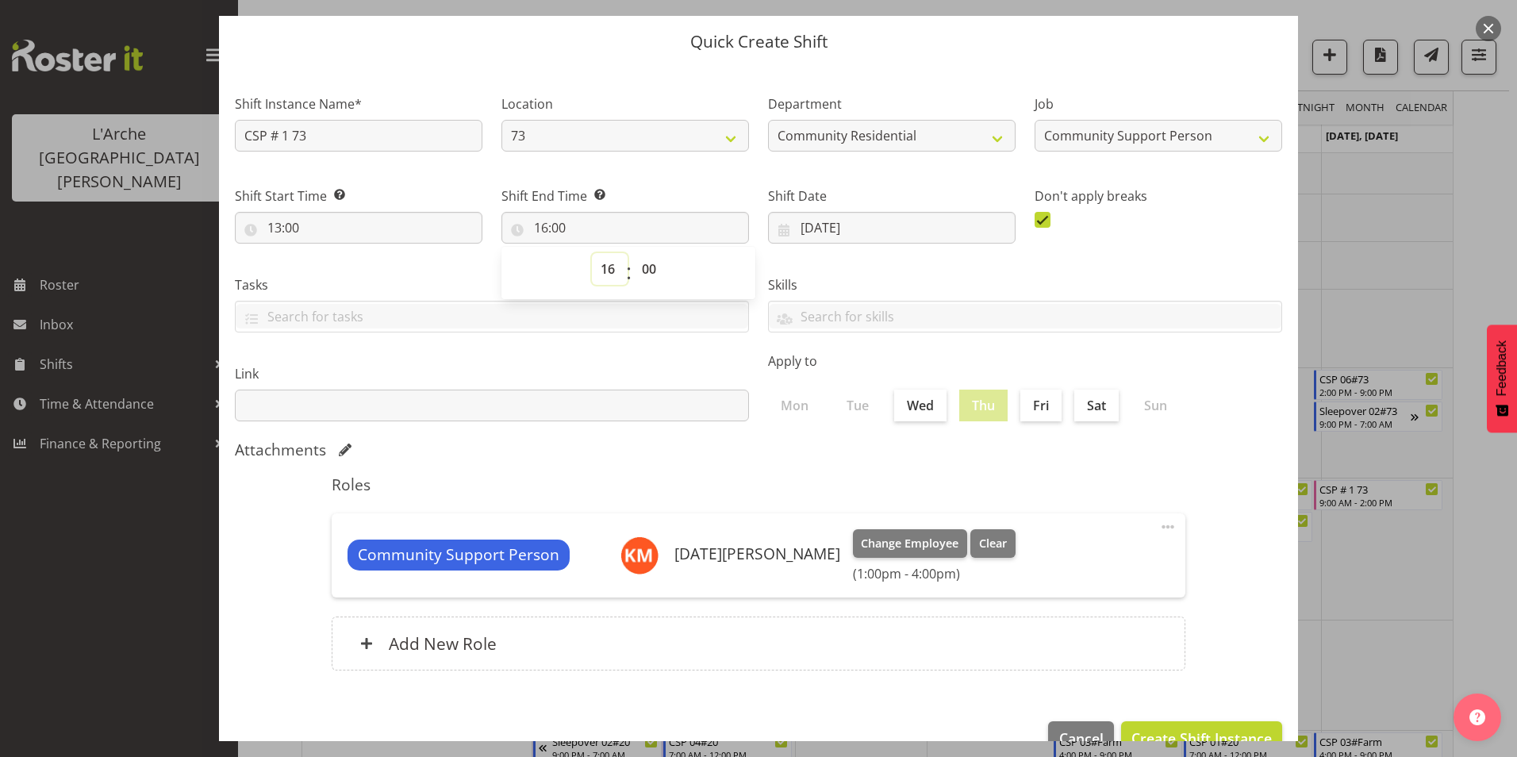
scroll to position [85, 0]
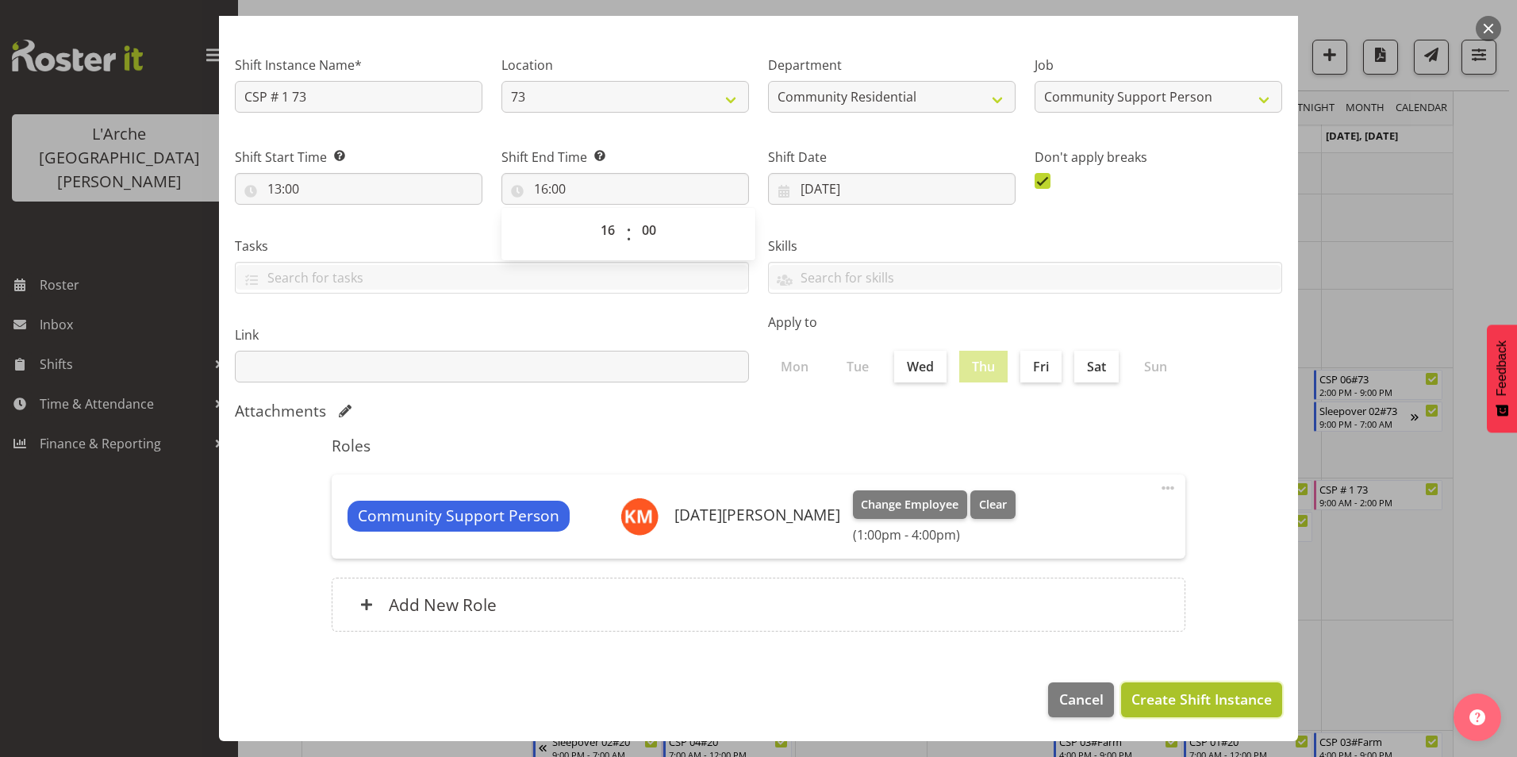
click at [1223, 697] on span "Create Shift Instance" at bounding box center [1201, 698] width 140 height 21
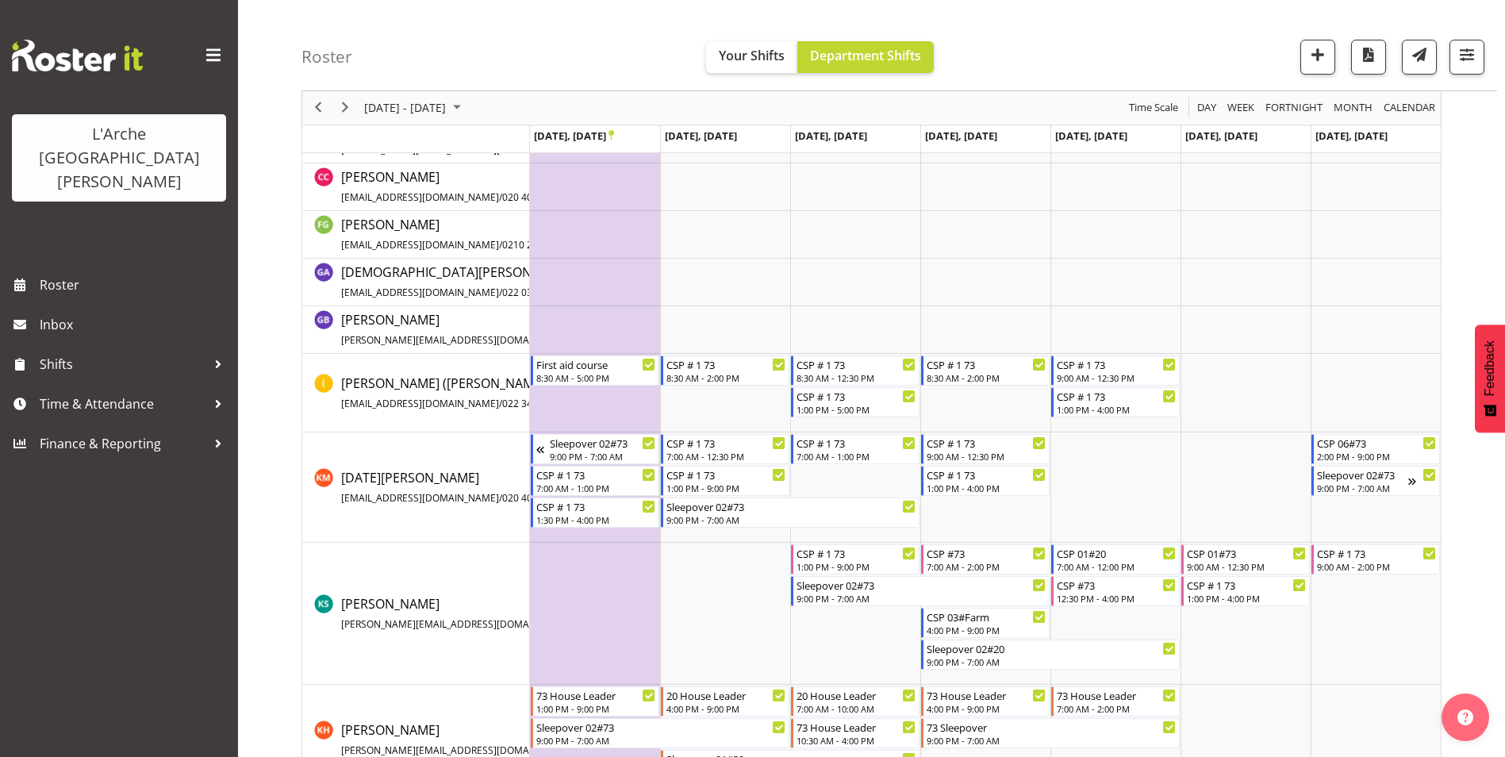
scroll to position [266, 0]
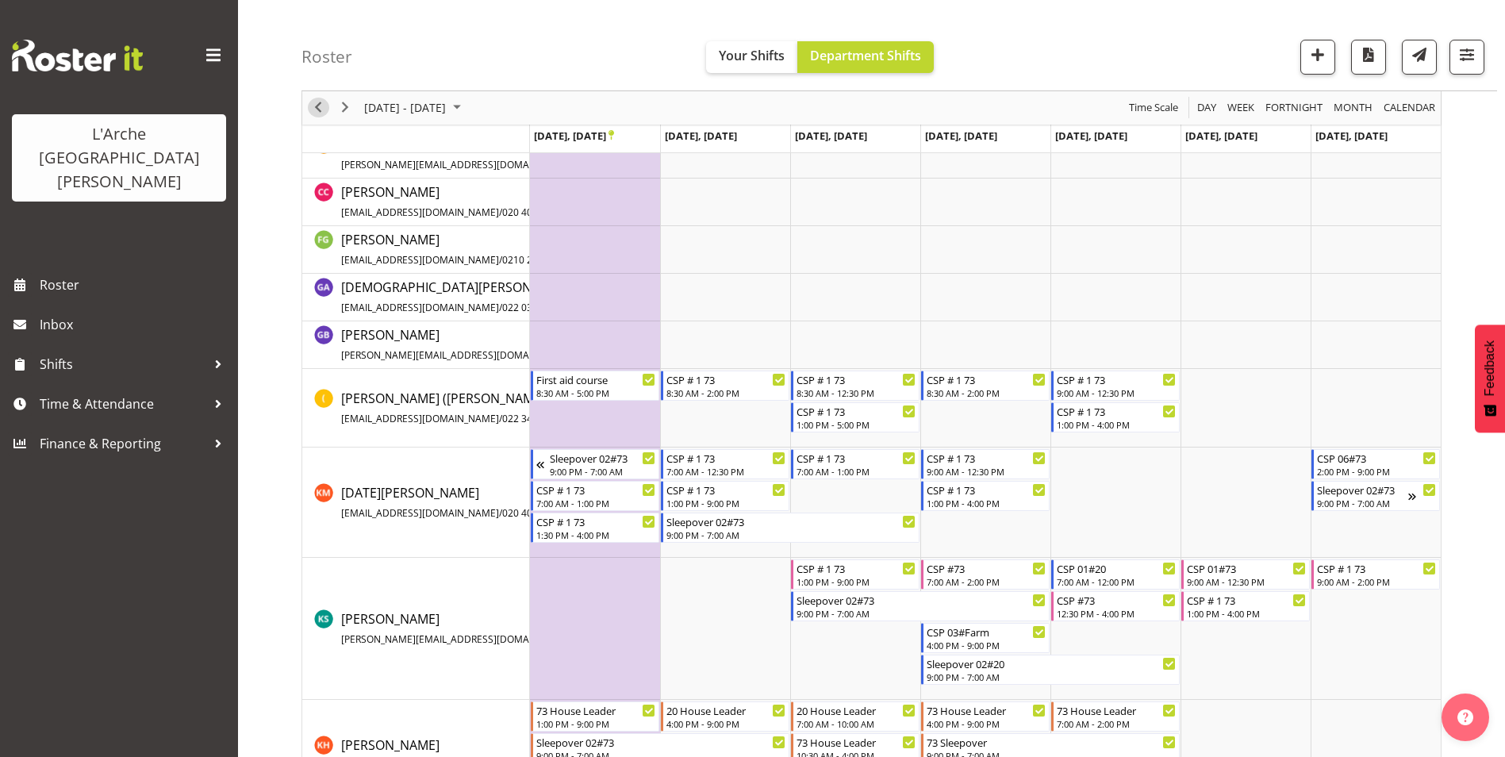
click at [321, 108] on span "Previous" at bounding box center [318, 108] width 19 height 20
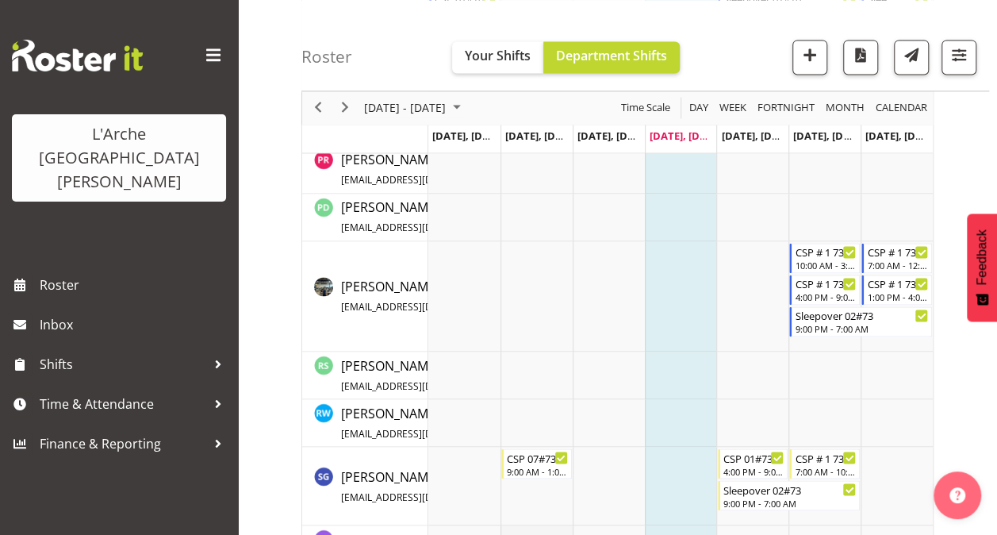
scroll to position [1138, 0]
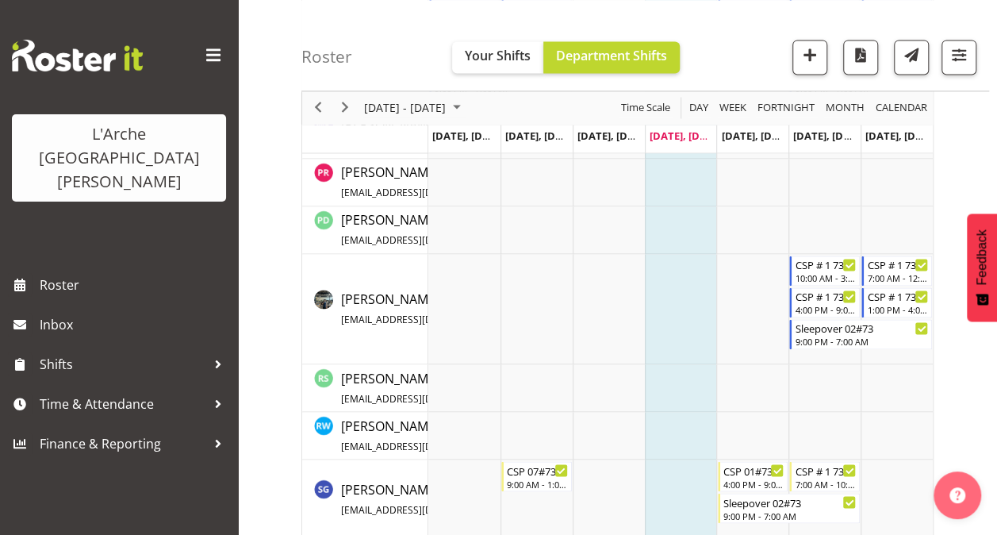
click at [351, 102] on span "Next" at bounding box center [345, 108] width 19 height 20
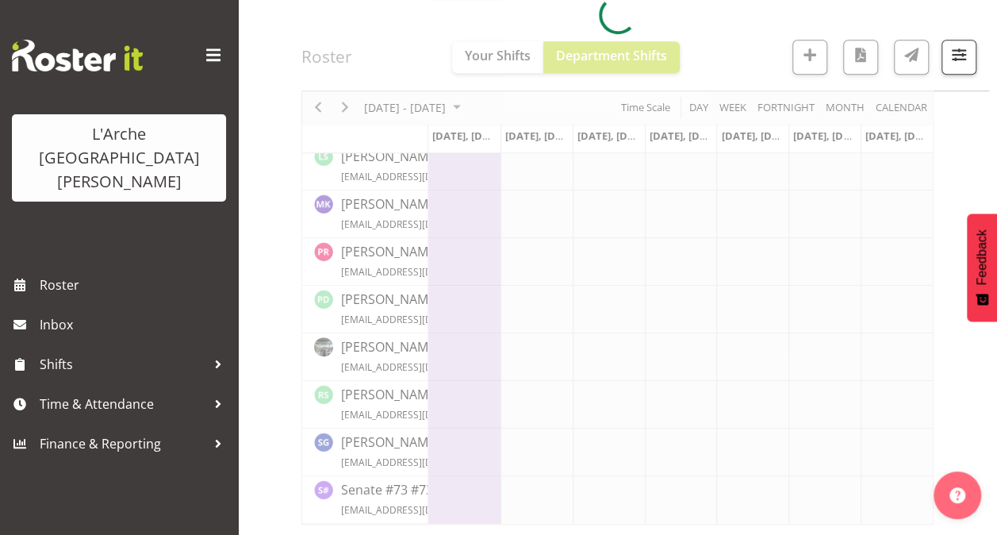
click at [212, 56] on span at bounding box center [213, 55] width 25 height 25
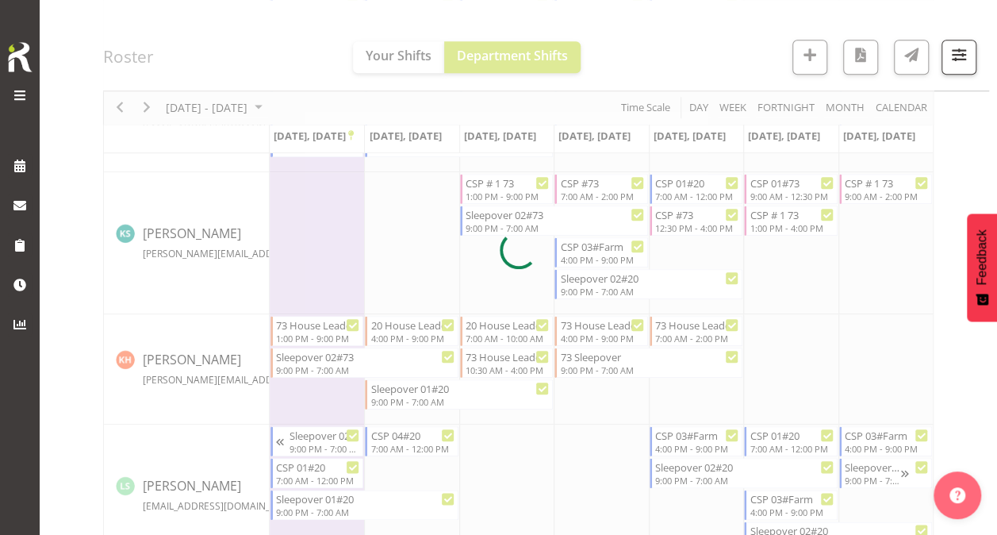
scroll to position [713, 0]
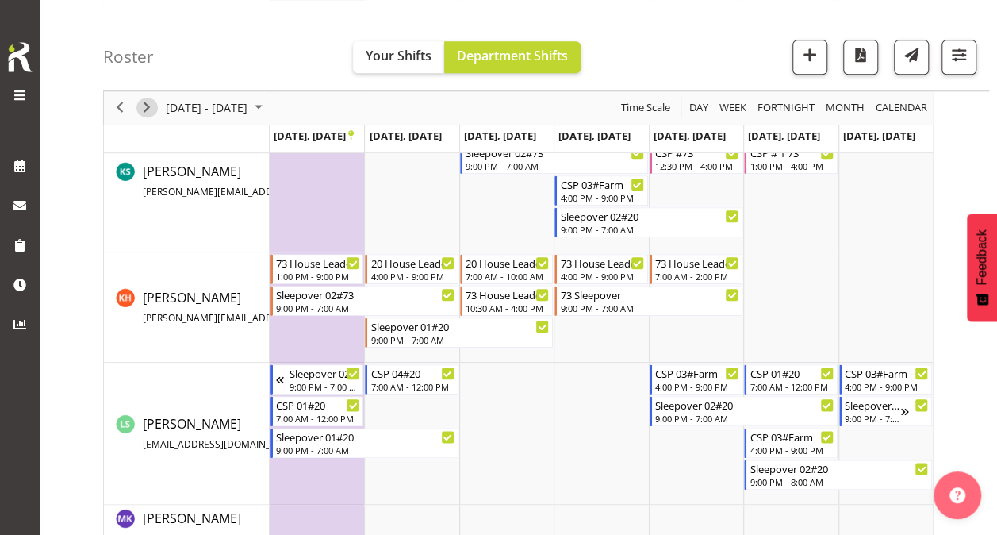
click at [148, 106] on span "Next" at bounding box center [146, 108] width 19 height 20
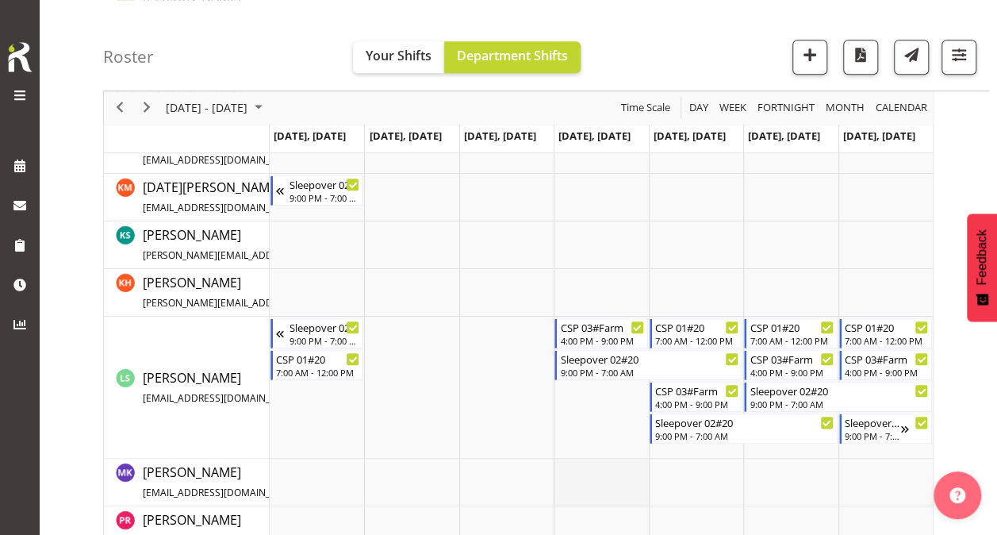
scroll to position [687, 0]
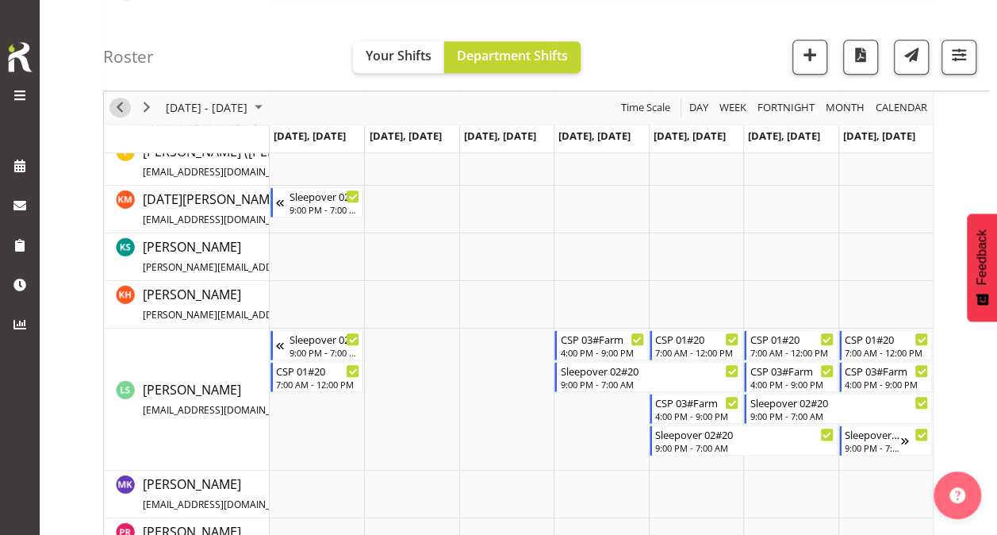
click at [125, 106] on span "Previous" at bounding box center [119, 108] width 19 height 20
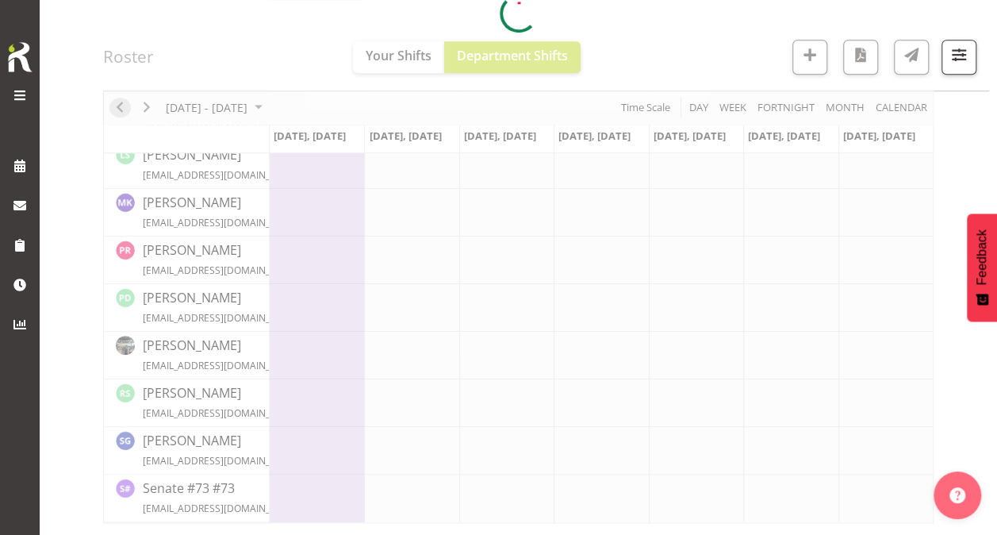
scroll to position [651, 0]
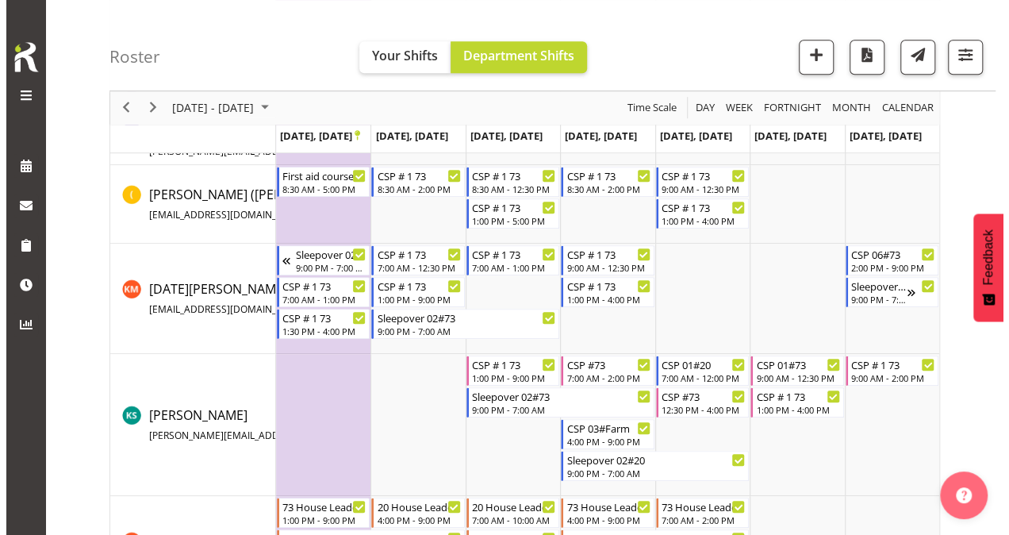
scroll to position [468, 0]
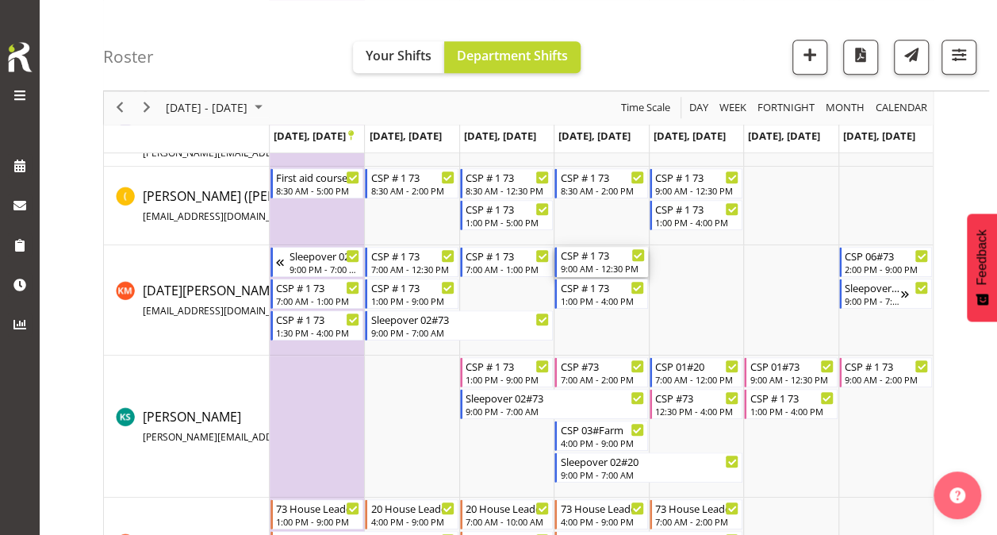
click at [584, 263] on div "9:00 AM - 12:30 PM" at bounding box center [602, 268] width 84 height 13
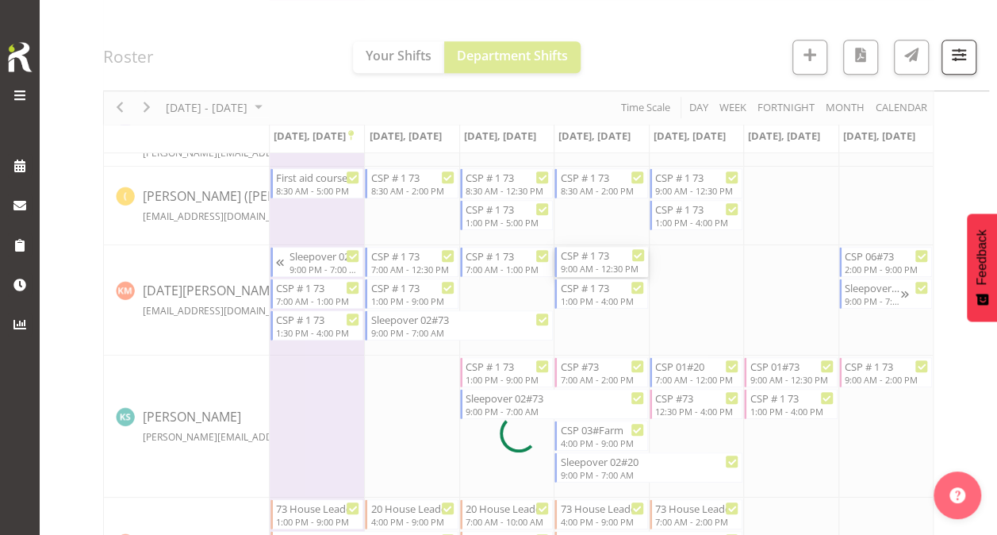
select select
select select "8"
select select "2025"
select select "12"
select select "30"
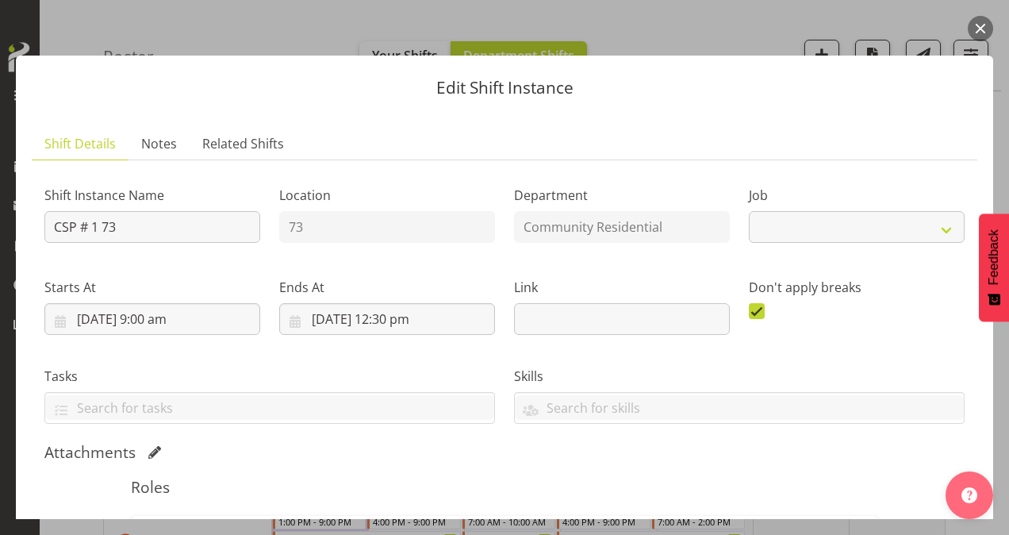
select select "2"
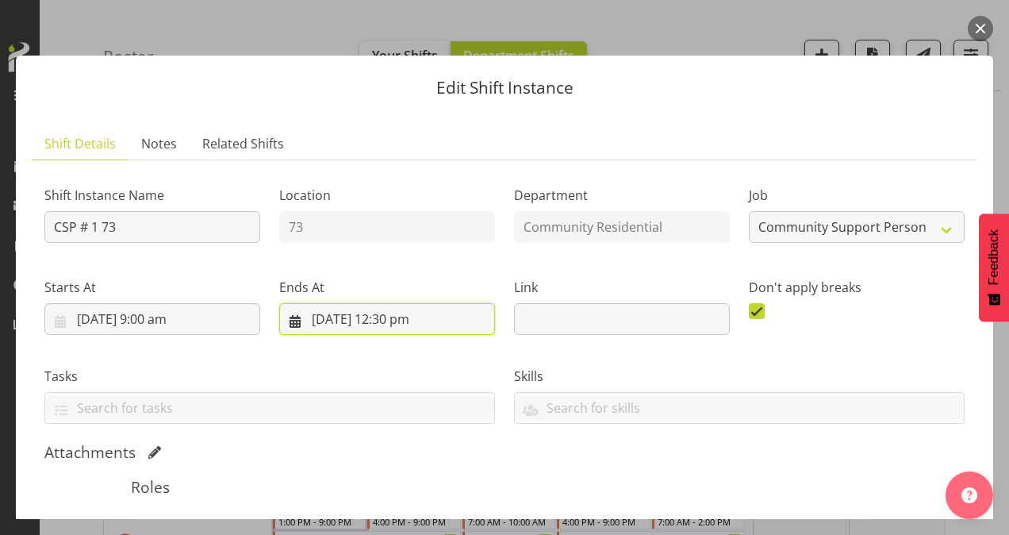
click at [408, 316] on input "[DATE] 12:30 pm" at bounding box center [387, 319] width 216 height 32
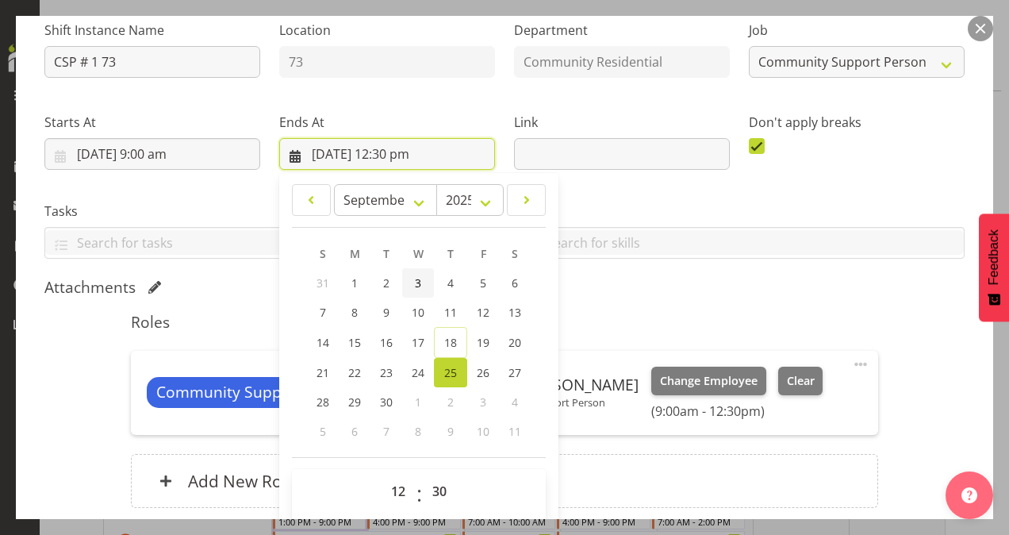
scroll to position [165, 0]
click at [438, 487] on select "00 01 02 03 04 05 06 07 08 09 10 11 12 13 14 15 16 17 18 19 20 21 22 23 24 25 2…" at bounding box center [442, 491] width 36 height 32
select select "0"
click at [424, 475] on select "00 01 02 03 04 05 06 07 08 09 10 11 12 13 14 15 16 17 18 19 20 21 22 23 24 25 2…" at bounding box center [442, 491] width 36 height 32
type input "[DATE] 12:00 pm"
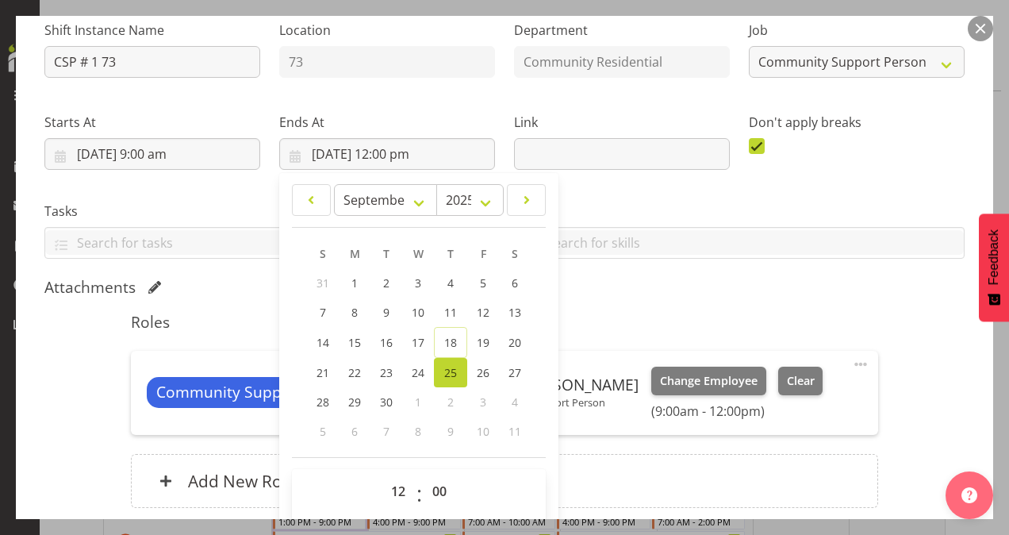
click at [420, 94] on div "Ends At [DATE] 12:00 pm January February March April May June July August Septe…" at bounding box center [387, 134] width 235 height 89
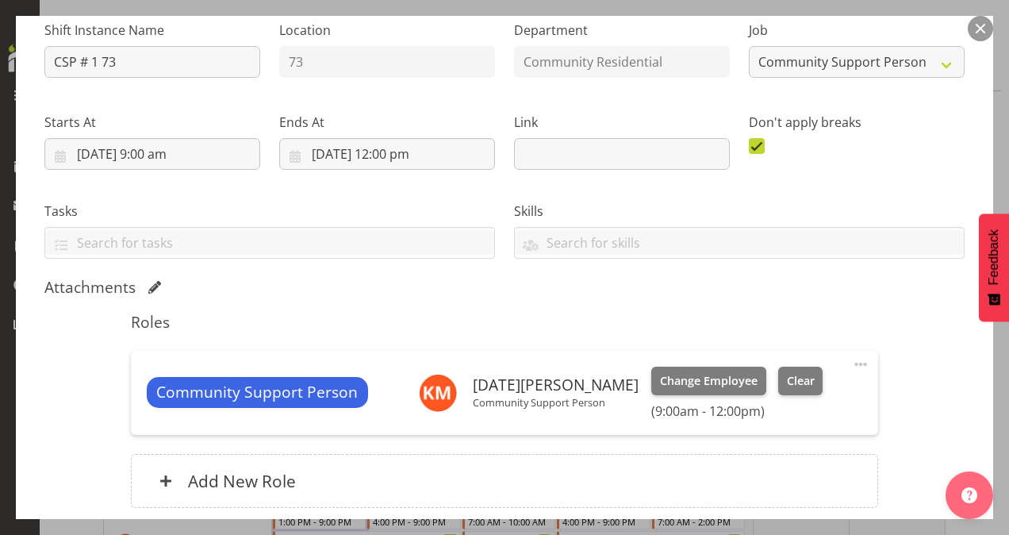
scroll to position [293, 0]
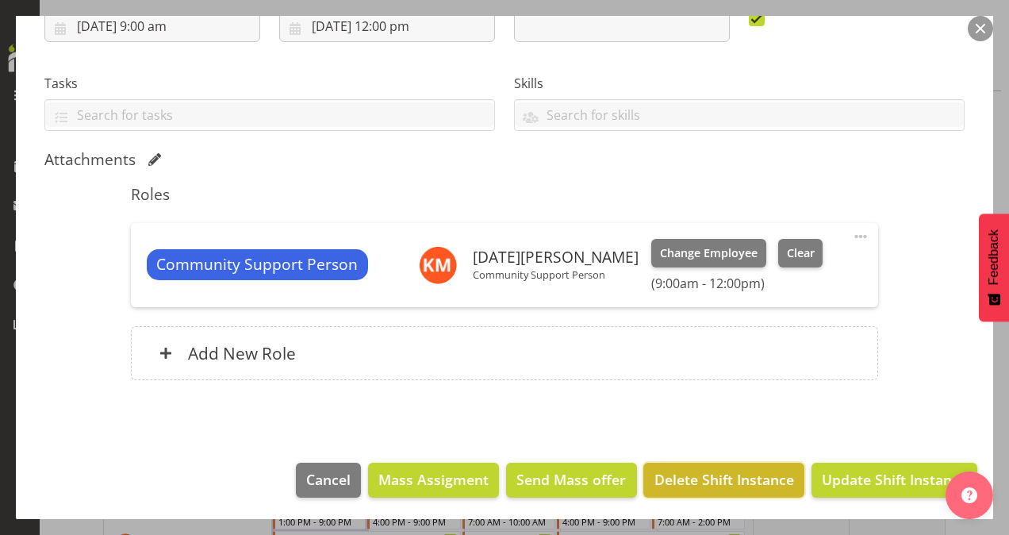
click at [681, 478] on span "Delete Shift Instance" at bounding box center [724, 479] width 140 height 21
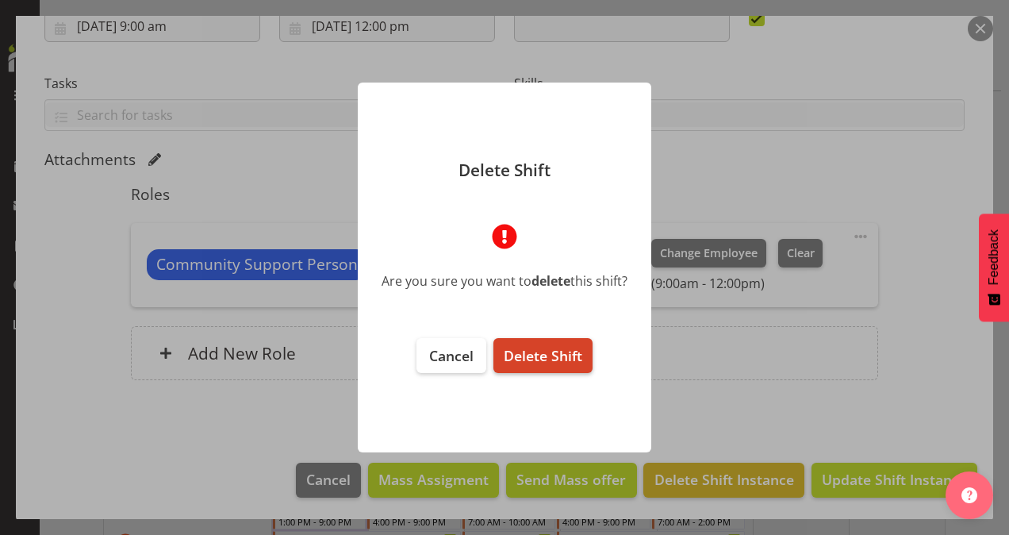
click at [528, 349] on span "Delete Shift" at bounding box center [543, 355] width 79 height 19
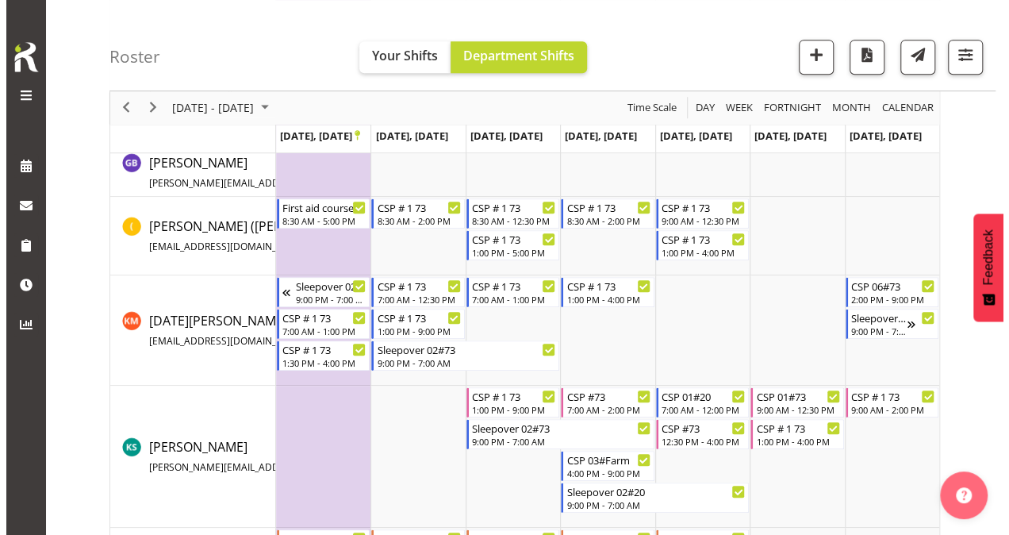
scroll to position [468, 0]
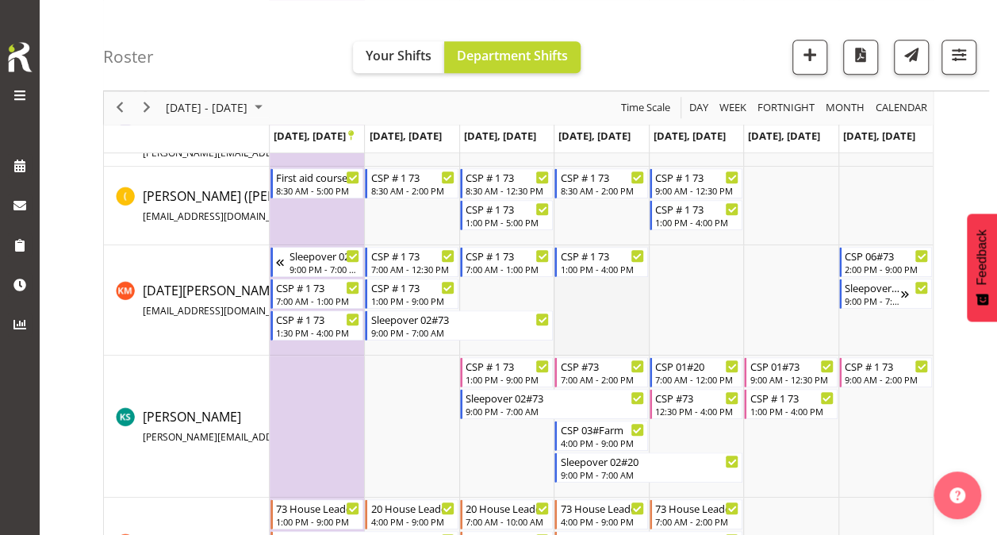
click at [589, 298] on td "Timeline Week of September 22, 2025" at bounding box center [601, 300] width 94 height 110
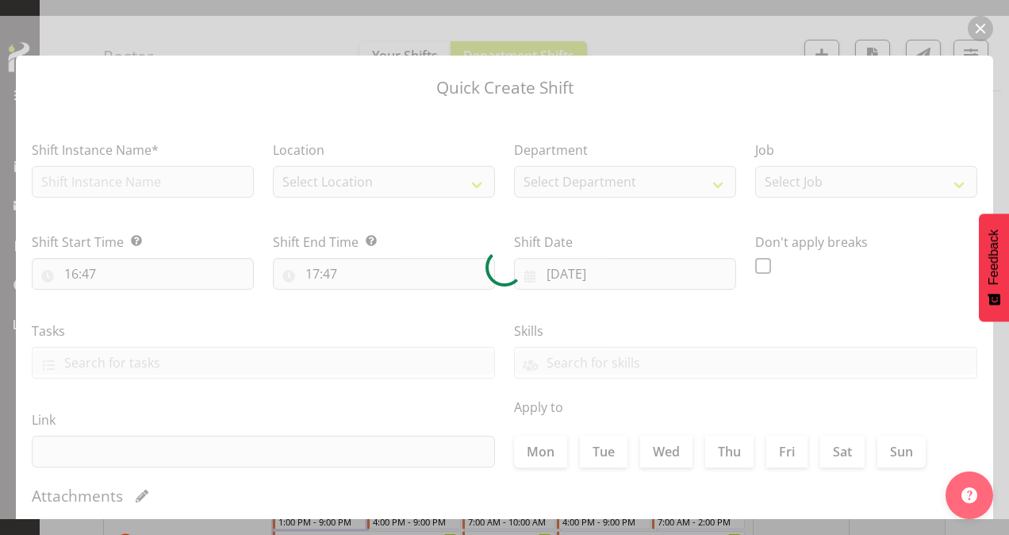
type input "[DATE]"
checkbox input "true"
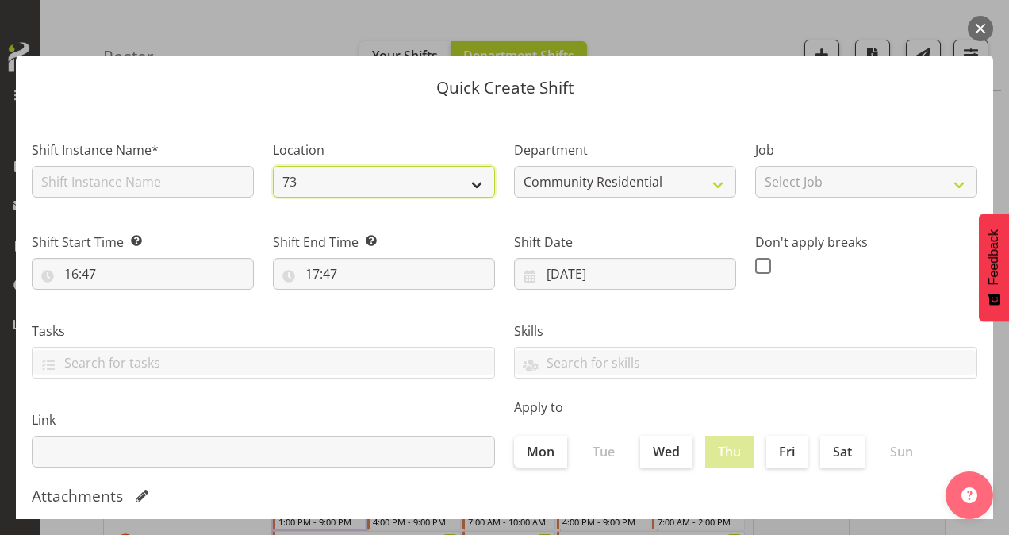
click at [428, 186] on select "73 20" at bounding box center [384, 182] width 222 height 32
select select "19"
click at [273, 166] on select "73 20" at bounding box center [384, 182] width 222 height 32
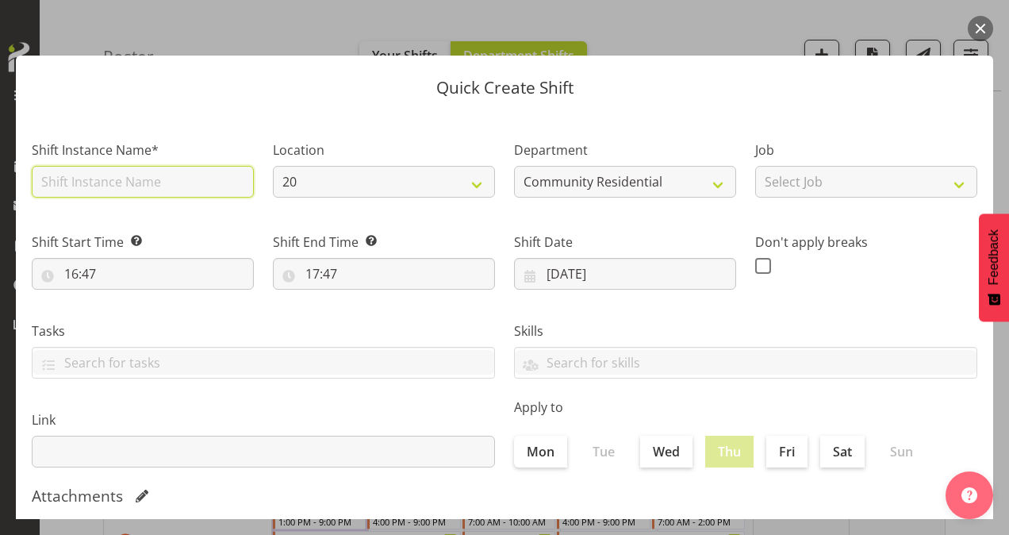
click at [192, 186] on input "text" at bounding box center [143, 182] width 222 height 32
type input "CSP # 1 20"
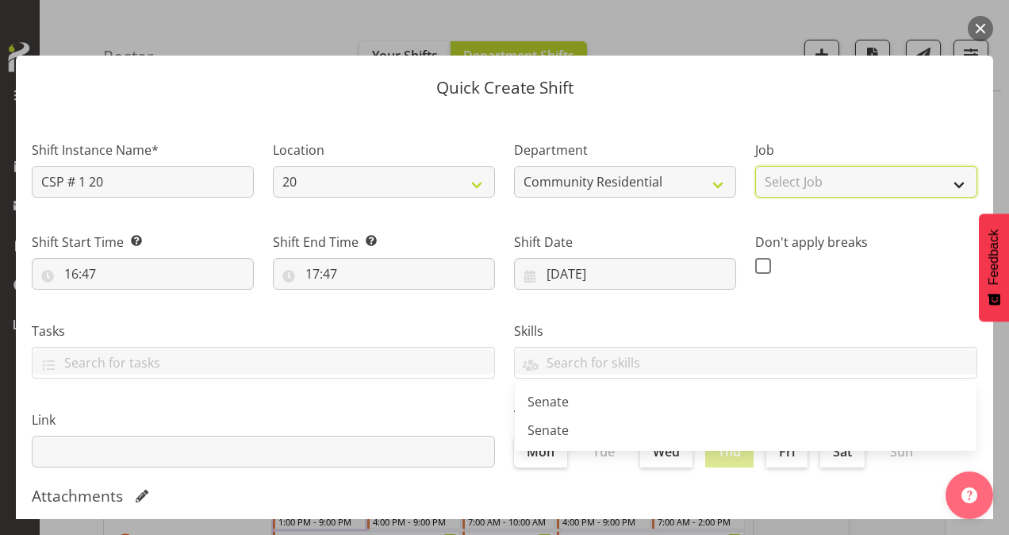
click at [788, 186] on select "Select Job Accounts Admin Art Coordinator Community Leader Community Support Pe…" at bounding box center [866, 182] width 222 height 32
select select "2"
click at [755, 166] on select "Select Job Accounts Admin Art Coordinator Community Leader Community Support Pe…" at bounding box center [866, 182] width 222 height 32
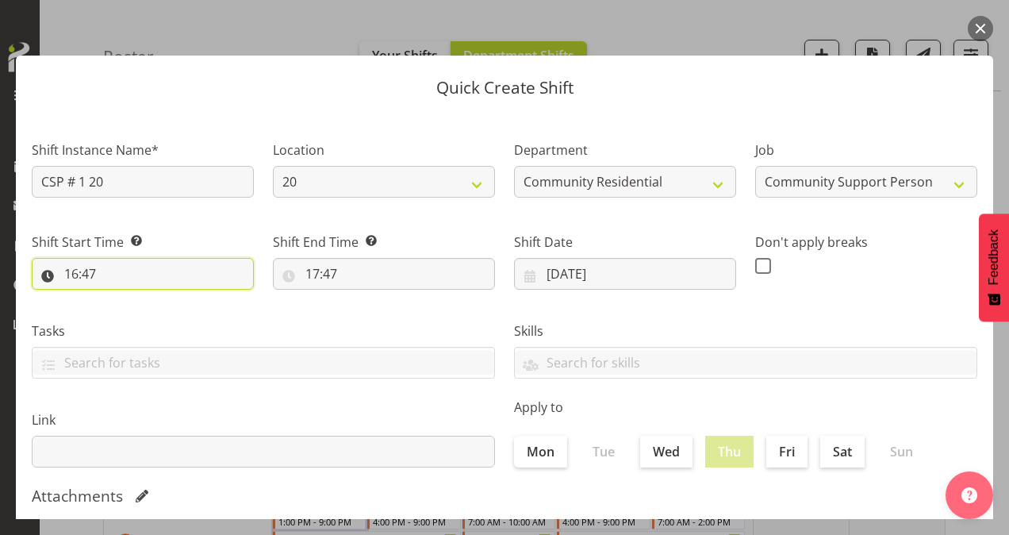
click at [74, 269] on input "16:47" at bounding box center [143, 274] width 222 height 32
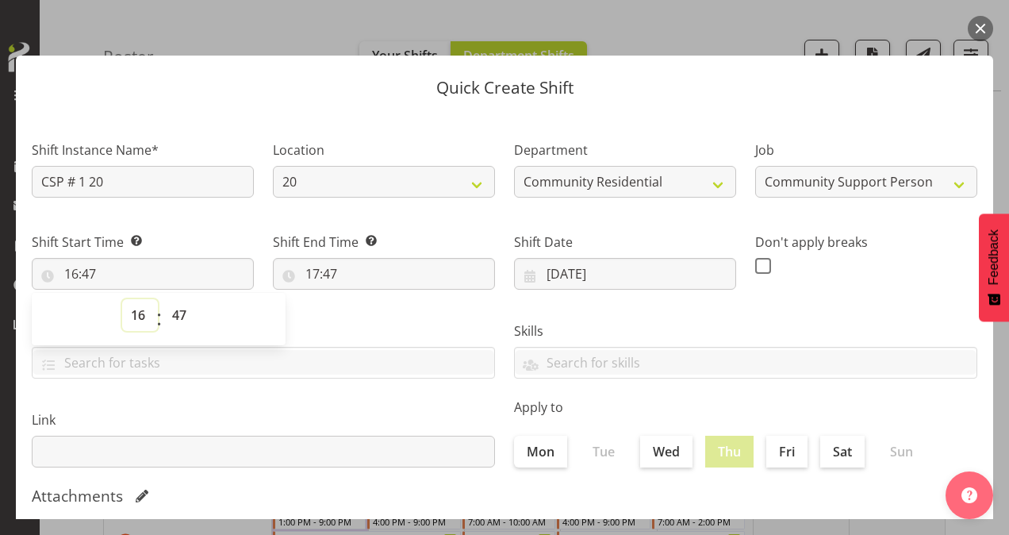
click at [140, 311] on select "00 01 02 03 04 05 06 07 08 09 10 11 12 13 14 15 16 17 18 19 20 21 22 23" at bounding box center [140, 315] width 36 height 32
select select "9"
click at [122, 299] on select "00 01 02 03 04 05 06 07 08 09 10 11 12 13 14 15 16 17 18 19 20 21 22 23" at bounding box center [140, 315] width 36 height 32
type input "09:47"
click at [178, 311] on select "00 01 02 03 04 05 06 07 08 09 10 11 12 13 14 15 16 17 18 19 20 21 22 23 24 25 2…" at bounding box center [181, 315] width 36 height 32
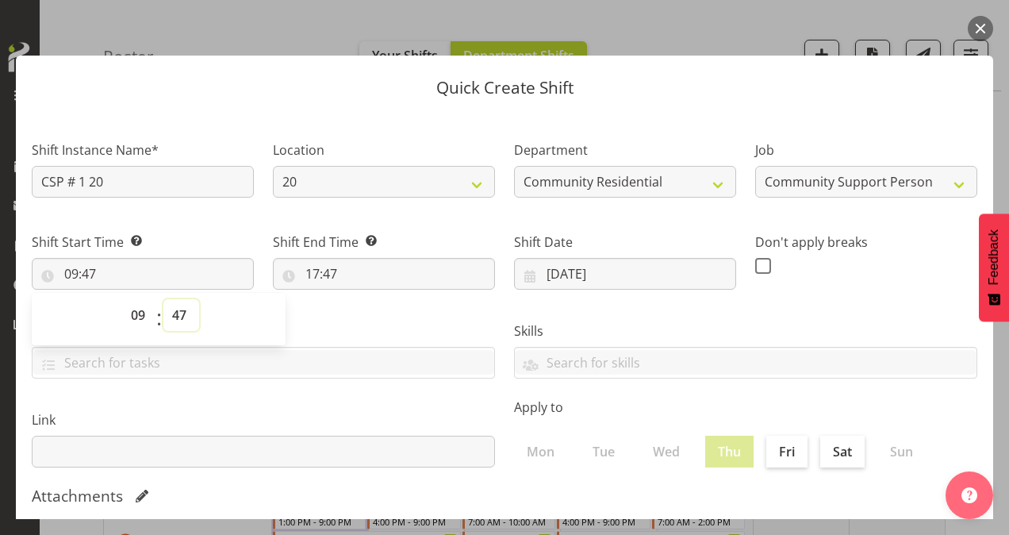
select select "0"
click at [163, 299] on select "00 01 02 03 04 05 06 07 08 09 10 11 12 13 14 15 16 17 18 19 20 21 22 23 24 25 2…" at bounding box center [181, 315] width 36 height 32
type input "09:00"
click at [313, 270] on input "17:47" at bounding box center [384, 274] width 222 height 32
click at [376, 314] on select "00 01 02 03 04 05 06 07 08 09 10 11 12 13 14 15 16 17 18 19 20 21 22 23" at bounding box center [381, 315] width 36 height 32
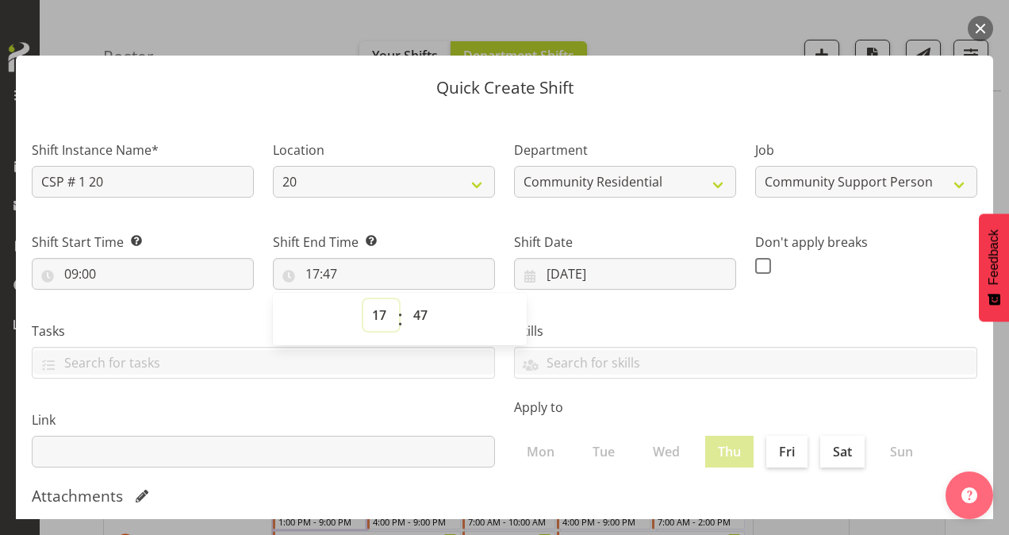
select select "12"
click at [363, 299] on select "00 01 02 03 04 05 06 07 08 09 10 11 12 13 14 15 16 17 18 19 20 21 22 23" at bounding box center [381, 315] width 36 height 32
click at [420, 313] on select "00 01 02 03 04 05 06 07 08 09 10 11 12 13 14 15 16 17 18 19 20 21 22 23 24 25 2…" at bounding box center [423, 315] width 36 height 32
click at [405, 299] on select "00 01 02 03 04 05 06 07 08 09 10 11 12 13 14 15 16 17 18 19 20 21 22 23 24 25 2…" at bounding box center [423, 315] width 36 height 32
click at [755, 256] on div "Don't apply breaks" at bounding box center [866, 255] width 222 height 46
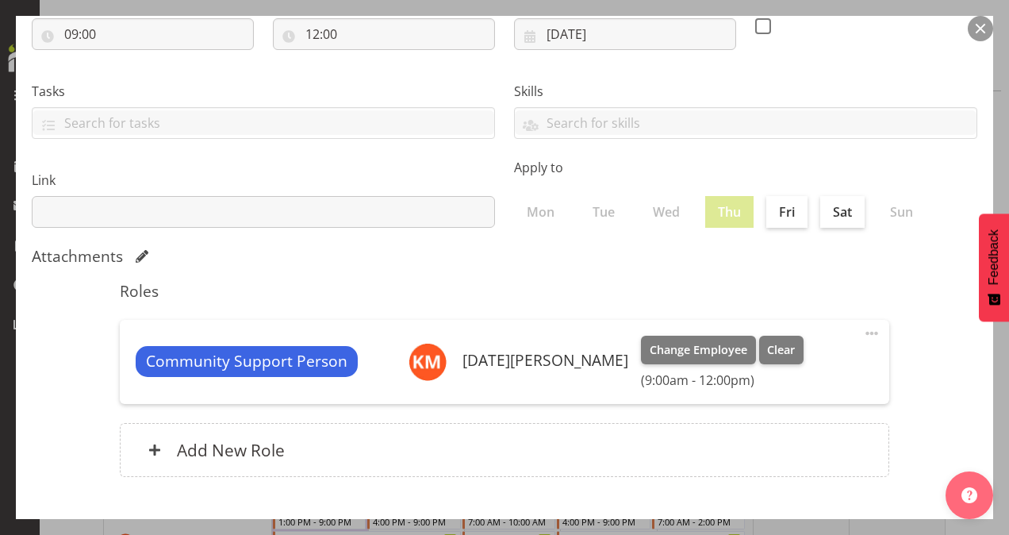
scroll to position [305, 0]
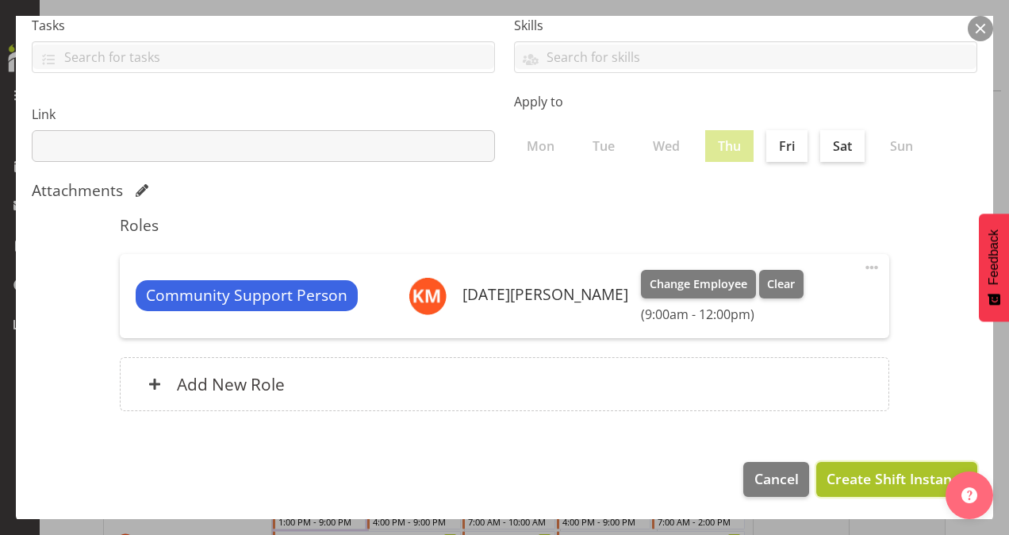
click at [853, 474] on span "Create Shift Instance" at bounding box center [896, 478] width 140 height 21
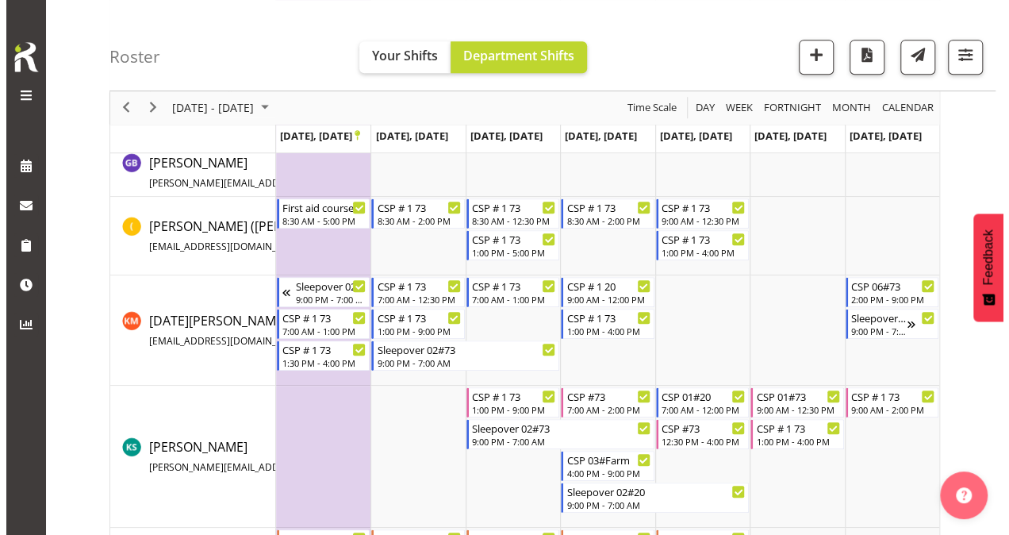
scroll to position [468, 0]
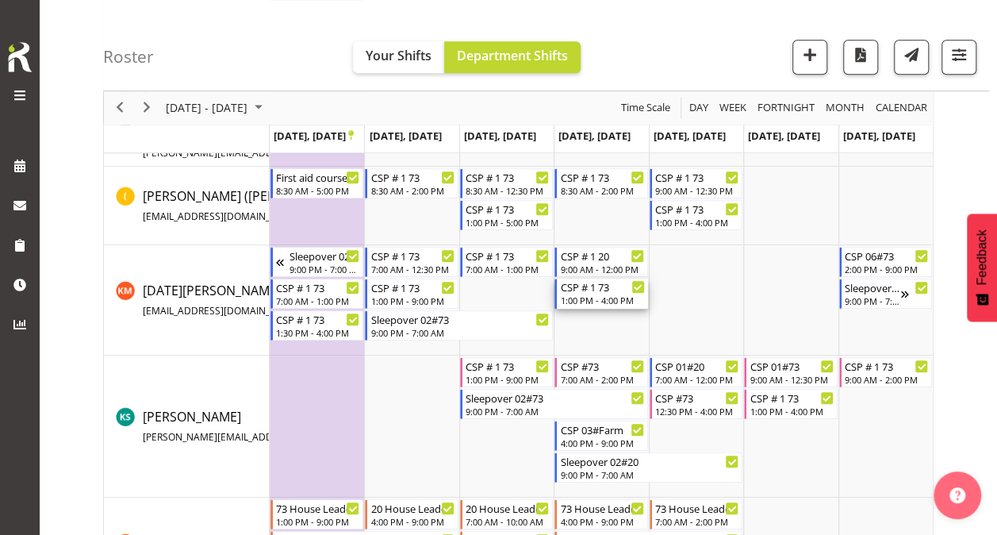
click at [585, 295] on div "1:00 PM - 4:00 PM" at bounding box center [602, 299] width 84 height 13
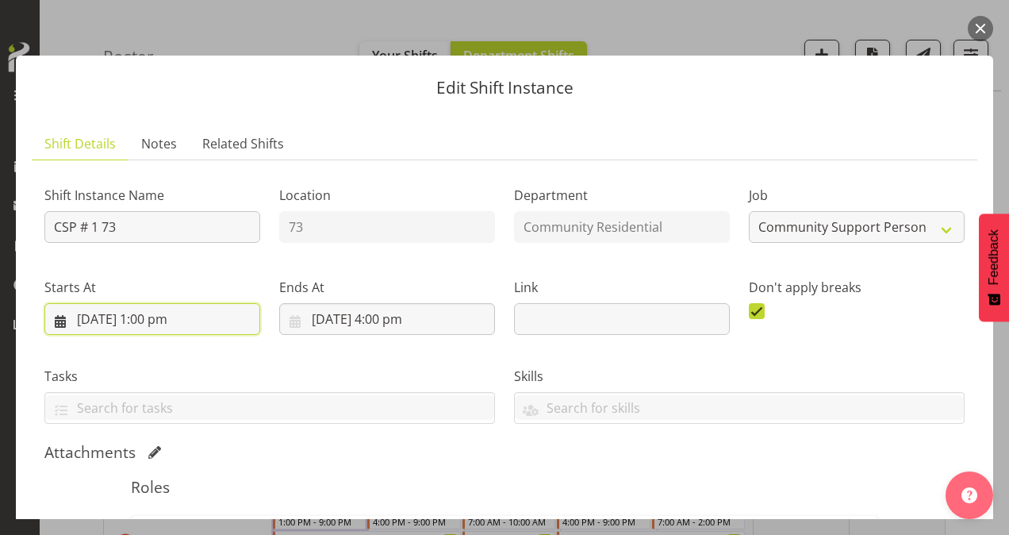
click at [155, 322] on input "[DATE] 1:00 pm" at bounding box center [152, 319] width 216 height 32
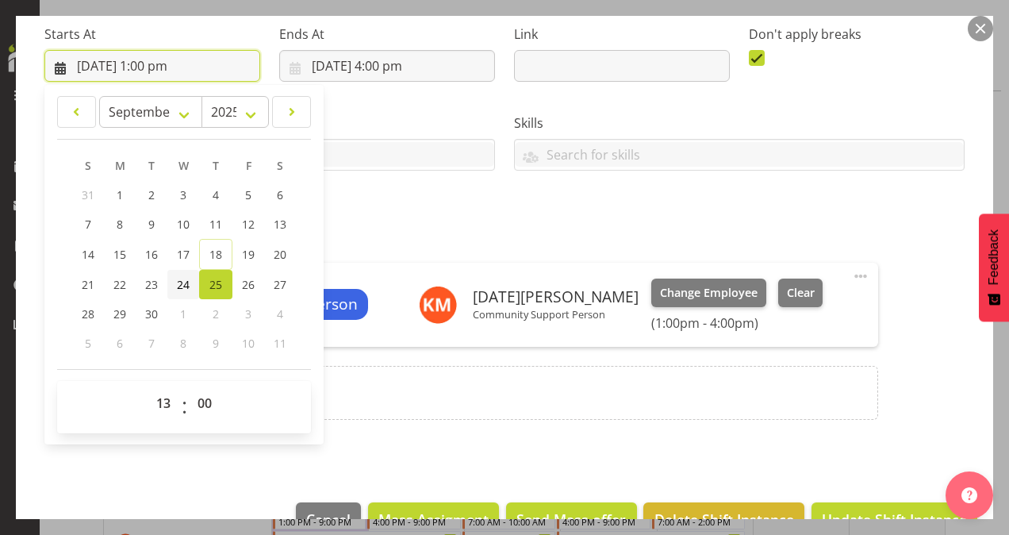
scroll to position [254, 0]
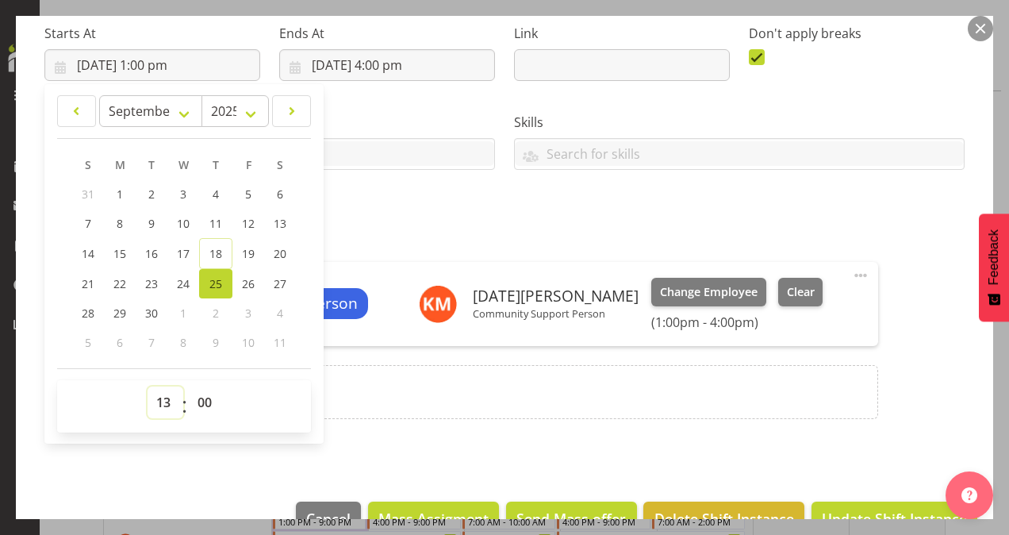
click at [164, 398] on select "00 01 02 03 04 05 06 07 08 09 10 11 12 13 14 15 16 17 18 19 20 21 22 23" at bounding box center [166, 402] width 36 height 32
click at [148, 386] on select "00 01 02 03 04 05 06 07 08 09 10 11 12 13 14 15 16 17 18 19 20 21 22 23" at bounding box center [166, 402] width 36 height 32
click at [208, 397] on select "00 01 02 03 04 05 06 07 08 09 10 11 12 13 14 15 16 17 18 19 20 21 22 23 24 25 2…" at bounding box center [207, 402] width 36 height 32
click at [189, 386] on select "00 01 02 03 04 05 06 07 08 09 10 11 12 13 14 15 16 17 18 19 20 21 22 23 24 25 2…" at bounding box center [207, 402] width 36 height 32
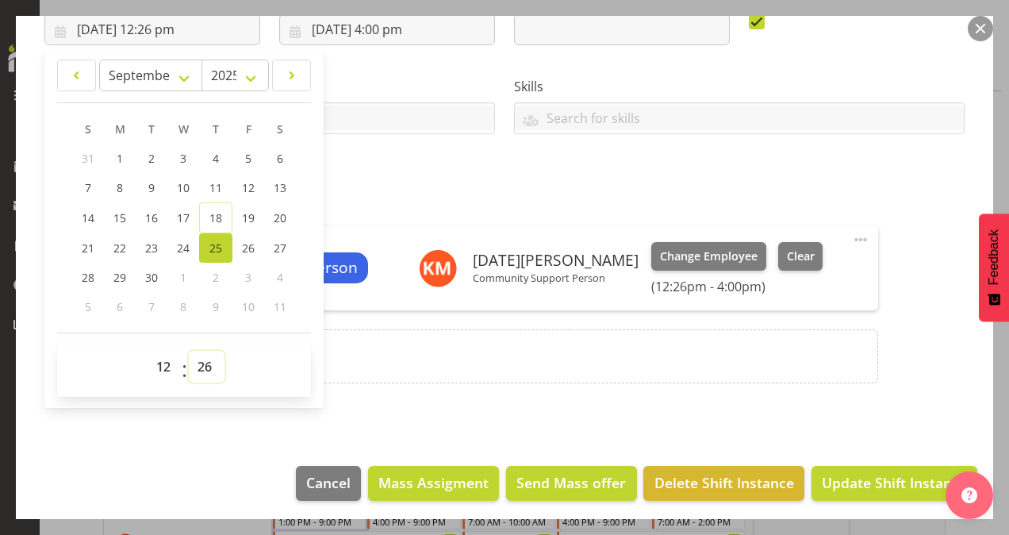
scroll to position [293, 0]
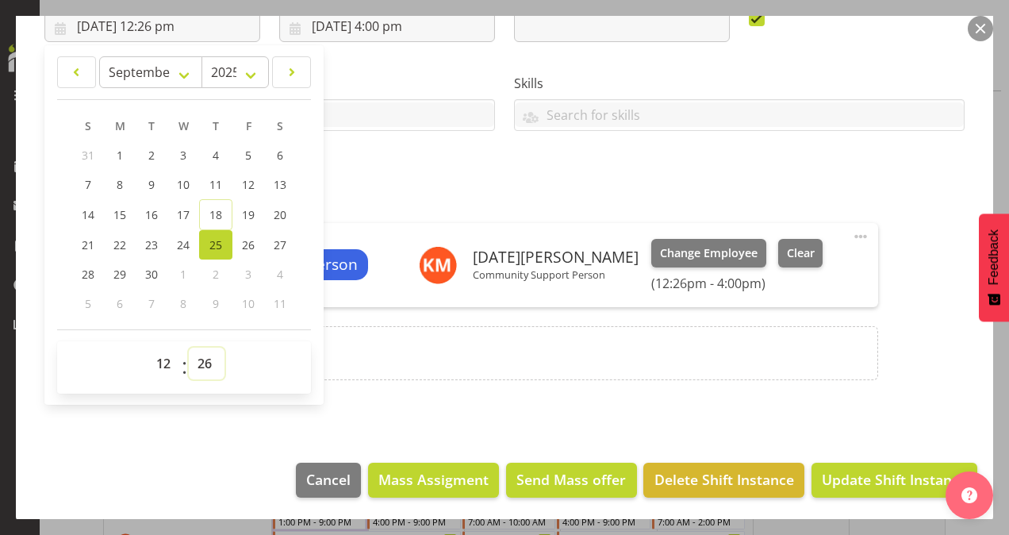
click at [205, 357] on select "00 01 02 03 04 05 06 07 08 09 10 11 12 13 14 15 16 17 18 19 20 21 22 23 24 25 2…" at bounding box center [207, 363] width 36 height 32
click at [189, 347] on select "00 01 02 03 04 05 06 07 08 09 10 11 12 13 14 15 16 17 18 19 20 21 22 23 24 25 2…" at bounding box center [207, 363] width 36 height 32
click at [370, 379] on div "Roles Community Support Person [DATE][PERSON_NAME] Community Support Person Cha…" at bounding box center [504, 287] width 767 height 224
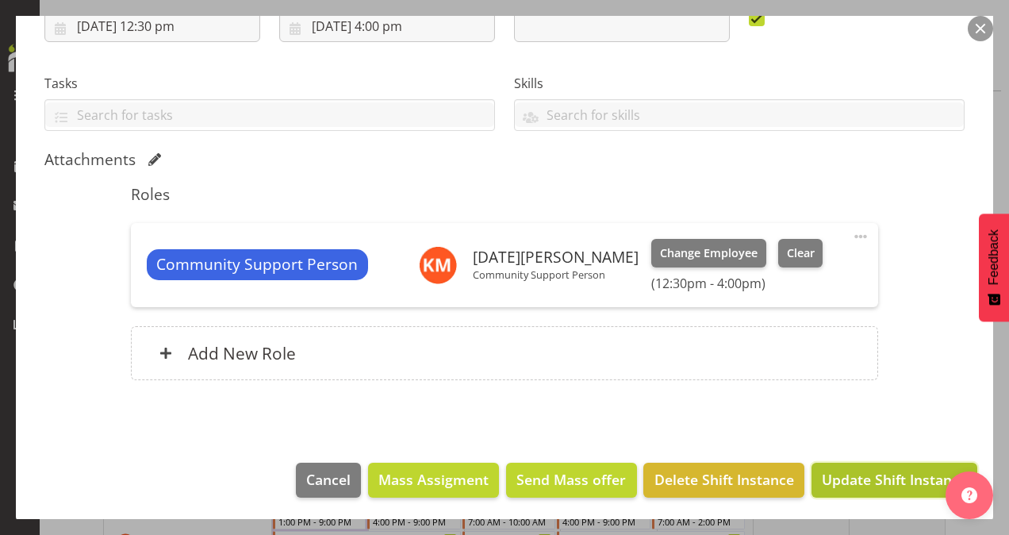
click at [850, 470] on span "Update Shift Instance" at bounding box center [894, 479] width 145 height 21
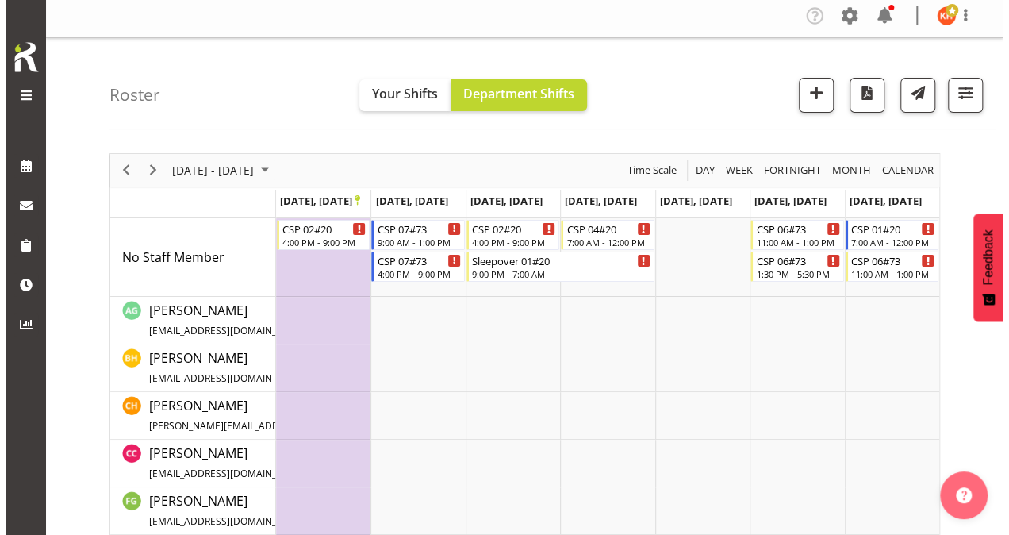
scroll to position [3, 0]
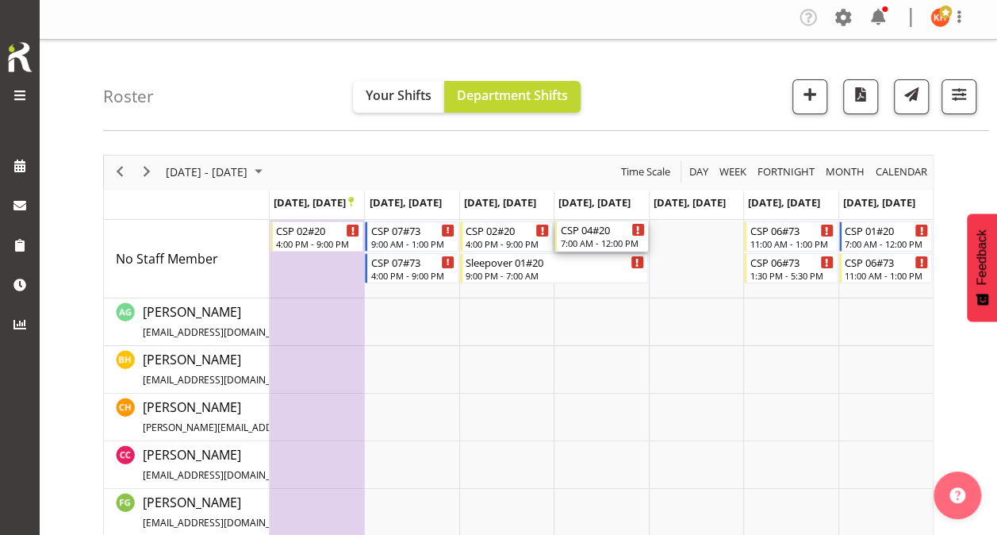
click at [581, 236] on div "7:00 AM - 12:00 PM" at bounding box center [602, 242] width 84 height 13
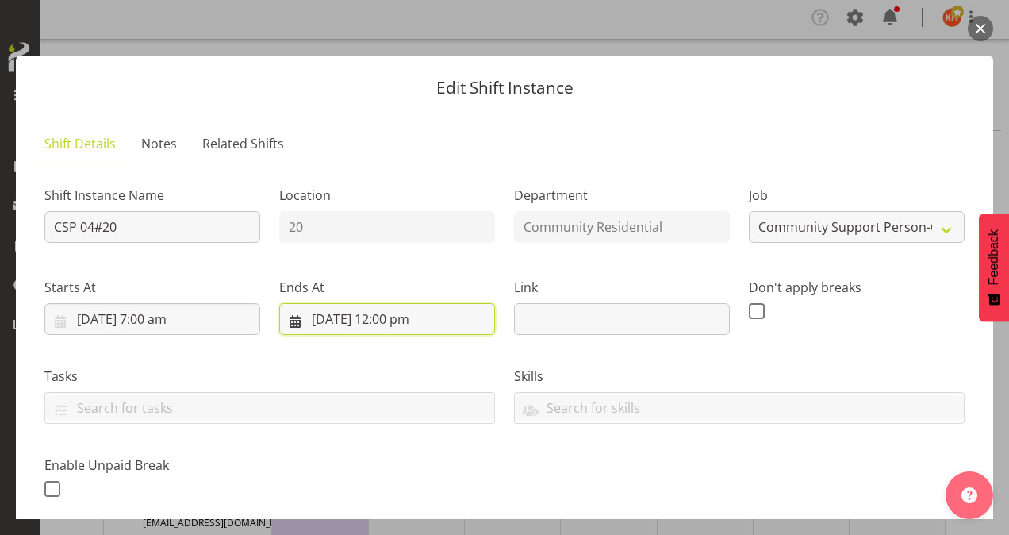
click at [392, 316] on input "[DATE] 12:00 pm" at bounding box center [387, 319] width 216 height 32
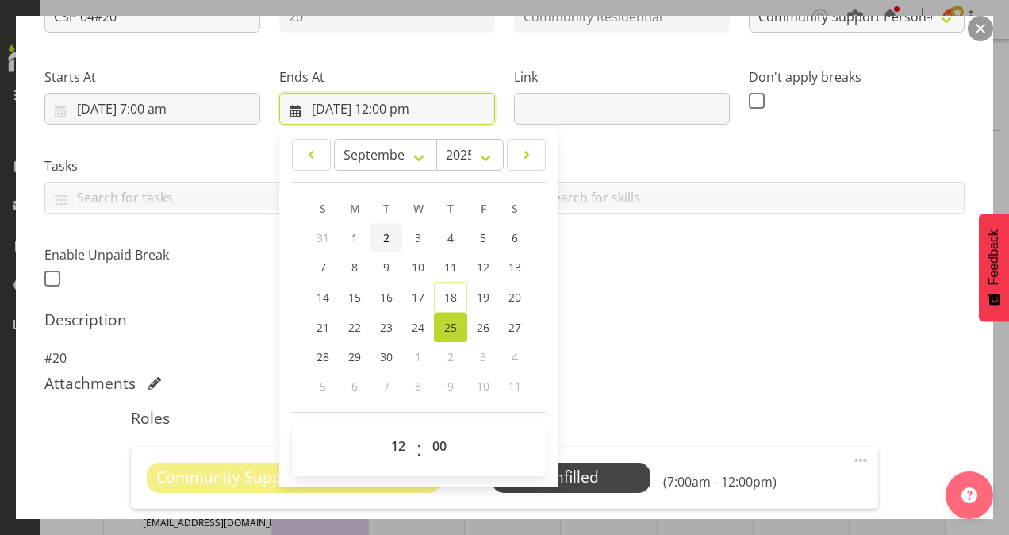
scroll to position [211, 0]
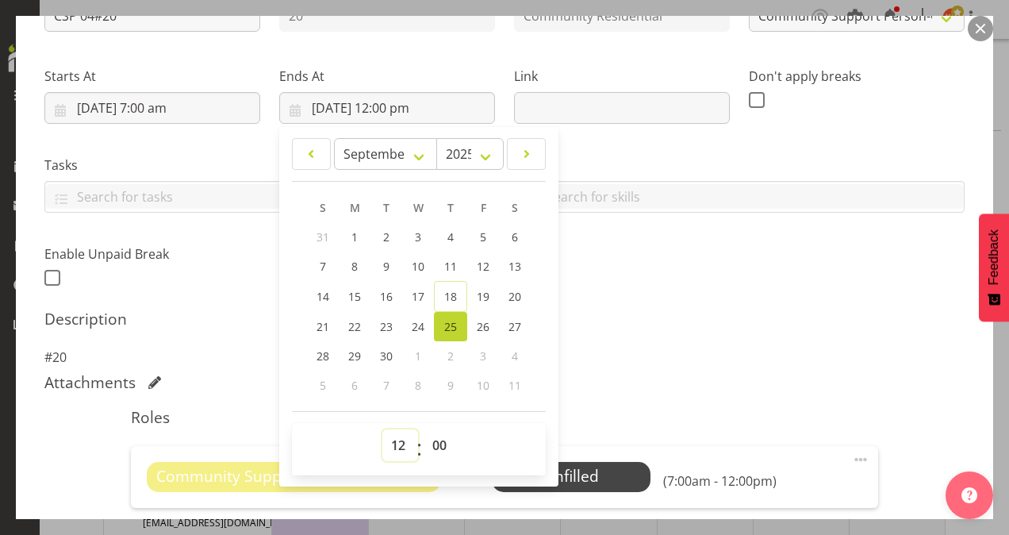
click at [396, 438] on select "00 01 02 03 04 05 06 07 08 09 10 11 12 13 14 15 16 17 18 19 20 21 22 23" at bounding box center [400, 445] width 36 height 32
click at [382, 429] on select "00 01 02 03 04 05 06 07 08 09 10 11 12 13 14 15 16 17 18 19 20 21 22 23" at bounding box center [400, 445] width 36 height 32
click at [612, 345] on div "Description #20" at bounding box center [504, 337] width 920 height 57
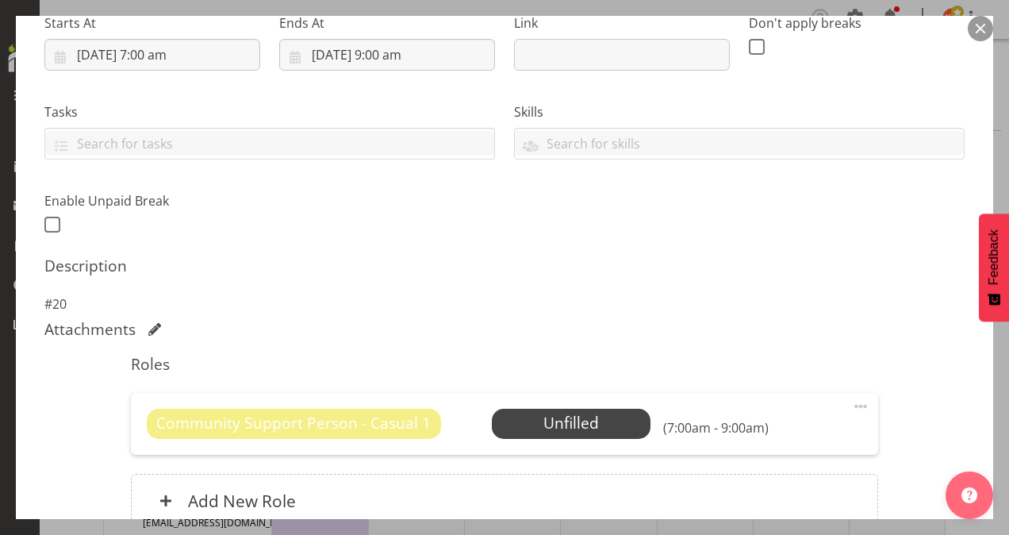
scroll to position [267, 0]
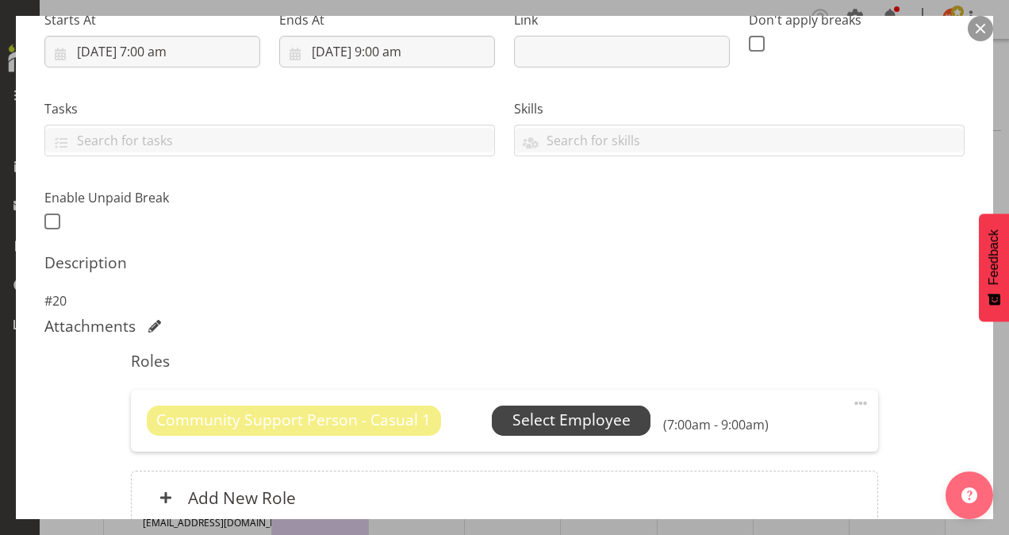
click at [574, 413] on span "Select Employee" at bounding box center [571, 419] width 118 height 23
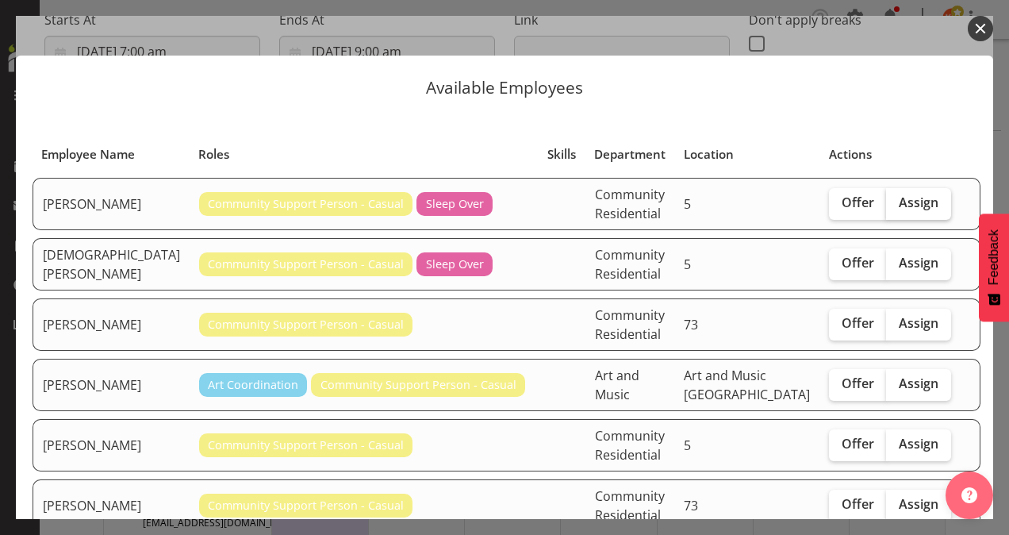
click at [905, 195] on span "Assign" at bounding box center [919, 202] width 40 height 16
click at [896, 198] on input "Assign" at bounding box center [891, 203] width 10 height 10
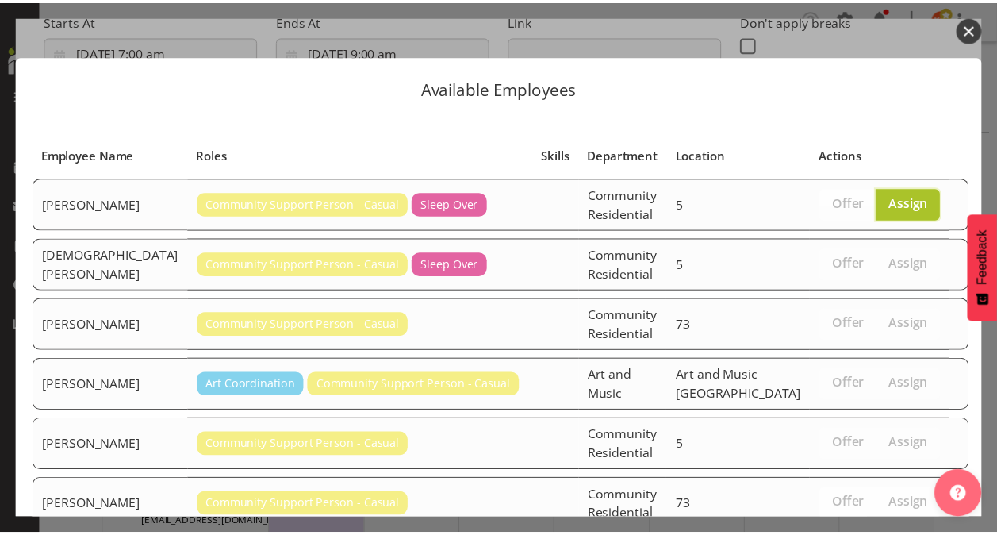
scroll to position [108, 0]
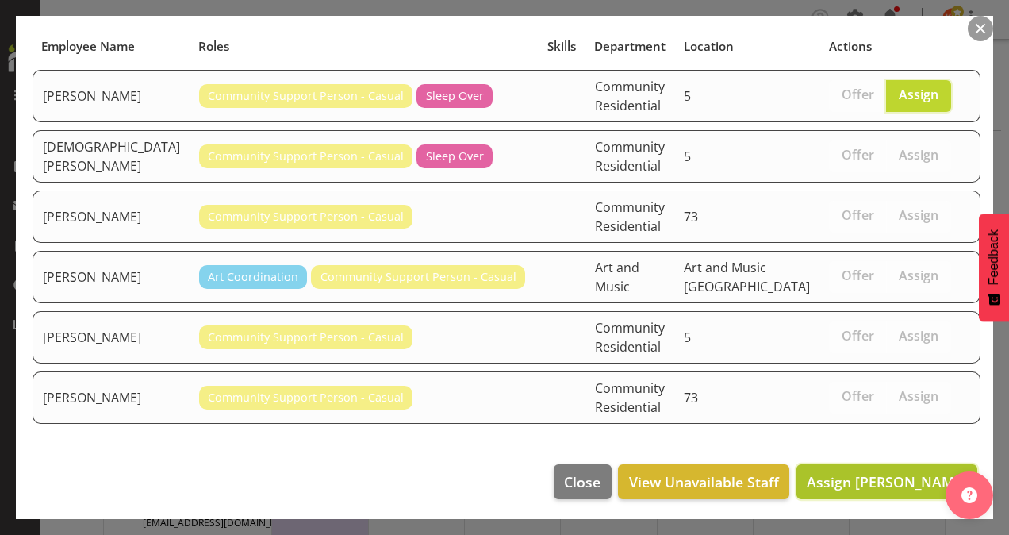
click at [808, 477] on span "Assign [PERSON_NAME]" at bounding box center [887, 481] width 160 height 19
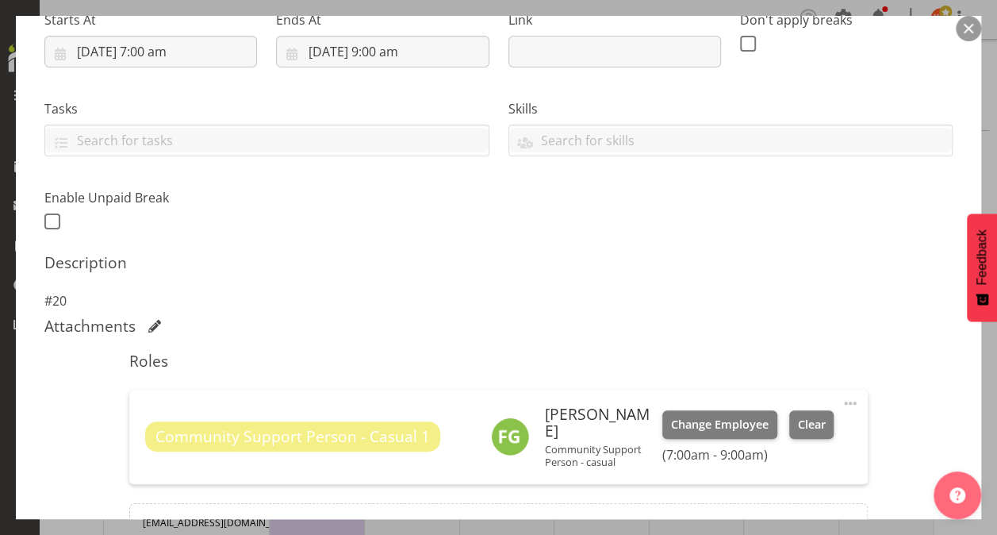
scroll to position [444, 0]
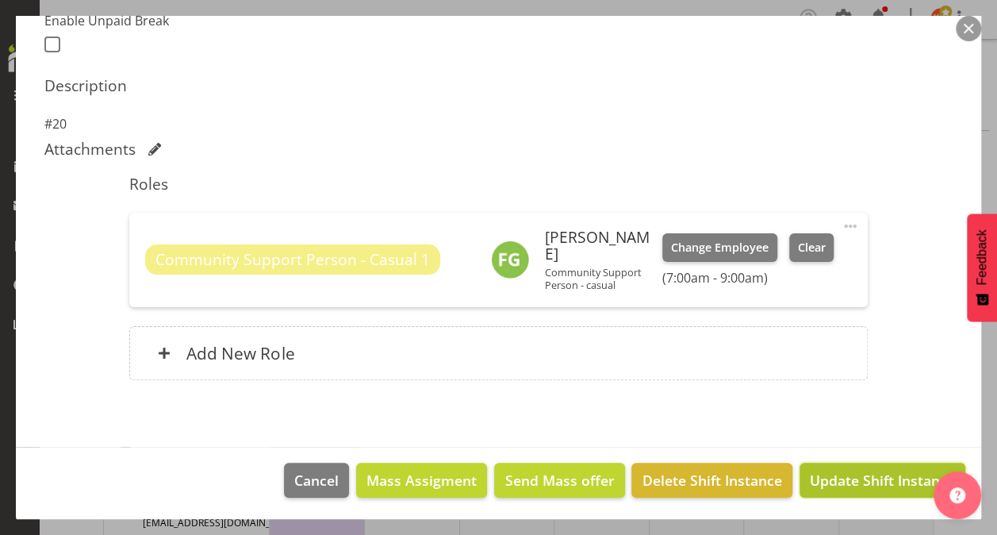
click at [821, 474] on span "Update Shift Instance" at bounding box center [882, 480] width 145 height 21
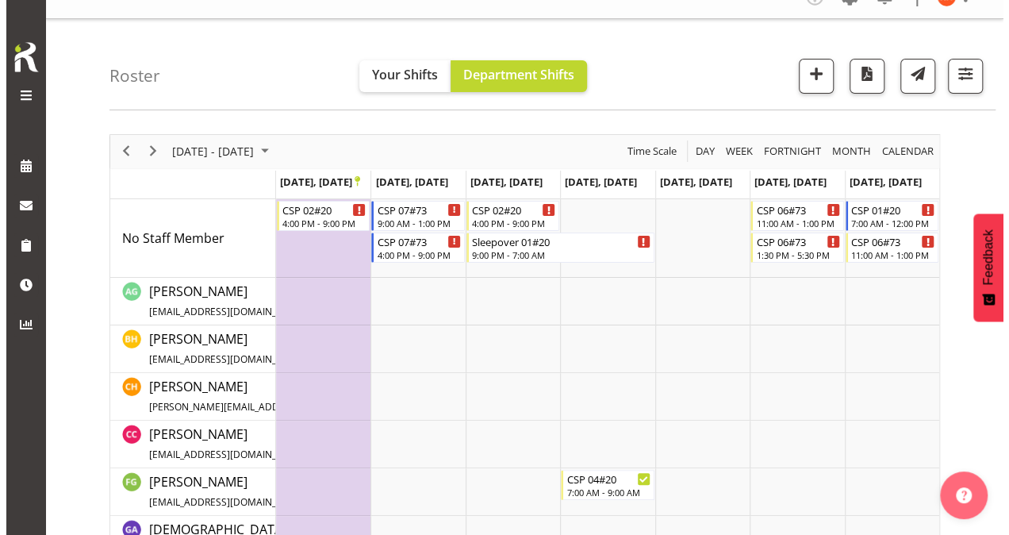
scroll to position [24, 0]
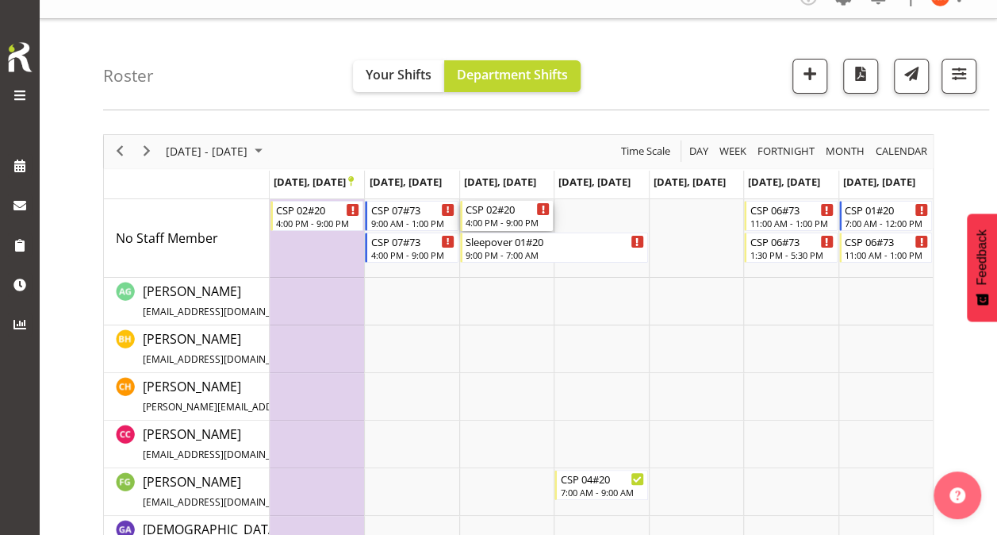
click at [504, 219] on div "4:00 PM - 9:00 PM" at bounding box center [508, 222] width 84 height 13
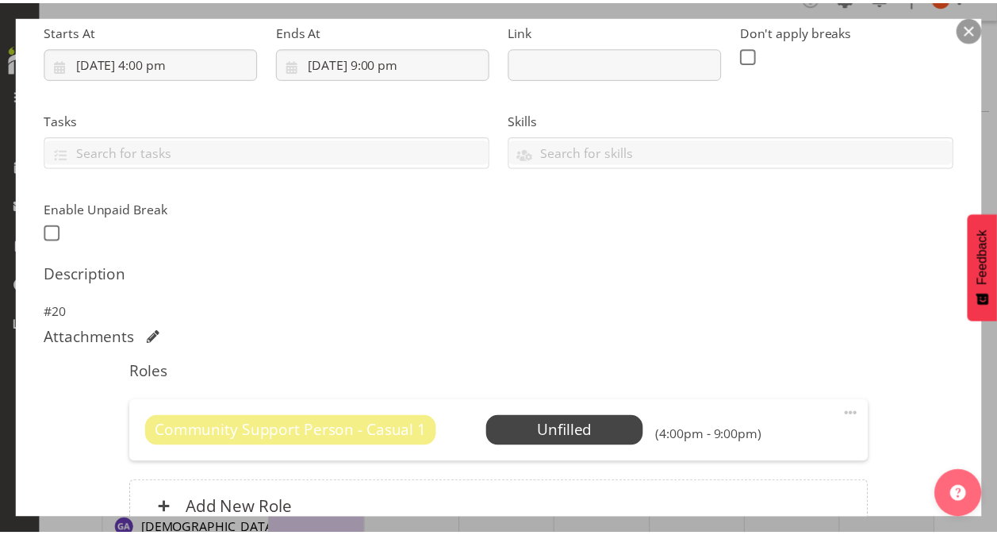
scroll to position [257, 0]
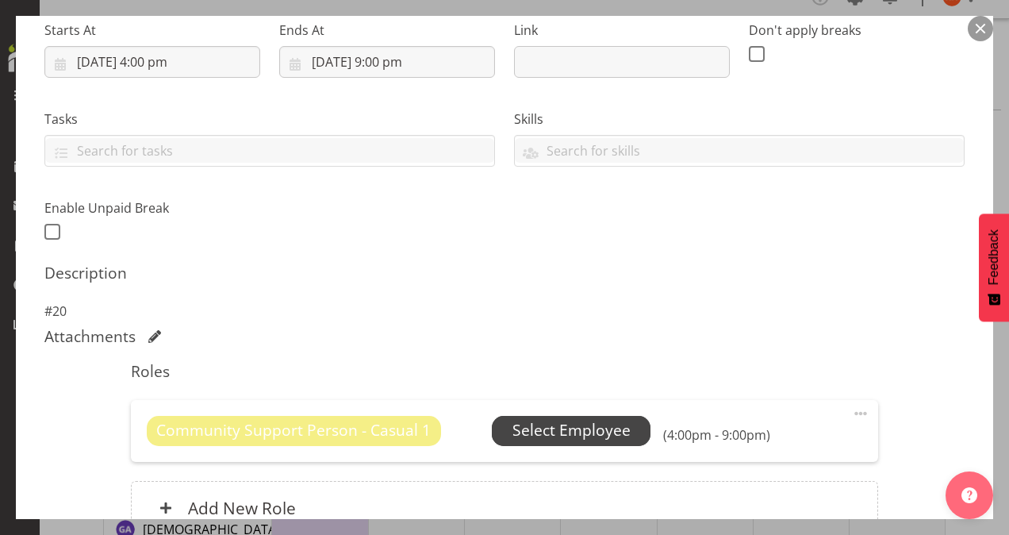
click at [556, 425] on span "Select Employee" at bounding box center [571, 430] width 118 height 23
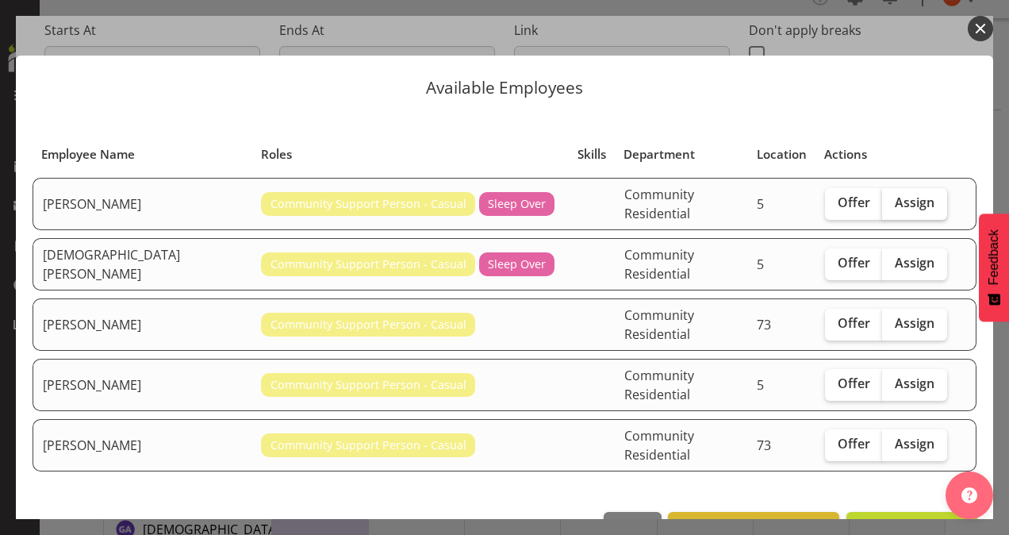
click at [913, 195] on label "Assign" at bounding box center [914, 204] width 65 height 32
click at [892, 198] on input "Assign" at bounding box center [887, 203] width 10 height 10
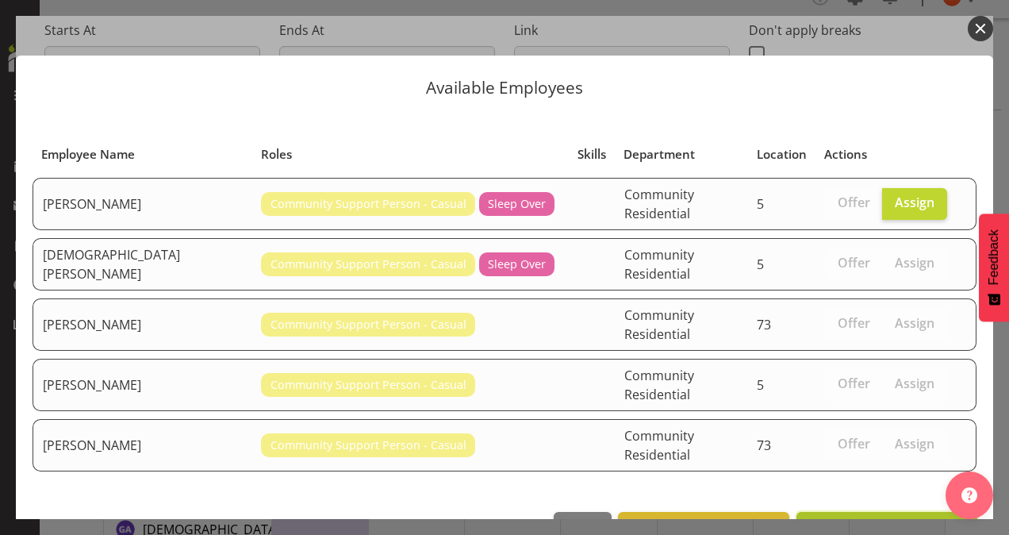
click at [819, 520] on span "Assign [PERSON_NAME]" at bounding box center [887, 529] width 160 height 19
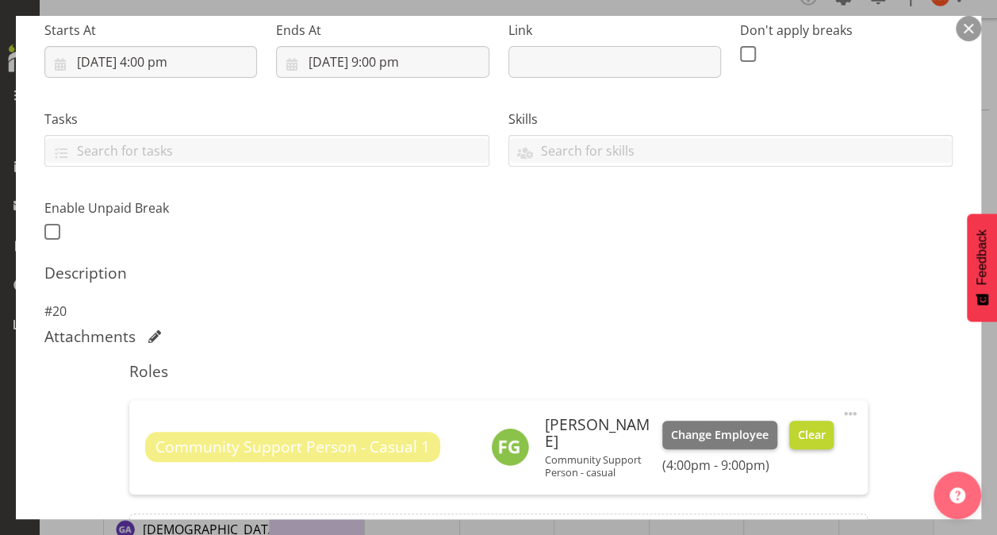
scroll to position [444, 0]
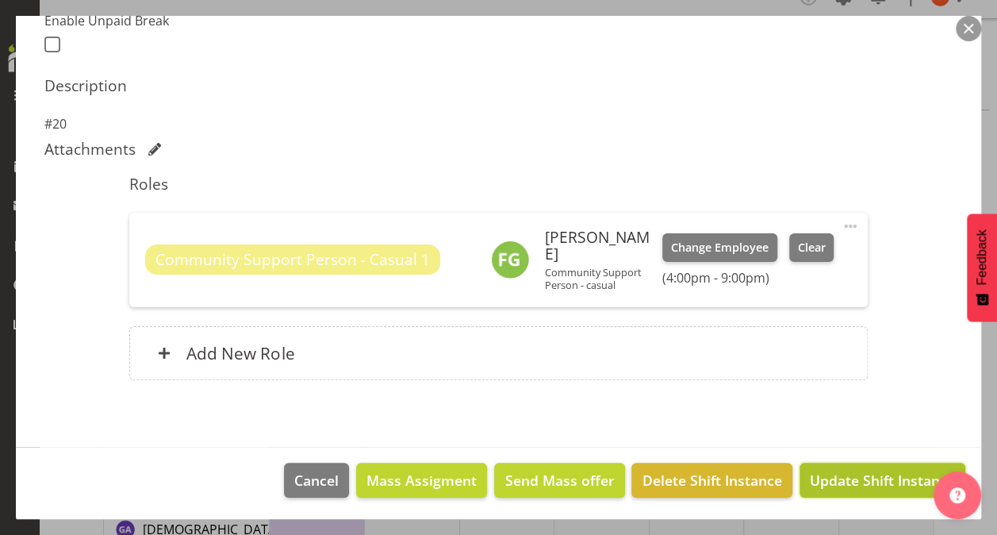
click at [817, 473] on span "Update Shift Instance" at bounding box center [882, 480] width 145 height 21
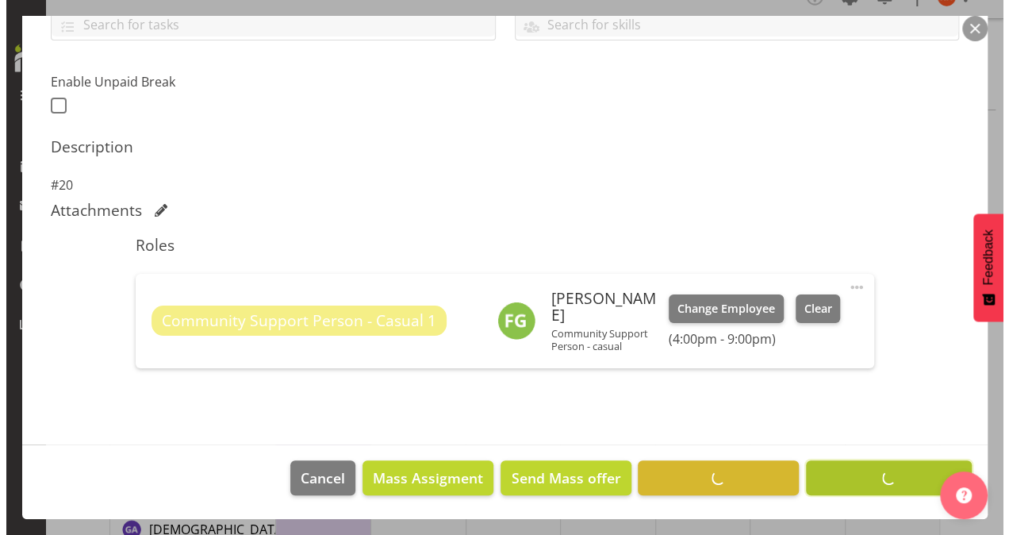
scroll to position [382, 0]
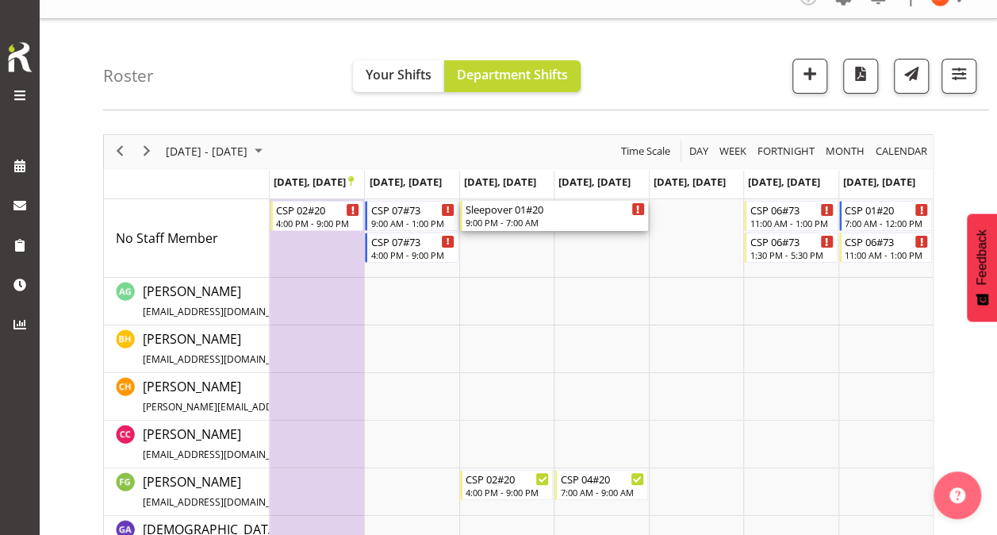
click at [573, 209] on div "Sleepover 01#20" at bounding box center [555, 209] width 179 height 16
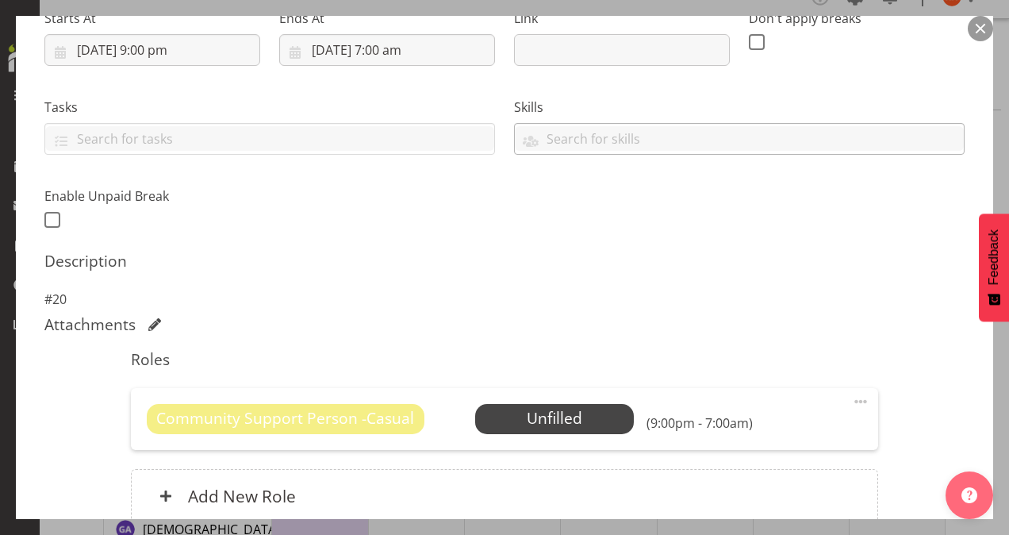
scroll to position [270, 0]
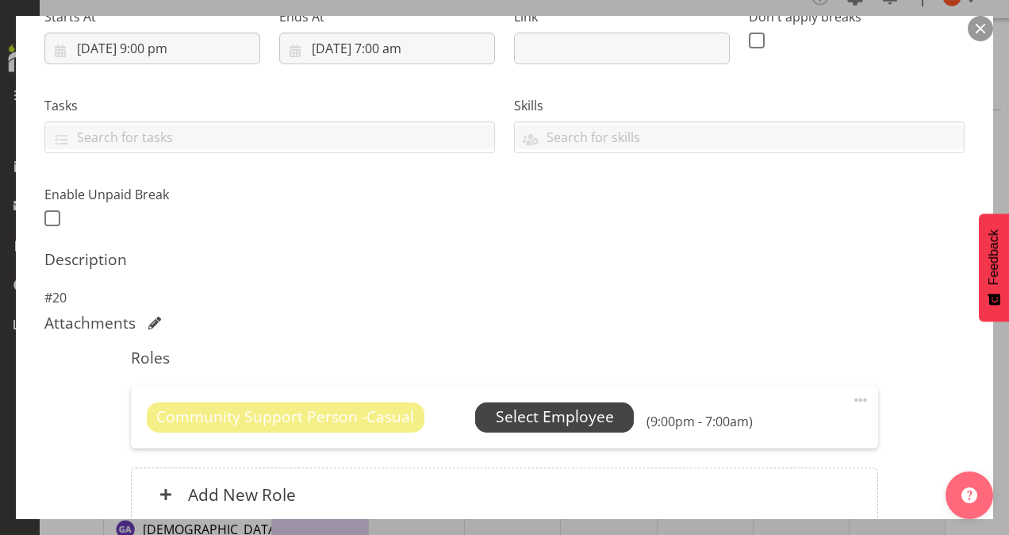
click at [537, 417] on span "Select Employee" at bounding box center [555, 416] width 118 height 23
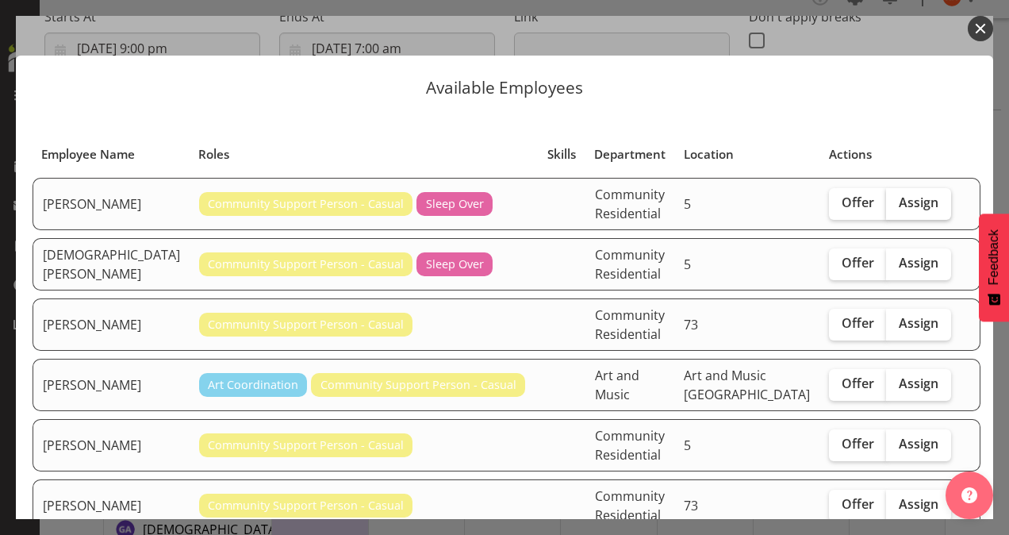
click at [899, 201] on span "Assign" at bounding box center [919, 202] width 40 height 16
click at [896, 201] on input "Assign" at bounding box center [891, 203] width 10 height 10
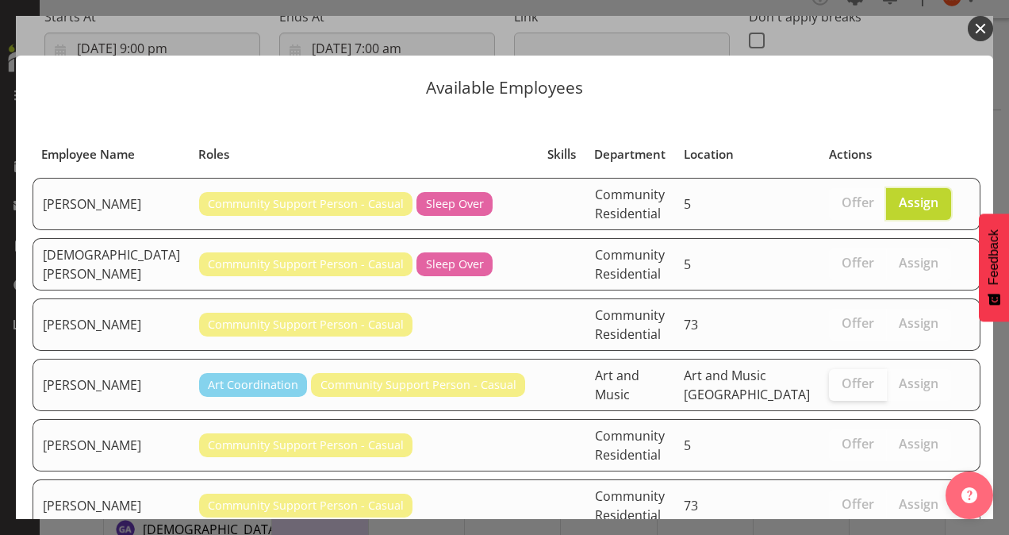
click at [829, 394] on label "Offer" at bounding box center [858, 385] width 58 height 32
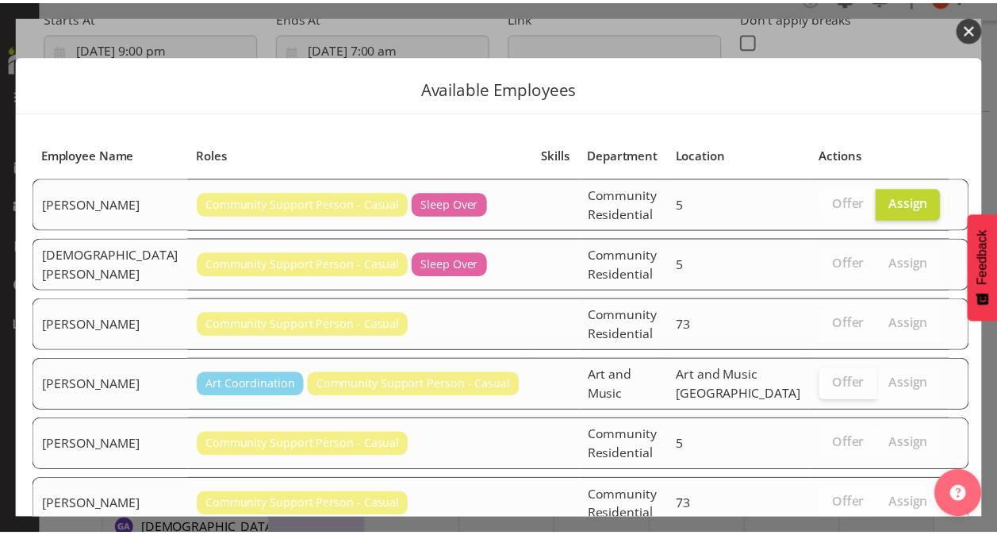
scroll to position [108, 0]
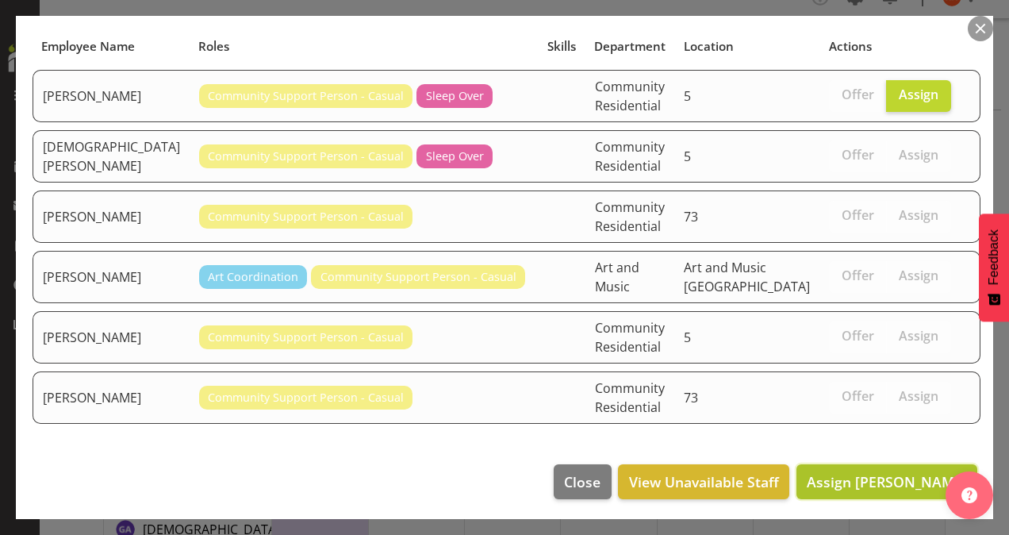
click at [815, 474] on span "Assign [PERSON_NAME]" at bounding box center [887, 481] width 160 height 19
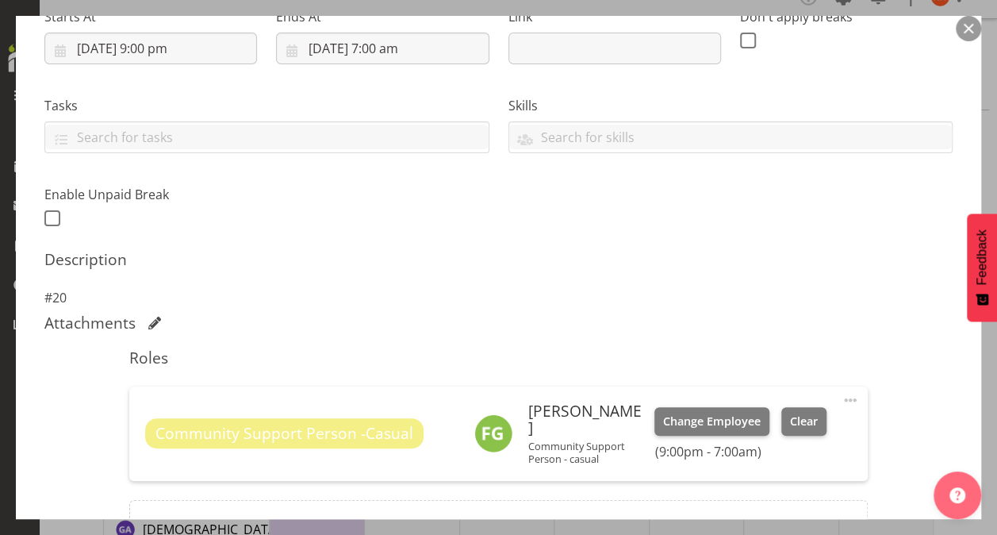
scroll to position [444, 0]
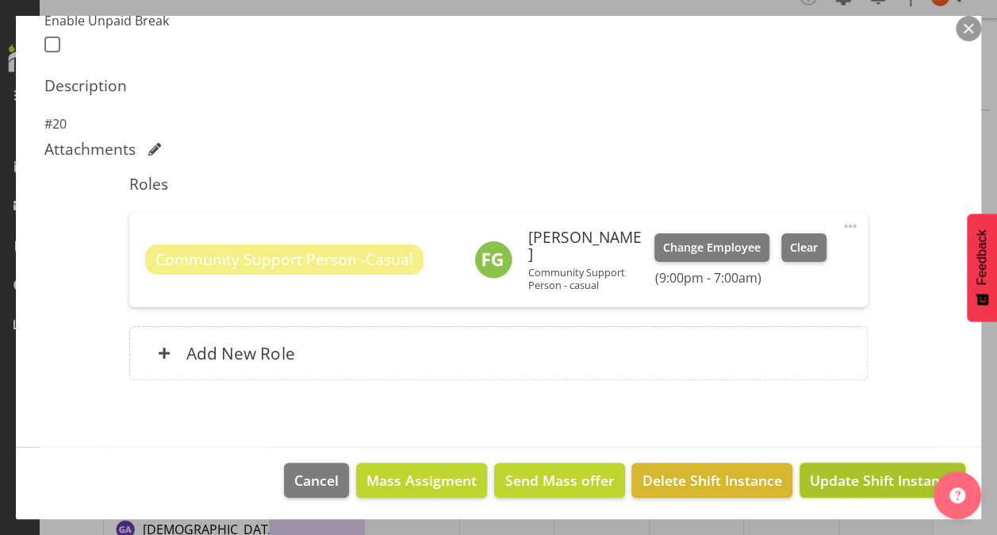
click at [813, 473] on span "Update Shift Instance" at bounding box center [882, 480] width 145 height 21
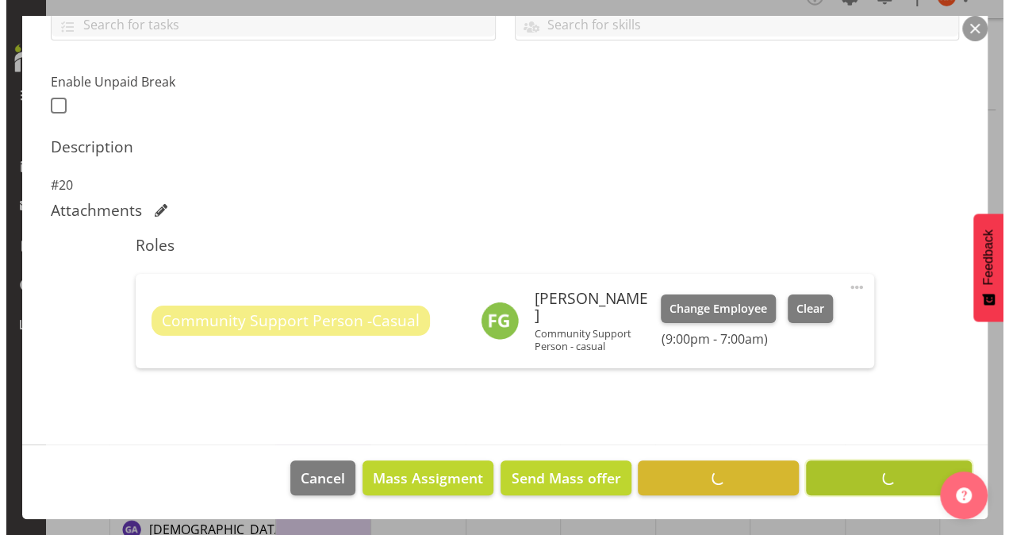
scroll to position [382, 0]
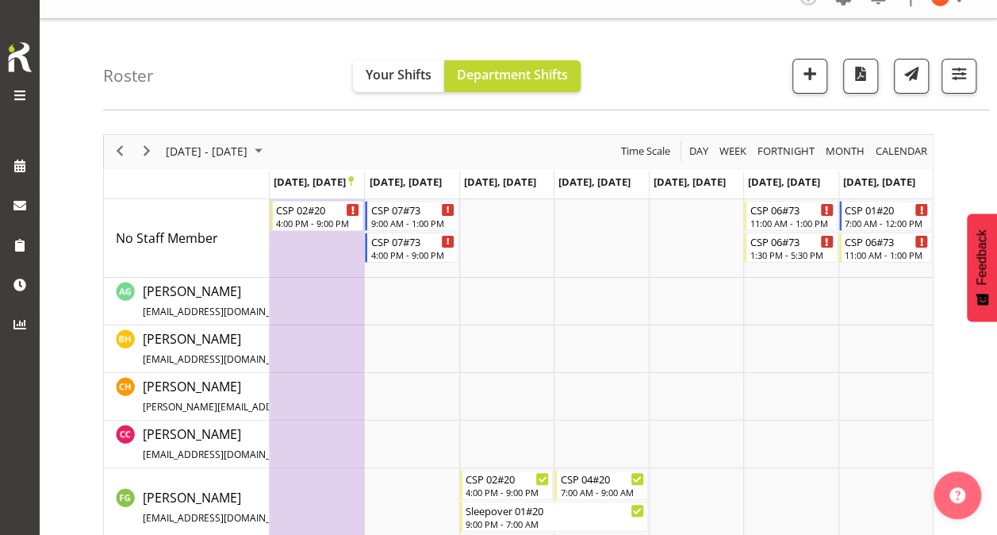
click at [389, 406] on td "Timeline Week of September 22, 2025" at bounding box center [411, 397] width 94 height 48
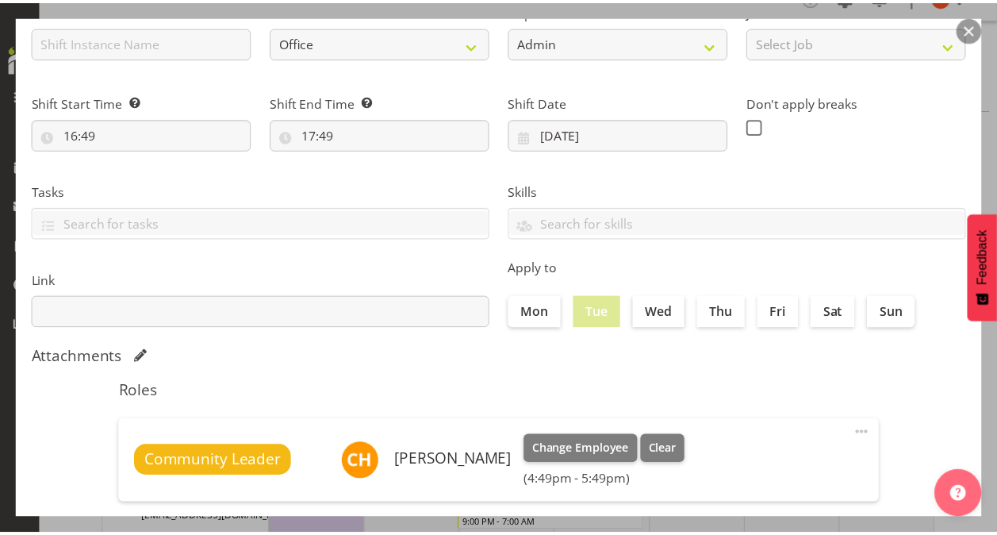
scroll to position [305, 0]
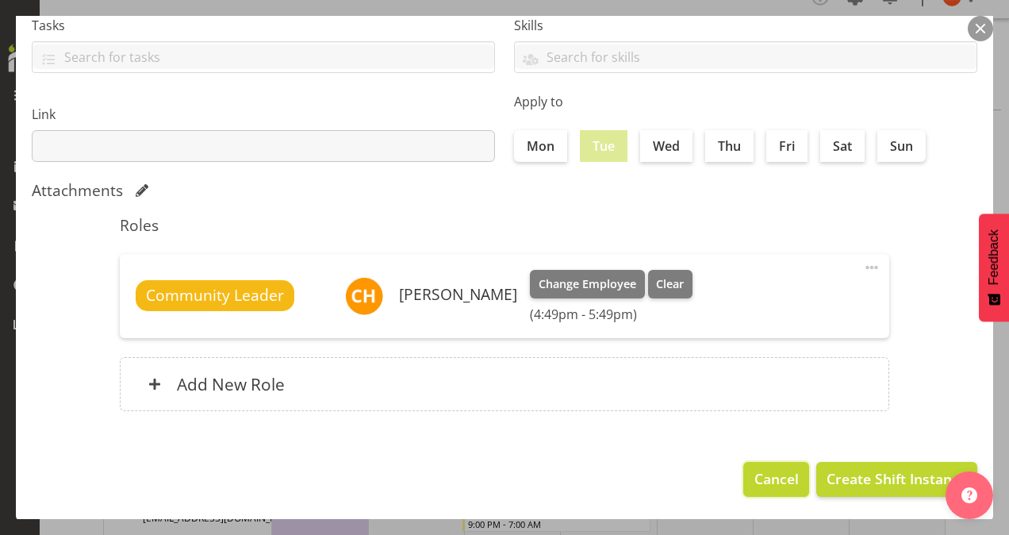
click at [754, 471] on span "Cancel" at bounding box center [776, 478] width 44 height 21
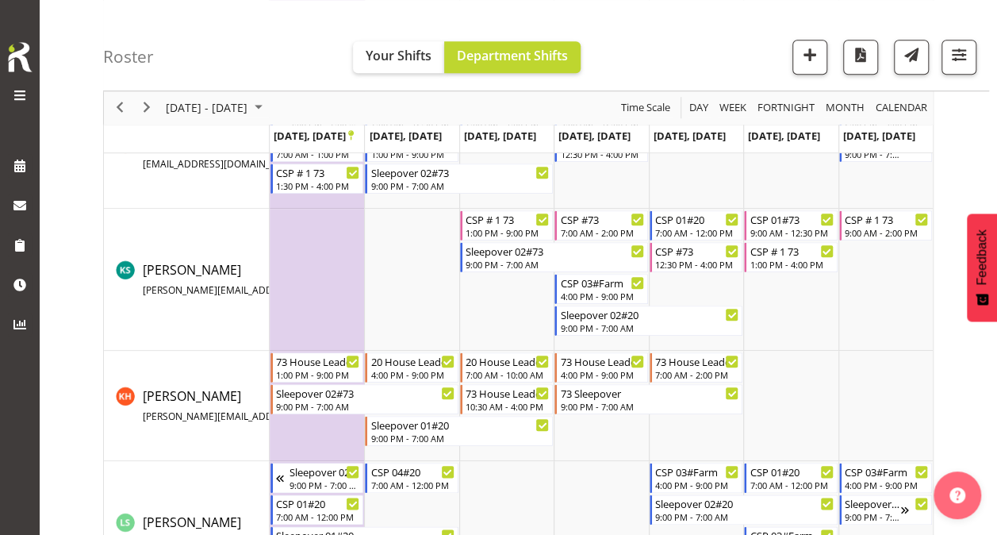
click at [743, 471] on td "Timeline Week of September 22, 2025" at bounding box center [790, 532] width 94 height 142
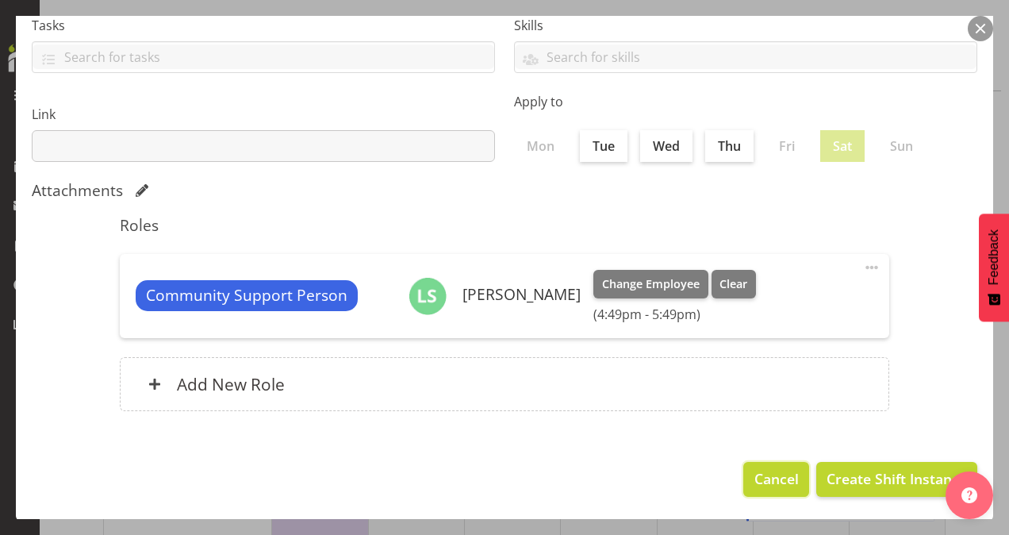
click at [754, 468] on span "Cancel" at bounding box center [776, 478] width 44 height 21
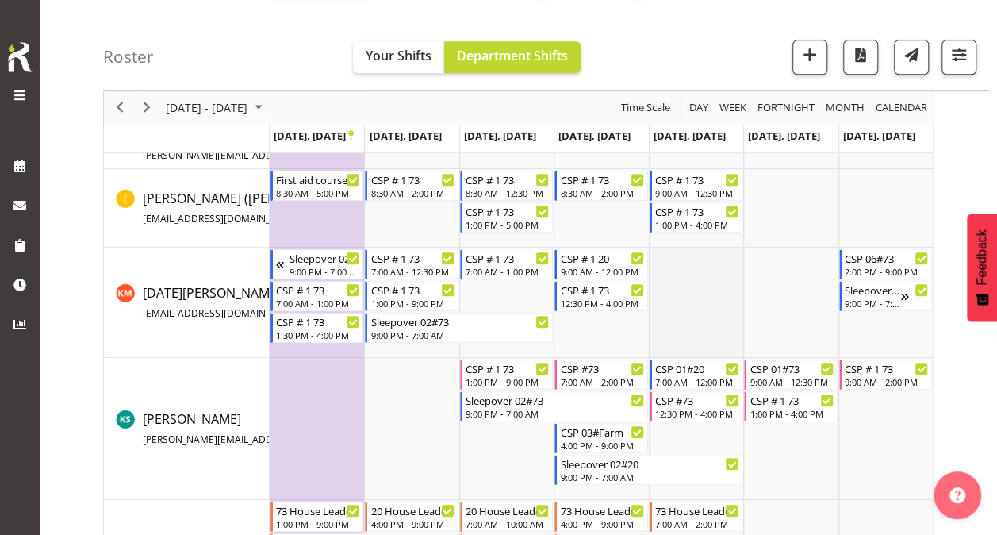
scroll to position [495, 0]
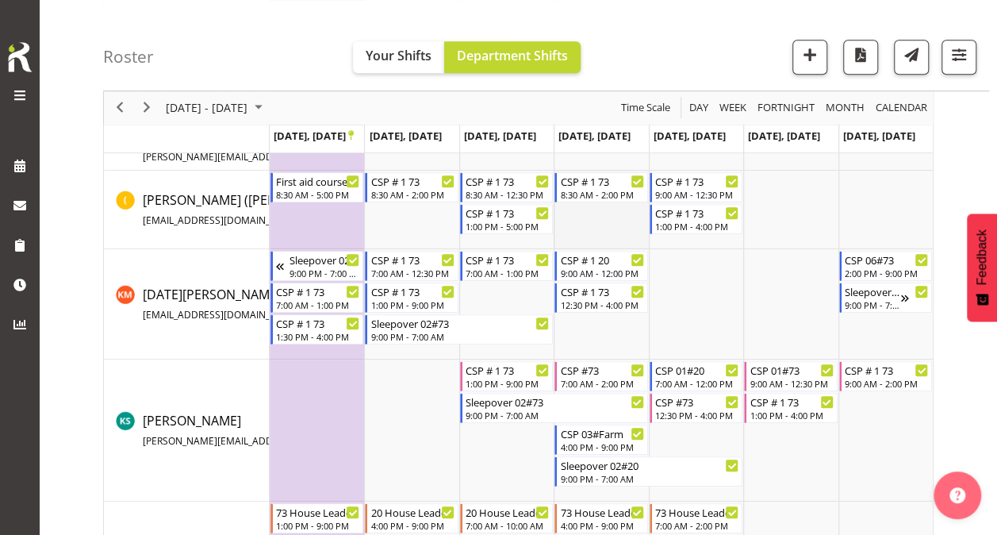
click at [617, 209] on td "Timeline Week of September 22, 2025" at bounding box center [601, 210] width 94 height 79
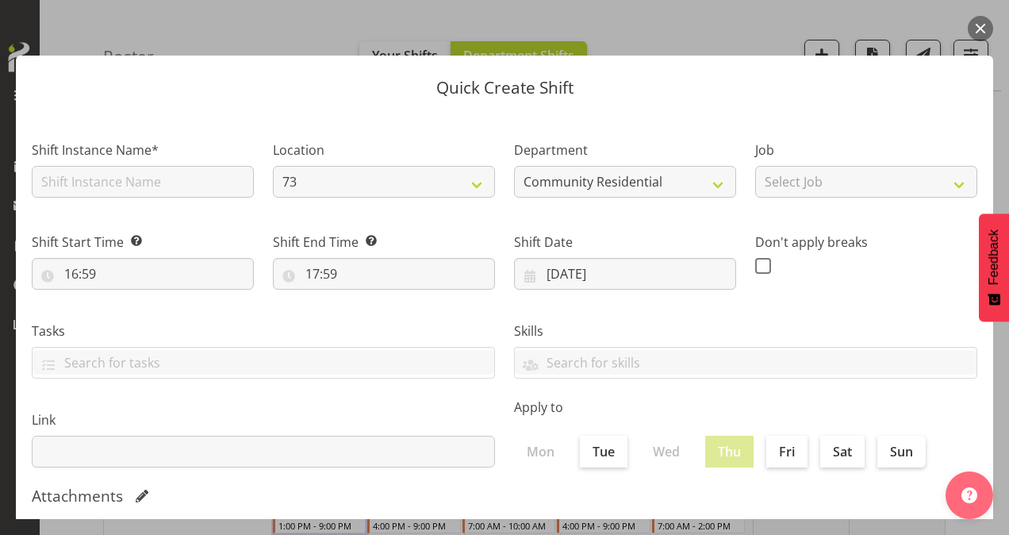
click at [980, 25] on button "button" at bounding box center [980, 28] width 25 height 25
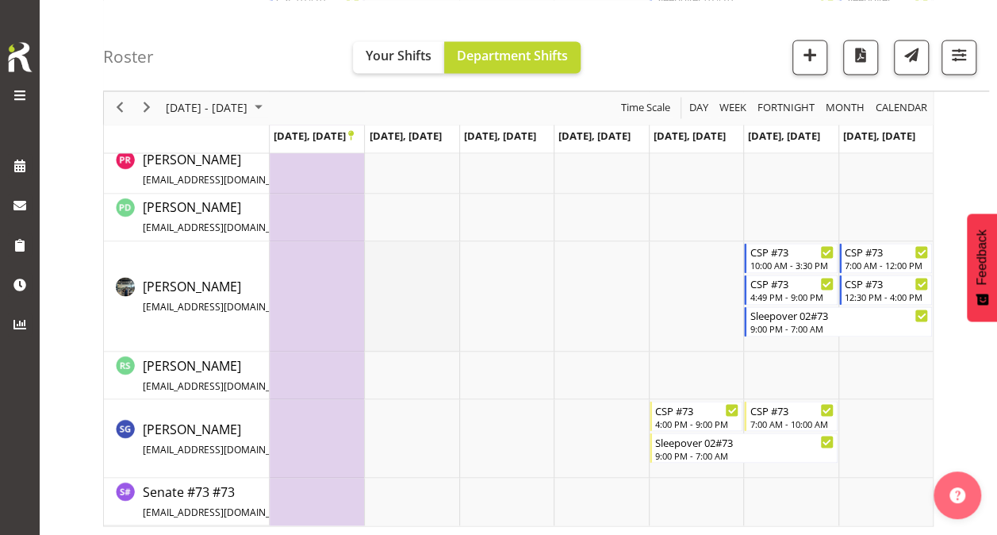
scroll to position [1152, 0]
